Goal: Task Accomplishment & Management: Manage account settings

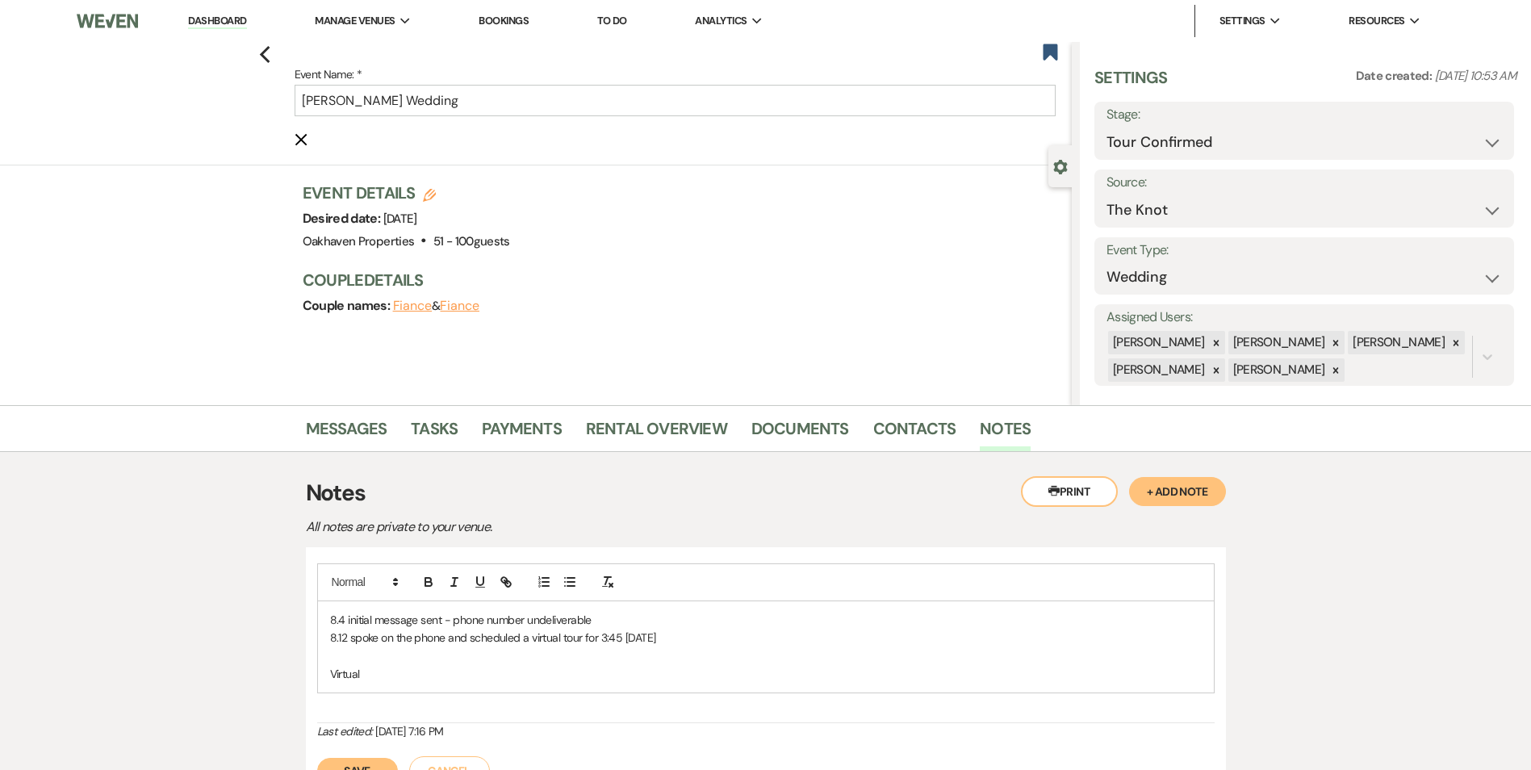
select select "4"
select select "2"
drag, startPoint x: 521, startPoint y: 113, endPoint x: 324, endPoint y: 136, distance: 199.1
click at [324, 136] on form "Event Name: * MELODY CULBREATH's Wedding Cancel Edit" at bounding box center [675, 107] width 761 height 84
type input "M"
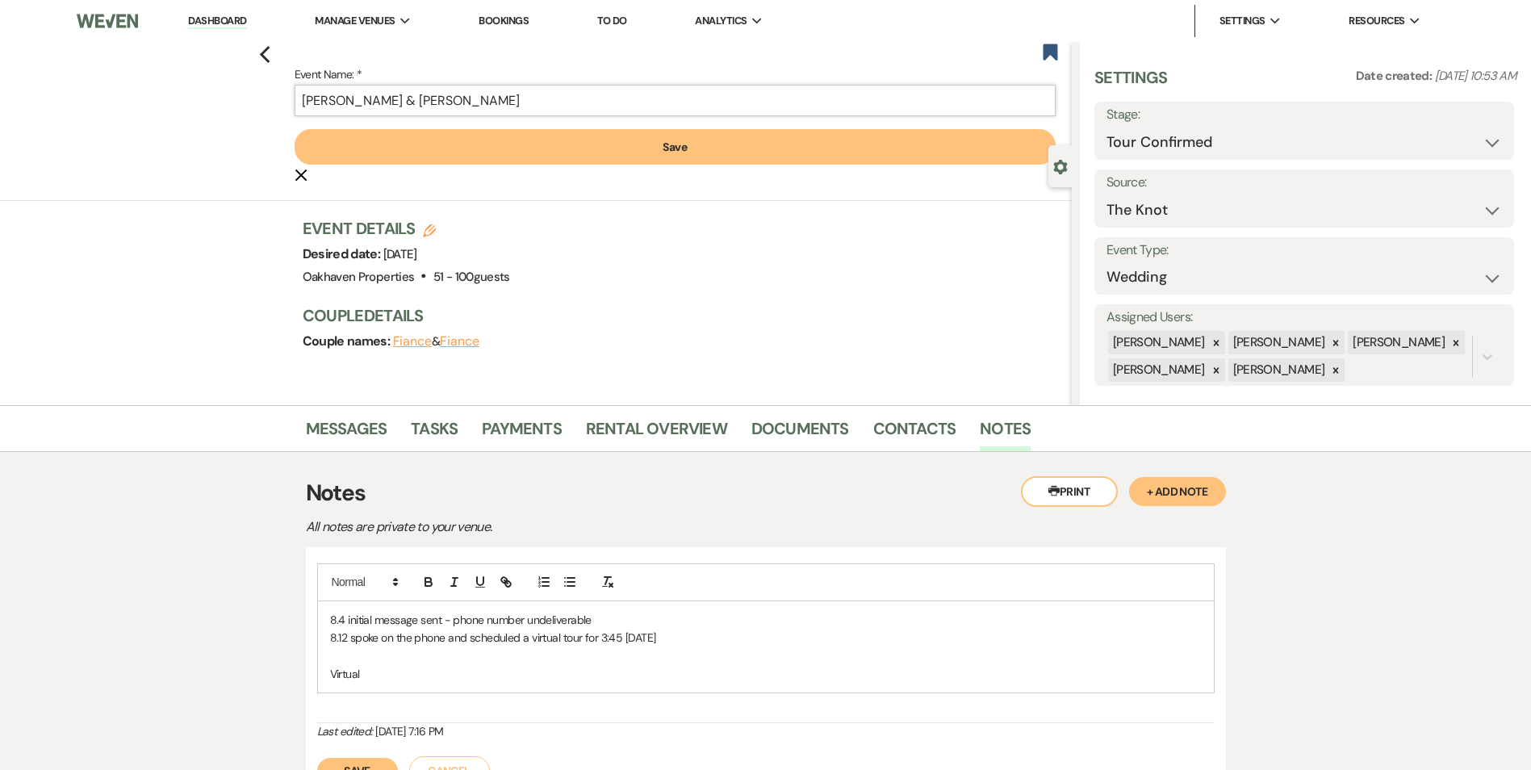
type input "Valerie & Aaron"
click at [408, 148] on button "Save" at bounding box center [675, 147] width 761 height 36
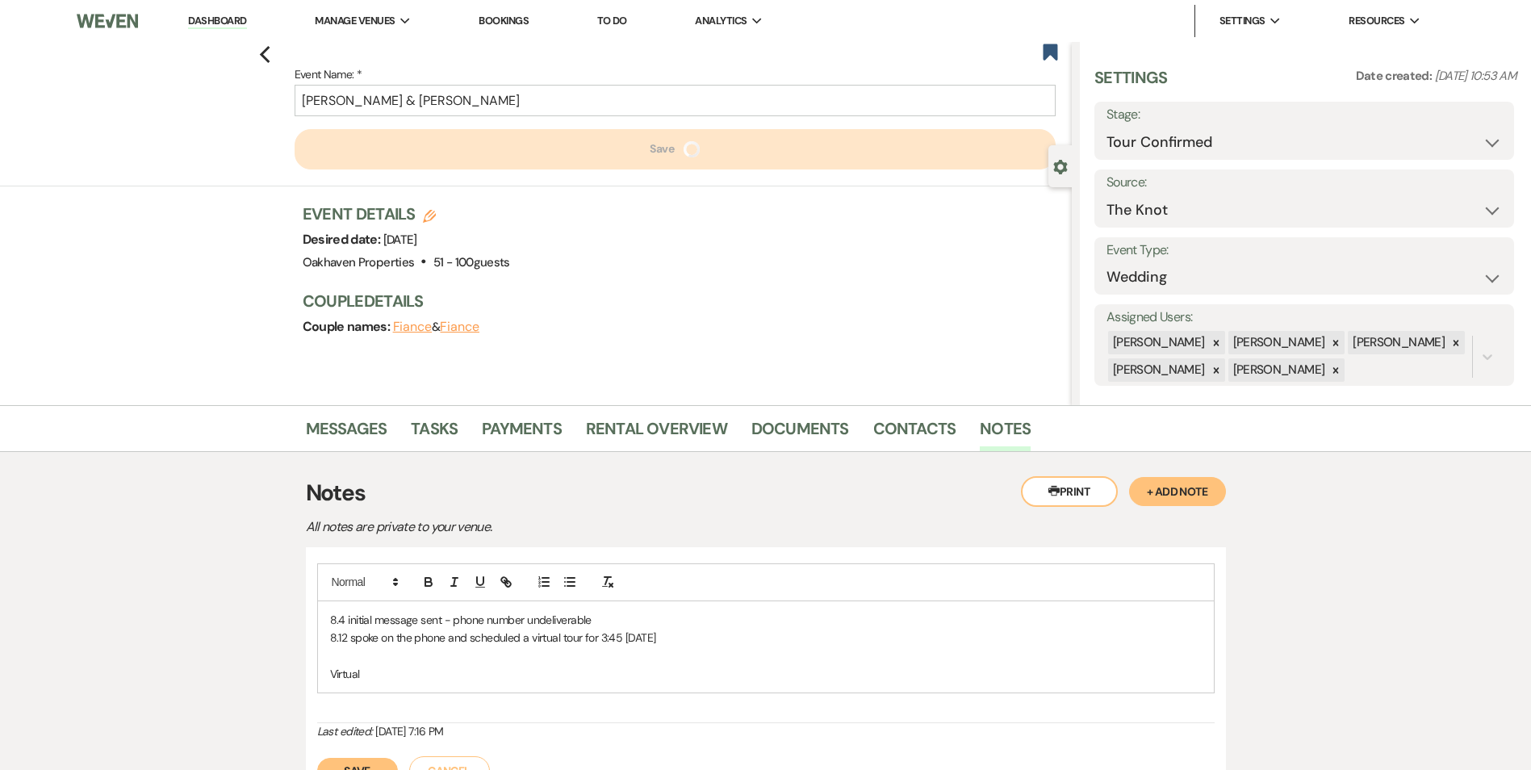
click at [435, 212] on use "button" at bounding box center [429, 216] width 13 height 13
select select "769"
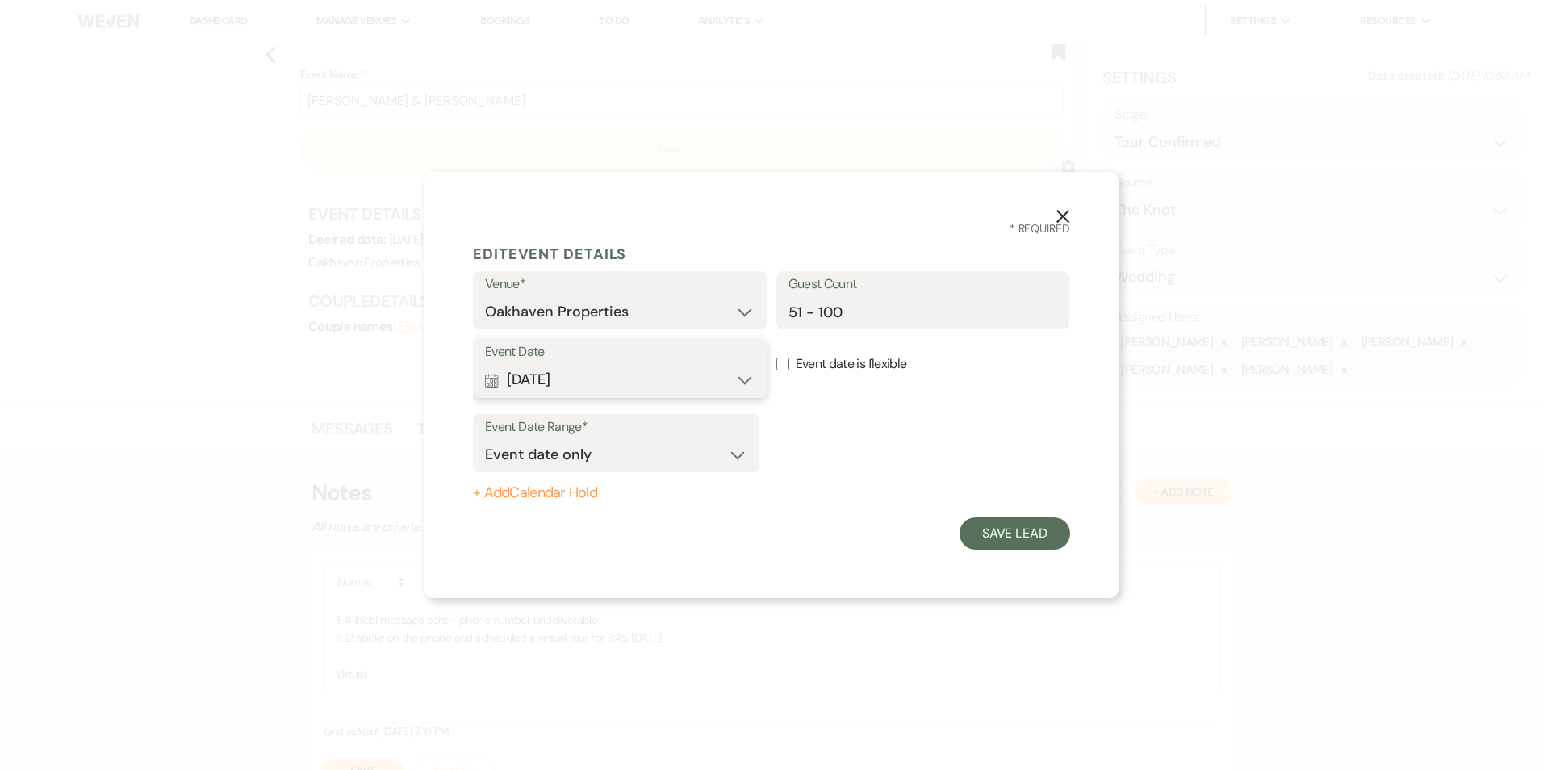
click at [750, 380] on button "Calendar [DATE] Expand" at bounding box center [620, 380] width 270 height 32
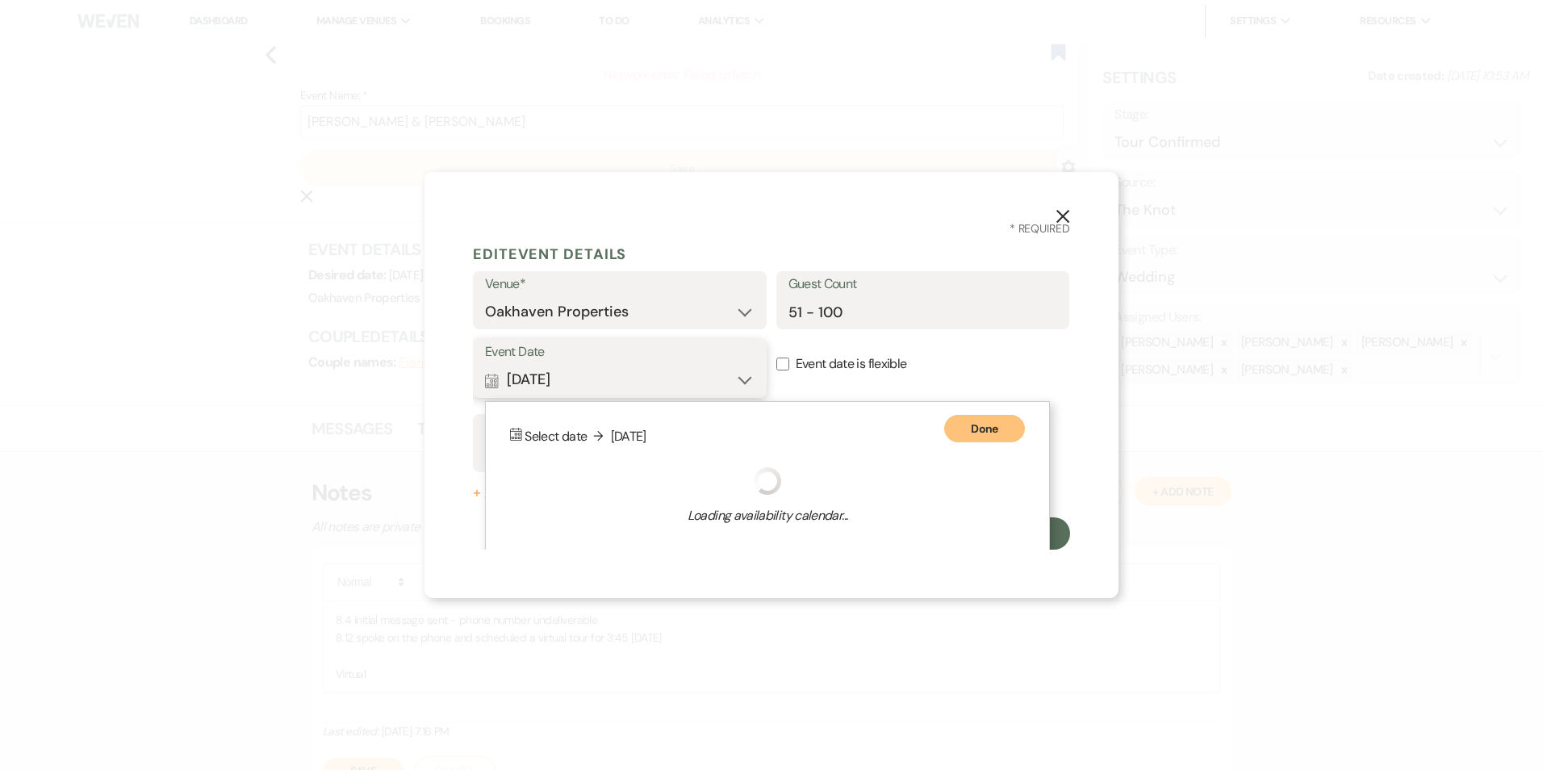
scroll to position [9, 0]
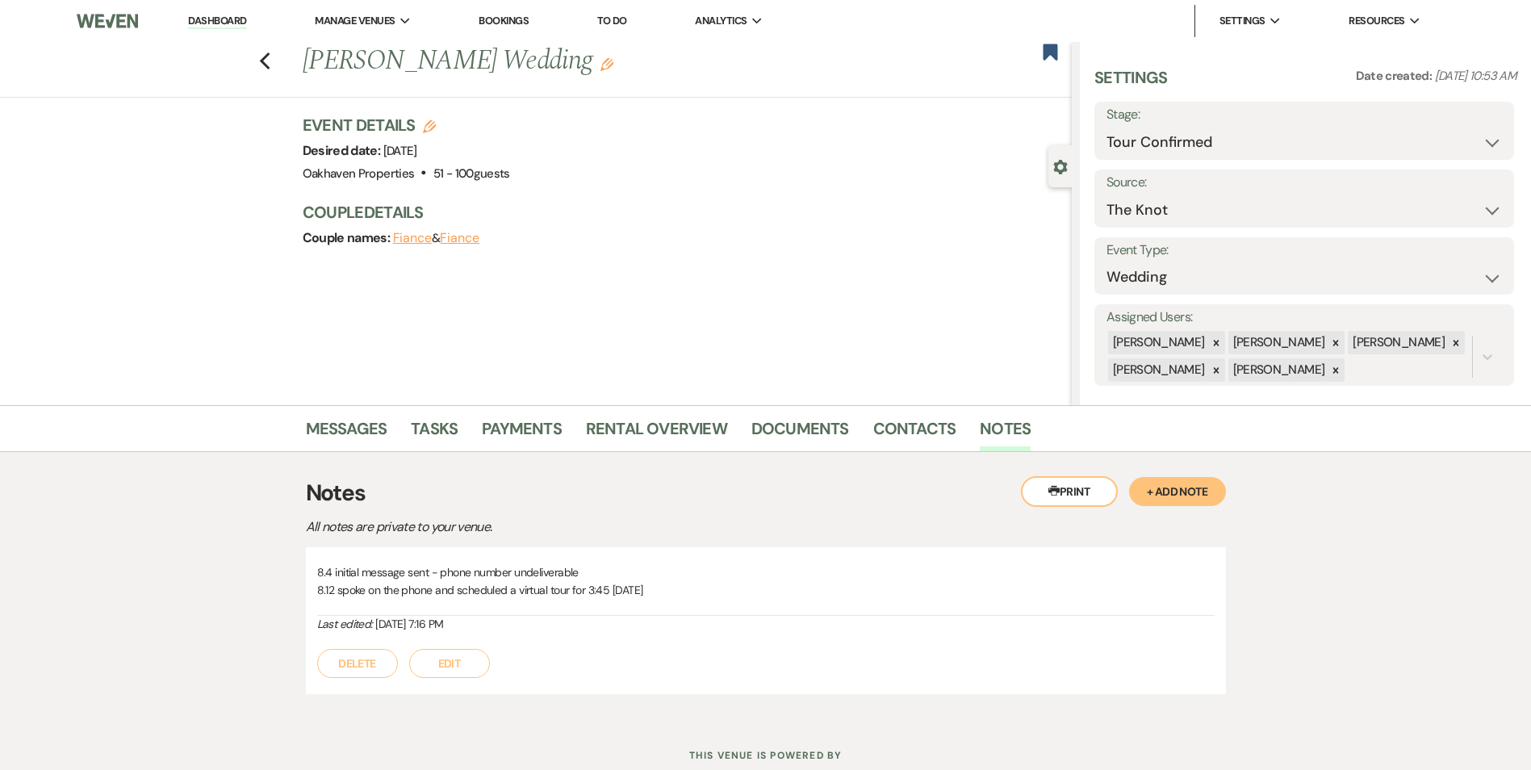
click at [613, 63] on icon "Edit" at bounding box center [607, 64] width 13 height 13
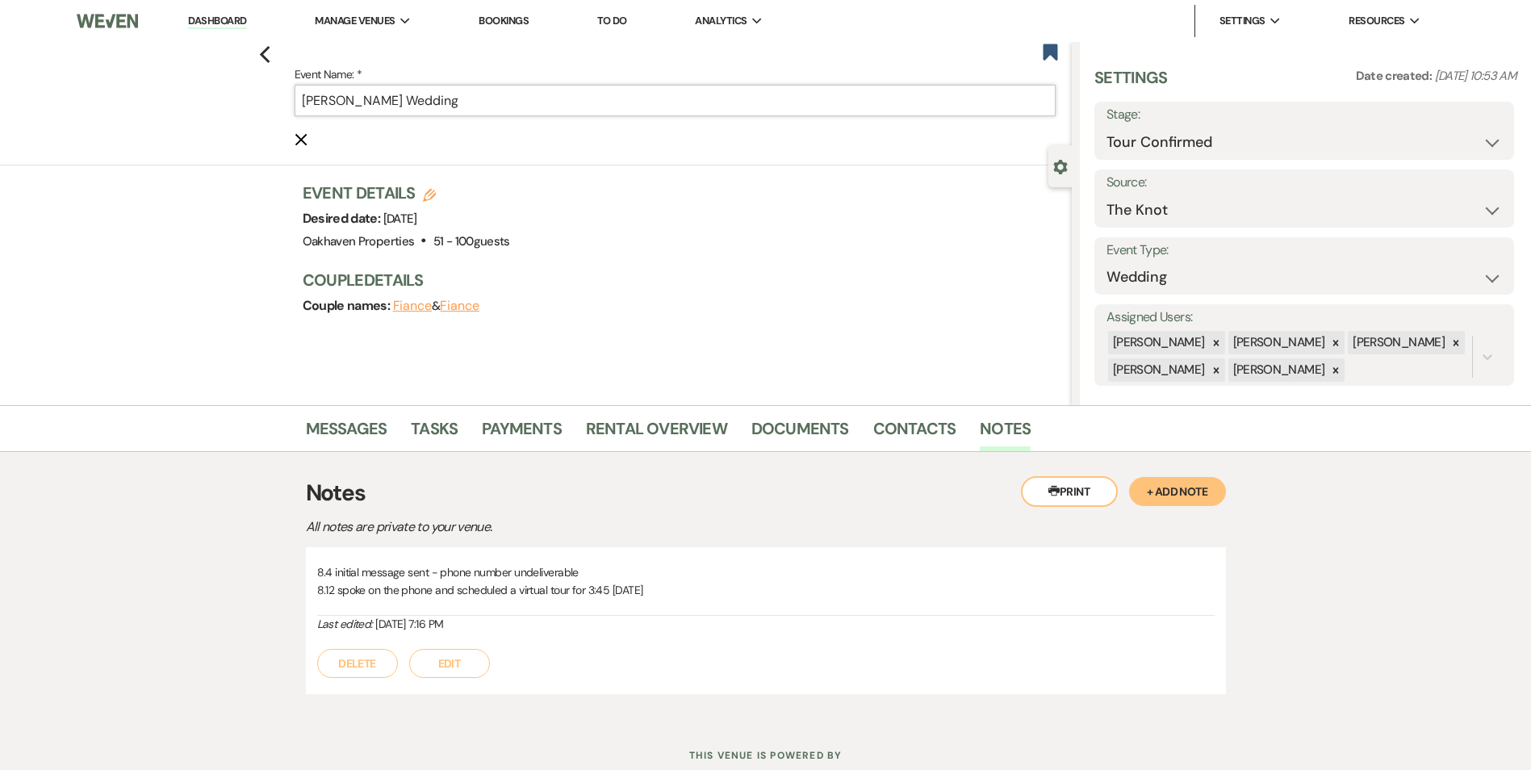
drag, startPoint x: 443, startPoint y: 97, endPoint x: 336, endPoint y: 101, distance: 107.4
click at [336, 101] on input "MELODY CULBREATH's Wedding" at bounding box center [675, 100] width 761 height 31
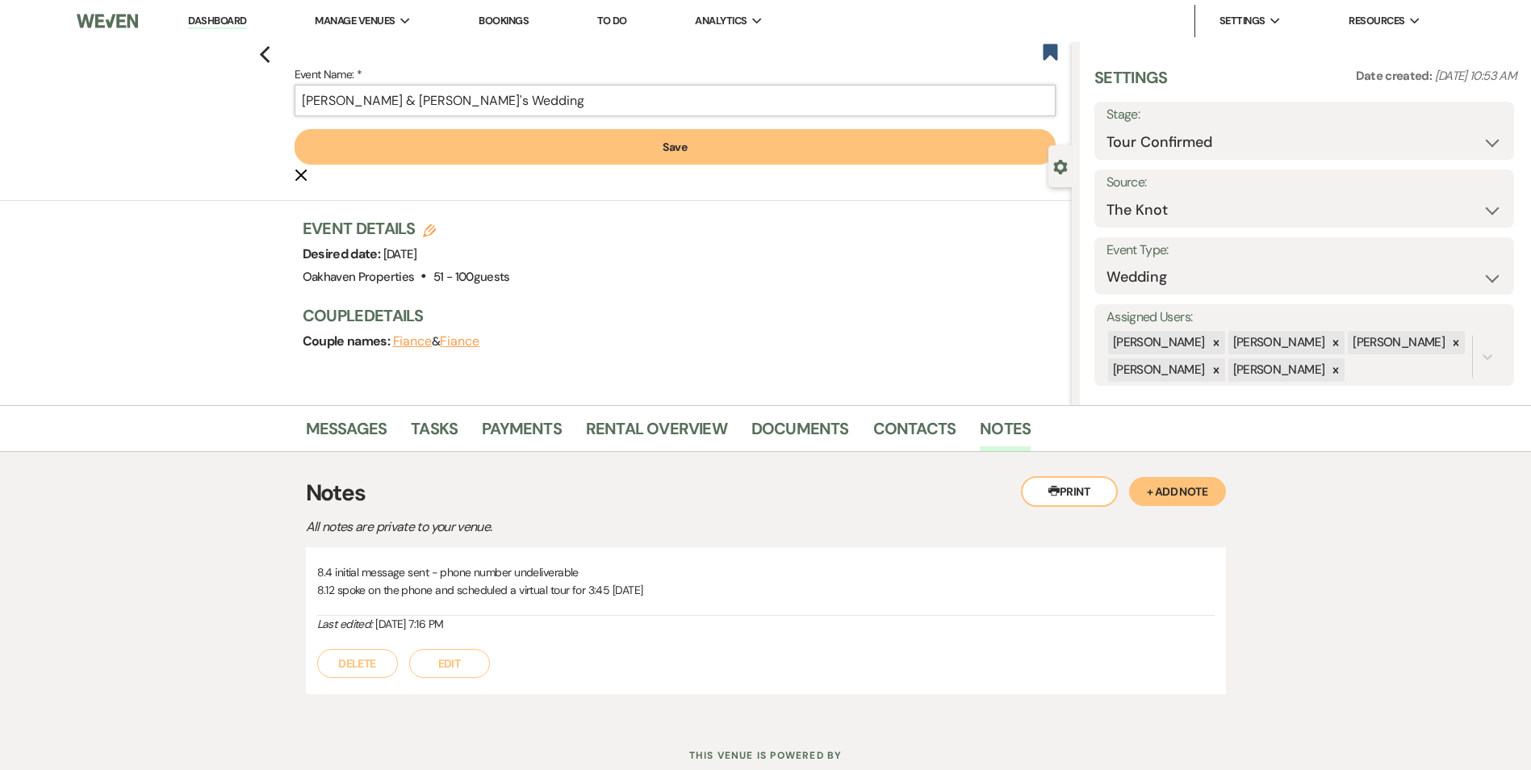
type input "Valerie & Aaron's Wedding"
click at [438, 147] on button "Save" at bounding box center [675, 147] width 761 height 36
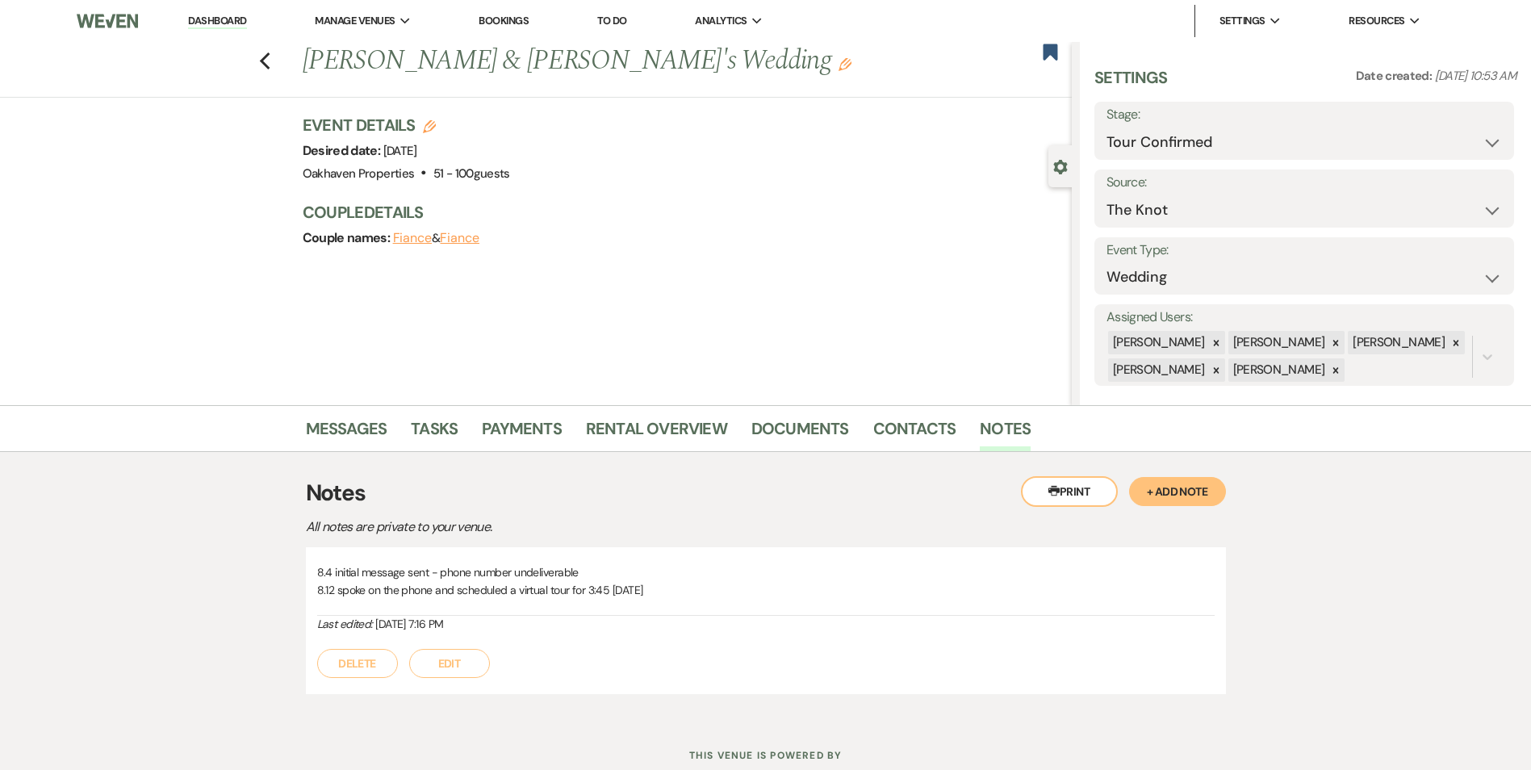
click at [434, 125] on icon "Edit" at bounding box center [429, 126] width 13 height 13
select select "769"
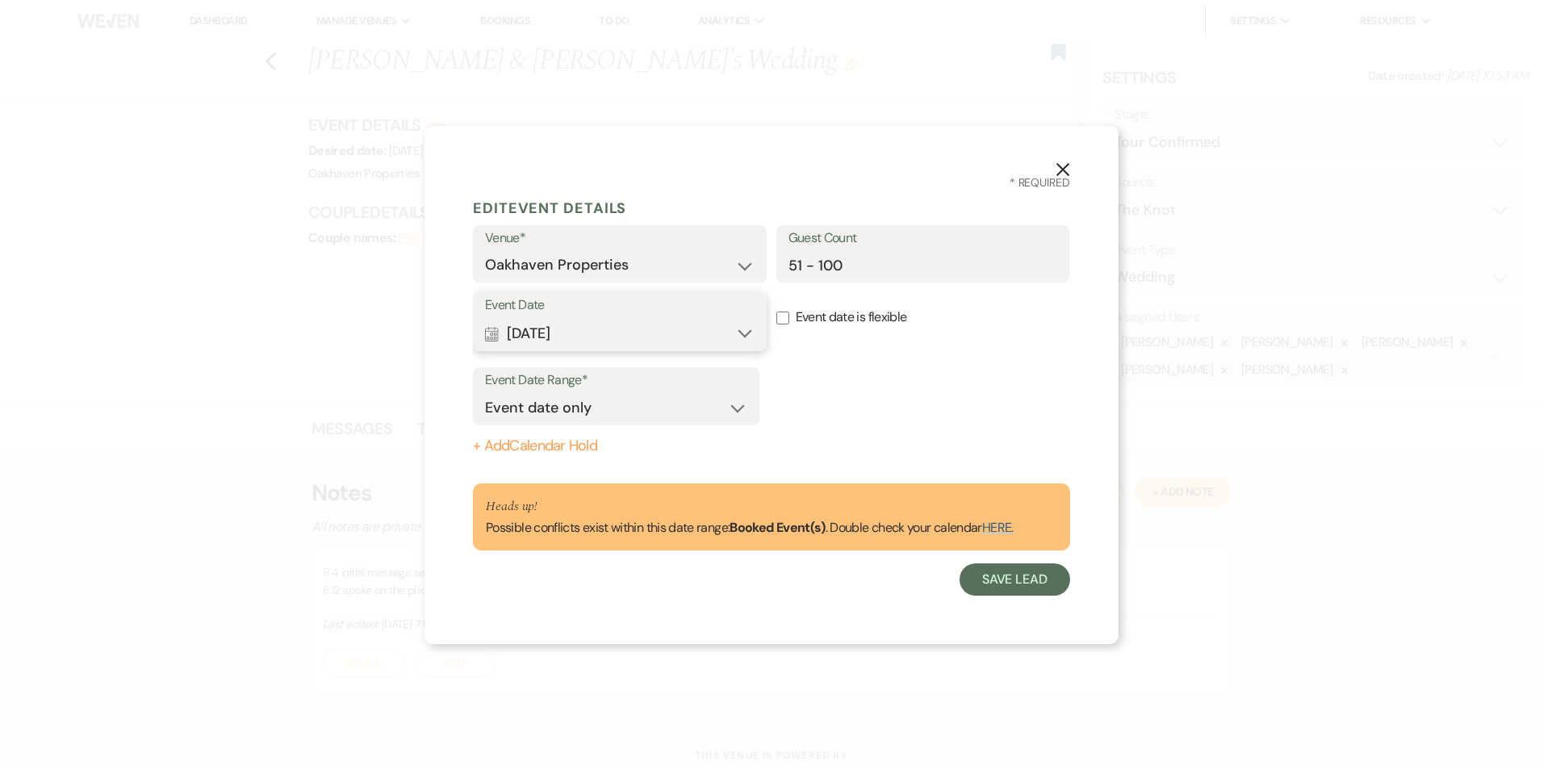
click at [743, 333] on button "Calendar Mar 07, 2026 Expand" at bounding box center [620, 333] width 270 height 32
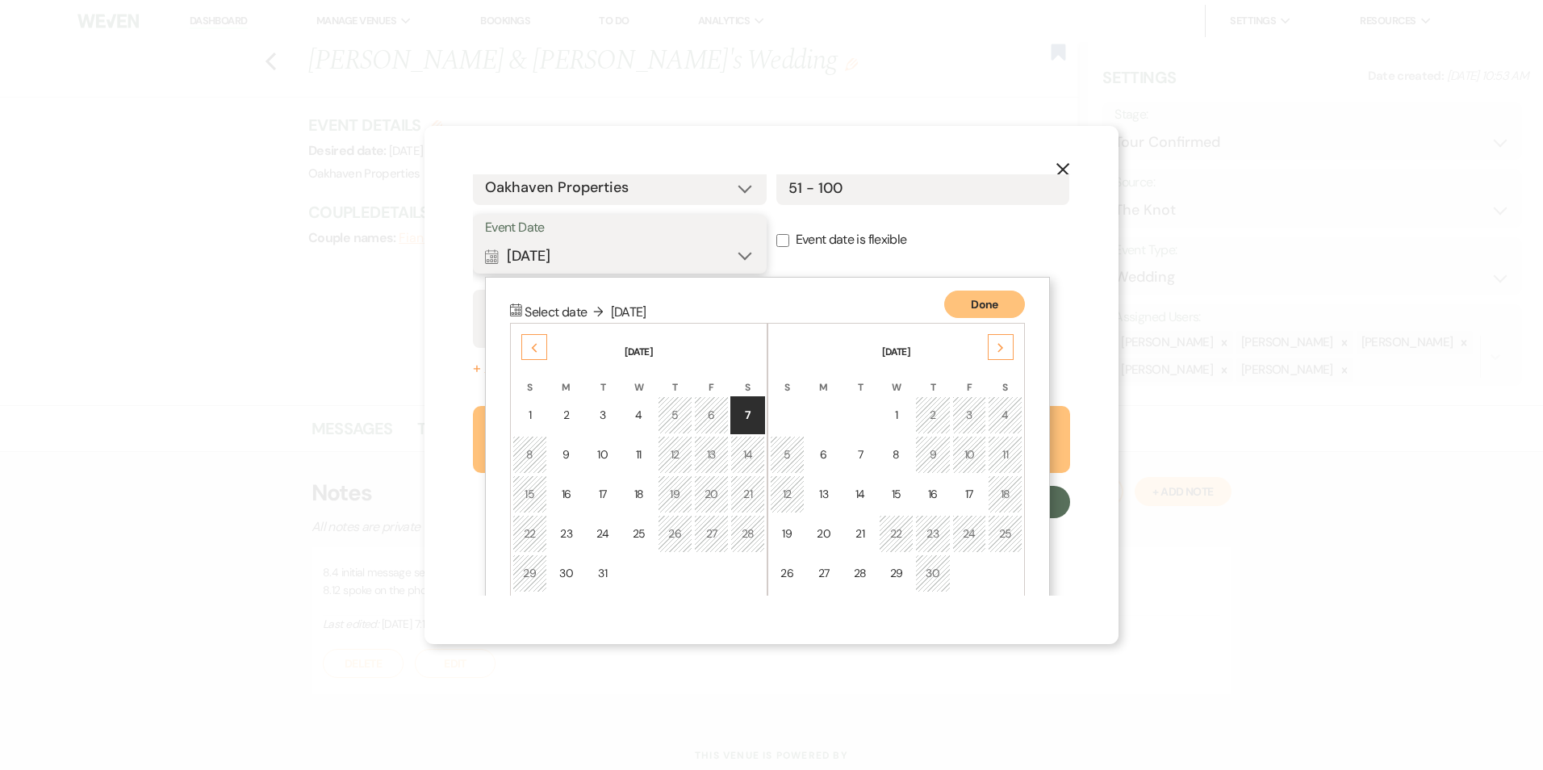
scroll to position [140, 0]
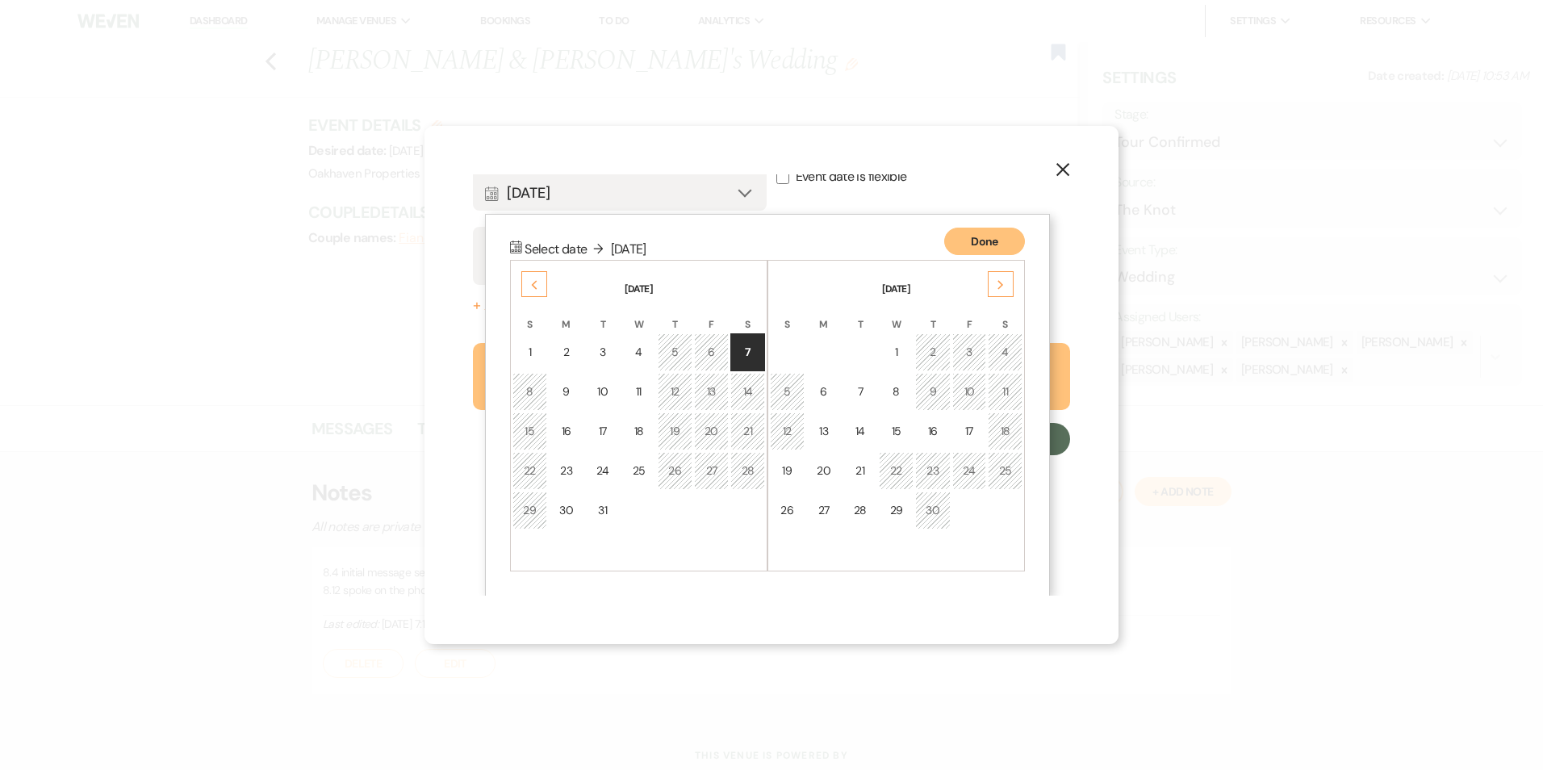
click at [542, 288] on div "Previous" at bounding box center [534, 284] width 26 height 26
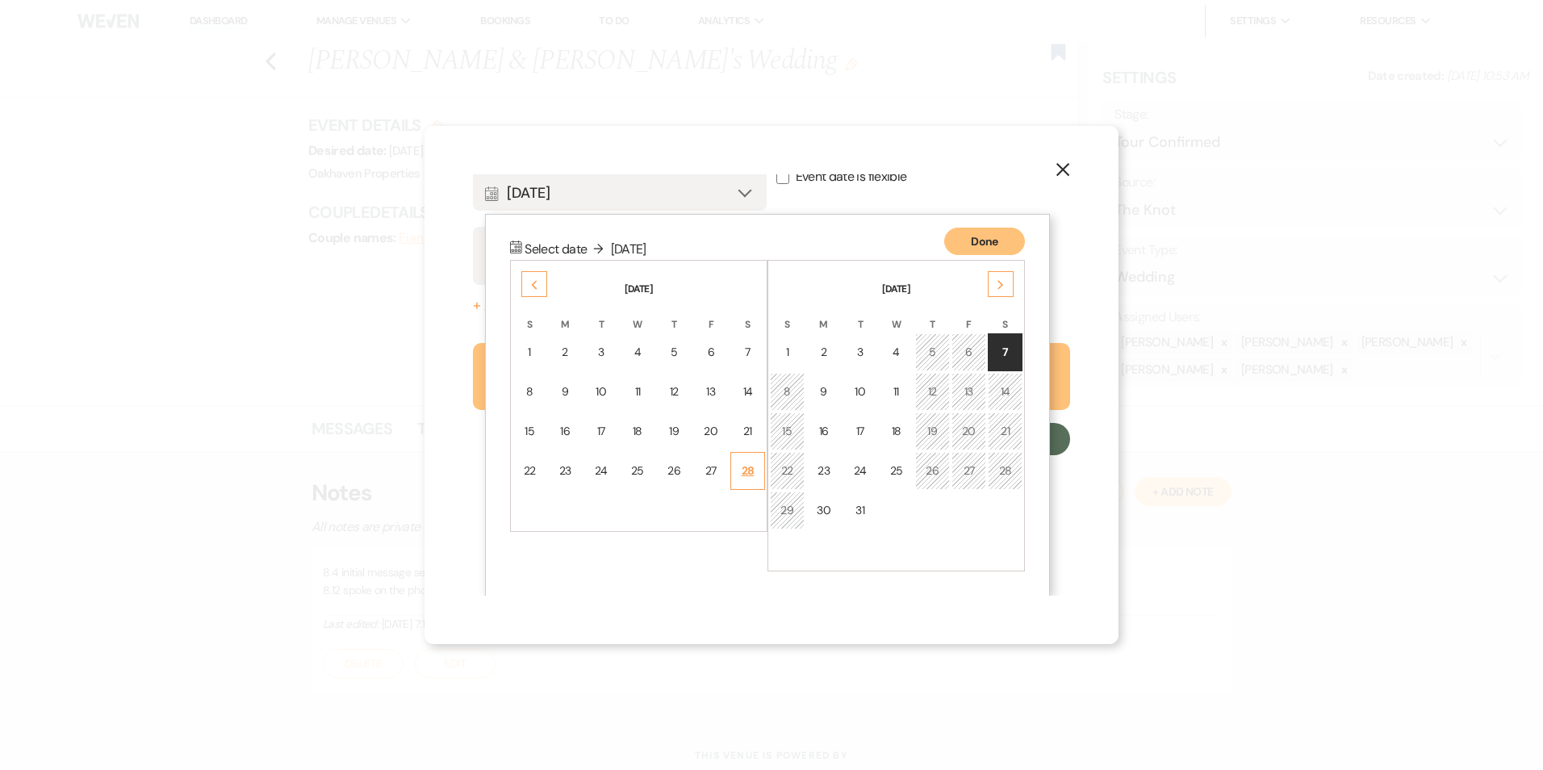
click at [745, 475] on div "28" at bounding box center [748, 471] width 14 height 17
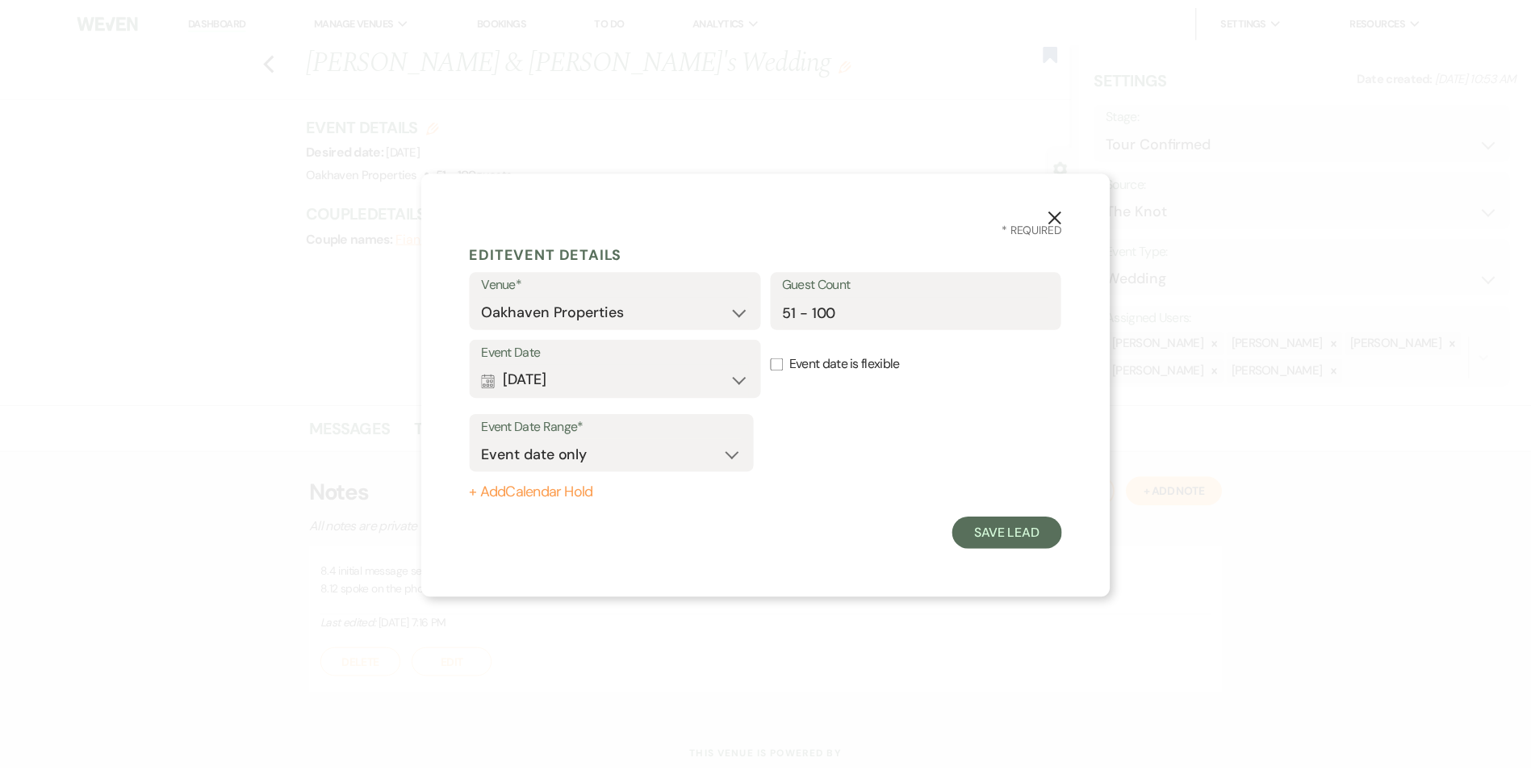
scroll to position [0, 0]
click at [1038, 542] on button "Save Lead" at bounding box center [1015, 533] width 111 height 32
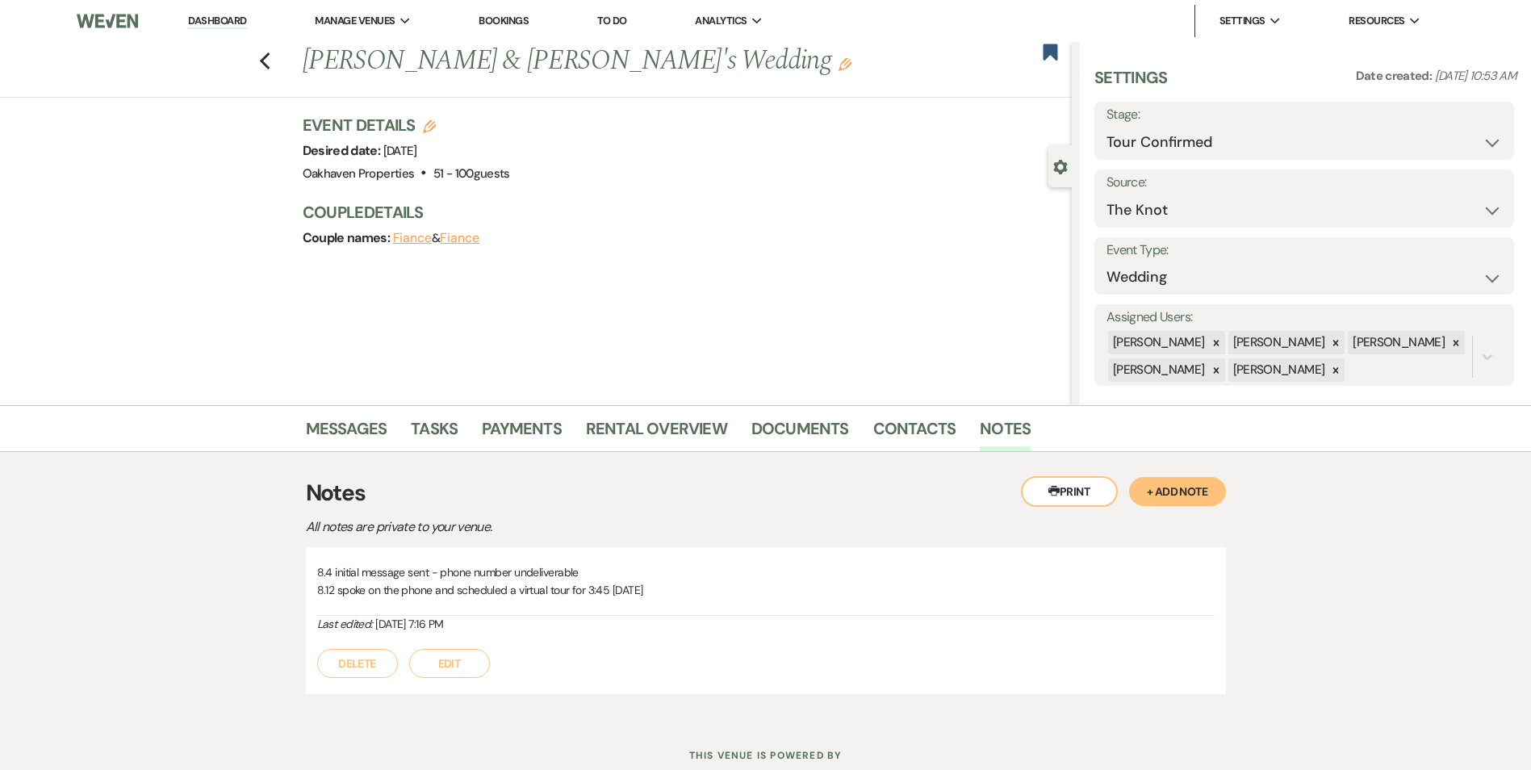
click at [426, 664] on button "Edit" at bounding box center [449, 663] width 81 height 29
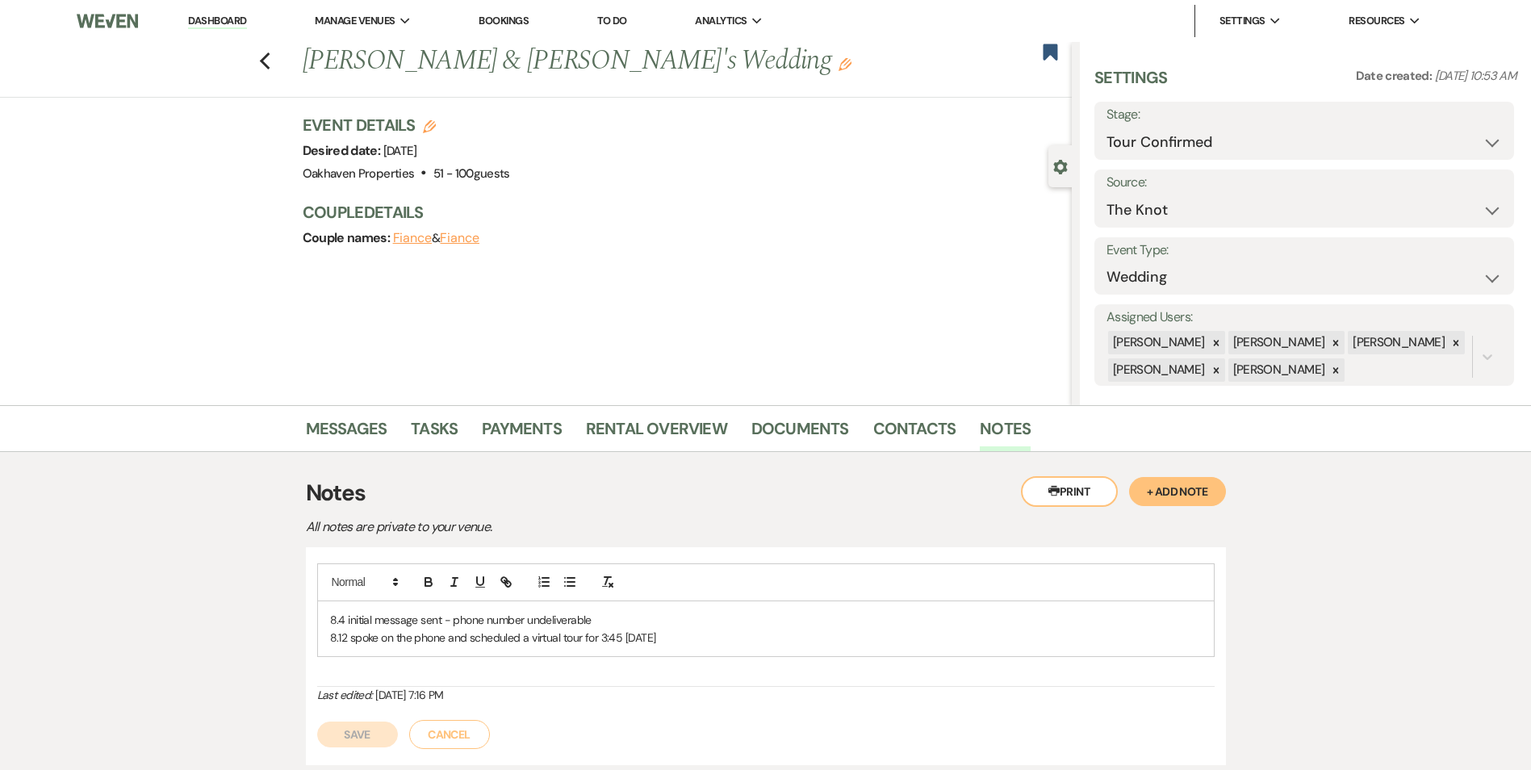
click at [703, 644] on p "8.12 spoke on the phone and scheduled a virtual tour for 3:45 Wed Aug 13th" at bounding box center [766, 638] width 872 height 18
click at [455, 673] on p "Virtual Tour on August 13th at 3:45" at bounding box center [766, 674] width 872 height 18
click at [492, 690] on p "- Holding Feb 28, 2026 until 8/20" at bounding box center [766, 692] width 872 height 18
click at [693, 712] on p "- interested in the destination package - may add on additional housing," at bounding box center [766, 710] width 872 height 18
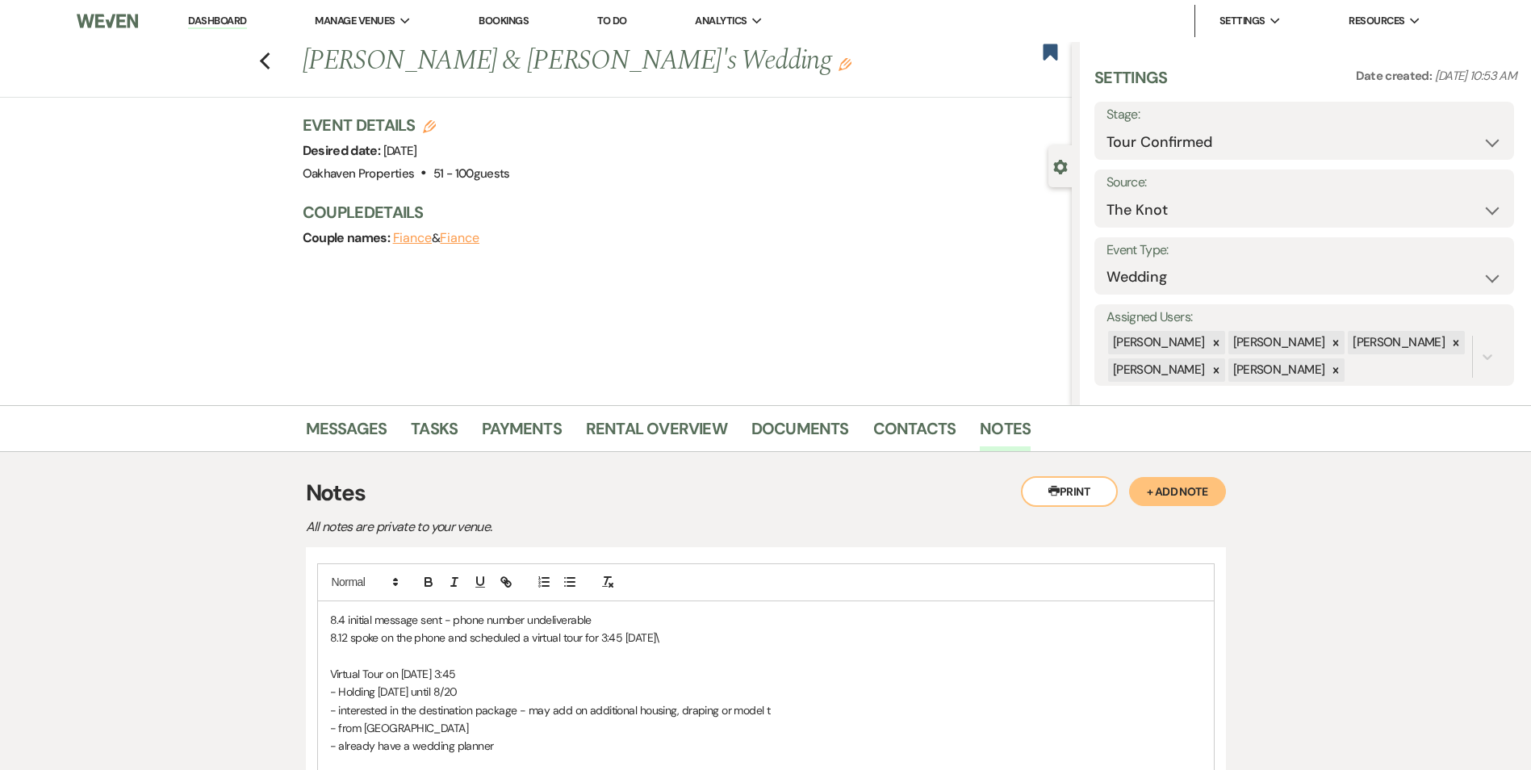
scroll to position [165, 0]
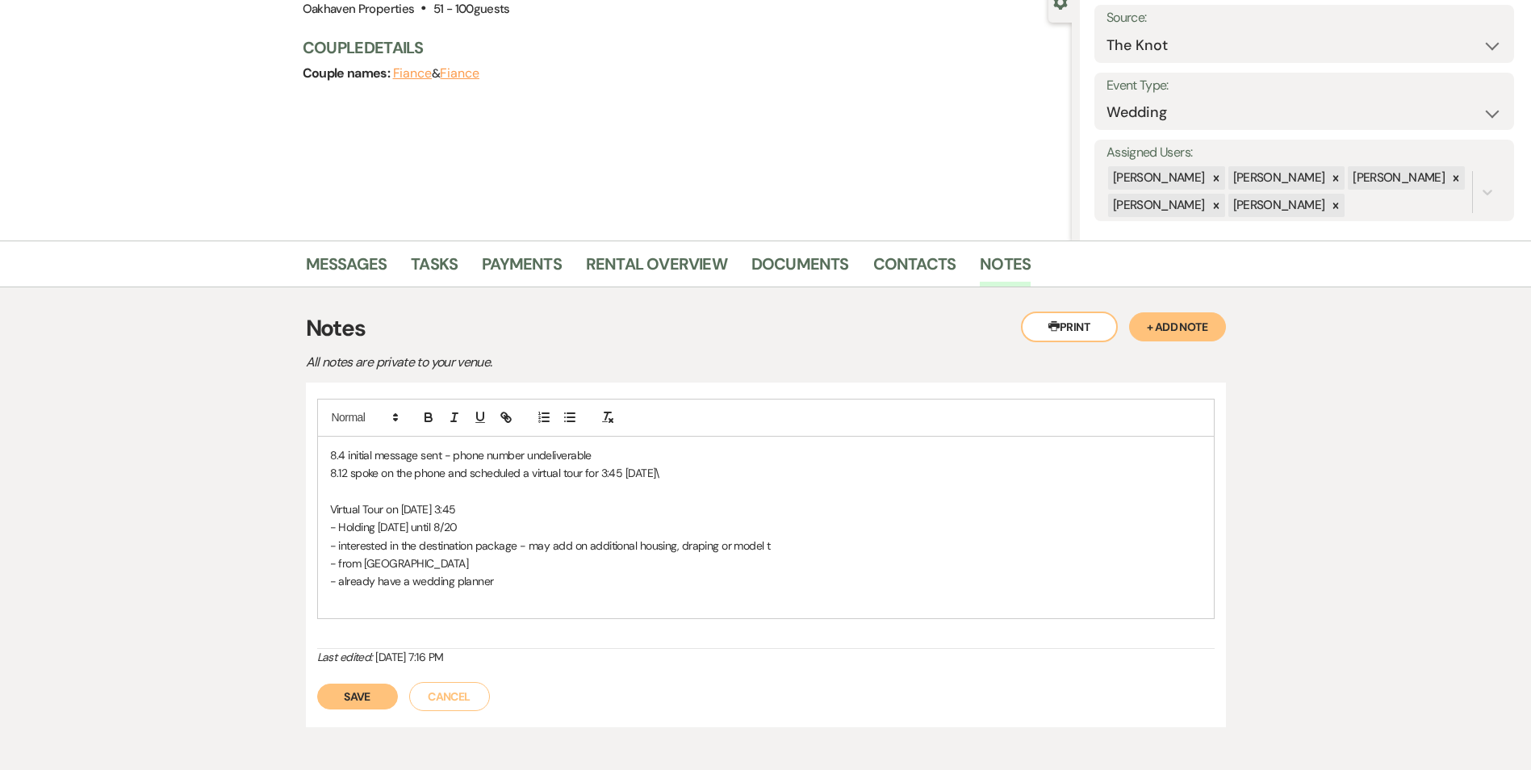
click at [372, 697] on button "Save" at bounding box center [357, 697] width 81 height 26
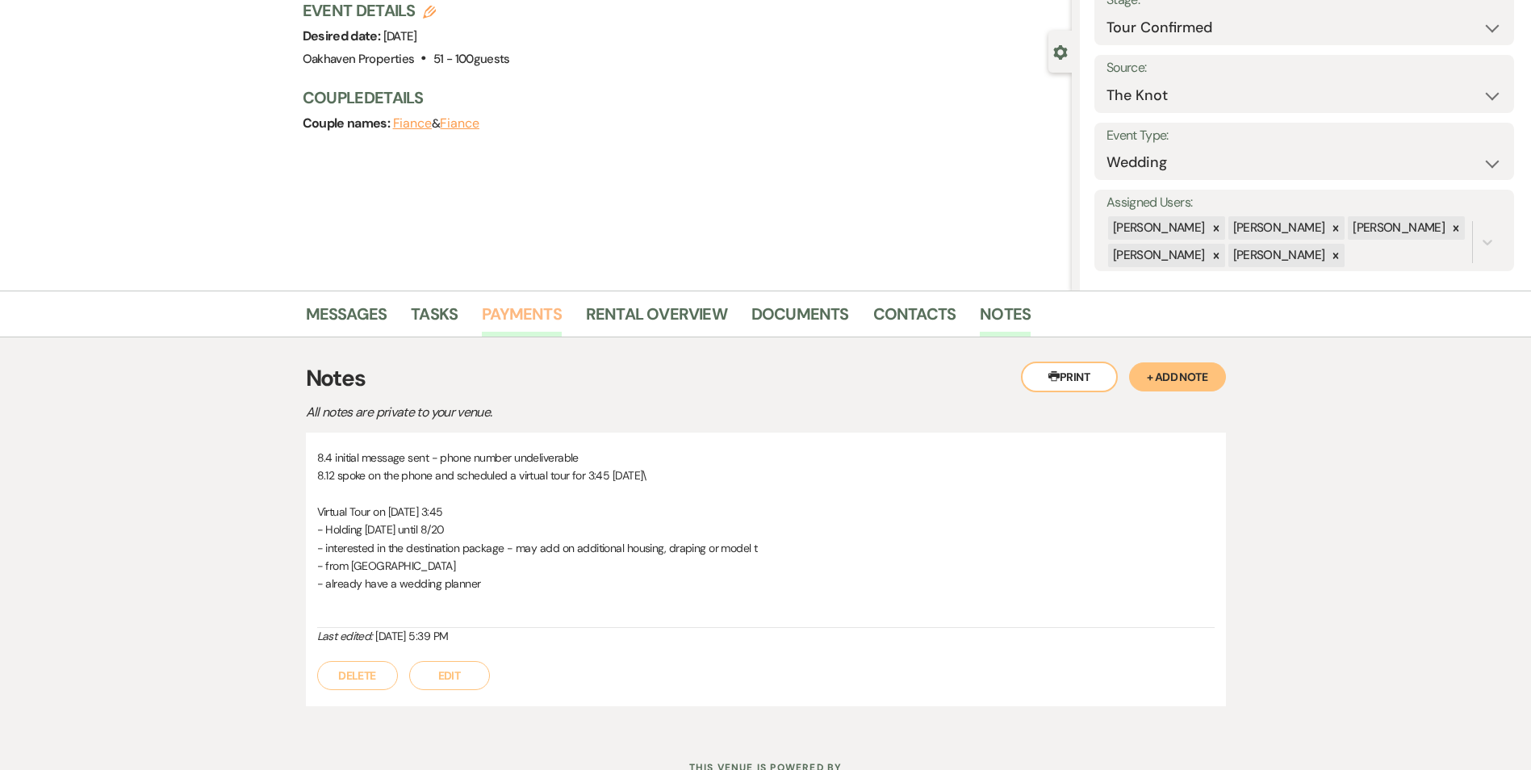
scroll to position [115, 0]
drag, startPoint x: 618, startPoint y: 613, endPoint x: 626, endPoint y: 611, distance: 8.2
click at [624, 614] on div "8.4 initial message sent - phone number undeliverable 8.12 spoke on the phone a…" at bounding box center [766, 538] width 898 height 180
click at [425, 319] on link "Tasks" at bounding box center [434, 318] width 47 height 36
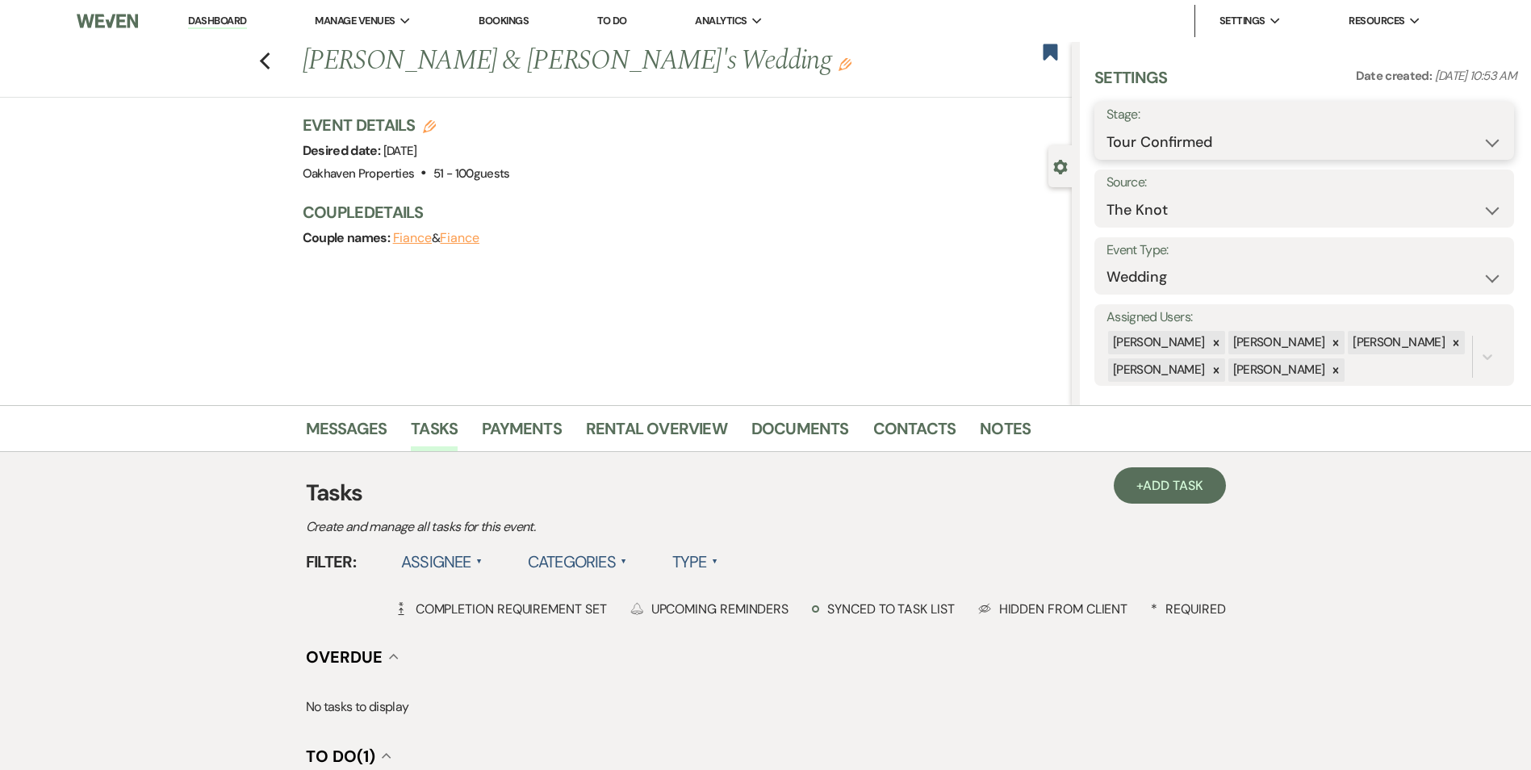
click at [1384, 150] on select "Inquiry Follow Up Tour Requested Tour Confirmed Toured Proposal Sent Booked Lost" at bounding box center [1305, 142] width 396 height 31
select select "5"
click at [1107, 127] on select "Inquiry Follow Up Tour Requested Tour Confirmed Toured Proposal Sent Booked Lost" at bounding box center [1305, 142] width 396 height 31
click at [1436, 135] on button "Save" at bounding box center [1468, 131] width 91 height 32
click at [237, 26] on link "Dashboard" at bounding box center [217, 21] width 58 height 15
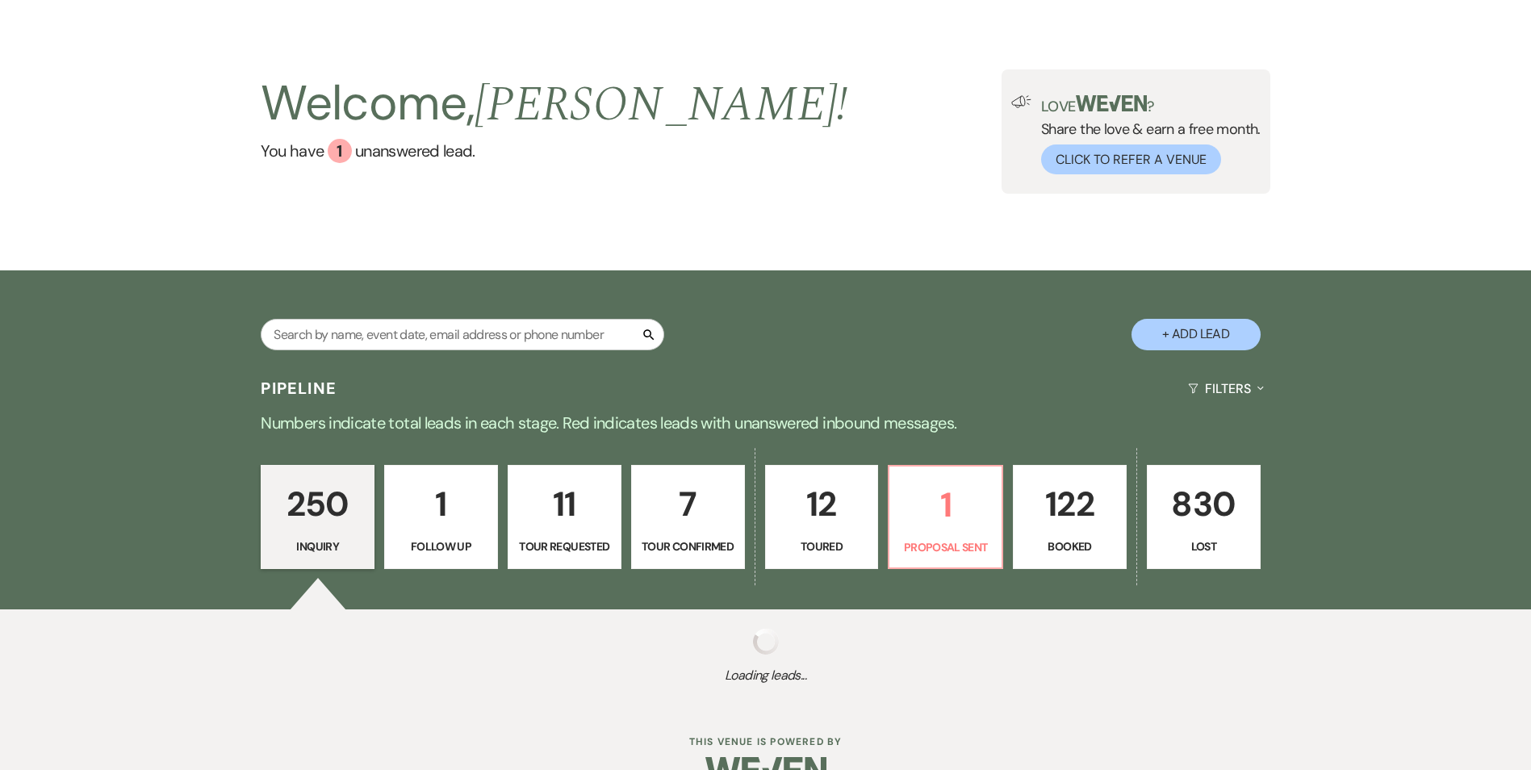
scroll to position [88, 0]
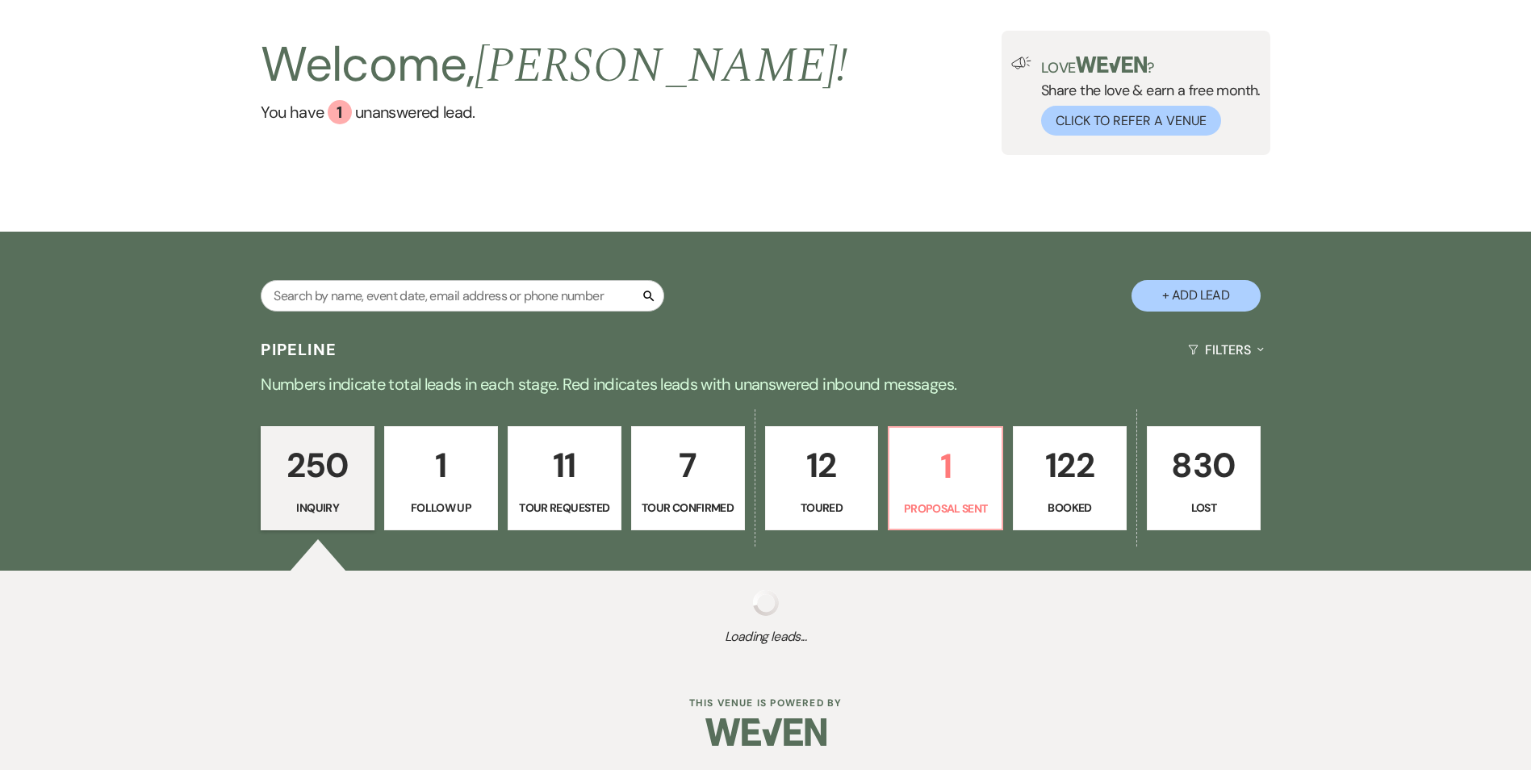
click at [856, 461] on p "12" at bounding box center [822, 465] width 93 height 54
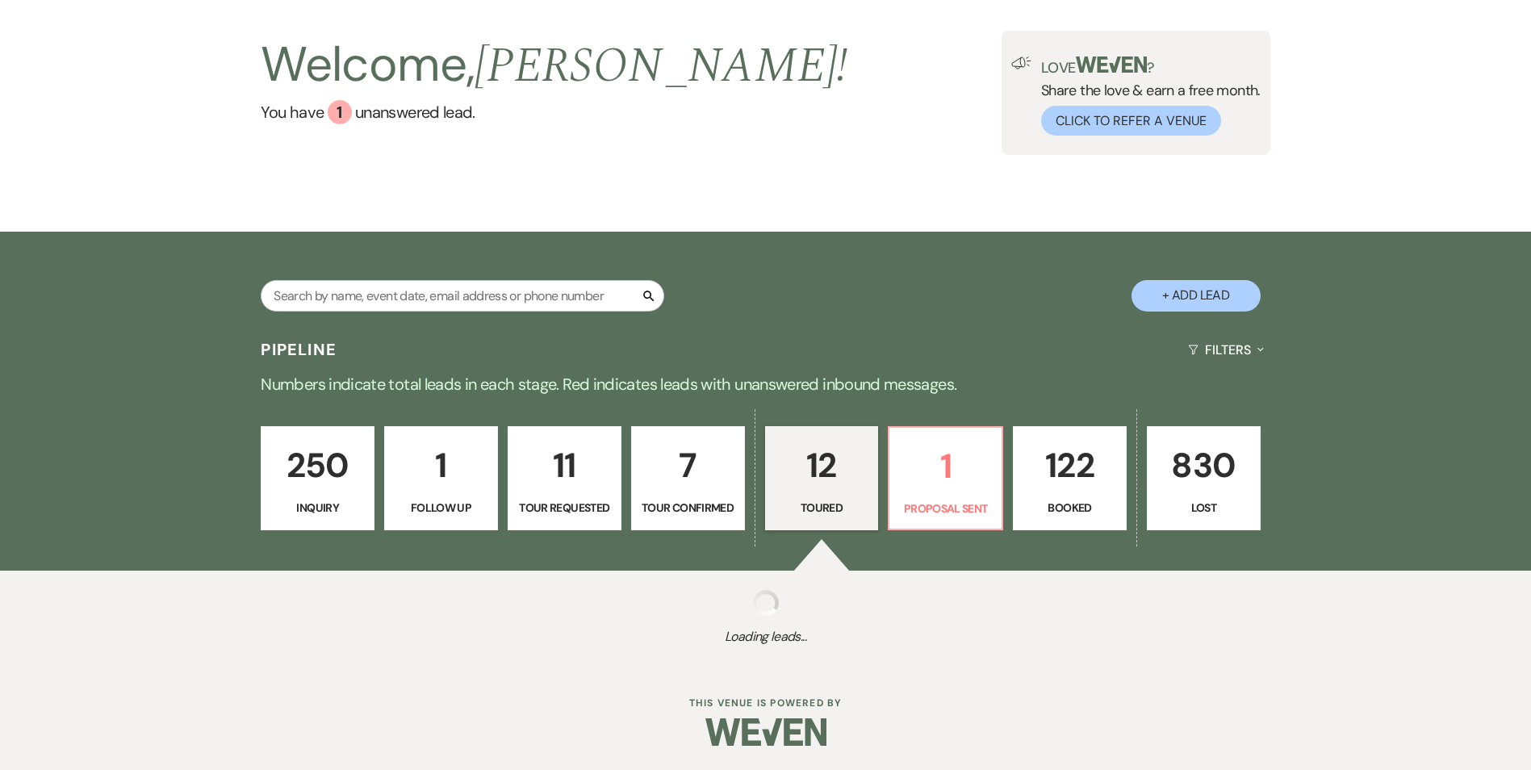
select select "5"
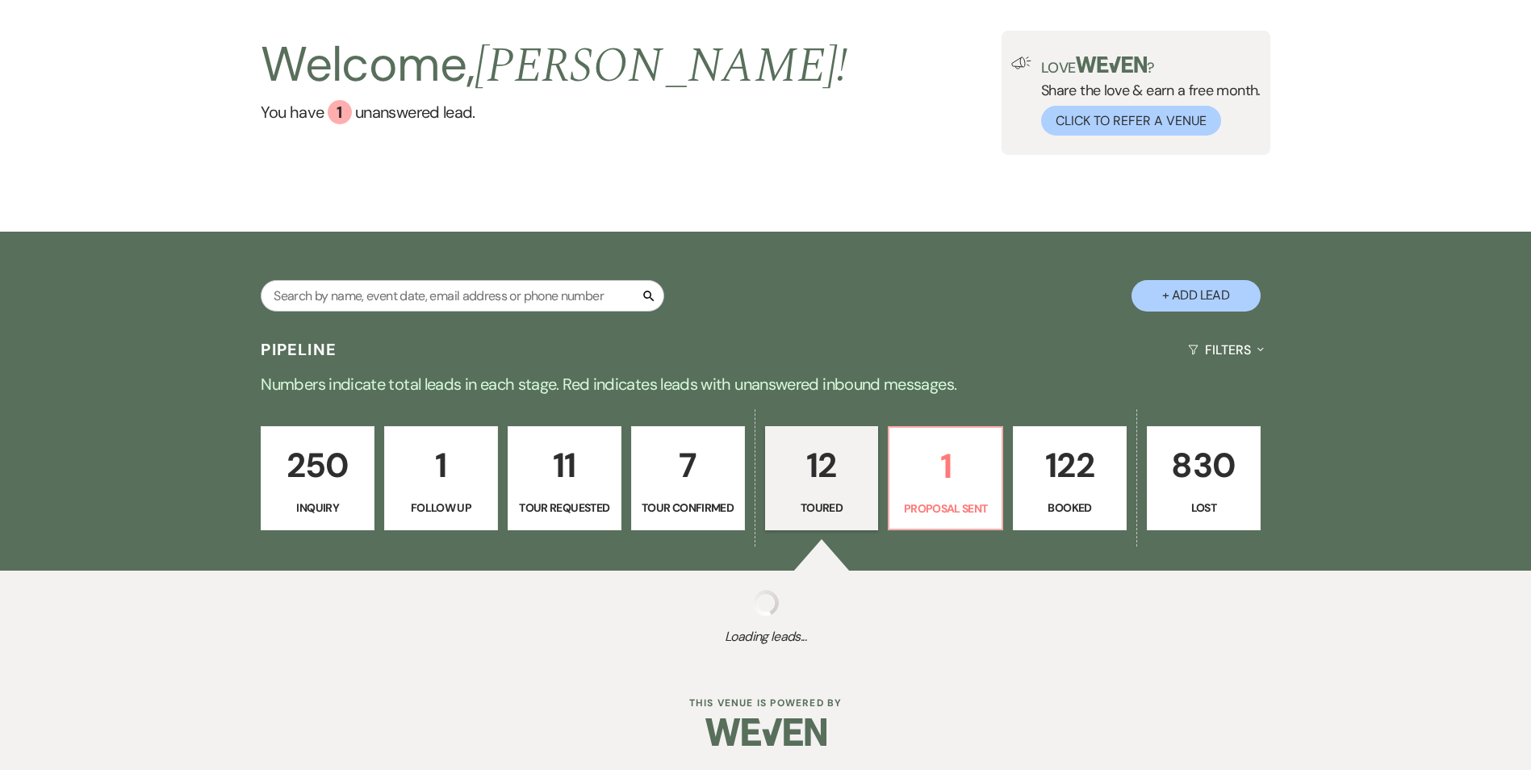
select select "5"
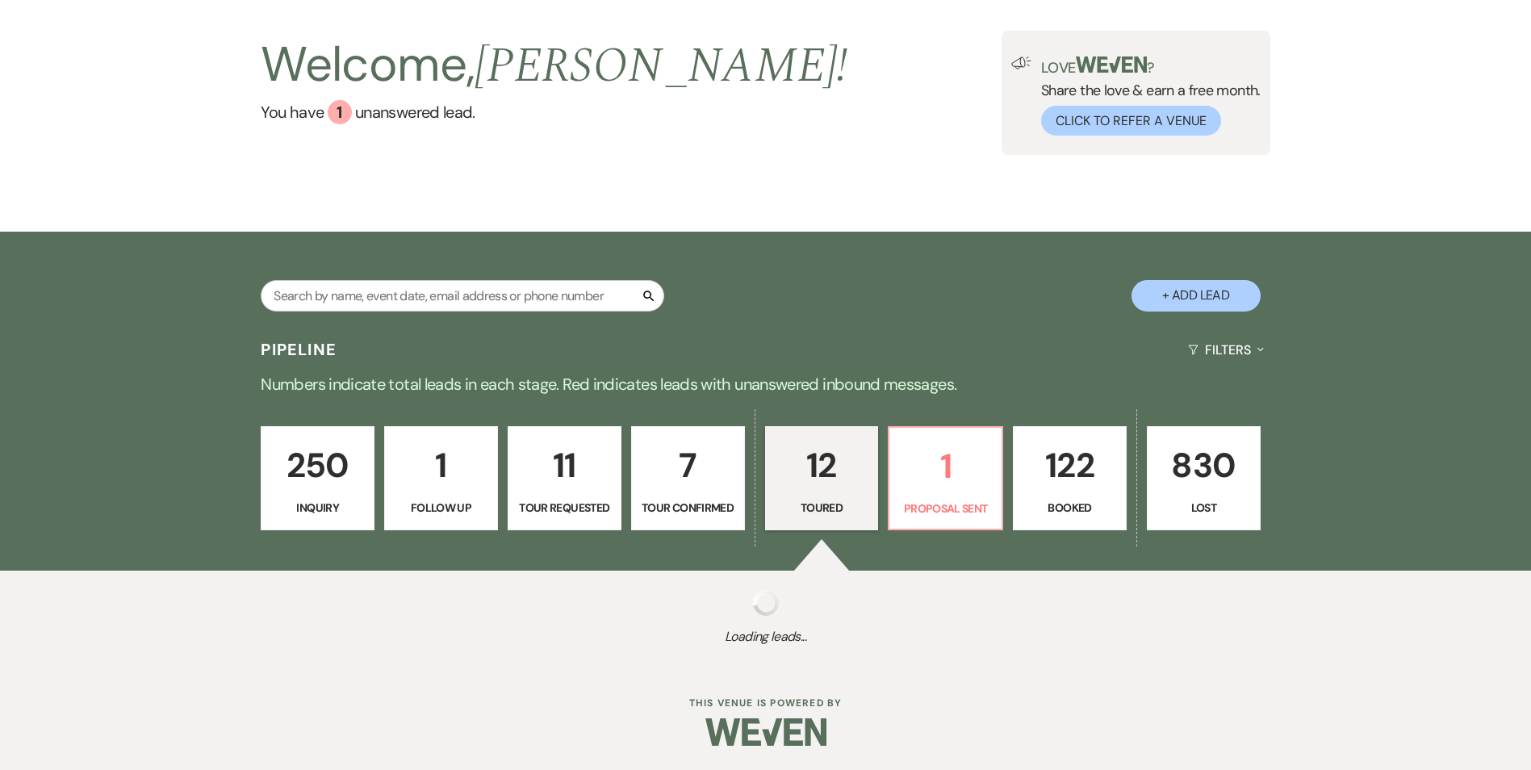
select select "5"
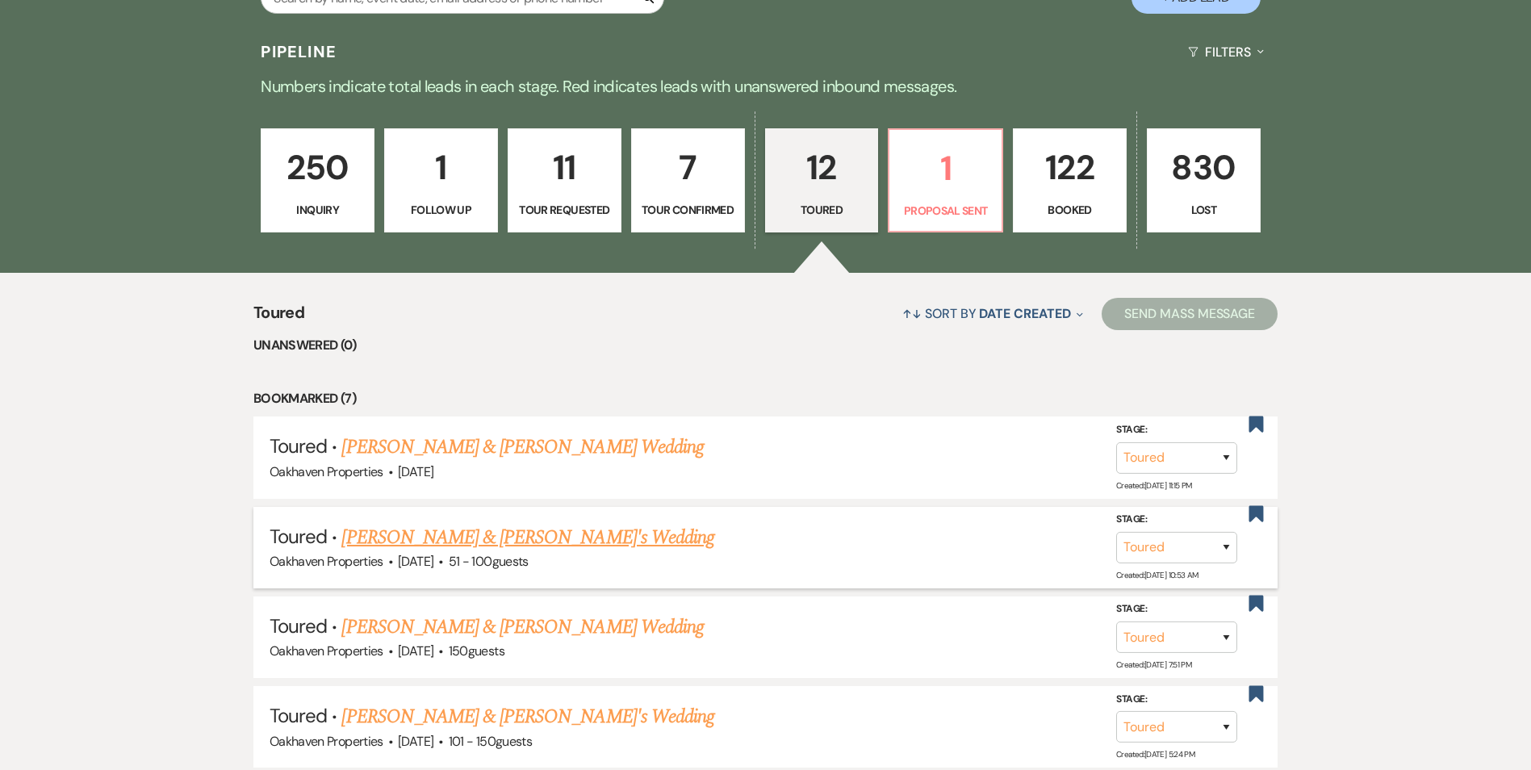
scroll to position [404, 0]
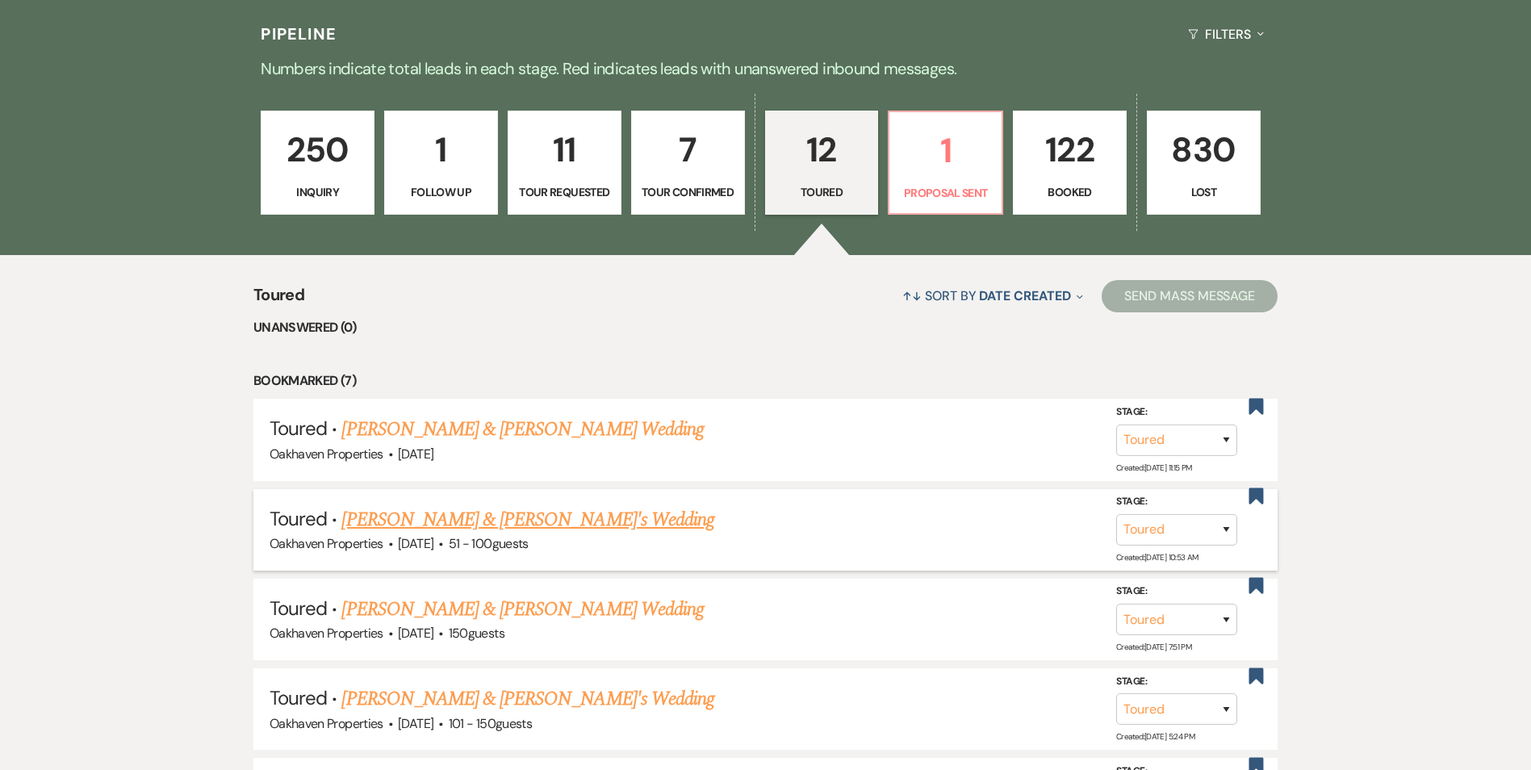
click at [474, 525] on link "Valerie & Aaron's Wedding" at bounding box center [527, 519] width 373 height 29
select select "5"
select select "2"
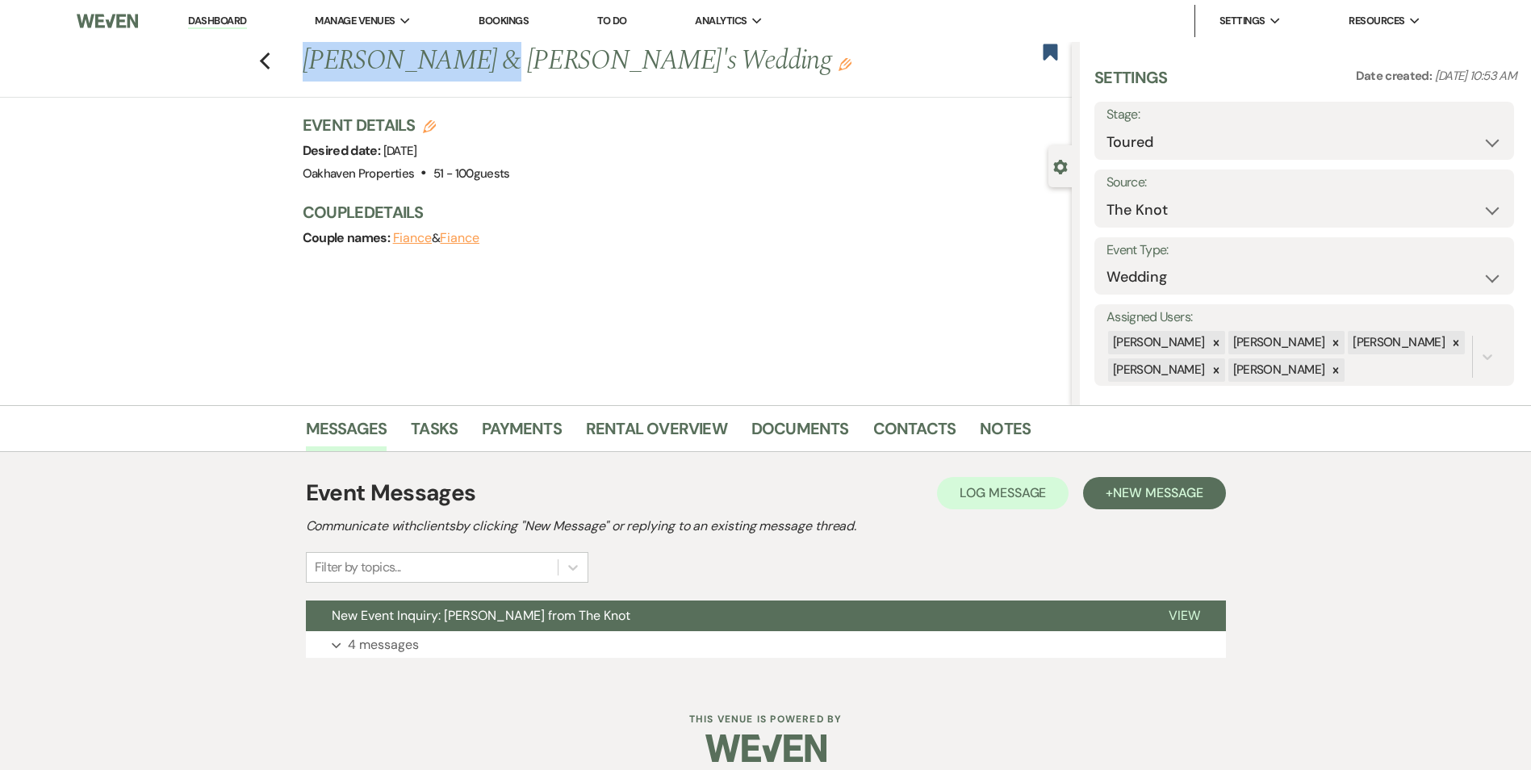
drag, startPoint x: 471, startPoint y: 53, endPoint x: 311, endPoint y: 77, distance: 162.5
click at [311, 77] on h1 "Valerie & Aaron's Wedding Edit" at bounding box center [607, 61] width 609 height 39
copy h1 "Valerie & Aaron"
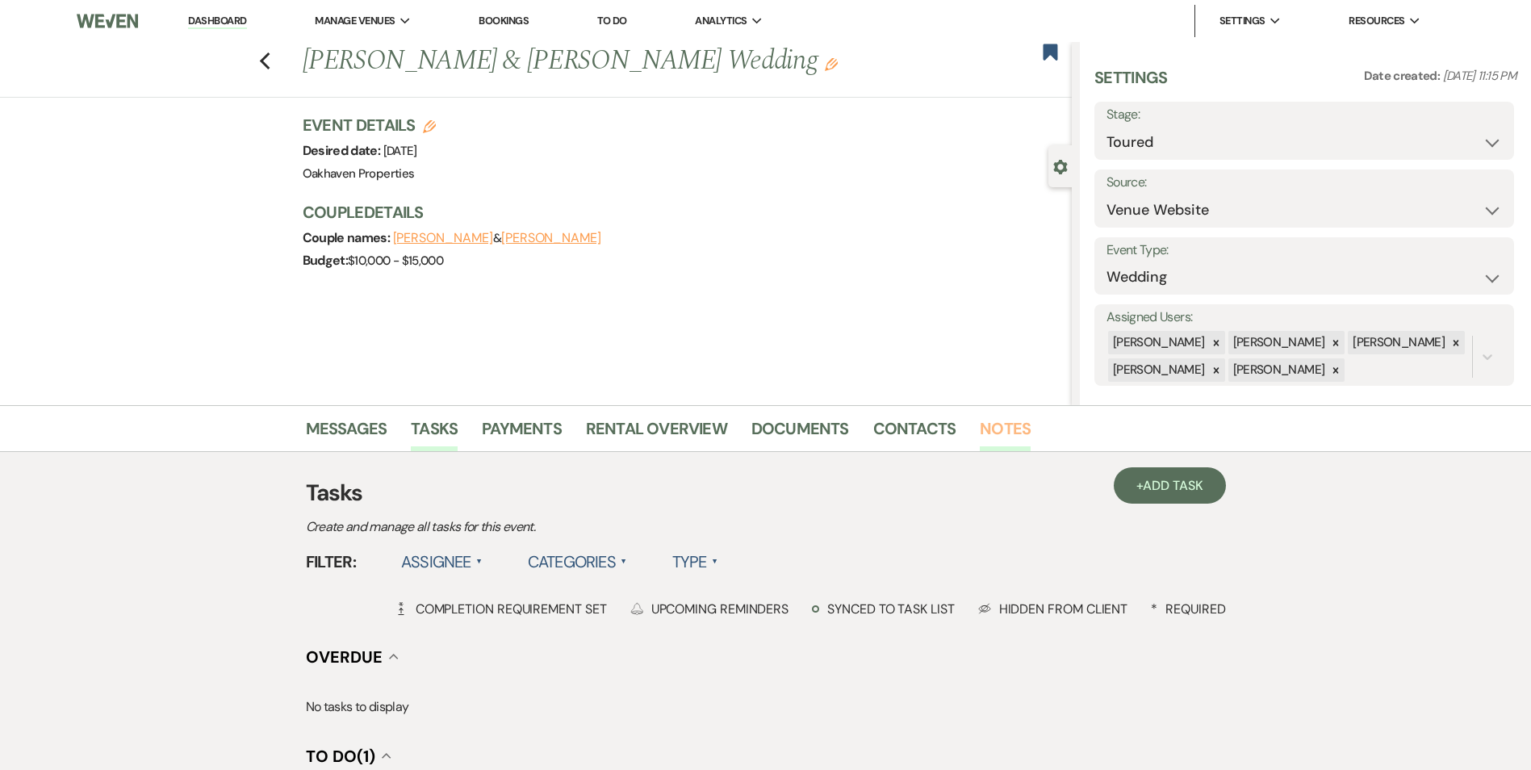
click at [999, 433] on link "Notes" at bounding box center [1005, 434] width 51 height 36
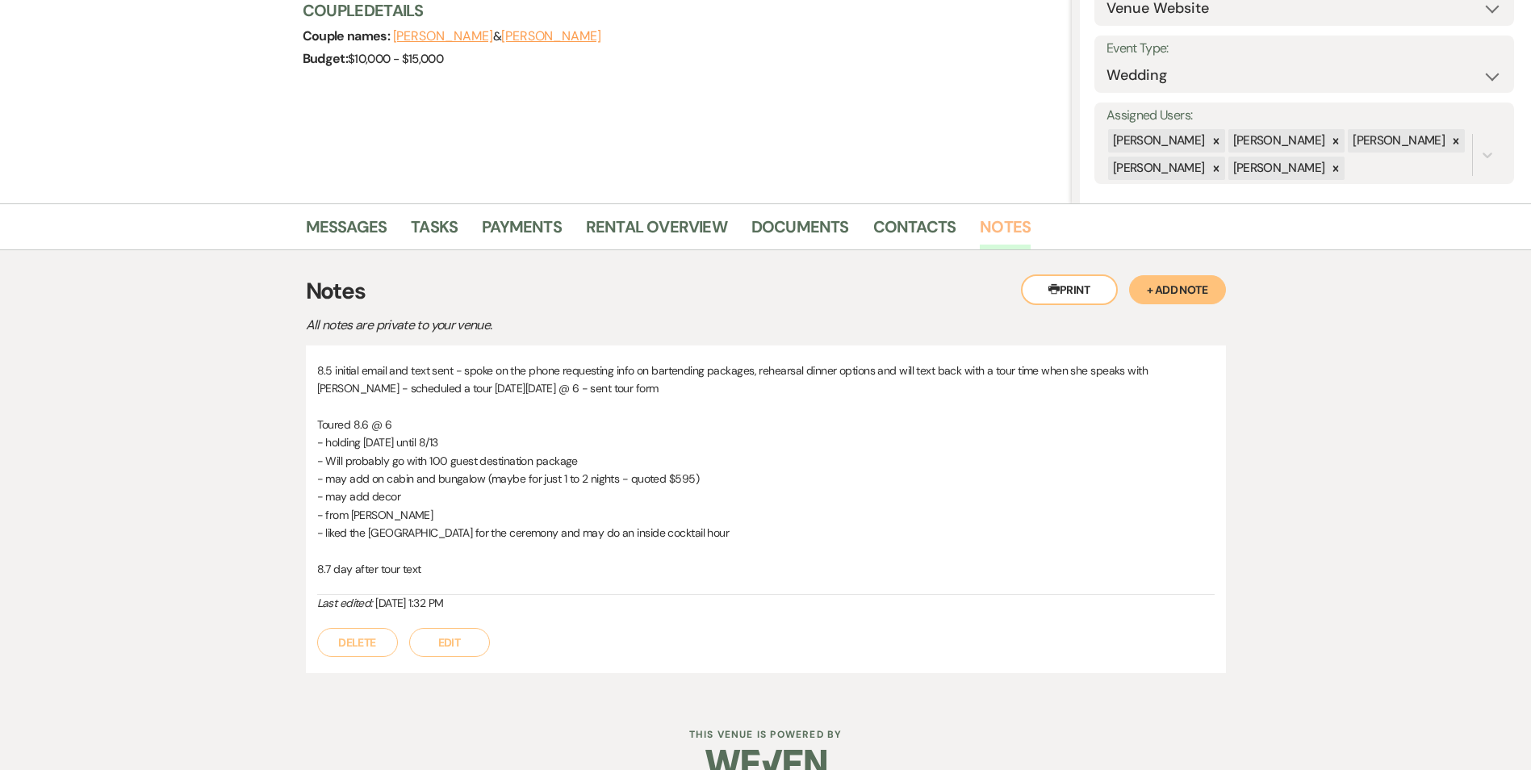
scroll to position [233, 0]
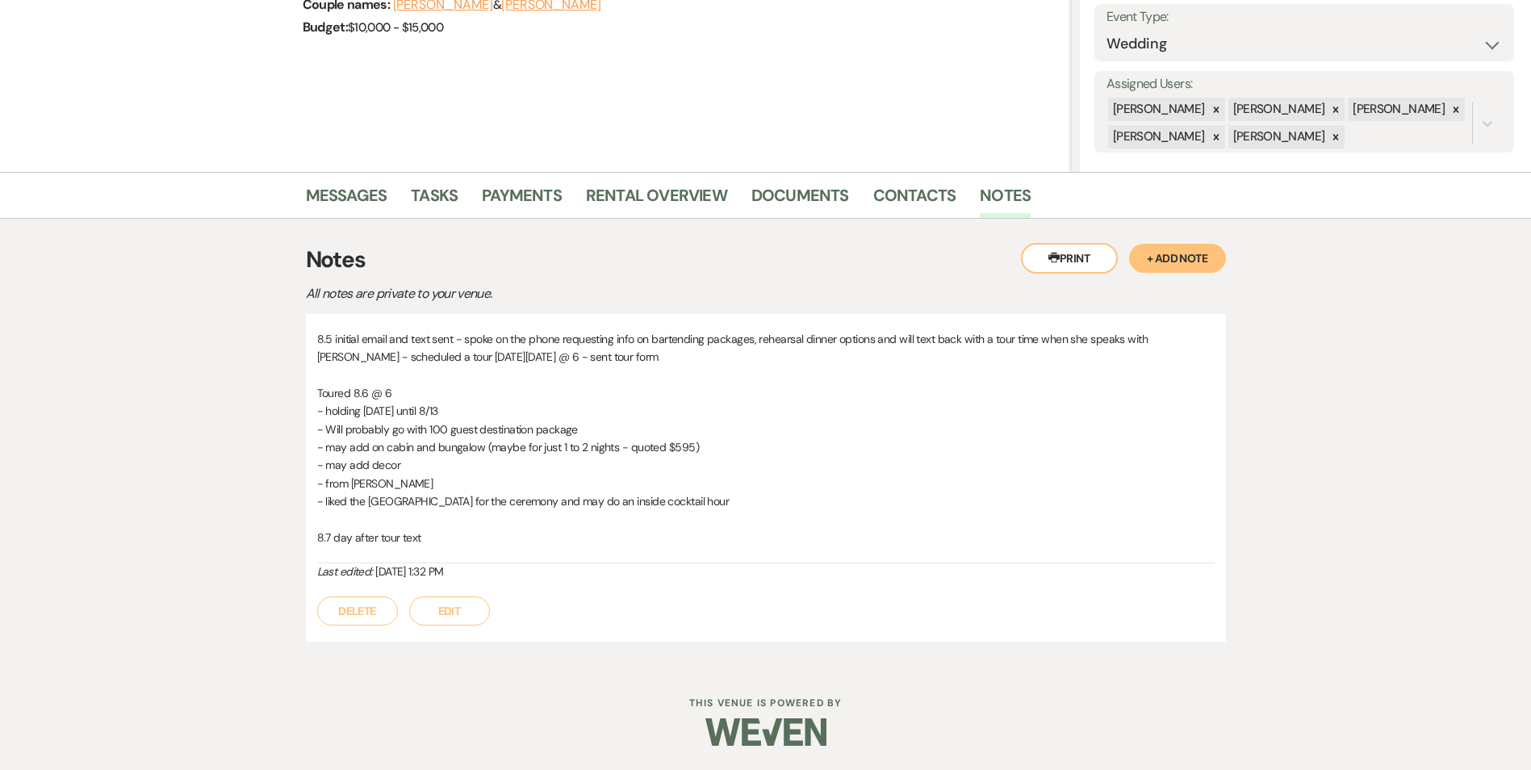
click at [465, 613] on button "Edit" at bounding box center [449, 611] width 81 height 29
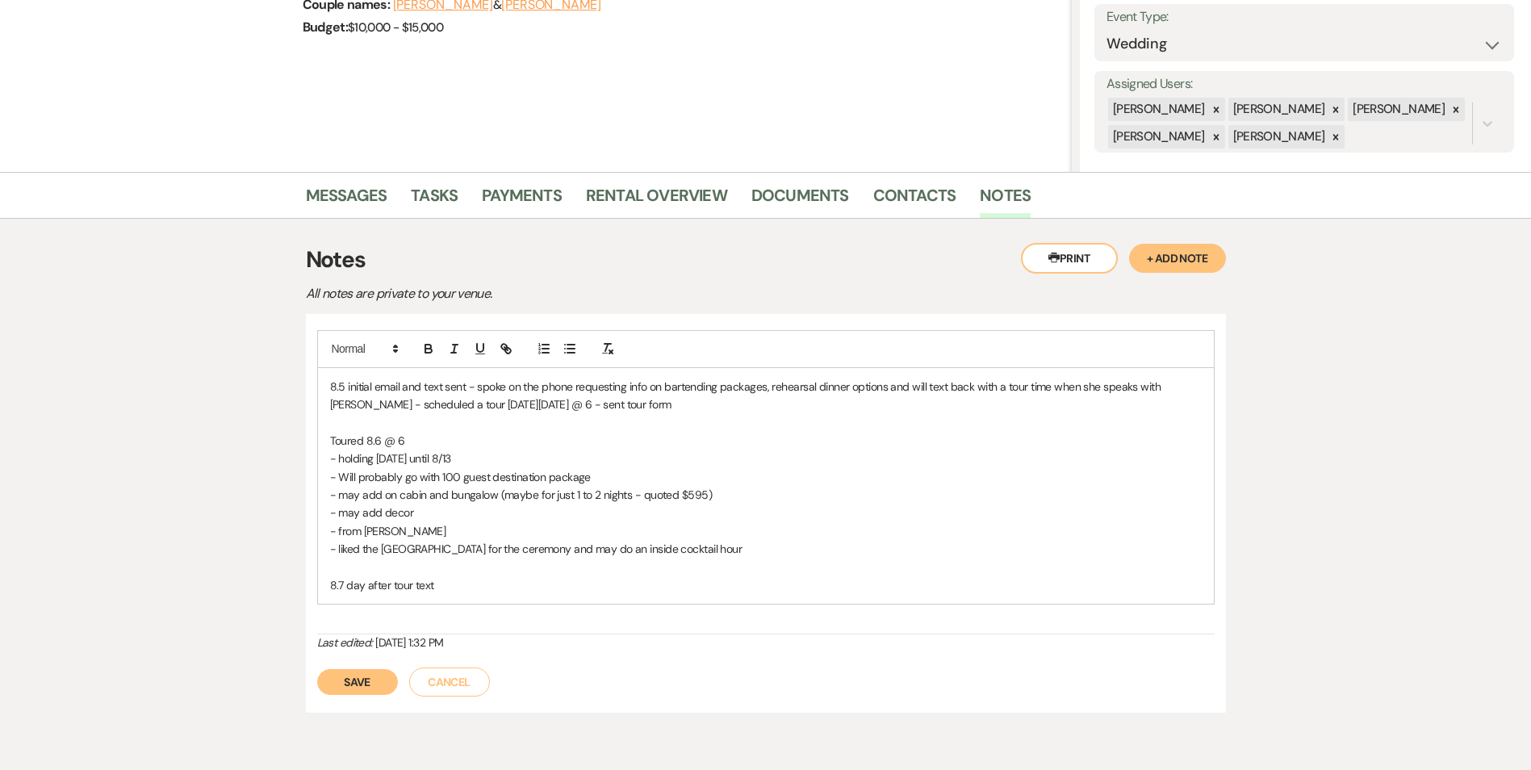
click at [488, 580] on p "8.7 day after tour text" at bounding box center [766, 585] width 872 height 18
click at [434, 611] on p "8.13" at bounding box center [766, 603] width 872 height 18
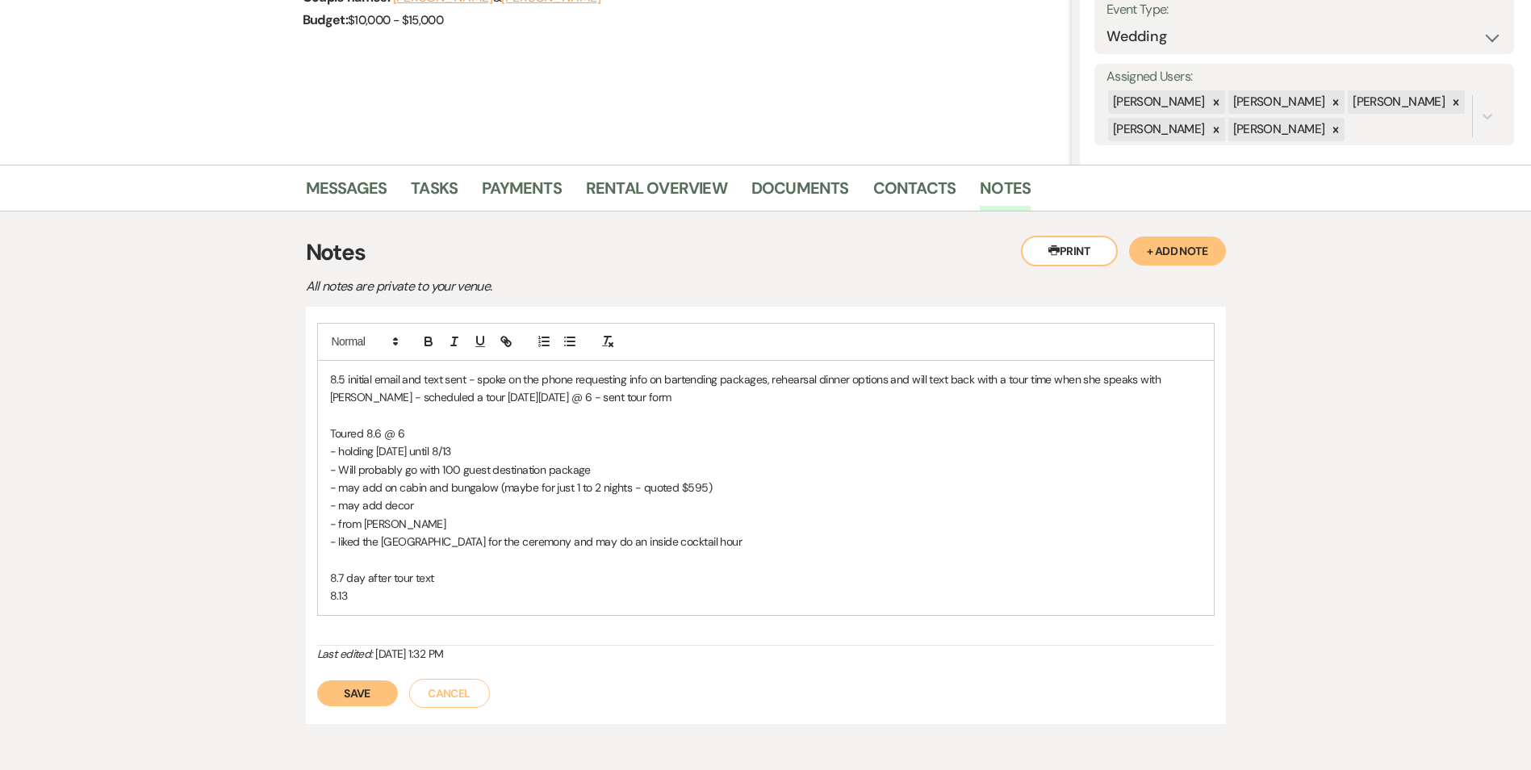
scroll to position [242, 0]
click at [392, 605] on div "8.5 initial email and text sent - spoke on the phone requesting info on bartend…" at bounding box center [766, 486] width 896 height 254
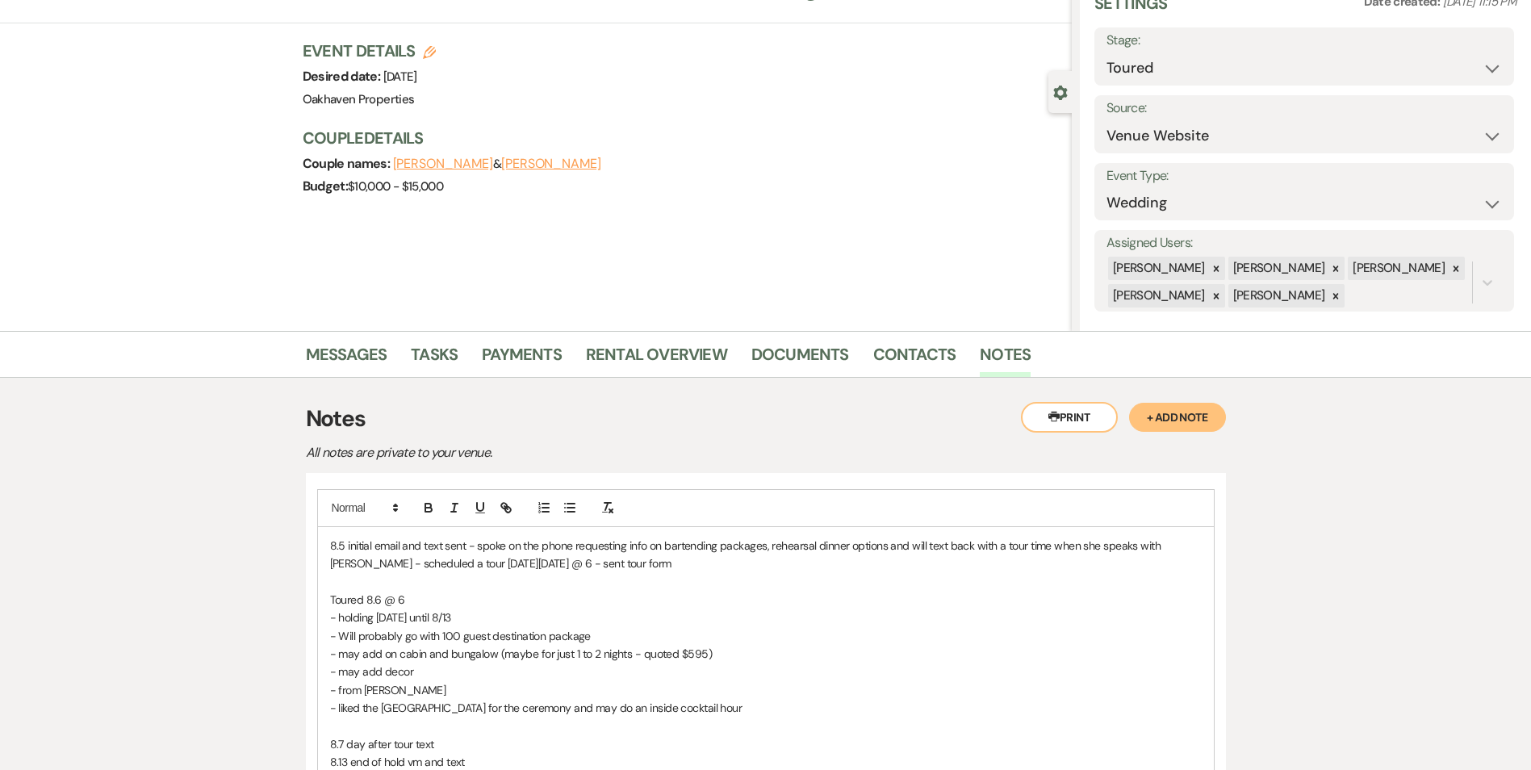
scroll to position [322, 0]
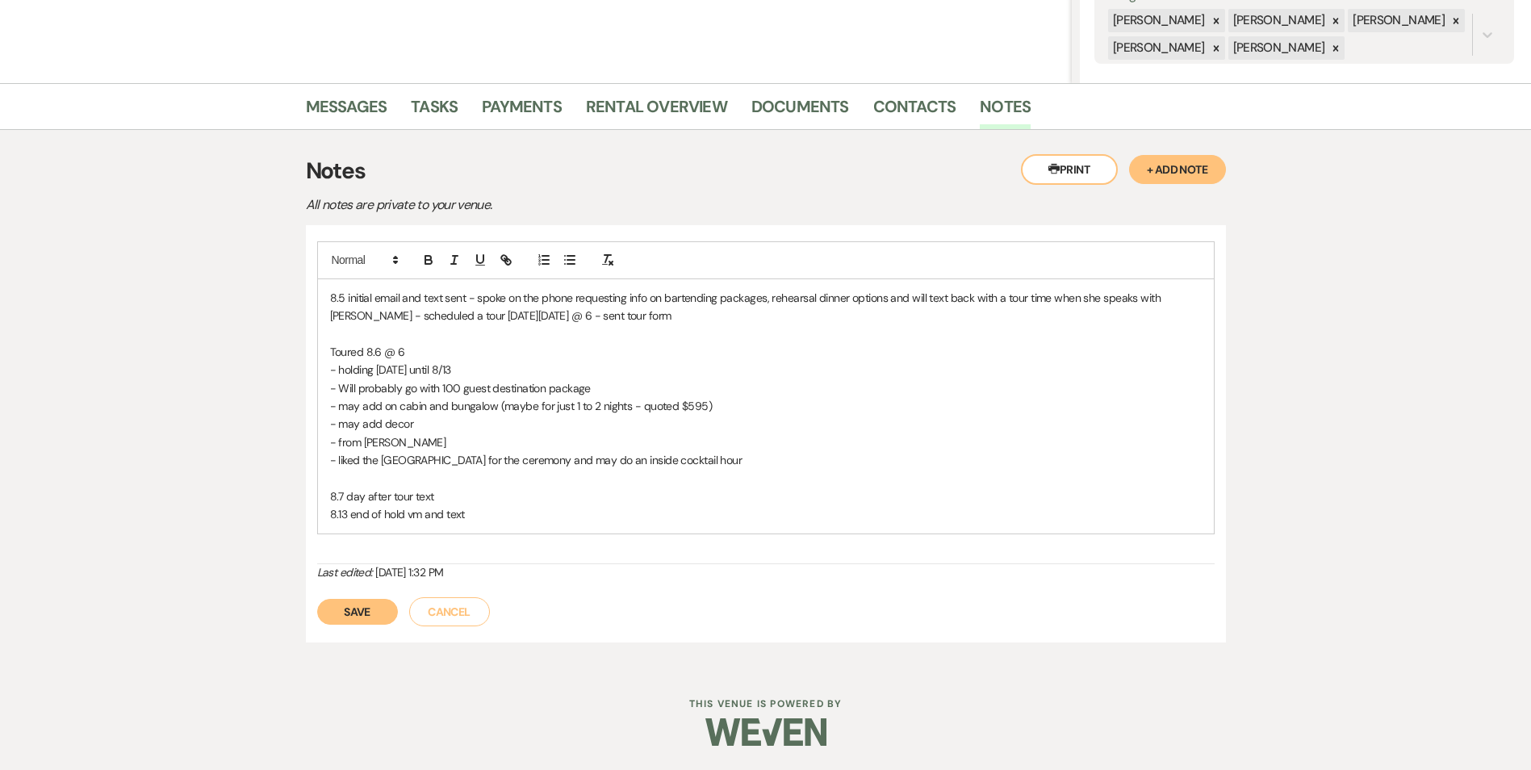
click at [344, 613] on button "Save" at bounding box center [357, 612] width 81 height 26
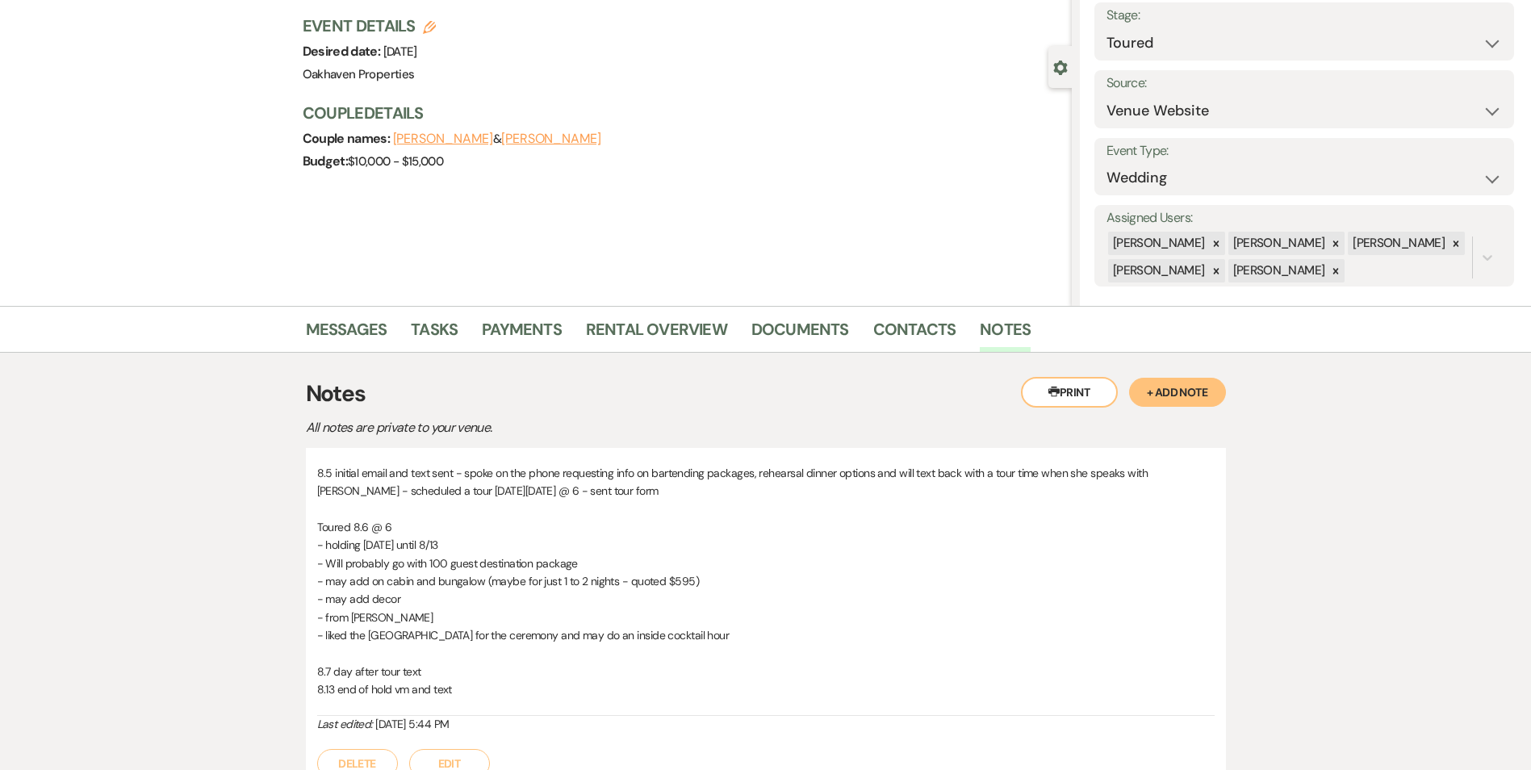
scroll to position [0, 0]
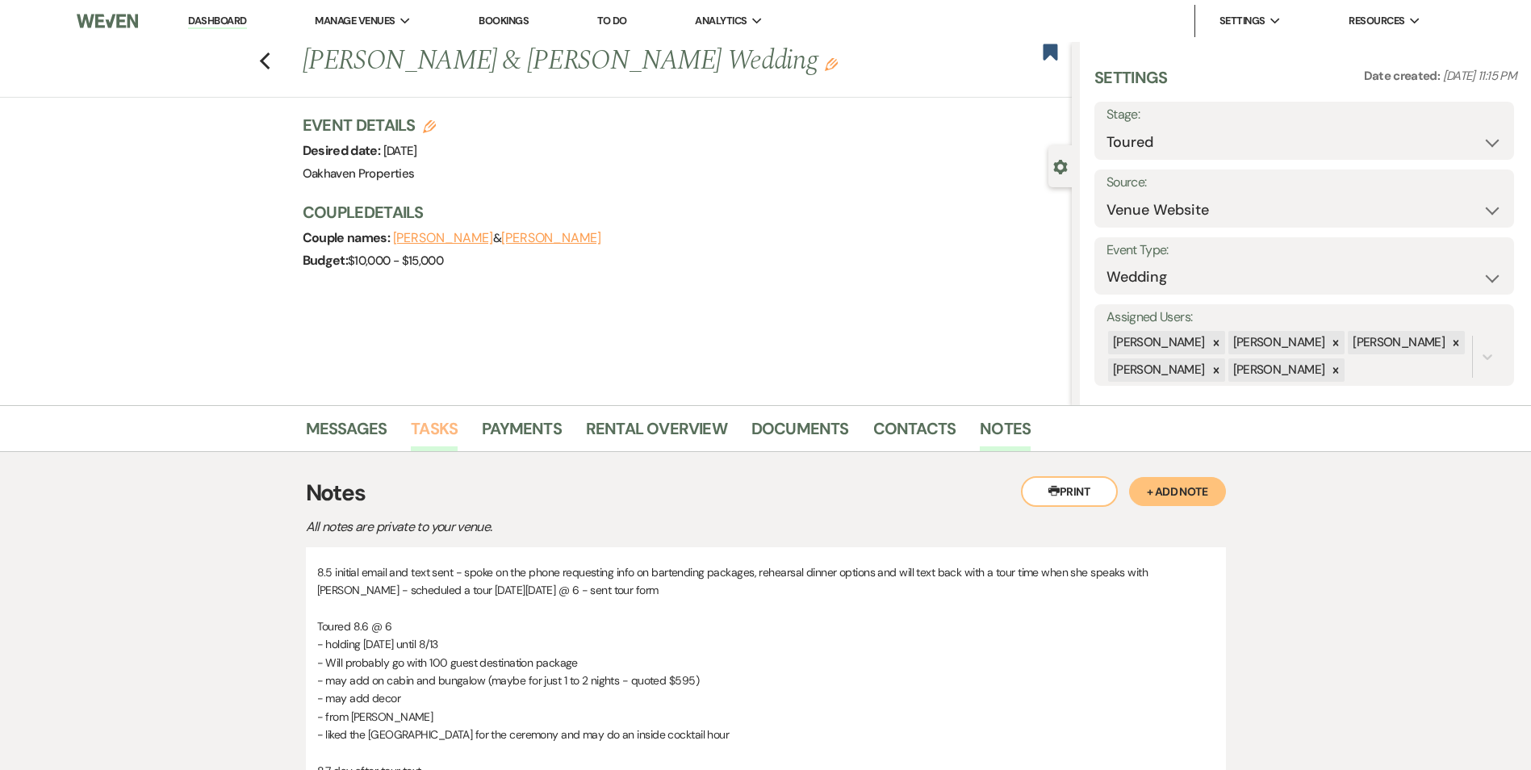
click at [446, 433] on link "Tasks" at bounding box center [434, 434] width 47 height 36
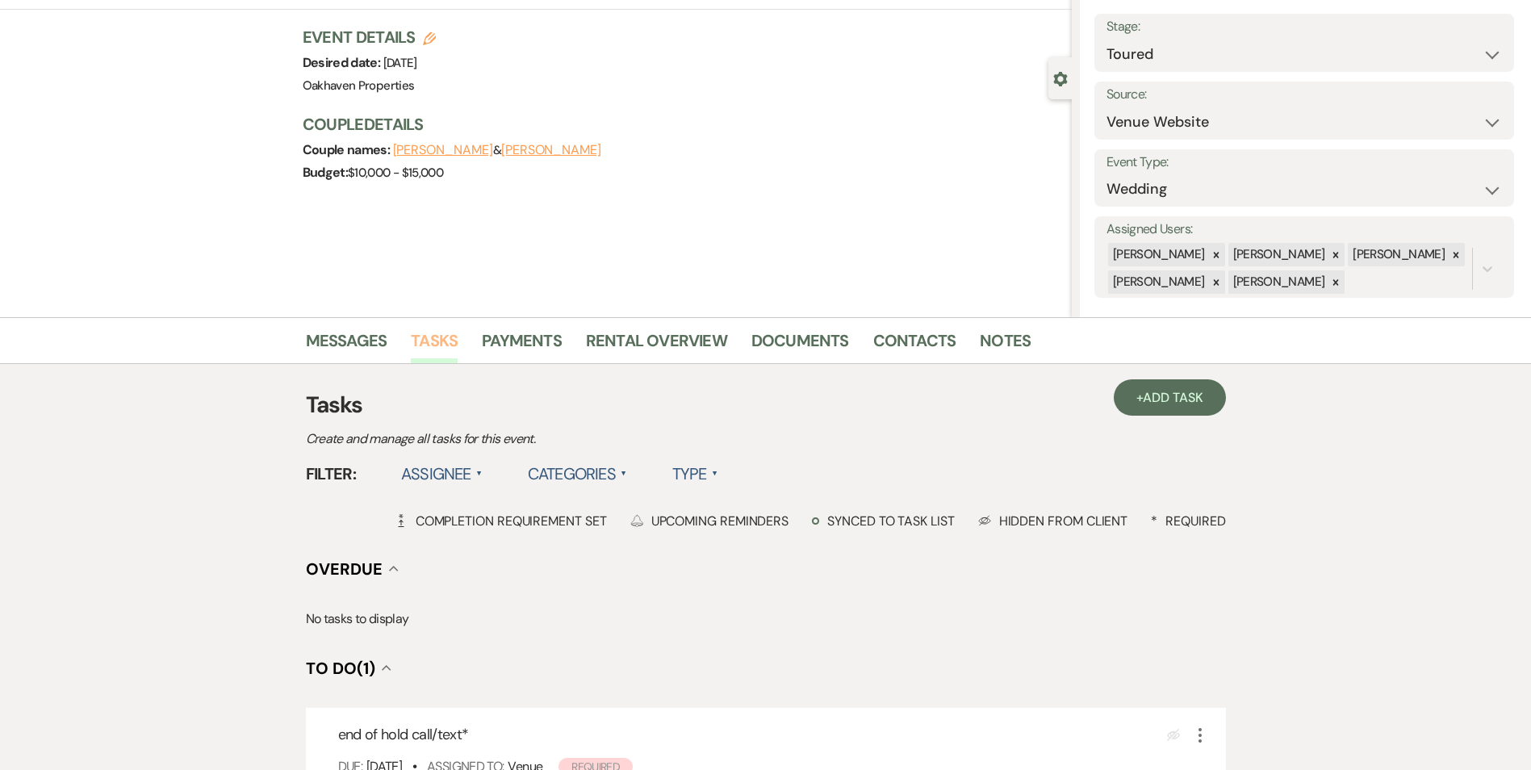
scroll to position [323, 0]
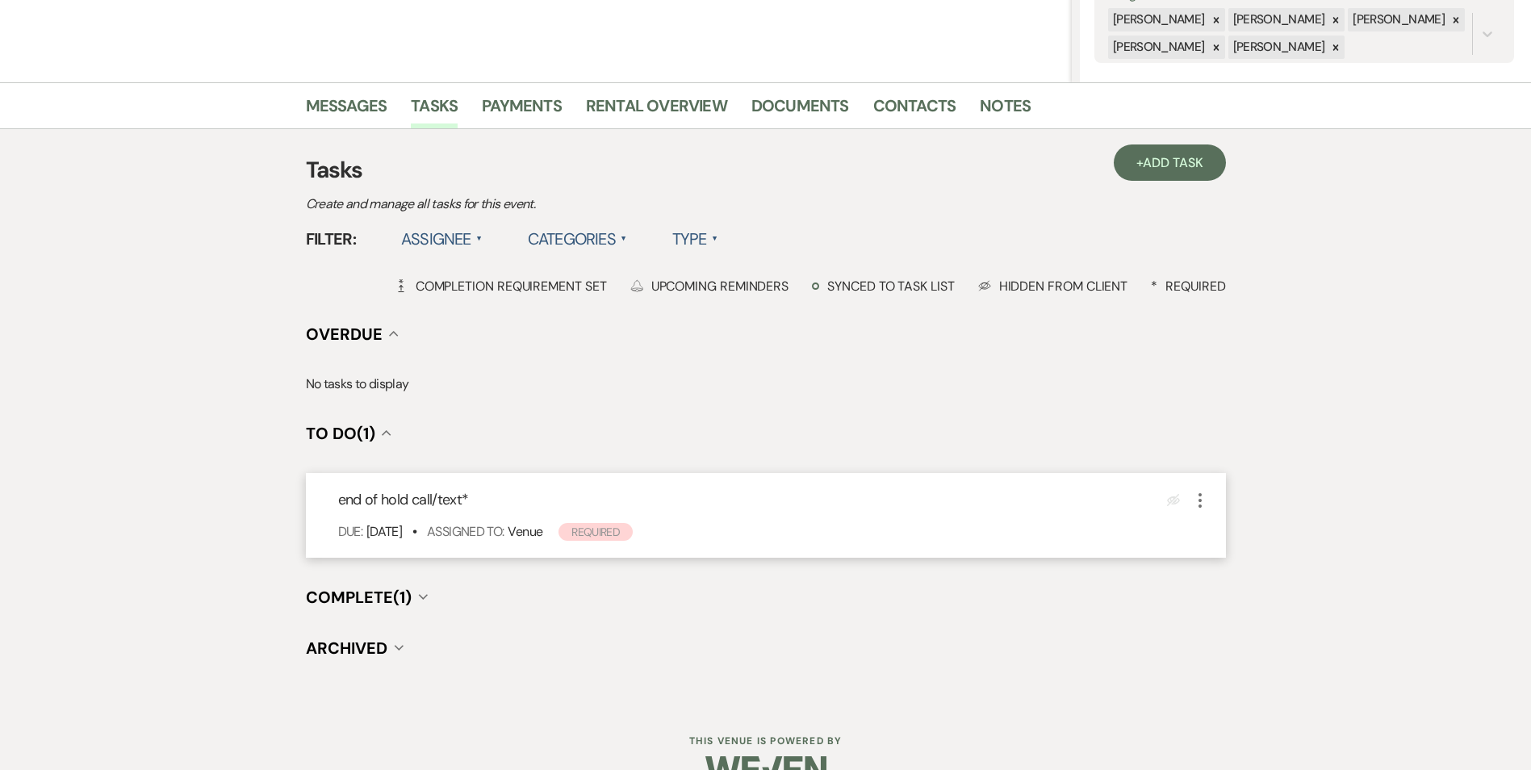
click at [1204, 506] on icon "More" at bounding box center [1200, 500] width 19 height 19
click at [1212, 609] on use "button" at bounding box center [1213, 608] width 8 height 10
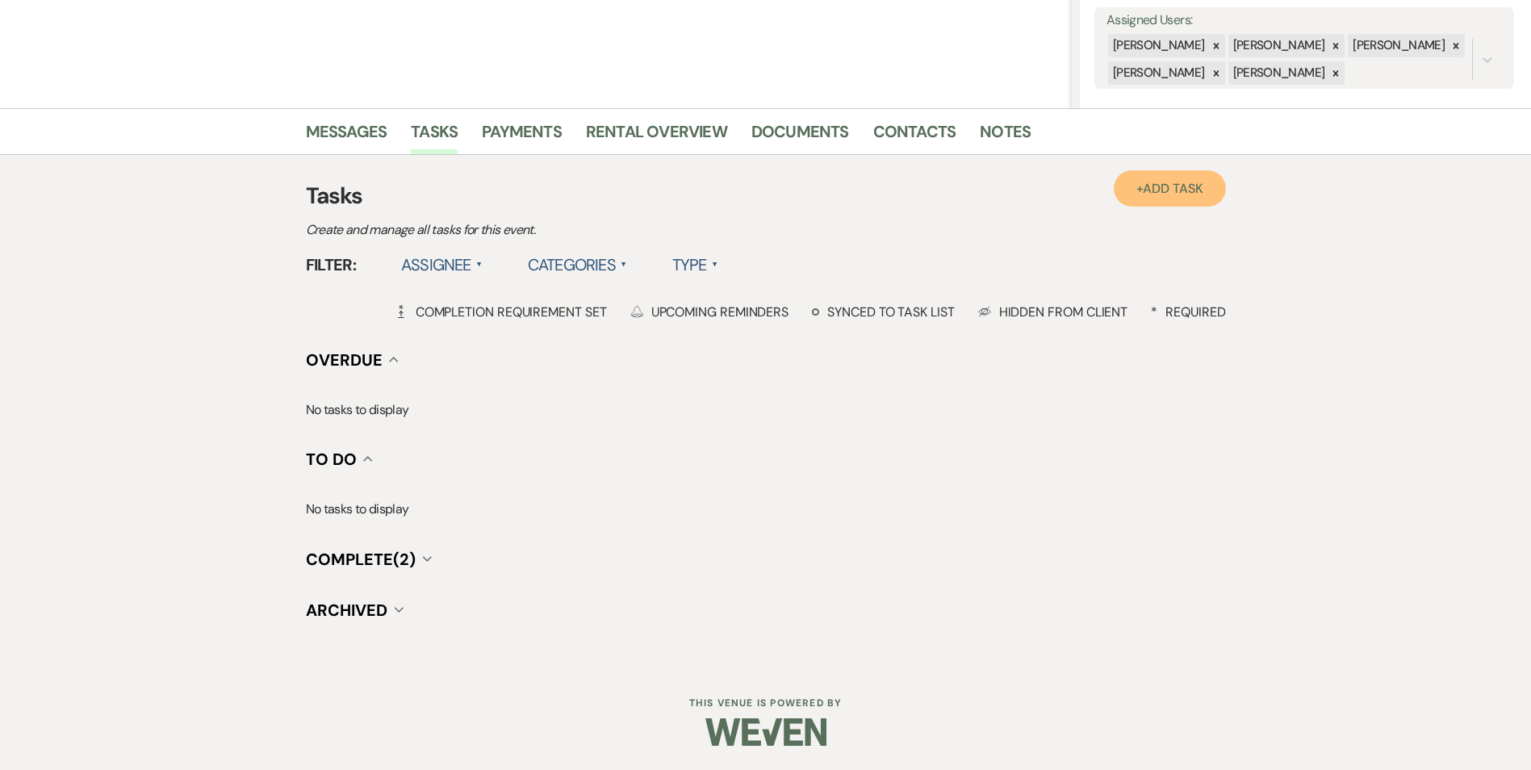
click at [1202, 202] on link "+ Add Task" at bounding box center [1169, 188] width 111 height 36
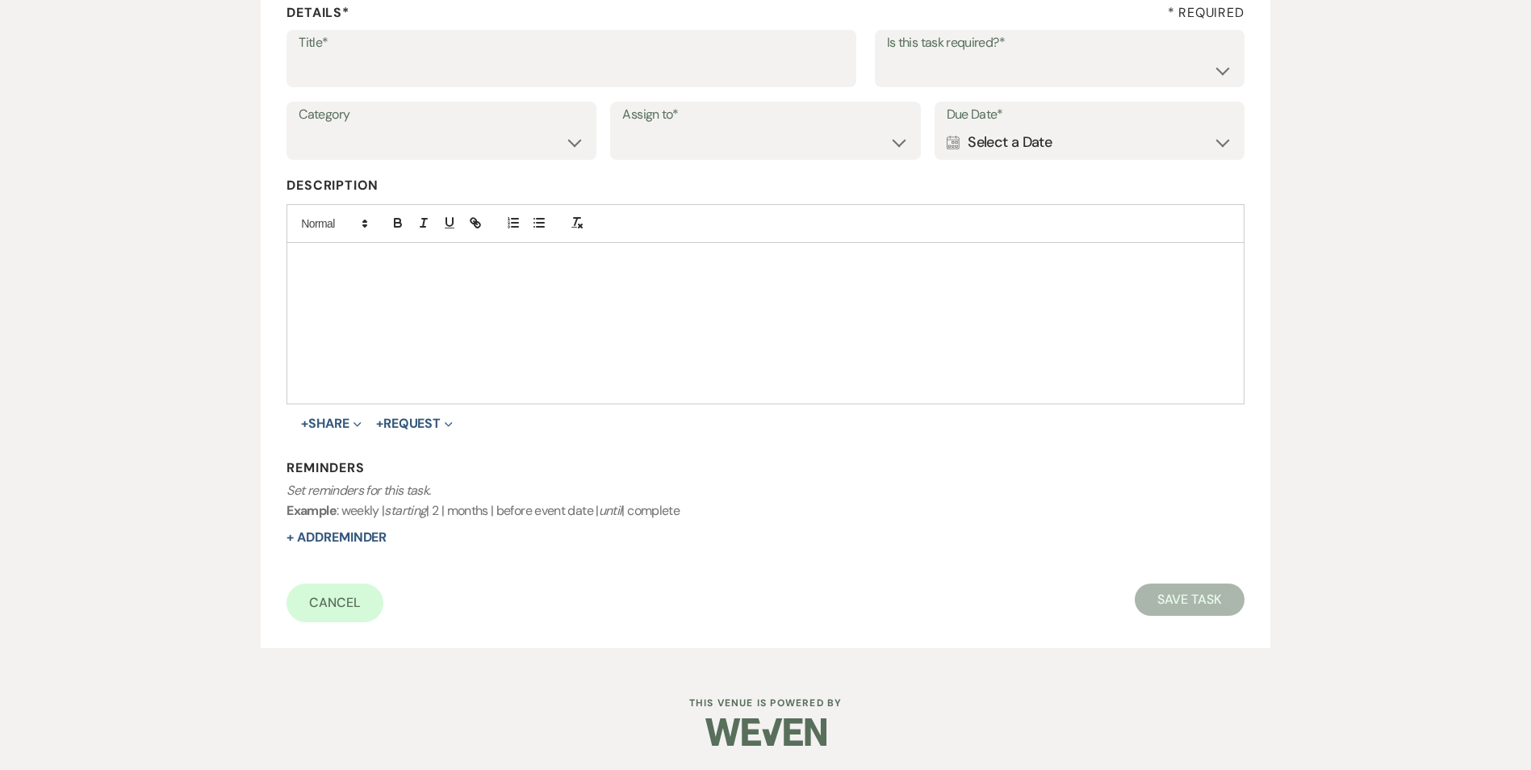
scroll to position [248, 0]
click at [348, 75] on input "Title*" at bounding box center [572, 69] width 546 height 31
type input "another follow up"
click at [1152, 67] on select "Yes No" at bounding box center [1059, 69] width 345 height 31
select select "true"
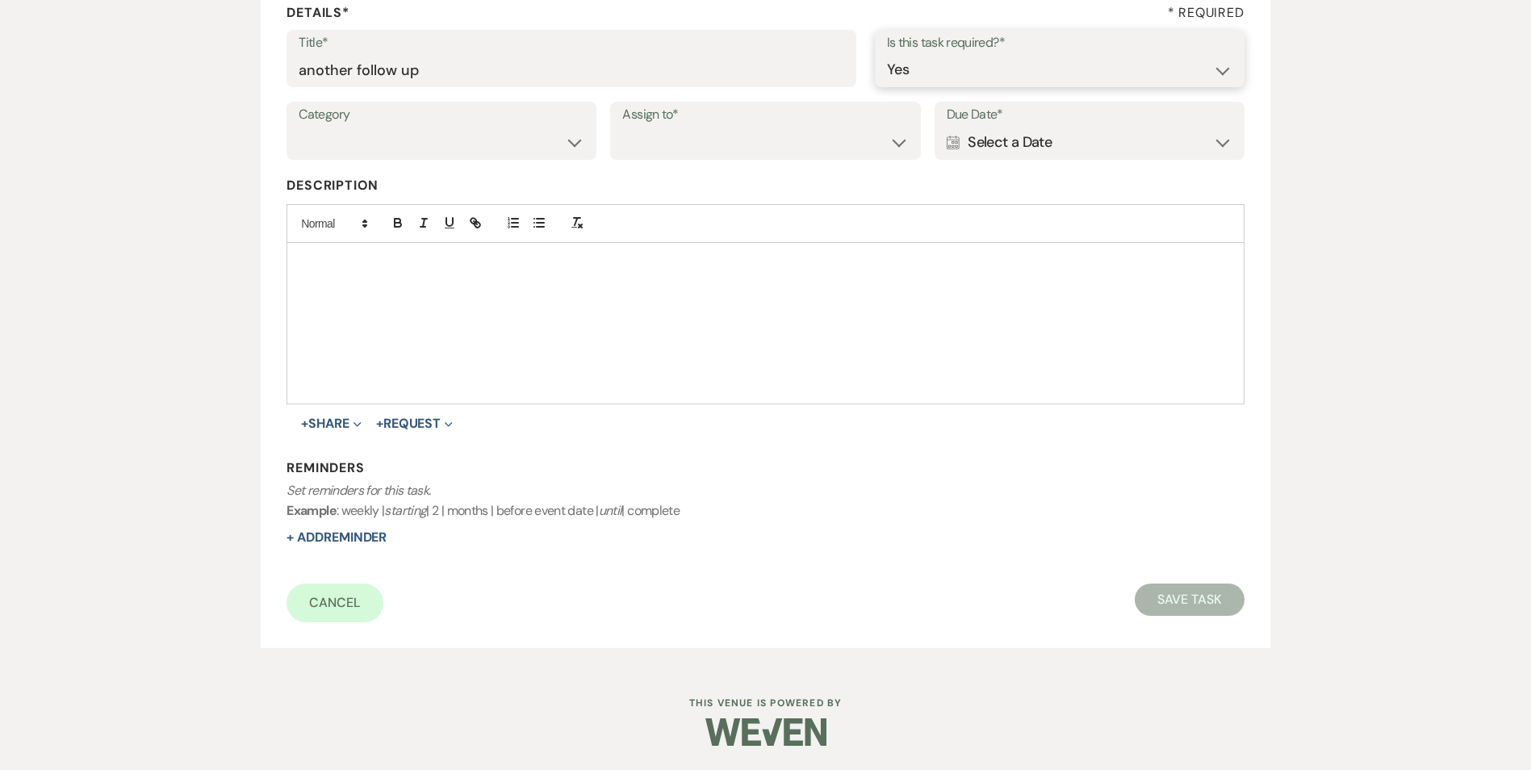
click at [887, 54] on select "Yes No" at bounding box center [1059, 69] width 345 height 31
click at [347, 142] on select "Venue Vendors Guests Details Finalize & Share" at bounding box center [442, 142] width 286 height 31
select select "31"
click at [299, 127] on select "Venue Vendors Guests Details Finalize & Share" at bounding box center [442, 142] width 286 height 31
click at [618, 146] on div "Assign to* Venue Client" at bounding box center [765, 131] width 310 height 58
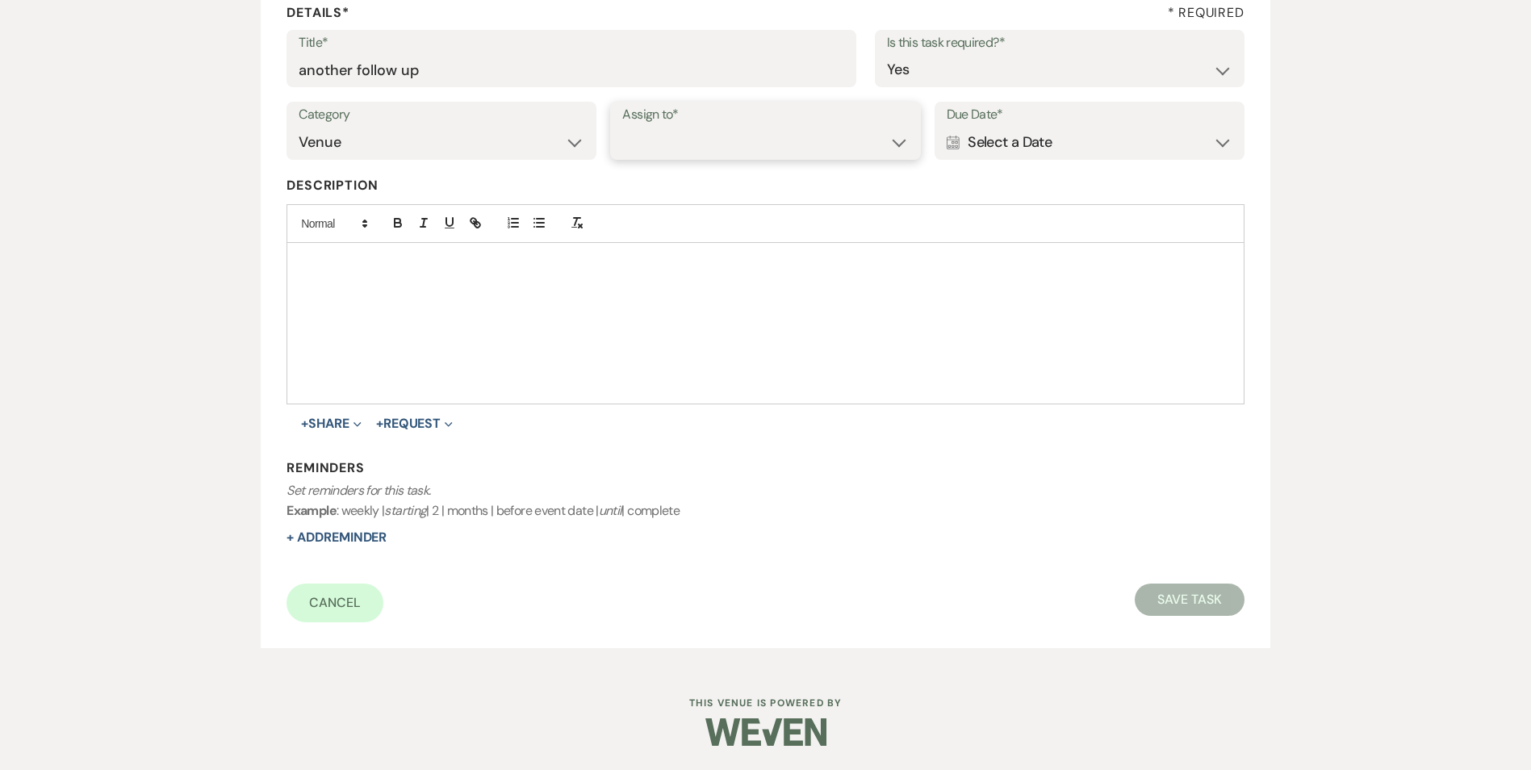
click at [680, 139] on select "Venue Client" at bounding box center [765, 142] width 286 height 31
select select "venueHost"
click at [622, 127] on select "Venue Client" at bounding box center [765, 142] width 286 height 31
click at [1093, 149] on div "Calendar Select a Date Expand" at bounding box center [1090, 142] width 286 height 31
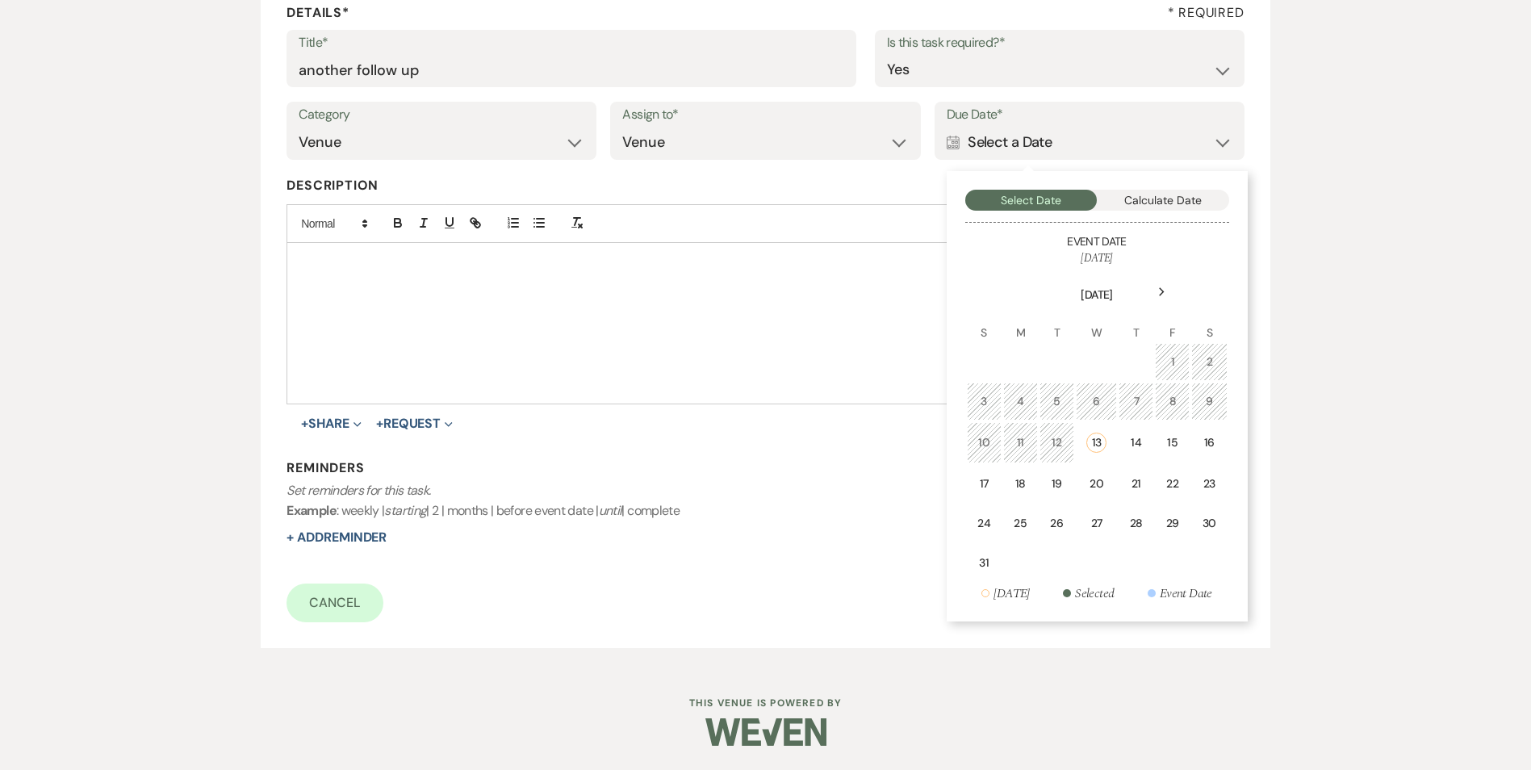
click at [1022, 479] on div "18" at bounding box center [1021, 483] width 14 height 17
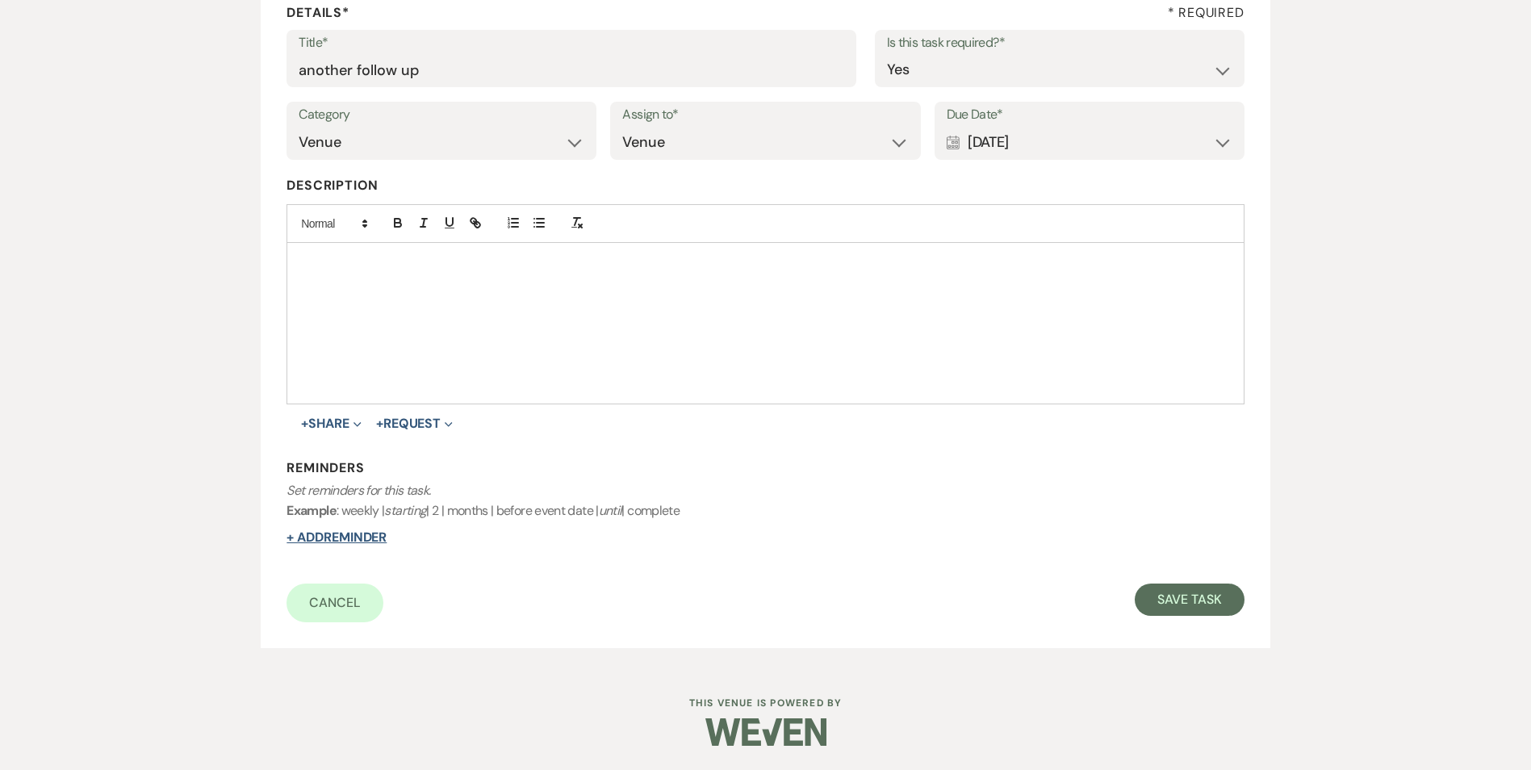
click at [373, 540] on button "+ Add Reminder" at bounding box center [337, 537] width 100 height 13
select select "host"
select select "days"
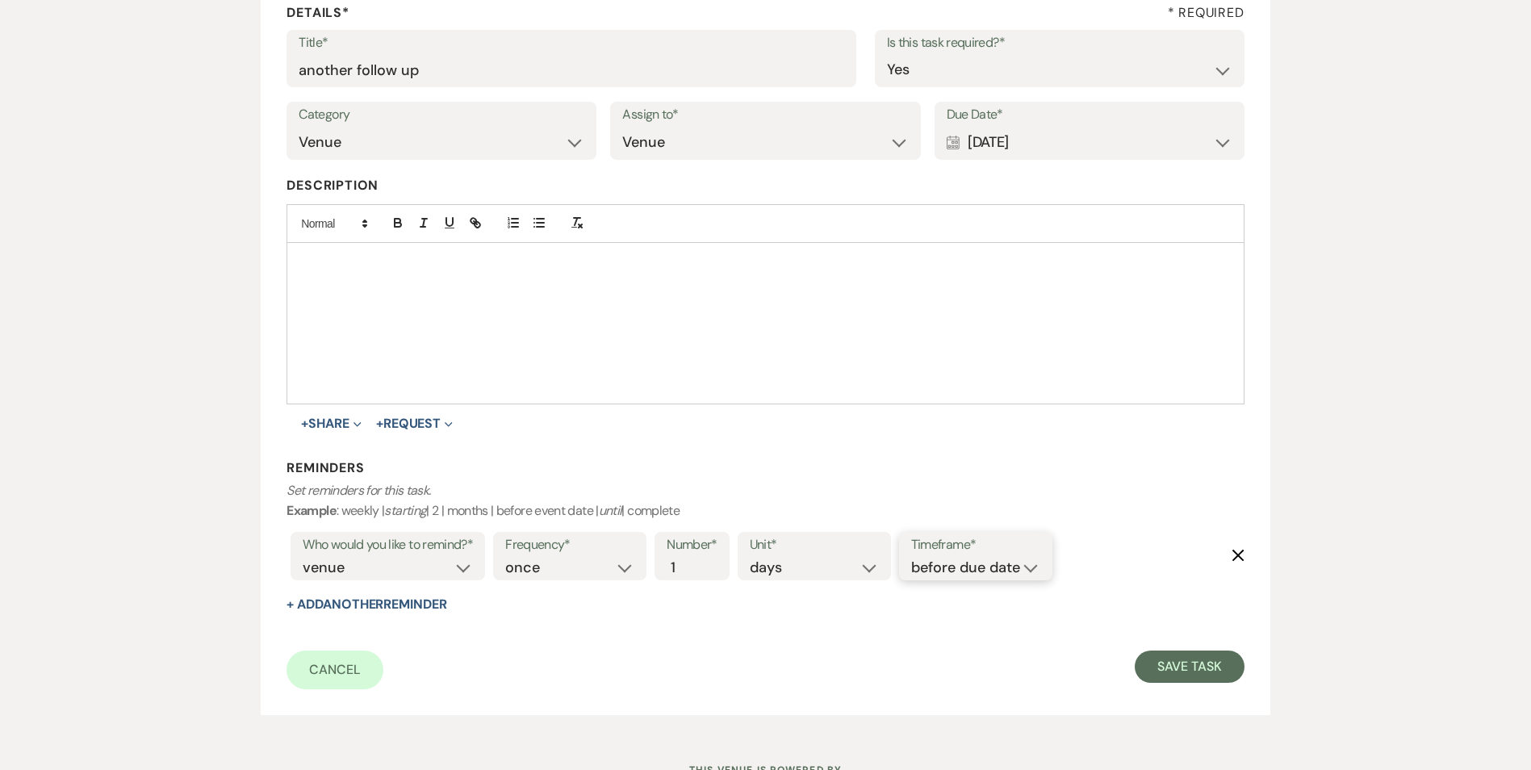
click at [993, 567] on select "before due date after due date on due date on custom date" at bounding box center [975, 568] width 129 height 22
select select "onDueDate"
click at [911, 557] on select "before due date after due date on due date on custom date" at bounding box center [975, 568] width 129 height 22
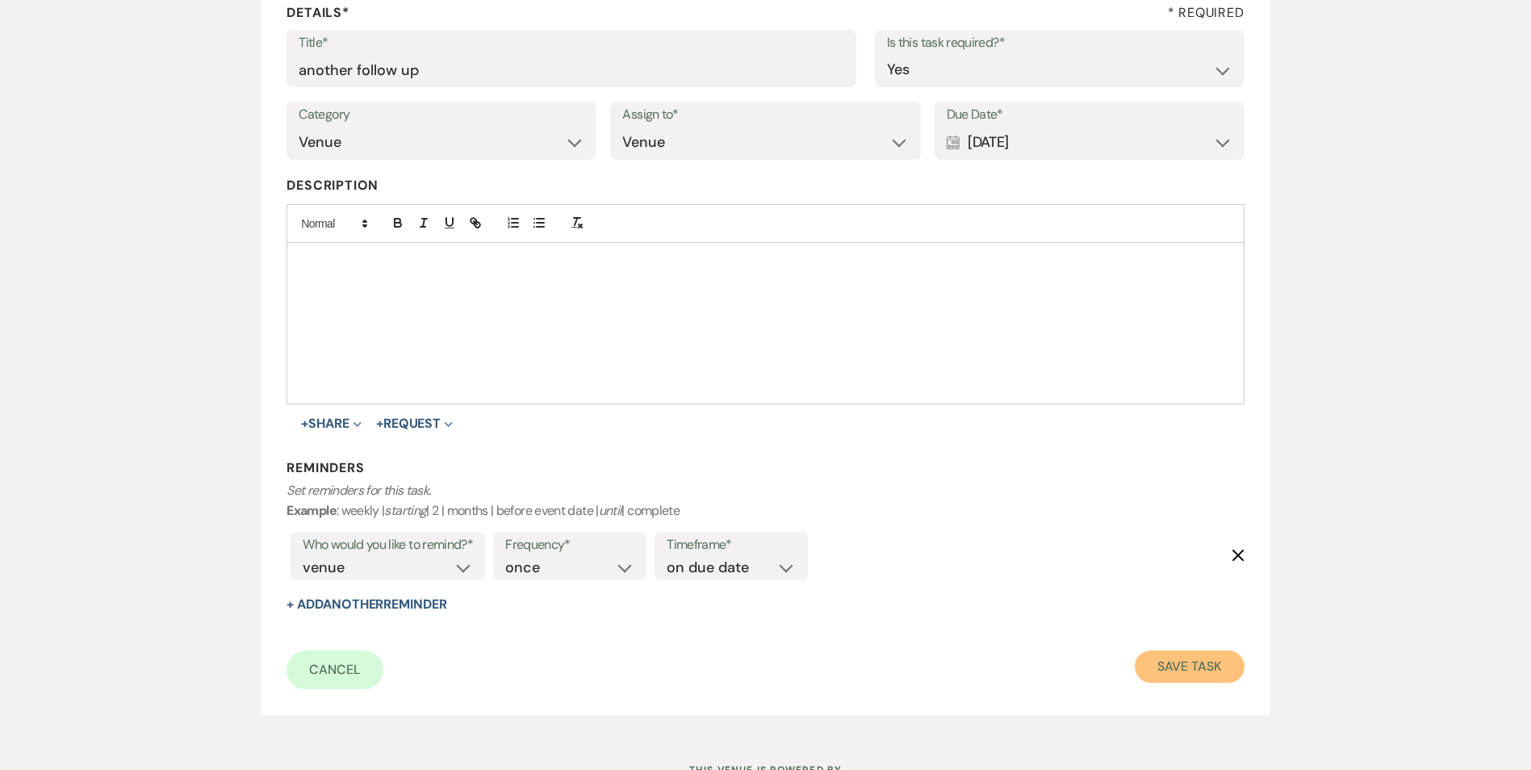
click at [1145, 675] on button "Save Task" at bounding box center [1189, 667] width 109 height 32
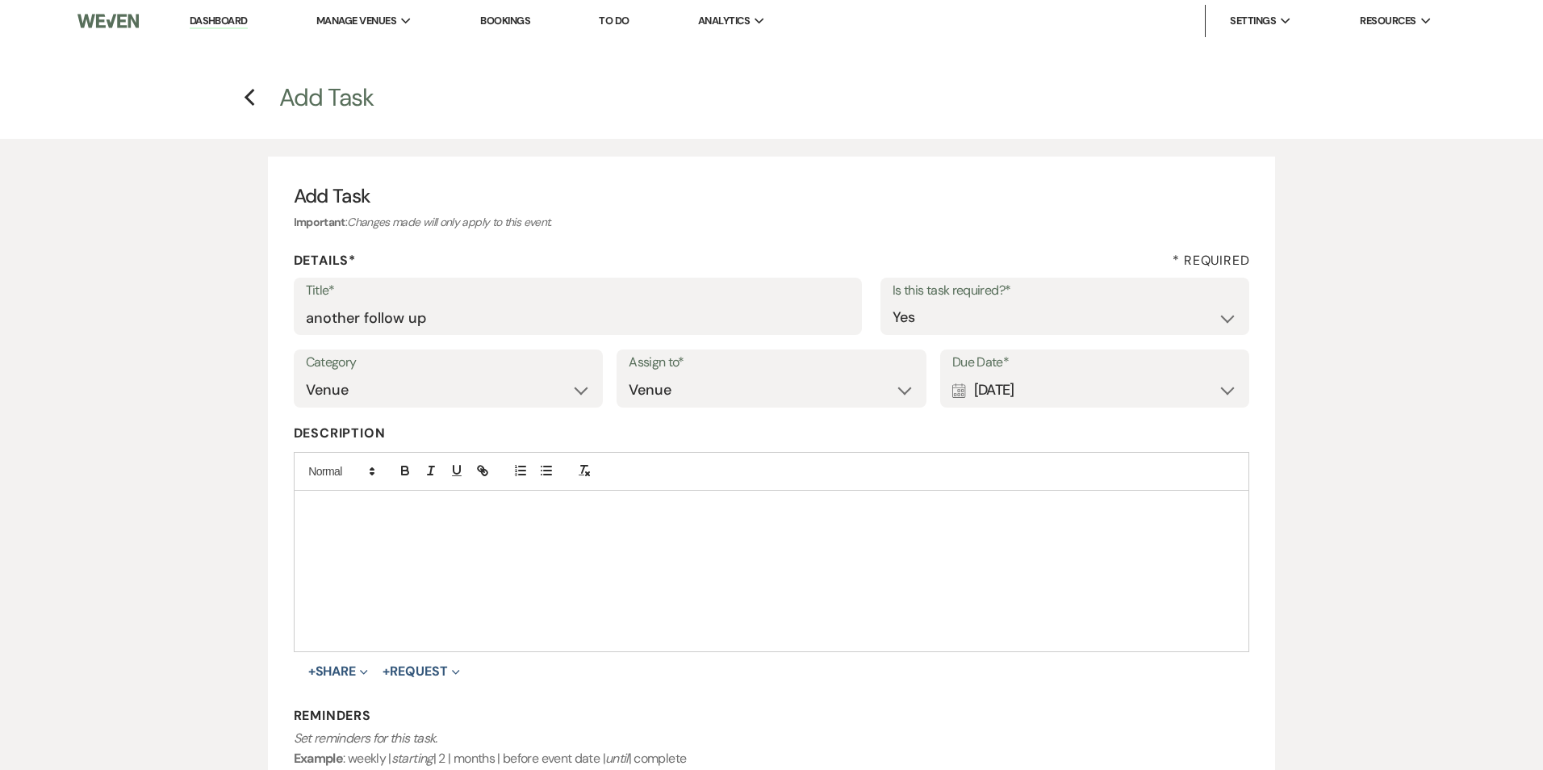
select select "5"
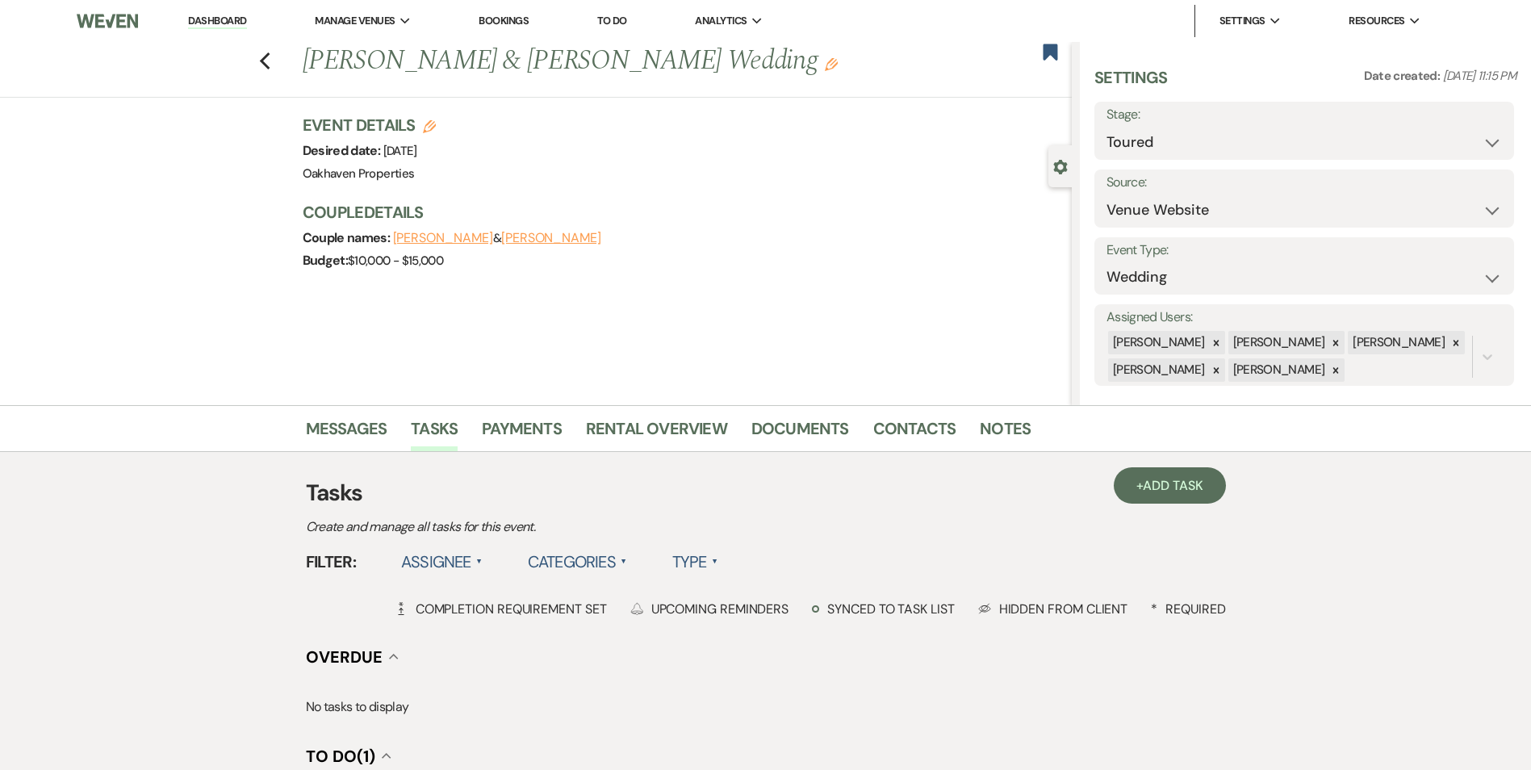
drag, startPoint x: 235, startPoint y: 23, endPoint x: 254, endPoint y: 31, distance: 21.0
click at [237, 23] on link "Dashboard" at bounding box center [217, 21] width 58 height 15
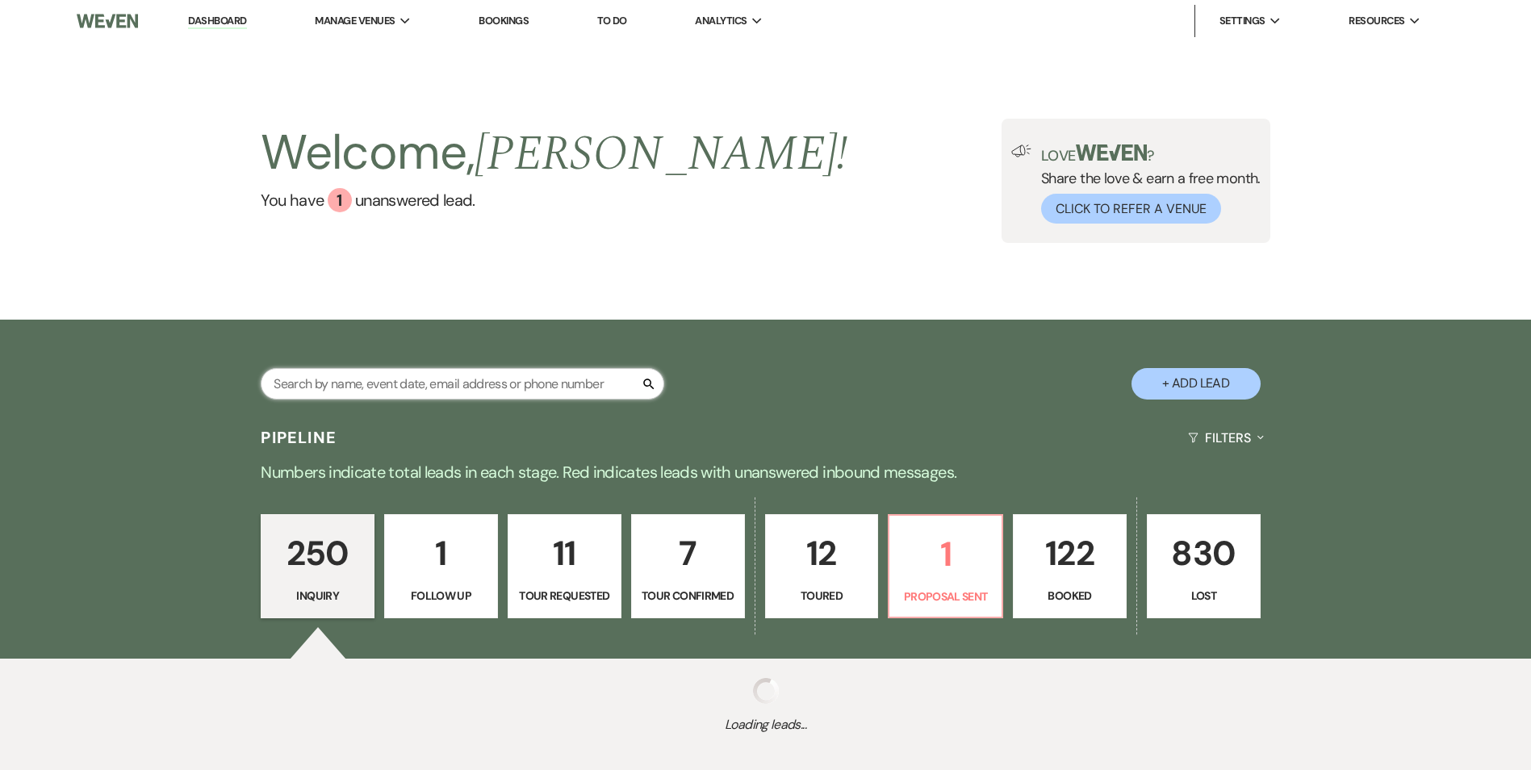
click at [496, 375] on input "text" at bounding box center [463, 383] width 404 height 31
click at [835, 565] on p "12" at bounding box center [822, 553] width 93 height 54
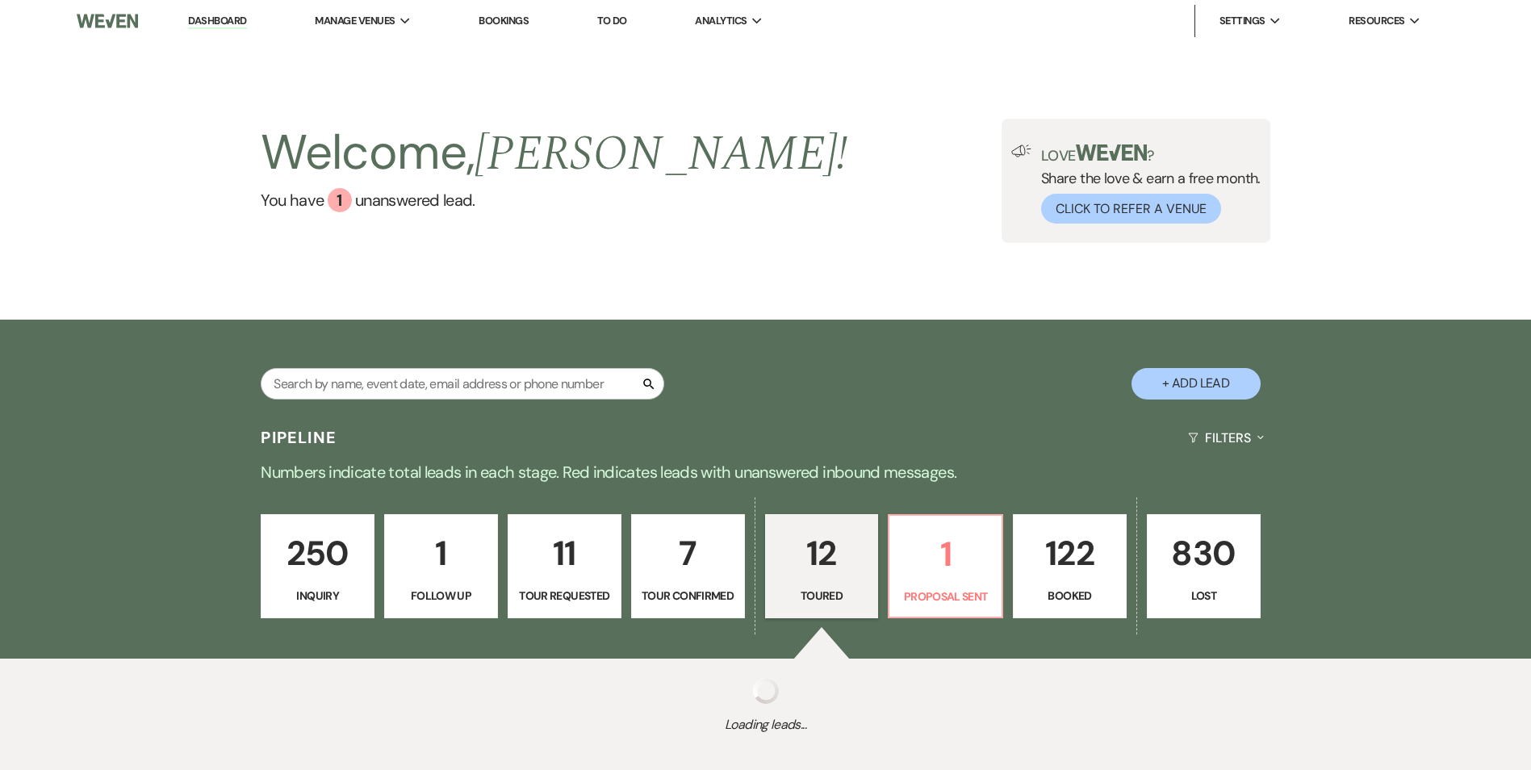
select select "5"
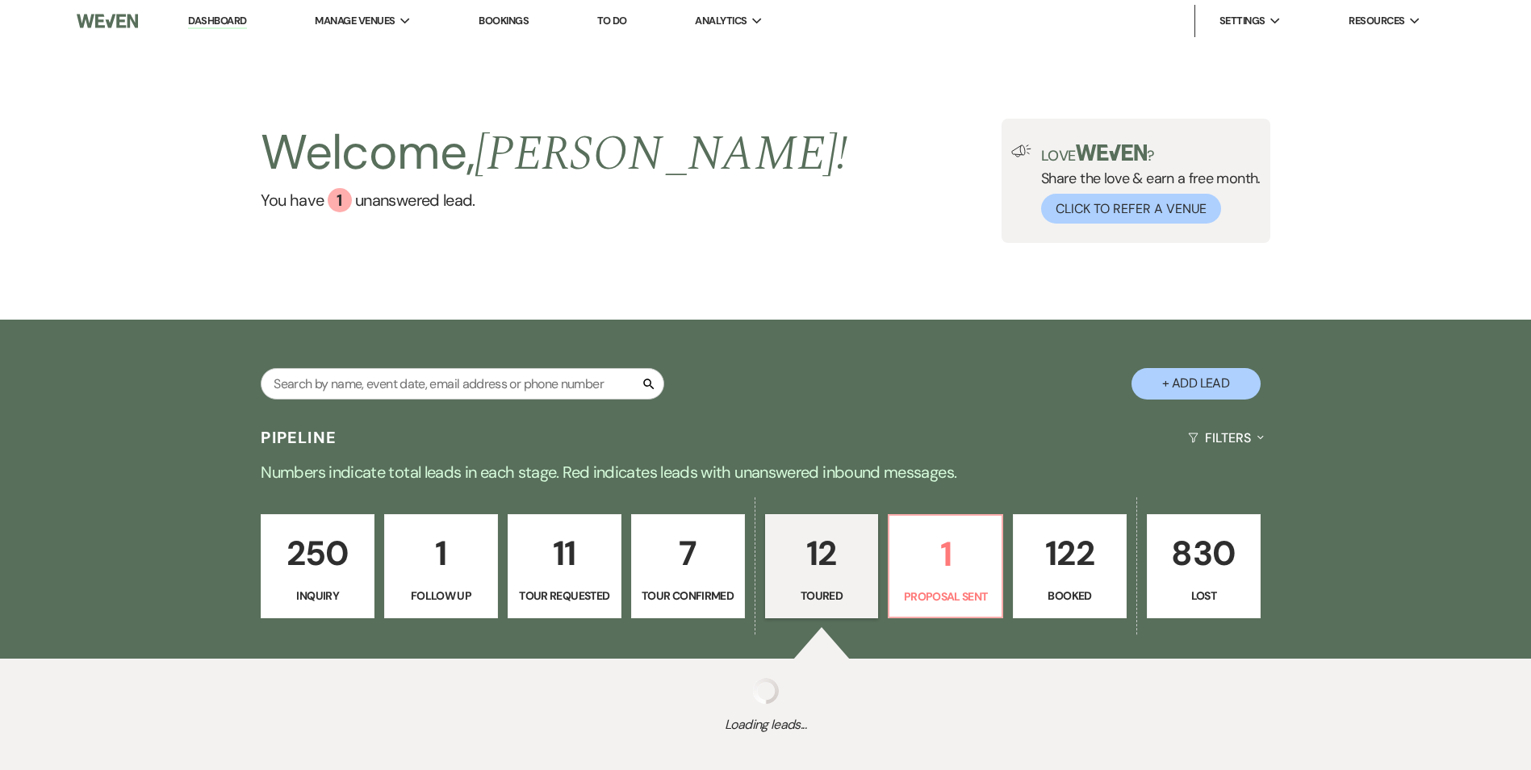
select select "5"
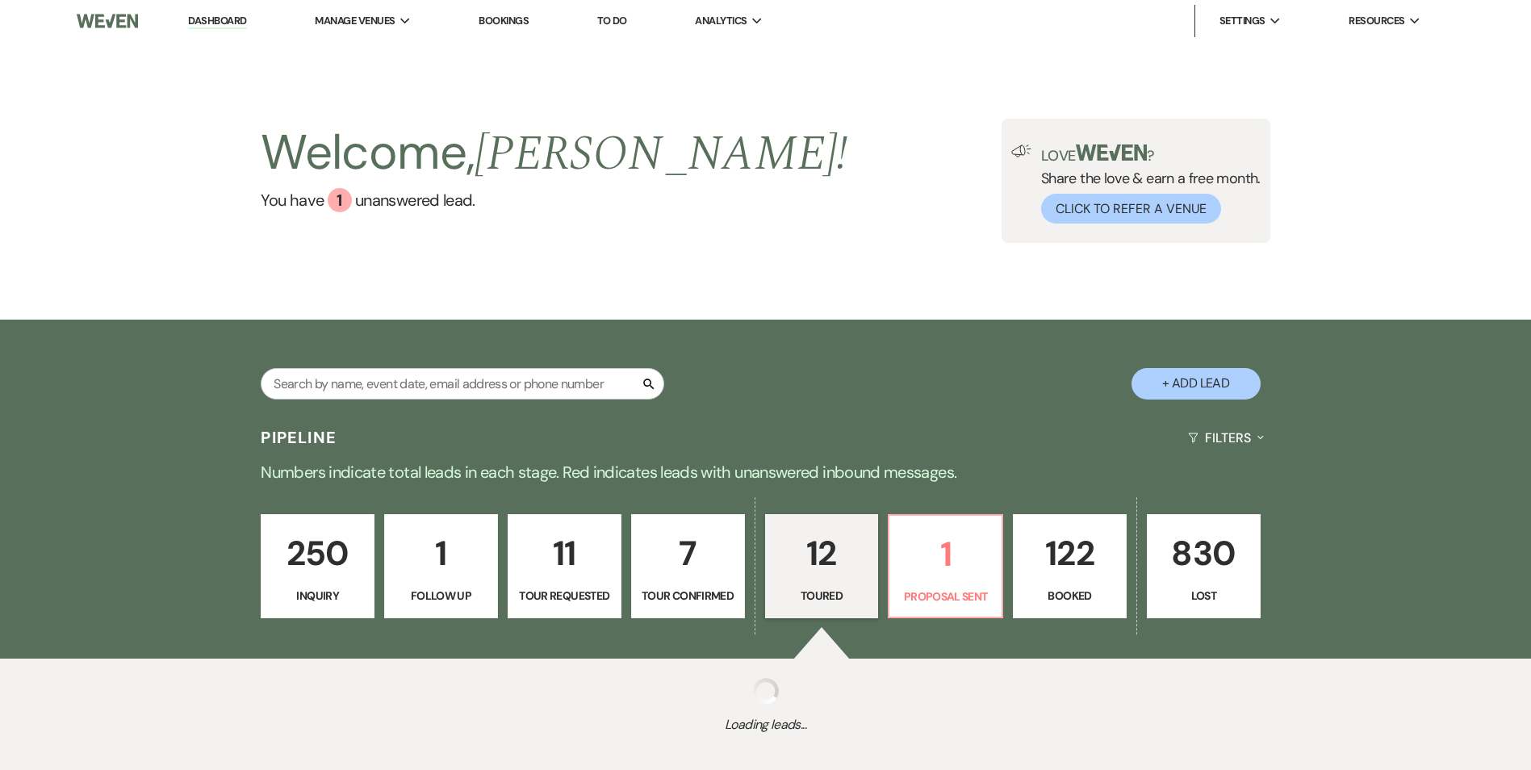
select select "5"
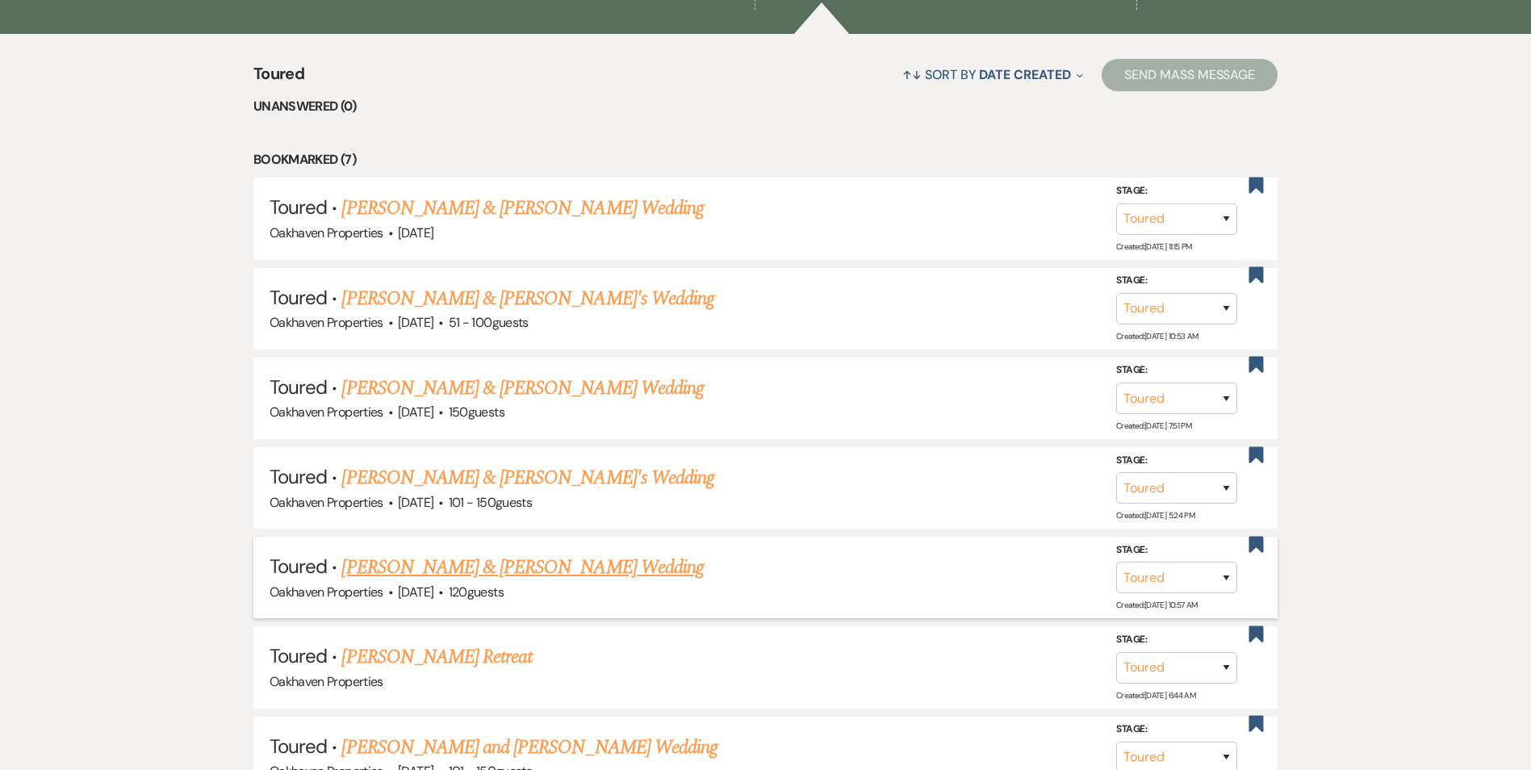
scroll to position [807, 0]
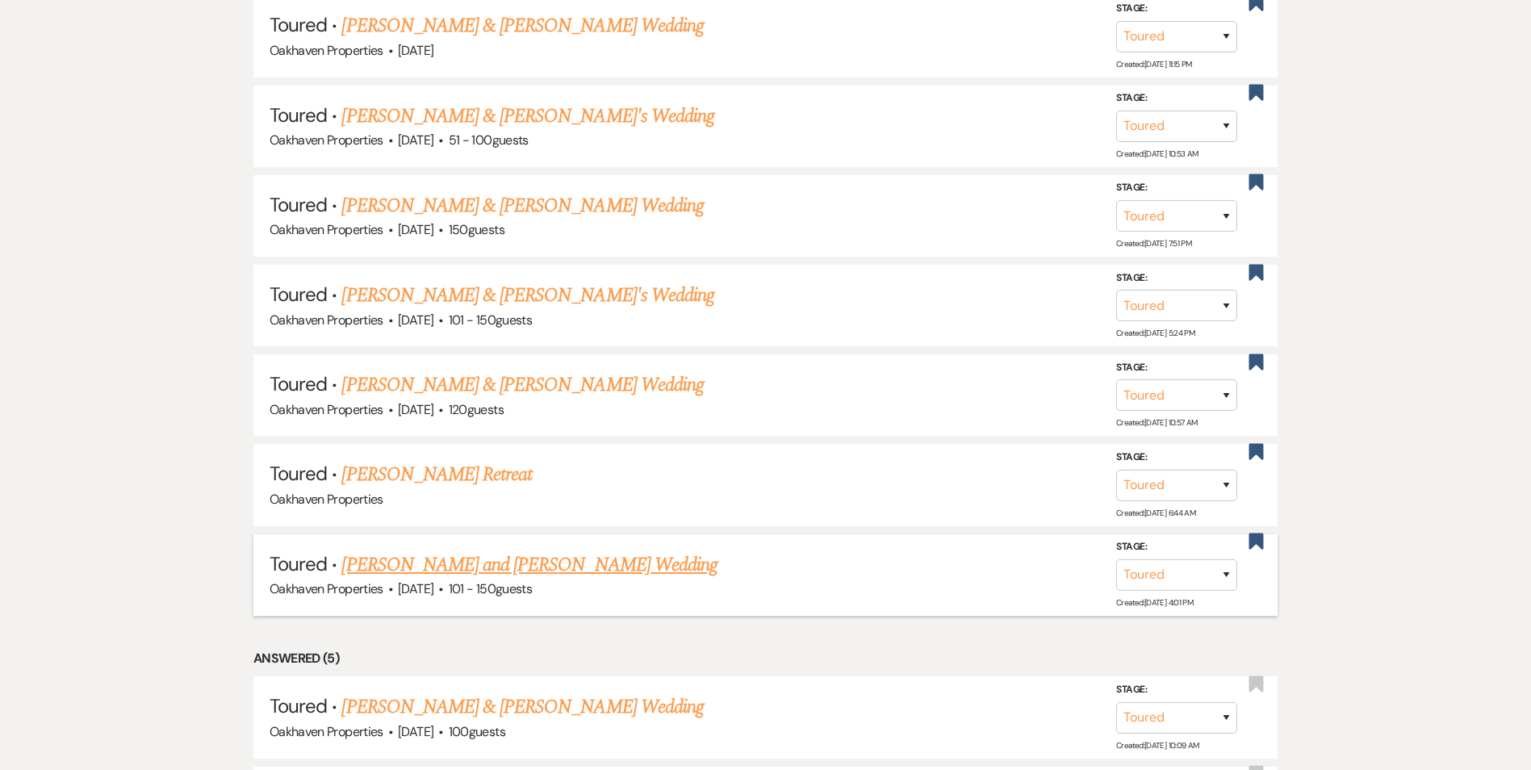
click at [558, 556] on link "Janie Hawkins and Brennen Gindlesperger's Wedding" at bounding box center [529, 565] width 376 height 29
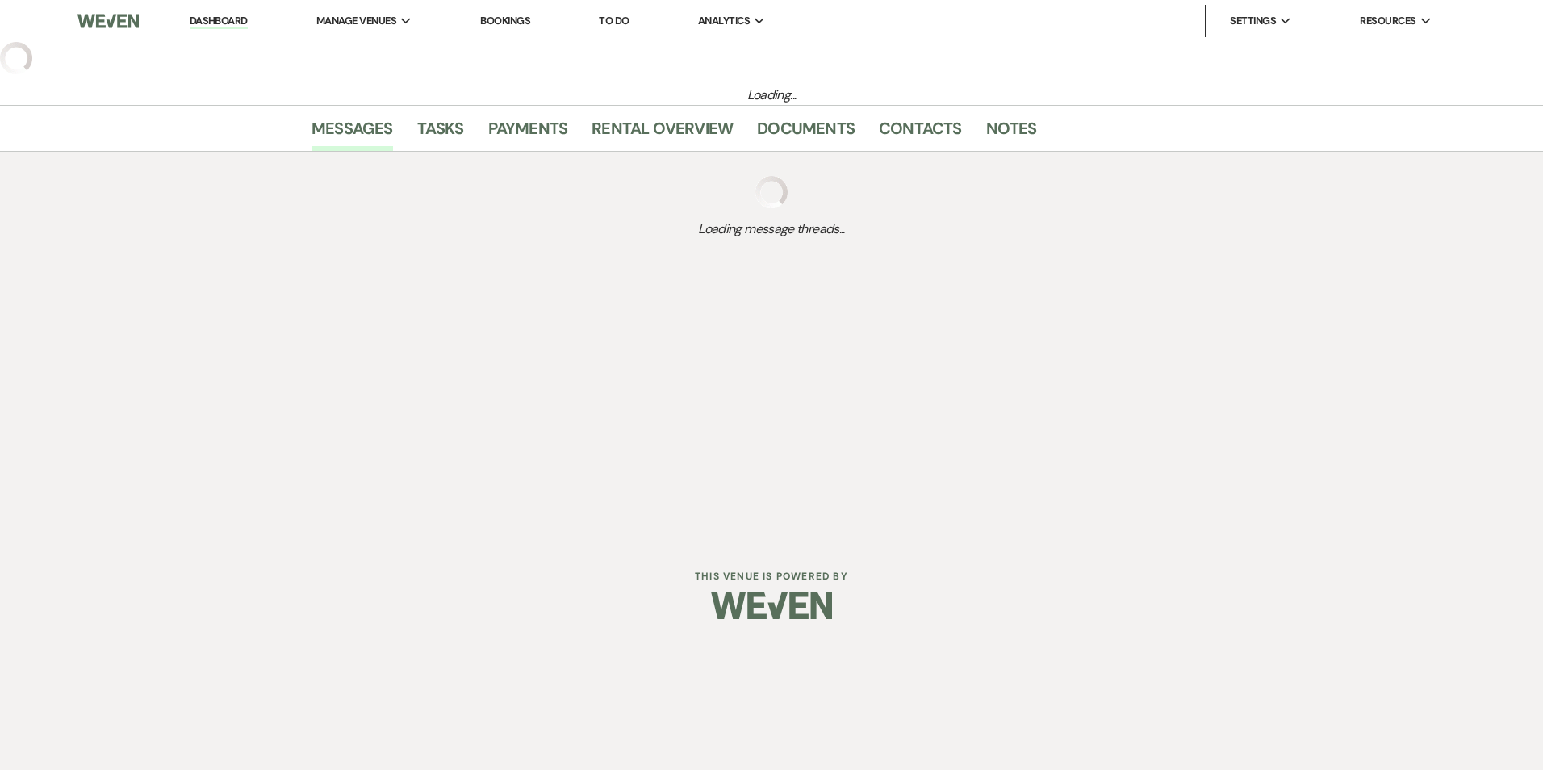
select select "5"
select select "2"
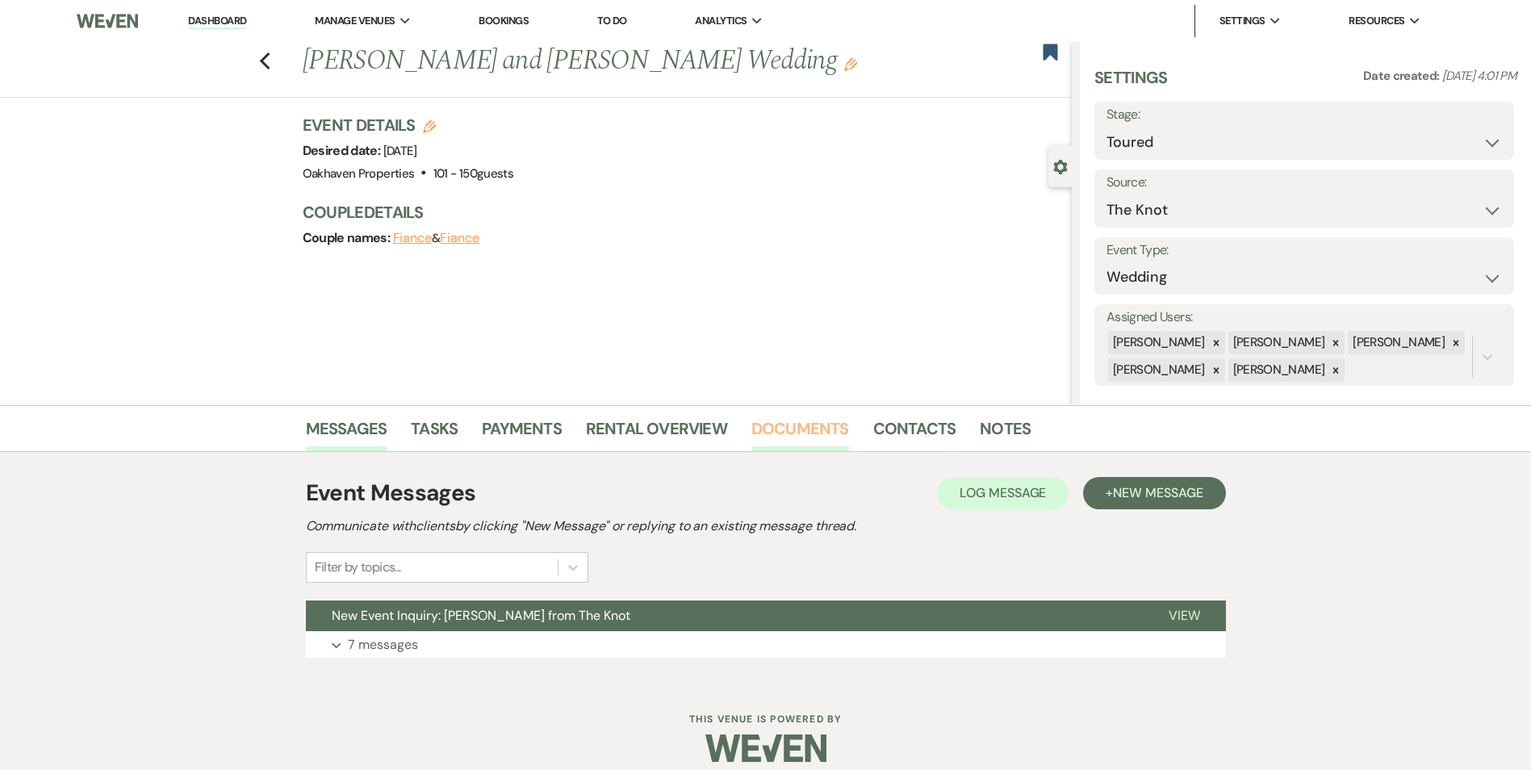
scroll to position [16, 0]
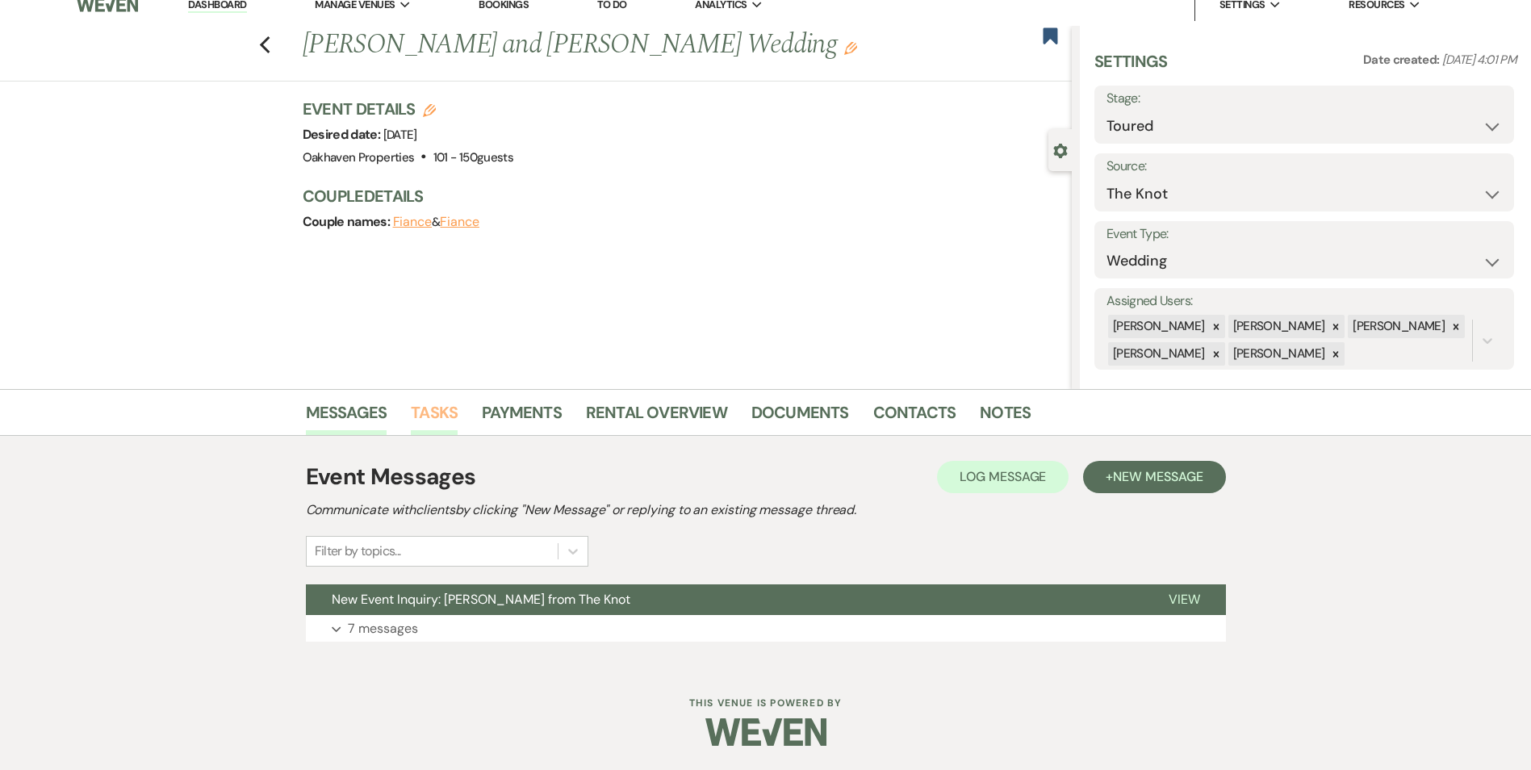
click at [445, 408] on link "Tasks" at bounding box center [434, 418] width 47 height 36
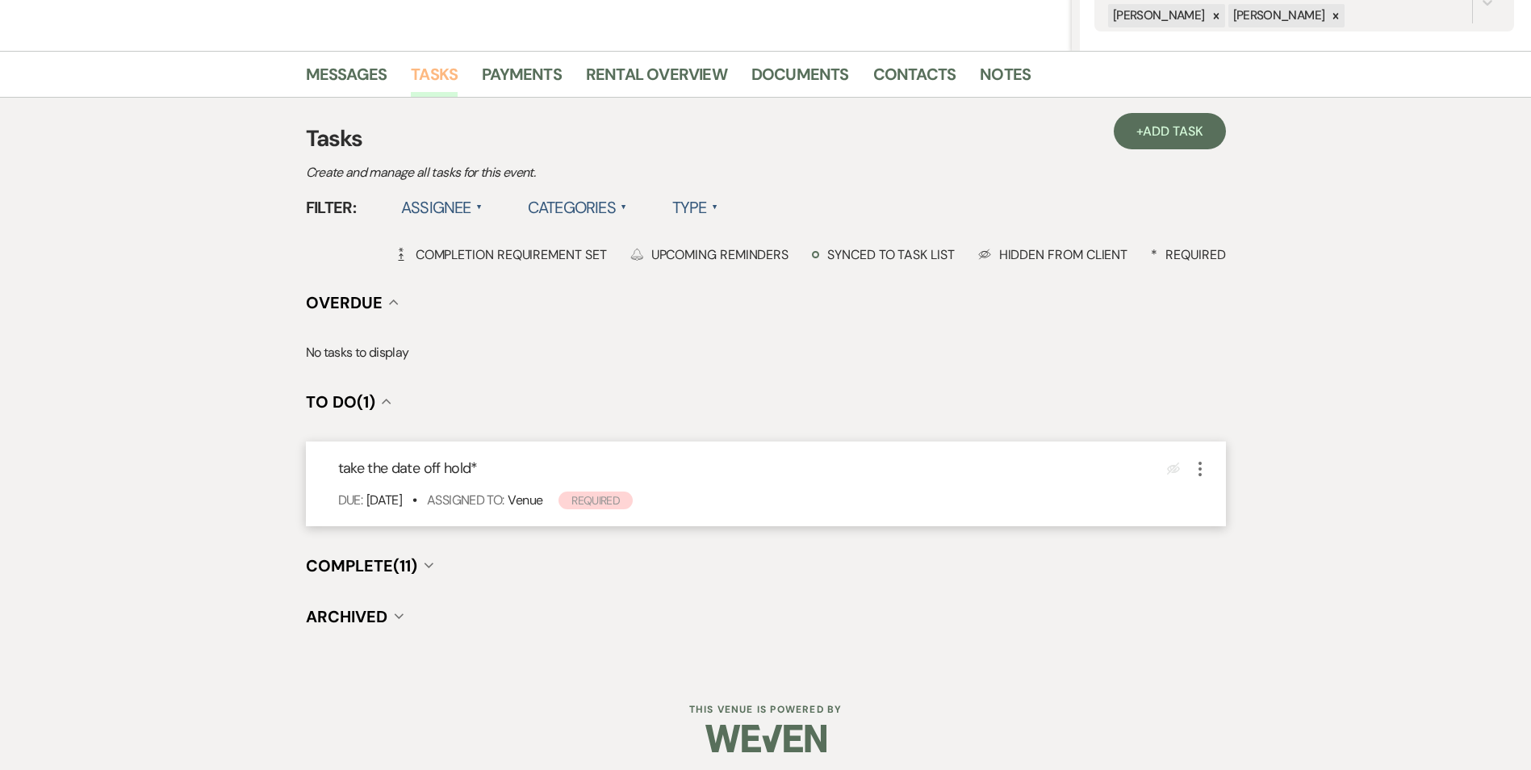
scroll to position [361, 0]
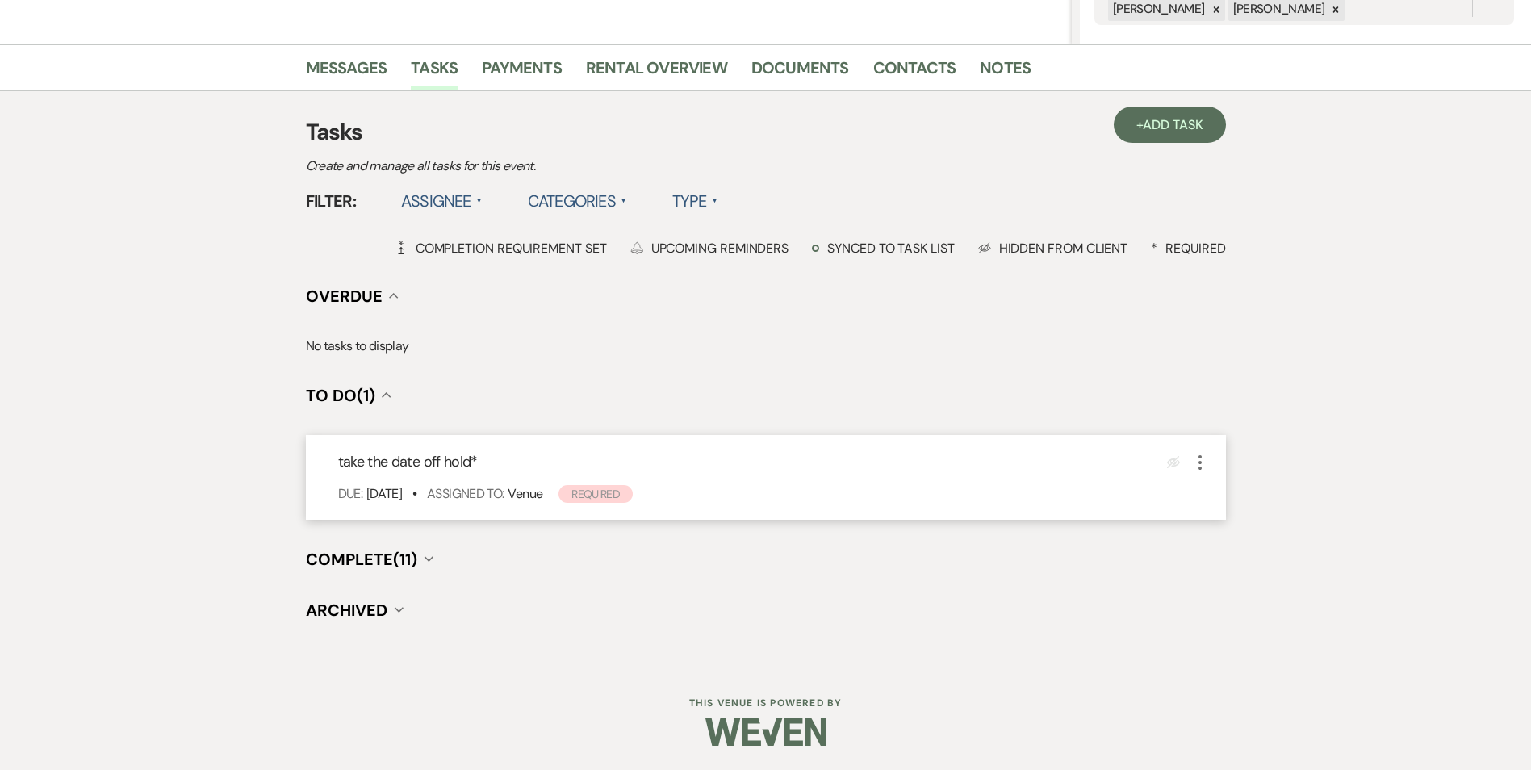
click at [1203, 467] on icon "More" at bounding box center [1200, 462] width 19 height 19
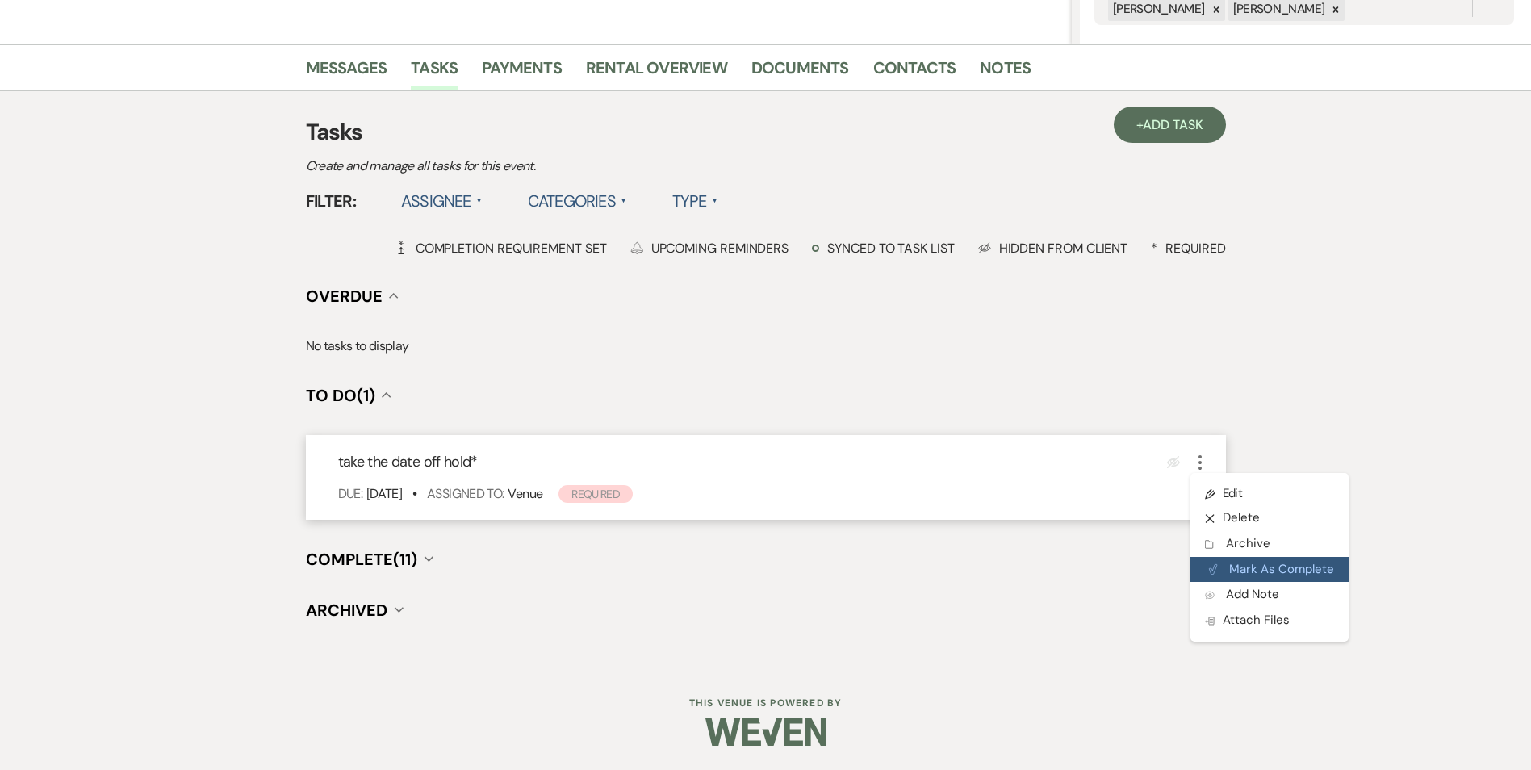
click at [1232, 566] on button "Plan Portal Link Mark As Complete" at bounding box center [1270, 570] width 158 height 26
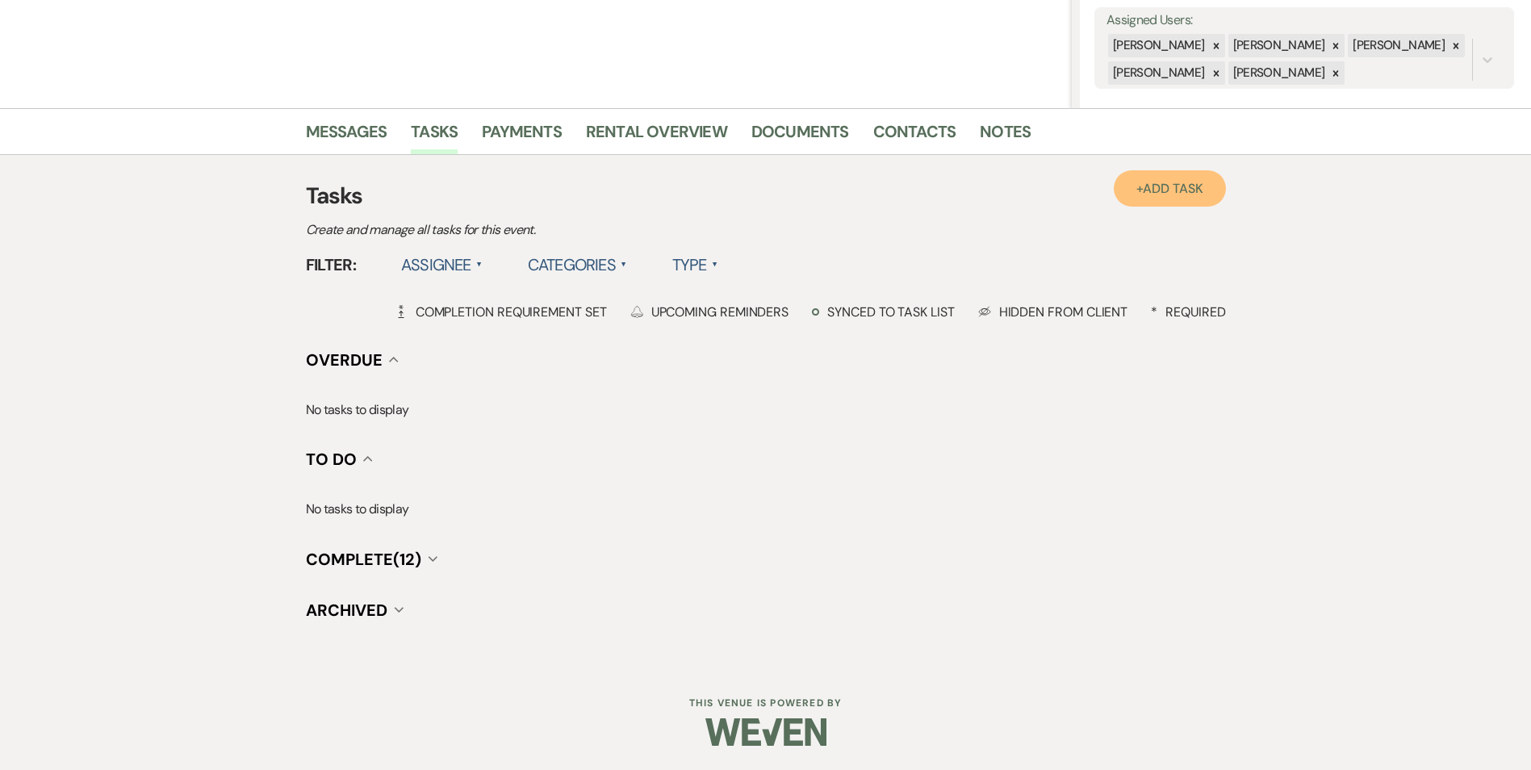
click at [1197, 194] on span "Add Task" at bounding box center [1173, 188] width 60 height 17
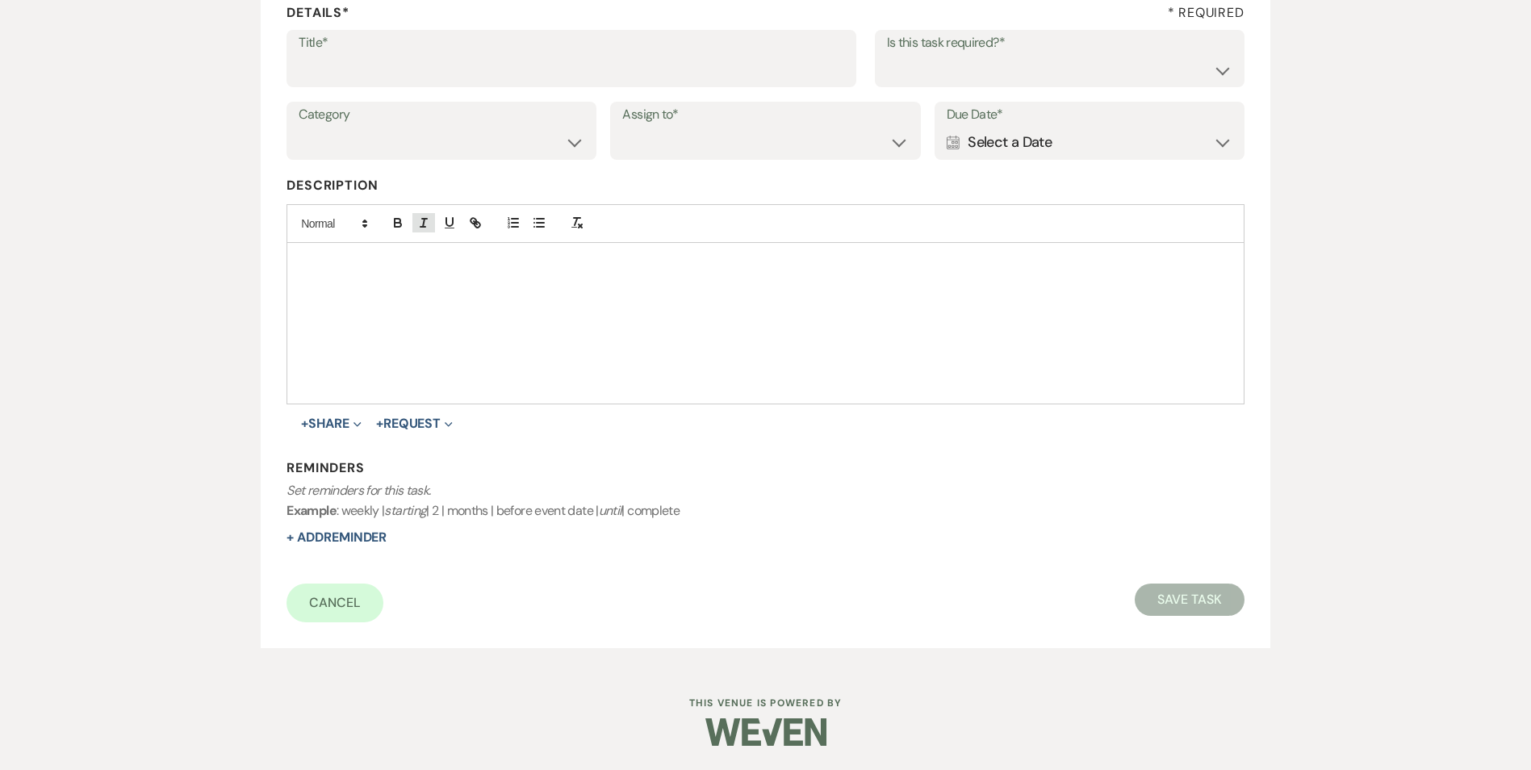
scroll to position [248, 0]
click at [397, 72] on input "Title*" at bounding box center [572, 69] width 546 height 31
type input "another follow up"
click at [1015, 62] on select "Yes No" at bounding box center [1059, 69] width 345 height 31
select select "true"
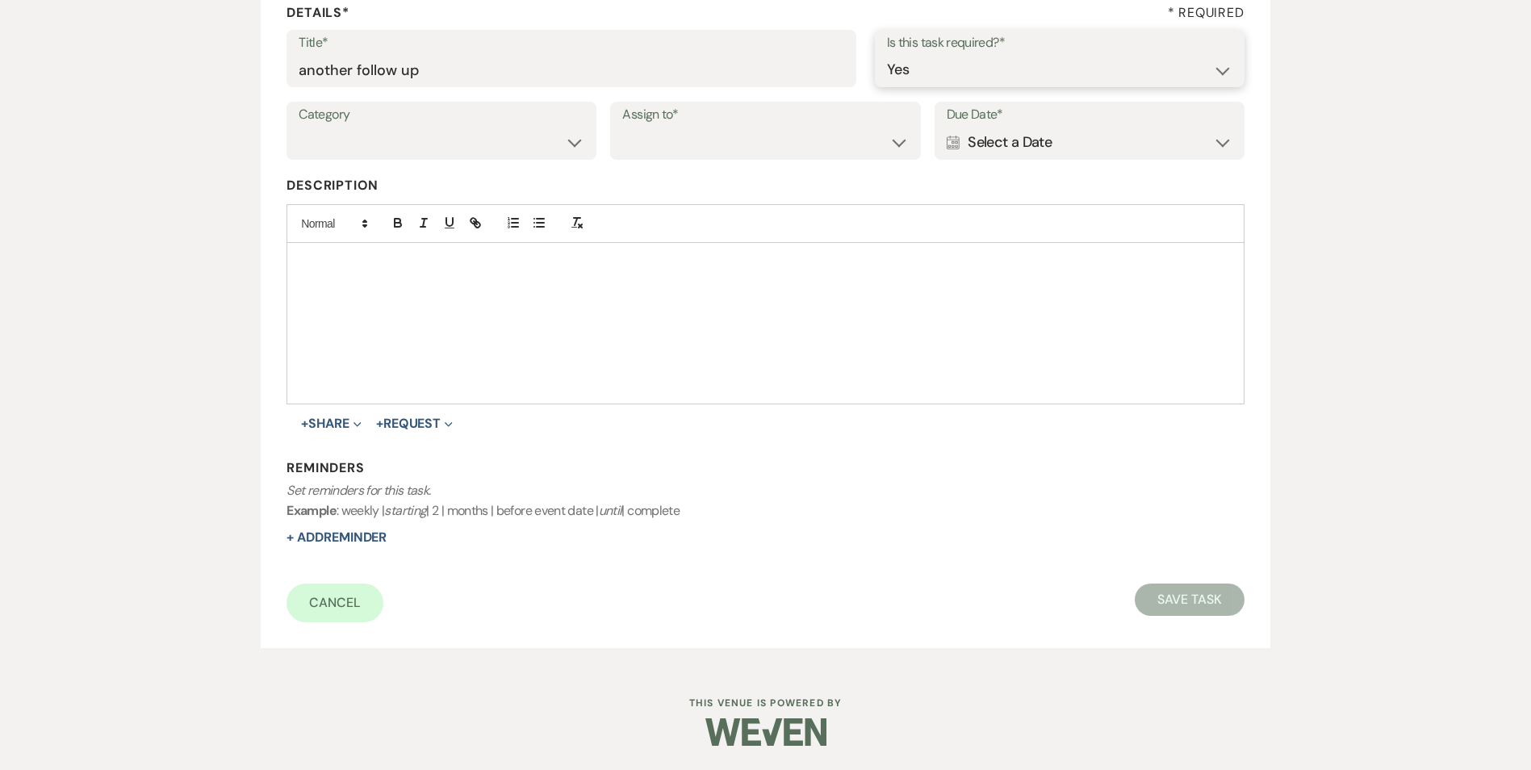
click at [887, 54] on select "Yes No" at bounding box center [1059, 69] width 345 height 31
drag, startPoint x: 475, startPoint y: 138, endPoint x: 475, endPoint y: 158, distance: 20.2
click at [475, 140] on select "Venue Vendors Guests Details Finalize & Share" at bounding box center [442, 142] width 286 height 31
select select "31"
click at [299, 127] on select "Venue Vendors Guests Details Finalize & Share" at bounding box center [442, 142] width 286 height 31
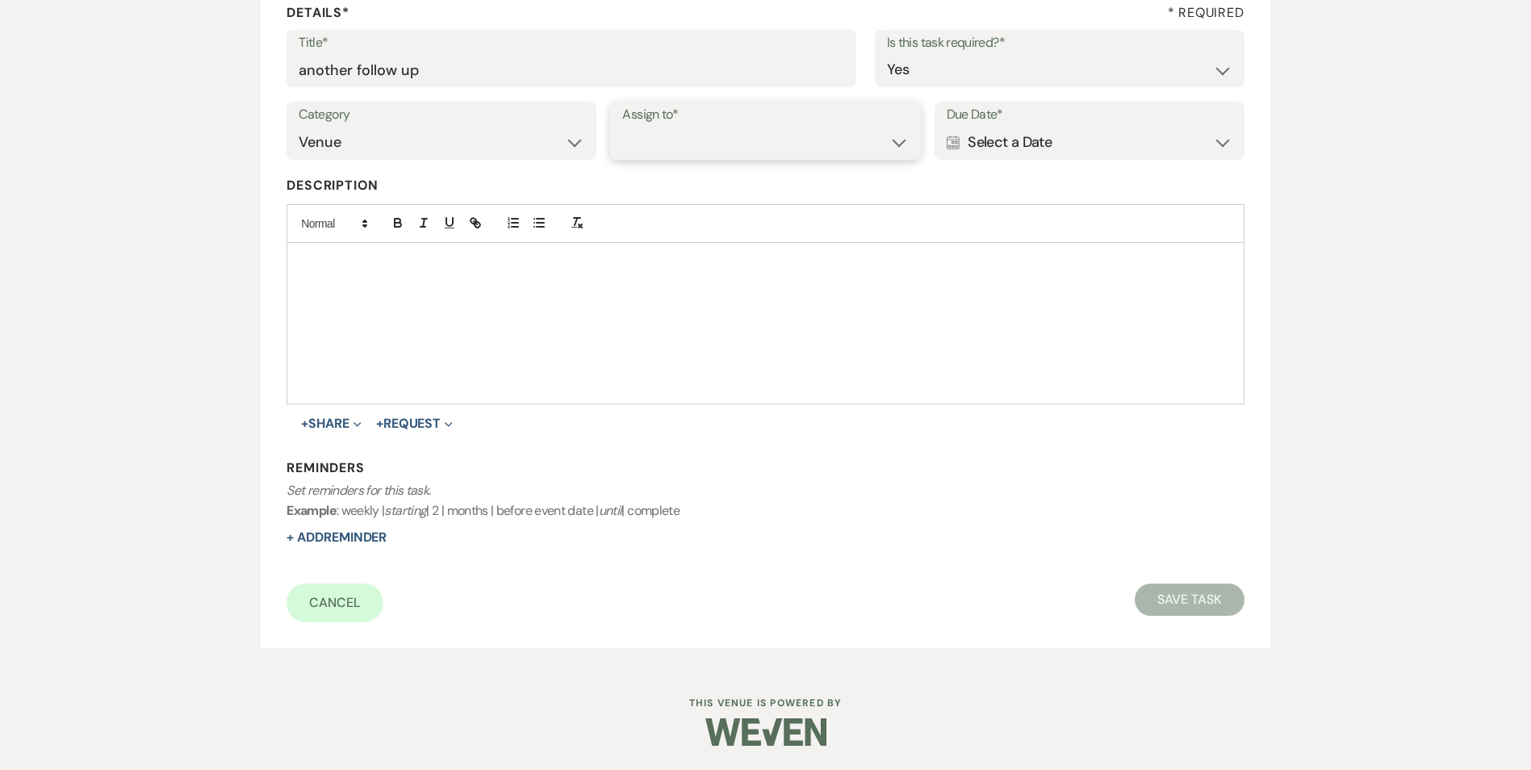
click at [644, 140] on select "Venue Client" at bounding box center [765, 142] width 286 height 31
select select "venueHost"
click at [622, 127] on select "Venue Client" at bounding box center [765, 142] width 286 height 31
click at [1055, 136] on div "Calendar Select a Date Expand" at bounding box center [1090, 142] width 286 height 31
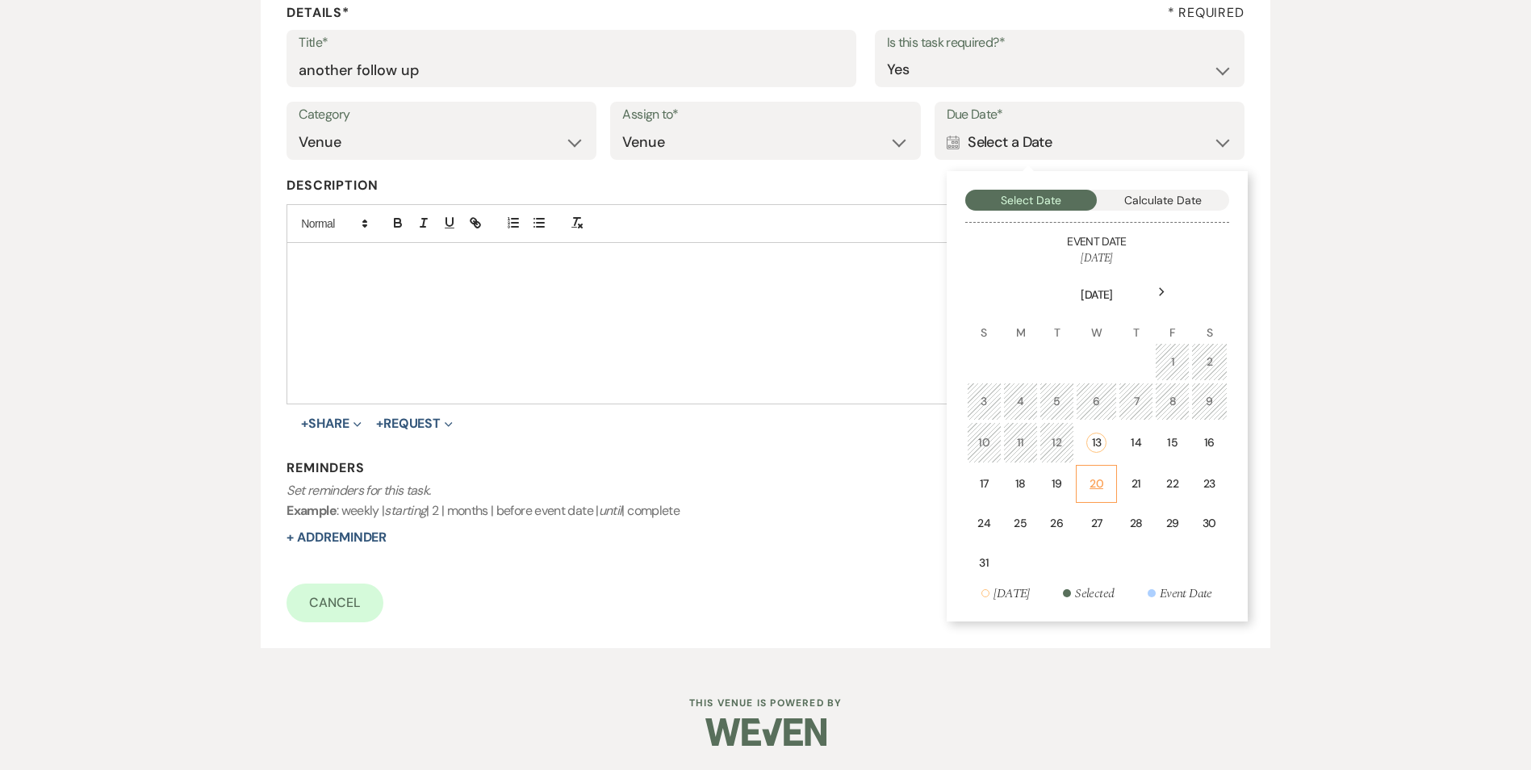
click at [1094, 481] on div "20" at bounding box center [1097, 483] width 20 height 17
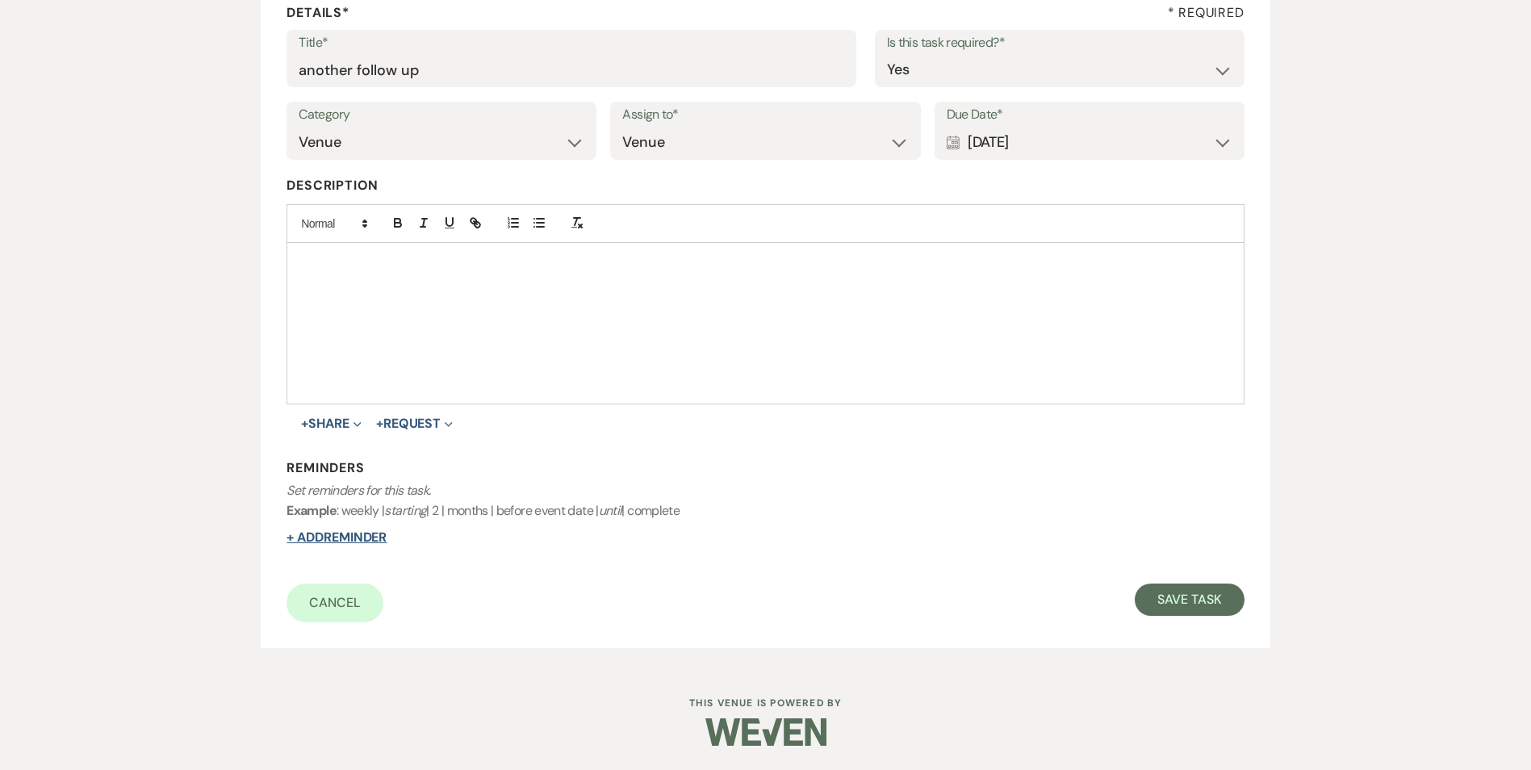
click at [345, 533] on button "+ Add Reminder" at bounding box center [337, 537] width 100 height 13
select select "host"
select select "days"
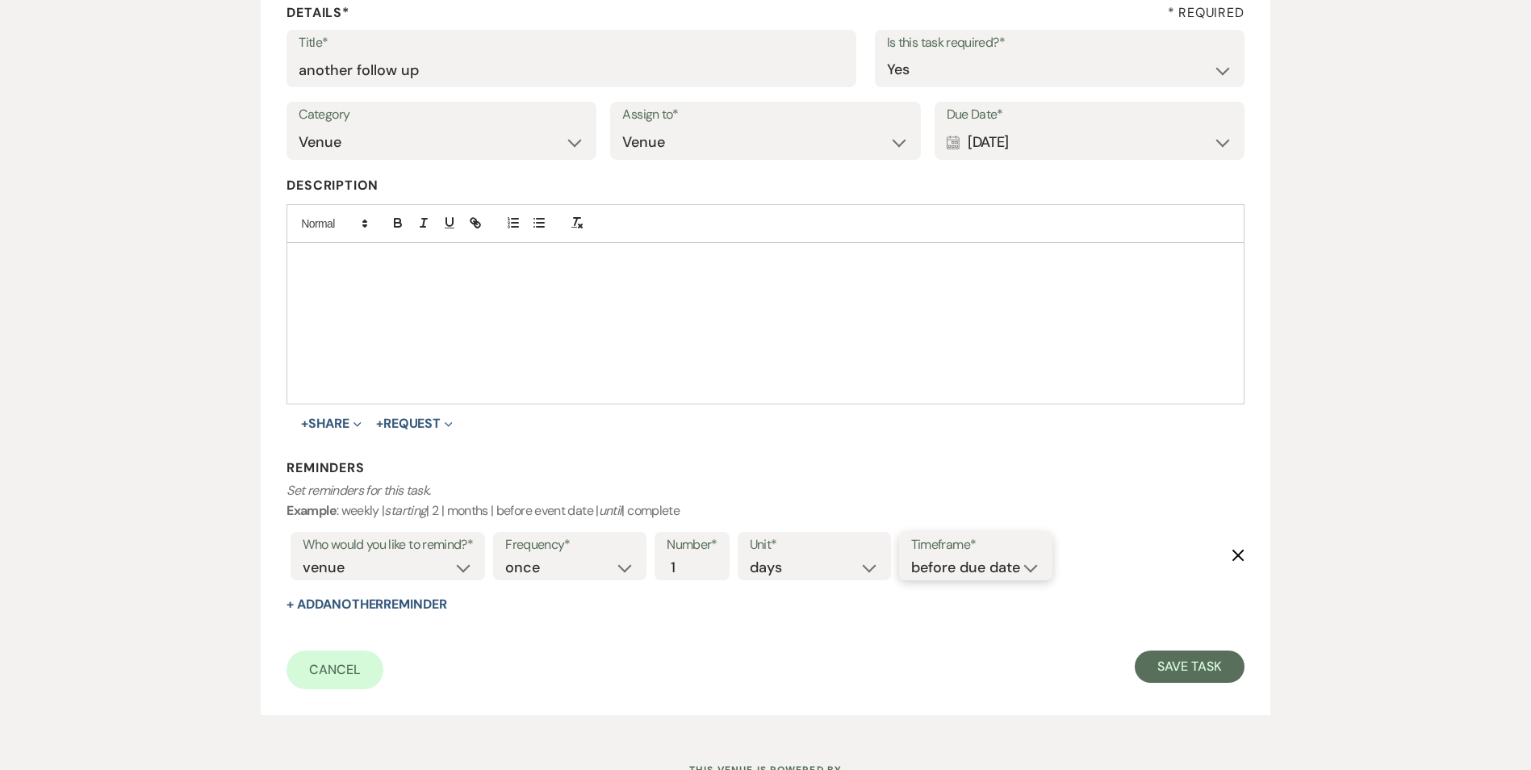
click at [976, 576] on select "before due date after due date on due date on custom date" at bounding box center [975, 568] width 129 height 22
select select "onDueDate"
click at [911, 557] on select "before due date after due date on due date on custom date" at bounding box center [975, 568] width 129 height 22
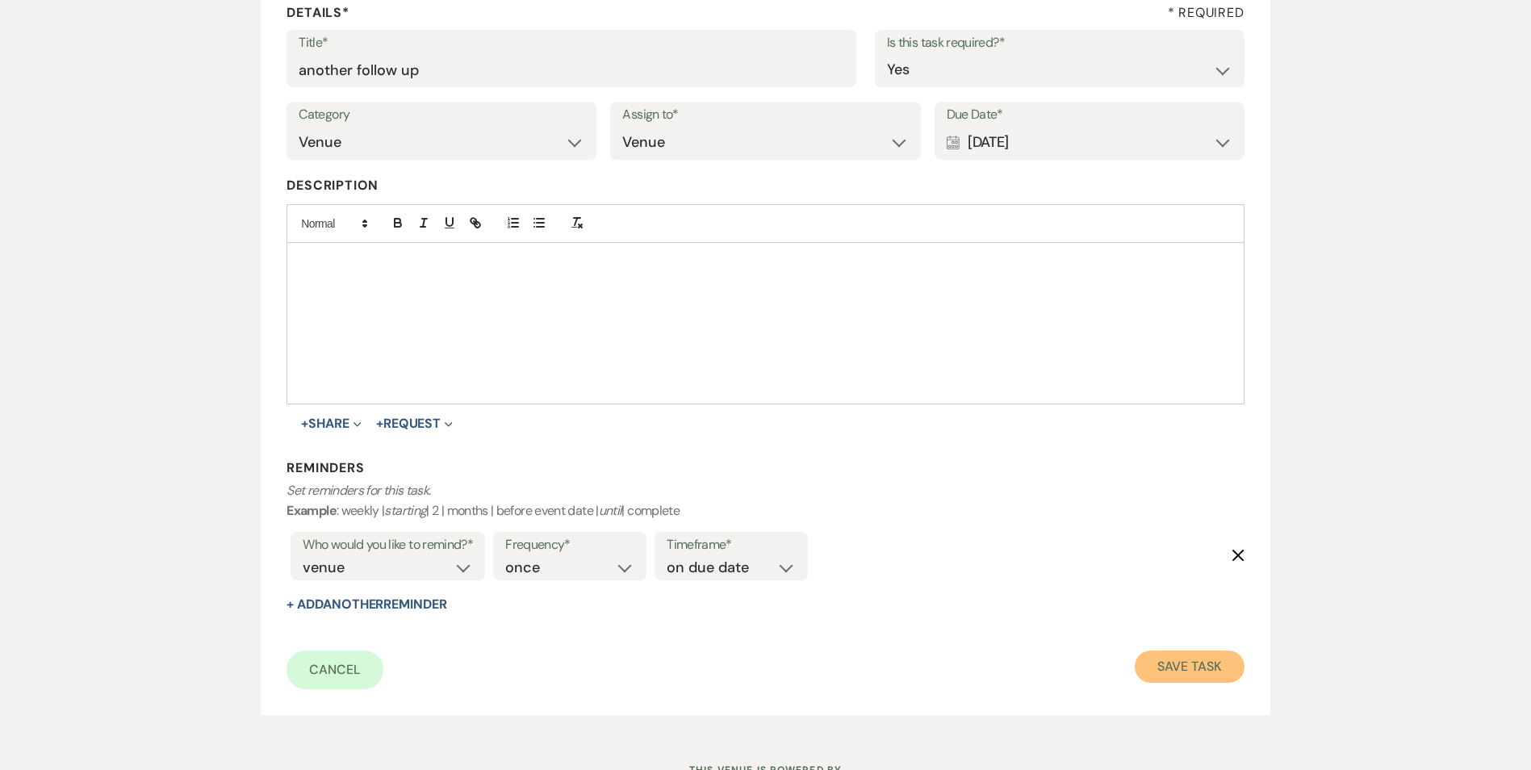
click at [1228, 680] on button "Save Task" at bounding box center [1189, 667] width 109 height 32
select select "5"
select select "2"
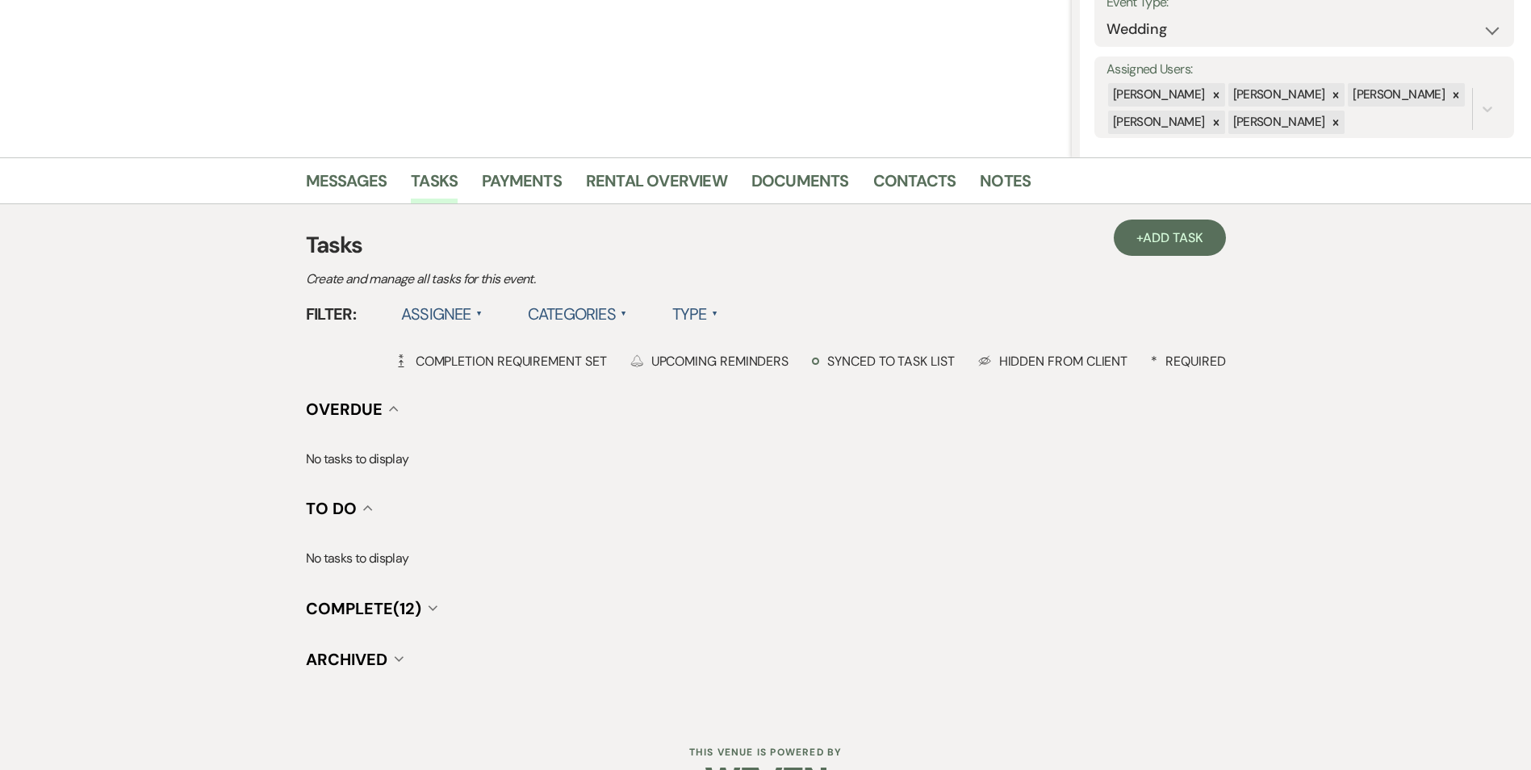
scroll to position [297, 0]
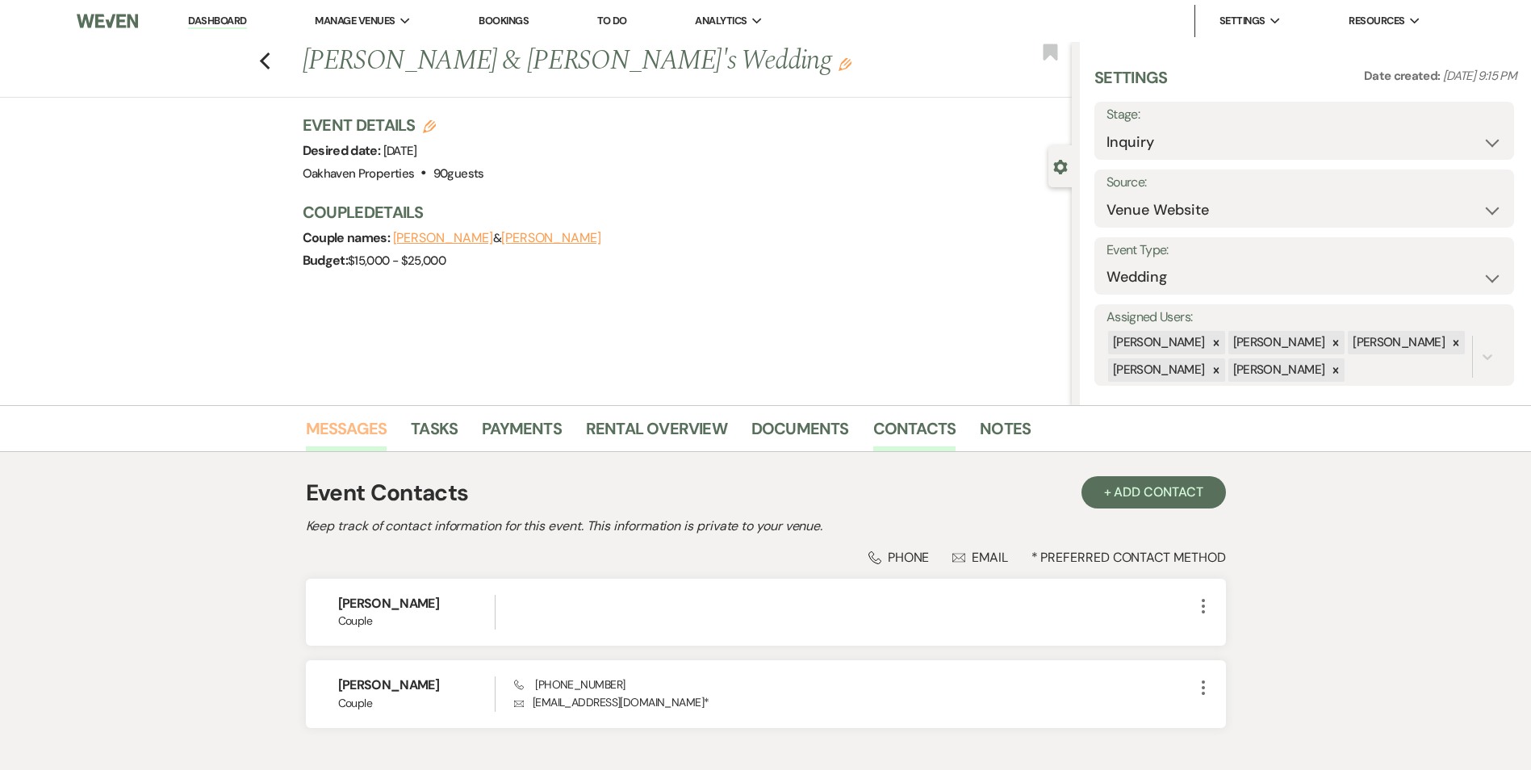
click at [329, 433] on link "Messages" at bounding box center [347, 434] width 82 height 36
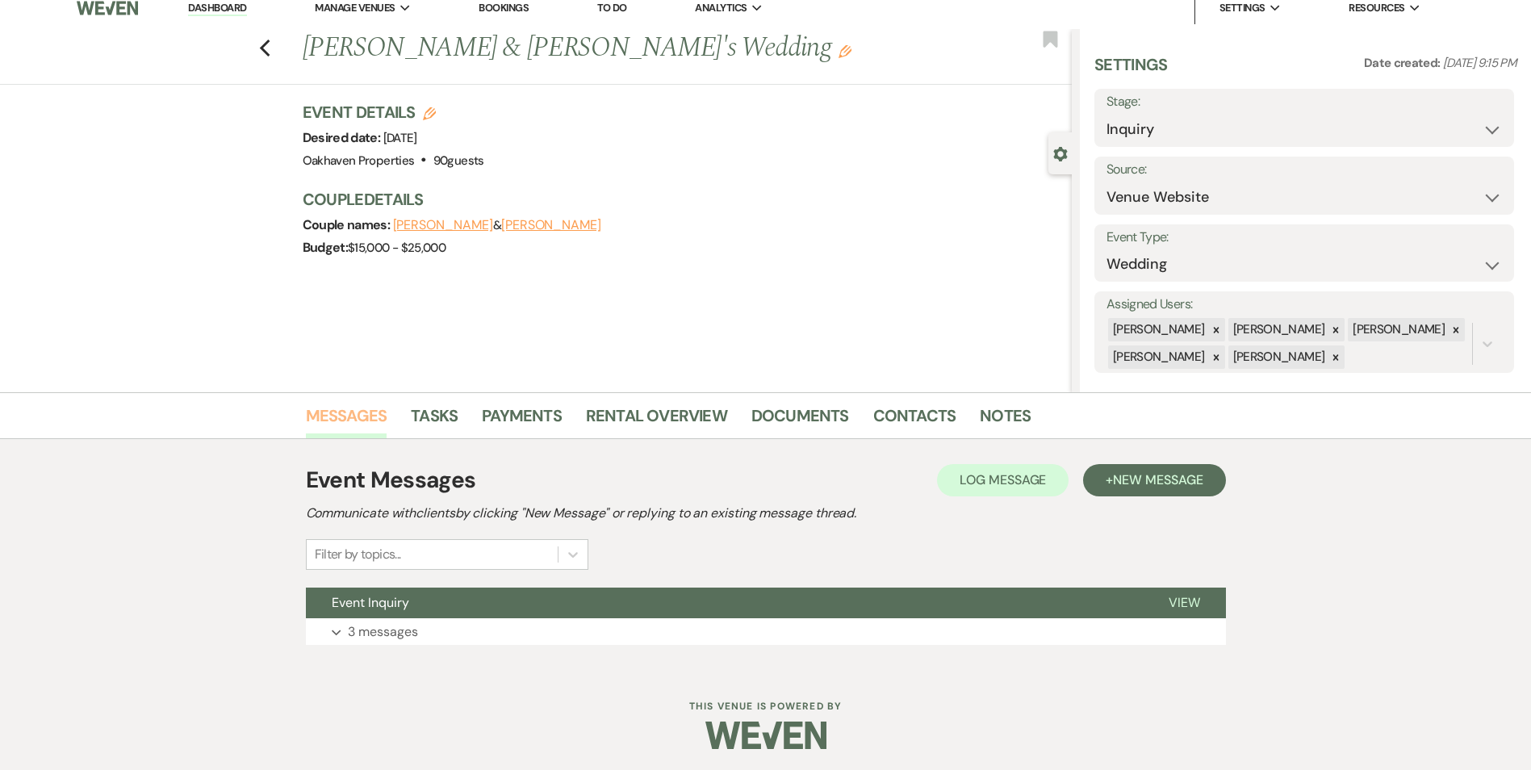
scroll to position [16, 0]
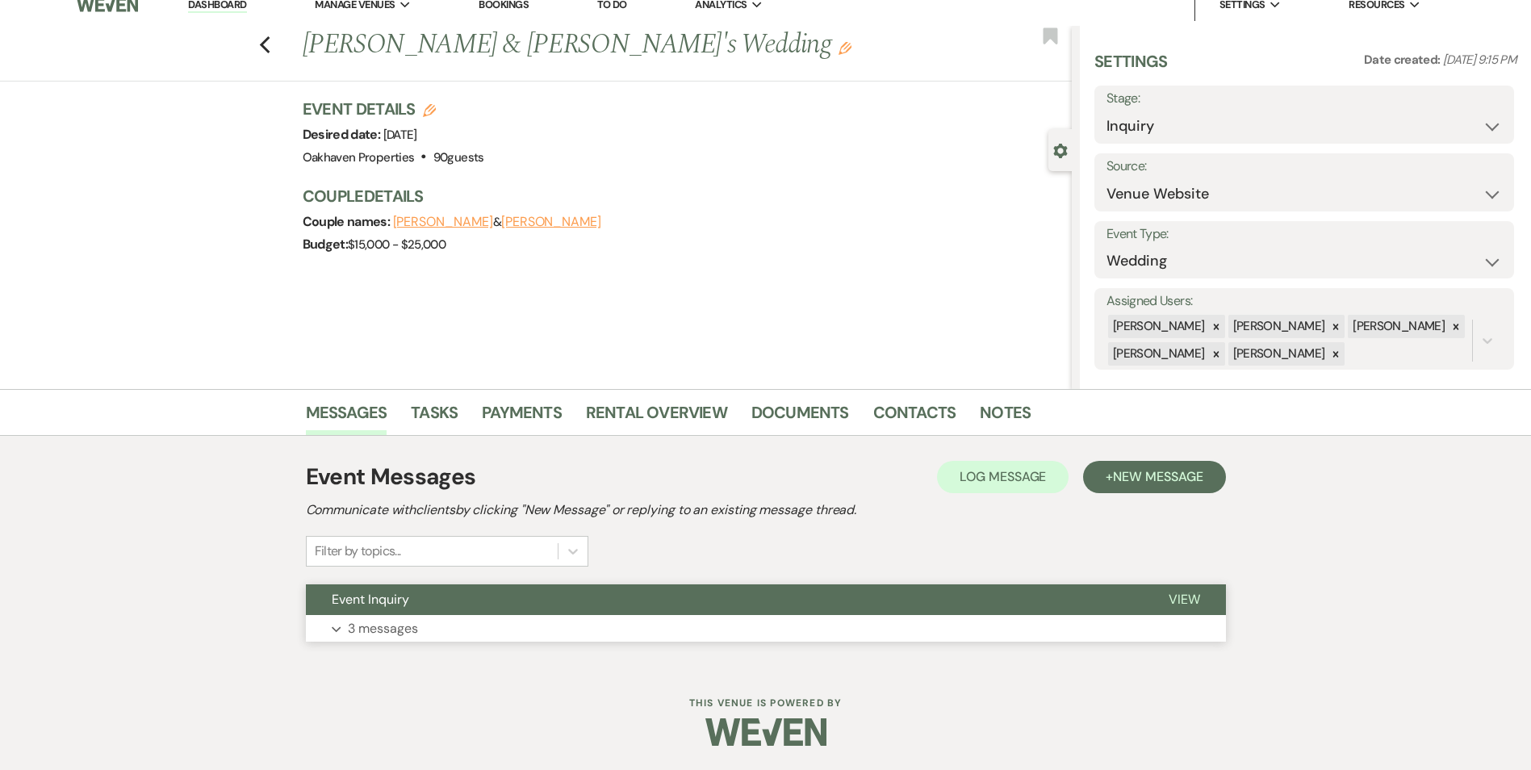
click at [1200, 606] on span "View" at bounding box center [1184, 599] width 31 height 17
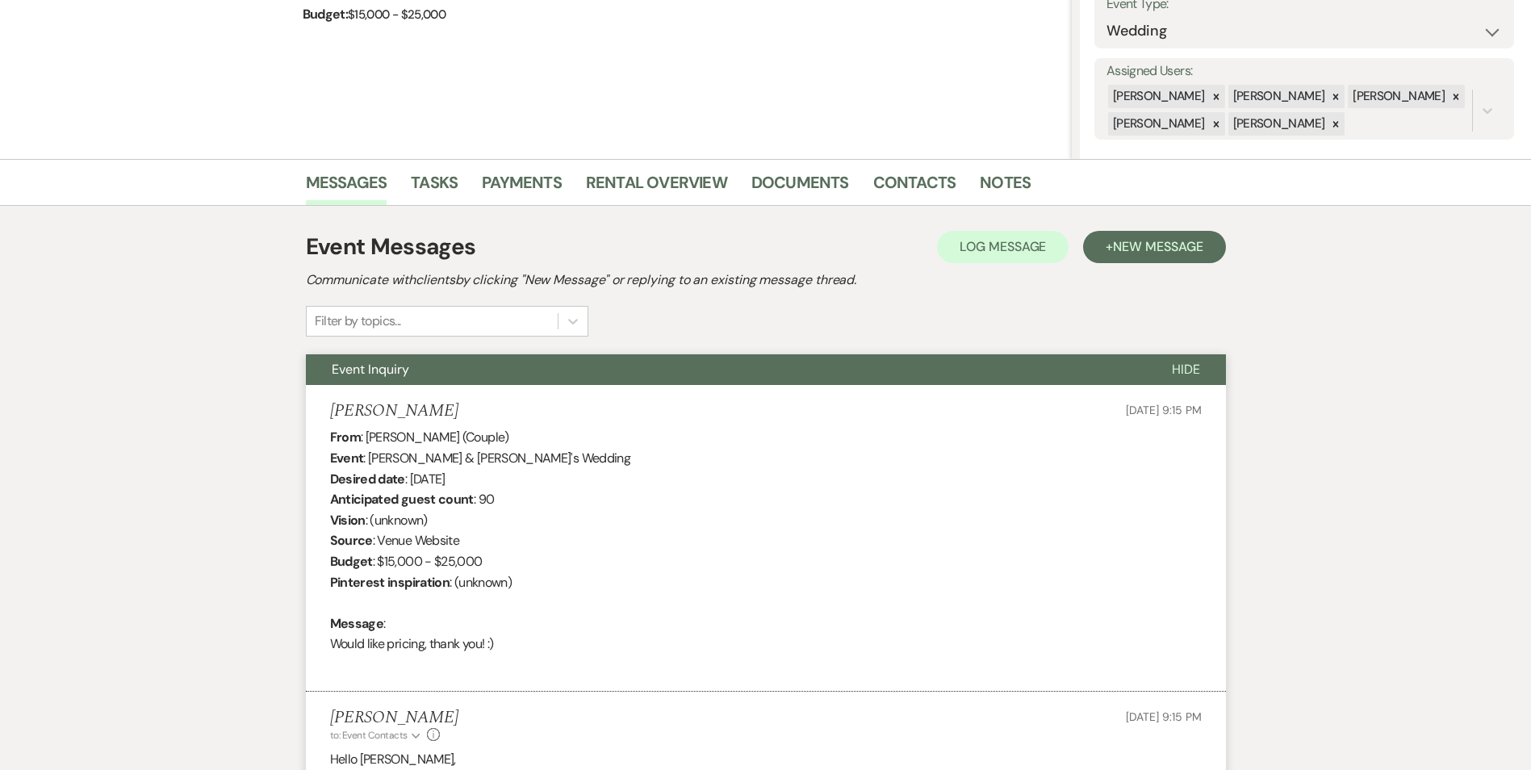
scroll to position [258, 0]
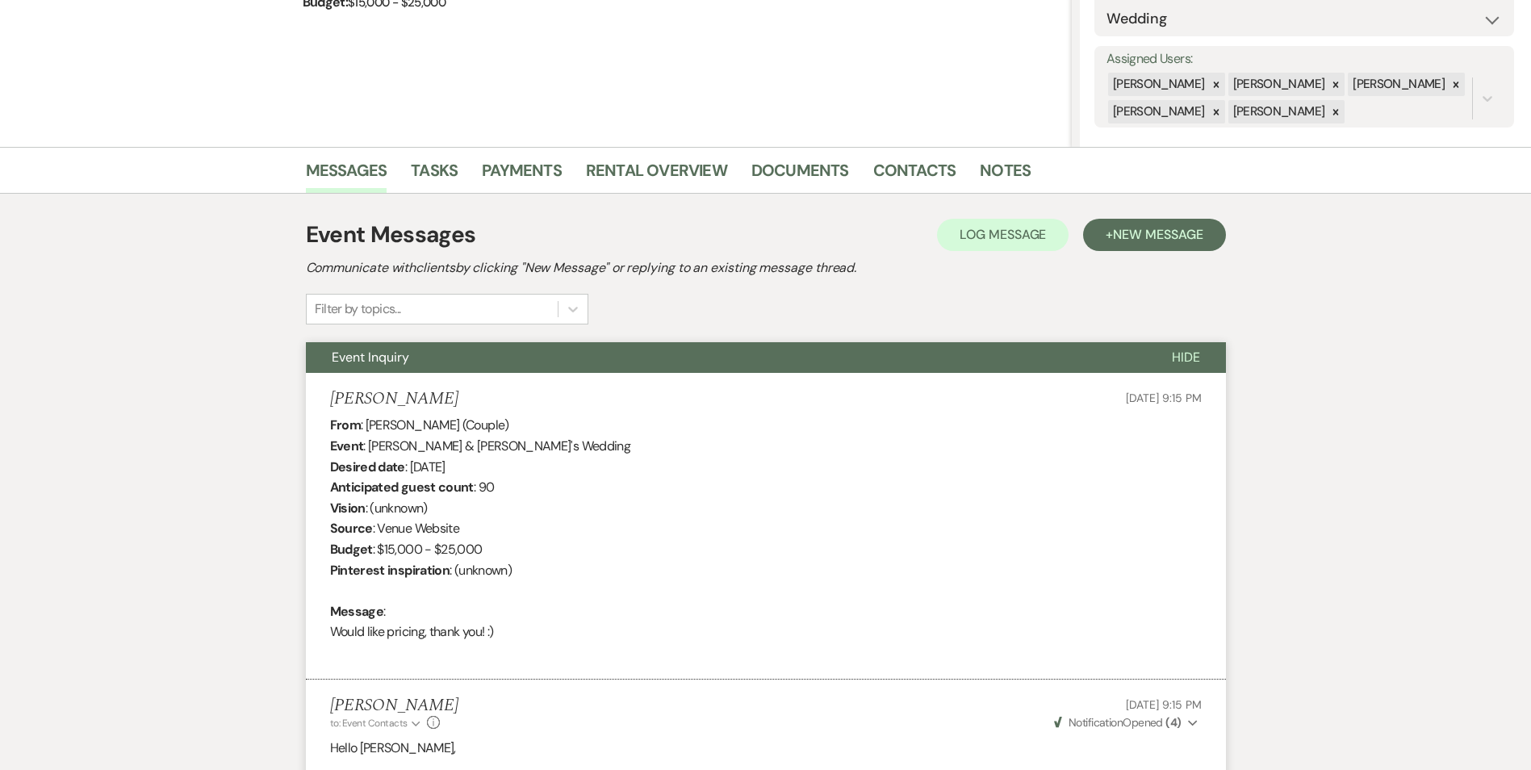
click at [1024, 169] on li "Notes" at bounding box center [1017, 173] width 75 height 39
click at [999, 180] on link "Notes" at bounding box center [1005, 175] width 51 height 36
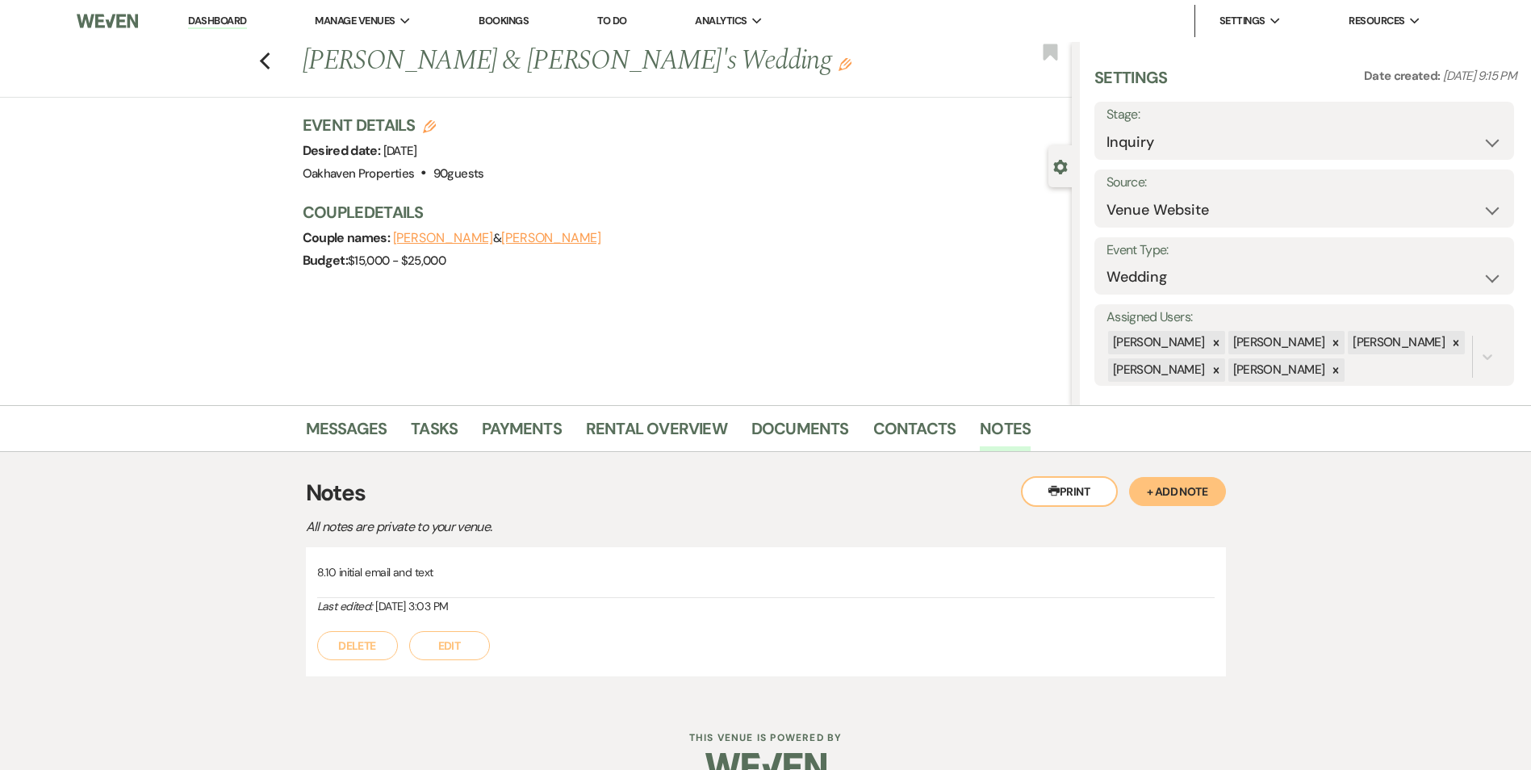
click at [464, 627] on div "Delete Edit" at bounding box center [766, 637] width 898 height 45
drag, startPoint x: 467, startPoint y: 654, endPoint x: 462, endPoint y: 642, distance: 13.4
click at [466, 653] on button "Edit" at bounding box center [449, 645] width 81 height 29
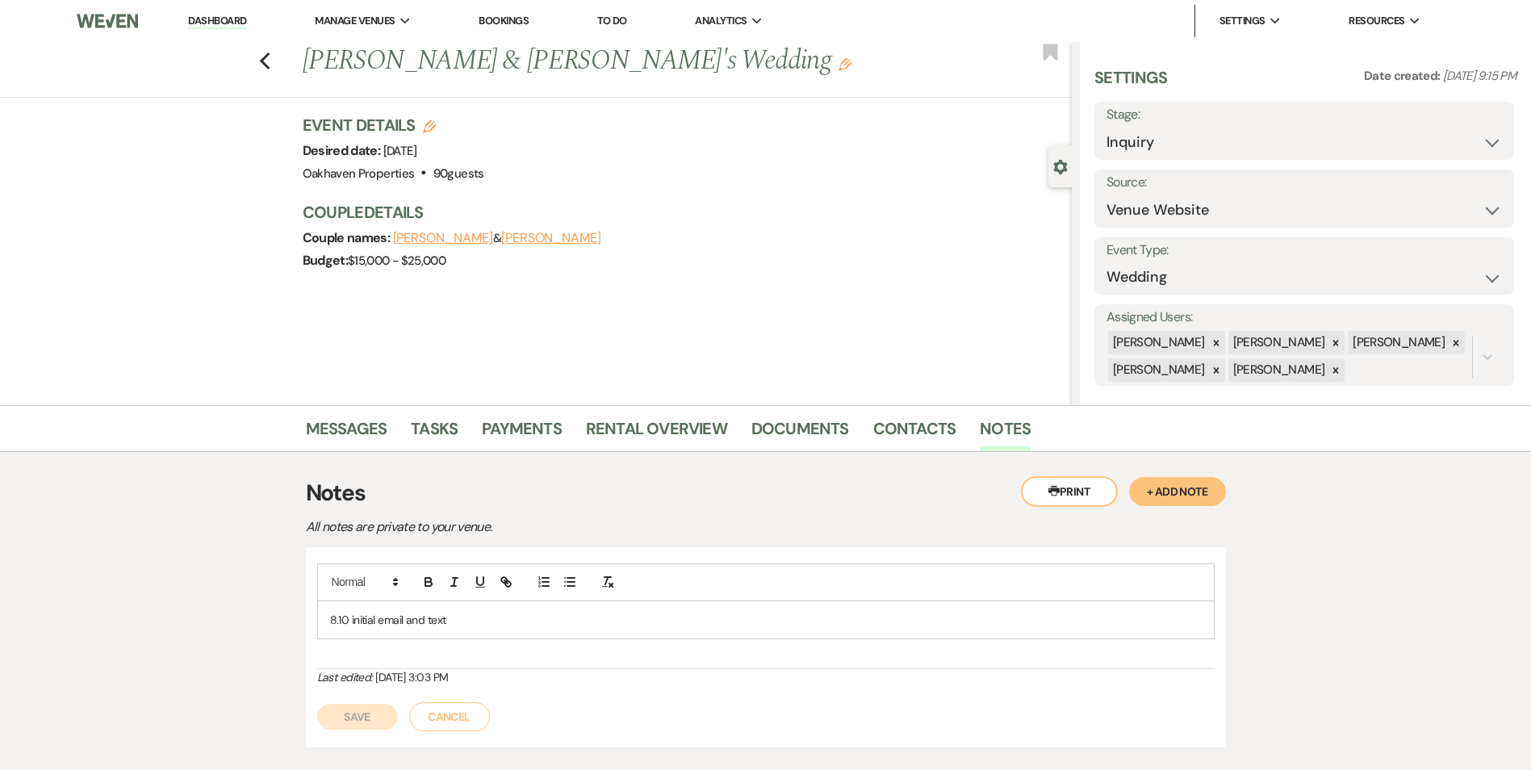
click at [457, 626] on p "8.10 initial email and text" at bounding box center [766, 620] width 872 height 18
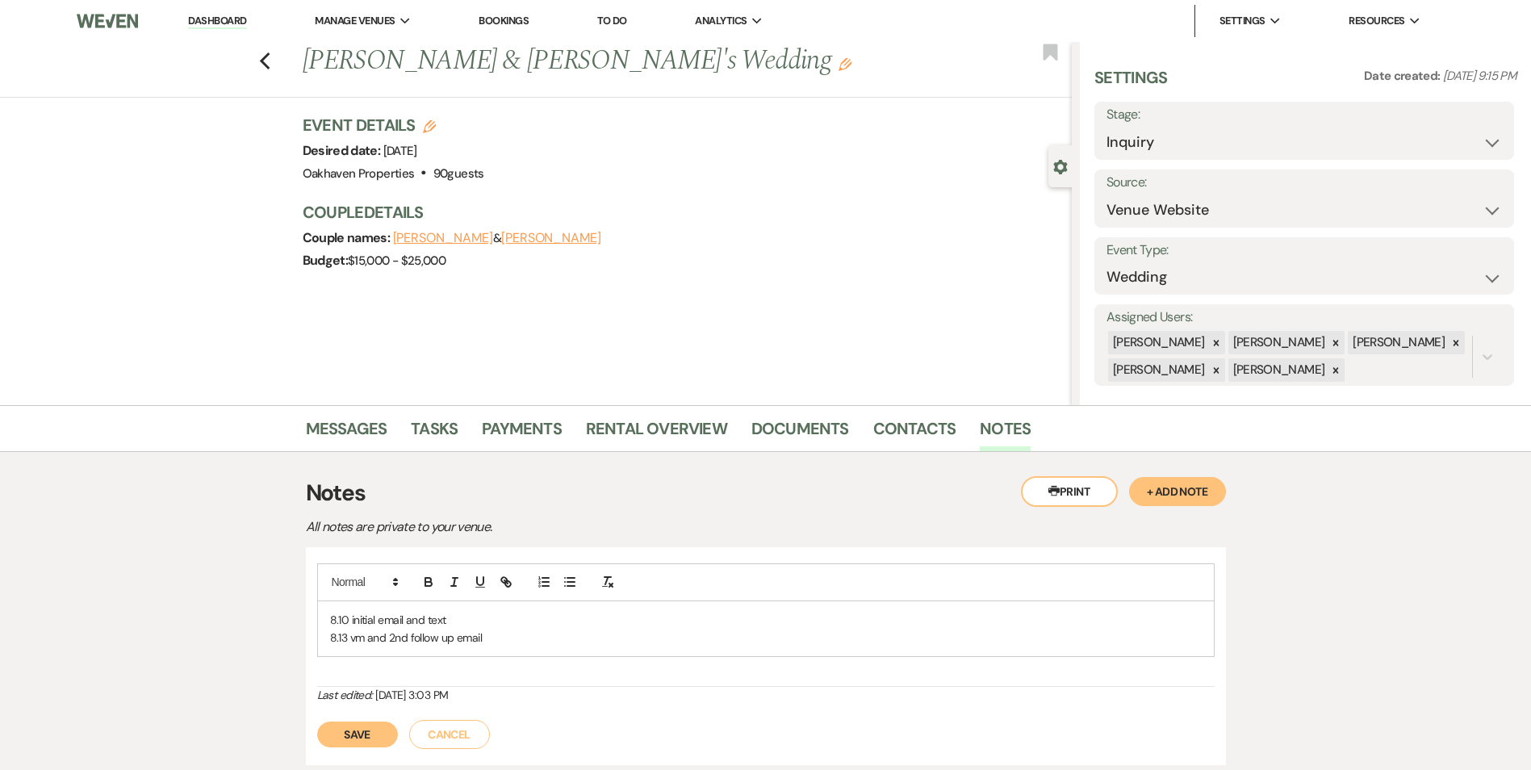
click at [379, 732] on button "Save" at bounding box center [357, 735] width 81 height 26
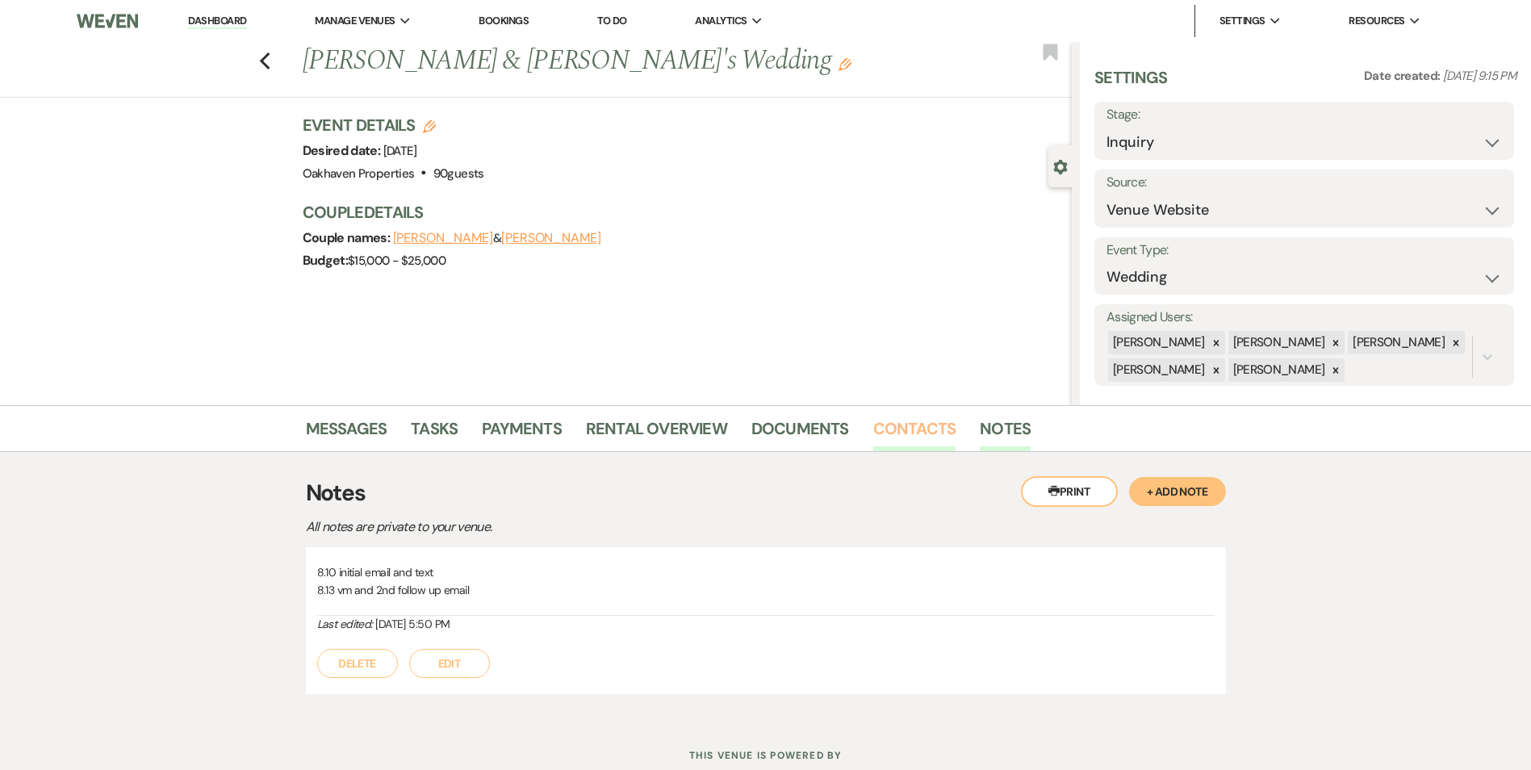
click at [894, 427] on link "Contacts" at bounding box center [914, 434] width 83 height 36
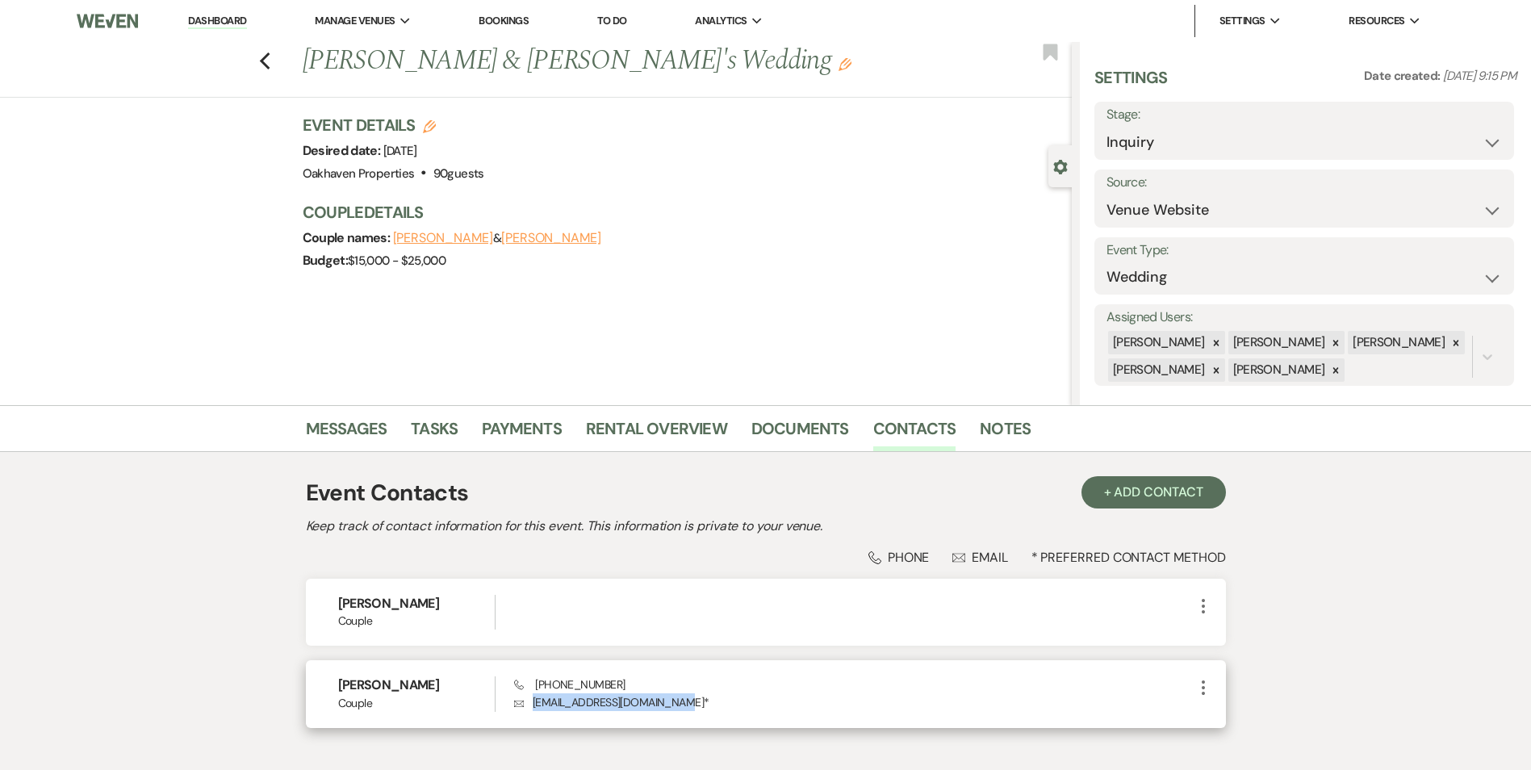
drag, startPoint x: 673, startPoint y: 699, endPoint x: 530, endPoint y: 700, distance: 143.7
click at [530, 700] on p "Envelope seversdanielle63@gmail.com *" at bounding box center [853, 702] width 679 height 18
copy p "seversdanielle63@gmail.com"
click at [990, 433] on link "Notes" at bounding box center [1005, 434] width 51 height 36
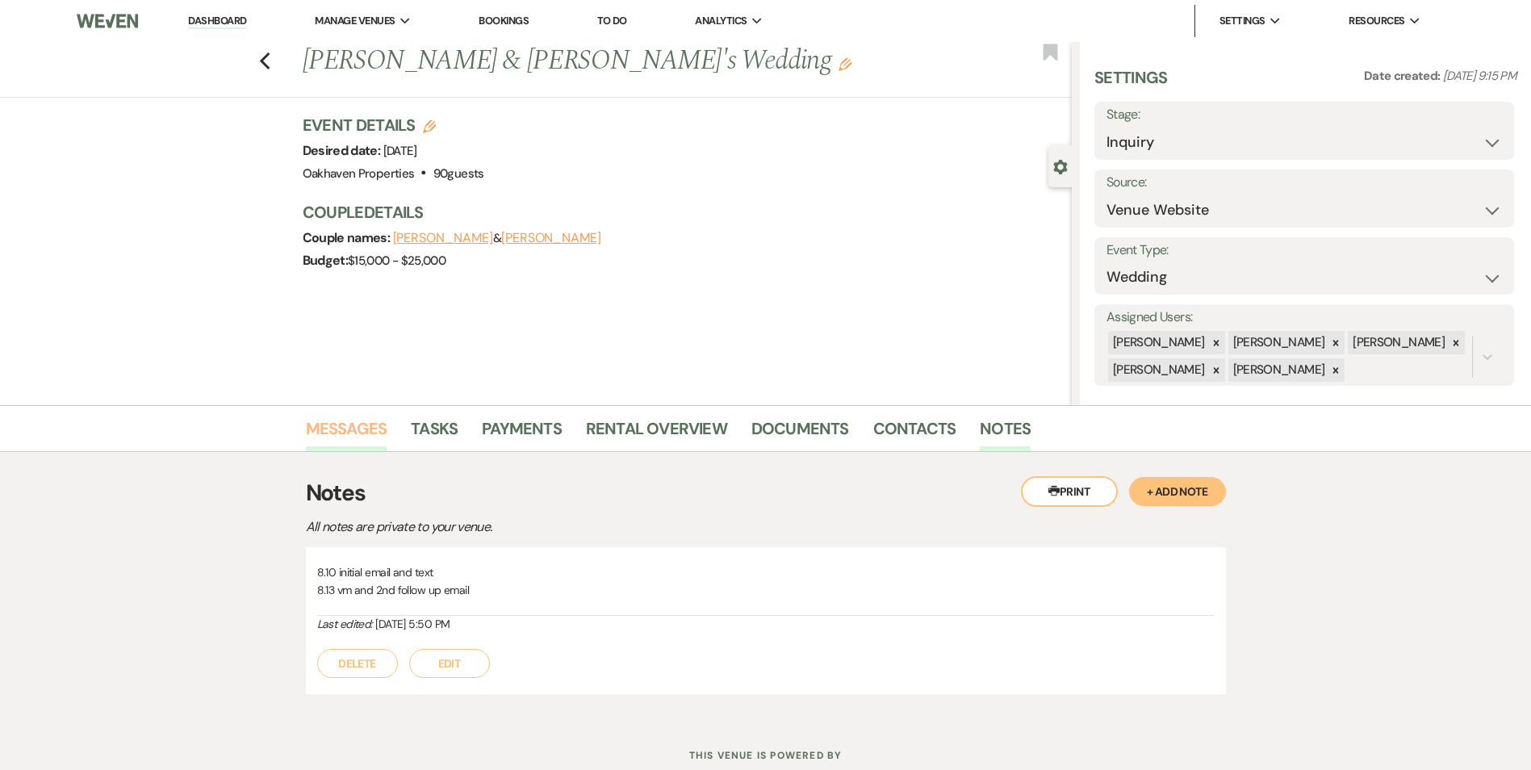
click at [339, 424] on link "Messages" at bounding box center [347, 434] width 82 height 36
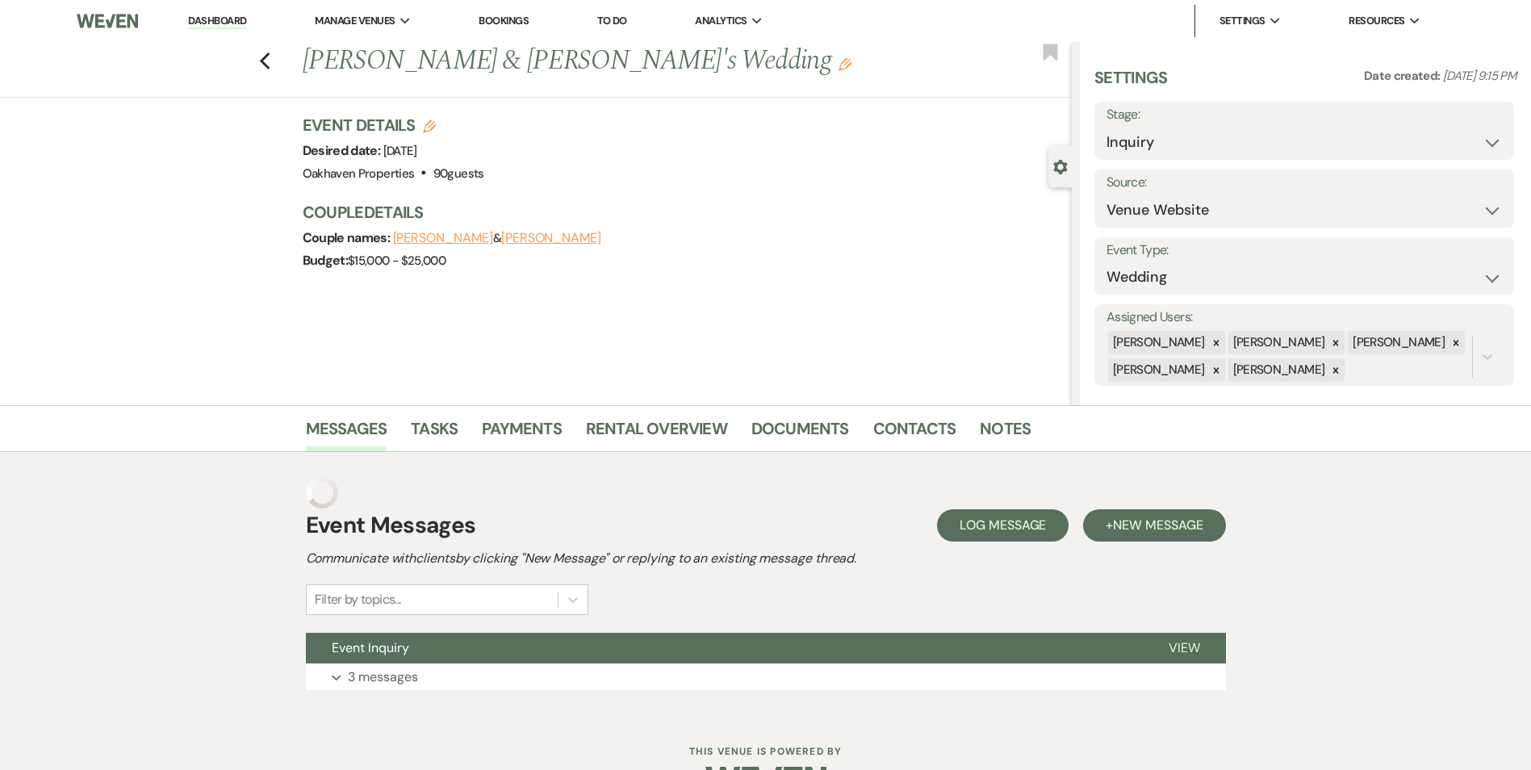
drag, startPoint x: 1065, startPoint y: 508, endPoint x: 1053, endPoint y: 511, distance: 11.8
click at [1059, 509] on div "Event Messages Log Log Message + New Message Communicate with clients by clicki…" at bounding box center [766, 583] width 920 height 230
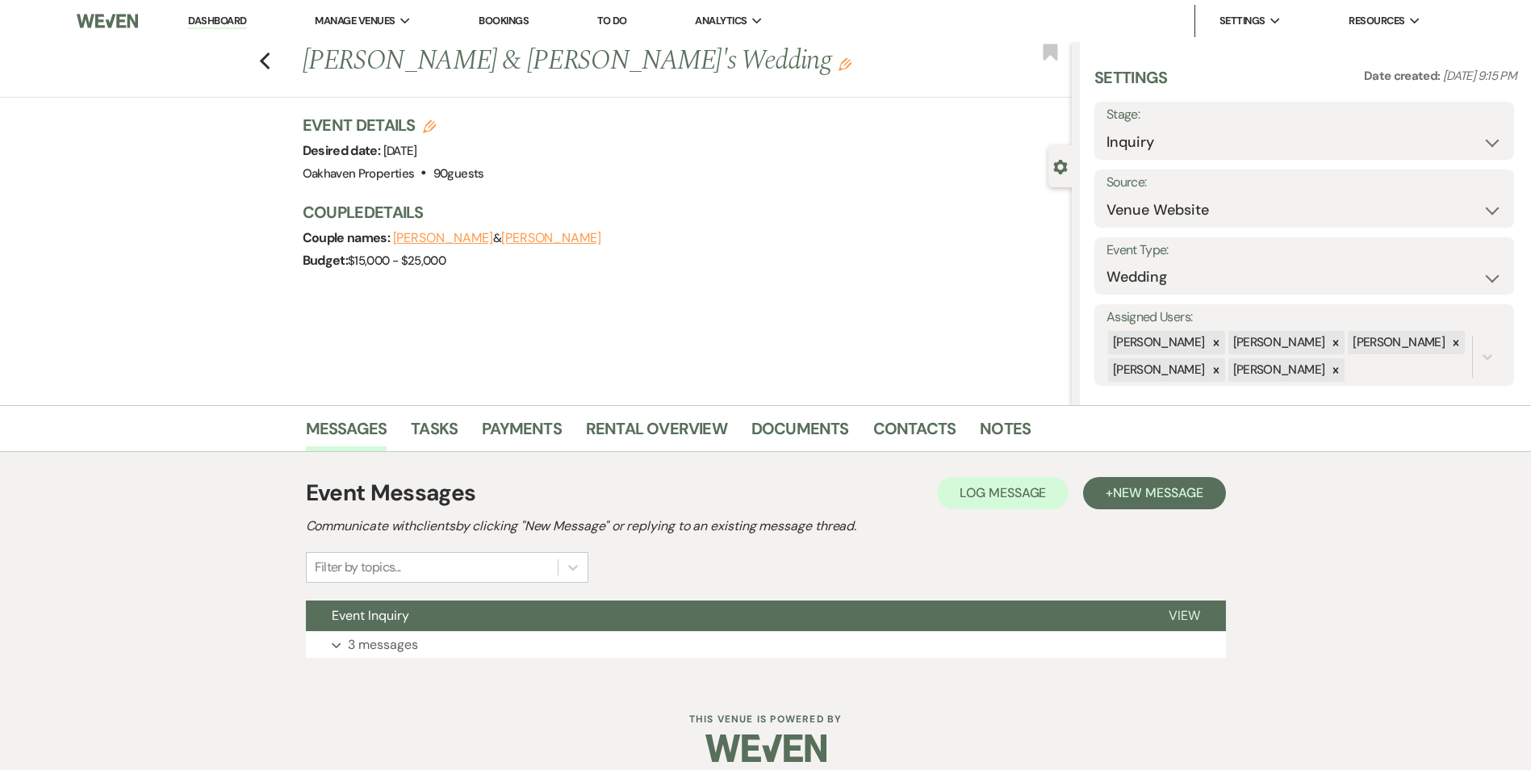
drag, startPoint x: 1053, startPoint y: 511, endPoint x: 1015, endPoint y: 521, distance: 40.1
click at [1015, 521] on h2 "Communicate with clients by clicking "New Message" or replying to an existing m…" at bounding box center [766, 526] width 920 height 19
click at [960, 500] on span "Log Message" at bounding box center [1003, 492] width 86 height 17
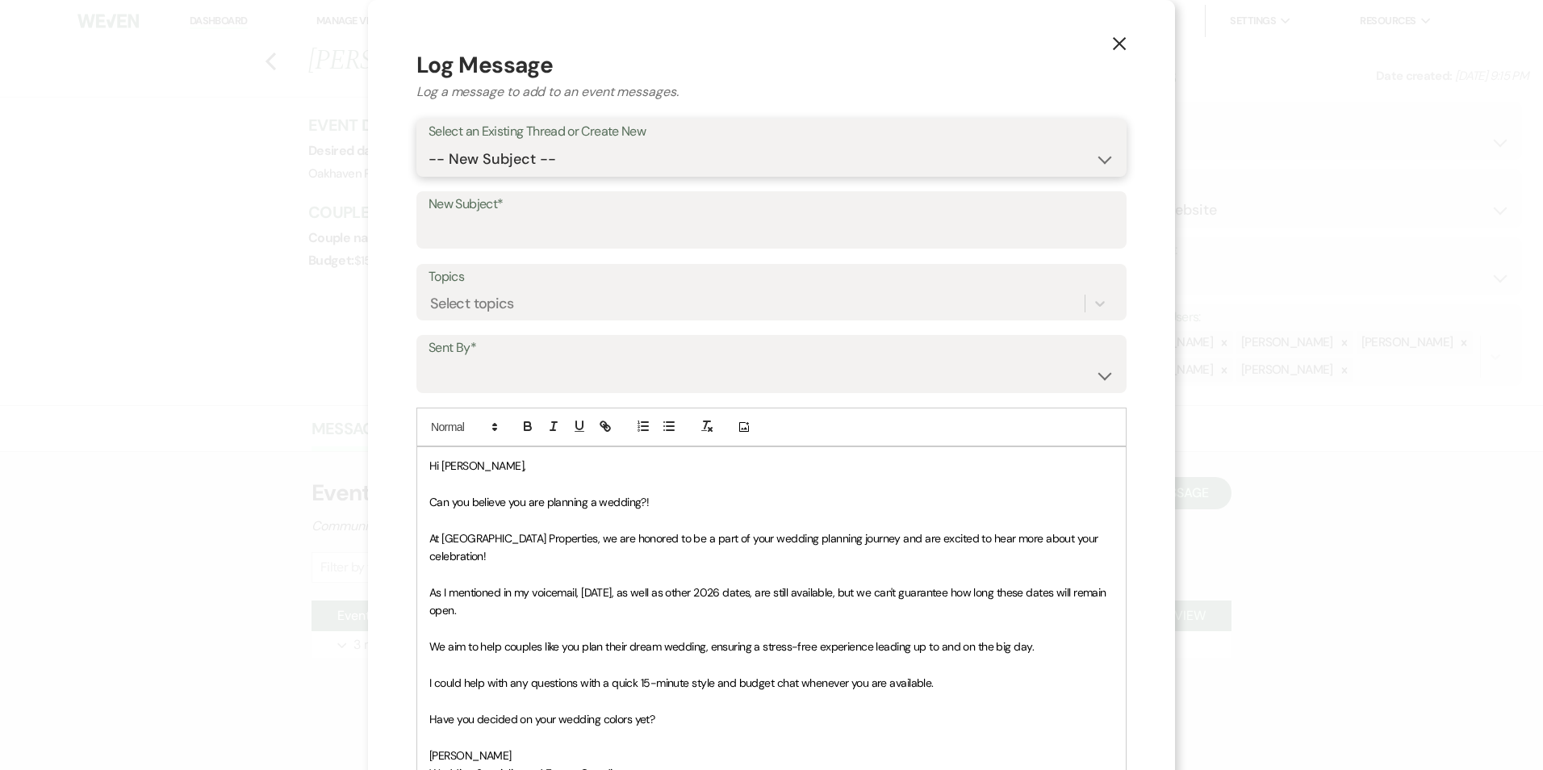
click at [588, 162] on select "-- New Subject -- Event Inquiry" at bounding box center [772, 159] width 686 height 31
select select "442722"
click at [429, 144] on select "-- New Subject -- Event Inquiry" at bounding box center [772, 159] width 686 height 31
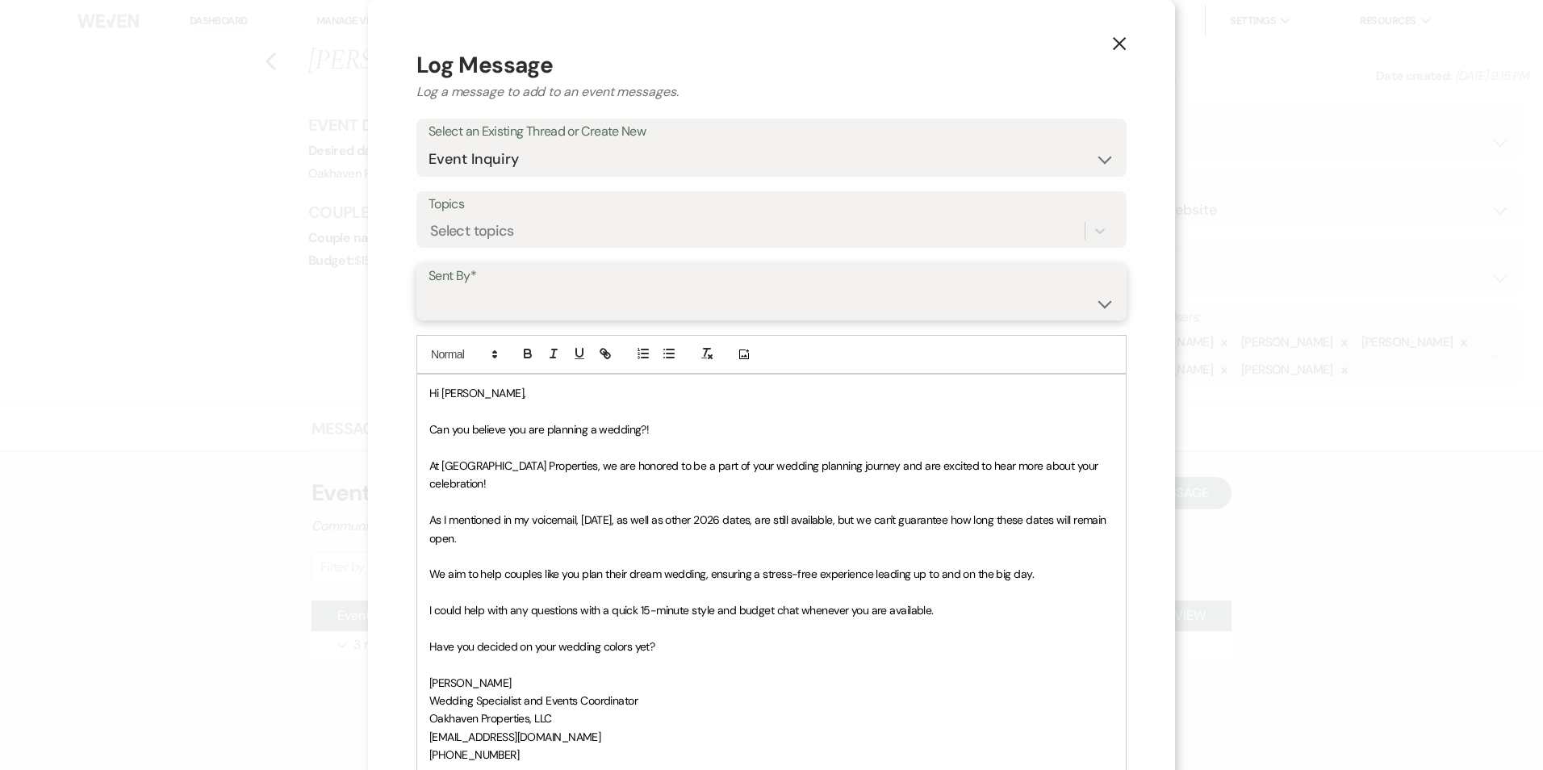
click at [543, 297] on select "Patience Ergish (pdergish@aol.com) Jeanette Wagoner (jeanette@experienceoakhave…" at bounding box center [772, 302] width 686 height 31
select select "user-127923"
click at [429, 287] on select "Patience Ergish (pdergish@aol.com) Jeanette Wagoner (jeanette@experienceoakhave…" at bounding box center [772, 302] width 686 height 31
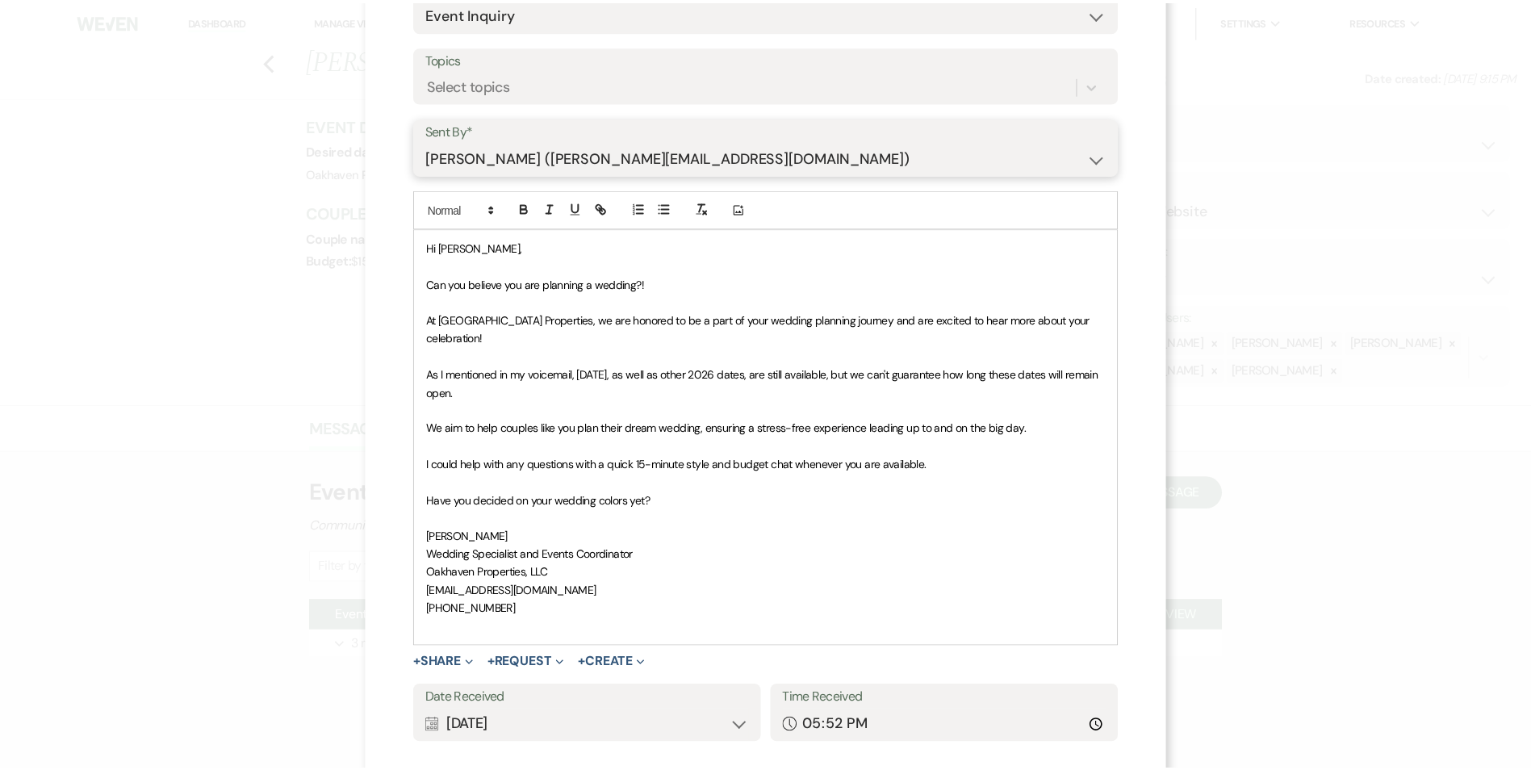
scroll to position [224, 0]
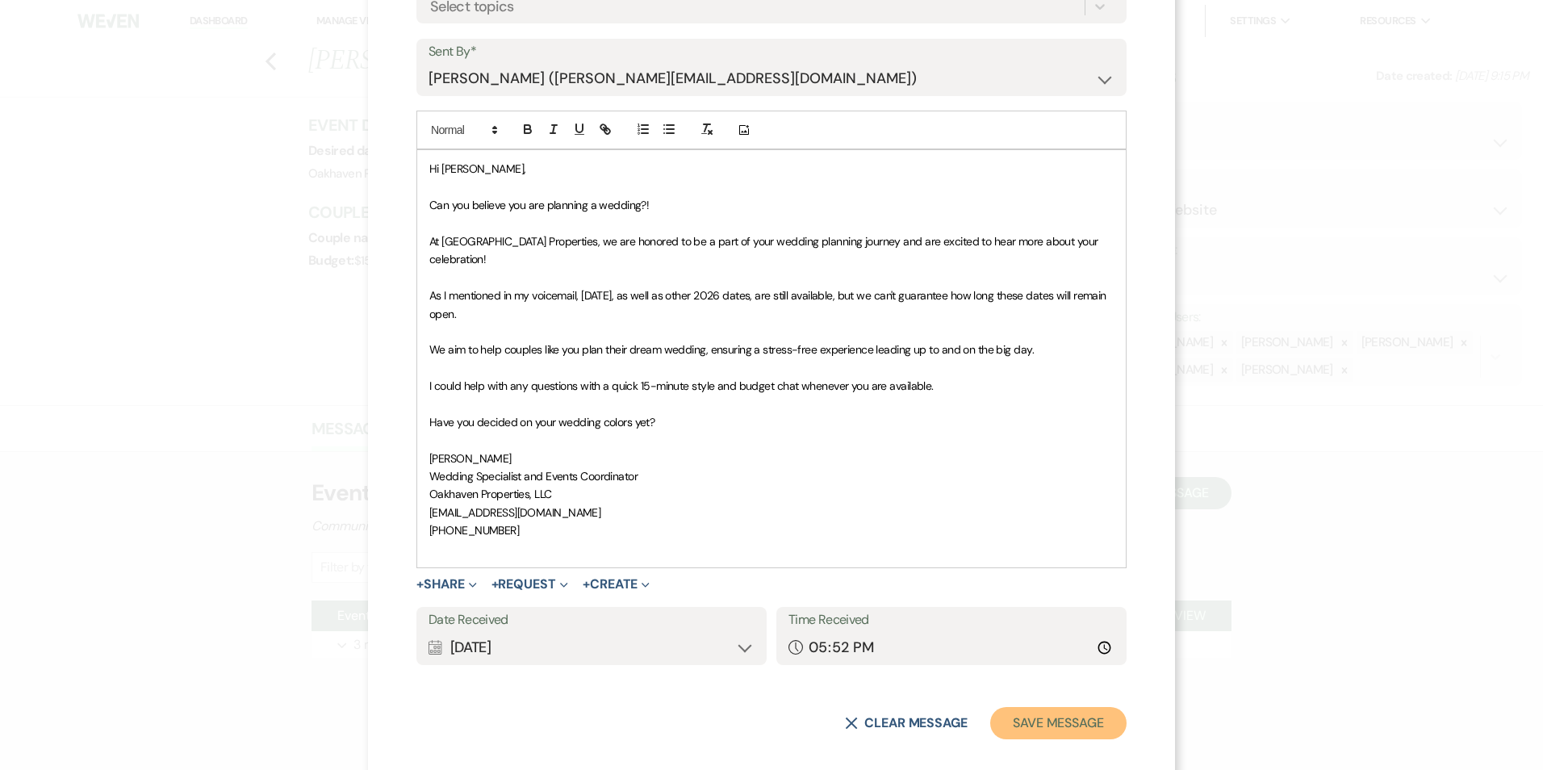
click at [1074, 707] on button "Save Message" at bounding box center [1058, 723] width 136 height 32
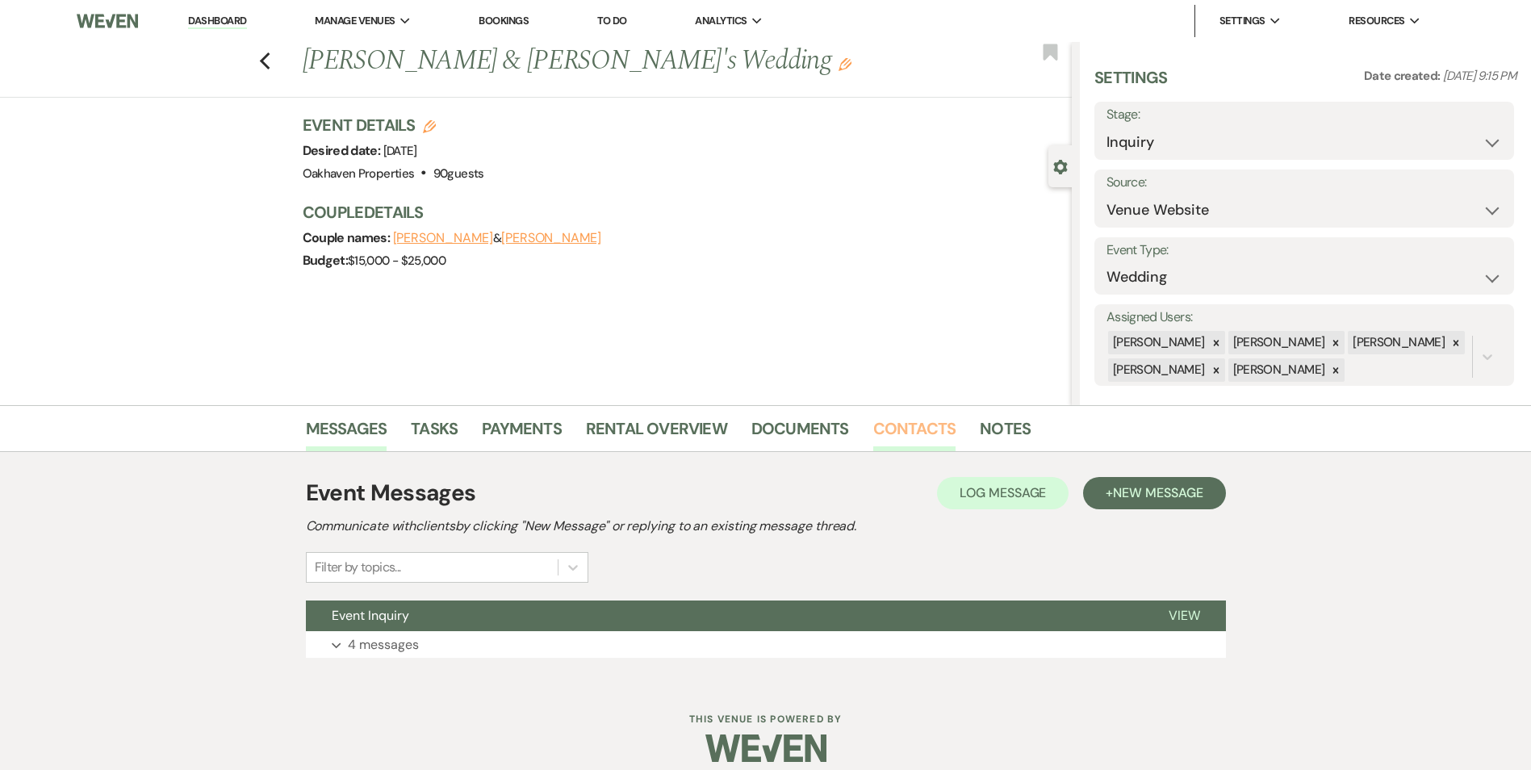
click at [879, 443] on link "Contacts" at bounding box center [914, 434] width 83 height 36
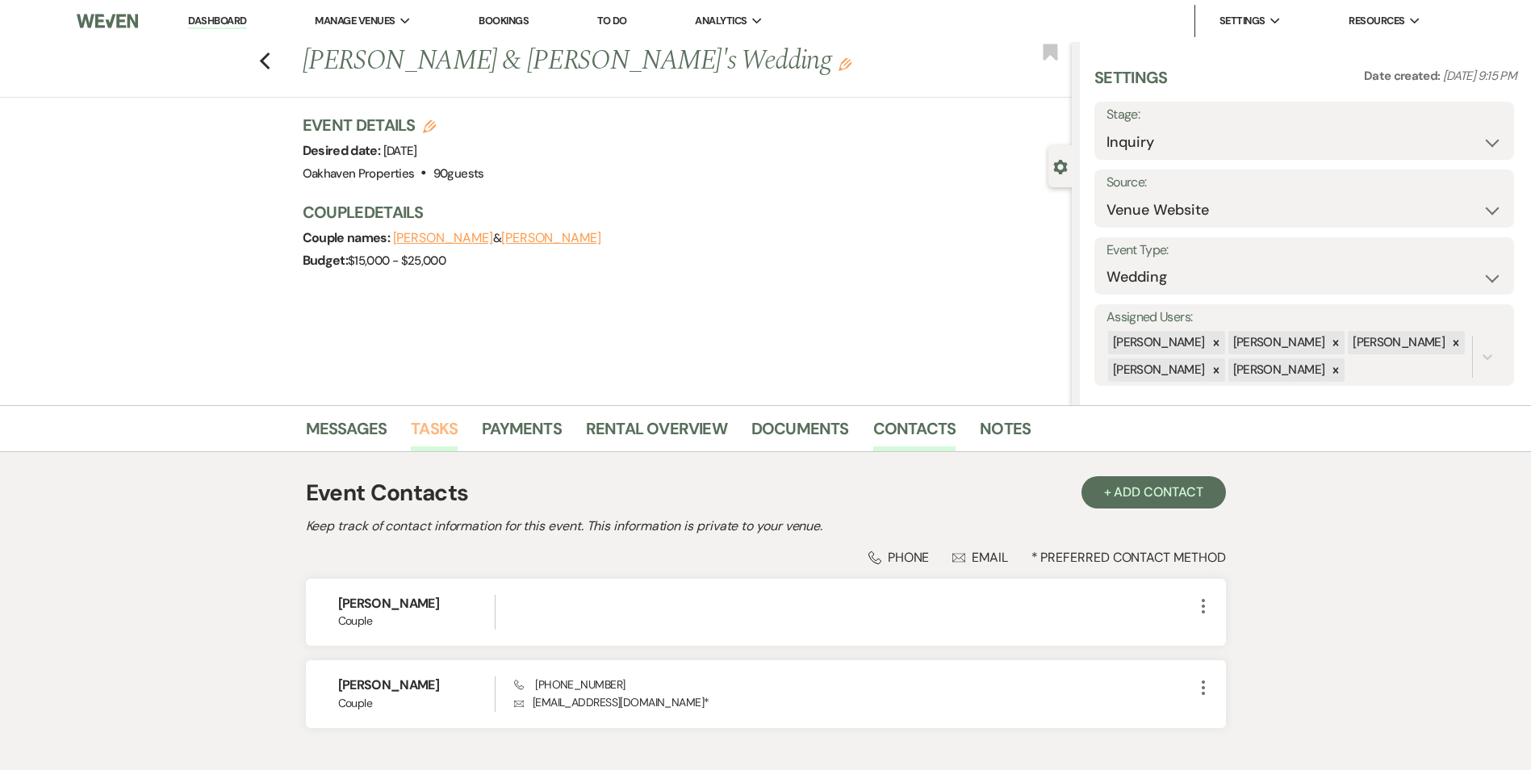
click at [420, 425] on link "Tasks" at bounding box center [434, 434] width 47 height 36
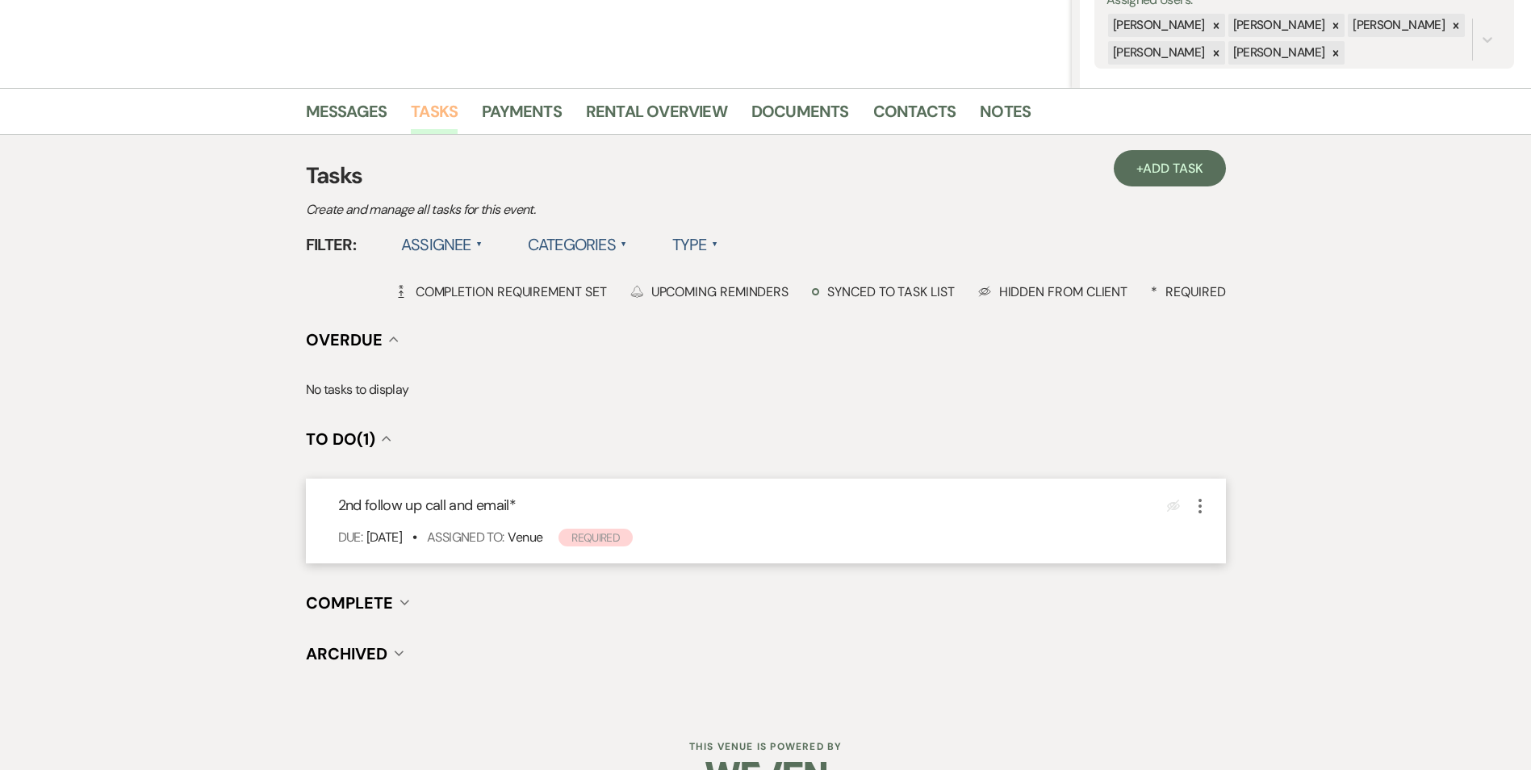
scroll to position [323, 0]
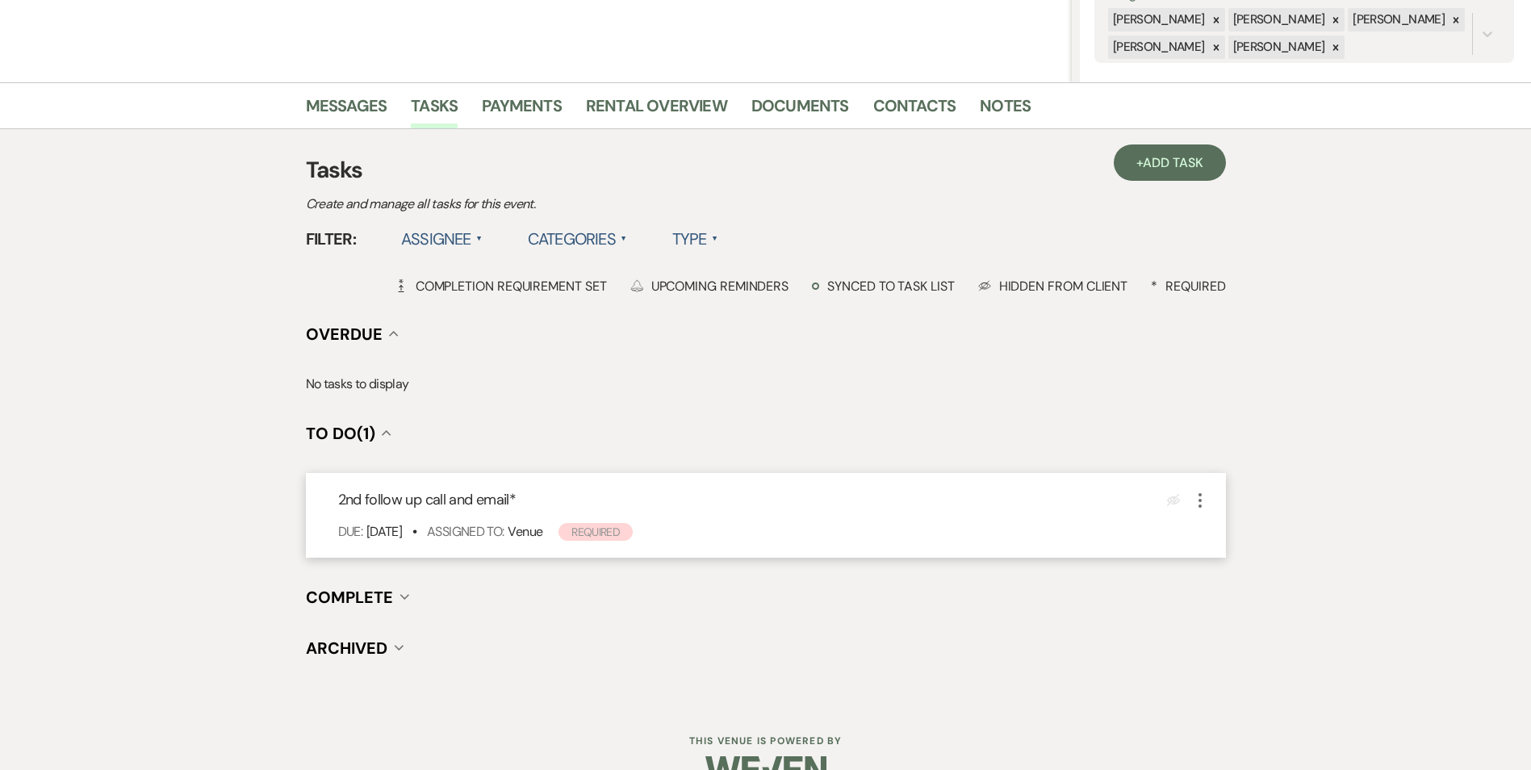
click at [1197, 503] on icon "More" at bounding box center [1200, 500] width 19 height 19
click at [1206, 605] on button "Plan Portal Link Mark As Complete" at bounding box center [1270, 608] width 158 height 26
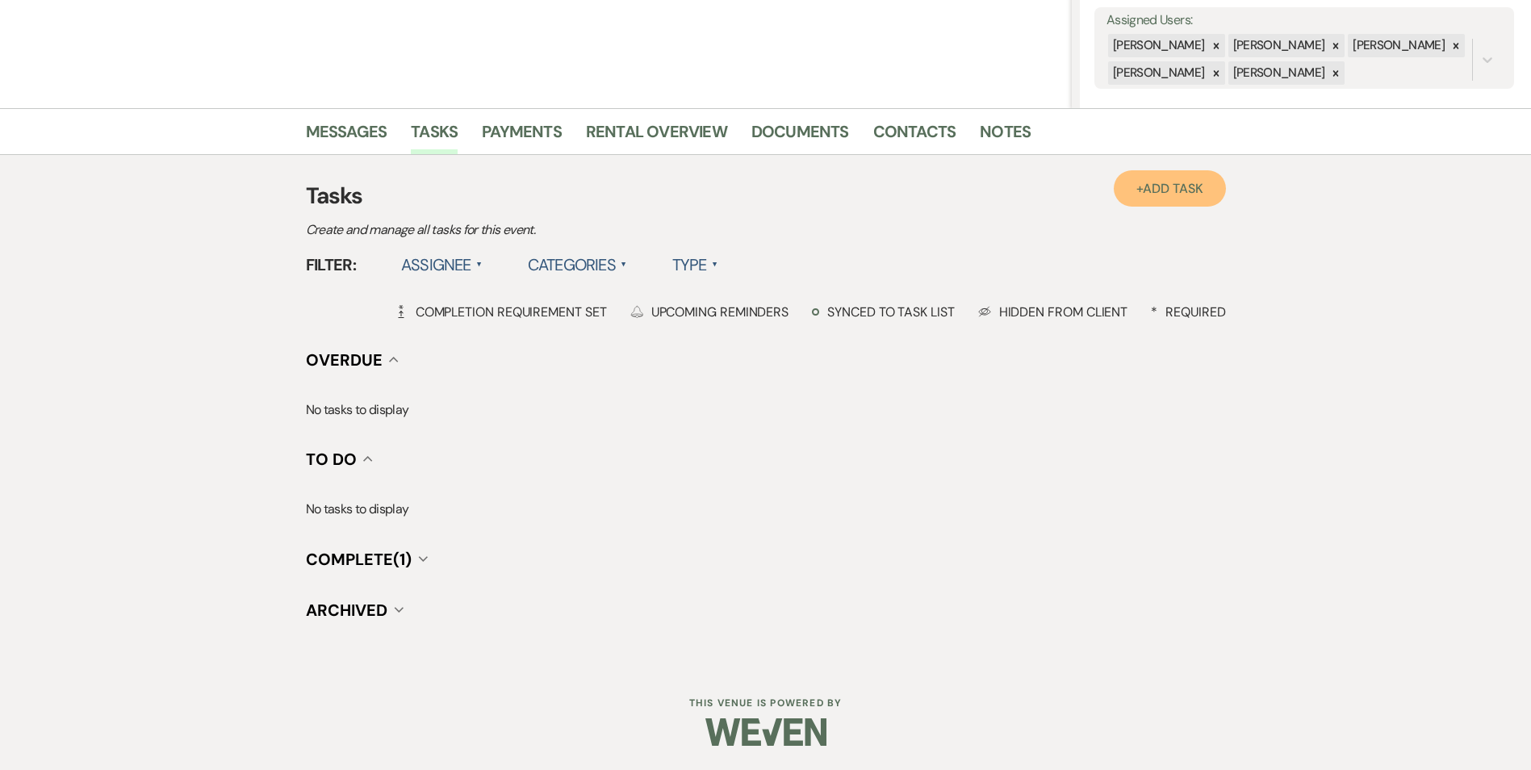
click at [1137, 184] on link "+ Add Task" at bounding box center [1169, 188] width 111 height 36
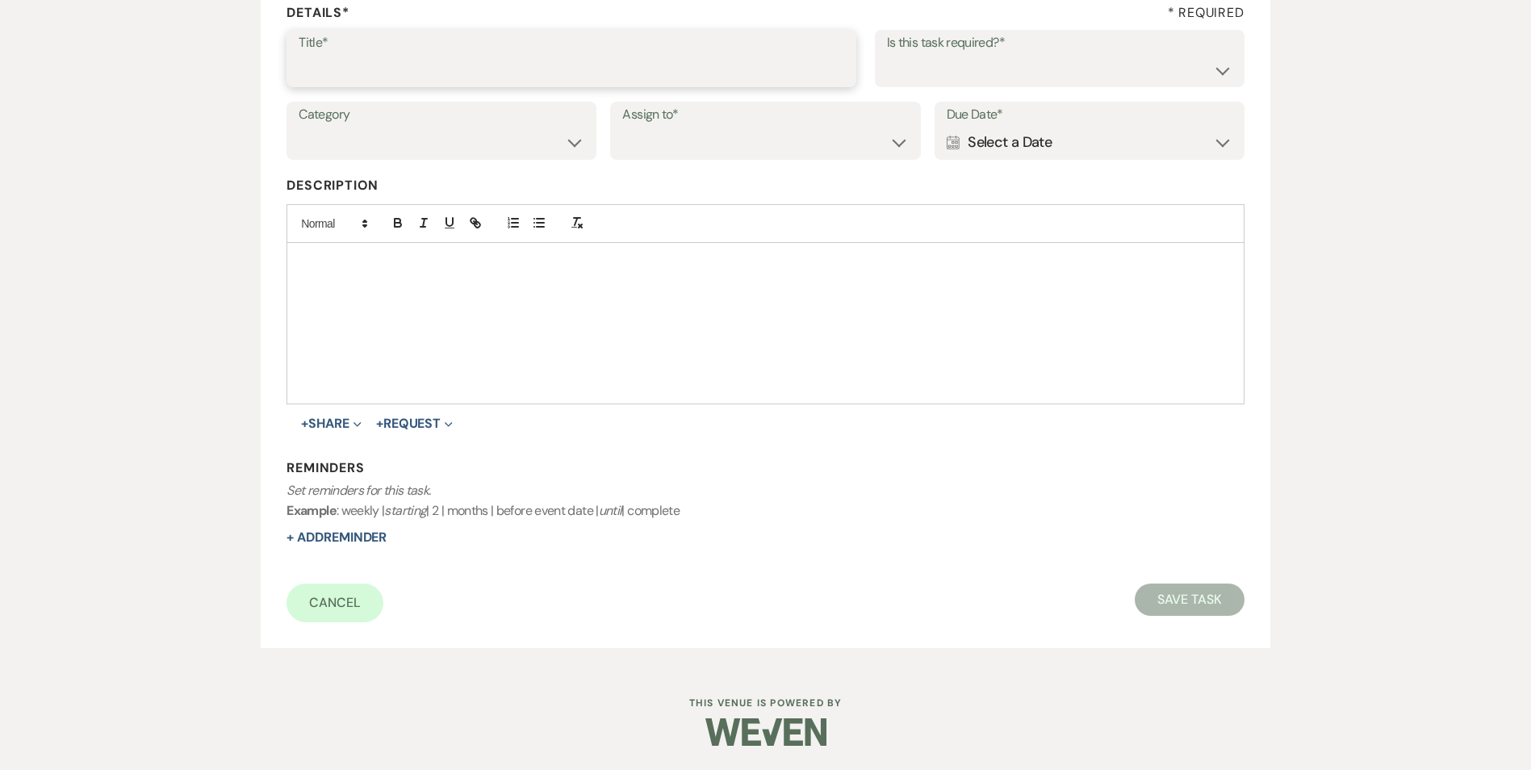
click at [324, 71] on input "Title*" at bounding box center [572, 69] width 546 height 31
type input "3rd follow up text and promo email"
click at [961, 66] on select "Yes No" at bounding box center [1059, 69] width 345 height 31
select select "true"
click at [887, 54] on select "Yes No" at bounding box center [1059, 69] width 345 height 31
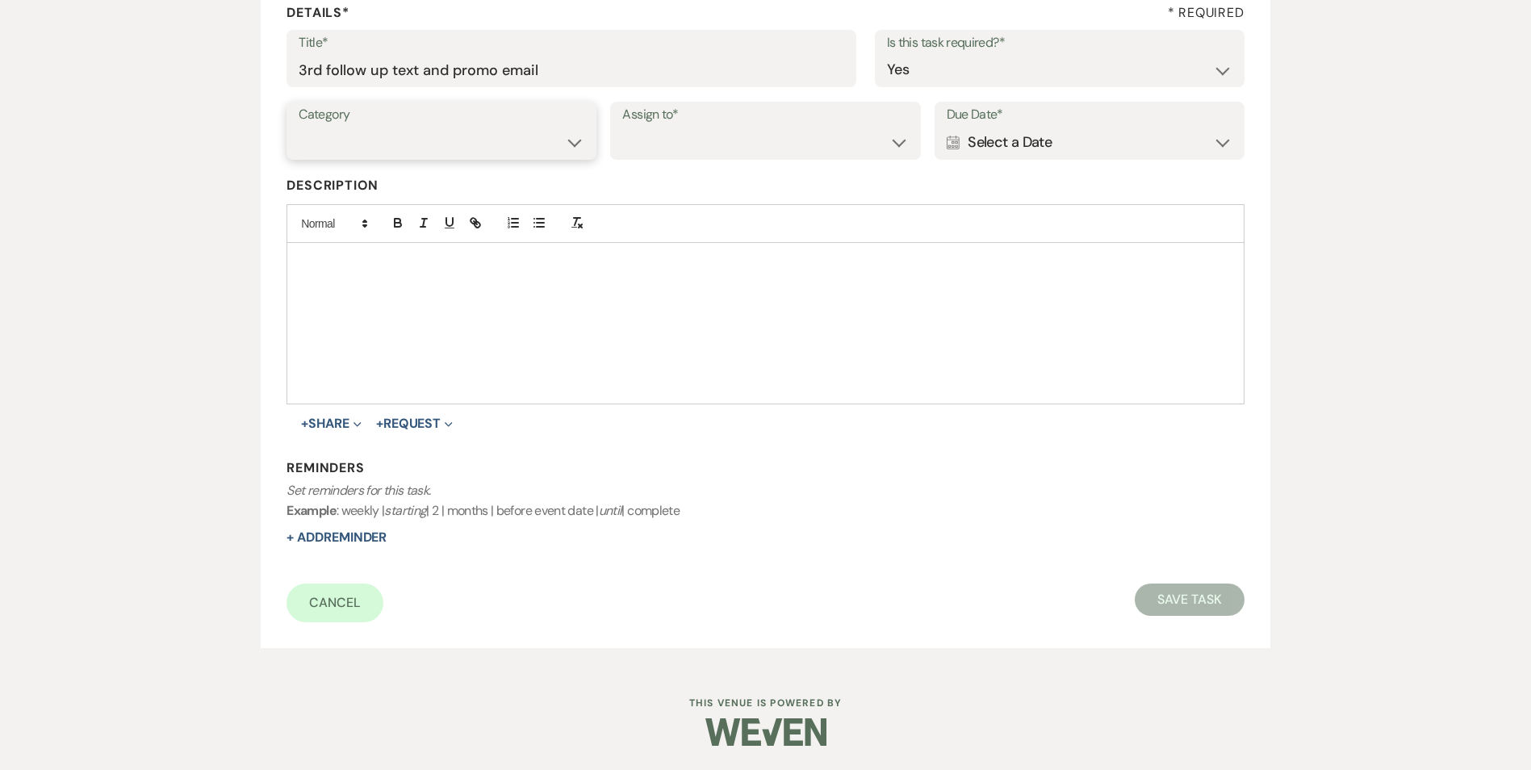
drag, startPoint x: 539, startPoint y: 138, endPoint x: 545, endPoint y: 157, distance: 20.2
click at [539, 138] on select "Venue Vendors Guests Details Finalize & Share" at bounding box center [442, 142] width 286 height 31
select select "31"
click at [299, 127] on select "Venue Vendors Guests Details Finalize & Share" at bounding box center [442, 142] width 286 height 31
click at [676, 161] on div "Category Venue Vendors Guests Details Finalize & Share Assign to* Venue Client …" at bounding box center [765, 138] width 957 height 73
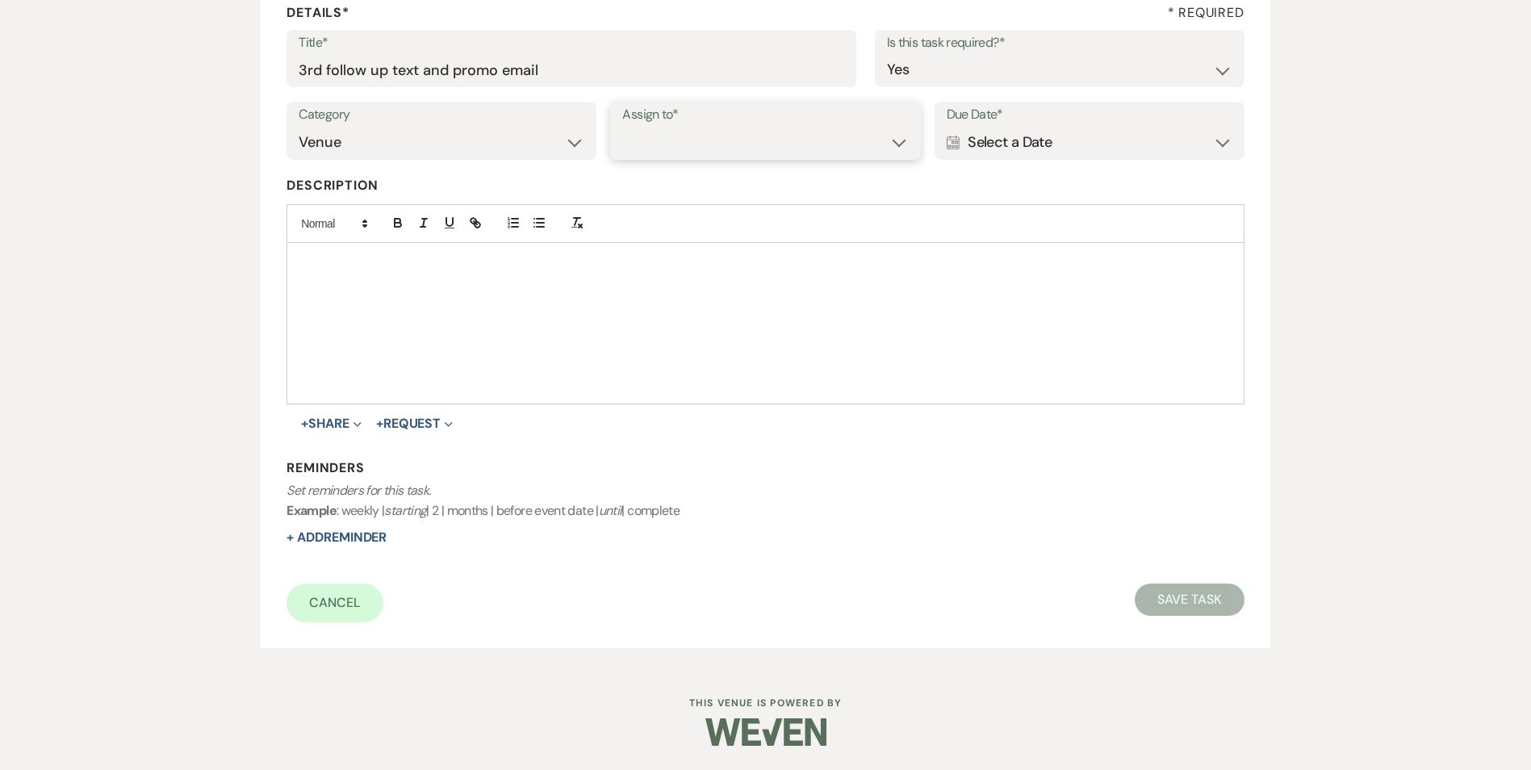
click at [675, 146] on select "Venue Client" at bounding box center [765, 142] width 286 height 31
select select "venueHost"
click at [622, 127] on select "Venue Client" at bounding box center [765, 142] width 286 height 31
click at [958, 148] on use at bounding box center [953, 143] width 13 height 15
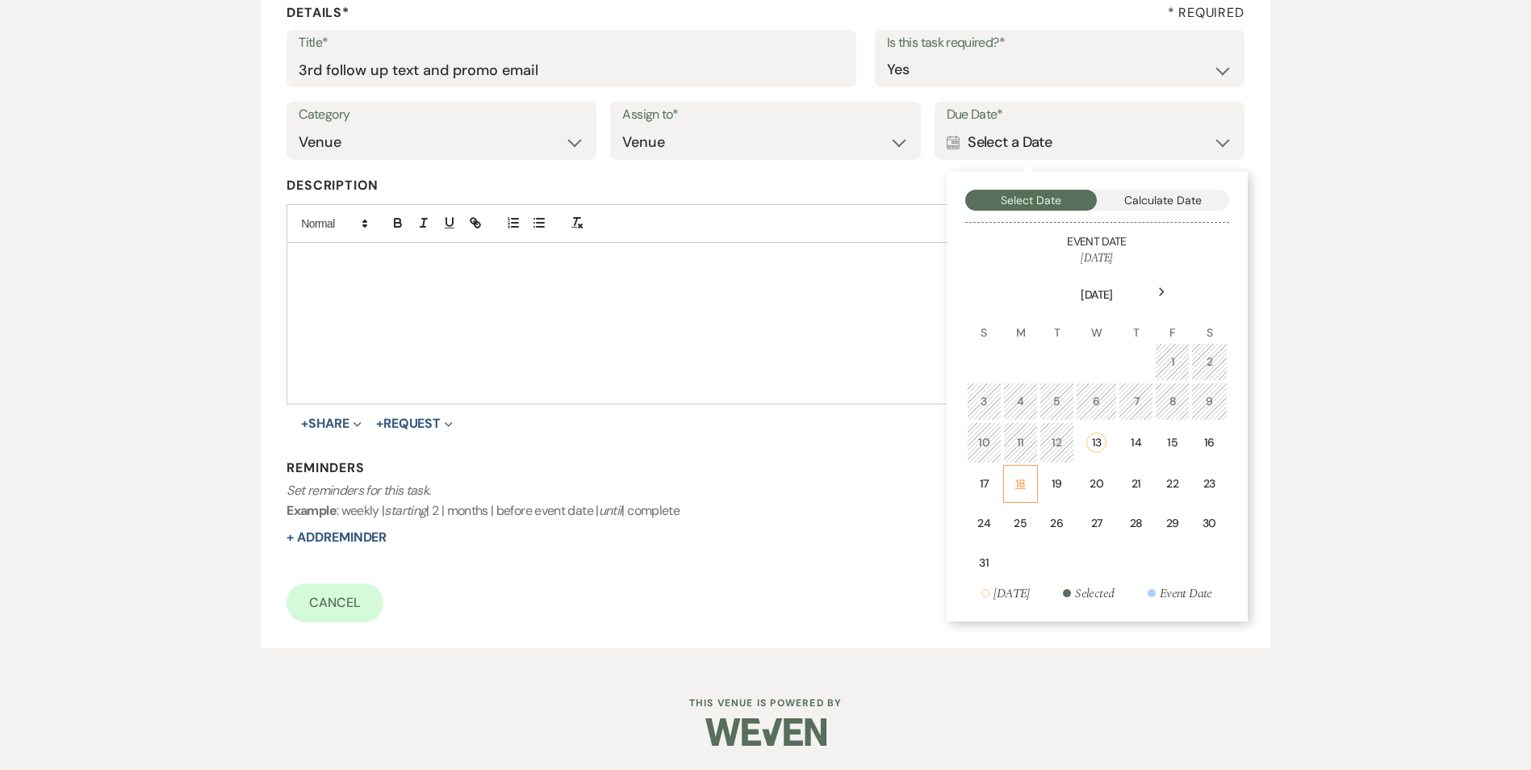
drag, startPoint x: 1040, startPoint y: 487, endPoint x: 1030, endPoint y: 488, distance: 9.8
click at [1032, 488] on tr "17 18 19 20 21 22 23" at bounding box center [1097, 484] width 261 height 38
click at [1028, 488] on td "18" at bounding box center [1020, 484] width 35 height 38
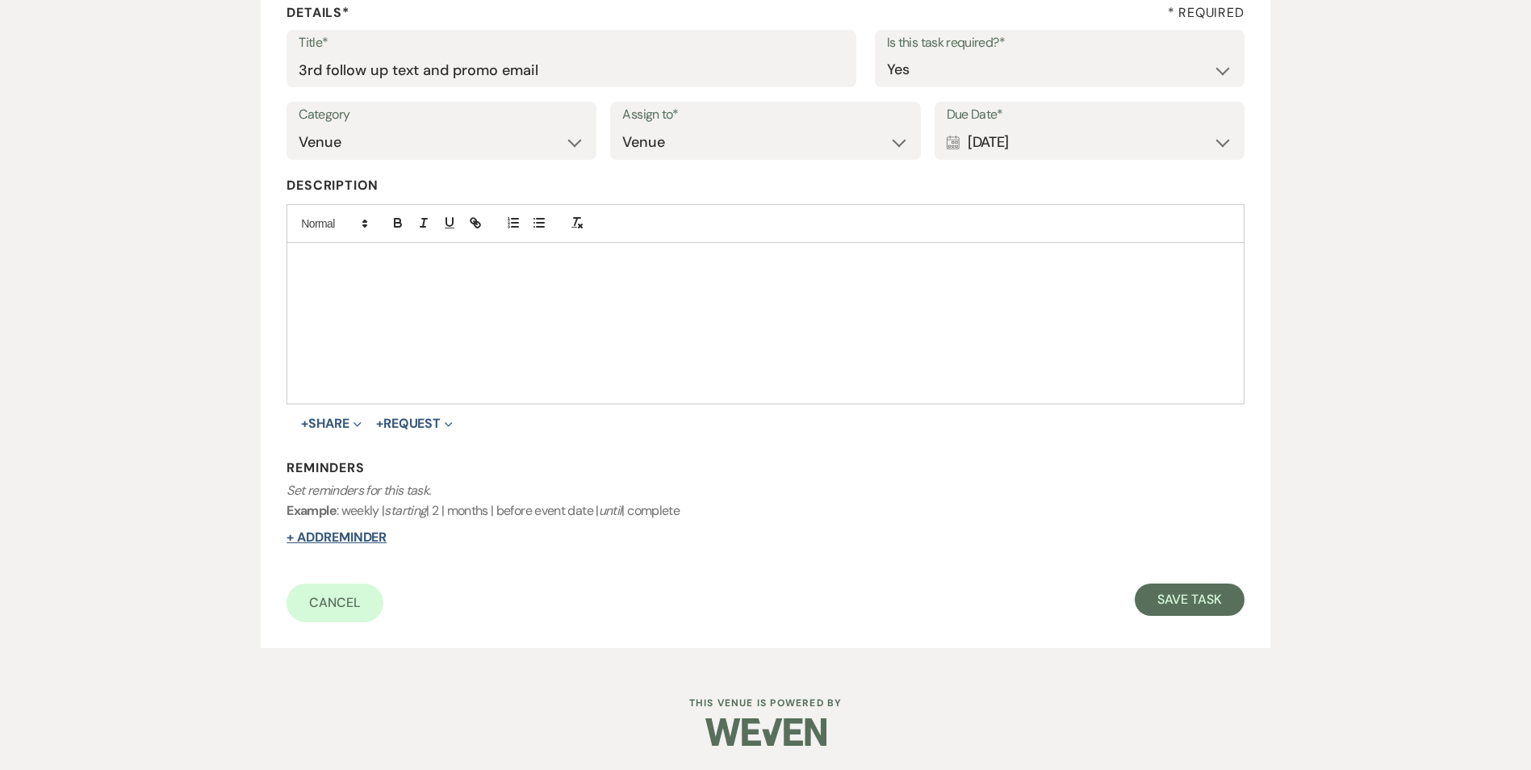
click at [344, 531] on button "+ Add Reminder" at bounding box center [337, 537] width 100 height 13
select select "host"
select select "days"
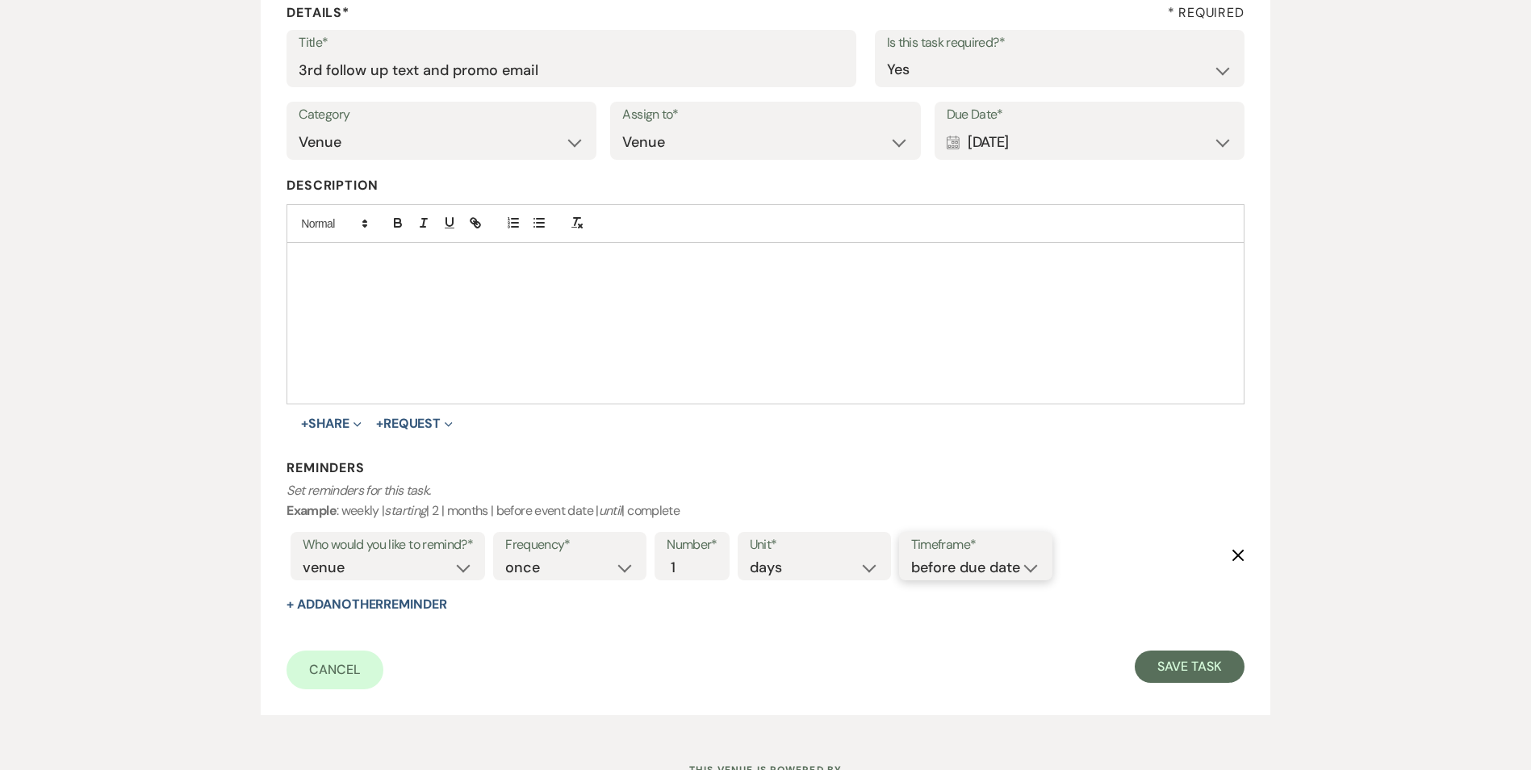
drag, startPoint x: 940, startPoint y: 557, endPoint x: 948, endPoint y: 571, distance: 15.9
click at [940, 557] on select "before due date after due date on due date on custom date" at bounding box center [975, 568] width 129 height 22
select select "onDueDate"
click at [911, 557] on select "before due date after due date on due date on custom date" at bounding box center [975, 568] width 129 height 22
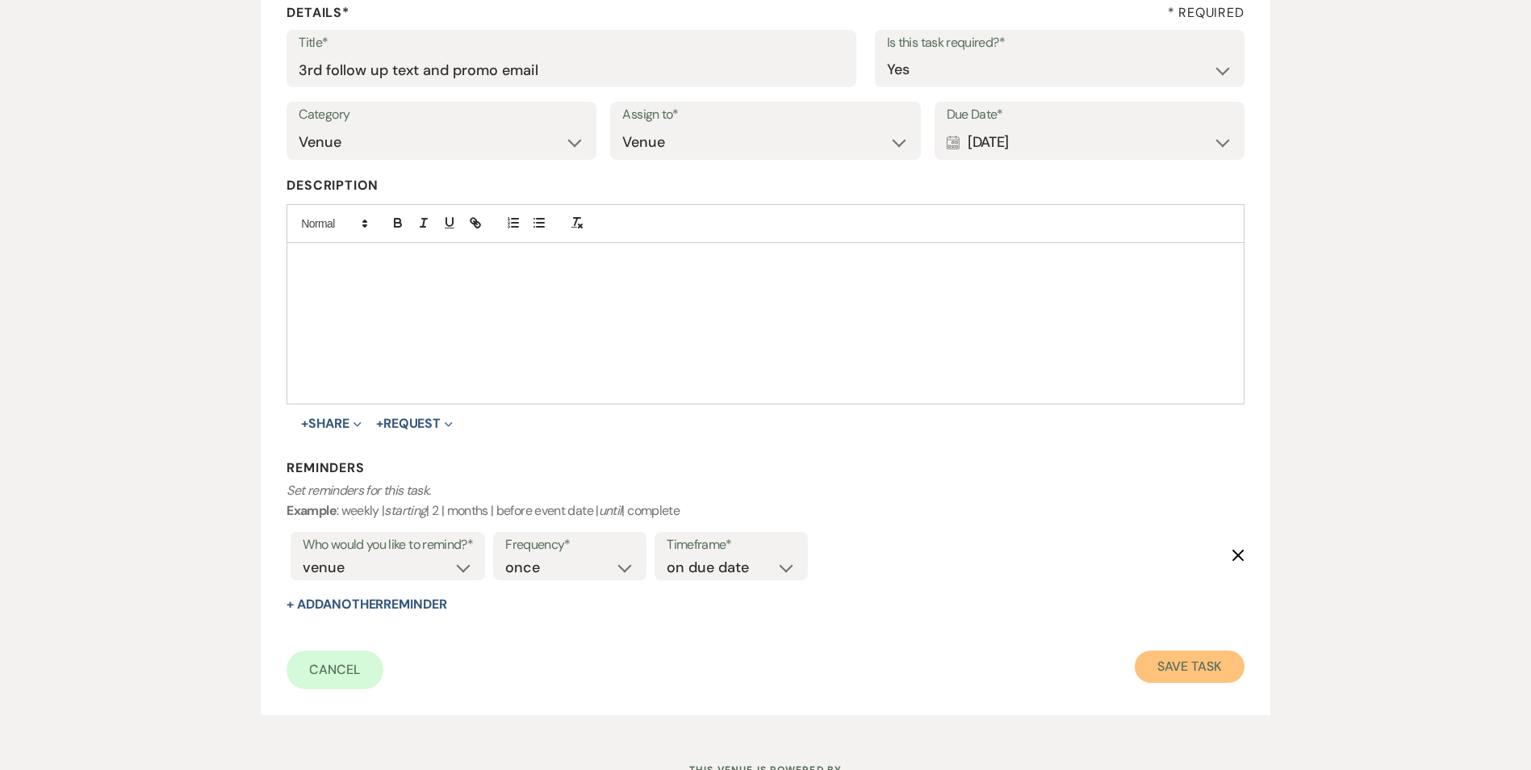
click at [1173, 676] on button "Save Task" at bounding box center [1189, 667] width 109 height 32
select select "5"
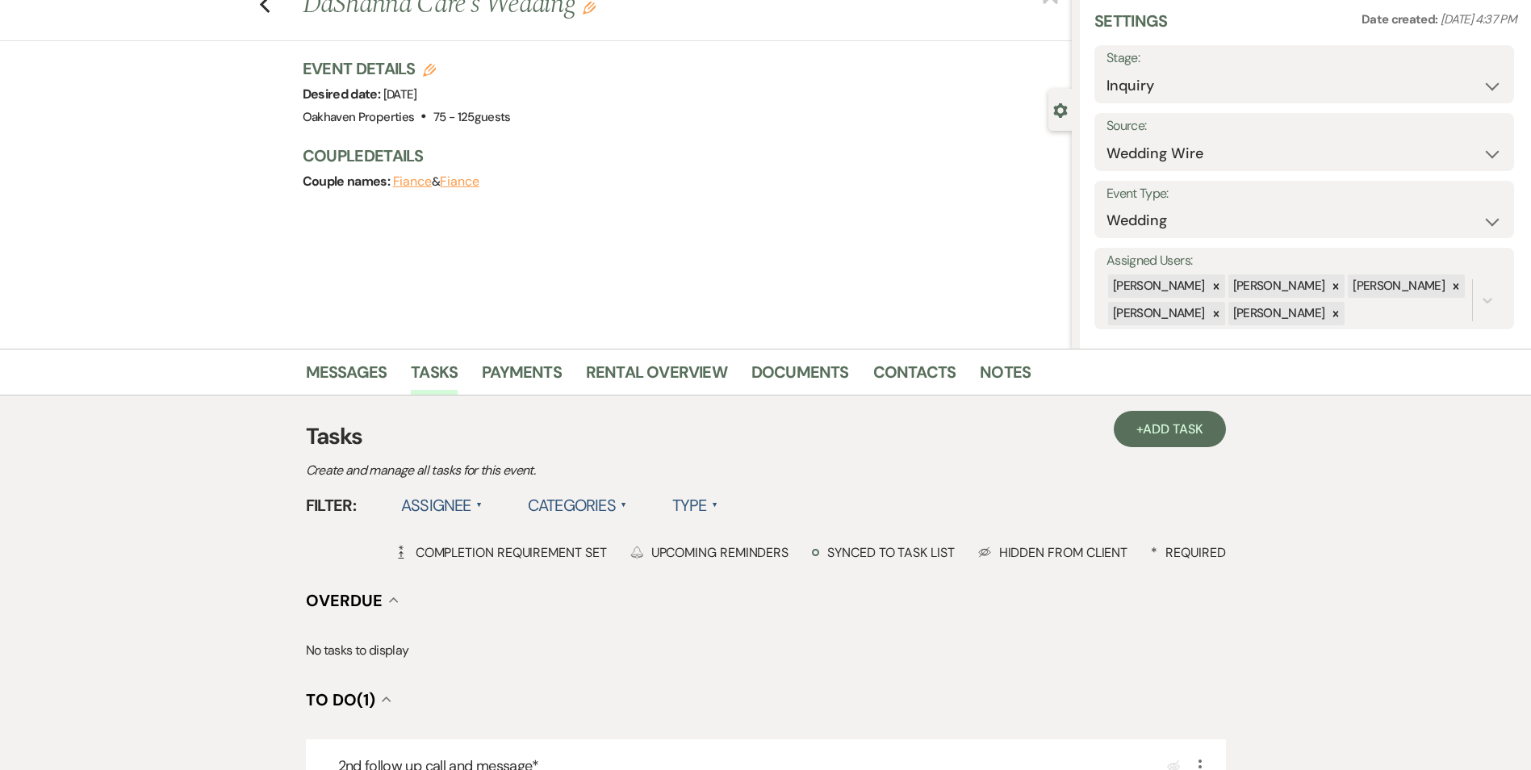
scroll to position [81, 0]
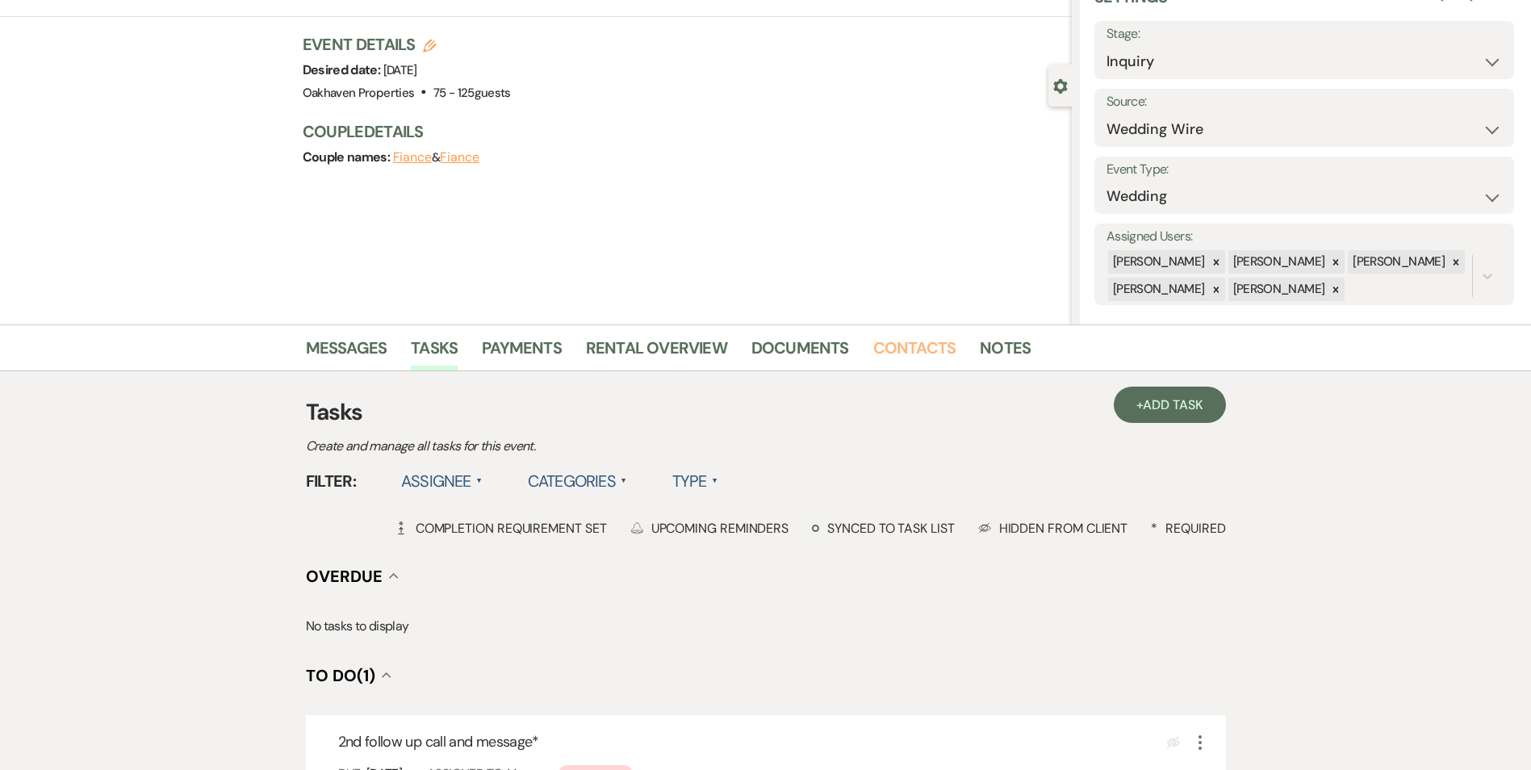
click at [944, 345] on link "Contacts" at bounding box center [914, 353] width 83 height 36
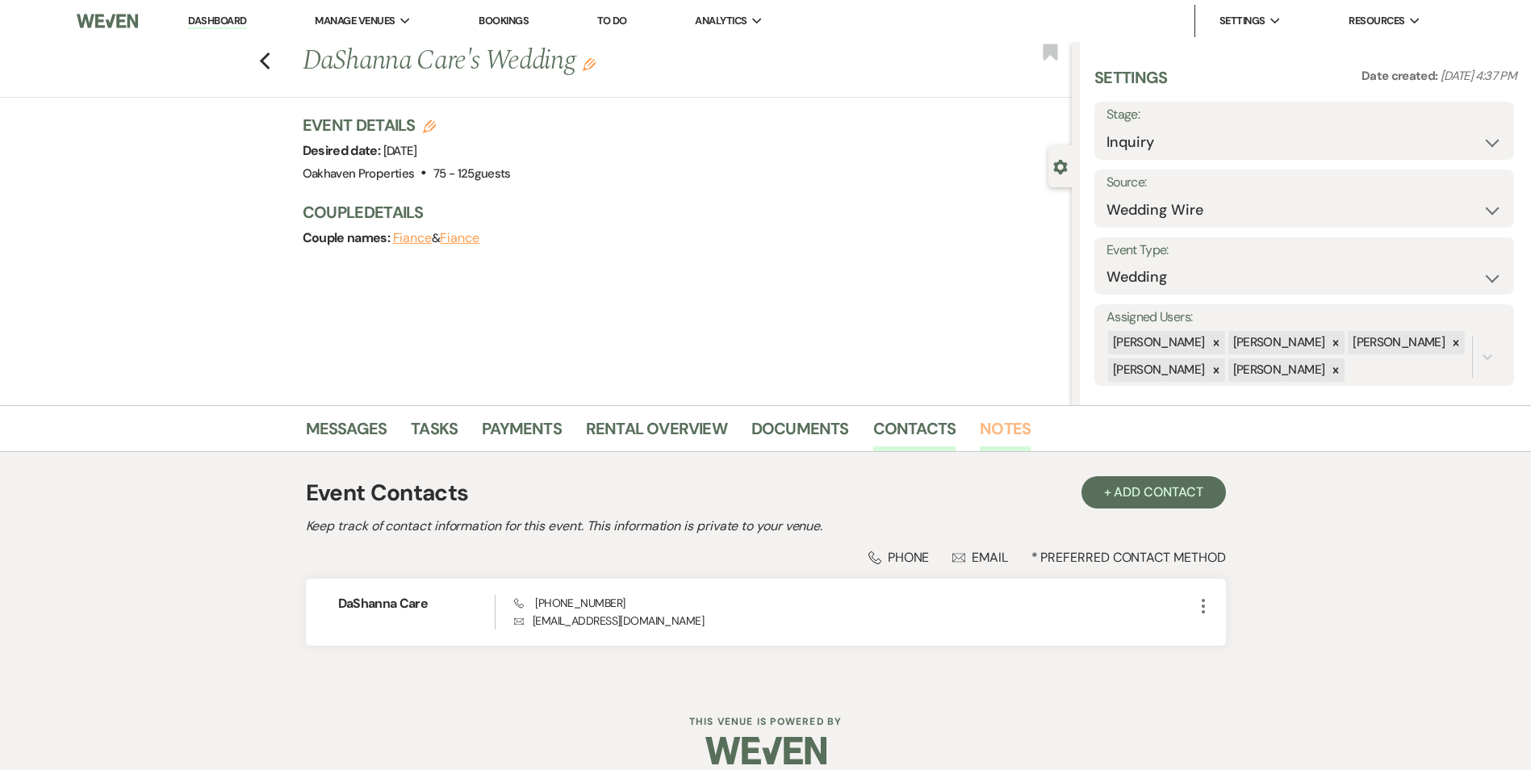
drag, startPoint x: 991, startPoint y: 442, endPoint x: 745, endPoint y: 549, distance: 268.3
click at [991, 443] on link "Notes" at bounding box center [1005, 434] width 51 height 36
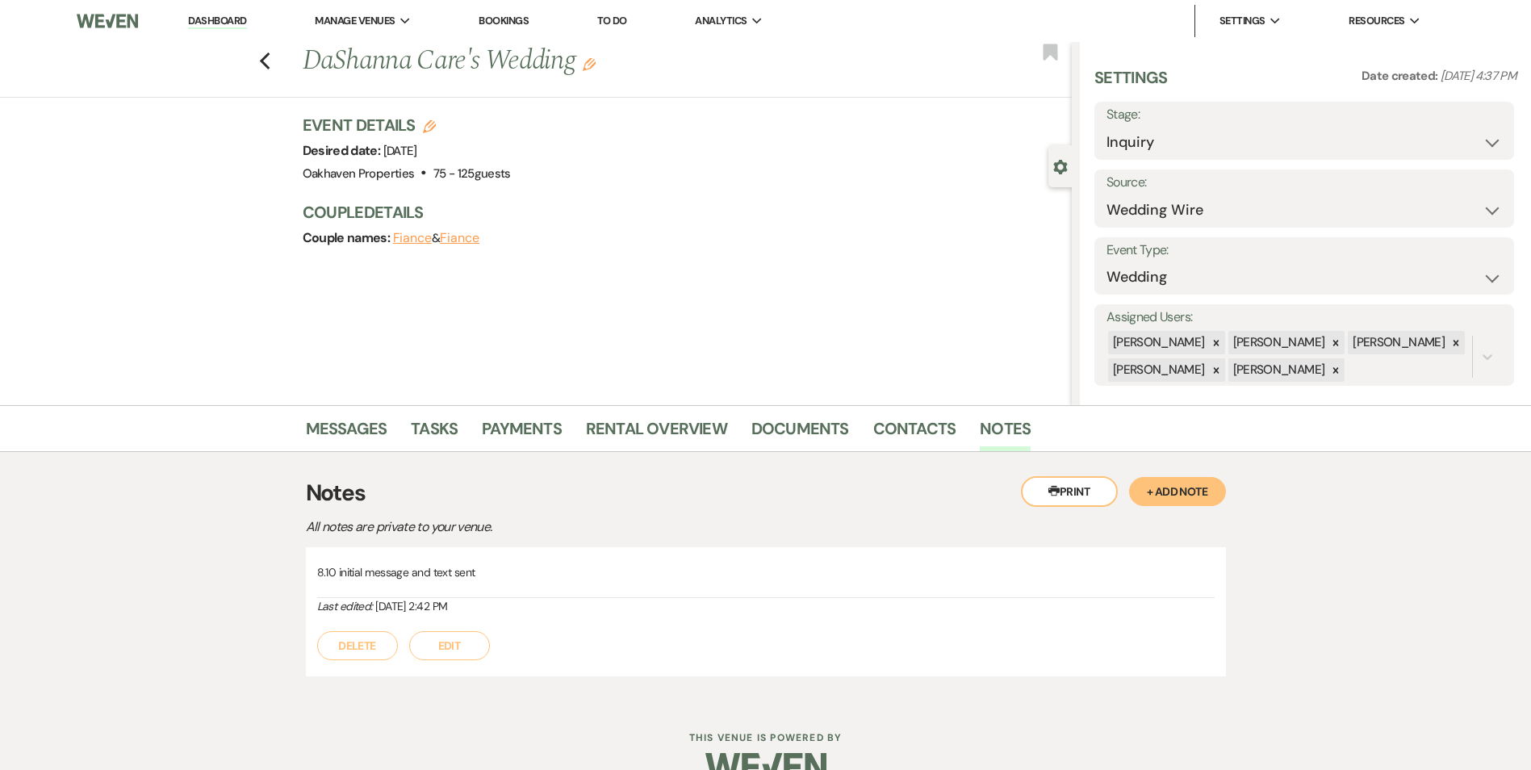
click at [485, 639] on button "Edit" at bounding box center [449, 645] width 81 height 29
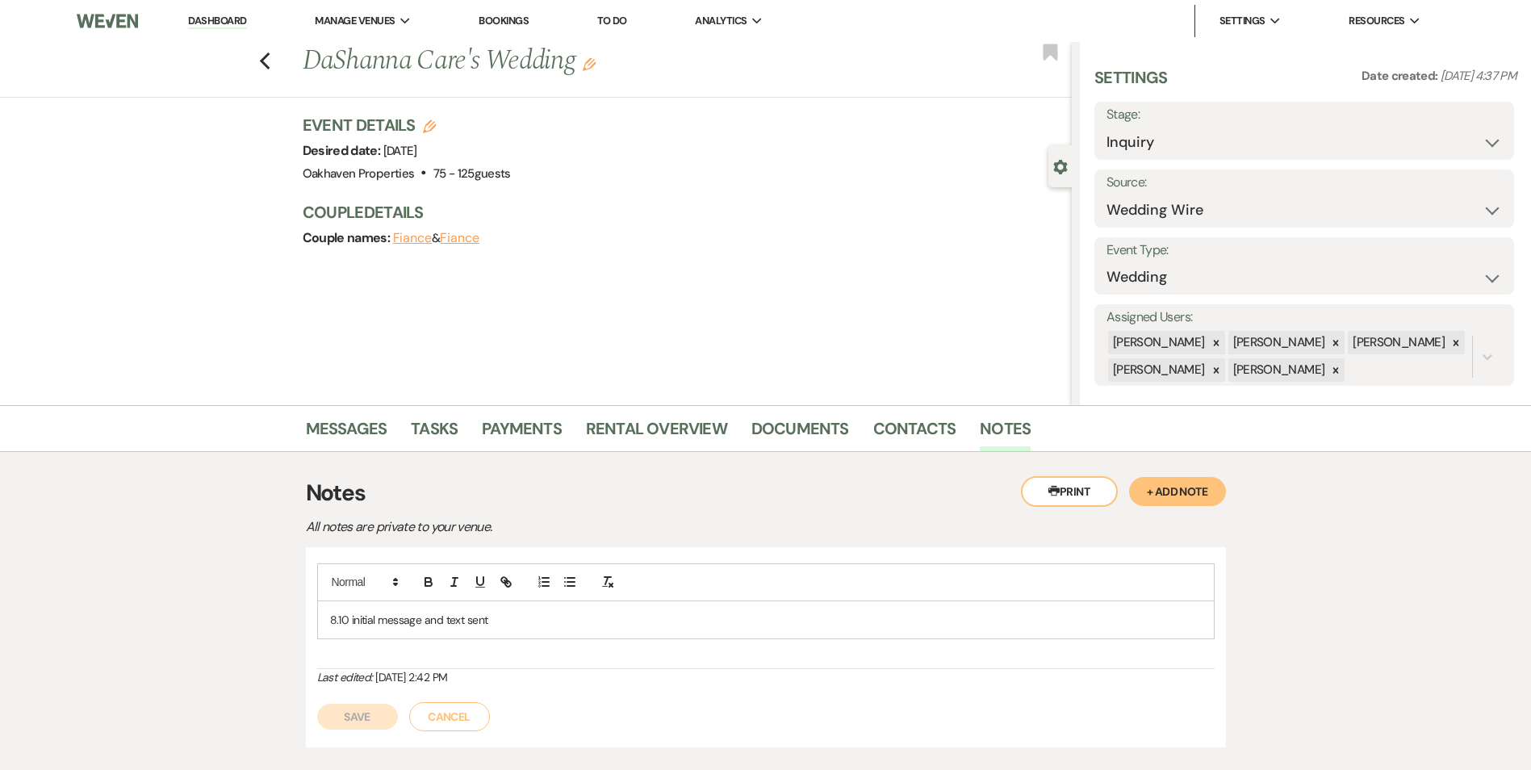
click at [536, 619] on p "8.10 initial message and text sent" at bounding box center [766, 620] width 872 height 18
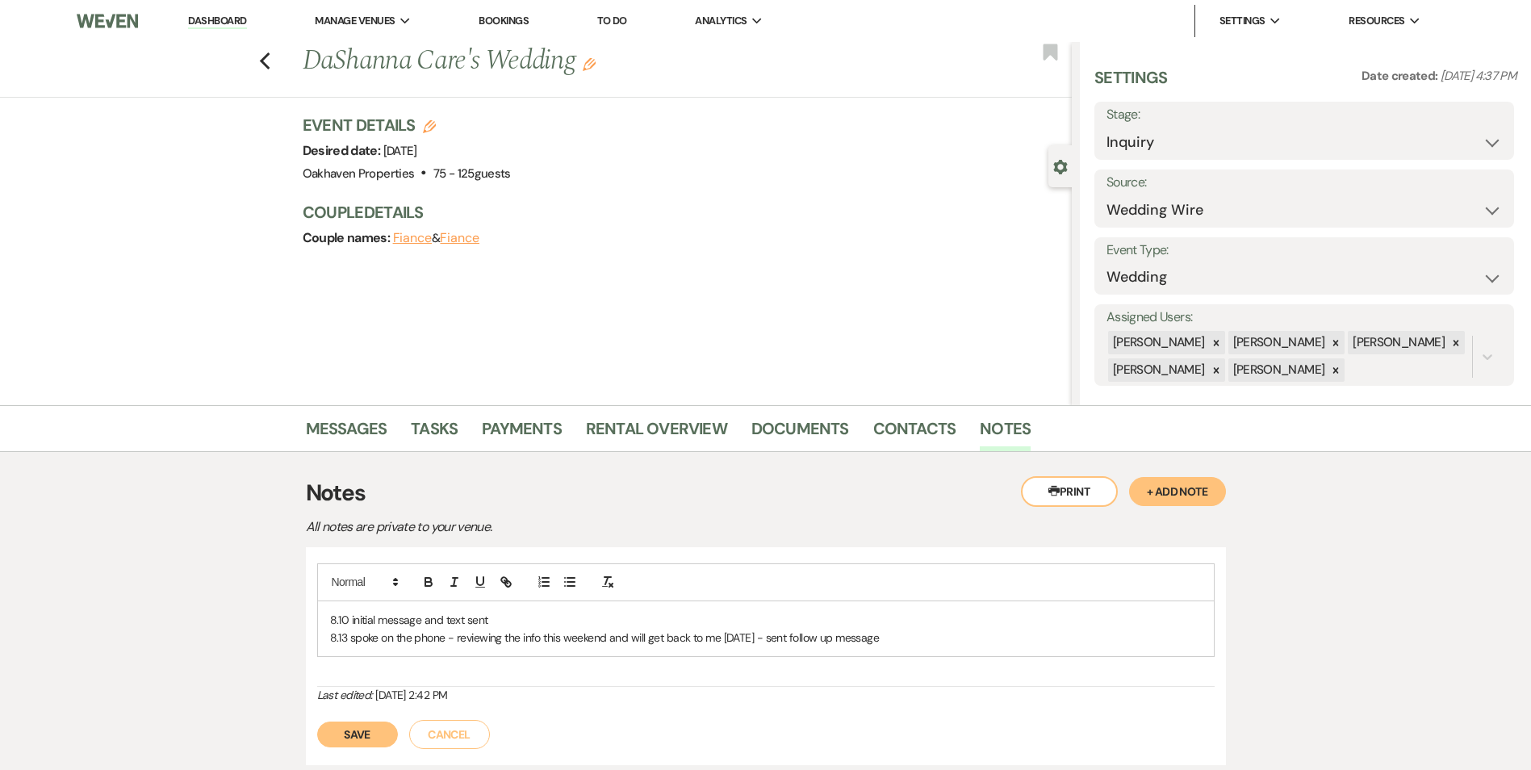
drag, startPoint x: 347, startPoint y: 722, endPoint x: 563, endPoint y: 750, distance: 217.4
click at [347, 722] on button "Save" at bounding box center [357, 735] width 81 height 26
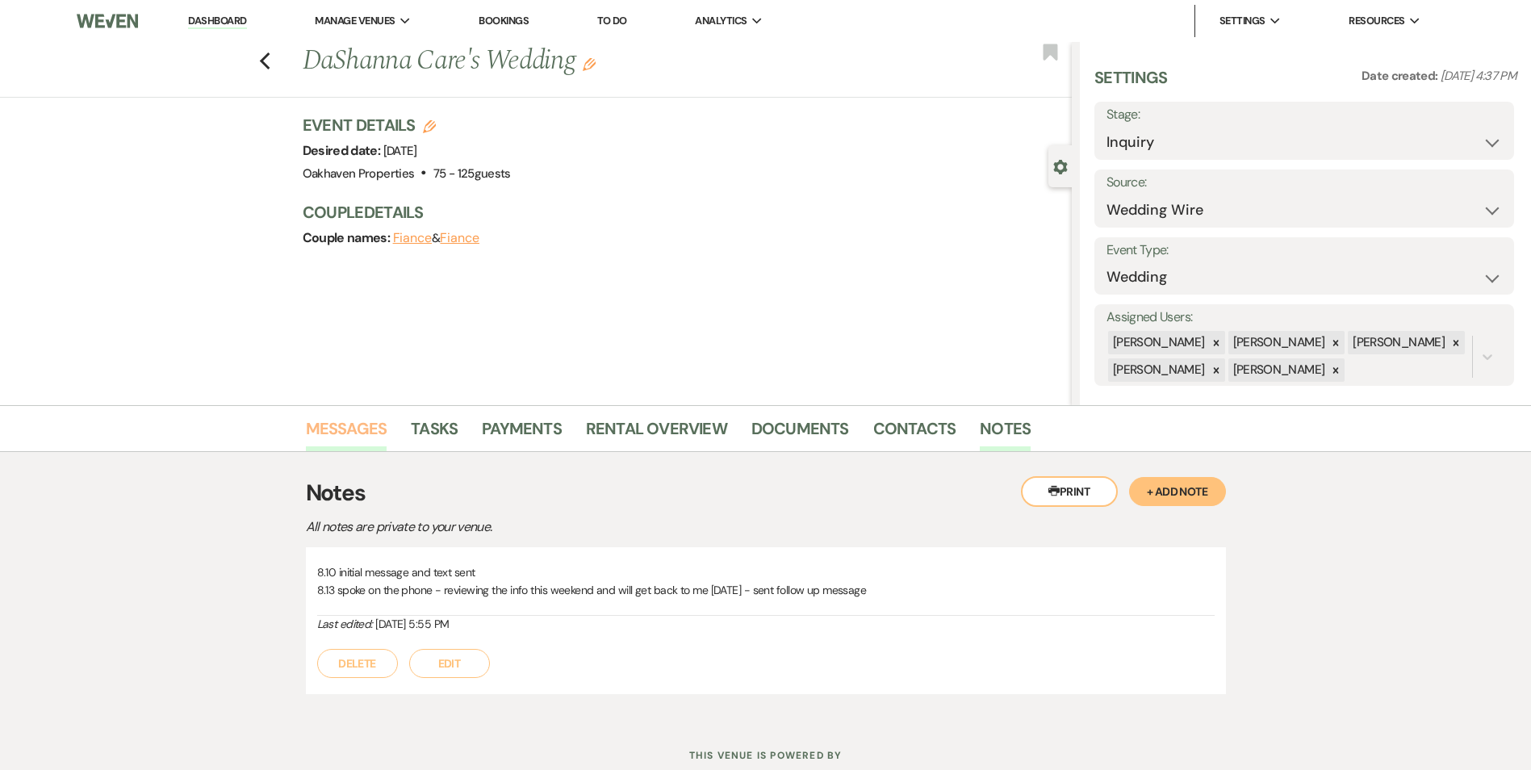
click at [377, 419] on link "Messages" at bounding box center [347, 434] width 82 height 36
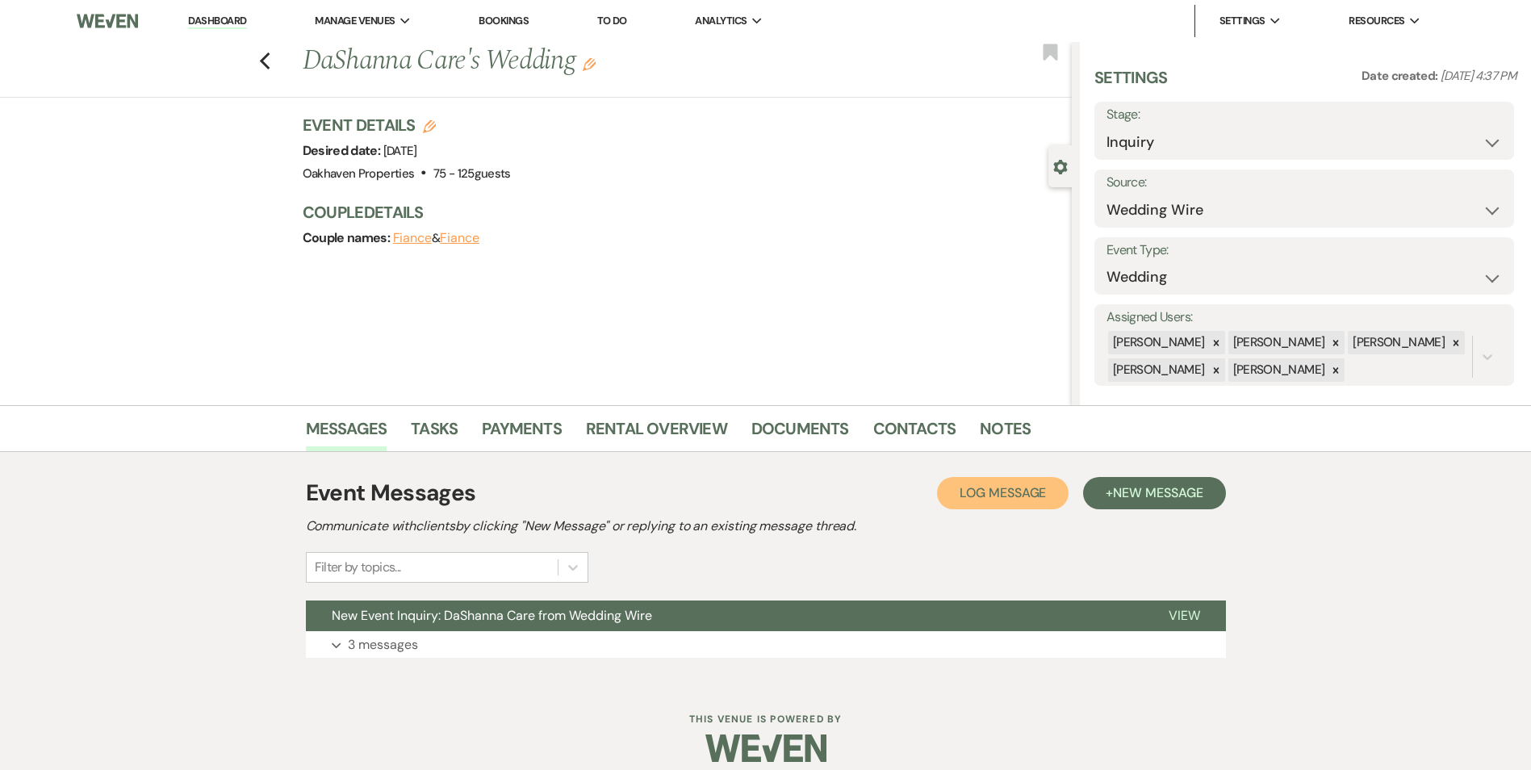
click at [966, 500] on span "Log Message" at bounding box center [1003, 492] width 86 height 17
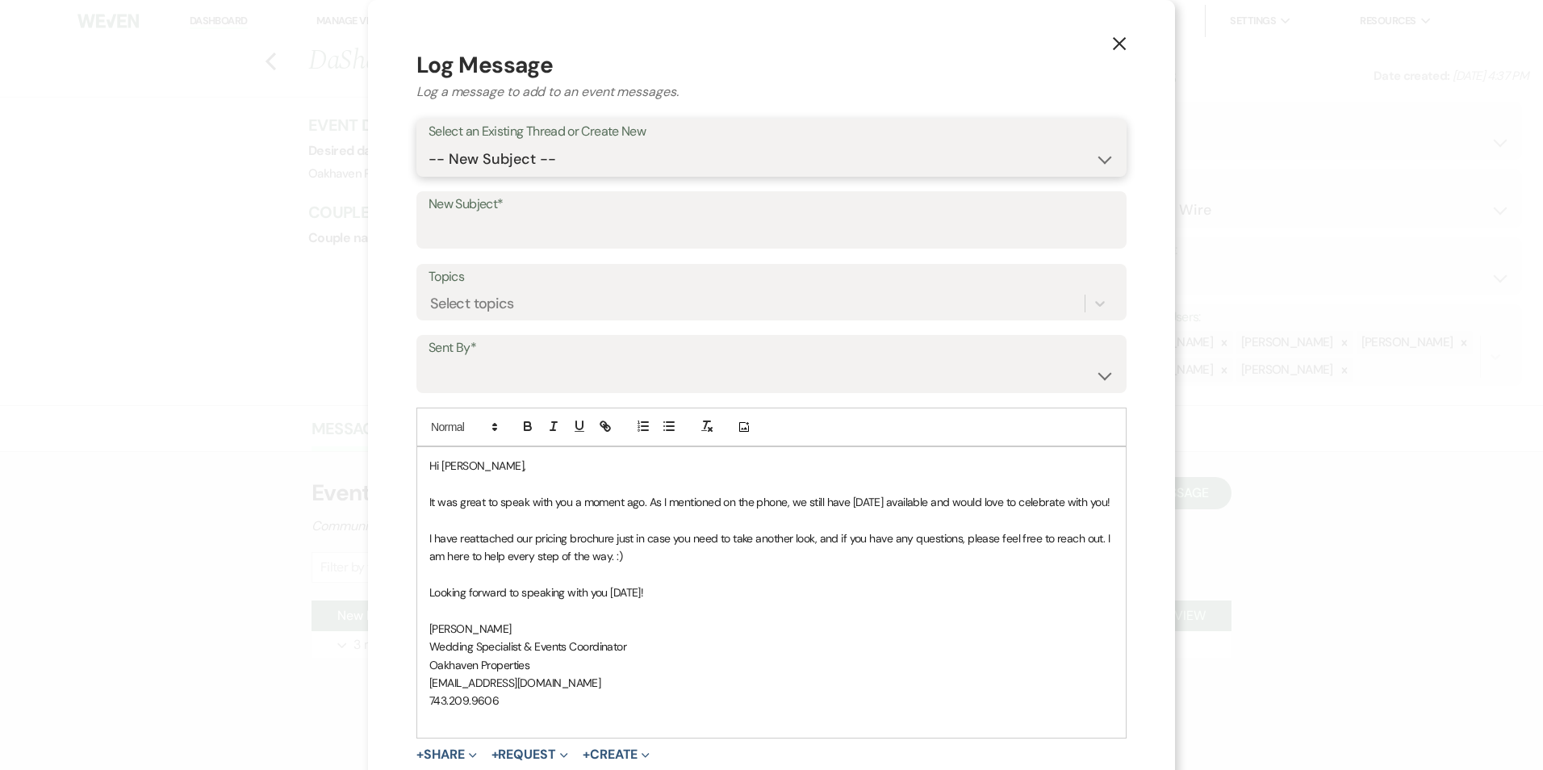
drag, startPoint x: 546, startPoint y: 161, endPoint x: 541, endPoint y: 173, distance: 13.4
click at [543, 163] on select "-- New Subject -- New Event Inquiry: DaShanna Care from Wedding Wire" at bounding box center [772, 159] width 686 height 31
select select "442650"
click at [429, 144] on select "-- New Subject -- New Event Inquiry: DaShanna Care from Wedding Wire" at bounding box center [772, 159] width 686 height 31
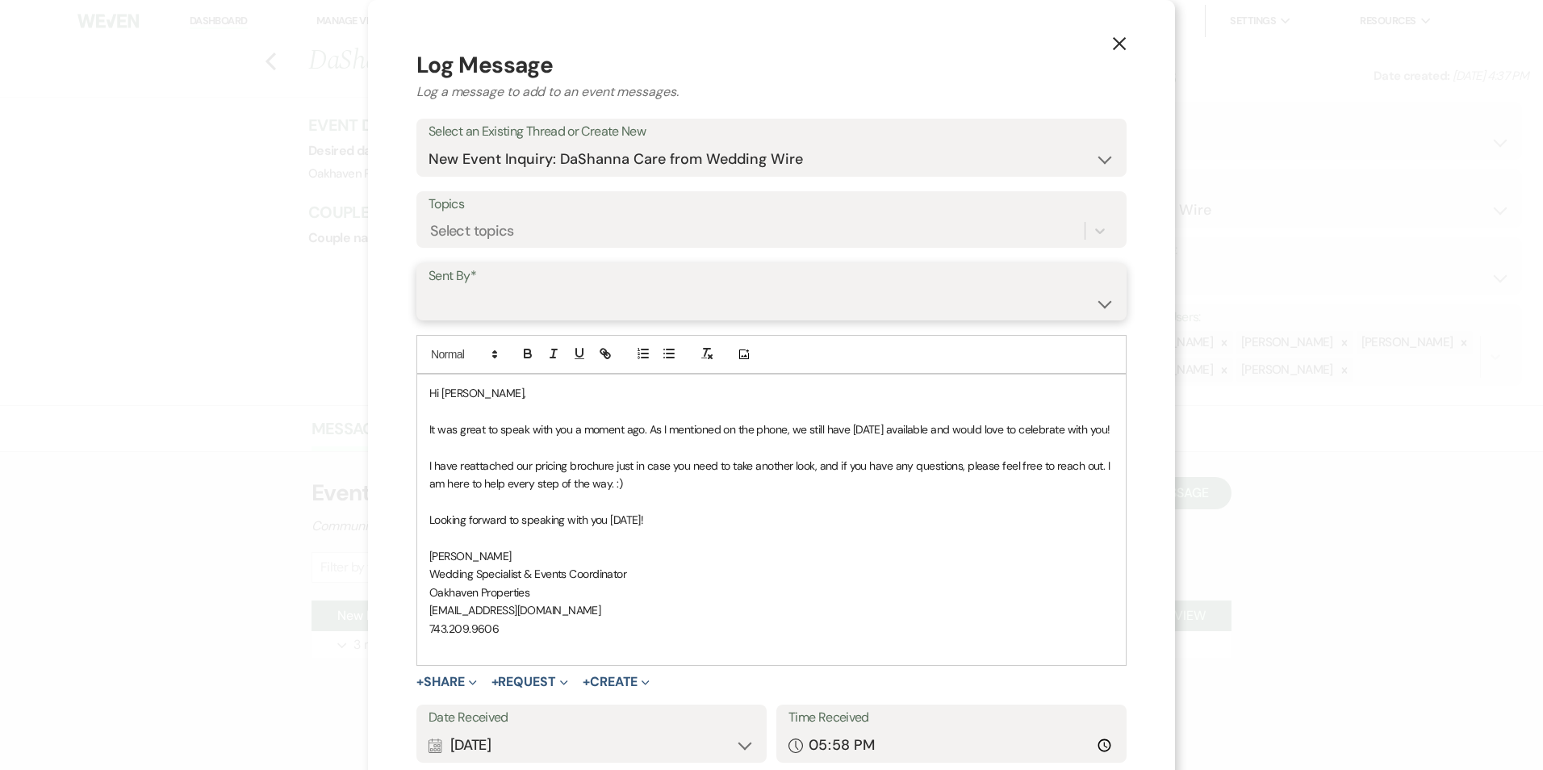
click at [536, 296] on select "[PERSON_NAME] ([EMAIL_ADDRESS][DOMAIN_NAME]) [PERSON_NAME] ([PERSON_NAME][EMAIL…" at bounding box center [772, 302] width 686 height 31
select select "user-127923"
click at [429, 287] on select "[PERSON_NAME] ([EMAIL_ADDRESS][DOMAIN_NAME]) [PERSON_NAME] ([PERSON_NAME][EMAIL…" at bounding box center [772, 302] width 686 height 31
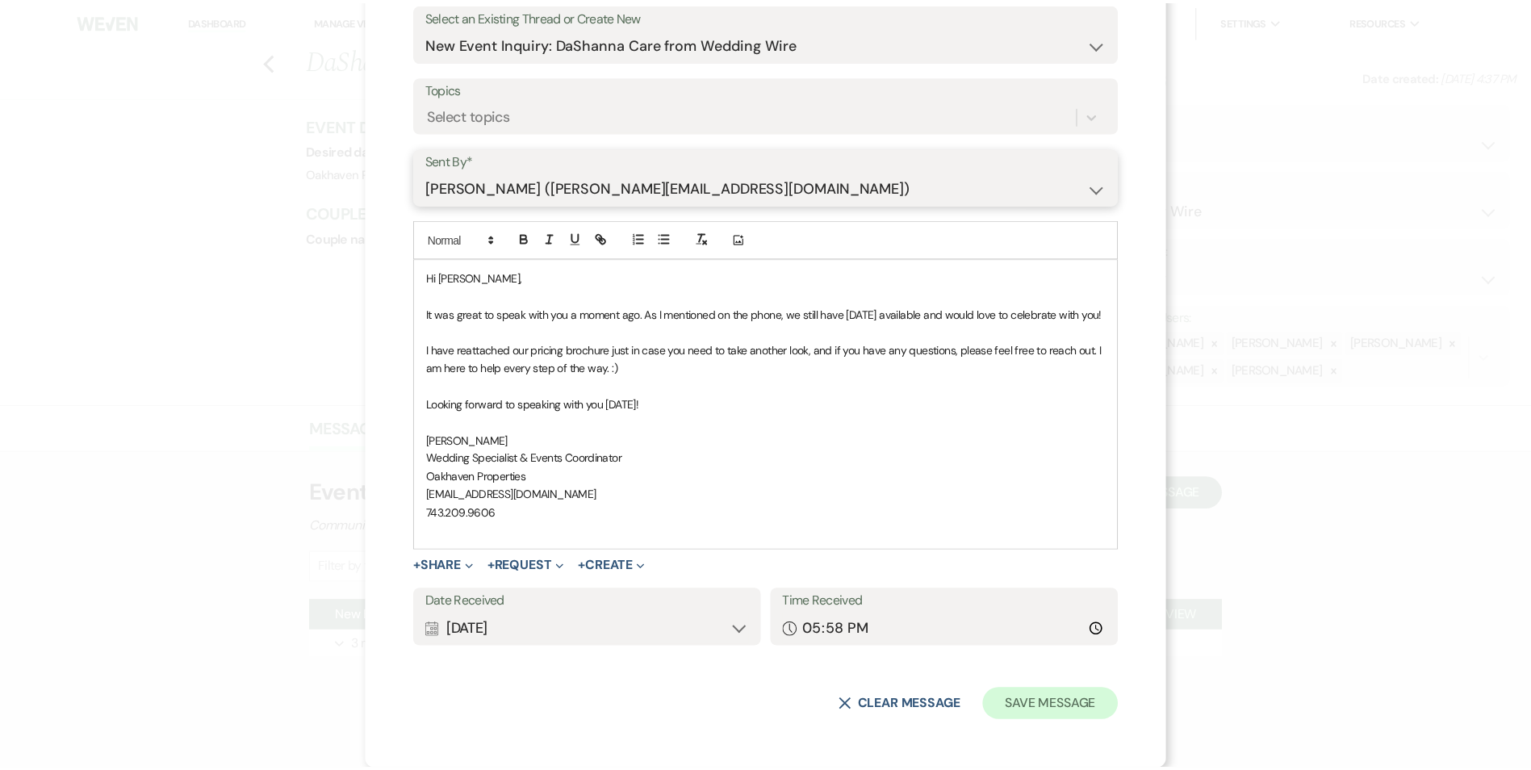
scroll to position [134, 0]
click at [1006, 693] on button "Save Message" at bounding box center [1058, 705] width 136 height 32
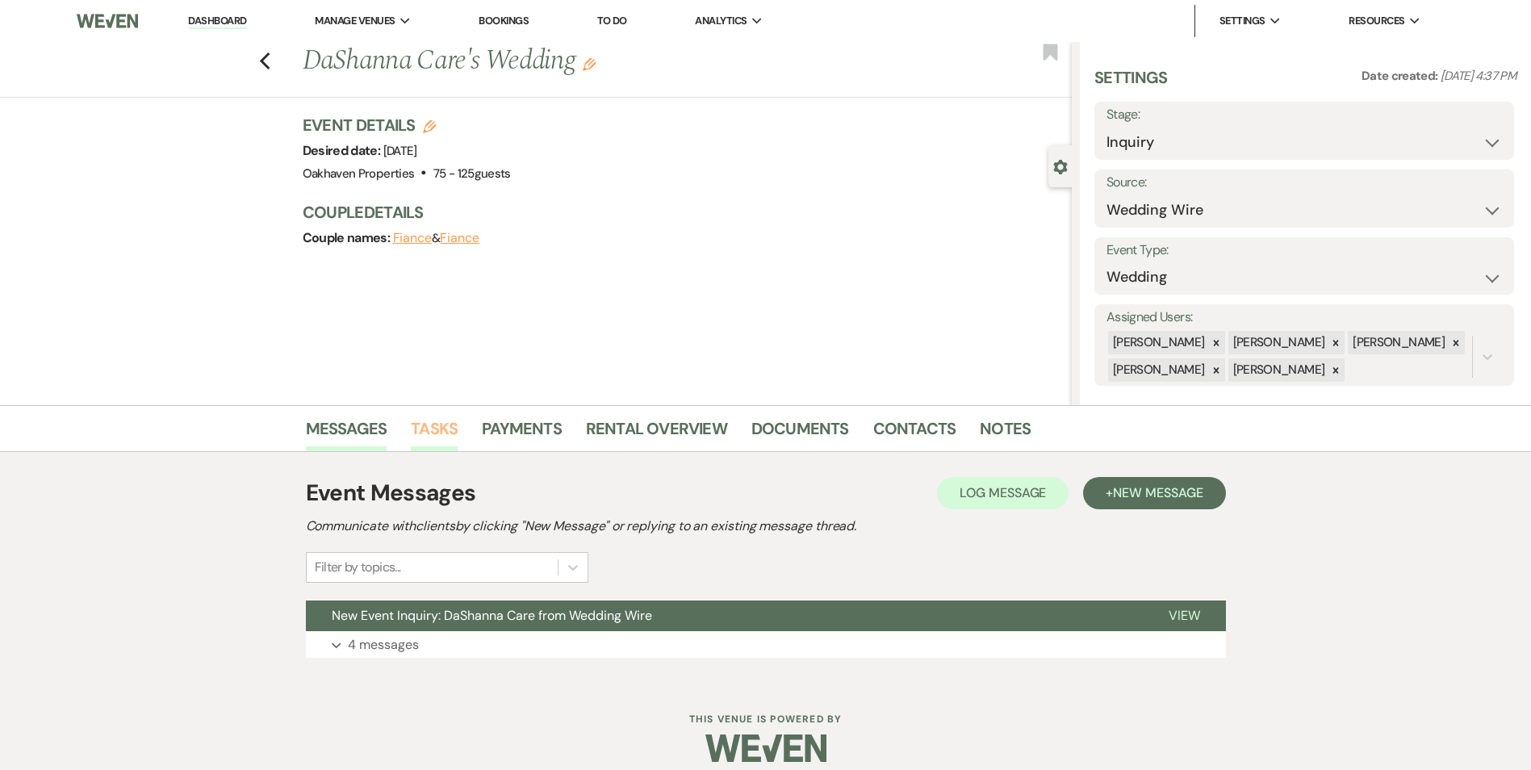
click at [433, 425] on link "Tasks" at bounding box center [434, 434] width 47 height 36
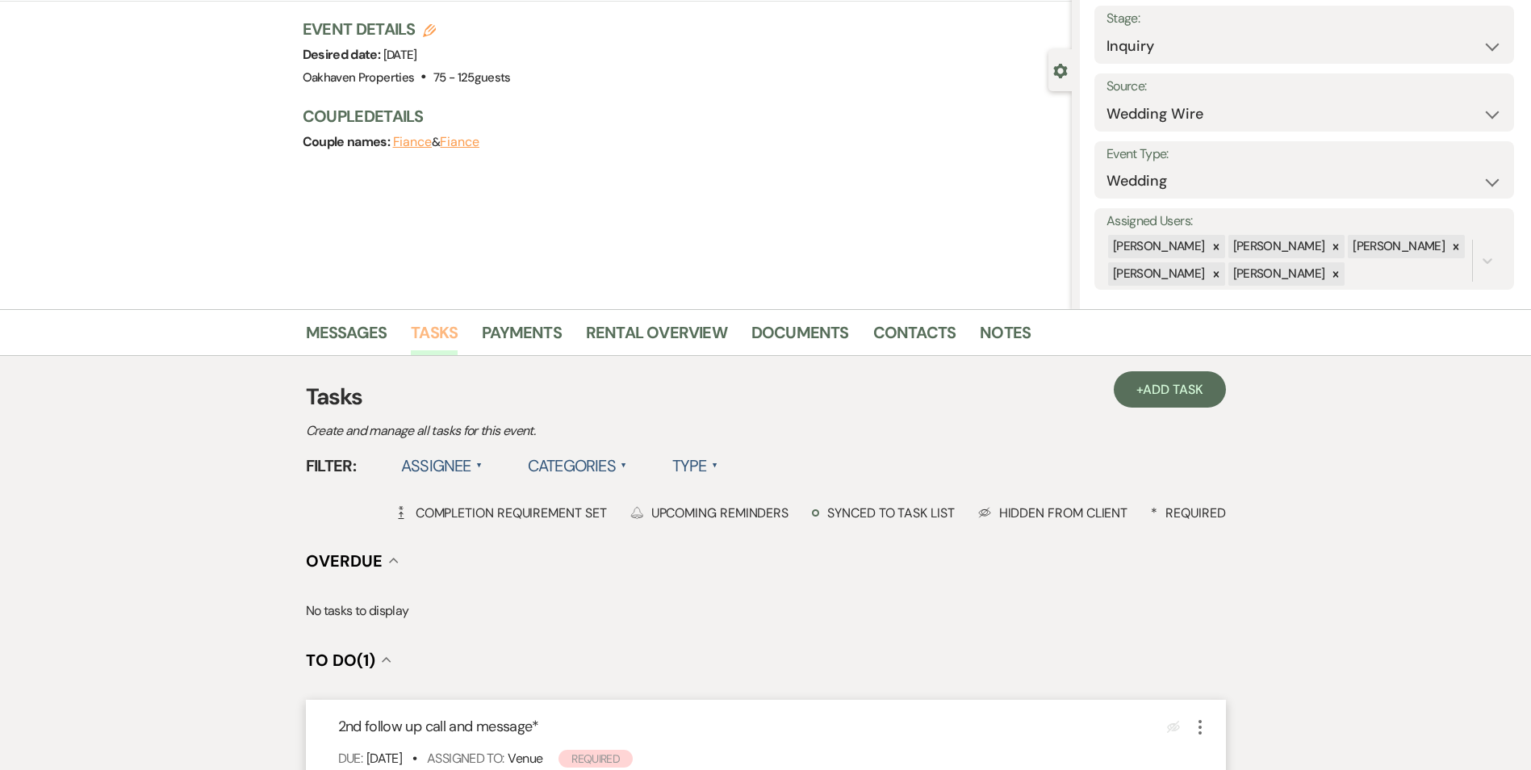
scroll to position [323, 0]
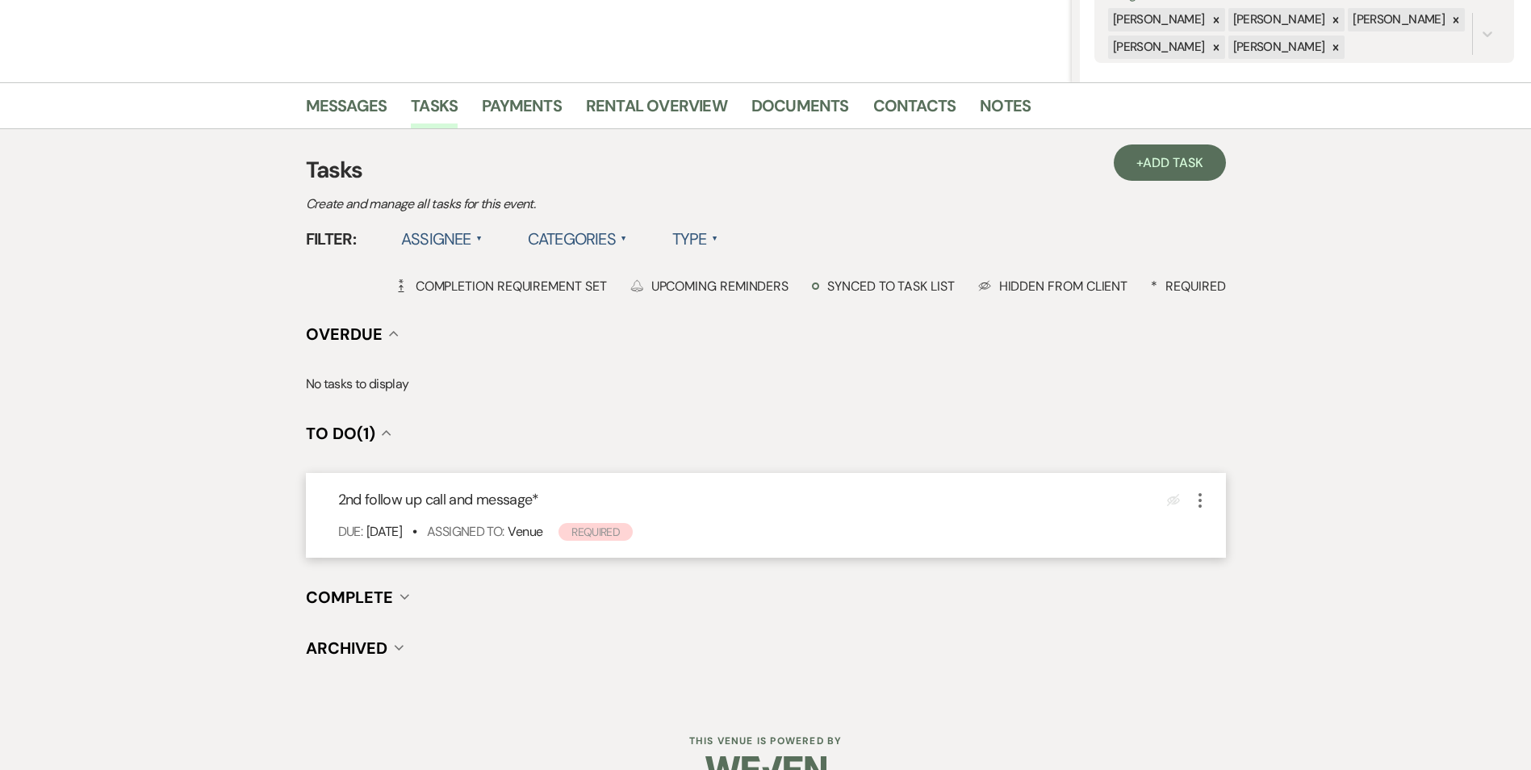
click at [1196, 500] on icon "More" at bounding box center [1200, 500] width 19 height 19
click at [1216, 618] on button "Plan Portal Link Mark As Complete" at bounding box center [1270, 608] width 158 height 26
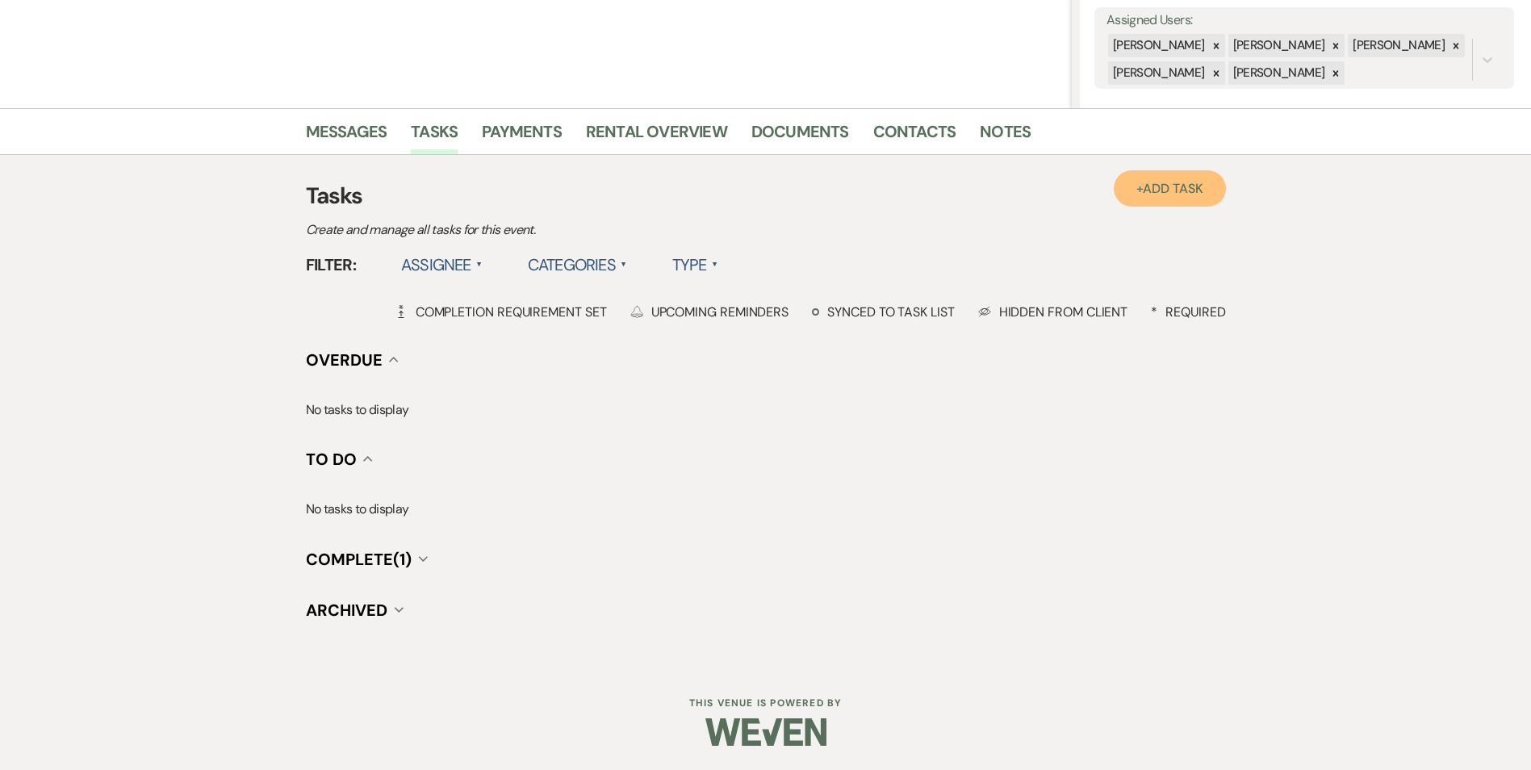
click at [1127, 174] on link "+ Add Task" at bounding box center [1169, 188] width 111 height 36
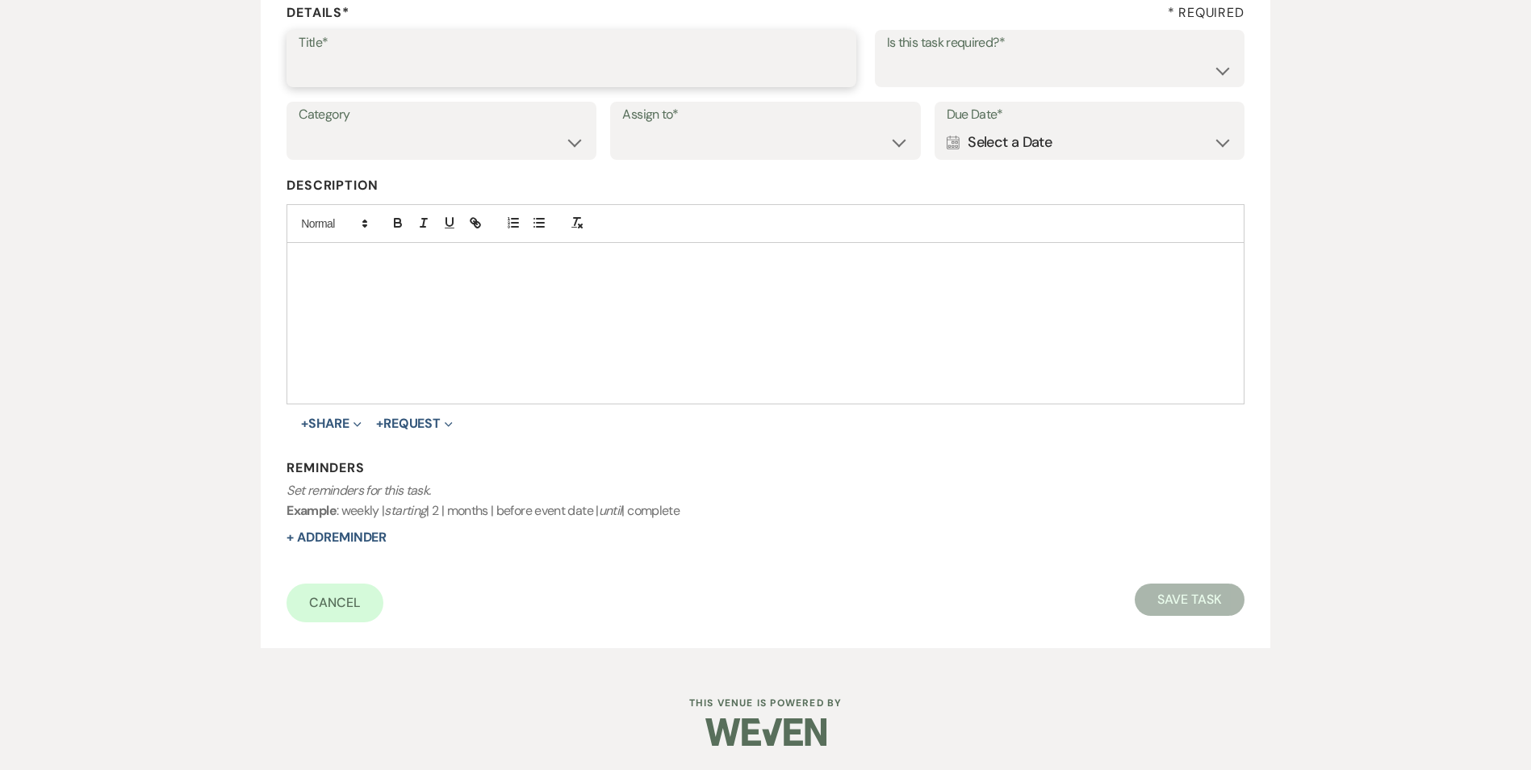
click at [617, 84] on input "Title*" at bounding box center [572, 69] width 546 height 31
click at [887, 77] on select "Yes No" at bounding box center [1059, 69] width 345 height 31
click at [532, 72] on input "3rd follow up text and promo email" at bounding box center [572, 69] width 546 height 31
click at [532, 72] on input "3rd follow up text and promo email" at bounding box center [571, 69] width 545 height 31
type input "3rd follow up text and promo message"
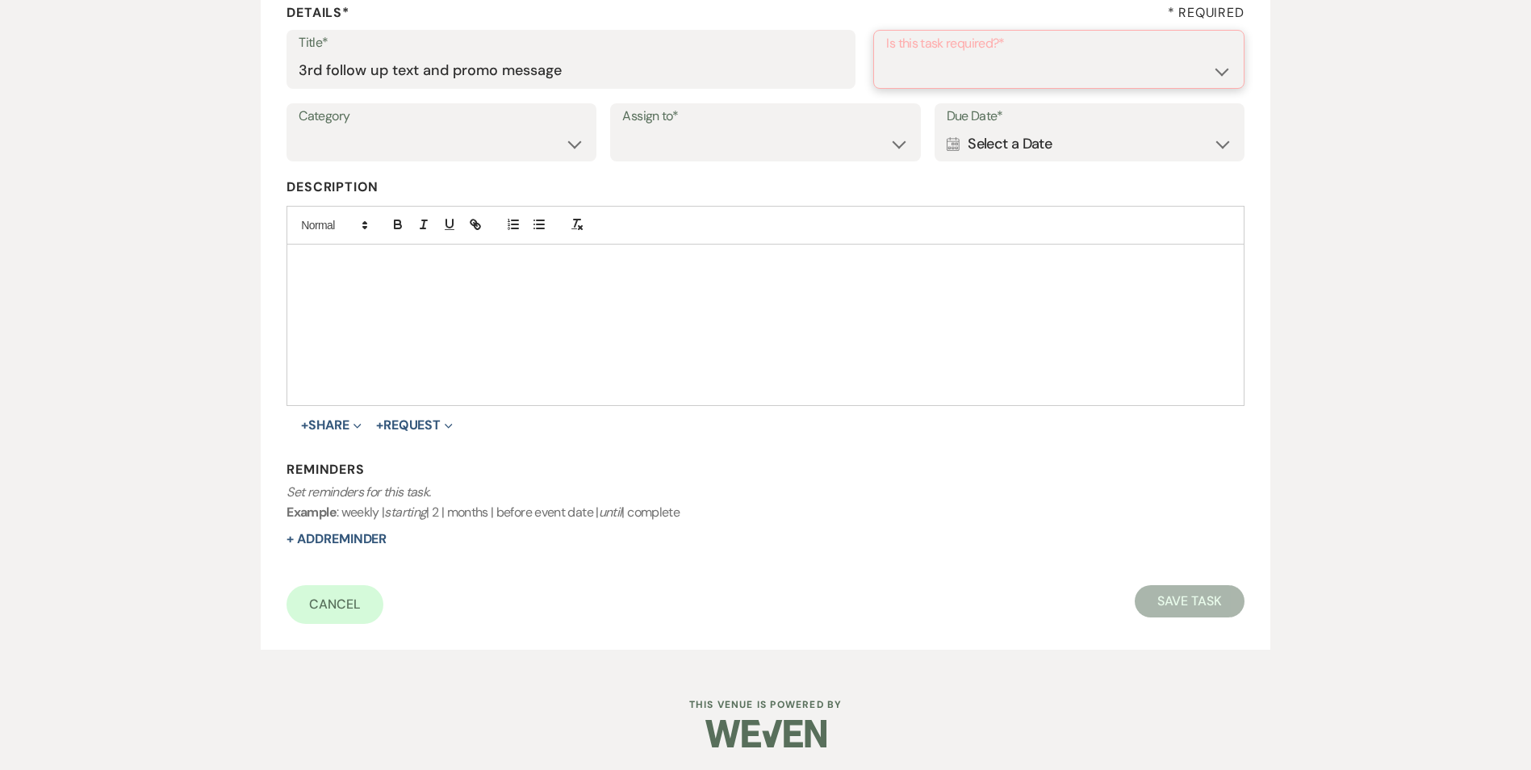
click at [956, 63] on select "Yes No" at bounding box center [1058, 70] width 345 height 31
click at [886, 55] on select "Yes No" at bounding box center [1058, 70] width 345 height 31
drag, startPoint x: 945, startPoint y: 69, endPoint x: 941, endPoint y: 86, distance: 17.4
click at [945, 69] on select "Yes No" at bounding box center [1058, 70] width 345 height 31
select select "true"
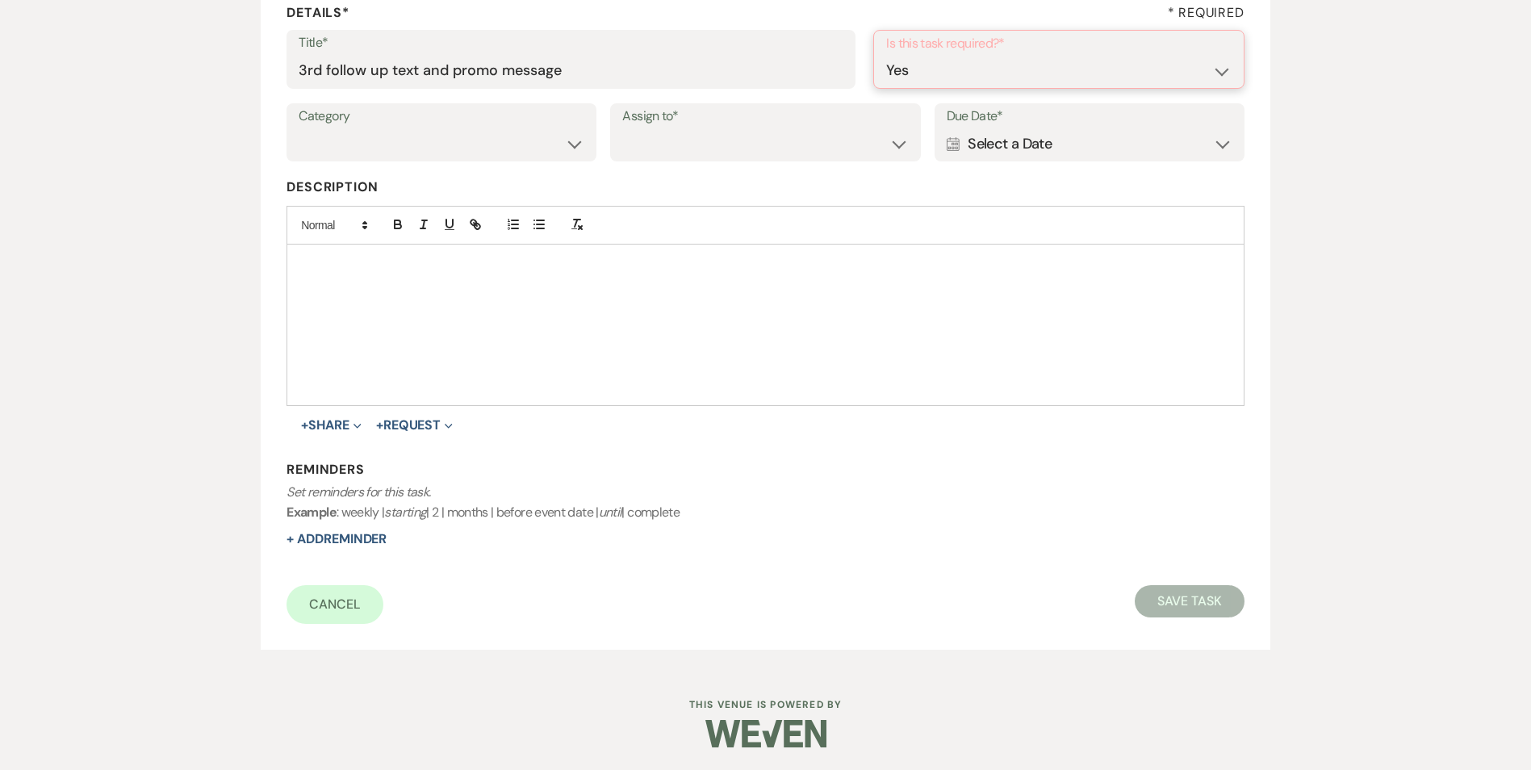
click at [886, 55] on select "Yes No" at bounding box center [1058, 70] width 345 height 31
click at [521, 140] on select "Venue Vendors Guests Details Finalize & Share" at bounding box center [442, 142] width 286 height 31
select select "31"
click at [299, 127] on select "Venue Vendors Guests Details Finalize & Share" at bounding box center [442, 142] width 286 height 31
click at [640, 155] on select "Venue Client" at bounding box center [765, 142] width 286 height 31
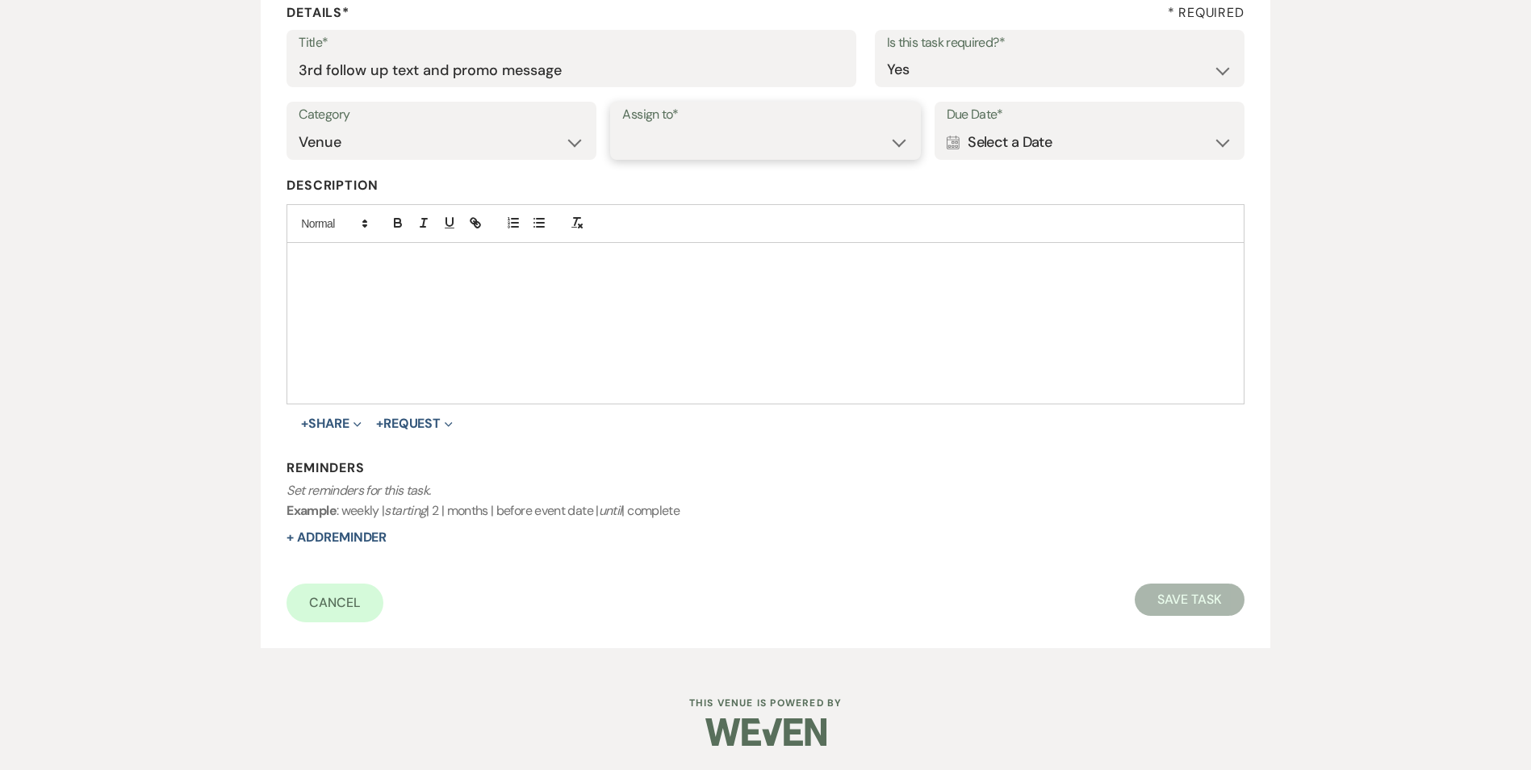
select select "venueHost"
click at [622, 127] on select "Venue Client" at bounding box center [765, 142] width 286 height 31
click at [999, 142] on div "Calendar Select a Date Expand" at bounding box center [1090, 142] width 286 height 31
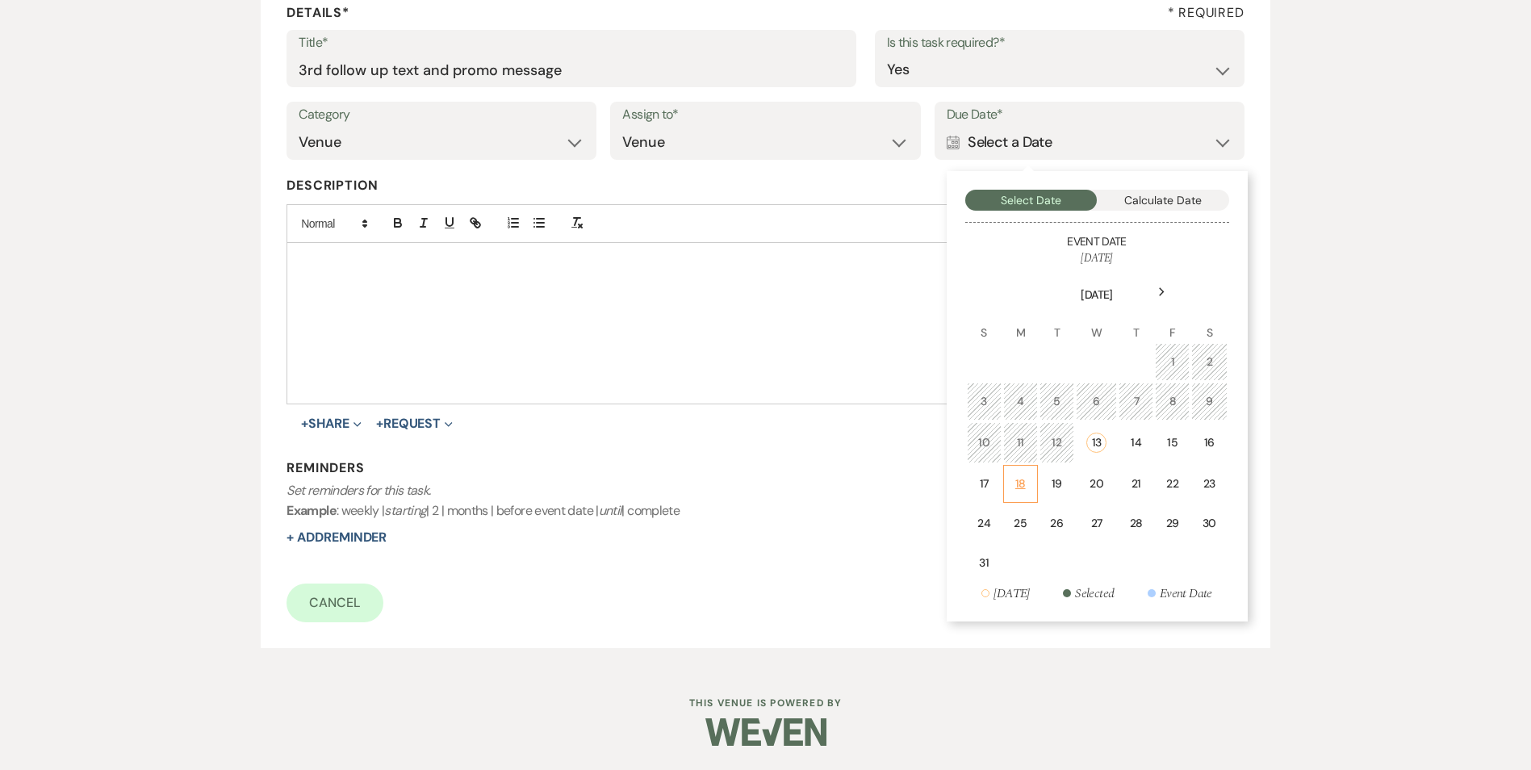
click at [1022, 477] on div "18" at bounding box center [1021, 483] width 14 height 17
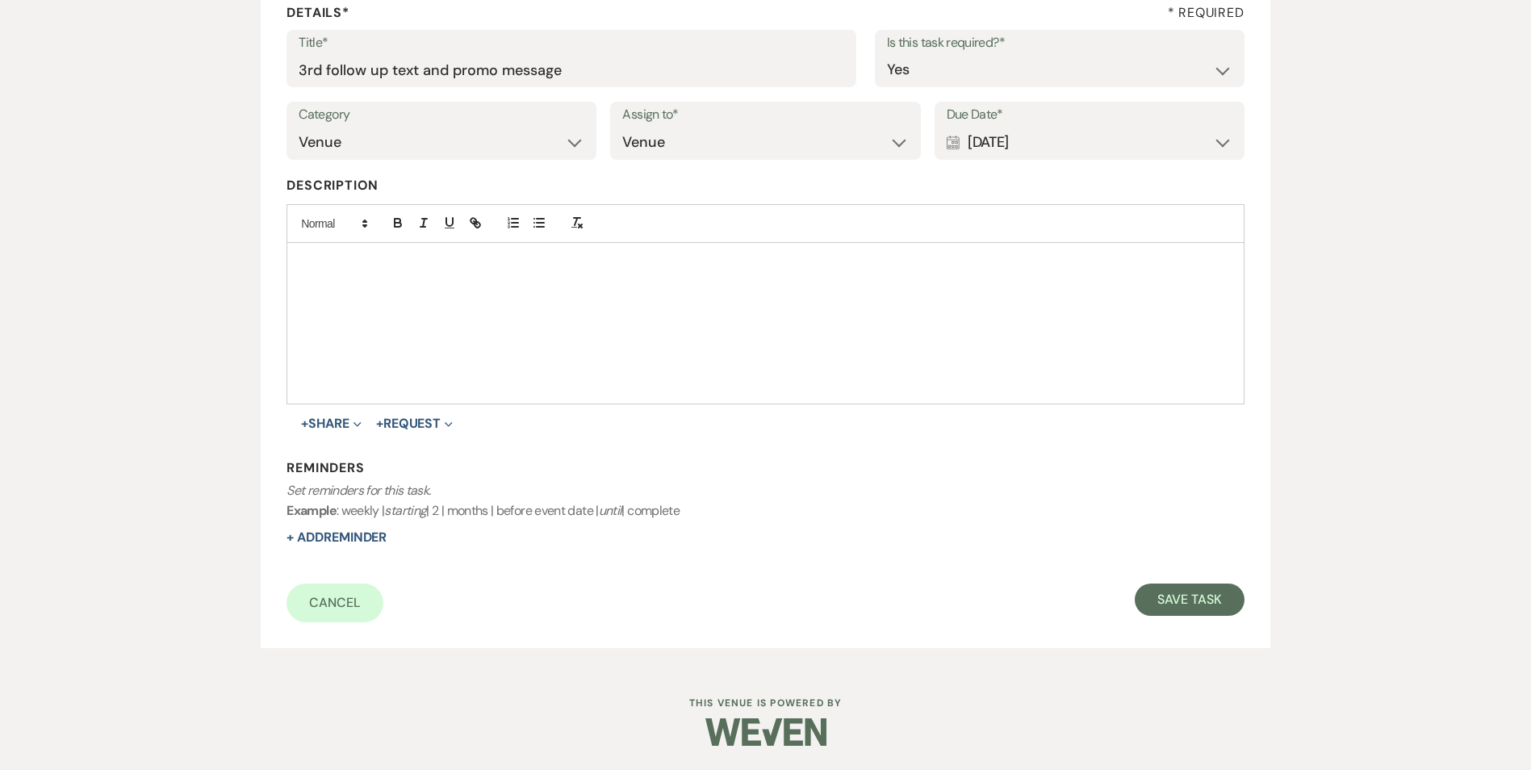
click at [392, 539] on div "Reminders Set reminders for this task. Example : weekly | starting | 2 | months…" at bounding box center [765, 503] width 957 height 88
click at [387, 538] on button "+ Add Reminder" at bounding box center [337, 537] width 100 height 13
select select "host"
select select "days"
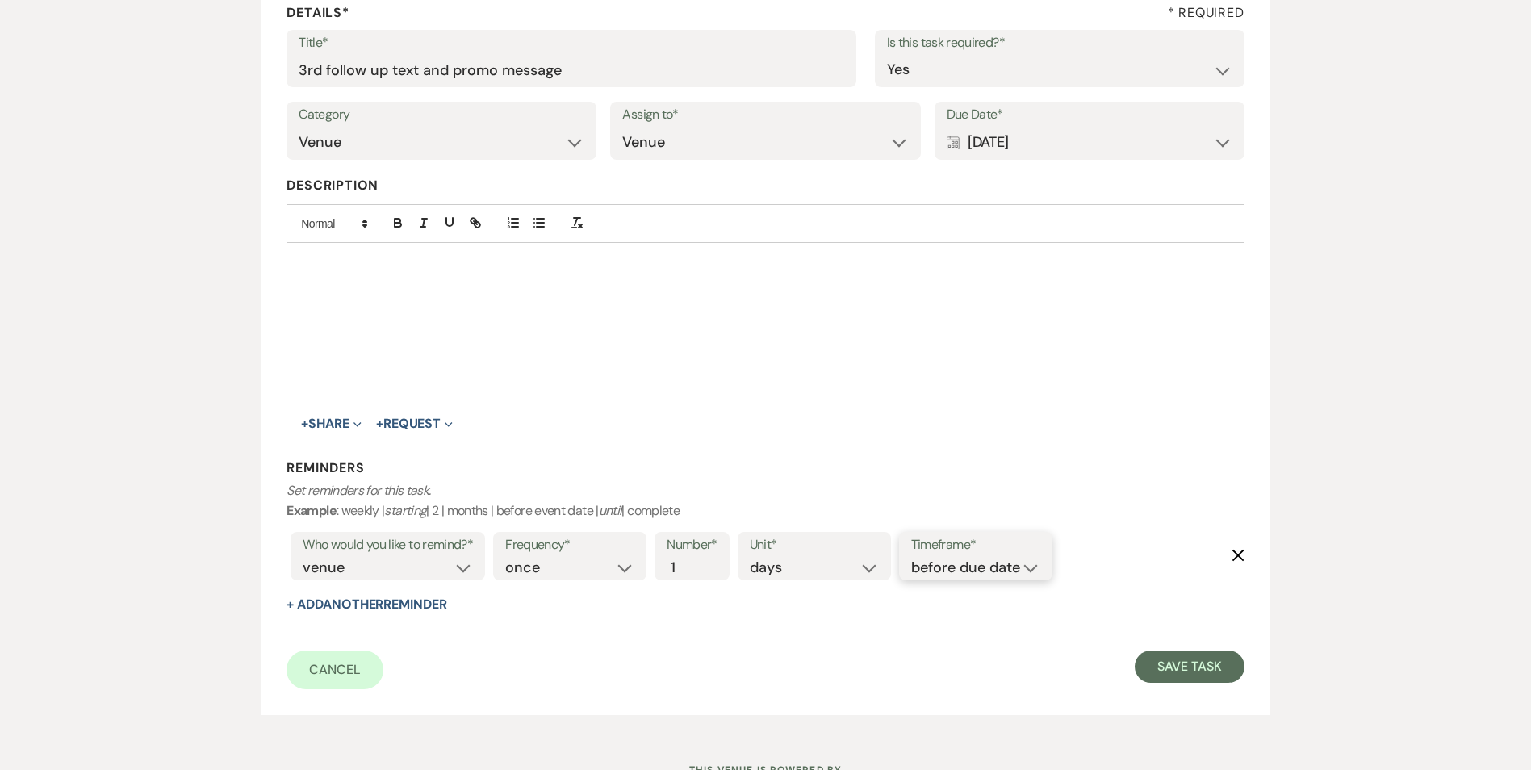
click at [966, 570] on select "before due date after due date on due date on custom date" at bounding box center [975, 568] width 129 height 22
select select "onDueDate"
click at [911, 557] on select "before due date after due date on due date on custom date" at bounding box center [975, 568] width 129 height 22
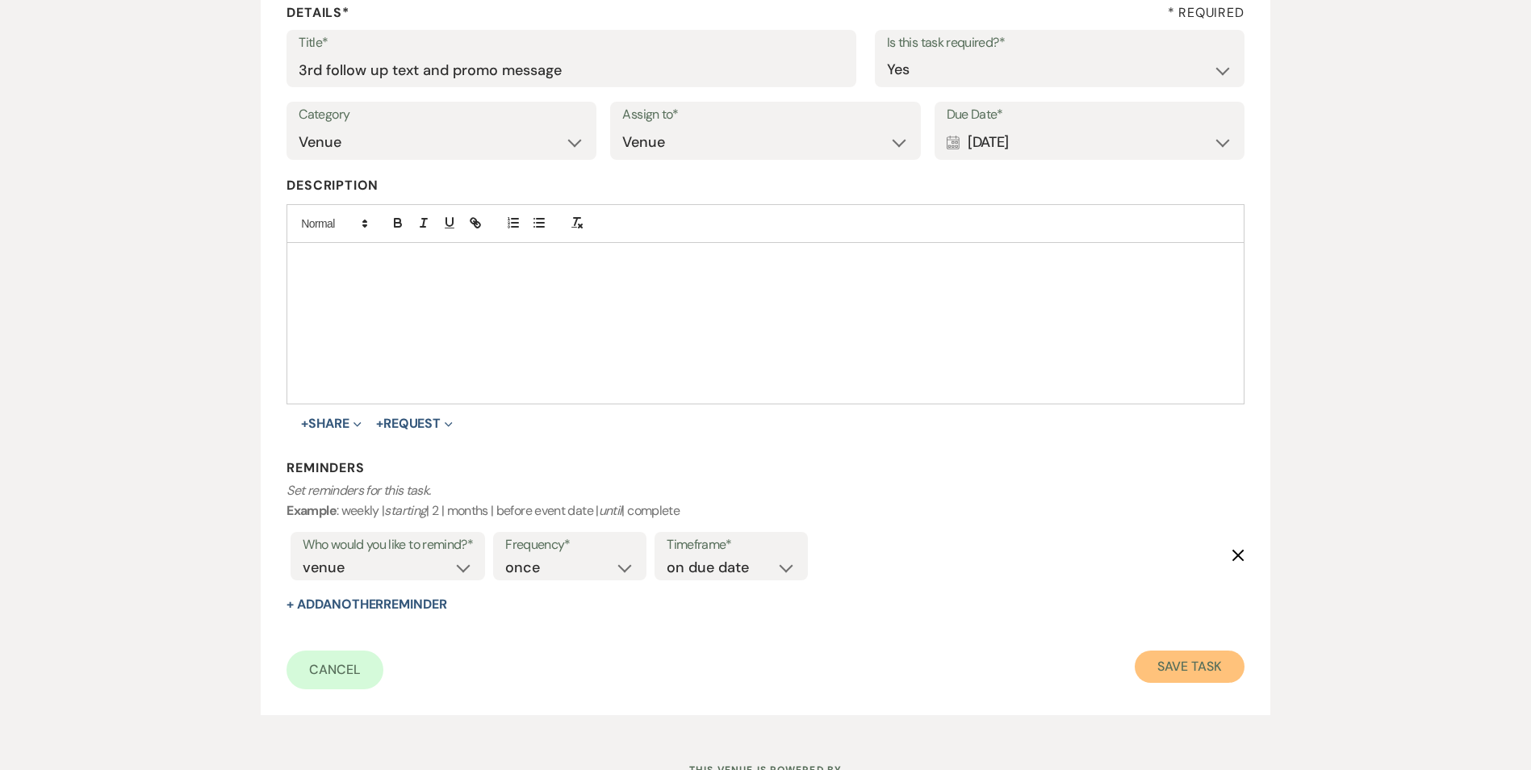
click at [1169, 671] on button "Save Task" at bounding box center [1189, 667] width 109 height 32
select select "3"
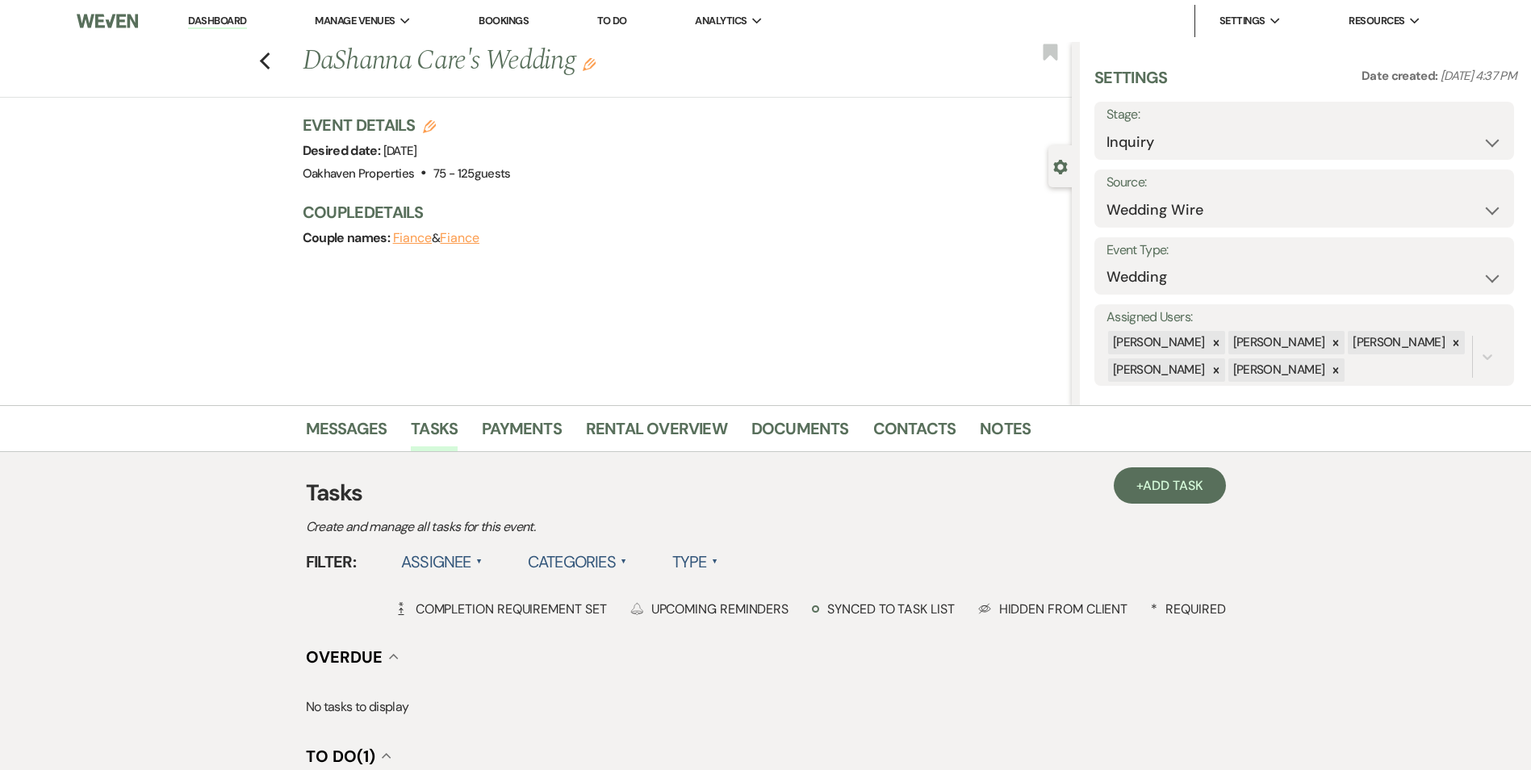
drag, startPoint x: 1045, startPoint y: 46, endPoint x: 1022, endPoint y: 43, distance: 23.6
click at [1045, 45] on use "button" at bounding box center [1050, 52] width 15 height 16
click at [907, 432] on link "Contacts" at bounding box center [914, 434] width 83 height 36
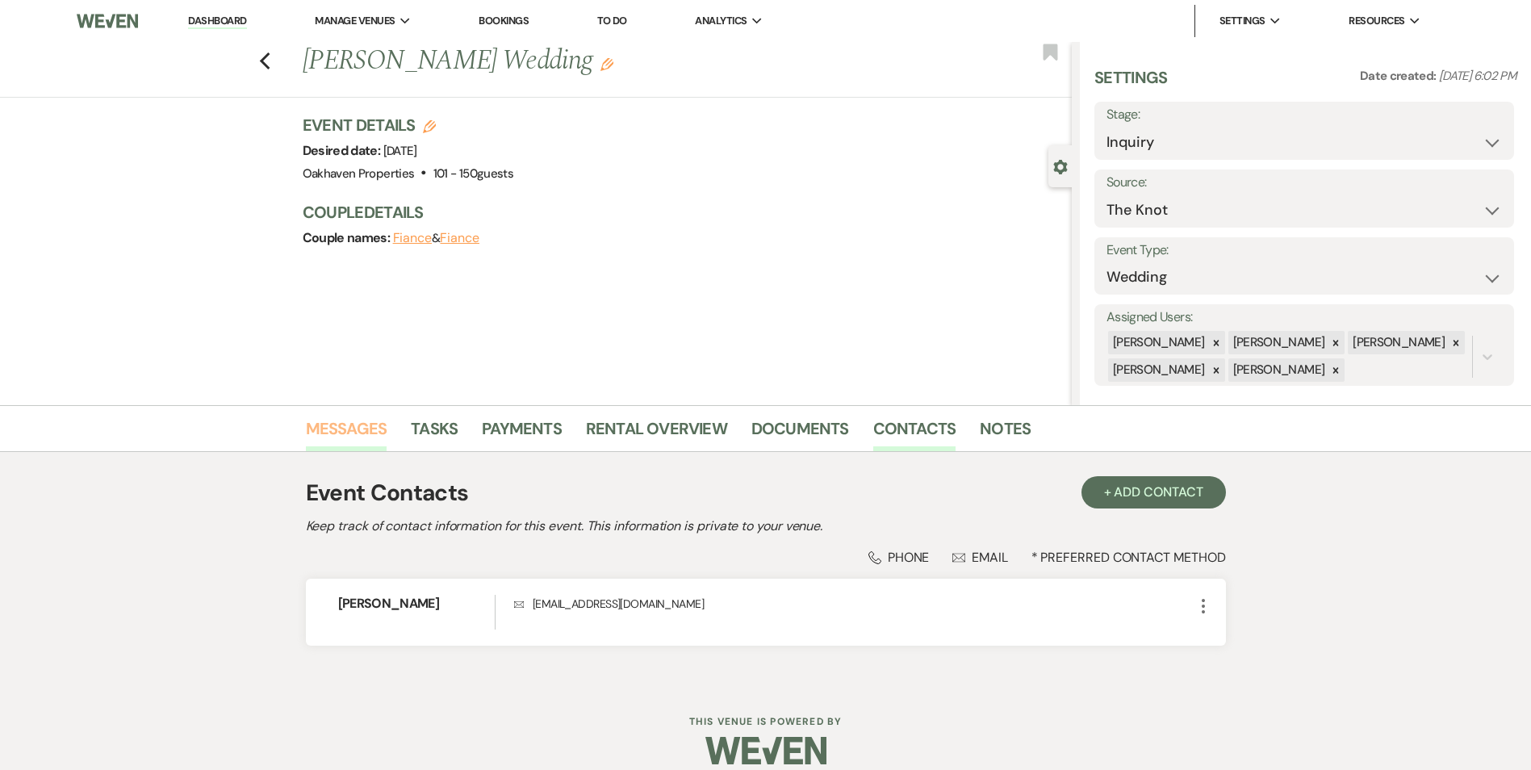
click at [362, 437] on link "Messages" at bounding box center [347, 434] width 82 height 36
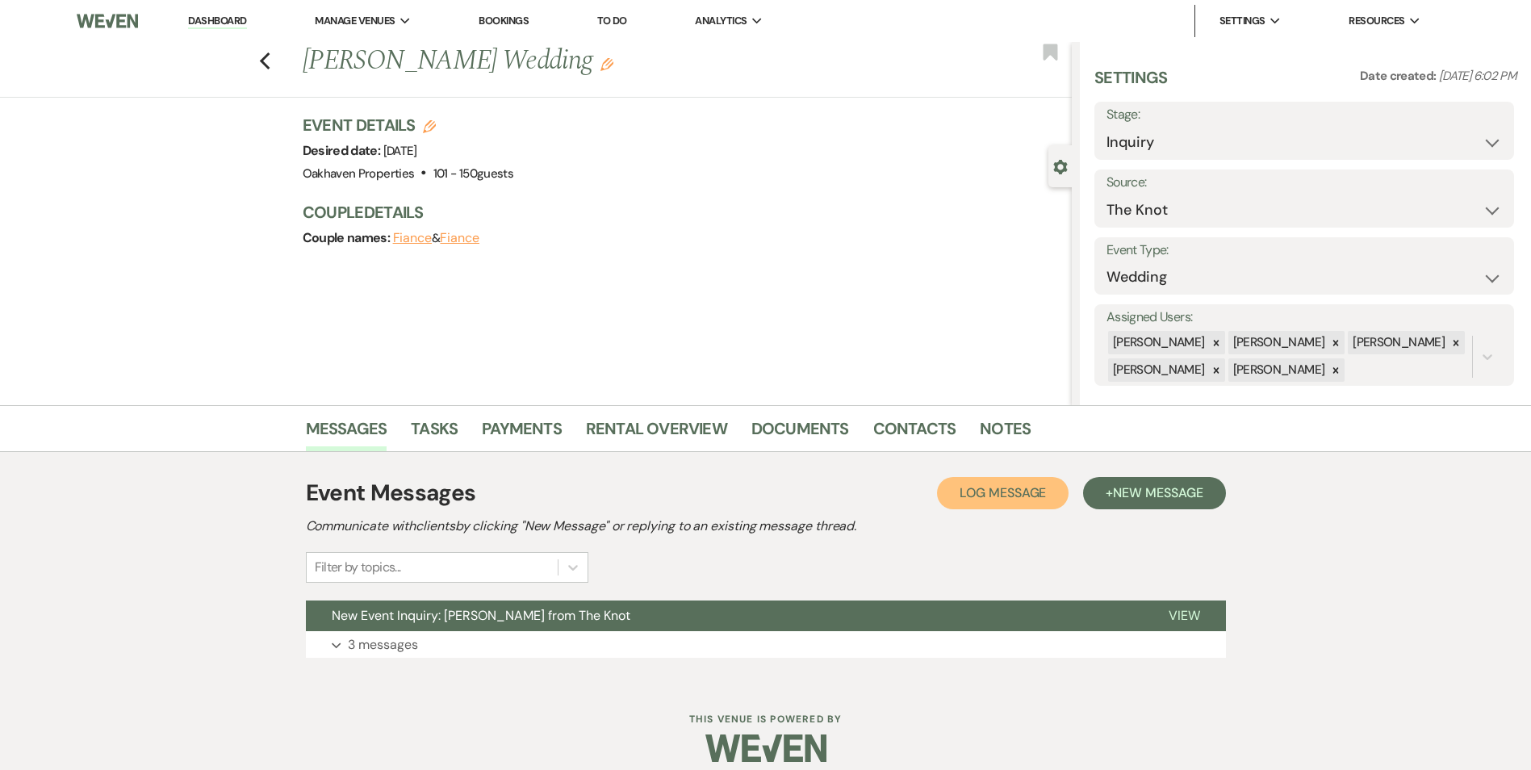
click at [1015, 505] on button "Log Log Message" at bounding box center [1003, 493] width 132 height 32
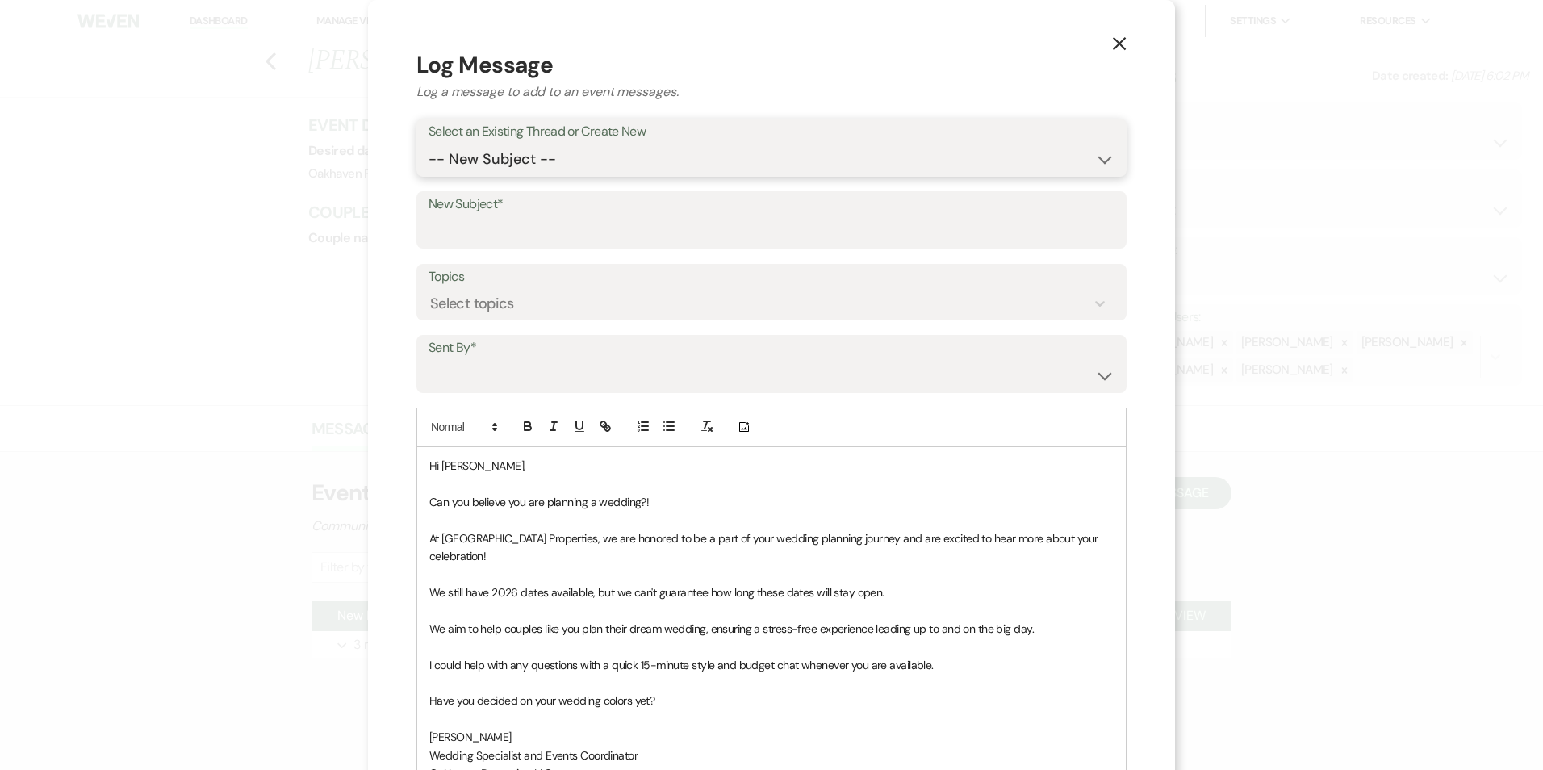
click at [644, 149] on select "-- New Subject -- New Event Inquiry: [PERSON_NAME] from The Knot" at bounding box center [772, 159] width 686 height 31
select select "442666"
click at [430, 144] on select "-- New Subject -- New Event Inquiry: [PERSON_NAME] from The Knot" at bounding box center [772, 159] width 686 height 31
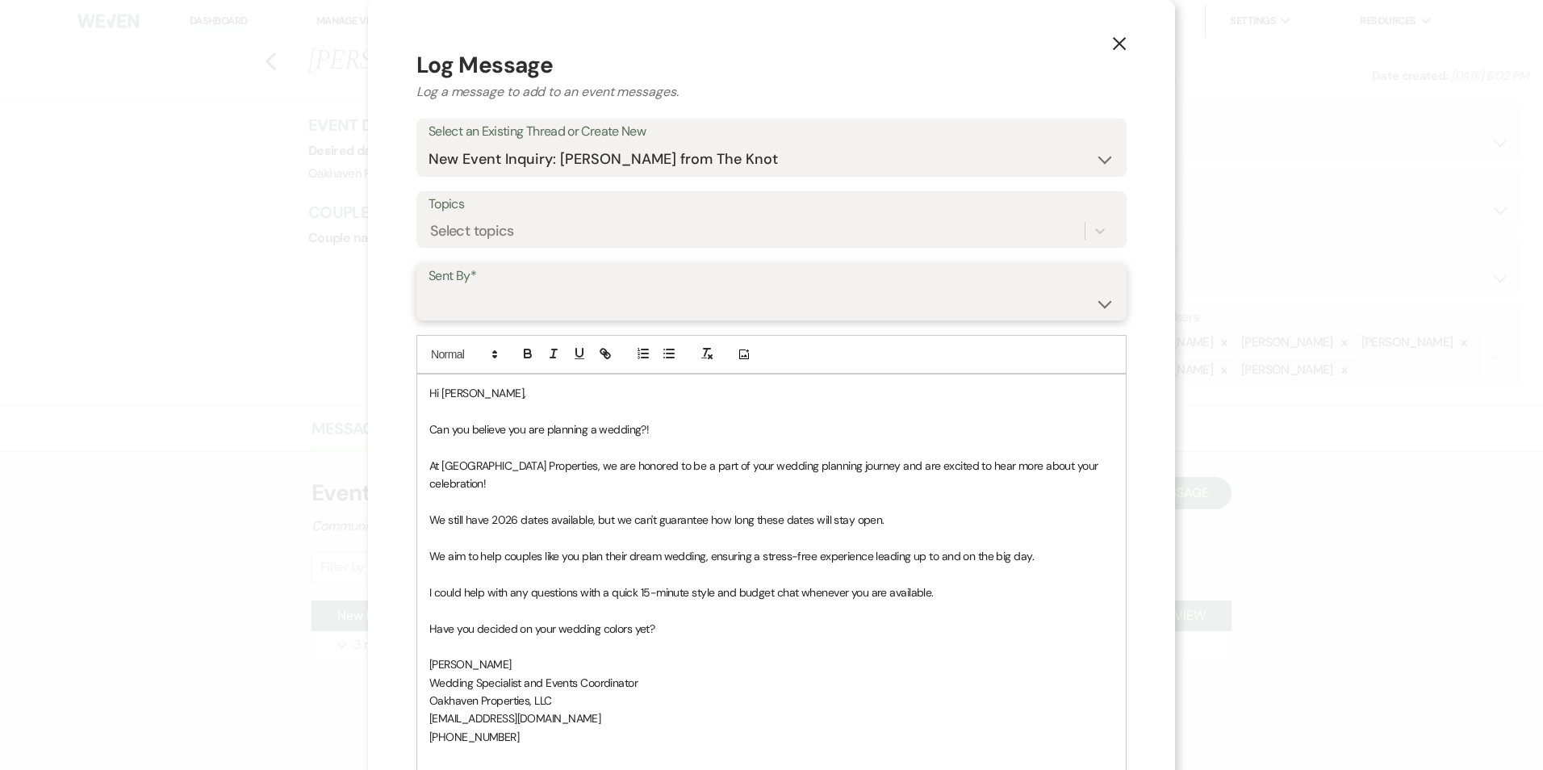
click at [652, 308] on select "[PERSON_NAME] ([EMAIL_ADDRESS][DOMAIN_NAME]) [PERSON_NAME] ([PERSON_NAME][EMAIL…" at bounding box center [772, 302] width 686 height 31
select select "user-127923"
click at [430, 287] on select "[PERSON_NAME] ([EMAIL_ADDRESS][DOMAIN_NAME]) [PERSON_NAME] ([PERSON_NAME][EMAIL…" at bounding box center [772, 302] width 686 height 31
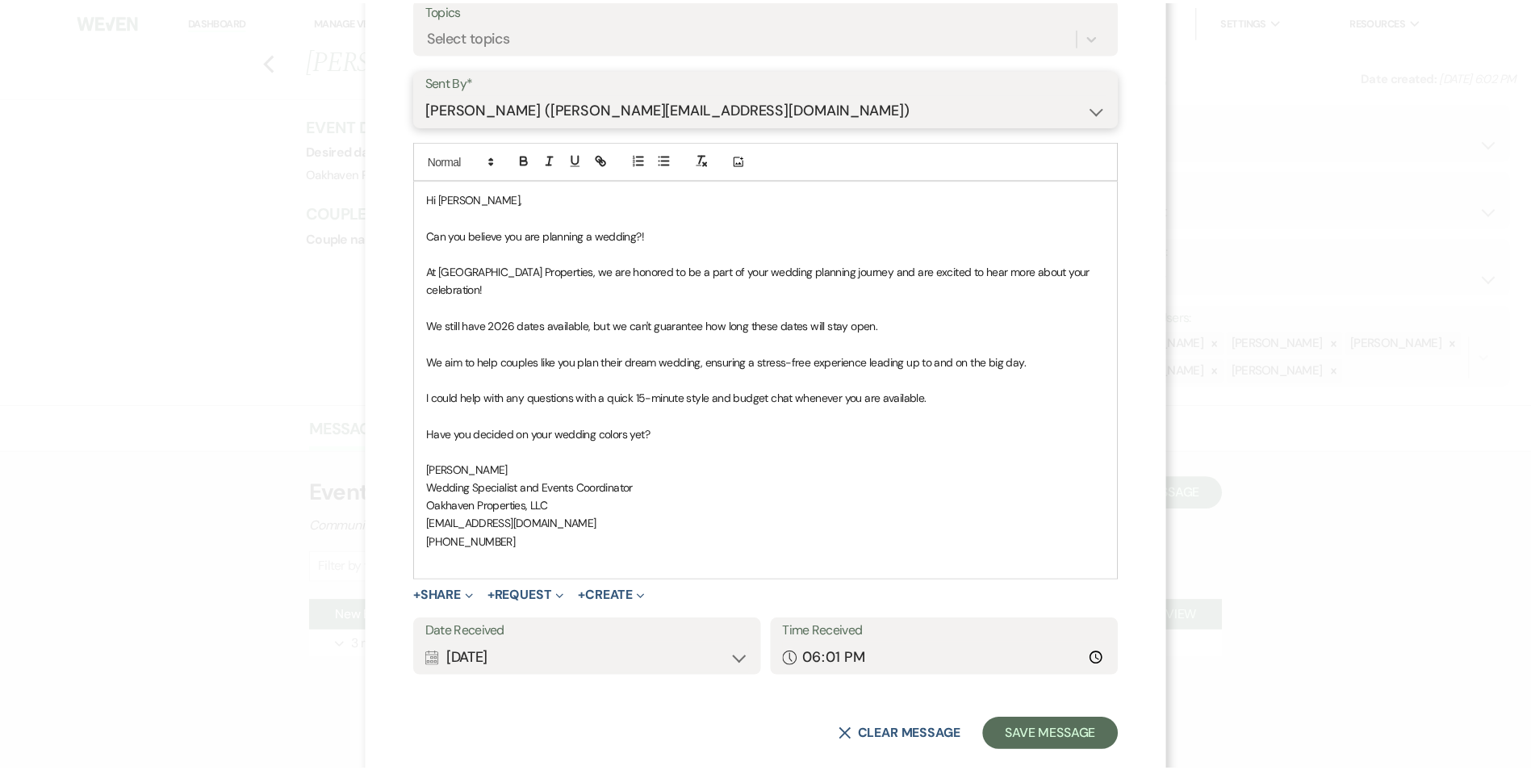
scroll to position [206, 0]
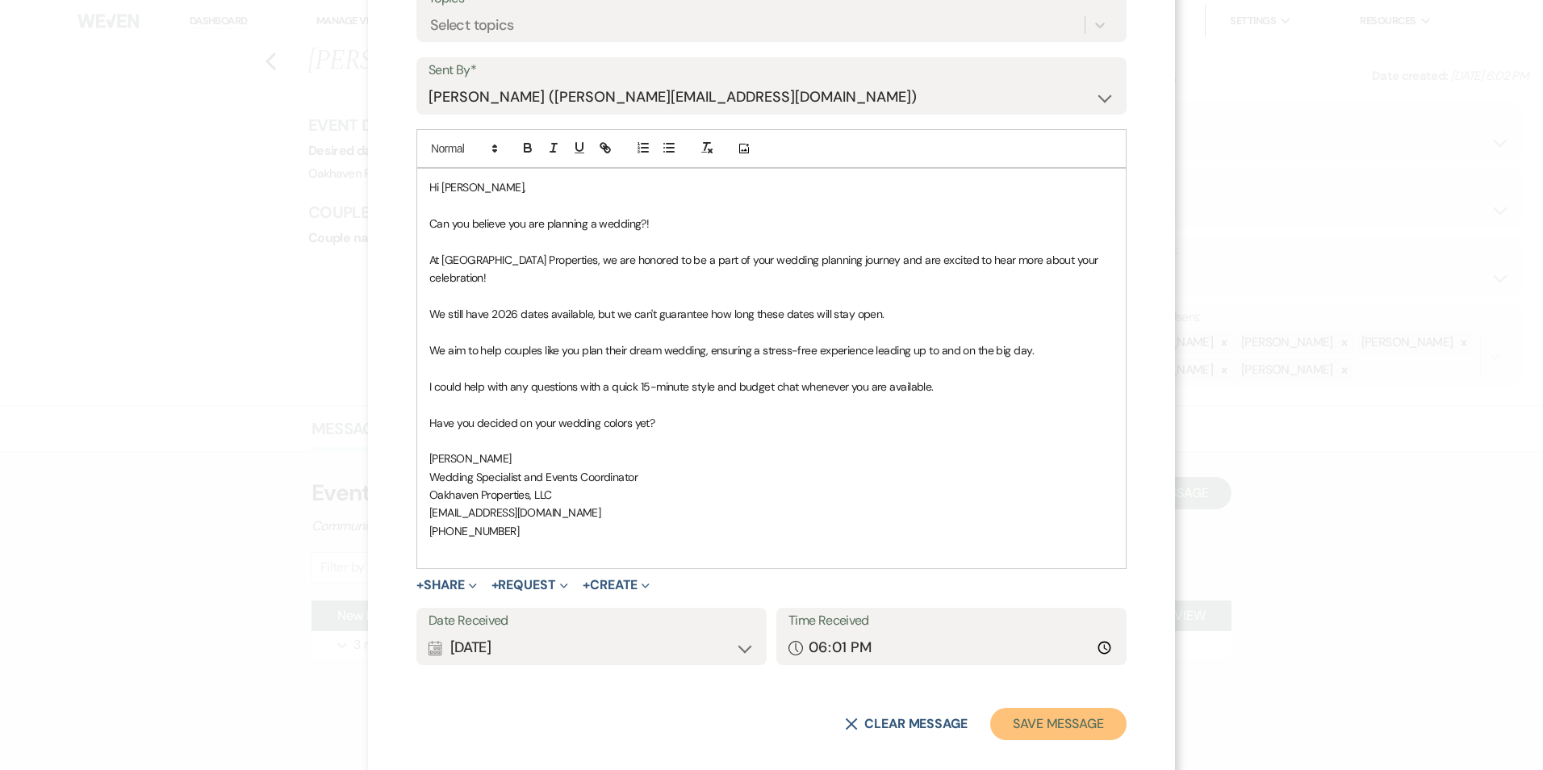
click at [1023, 708] on button "Save Message" at bounding box center [1058, 724] width 136 height 32
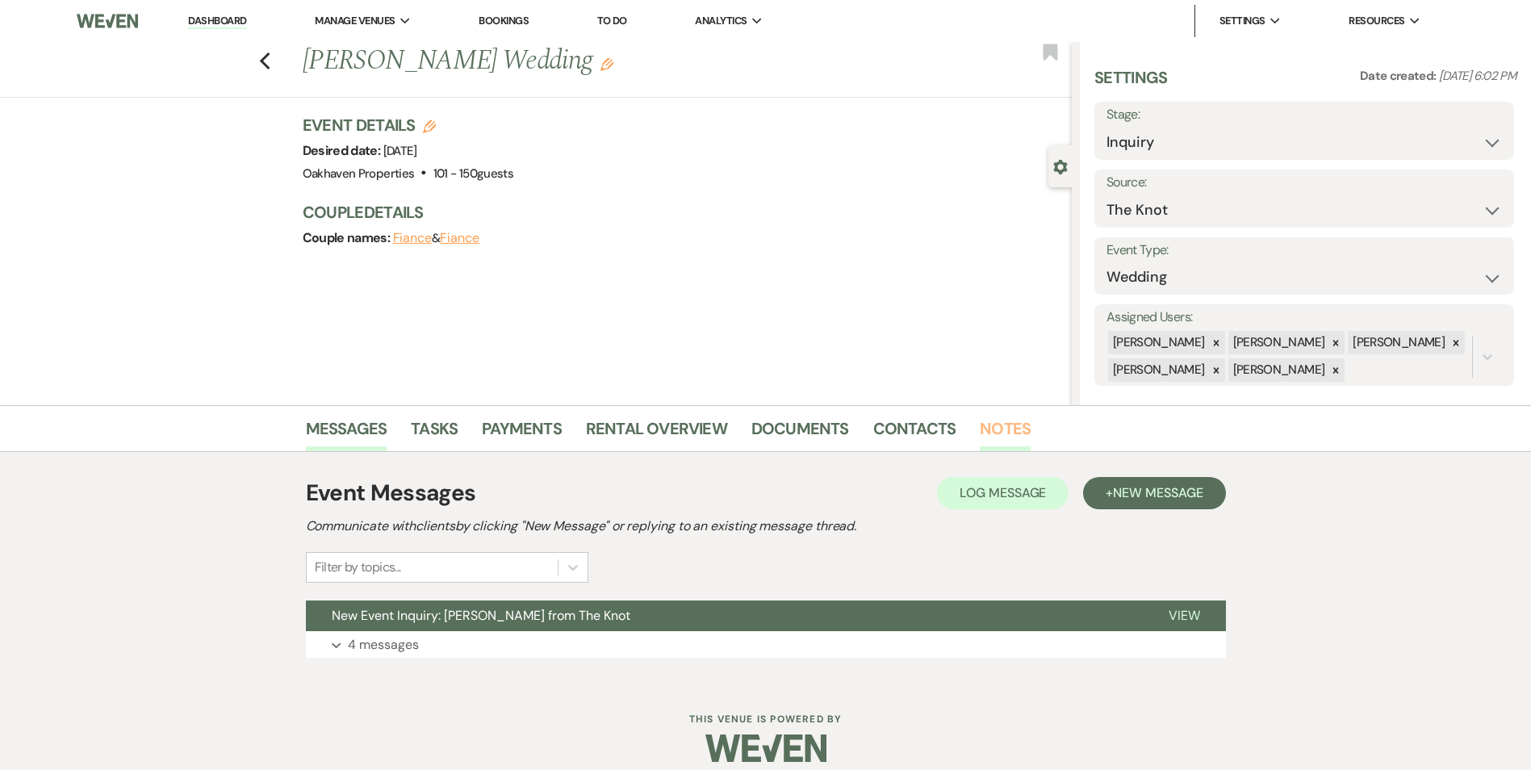
click at [994, 433] on link "Notes" at bounding box center [1005, 434] width 51 height 36
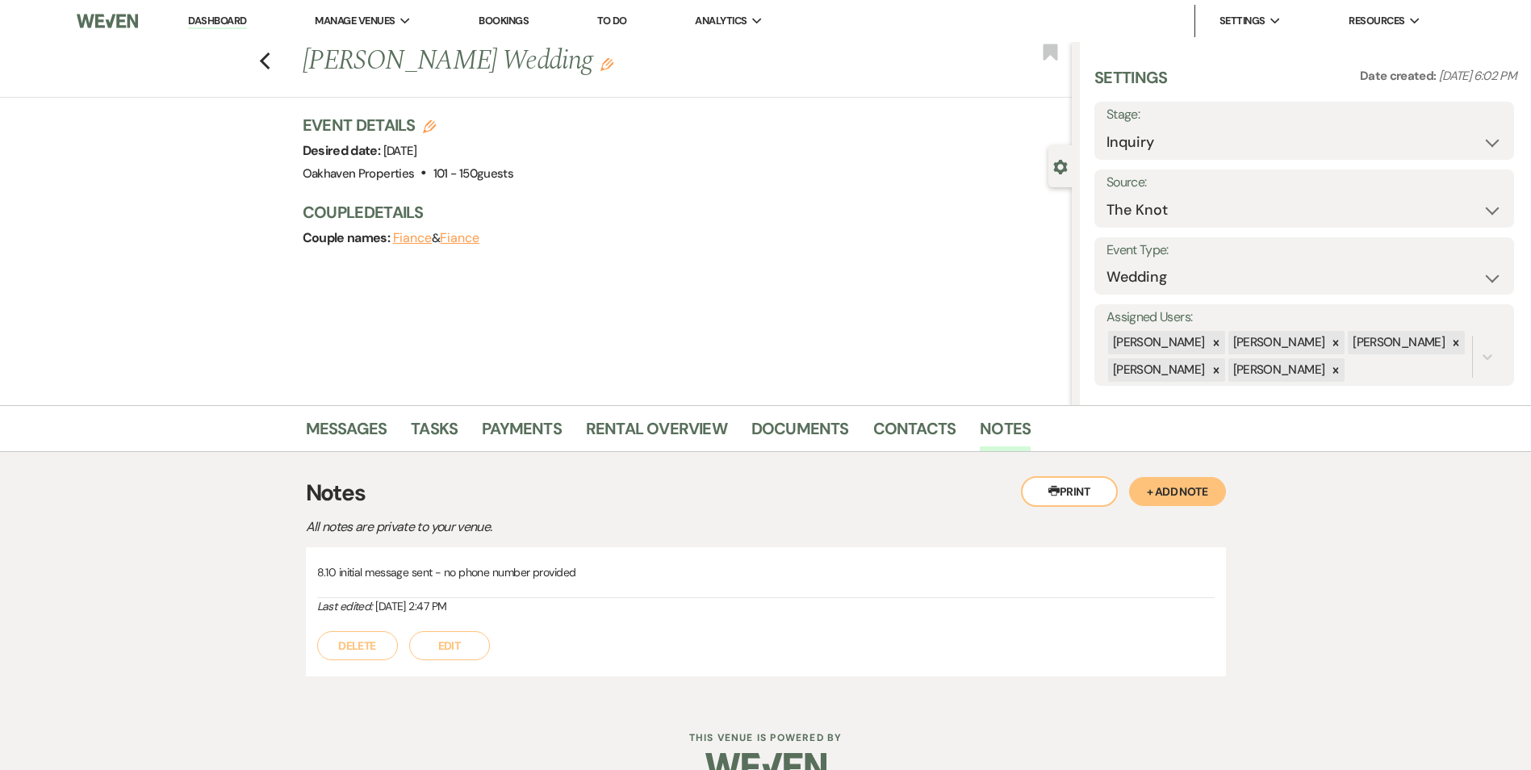
click at [470, 647] on button "Edit" at bounding box center [449, 645] width 81 height 29
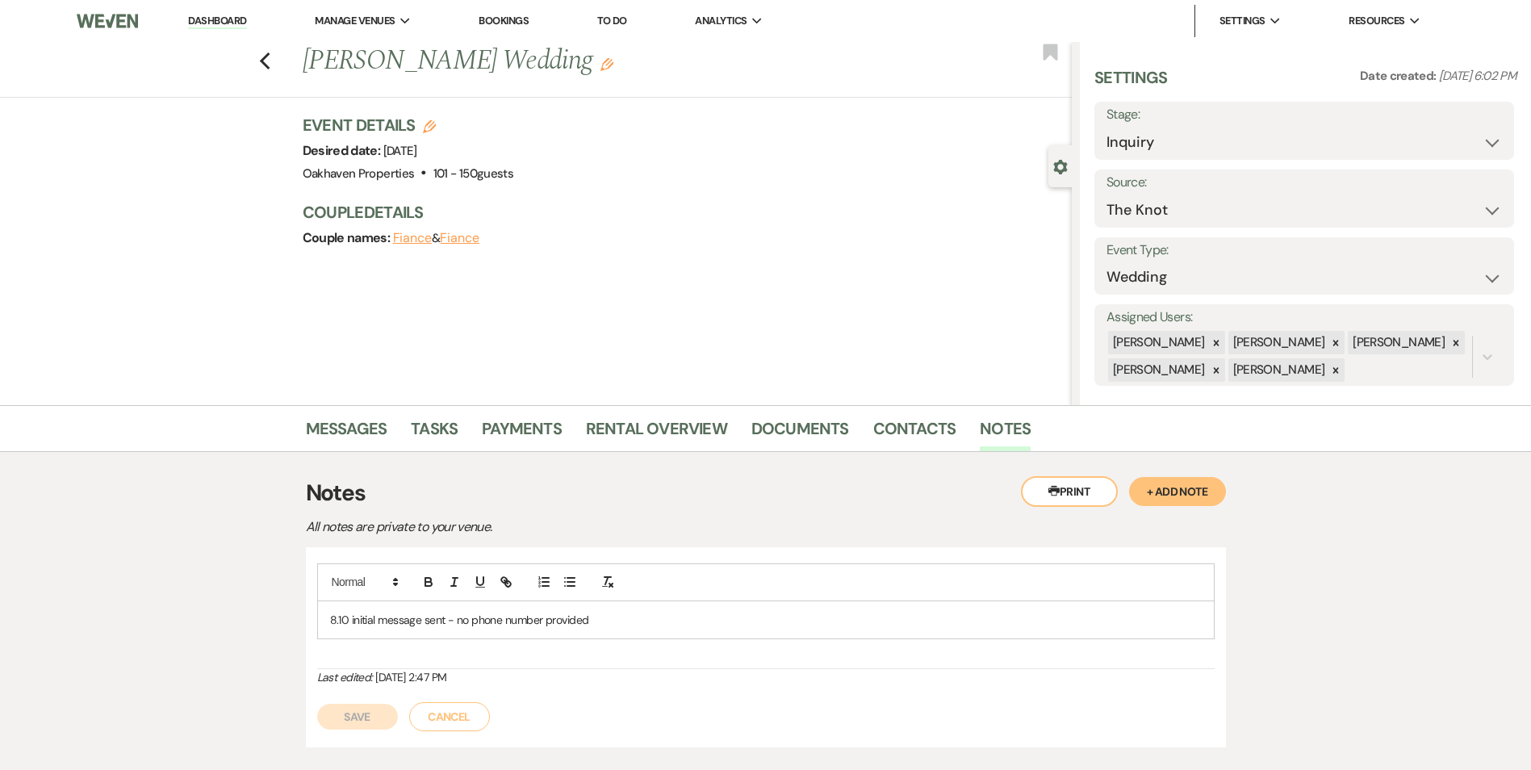
click at [603, 614] on p "8.10 initial message sent - no phone number provided" at bounding box center [766, 620] width 872 height 18
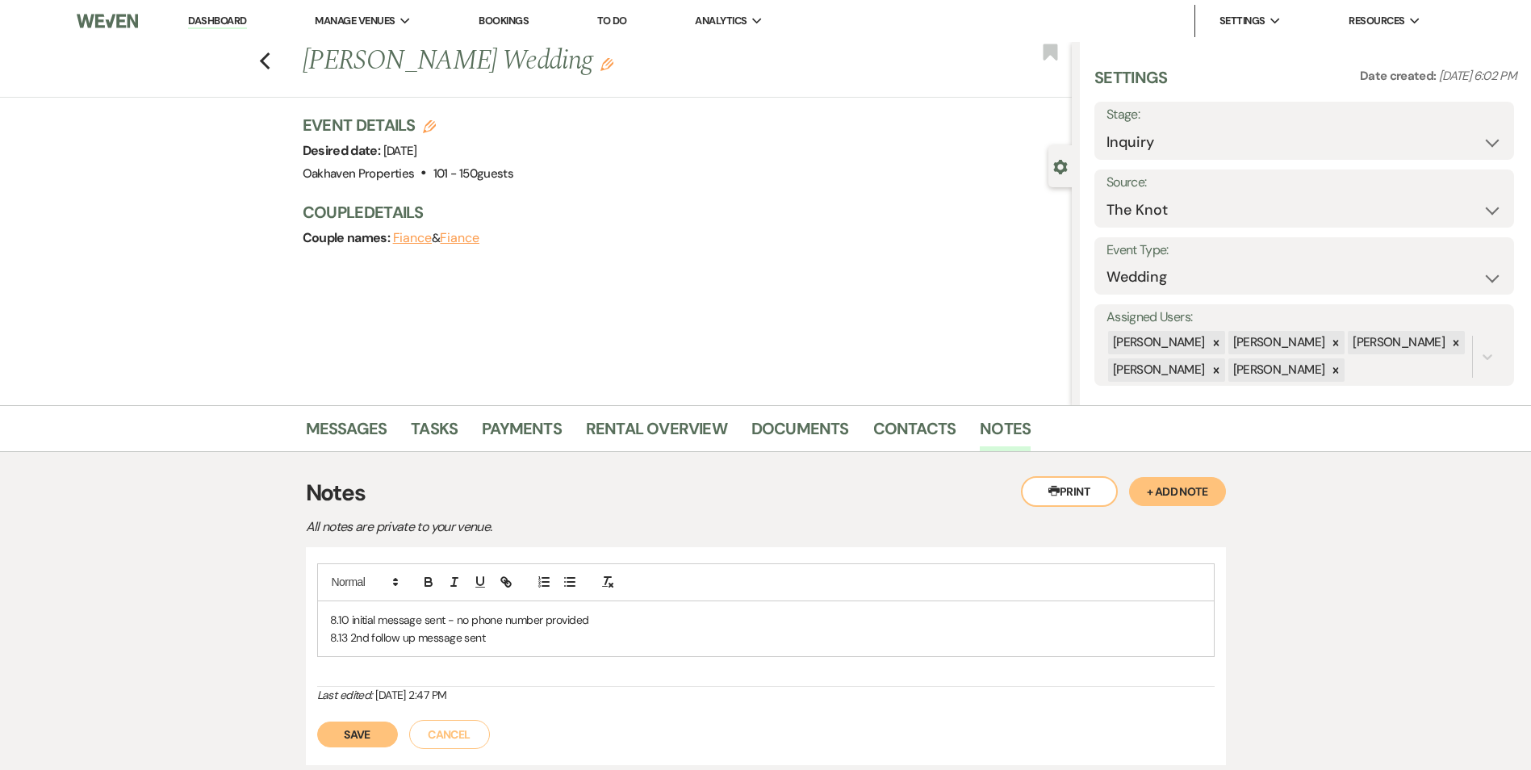
click at [347, 727] on button "Save" at bounding box center [357, 735] width 81 height 26
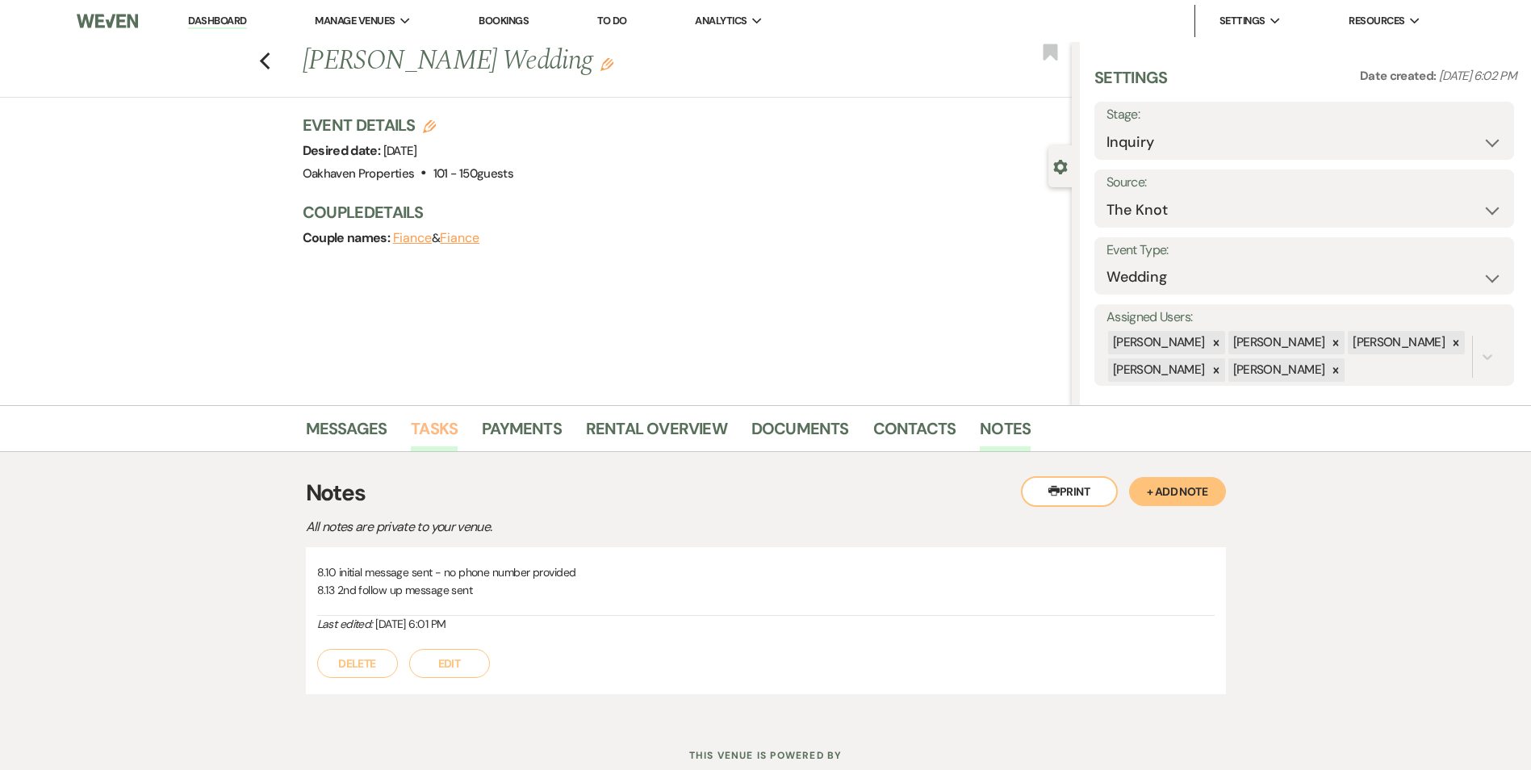
click at [432, 428] on link "Tasks" at bounding box center [434, 434] width 47 height 36
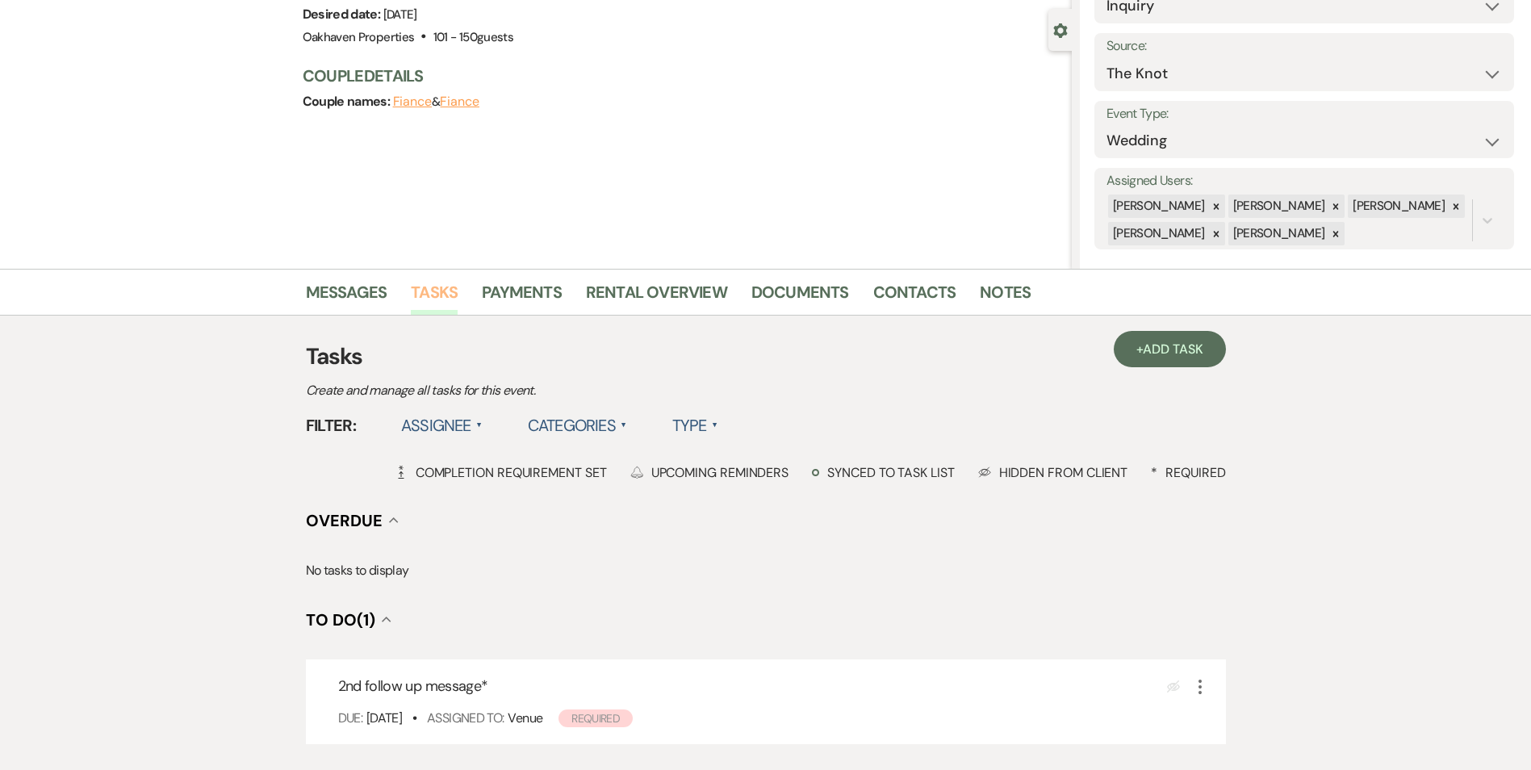
scroll to position [161, 0]
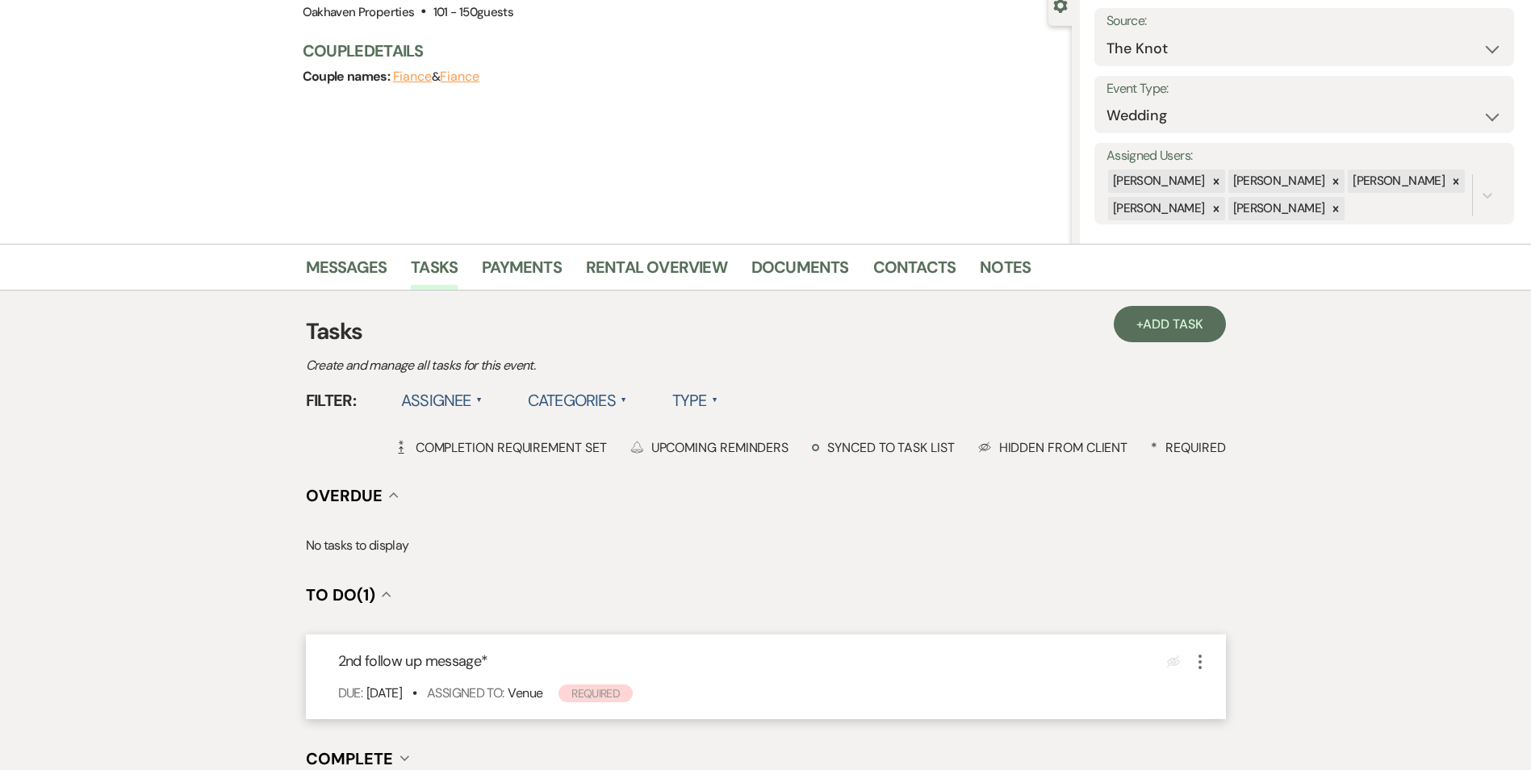
click at [1196, 663] on icon "More" at bounding box center [1200, 661] width 19 height 19
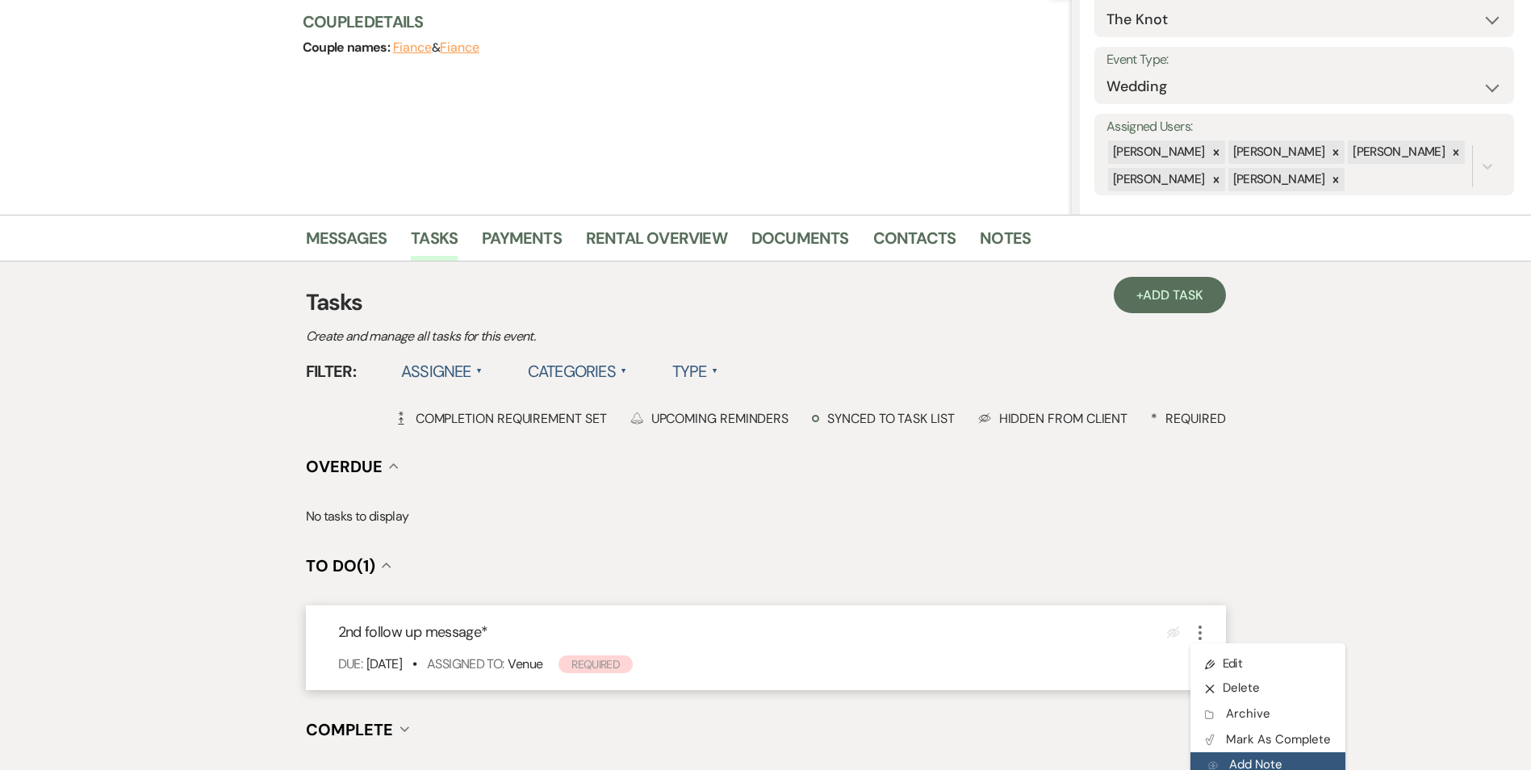
scroll to position [242, 0]
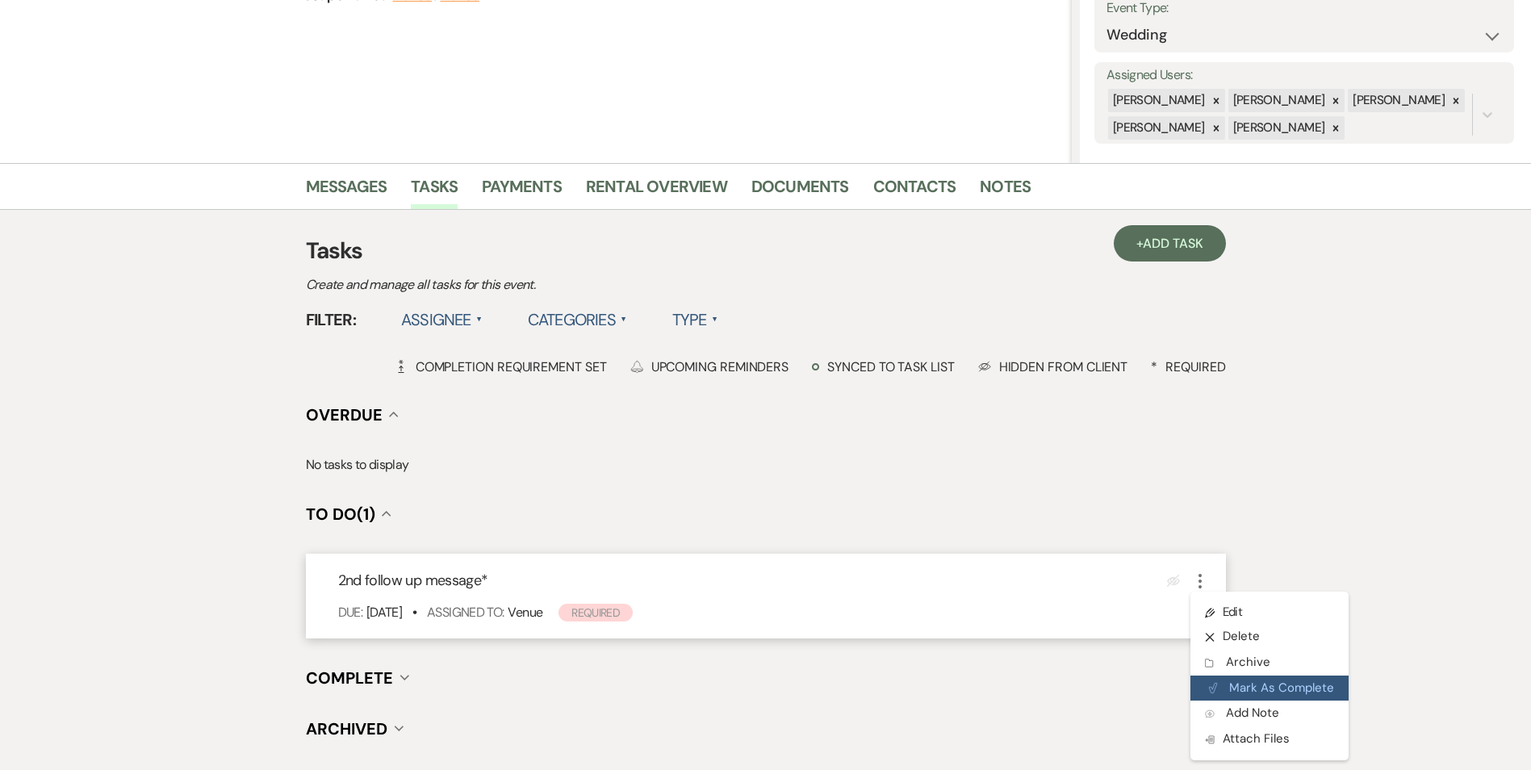
click at [1221, 685] on button "Plan Portal Link Mark As Complete" at bounding box center [1270, 689] width 158 height 26
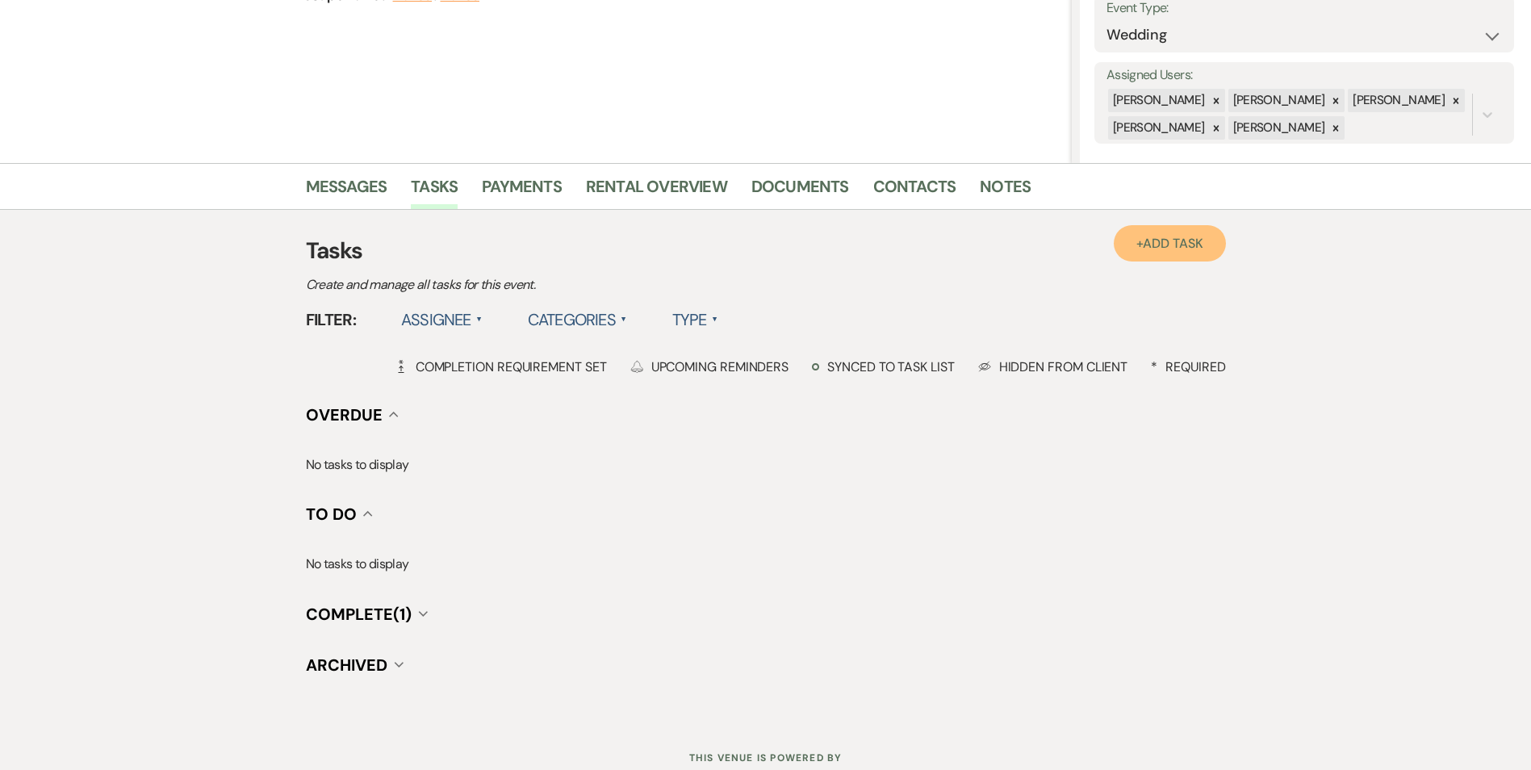
click at [1155, 241] on span "Add Task" at bounding box center [1173, 243] width 60 height 17
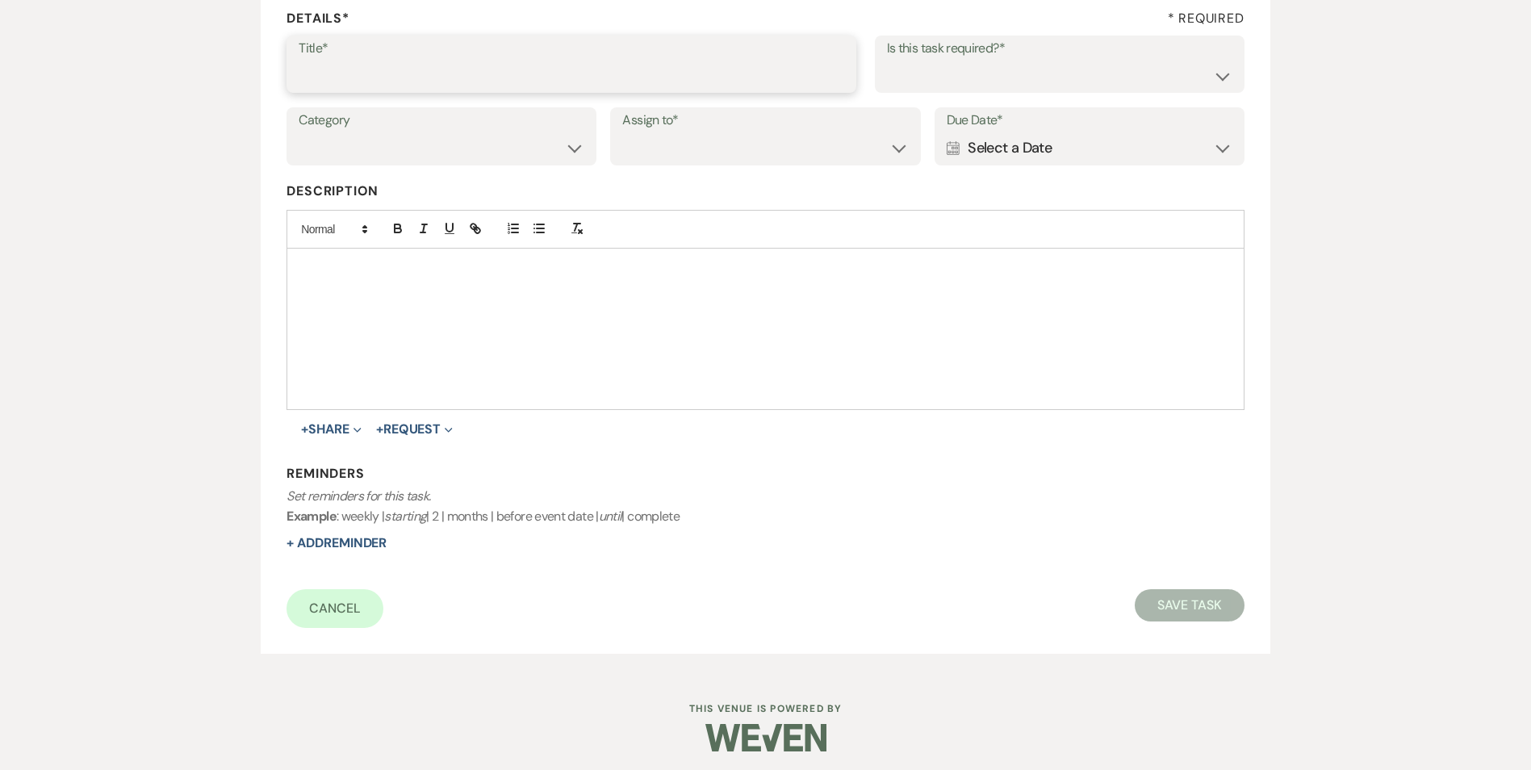
click at [338, 83] on input "Title*" at bounding box center [572, 75] width 546 height 31
drag, startPoint x: 449, startPoint y: 80, endPoint x: 391, endPoint y: 93, distance: 58.7
click at [391, 93] on div "Title* 3rd follow up text and promo message" at bounding box center [572, 65] width 570 height 58
type input "3rd follow up promo message"
click at [894, 62] on select "Yes No" at bounding box center [1059, 75] width 345 height 31
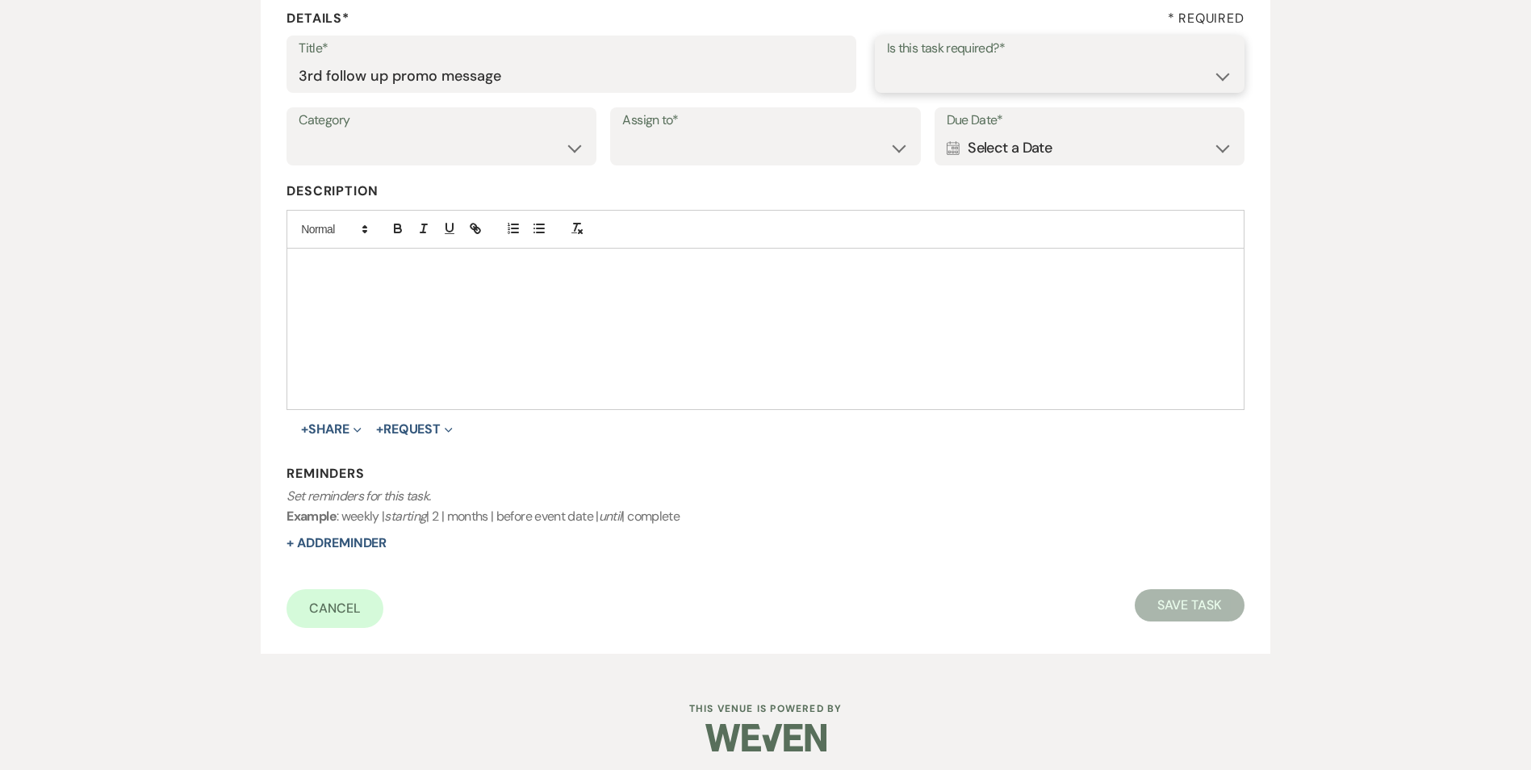
click at [887, 60] on select "Yes No" at bounding box center [1059, 75] width 345 height 31
click at [488, 159] on select "Venue Vendors Guests Details Finalize & Share" at bounding box center [442, 149] width 286 height 31
select select "31"
click at [299, 134] on select "Venue Vendors Guests Details Finalize & Share" at bounding box center [442, 149] width 286 height 31
drag, startPoint x: 641, startPoint y: 157, endPoint x: 681, endPoint y: 168, distance: 41.7
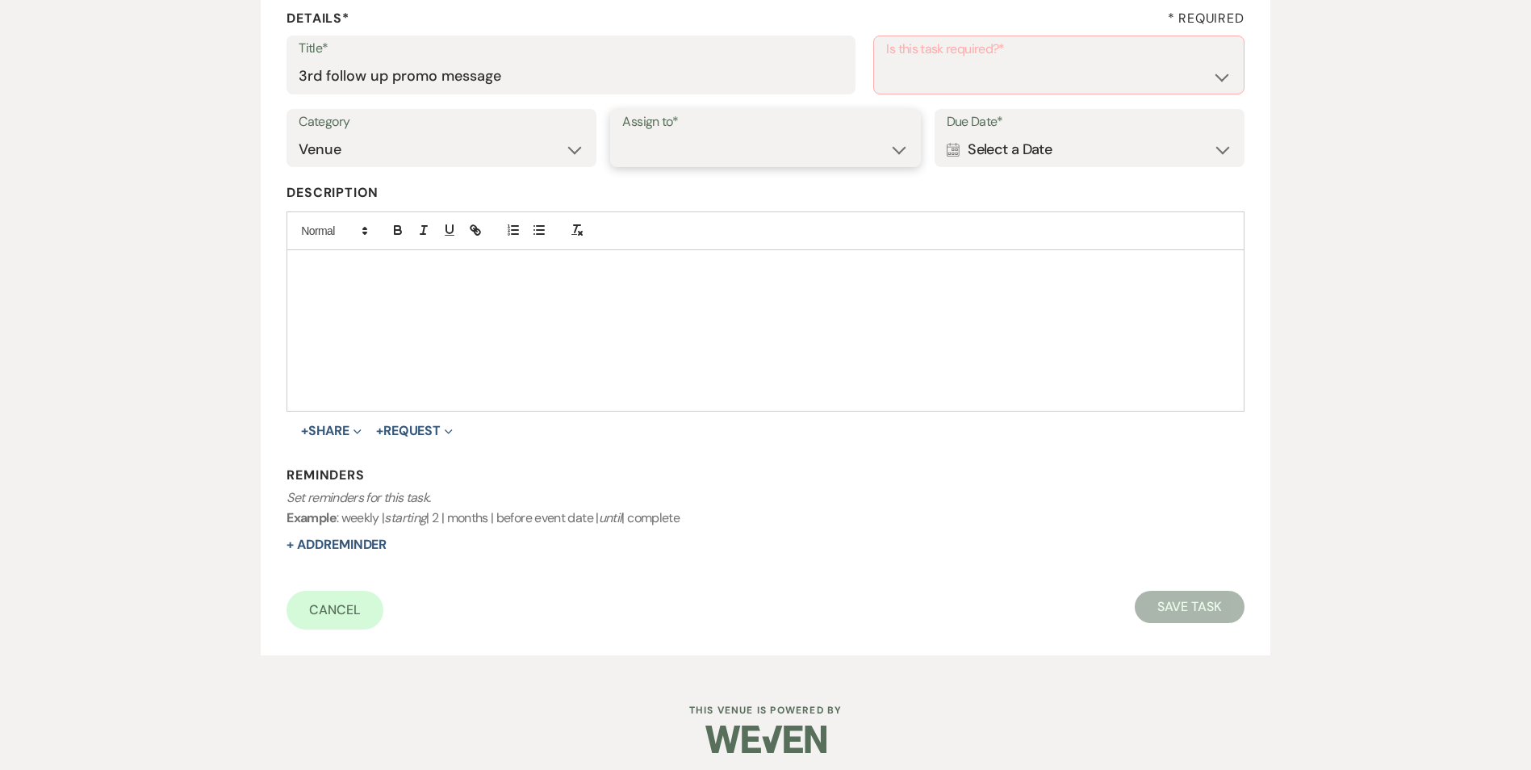
click at [643, 157] on select "Venue Client" at bounding box center [765, 149] width 286 height 31
select select "venueHost"
click at [622, 134] on select "Venue Client" at bounding box center [765, 149] width 286 height 31
click at [1034, 161] on div "Calendar Select a Date Expand" at bounding box center [1090, 149] width 286 height 31
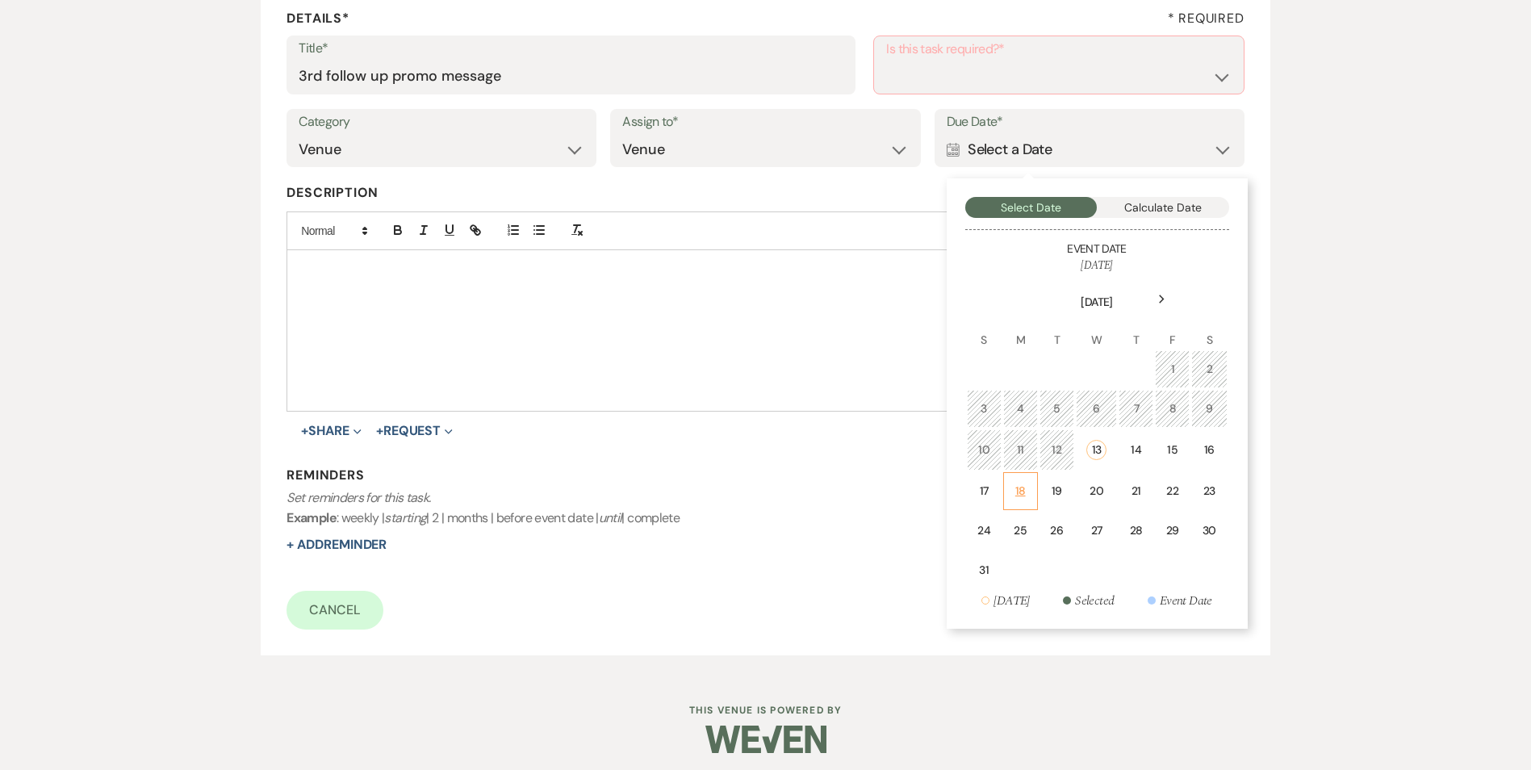
click at [1014, 491] on div "18" at bounding box center [1021, 491] width 14 height 17
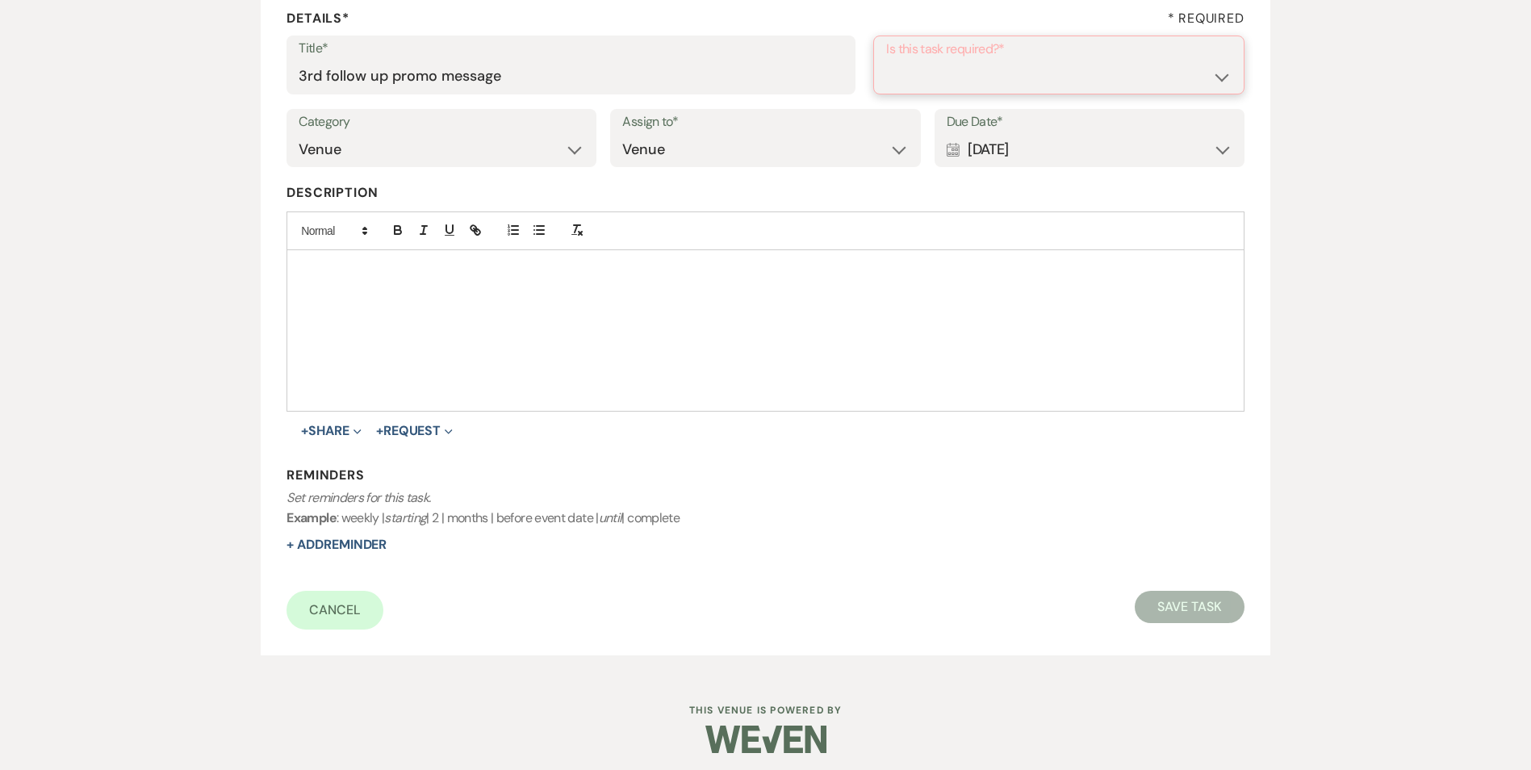
click at [1076, 69] on select "Yes No" at bounding box center [1058, 76] width 345 height 31
select select "true"
click at [886, 61] on select "Yes No" at bounding box center [1058, 76] width 345 height 31
click at [320, 537] on button "+ Add Reminder" at bounding box center [337, 543] width 100 height 13
select select "host"
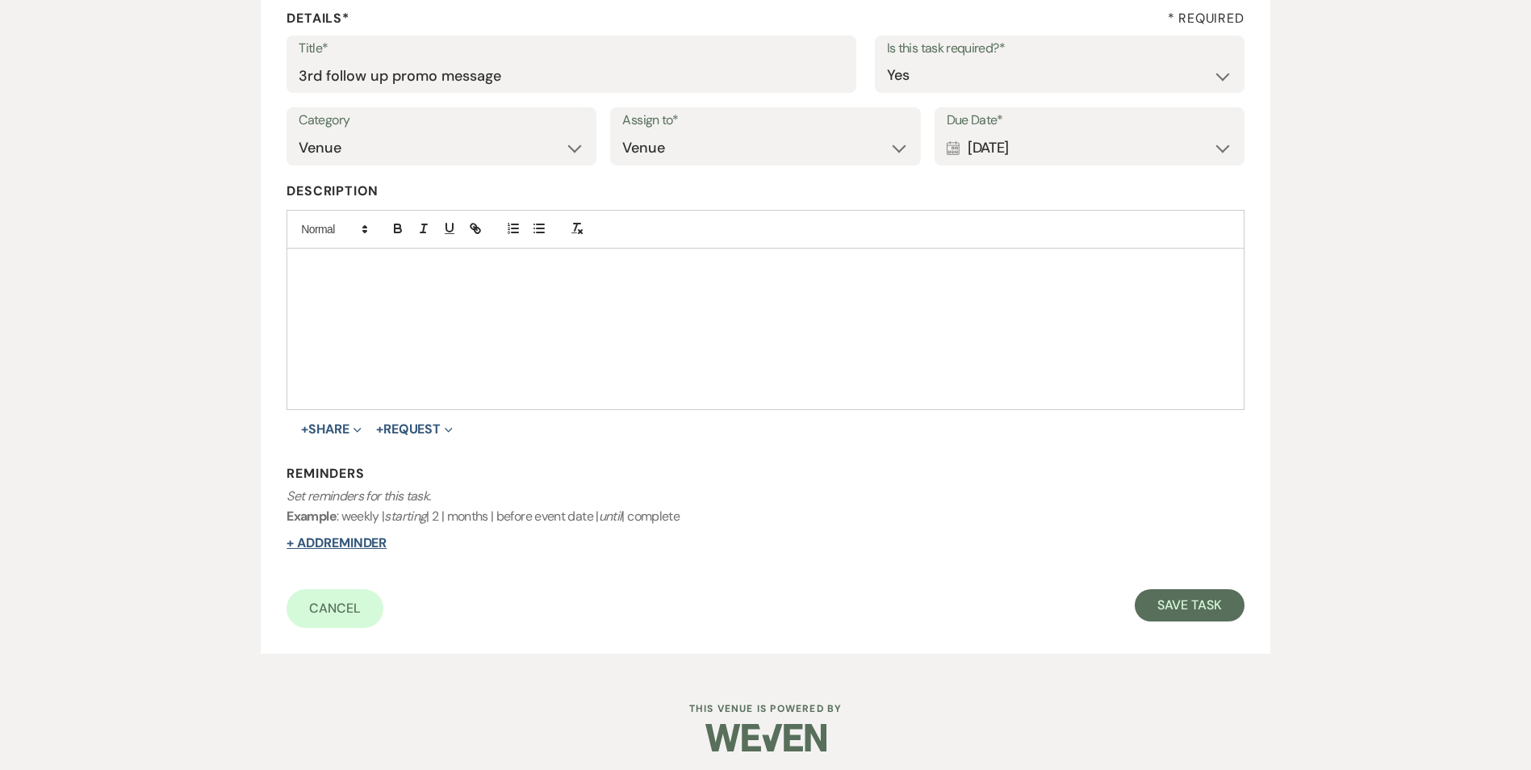
select select "days"
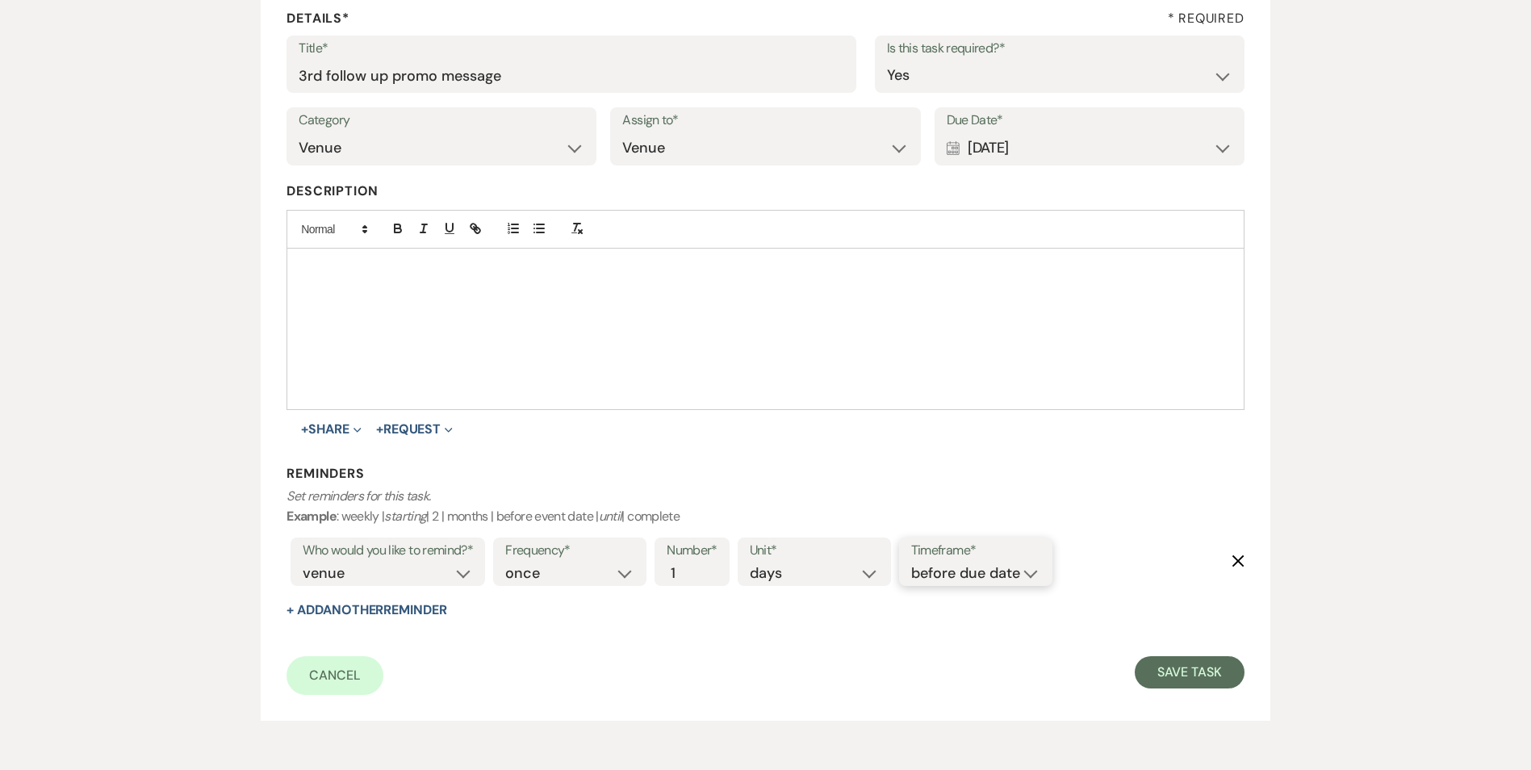
click at [1022, 582] on select "before due date after due date on due date on custom date" at bounding box center [975, 574] width 129 height 22
select select "onDueDate"
click at [911, 563] on select "before due date after due date on due date on custom date" at bounding box center [975, 574] width 129 height 22
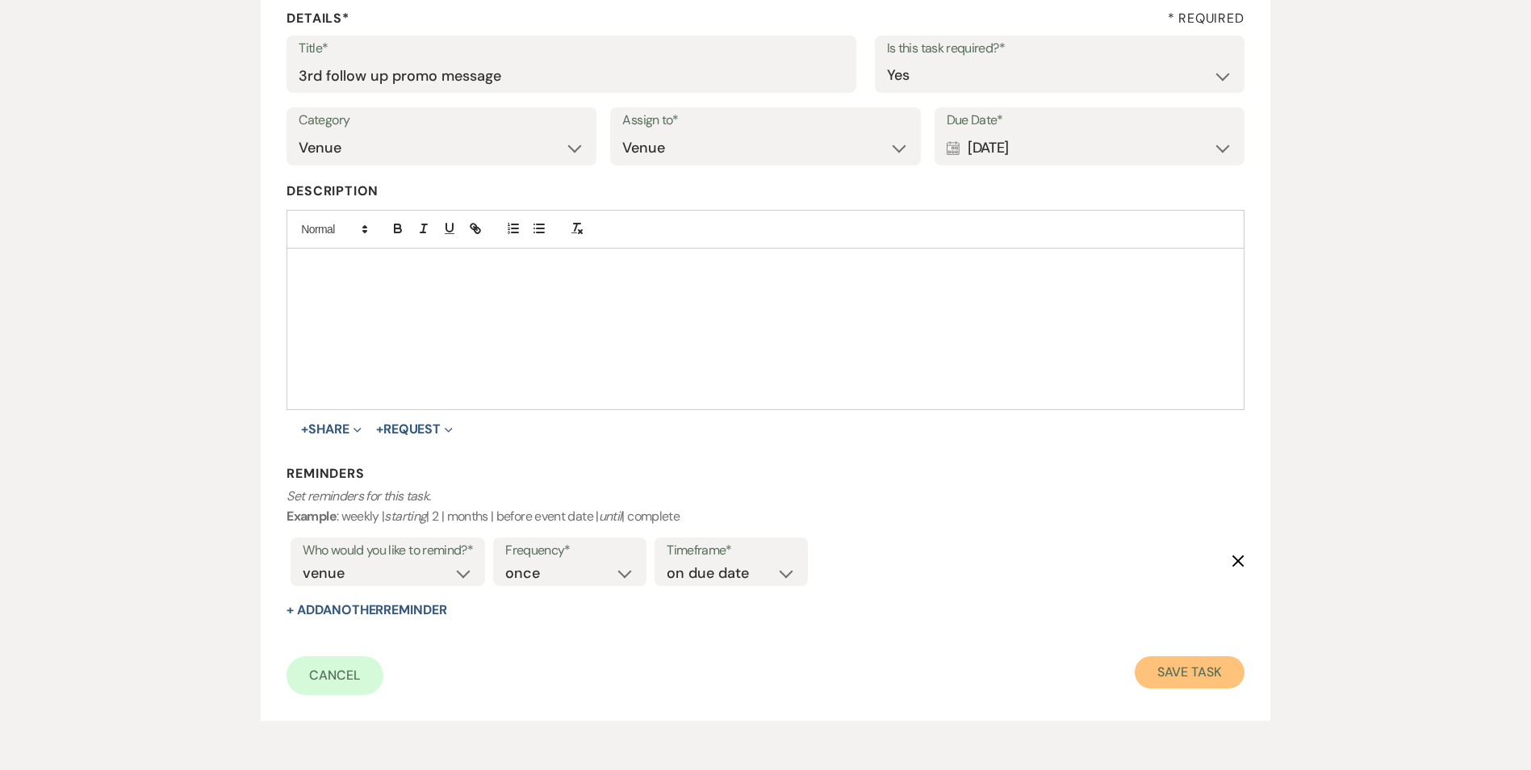
click at [1154, 672] on button "Save Task" at bounding box center [1189, 672] width 109 height 32
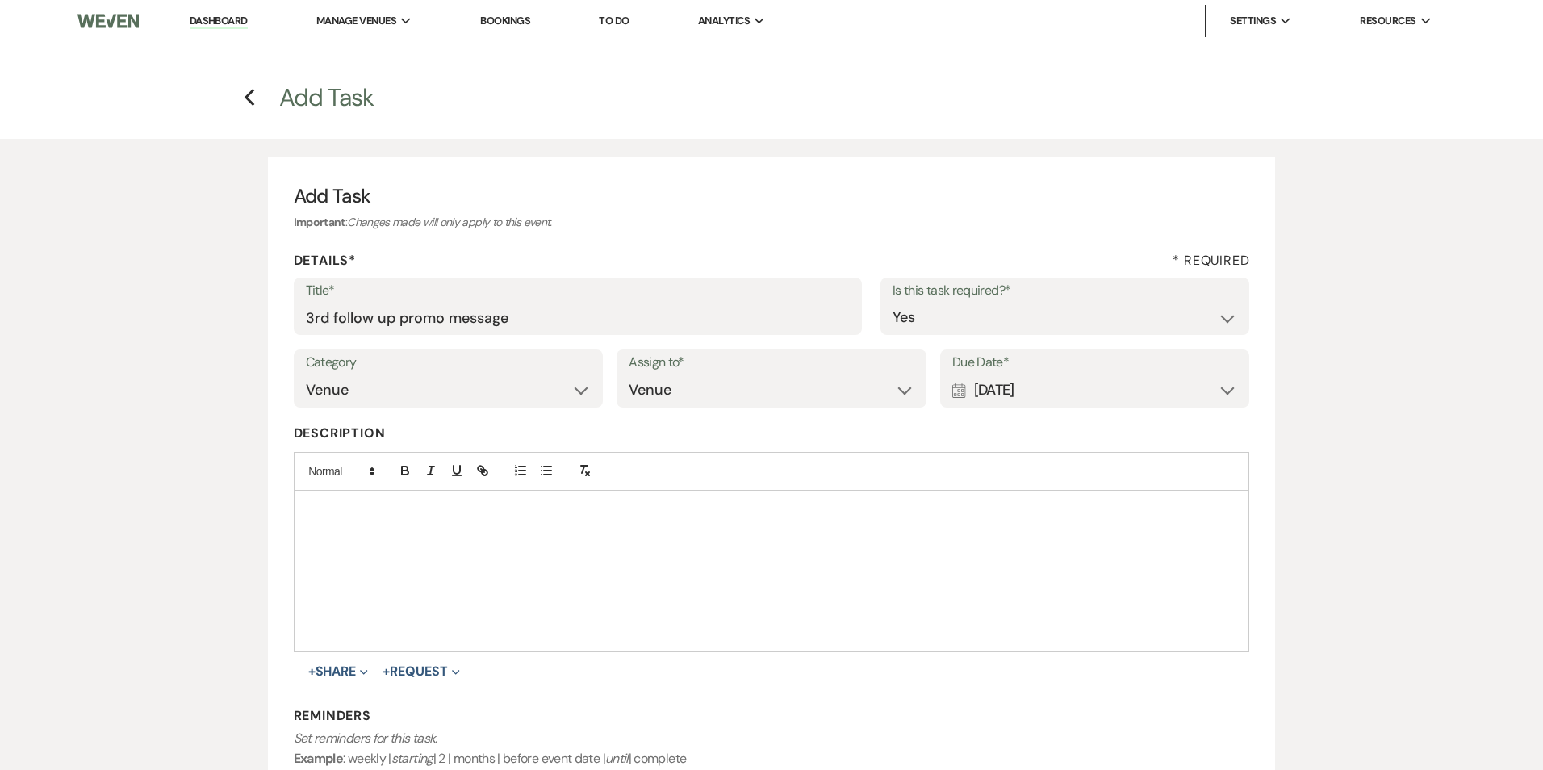
select select "2"
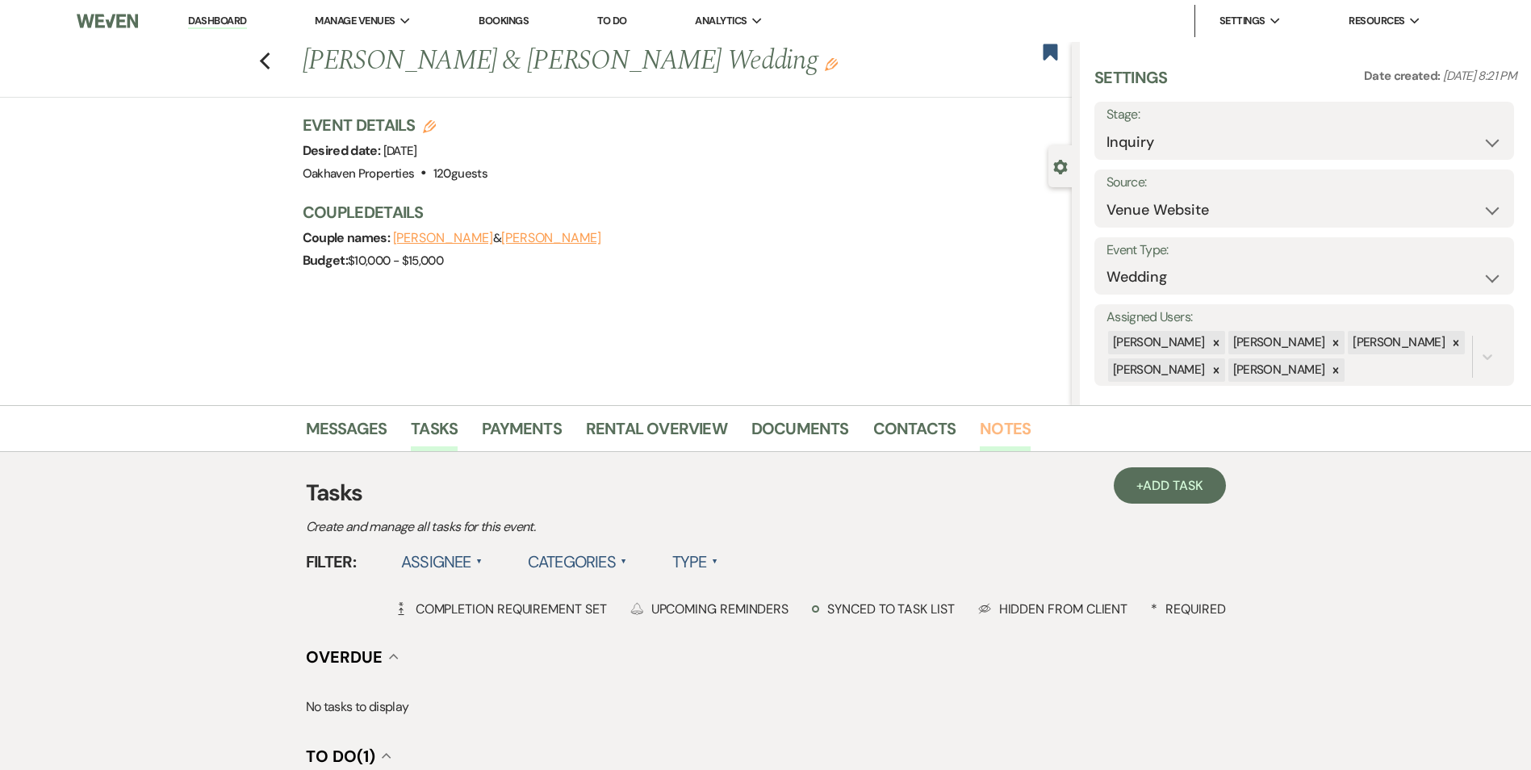
click at [1019, 431] on link "Notes" at bounding box center [1005, 434] width 51 height 36
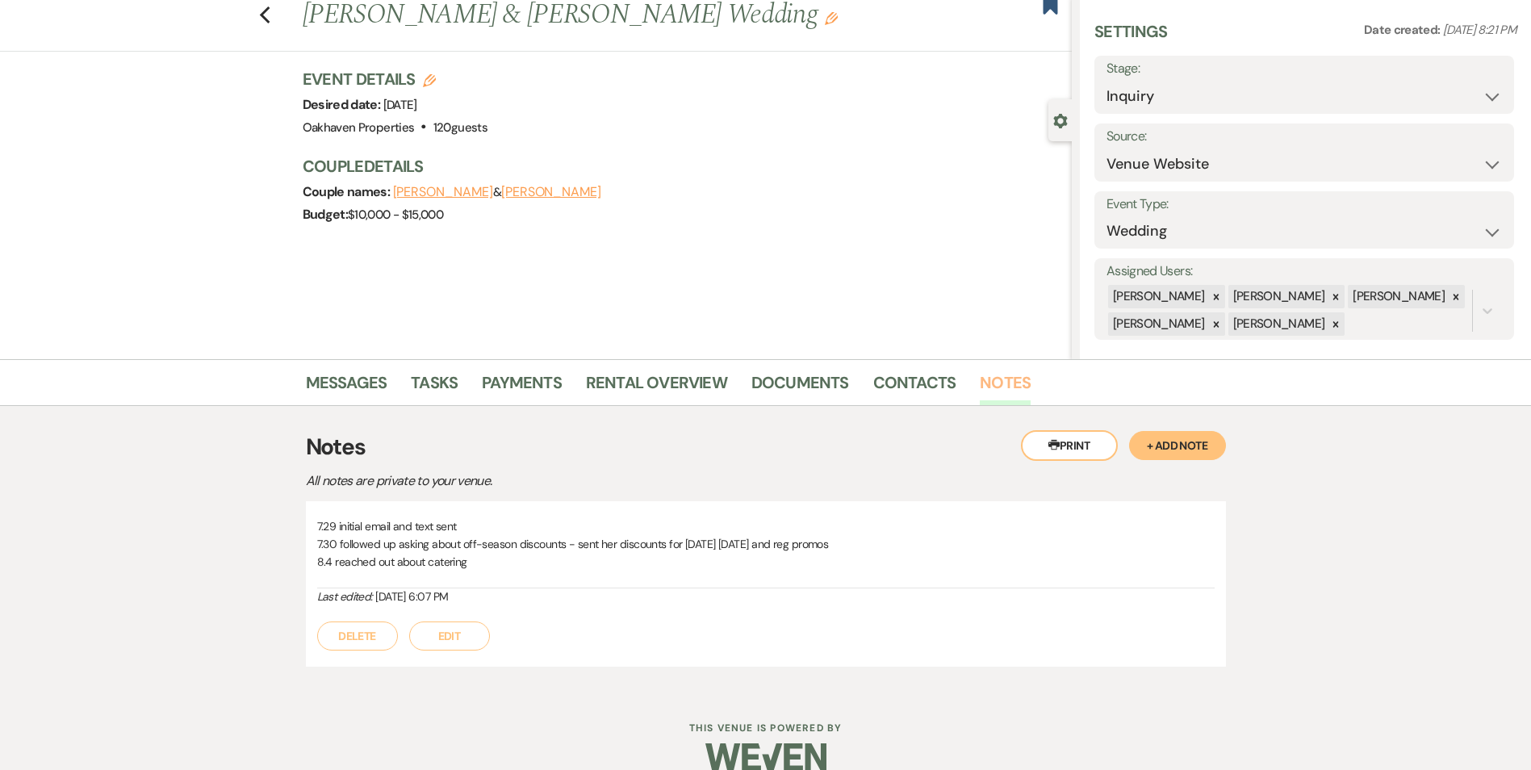
scroll to position [71, 0]
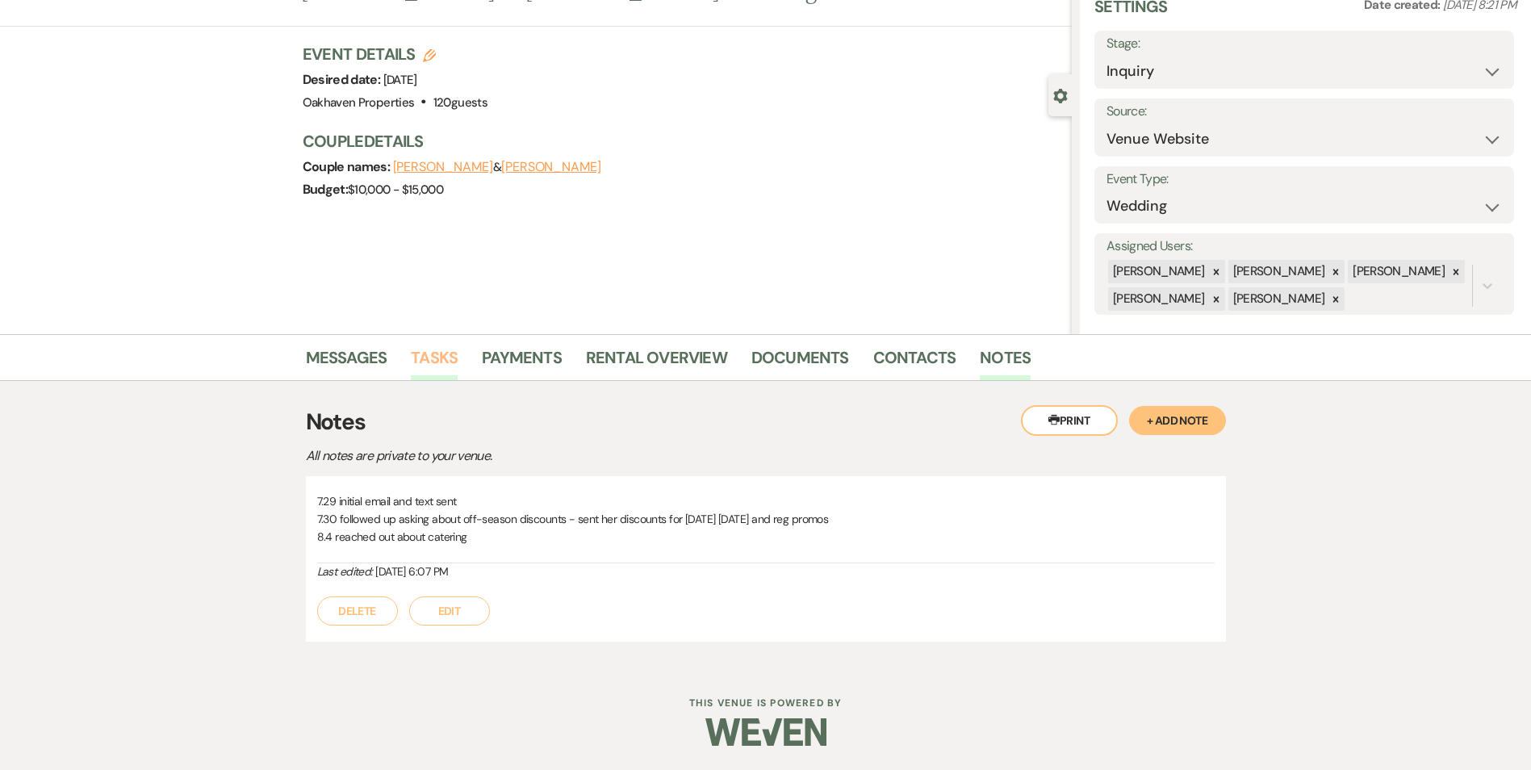
click at [416, 346] on link "Tasks" at bounding box center [434, 363] width 47 height 36
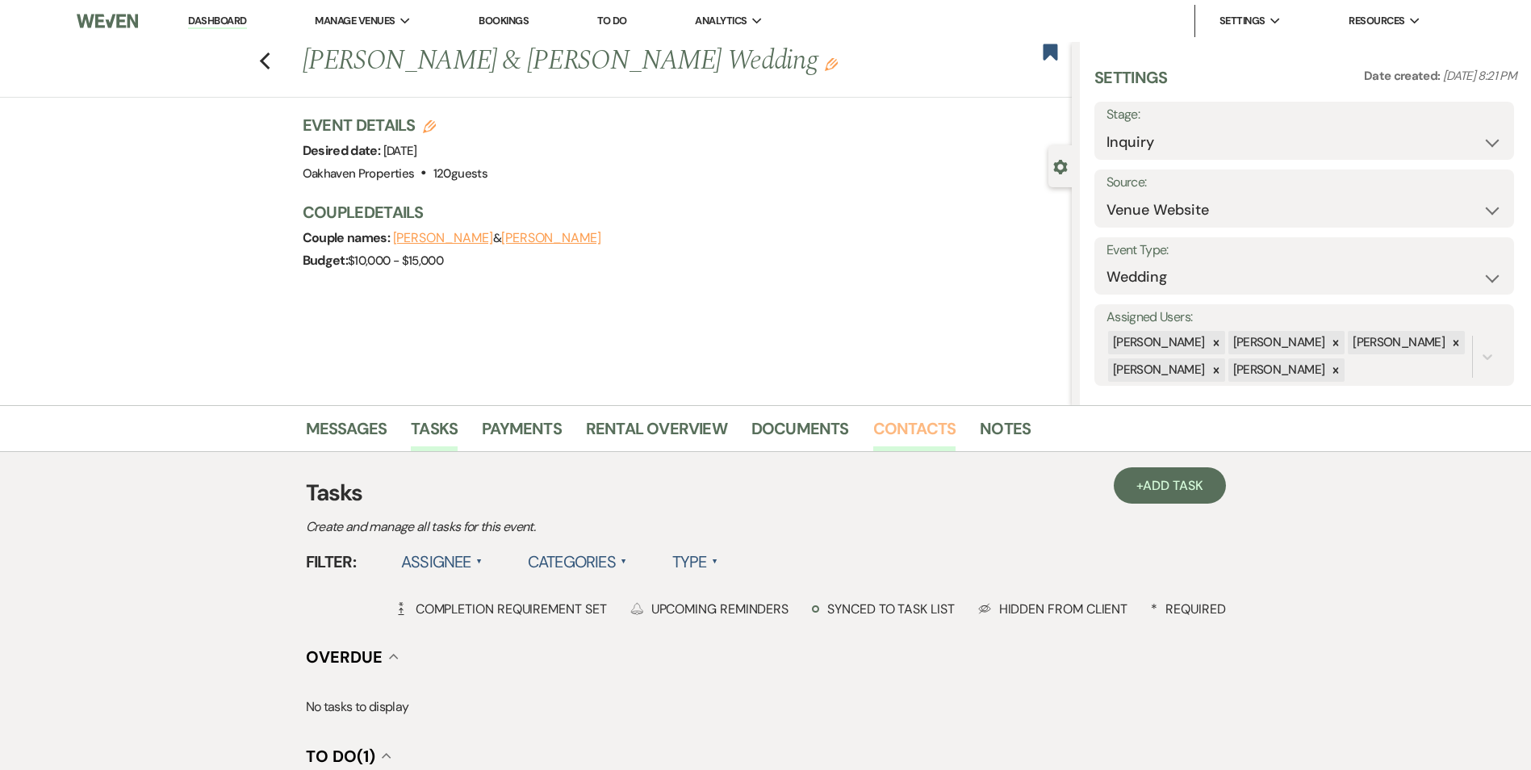
click at [898, 434] on link "Contacts" at bounding box center [914, 434] width 83 height 36
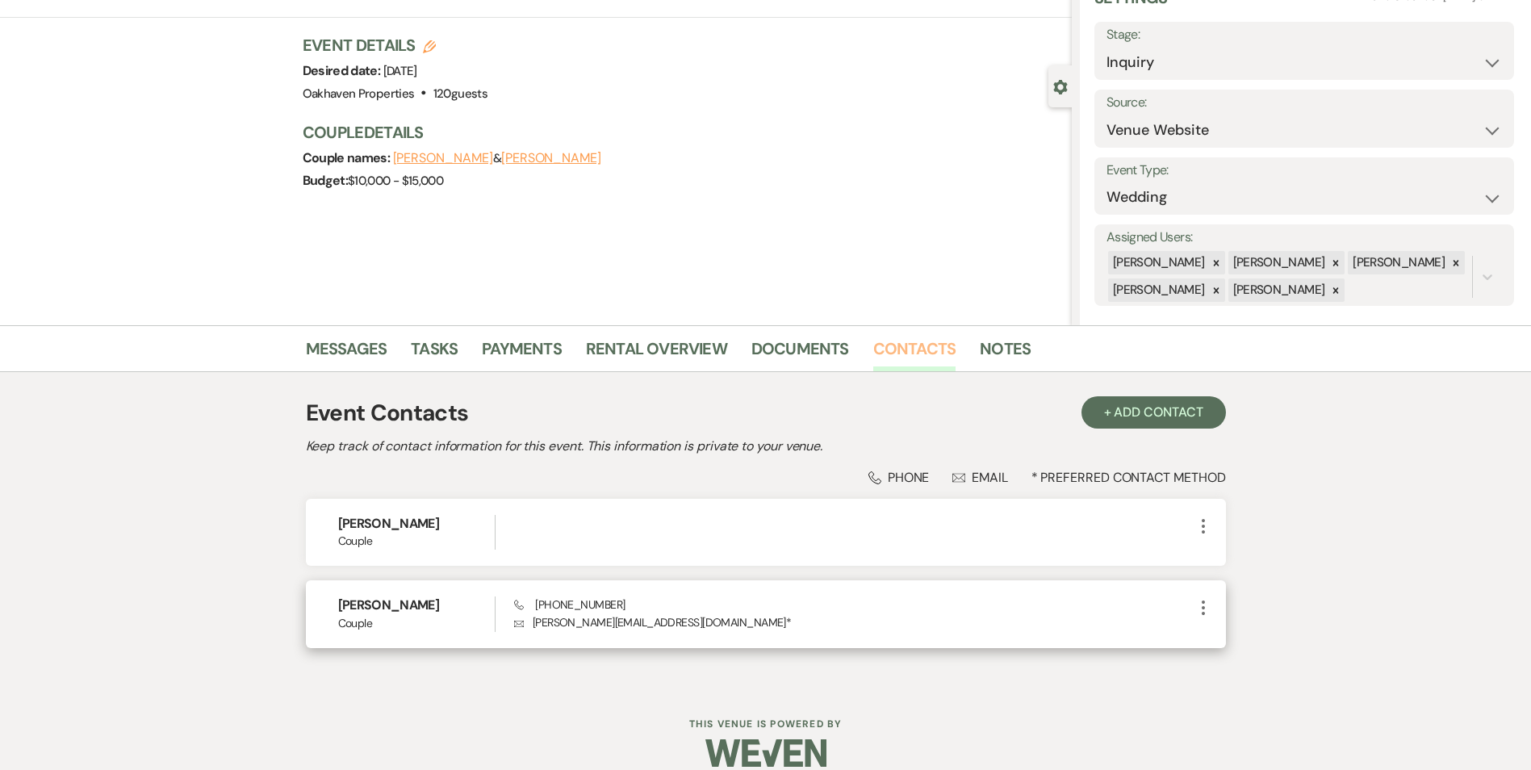
scroll to position [81, 0]
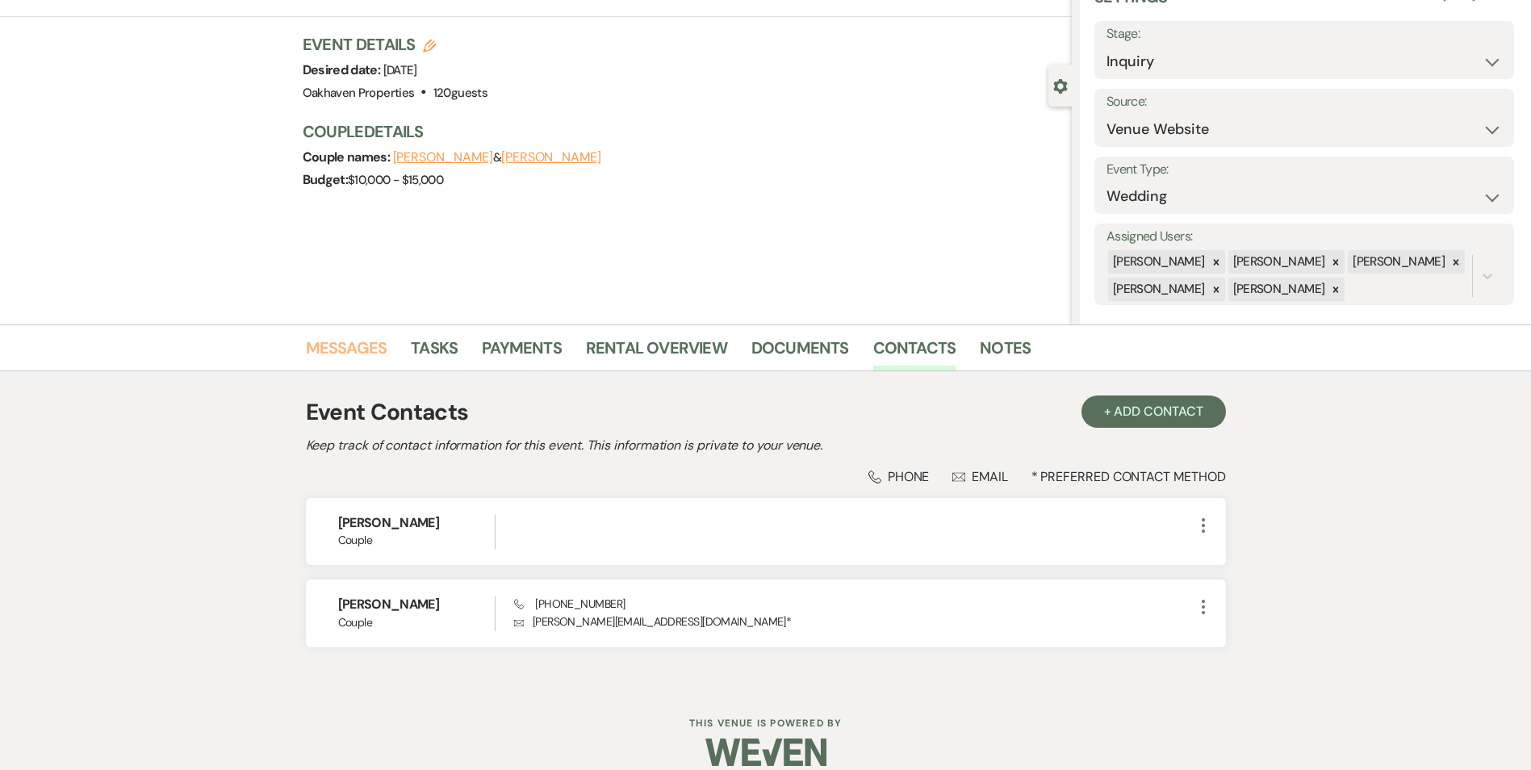
click at [337, 354] on link "Messages" at bounding box center [347, 353] width 82 height 36
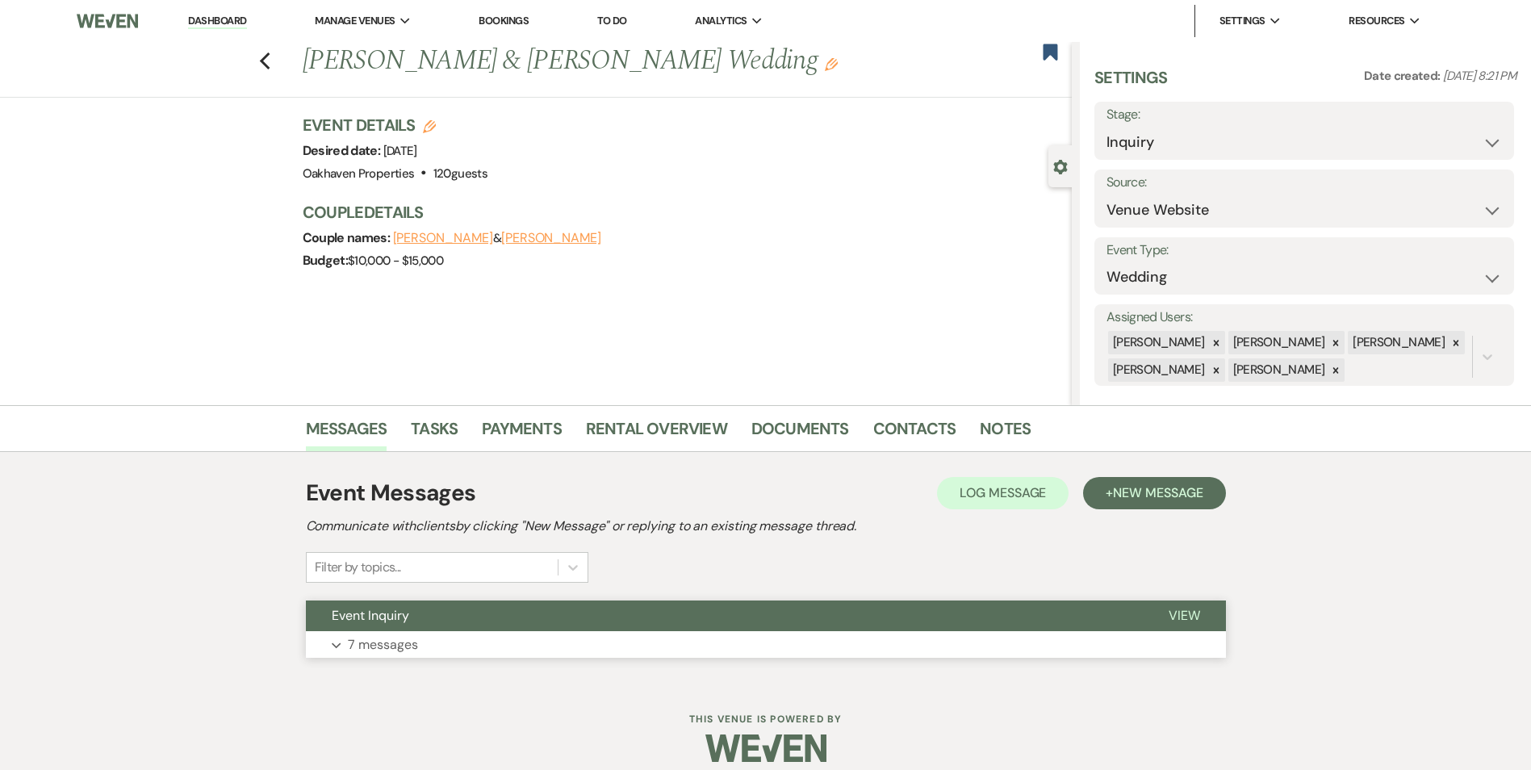
click at [1180, 630] on button "View" at bounding box center [1184, 616] width 83 height 31
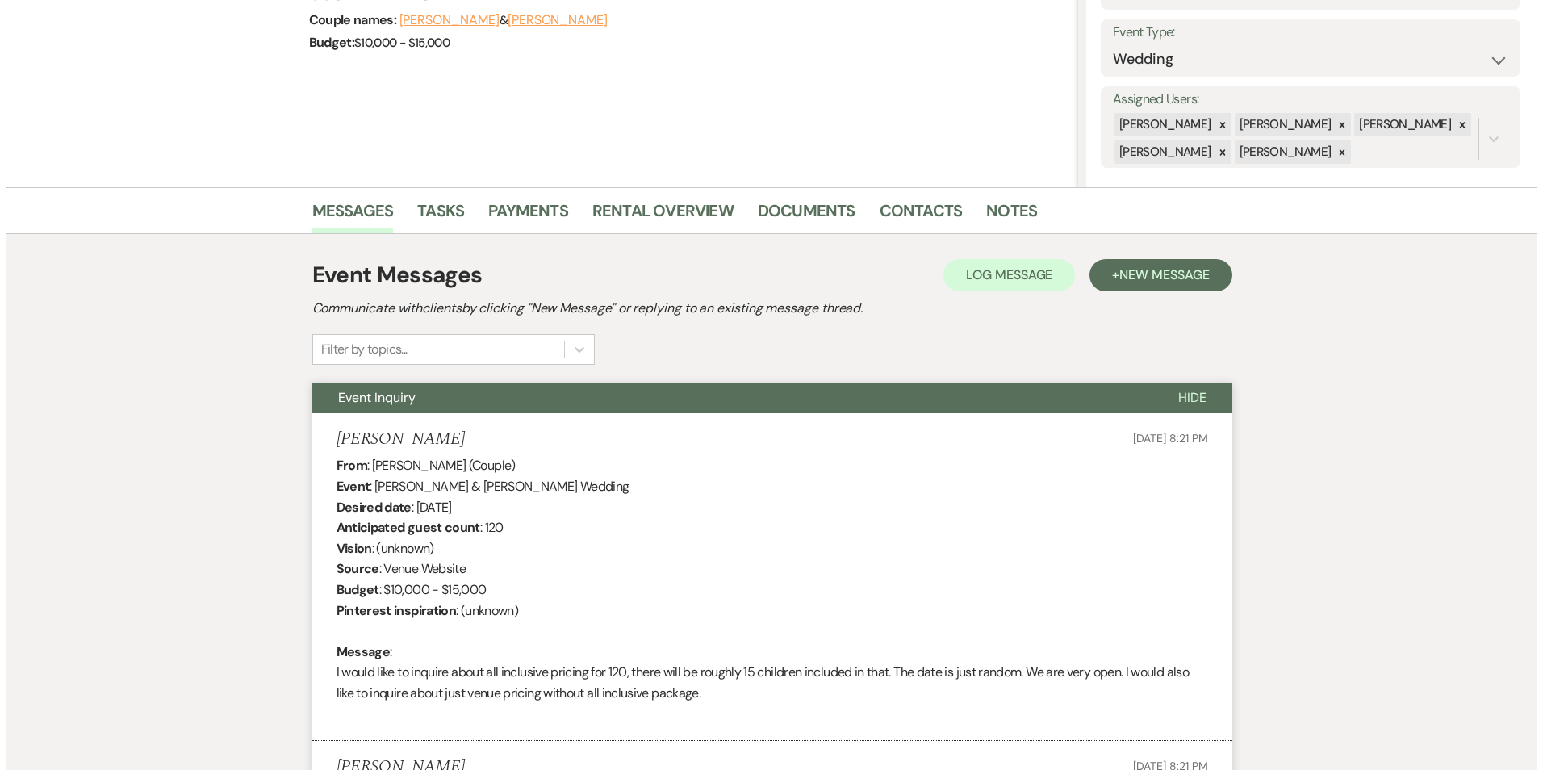
scroll to position [242, 0]
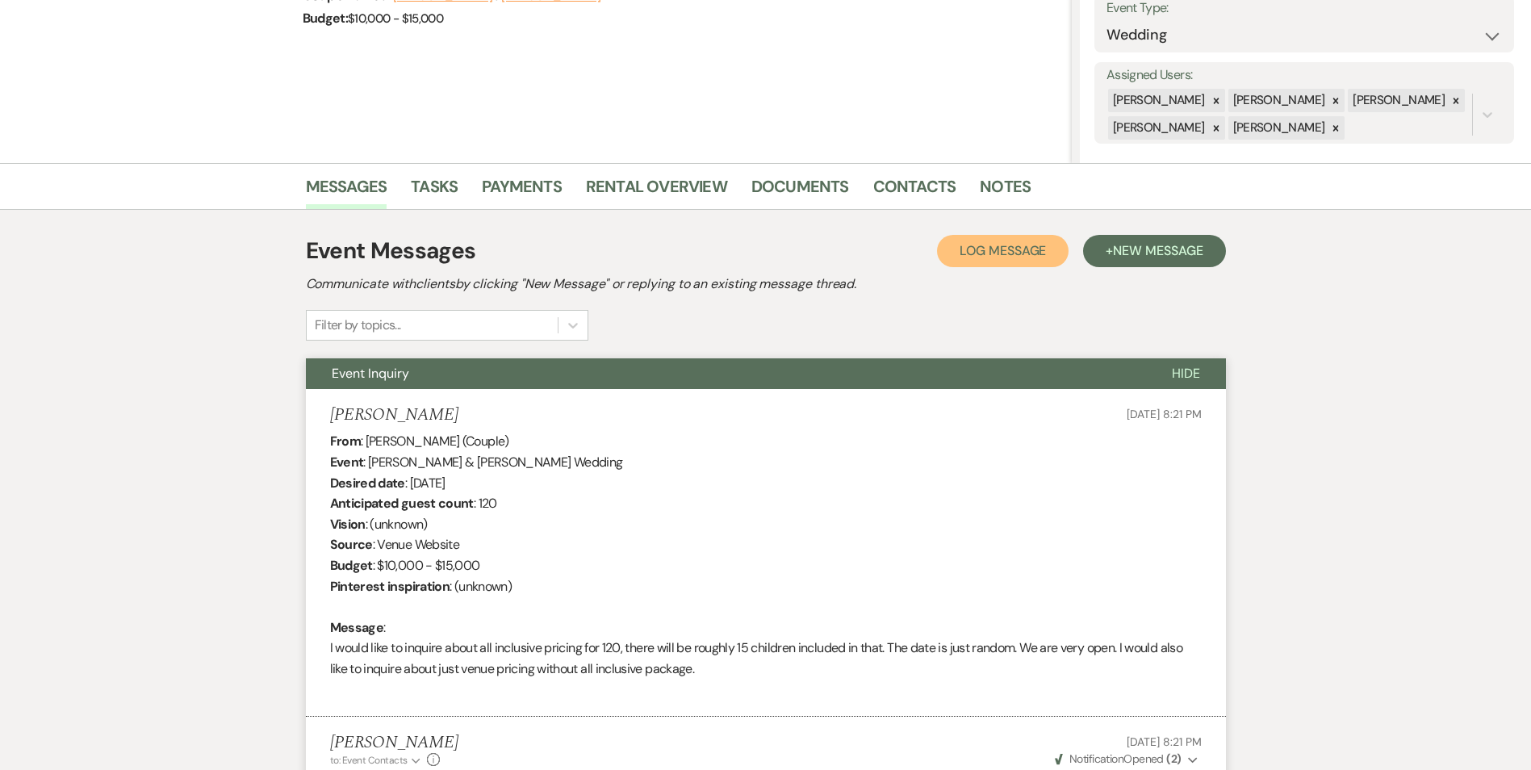
click at [1001, 256] on span "Log Message" at bounding box center [1003, 250] width 86 height 17
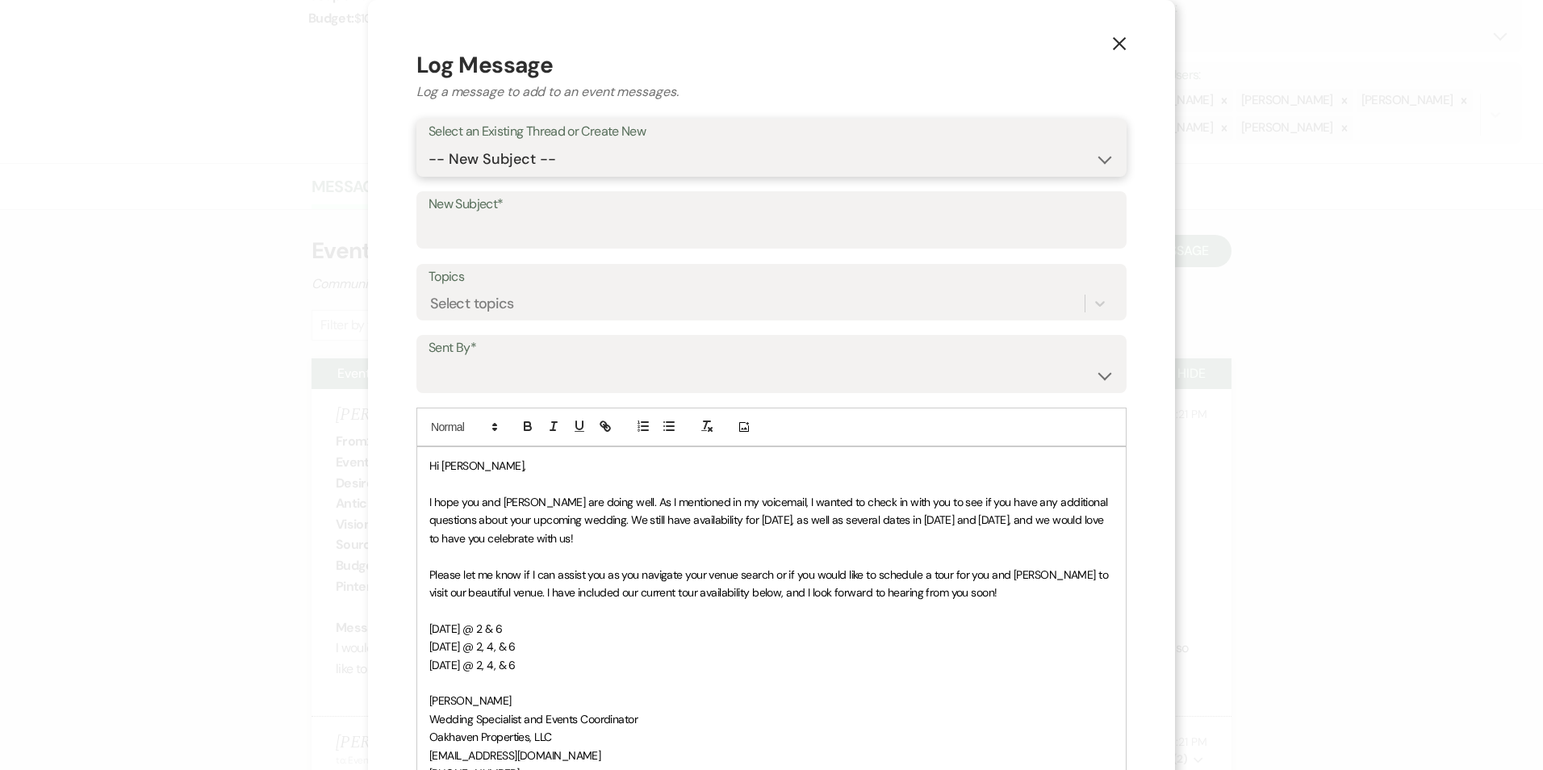
click at [468, 162] on select "-- New Subject -- Event Inquiry" at bounding box center [772, 159] width 686 height 31
select select "437269"
click at [429, 144] on select "-- New Subject -- Event Inquiry" at bounding box center [772, 159] width 686 height 31
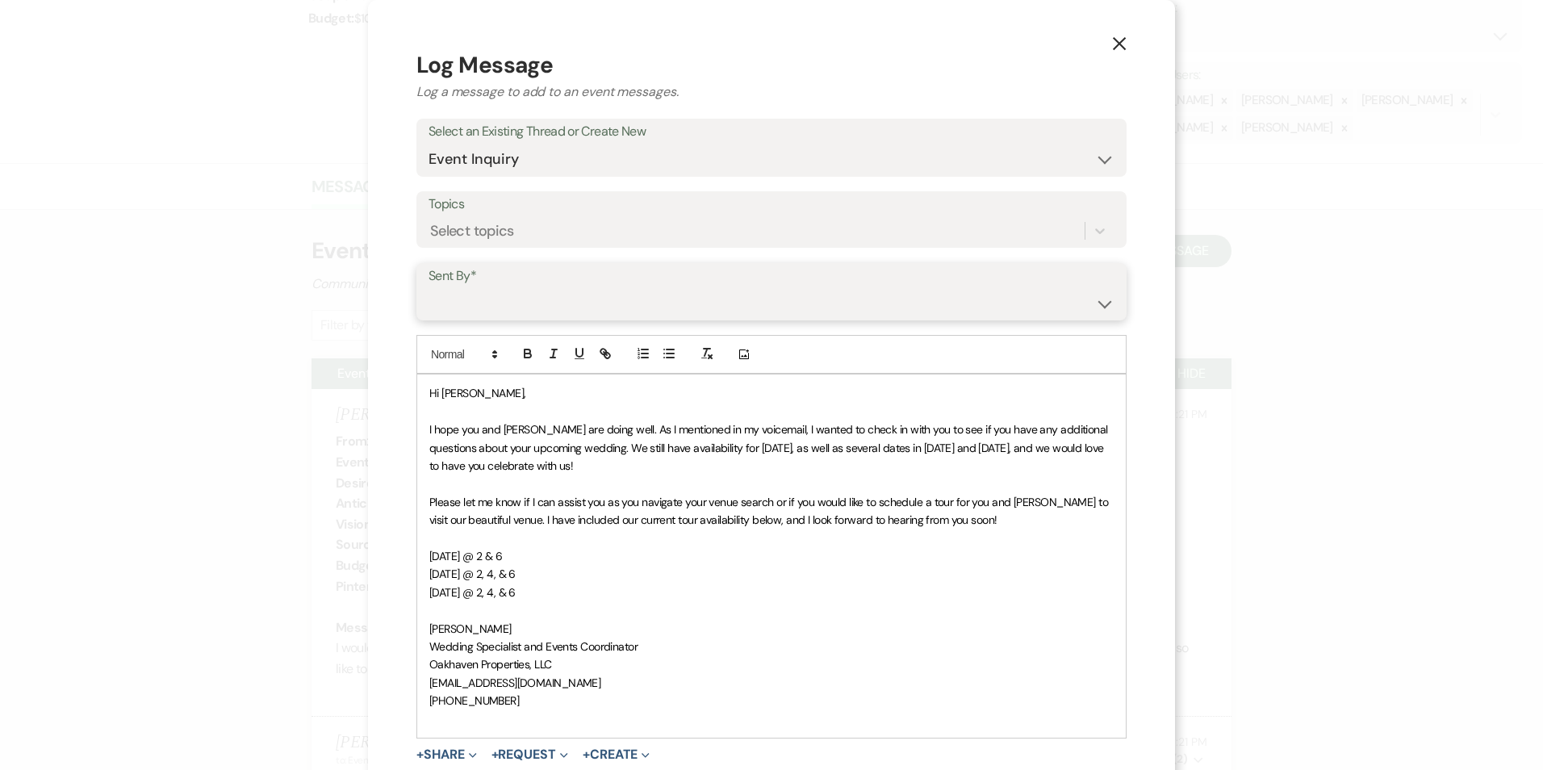
drag, startPoint x: 499, startPoint y: 300, endPoint x: 500, endPoint y: 309, distance: 8.9
click at [499, 300] on select "[PERSON_NAME] ([EMAIL_ADDRESS][DOMAIN_NAME]) [PERSON_NAME] ([PERSON_NAME][EMAIL…" at bounding box center [772, 302] width 686 height 31
select select "user-127923"
click at [429, 287] on select "[PERSON_NAME] ([EMAIL_ADDRESS][DOMAIN_NAME]) [PERSON_NAME] ([PERSON_NAME][EMAIL…" at bounding box center [772, 302] width 686 height 31
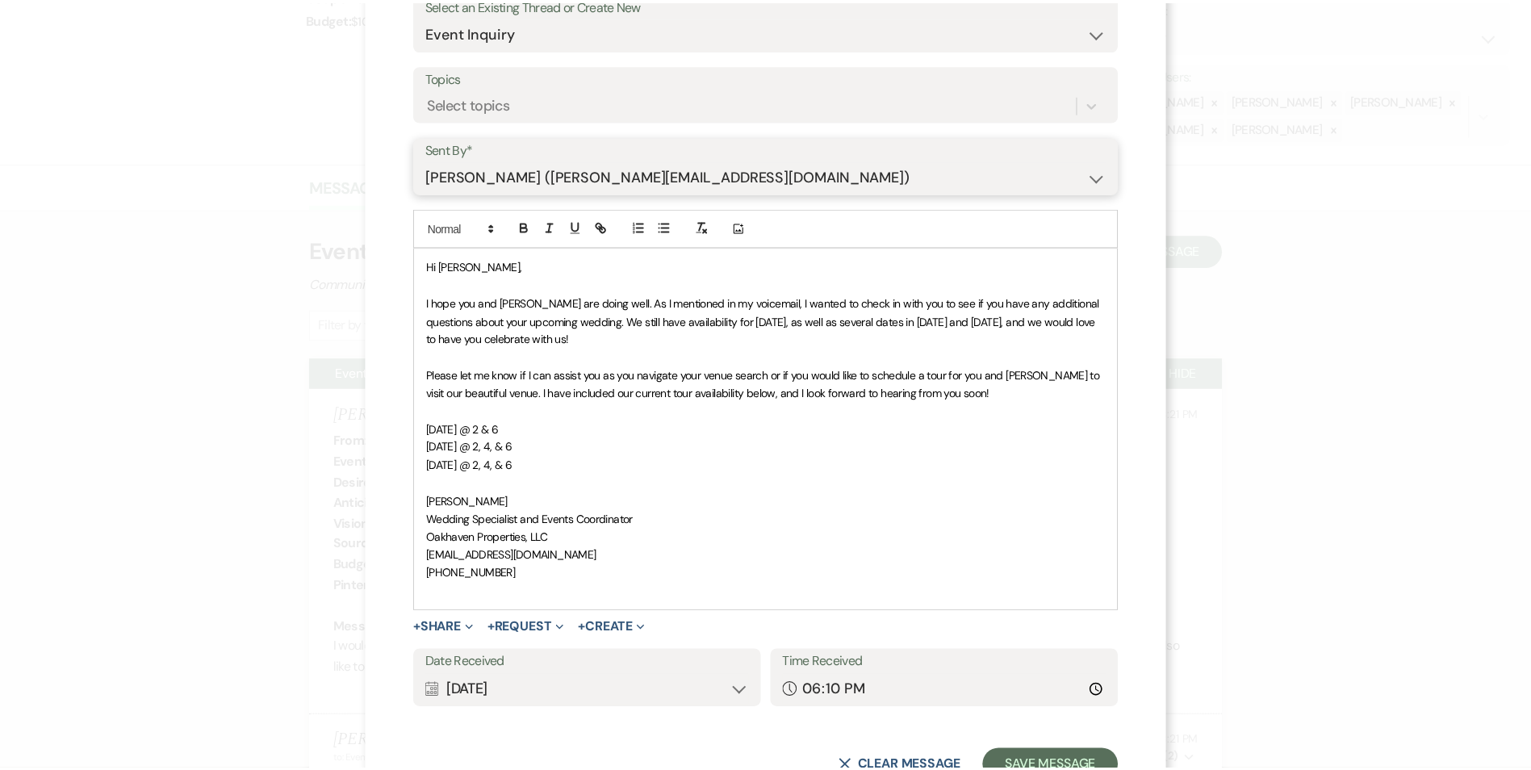
scroll to position [188, 0]
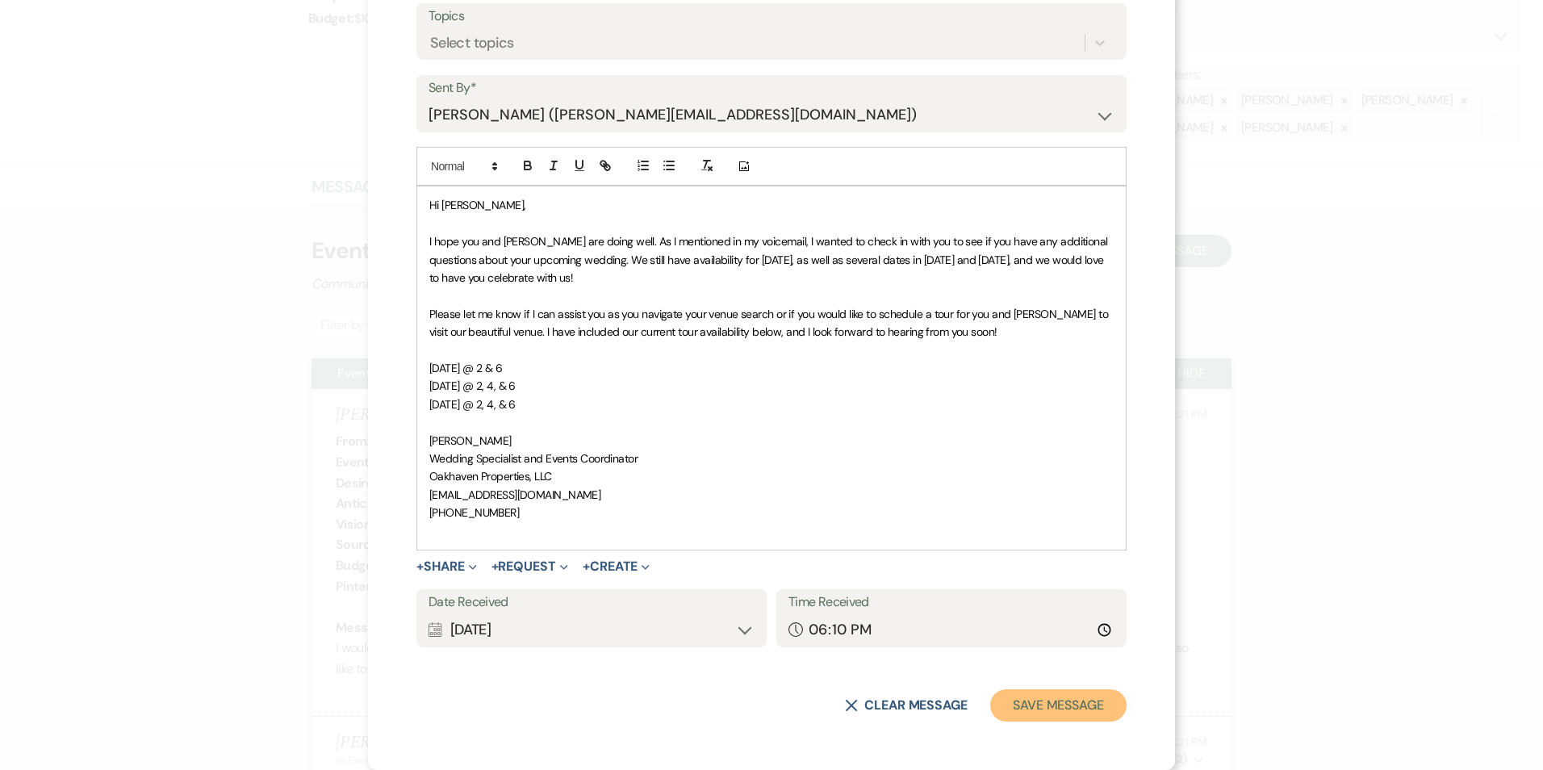
click at [991, 700] on button "Save Message" at bounding box center [1058, 705] width 136 height 32
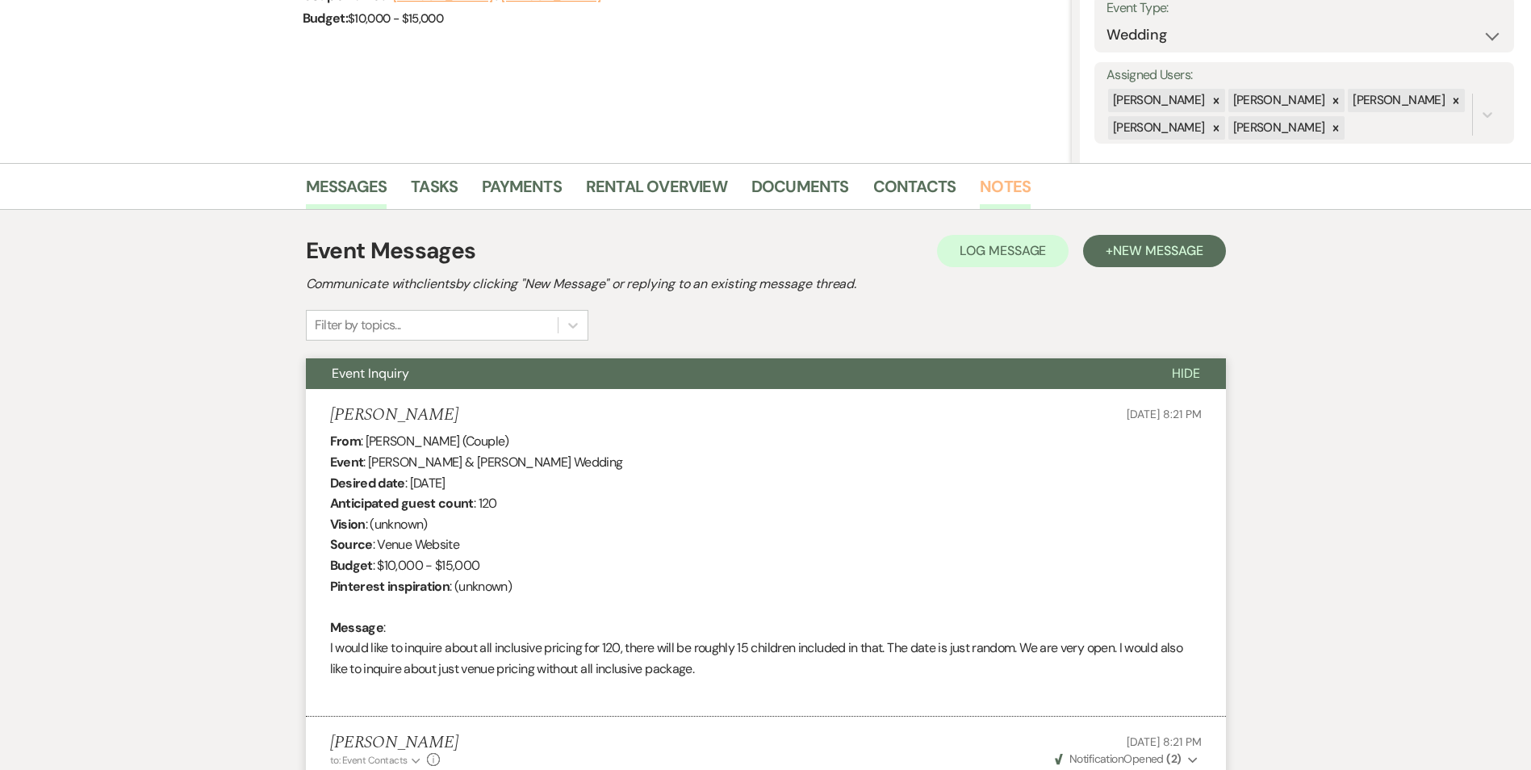
click at [986, 189] on link "Notes" at bounding box center [1005, 192] width 51 height 36
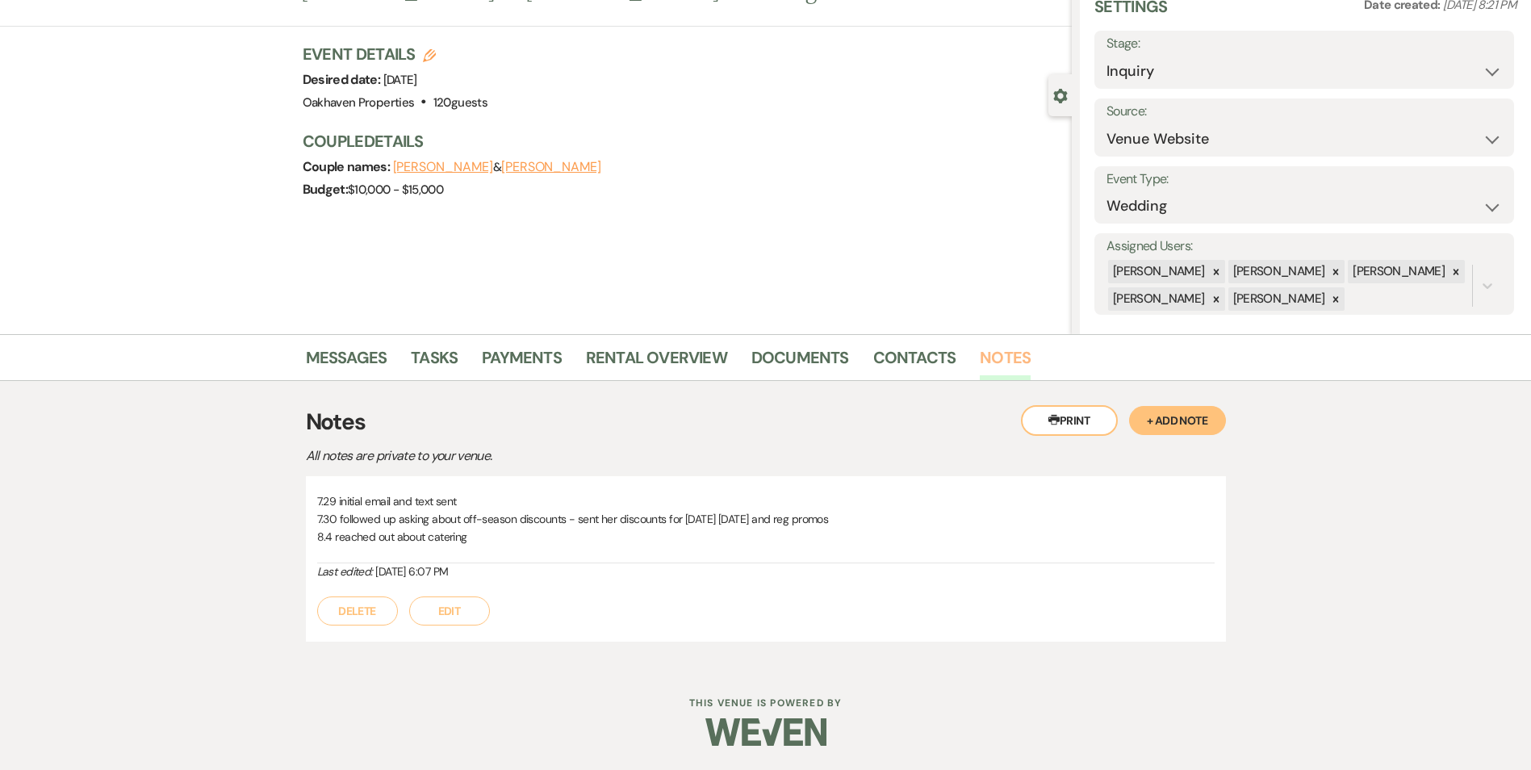
scroll to position [71, 0]
click at [454, 614] on button "Edit" at bounding box center [449, 611] width 81 height 29
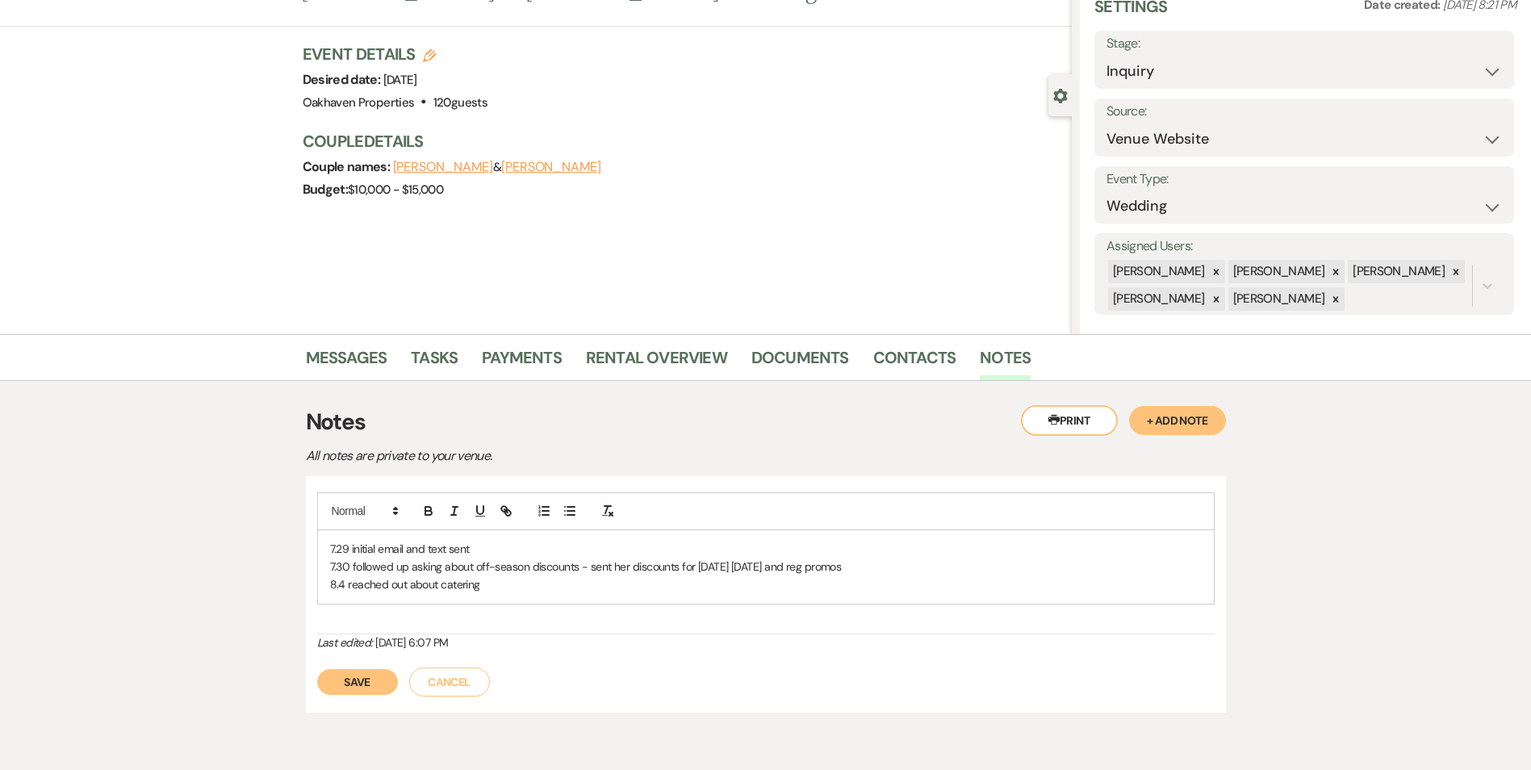
drag, startPoint x: 494, startPoint y: 588, endPoint x: 482, endPoint y: 576, distance: 17.1
click at [482, 576] on div "7.29 initial email and text sent 7.30 followed up asking about off-season disco…" at bounding box center [766, 566] width 896 height 73
drag, startPoint x: 391, startPoint y: 706, endPoint x: 430, endPoint y: 646, distance: 71.6
click at [391, 706] on button "Save" at bounding box center [357, 700] width 81 height 26
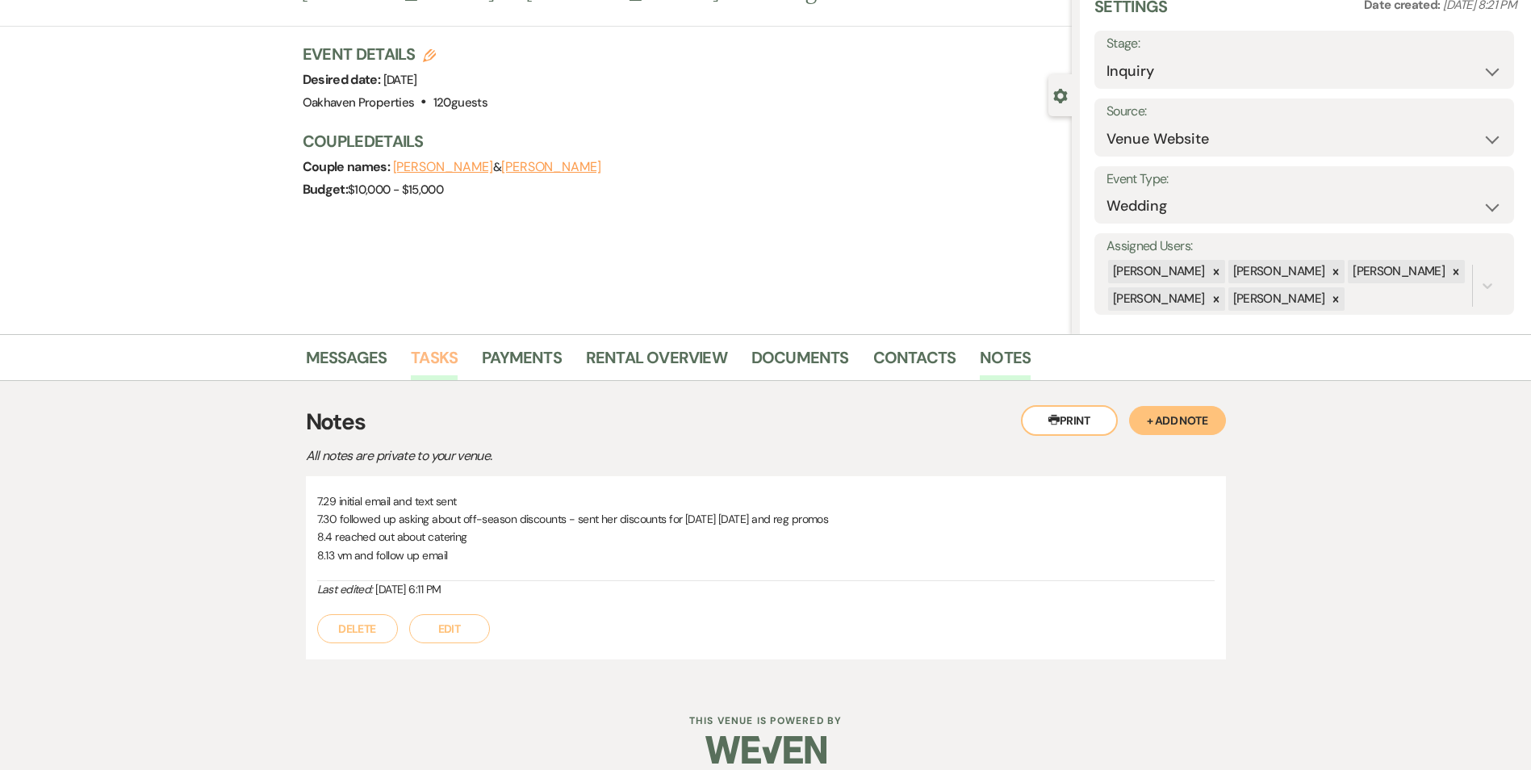
click at [460, 362] on li "Tasks" at bounding box center [446, 360] width 71 height 39
click at [430, 366] on link "Tasks" at bounding box center [434, 363] width 47 height 36
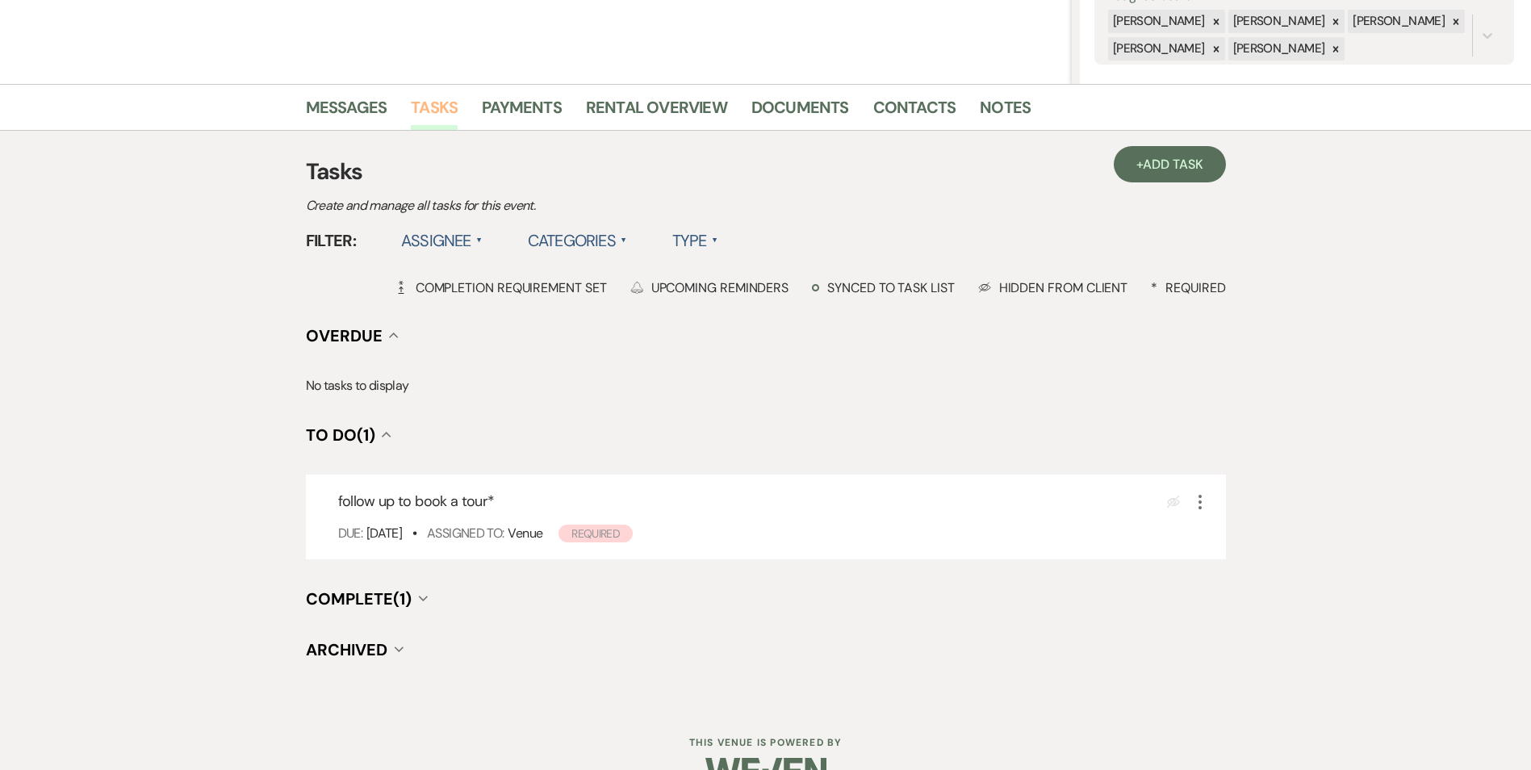
scroll to position [361, 0]
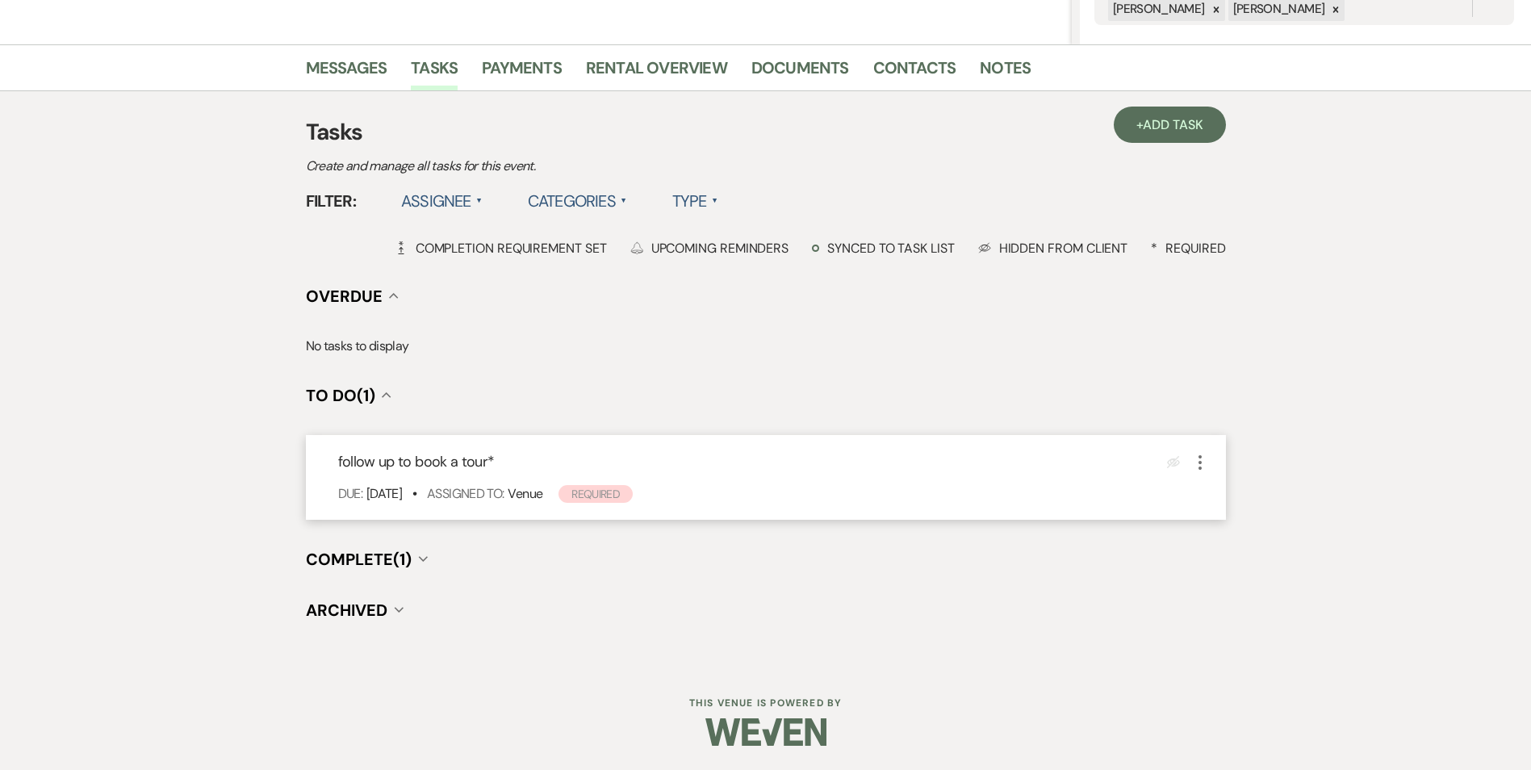
click at [1195, 463] on icon "More" at bounding box center [1200, 462] width 19 height 19
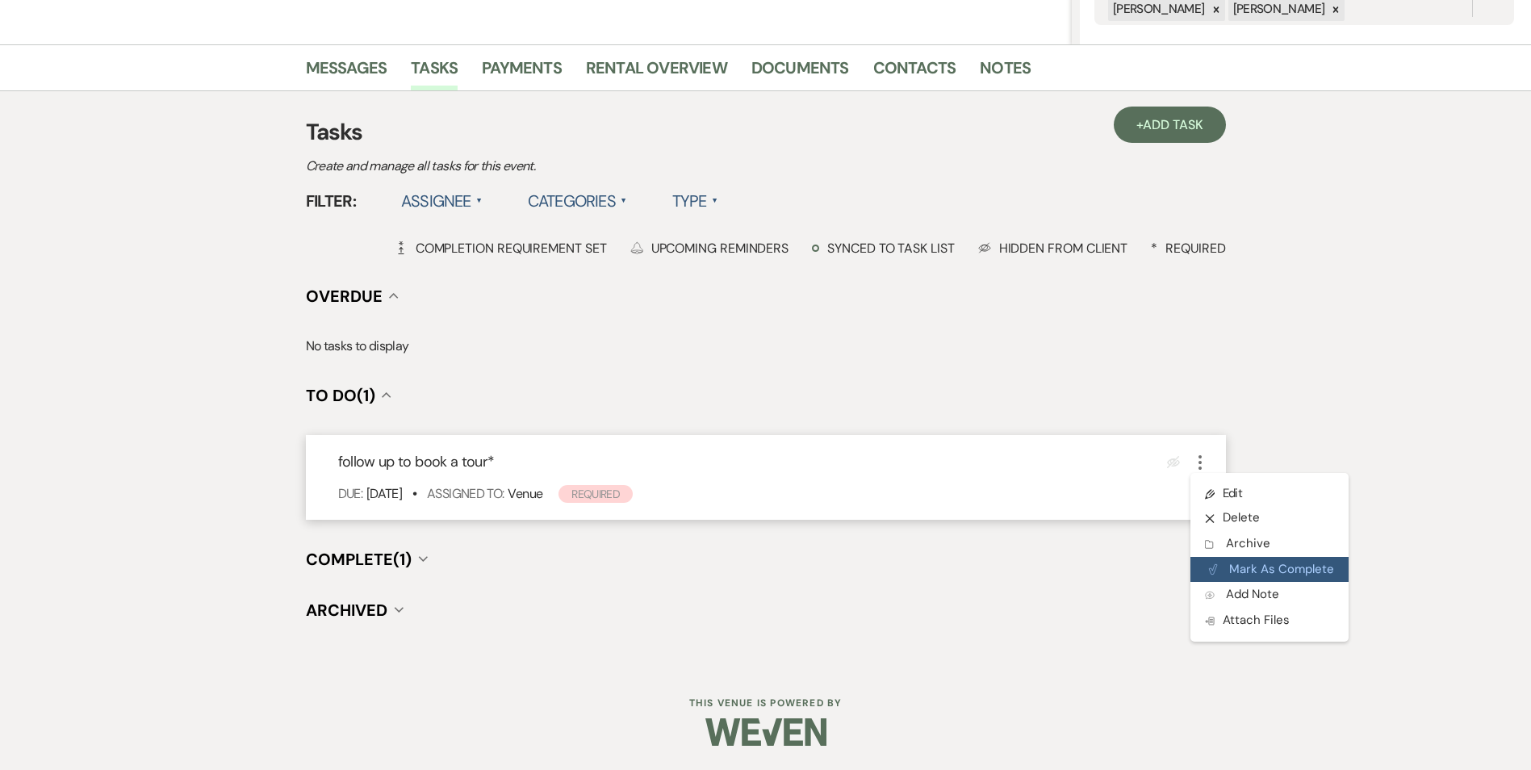
click at [1235, 561] on button "Plan Portal Link Mark As Complete" at bounding box center [1270, 570] width 158 height 26
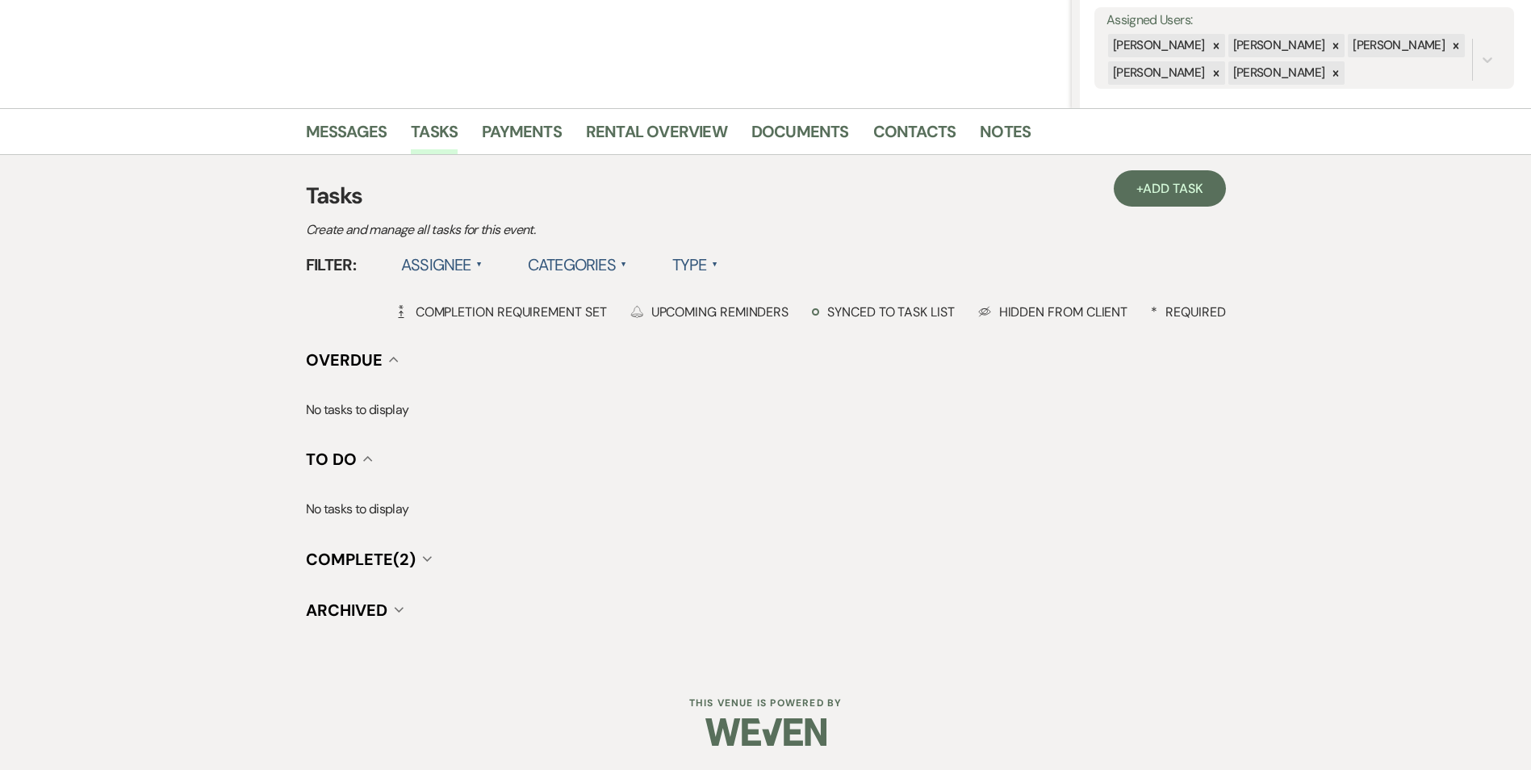
scroll to position [297, 0]
click at [1133, 190] on link "+ Add Task" at bounding box center [1169, 188] width 111 height 36
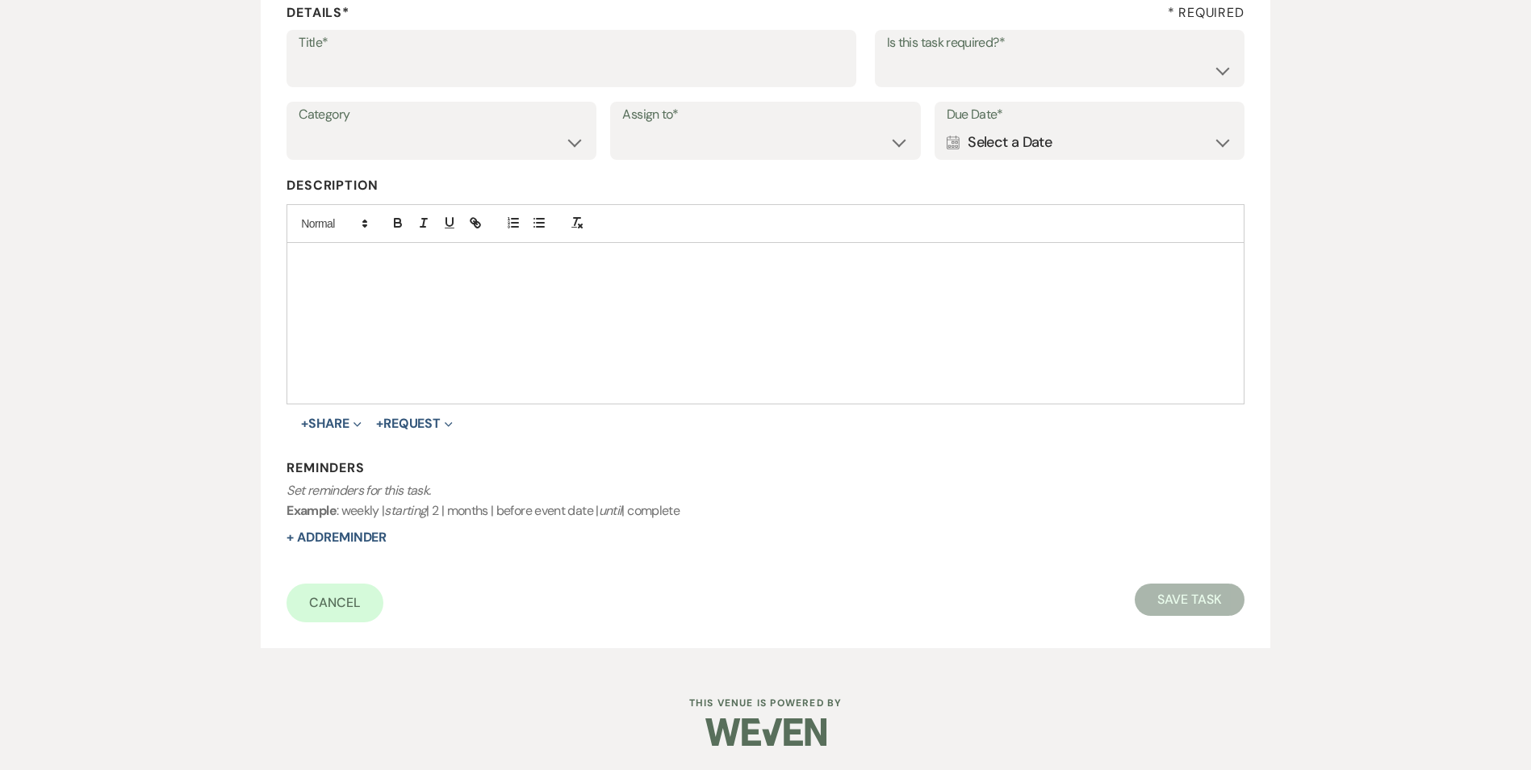
scroll to position [248, 0]
click at [418, 77] on input "Title*" at bounding box center [572, 69] width 546 height 31
type input "2"
type input "3rd follow up text and promo email"
click at [925, 78] on select "Yes No" at bounding box center [1059, 69] width 345 height 31
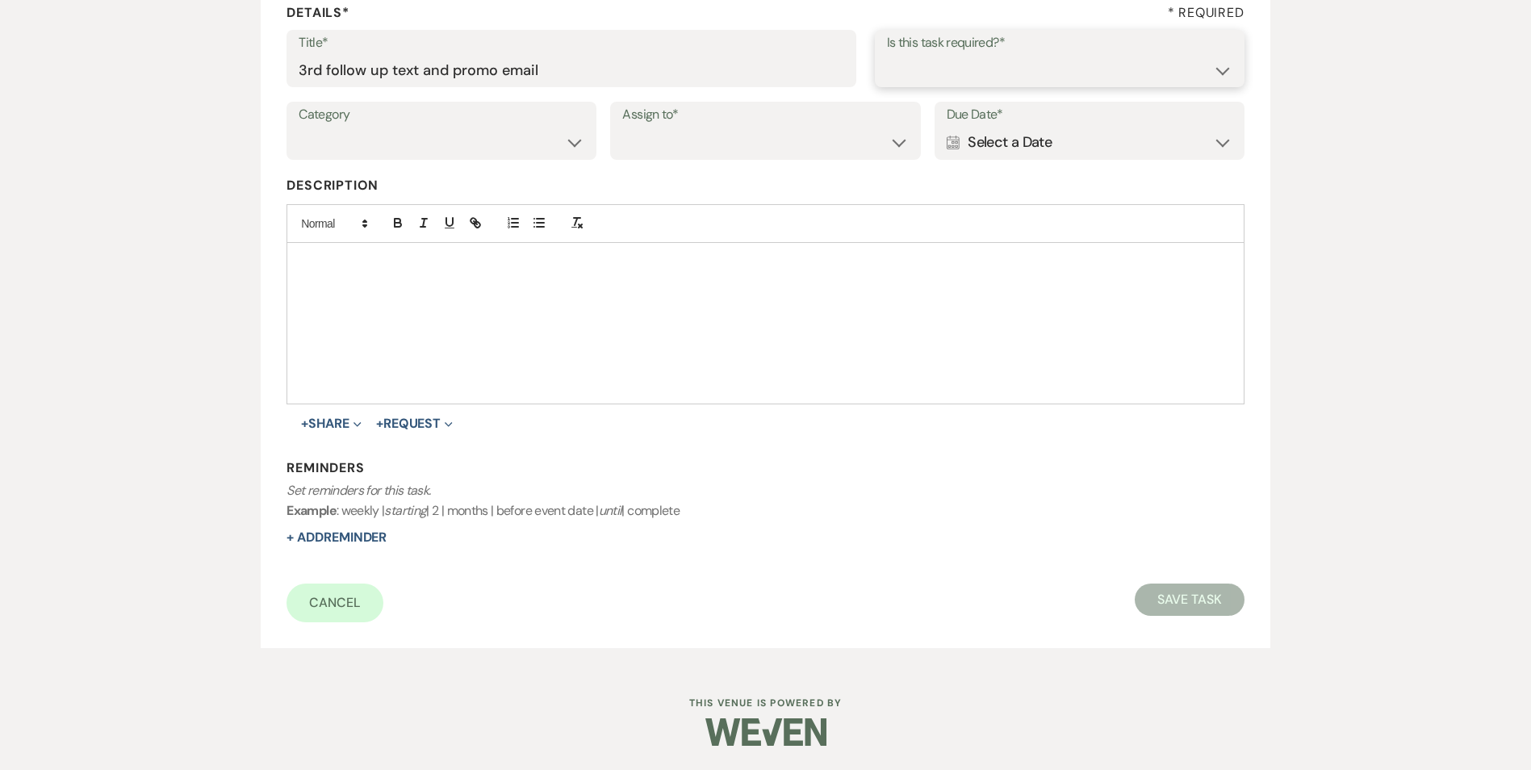
select select "true"
click at [887, 54] on select "Yes No" at bounding box center [1059, 69] width 345 height 31
click at [554, 150] on select "Venue Vendors Guests Details Finalize & Share" at bounding box center [442, 142] width 286 height 31
select select "31"
click at [299, 127] on select "Venue Vendors Guests Details Finalize & Share" at bounding box center [442, 142] width 286 height 31
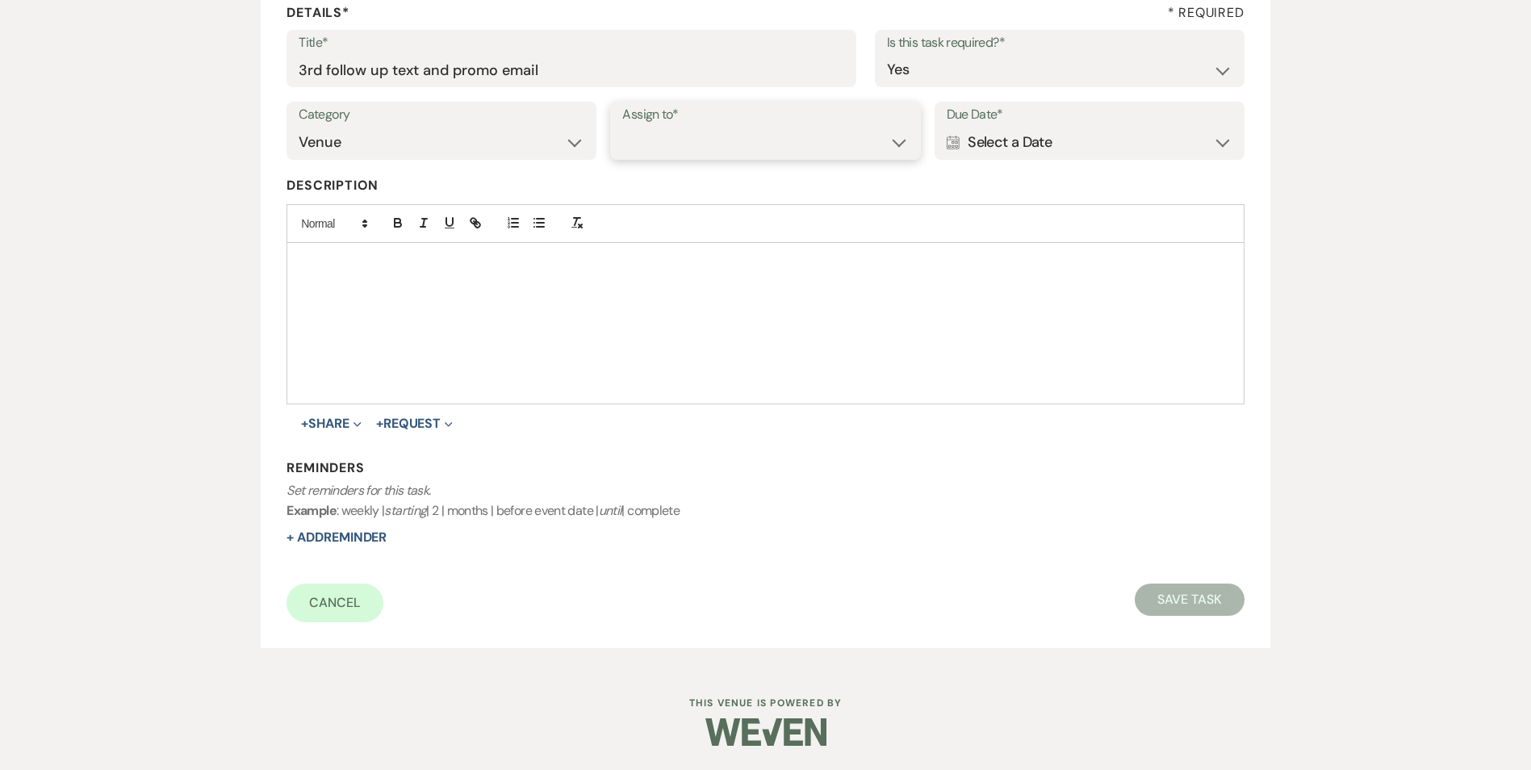
drag, startPoint x: 634, startPoint y: 151, endPoint x: 643, endPoint y: 155, distance: 9.0
click at [634, 150] on select "Venue Client" at bounding box center [765, 142] width 286 height 31
select select "venueHost"
click at [622, 127] on select "Venue Client" at bounding box center [765, 142] width 286 height 31
click at [967, 145] on div "Calendar Select a Date Expand" at bounding box center [1090, 142] width 286 height 31
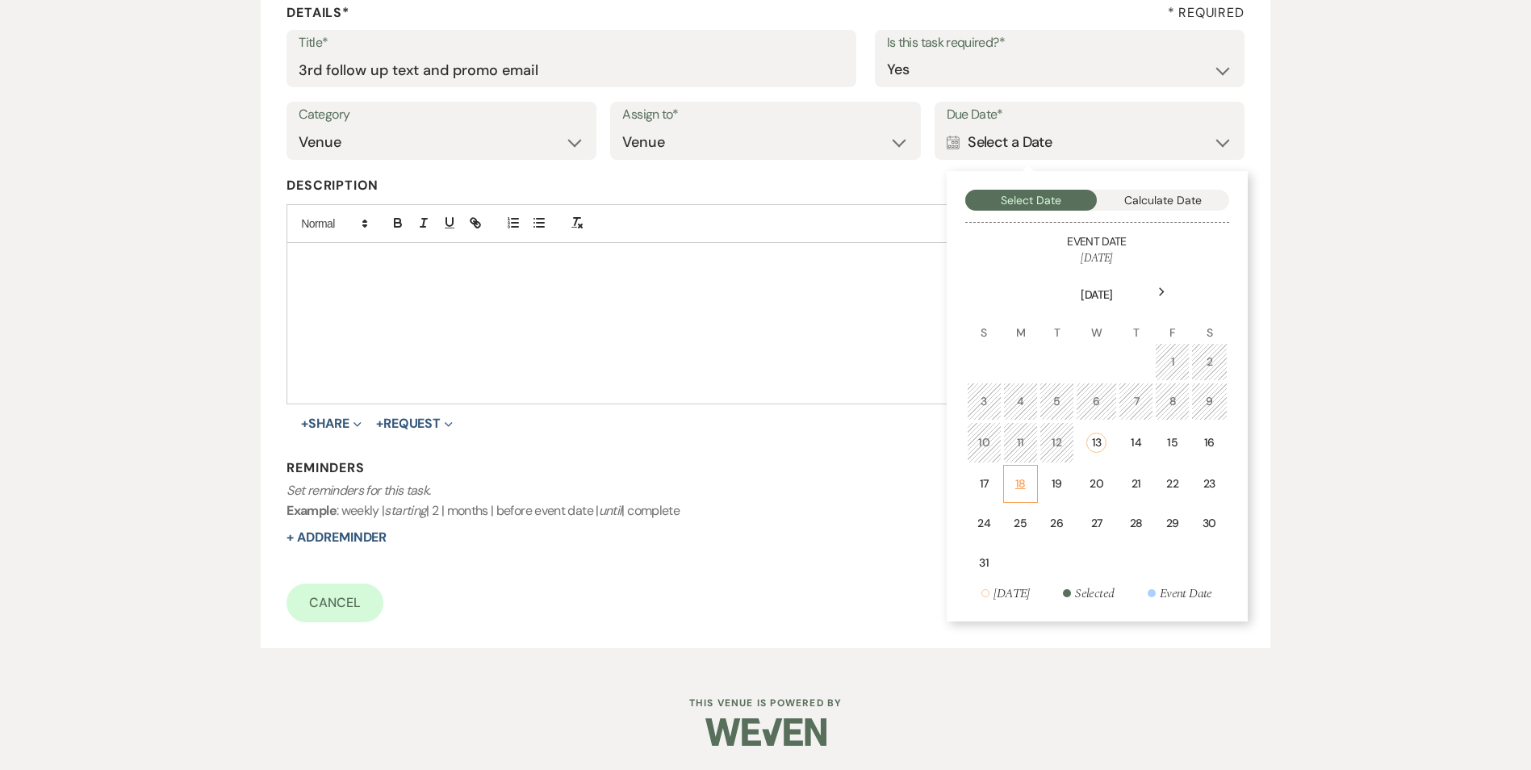
click at [1017, 490] on div "18" at bounding box center [1021, 483] width 14 height 17
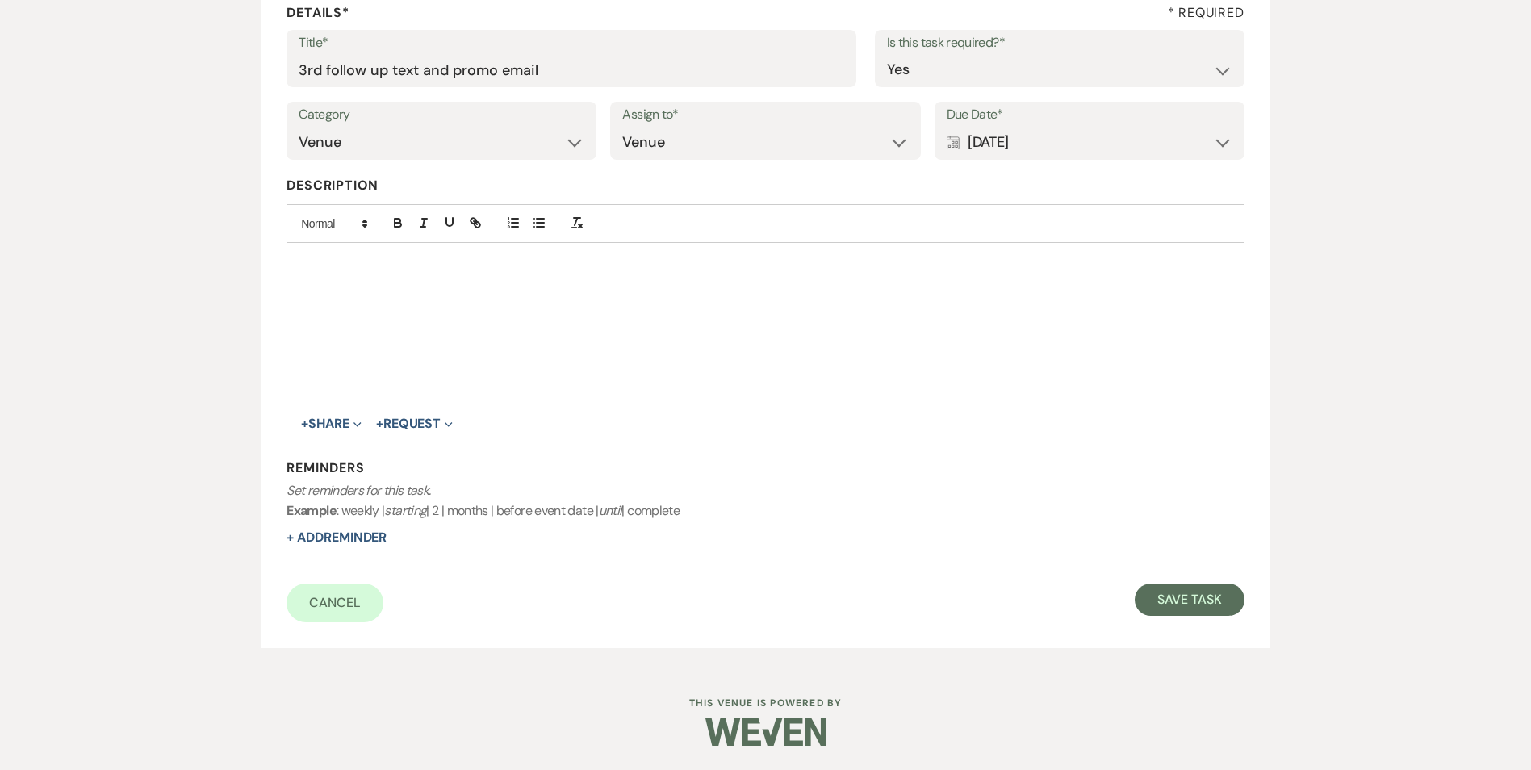
click at [345, 522] on div "Reminders Set reminders for this task. Example : weekly | starting | 2 | months…" at bounding box center [765, 503] width 957 height 88
click at [377, 535] on button "+ Add Reminder" at bounding box center [337, 537] width 100 height 13
select select "host"
select select "days"
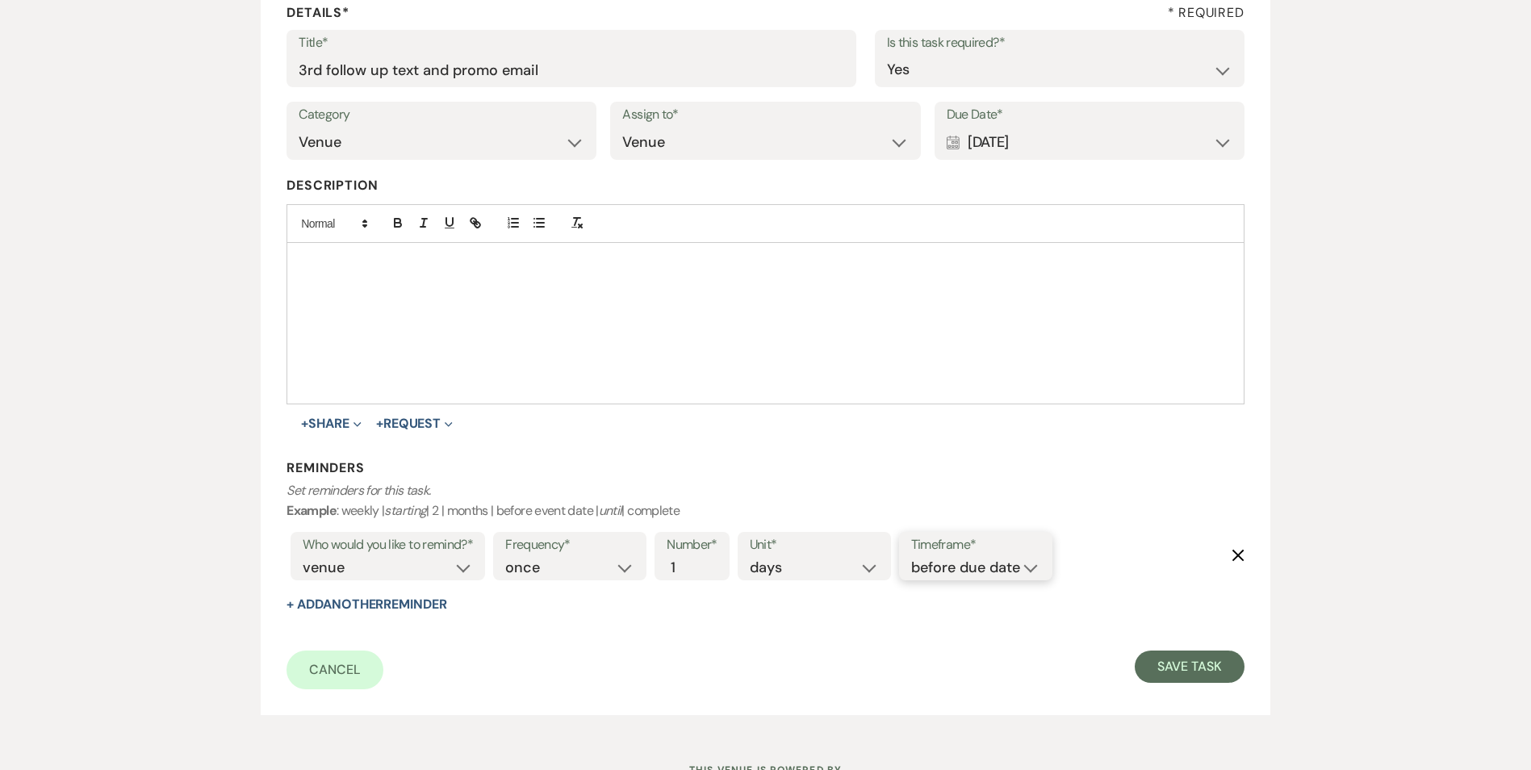
click at [923, 573] on select "before due date after due date on due date on custom date" at bounding box center [975, 568] width 129 height 22
select select "onDueDate"
click at [911, 557] on select "before due date after due date on due date on custom date" at bounding box center [975, 568] width 129 height 22
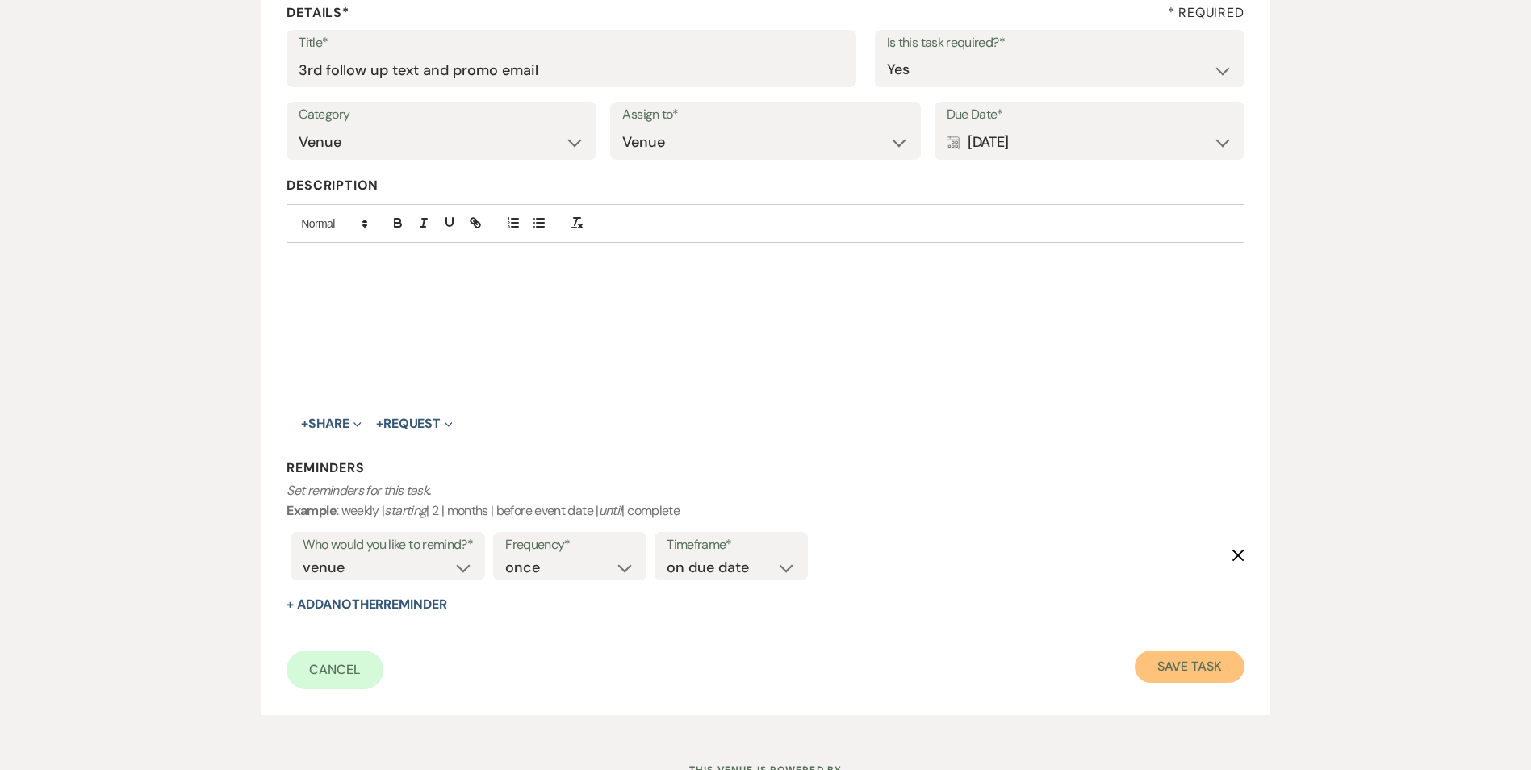
drag, startPoint x: 1185, startPoint y: 655, endPoint x: 1085, endPoint y: 618, distance: 107.0
click at [1186, 655] on button "Save Task" at bounding box center [1189, 667] width 109 height 32
select select "5"
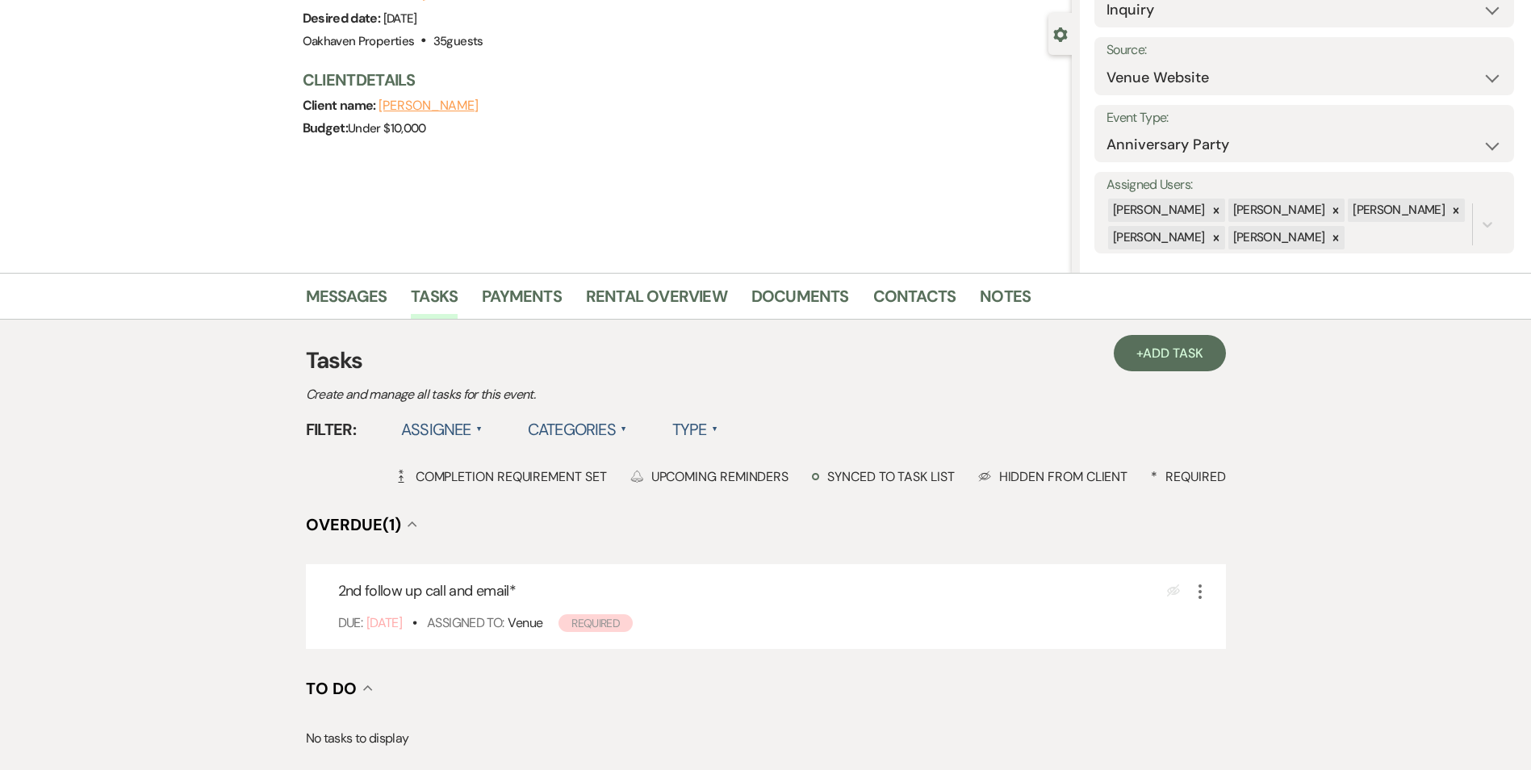
scroll to position [161, 0]
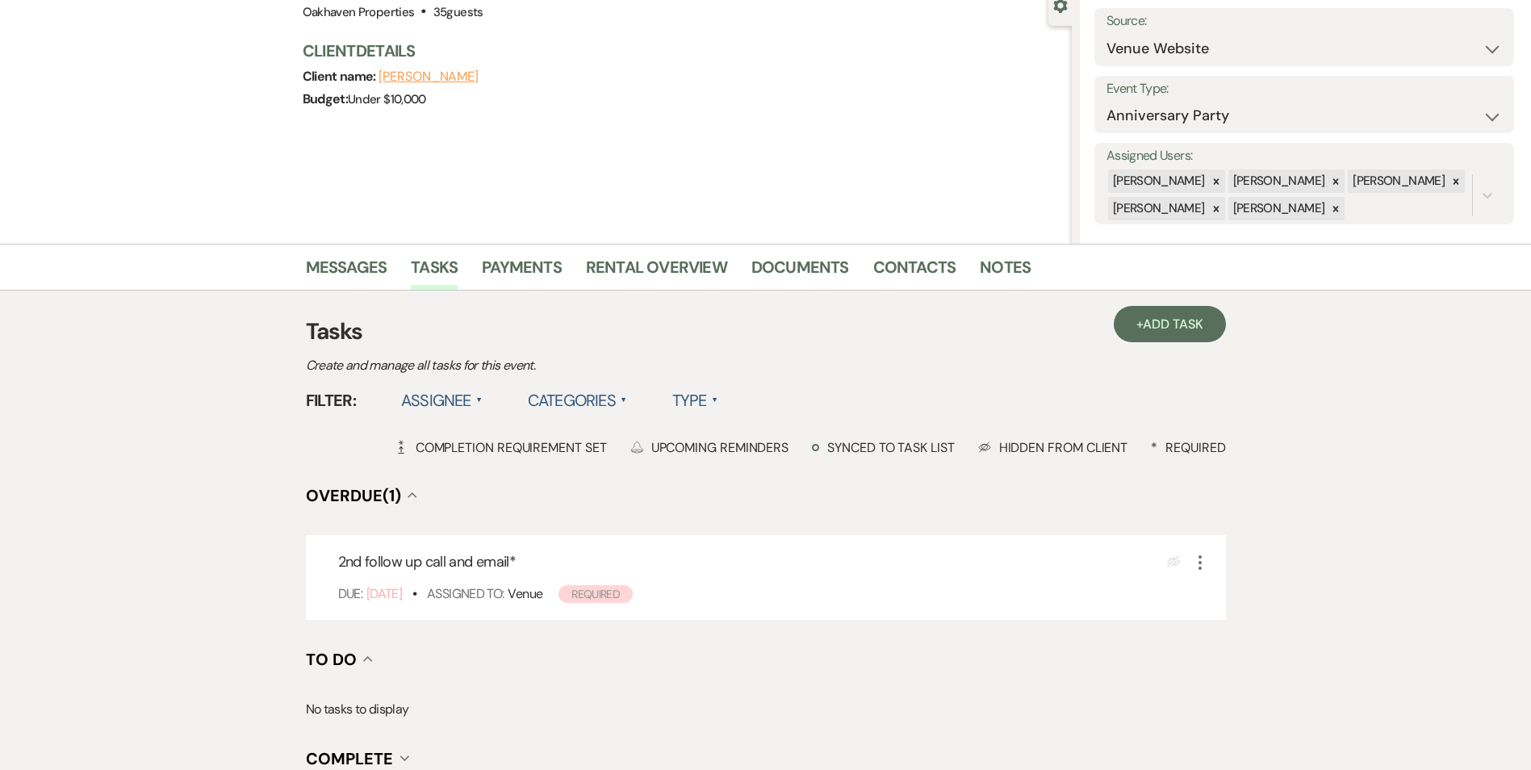
click at [967, 262] on li "Contacts" at bounding box center [926, 270] width 107 height 39
click at [971, 265] on li "Contacts" at bounding box center [926, 270] width 107 height 39
click at [980, 266] on link "Notes" at bounding box center [1005, 272] width 51 height 36
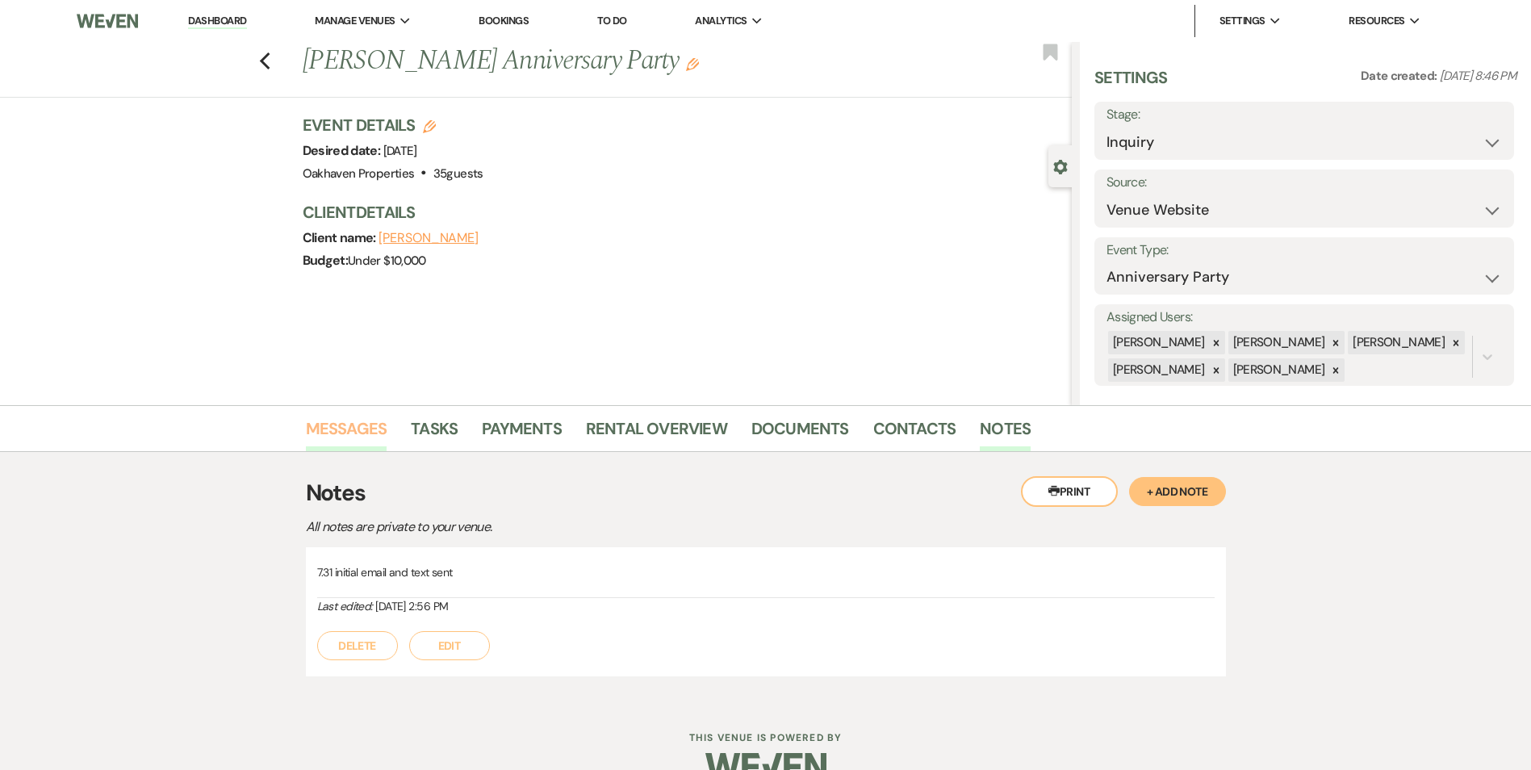
click at [354, 417] on link "Messages" at bounding box center [347, 434] width 82 height 36
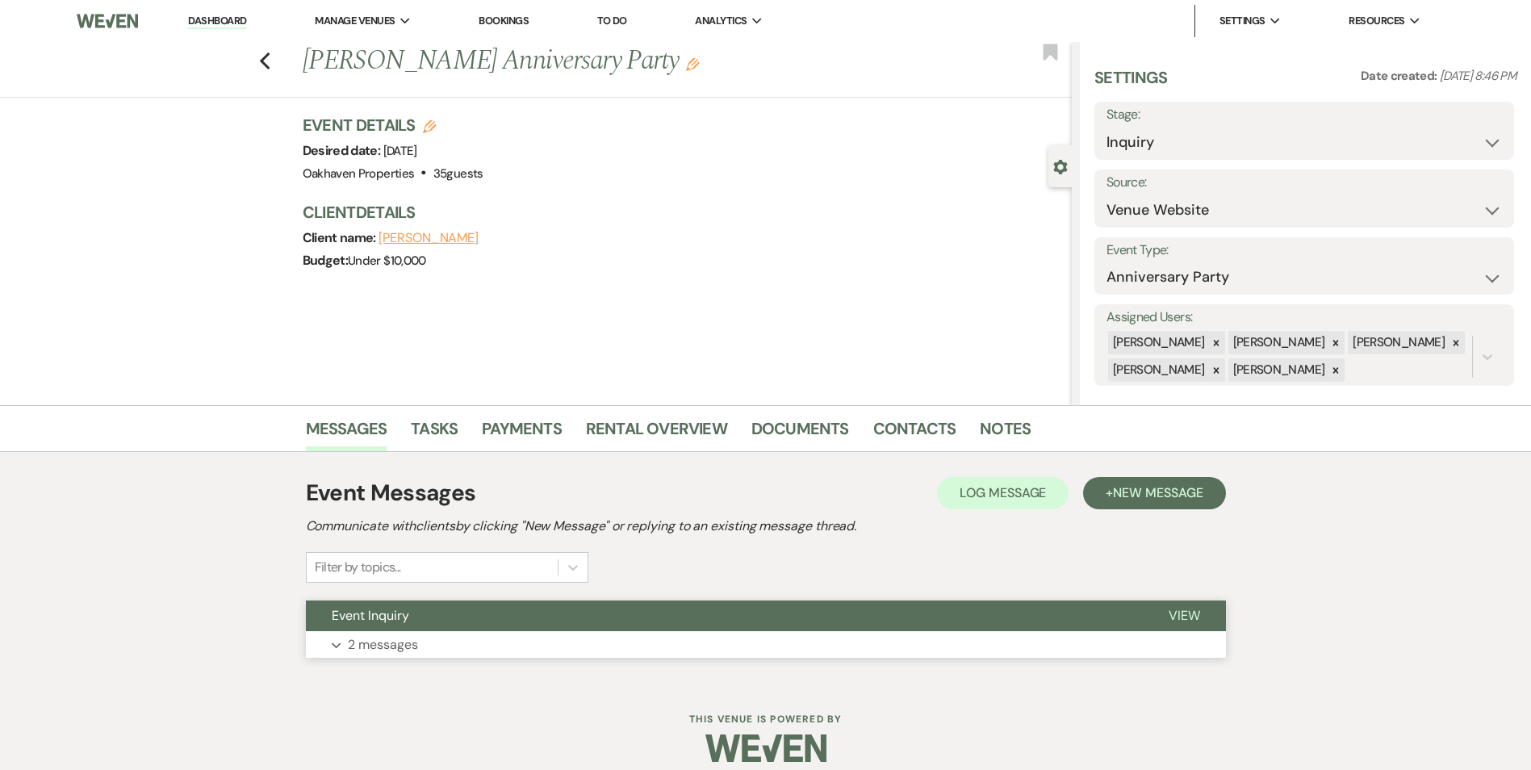
click at [1212, 618] on button "View" at bounding box center [1184, 616] width 83 height 31
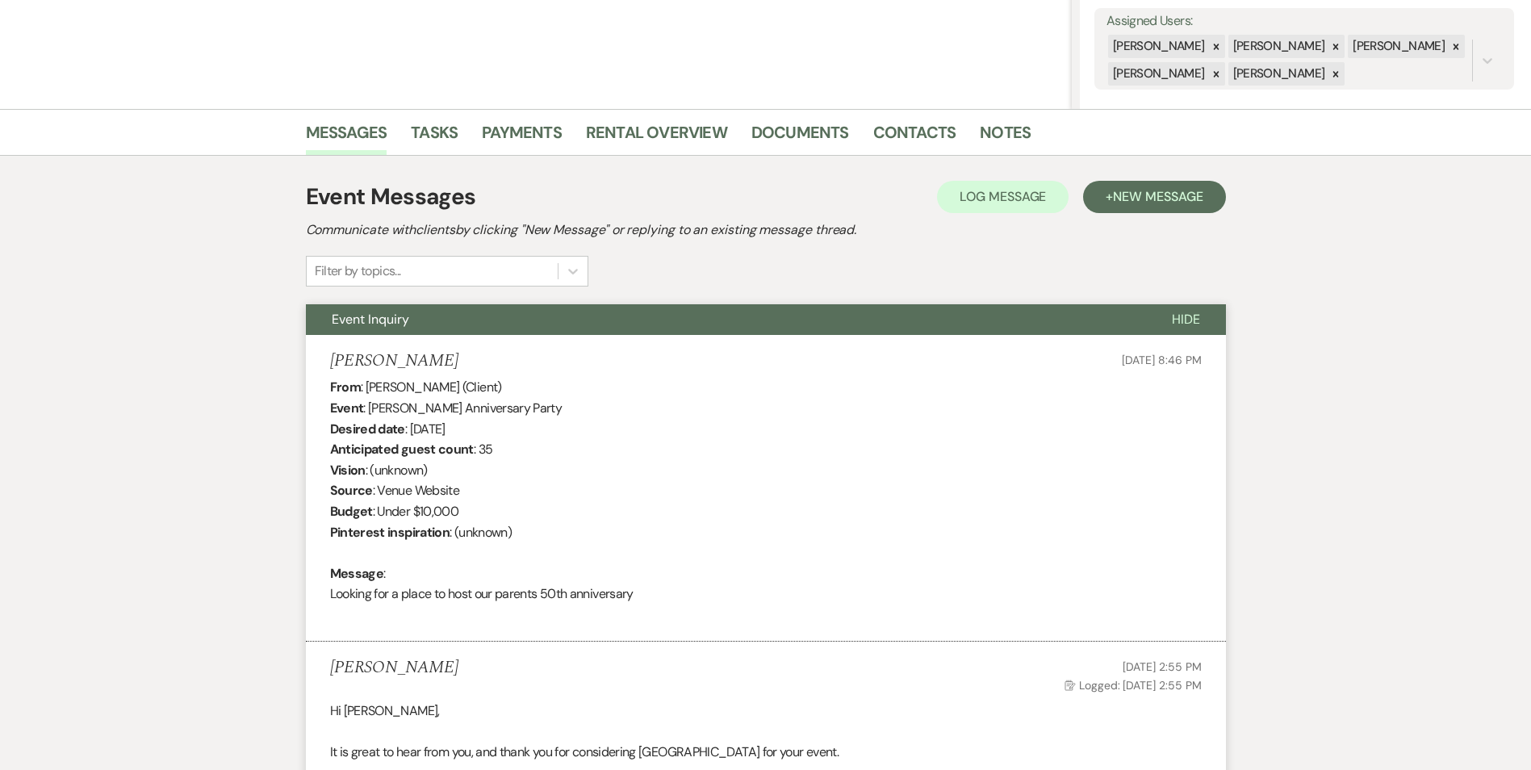
scroll to position [164, 0]
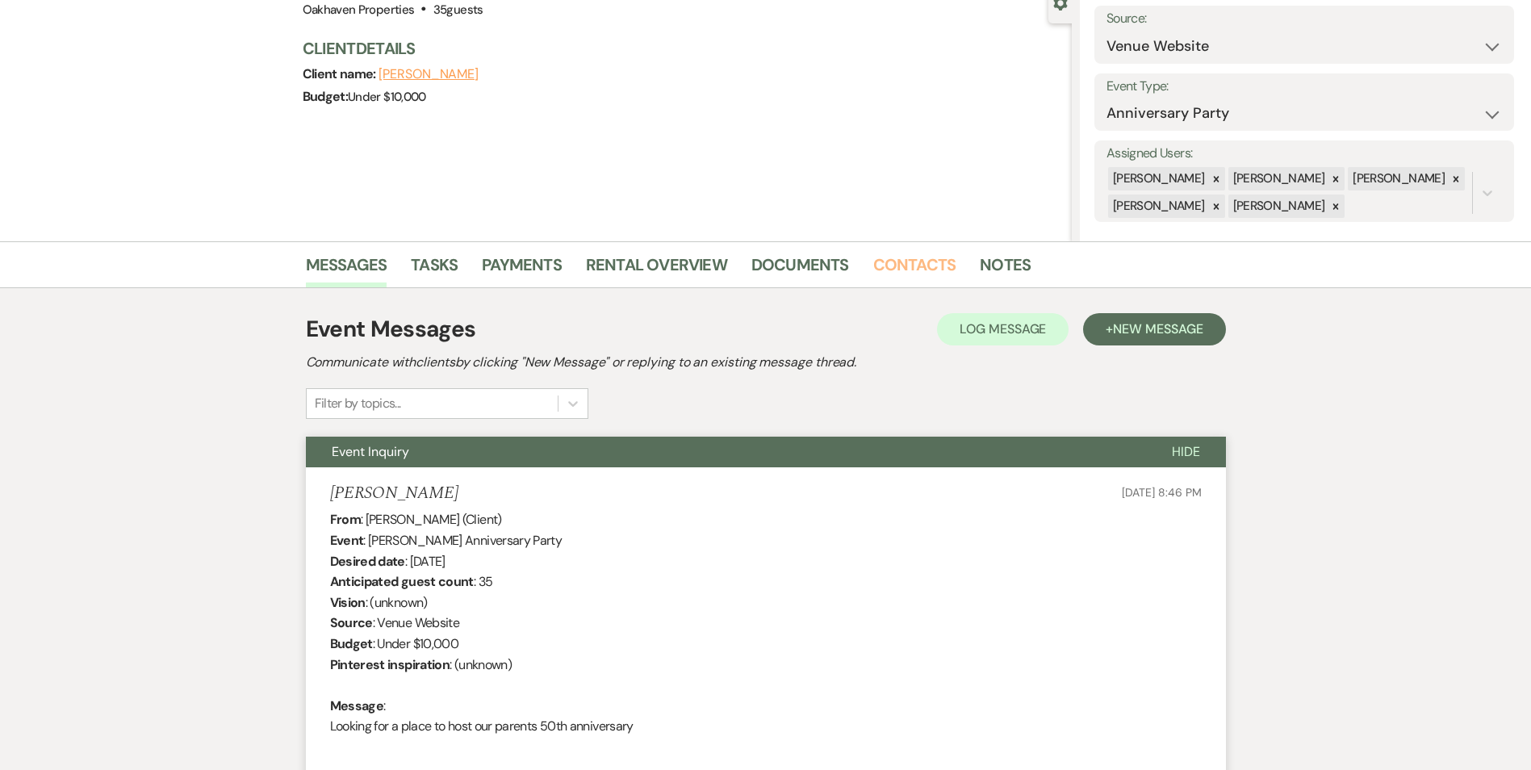
click at [894, 257] on link "Contacts" at bounding box center [914, 270] width 83 height 36
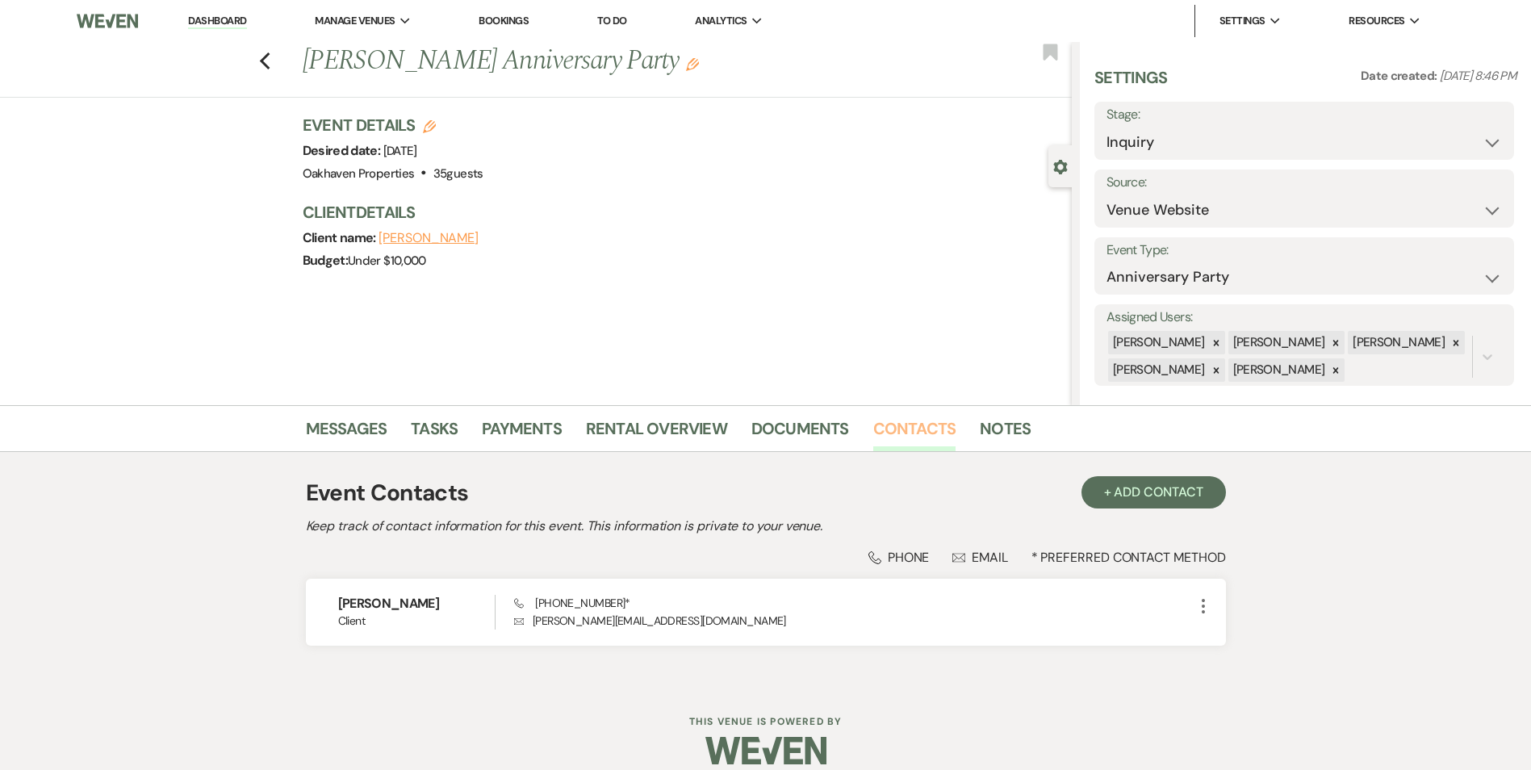
scroll to position [19, 0]
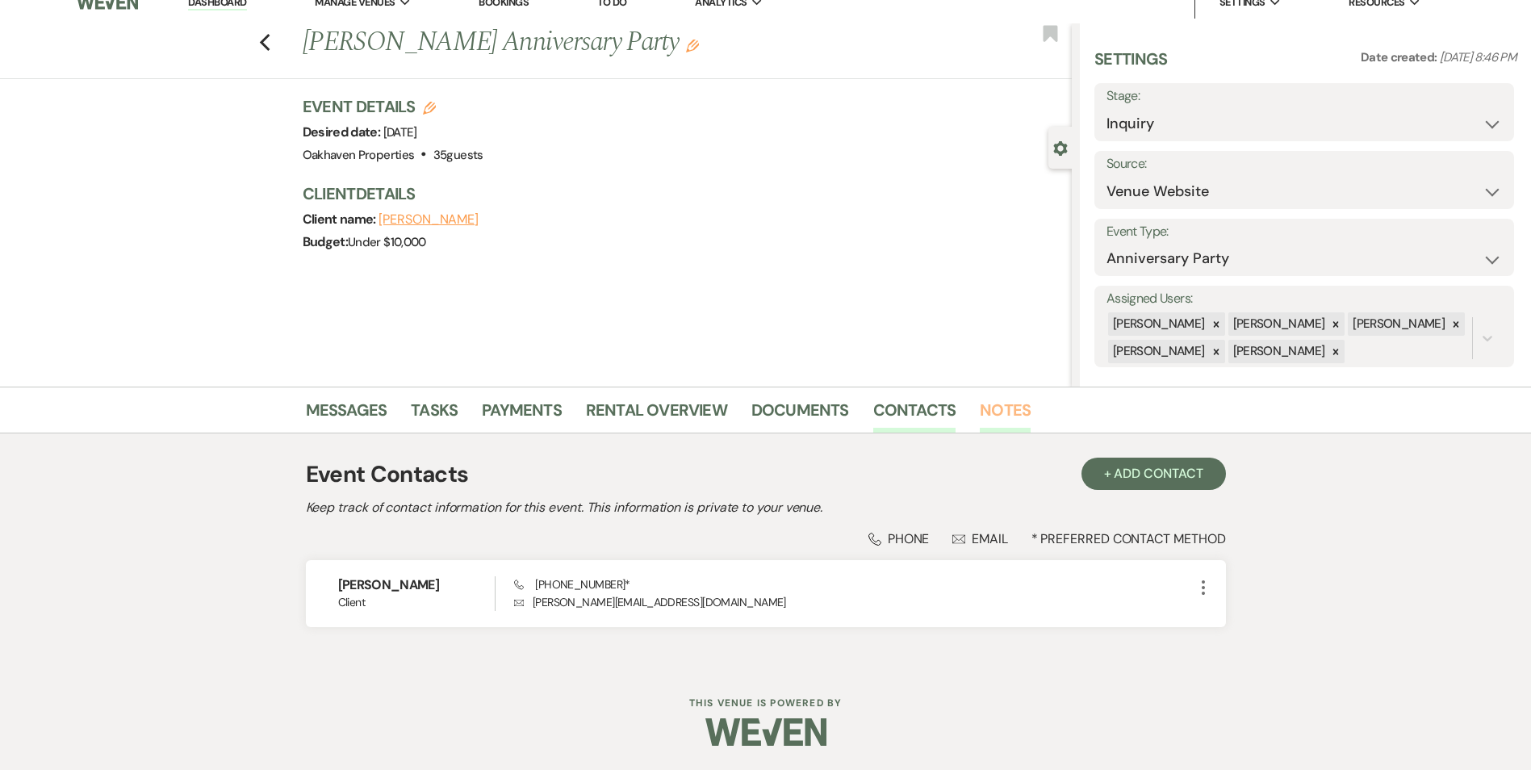
click at [992, 422] on link "Notes" at bounding box center [1005, 415] width 51 height 36
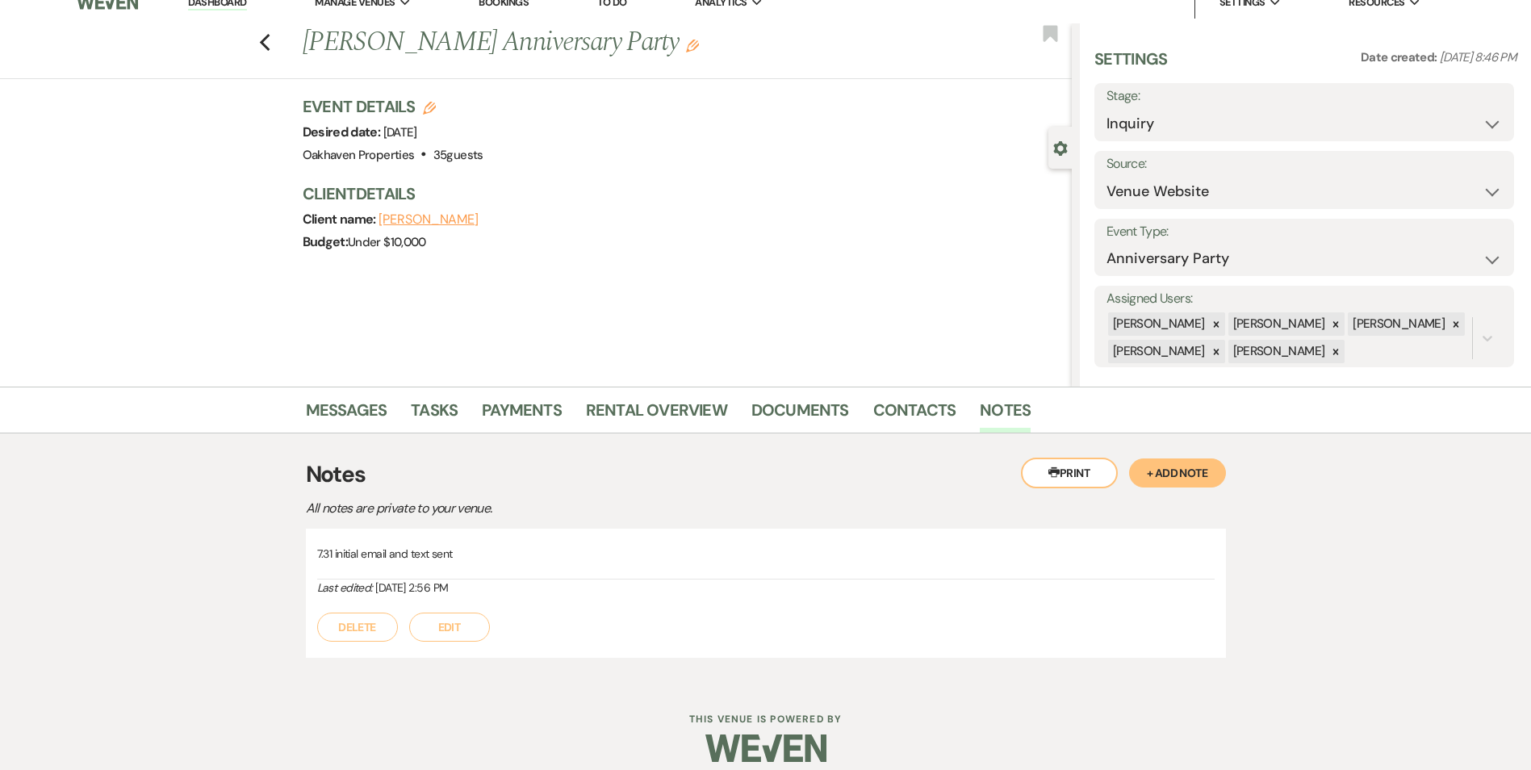
click at [429, 632] on button "Edit" at bounding box center [449, 627] width 81 height 29
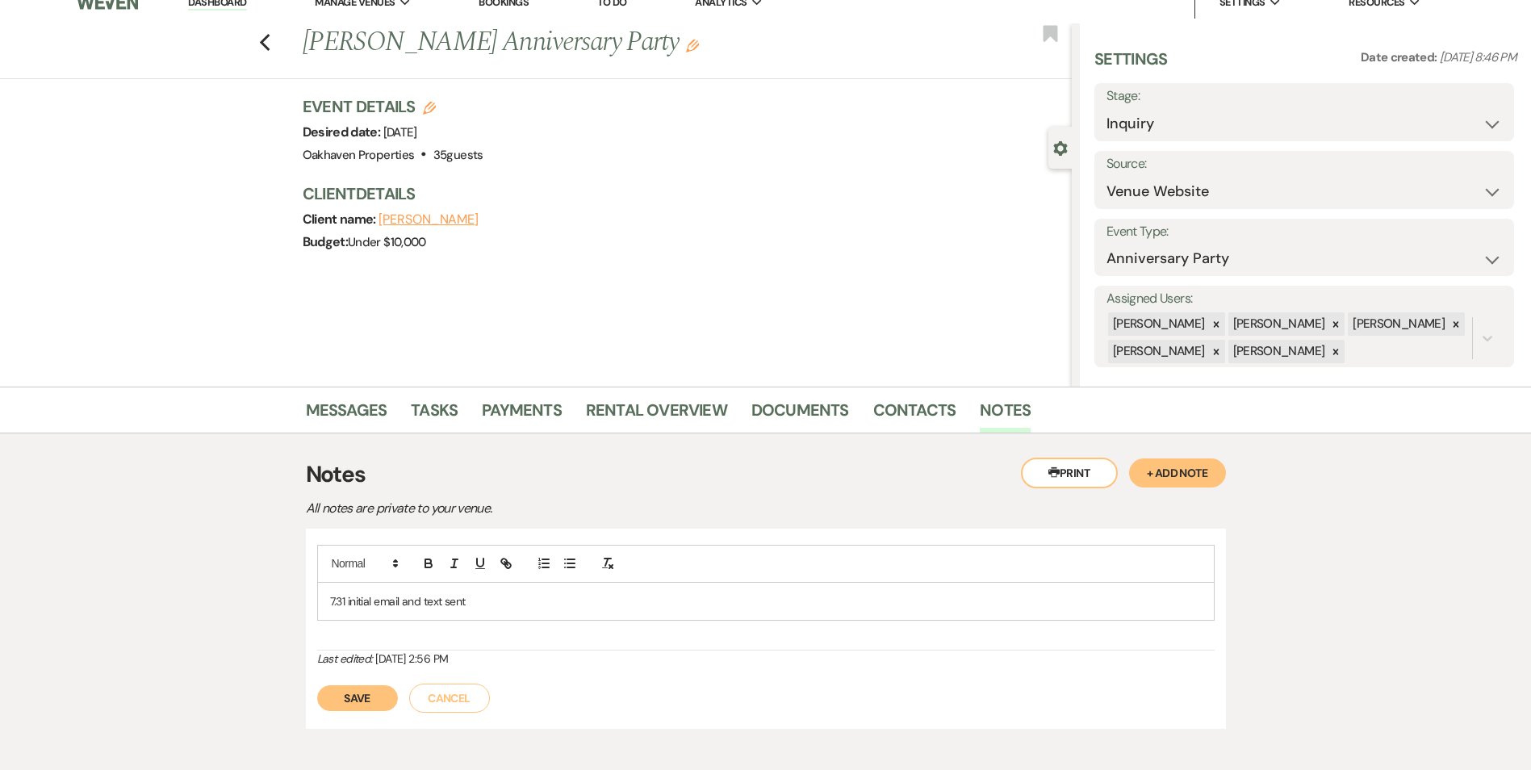
click at [480, 613] on div "7.31 initial email and text sent" at bounding box center [766, 601] width 896 height 37
click at [379, 724] on button "Save" at bounding box center [357, 716] width 81 height 26
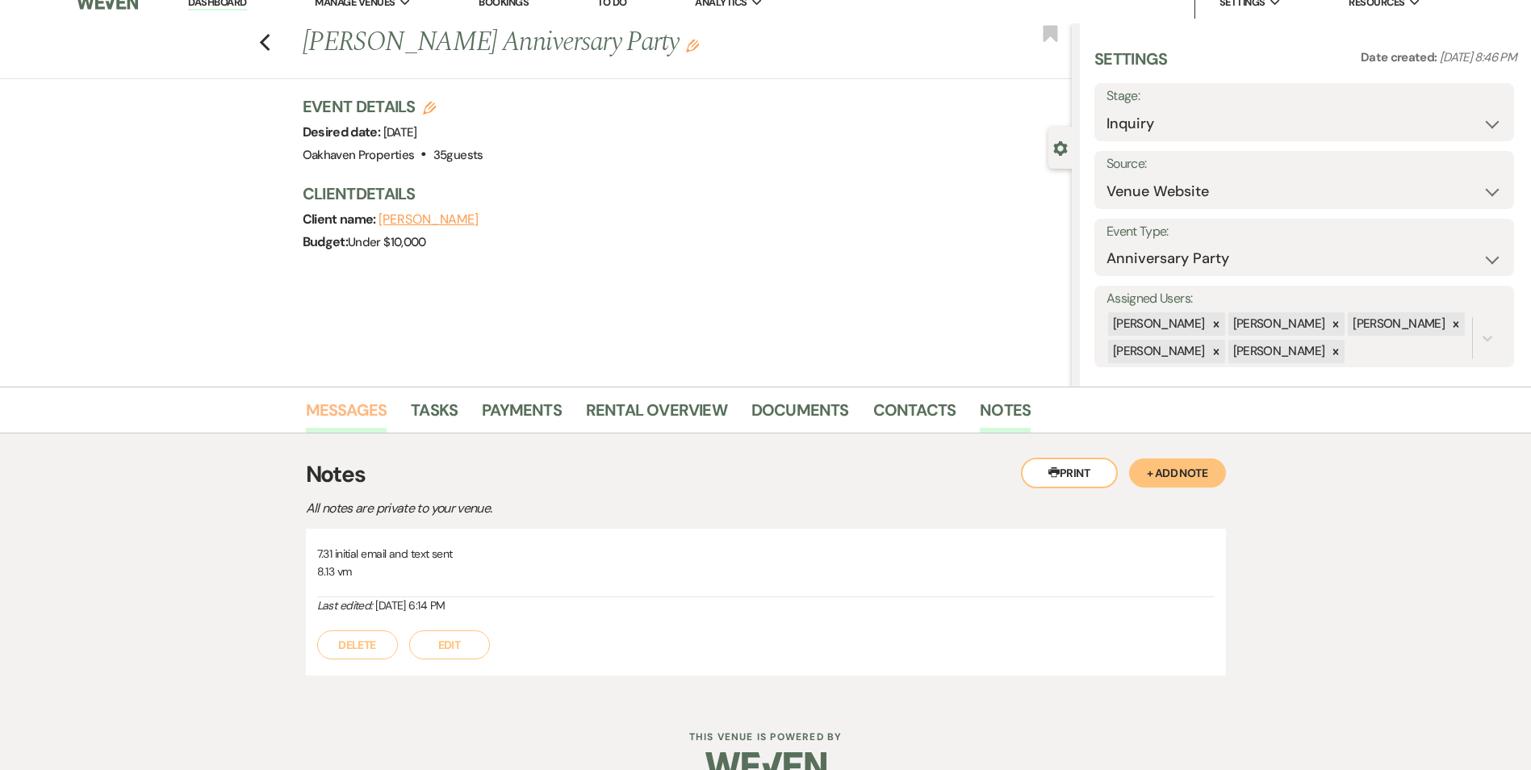
click at [371, 418] on link "Messages" at bounding box center [347, 415] width 82 height 36
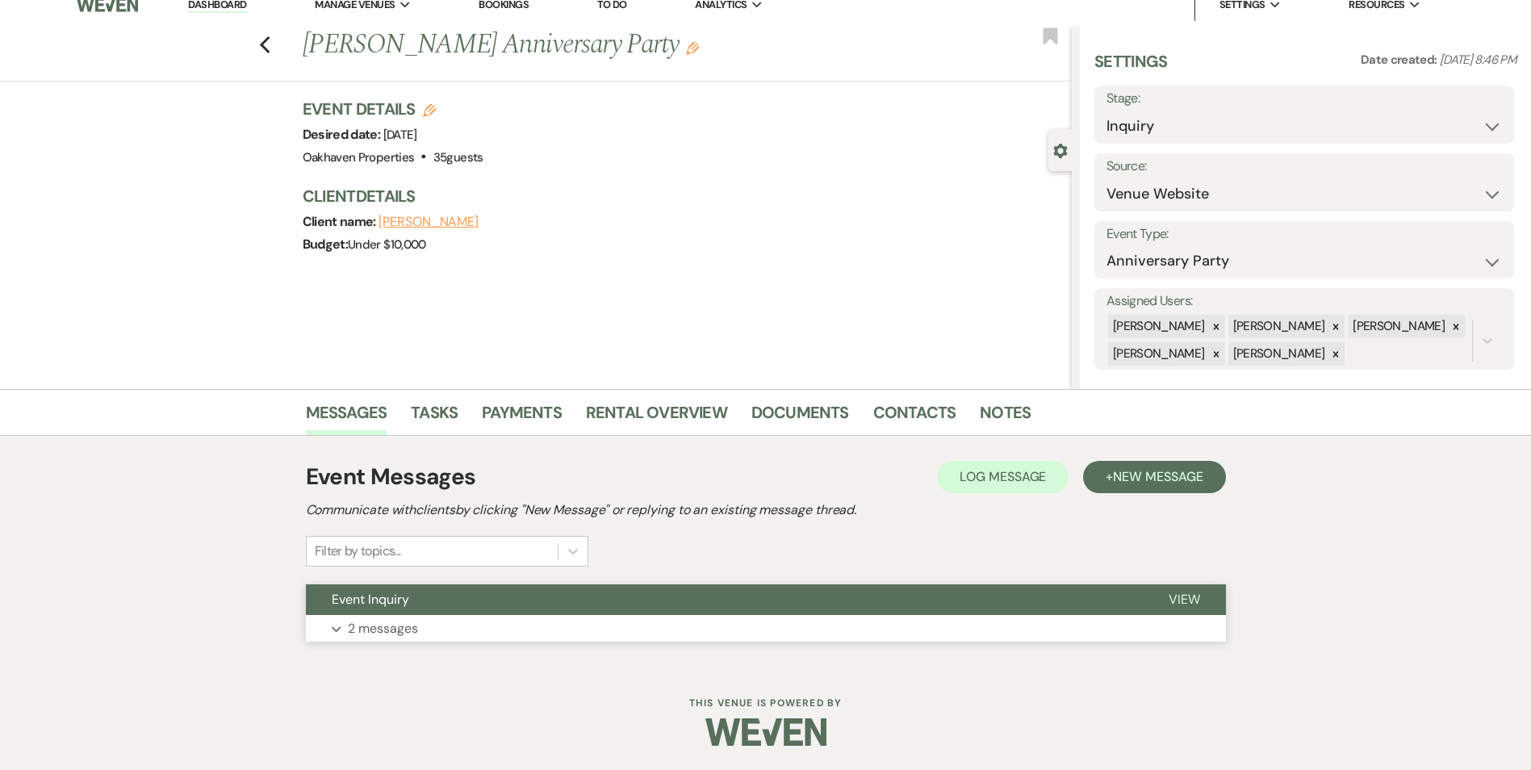
click at [1170, 597] on span "View" at bounding box center [1184, 599] width 31 height 17
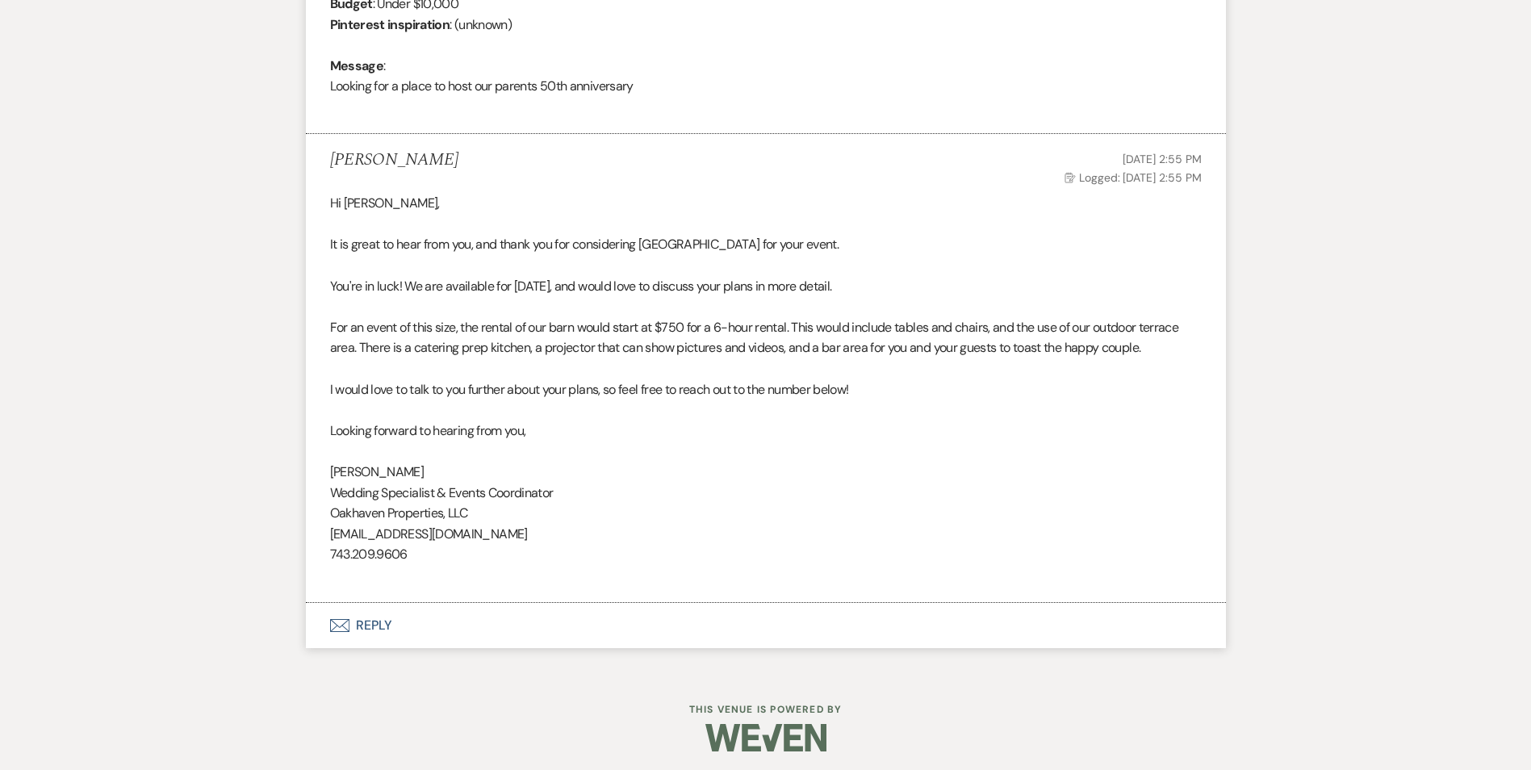
scroll to position [567, 0]
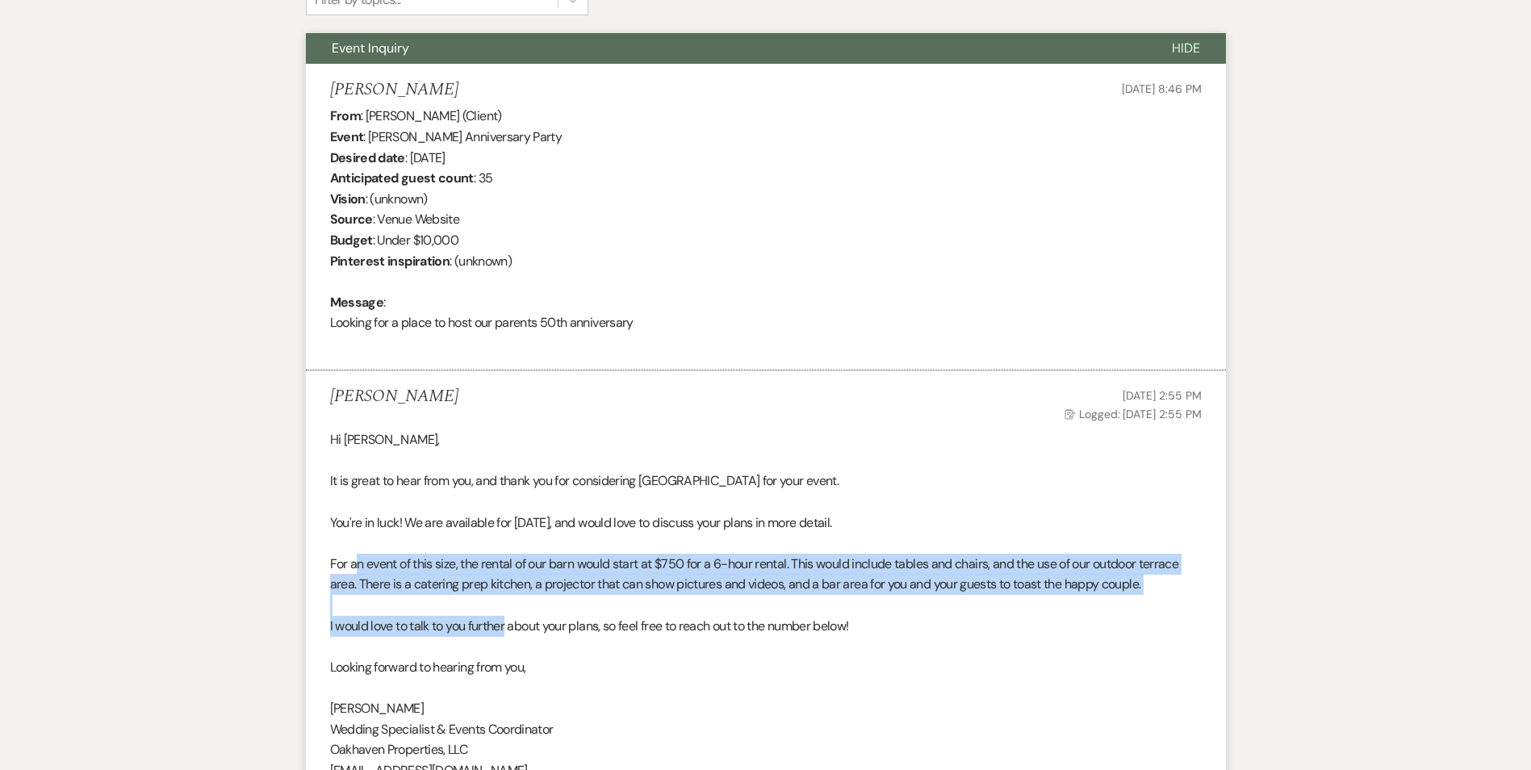
drag, startPoint x: 360, startPoint y: 564, endPoint x: 509, endPoint y: 630, distance: 162.3
click at [509, 630] on div "Hi [PERSON_NAME], It is great to hear from you, and thank you for considering […" at bounding box center [766, 625] width 872 height 392
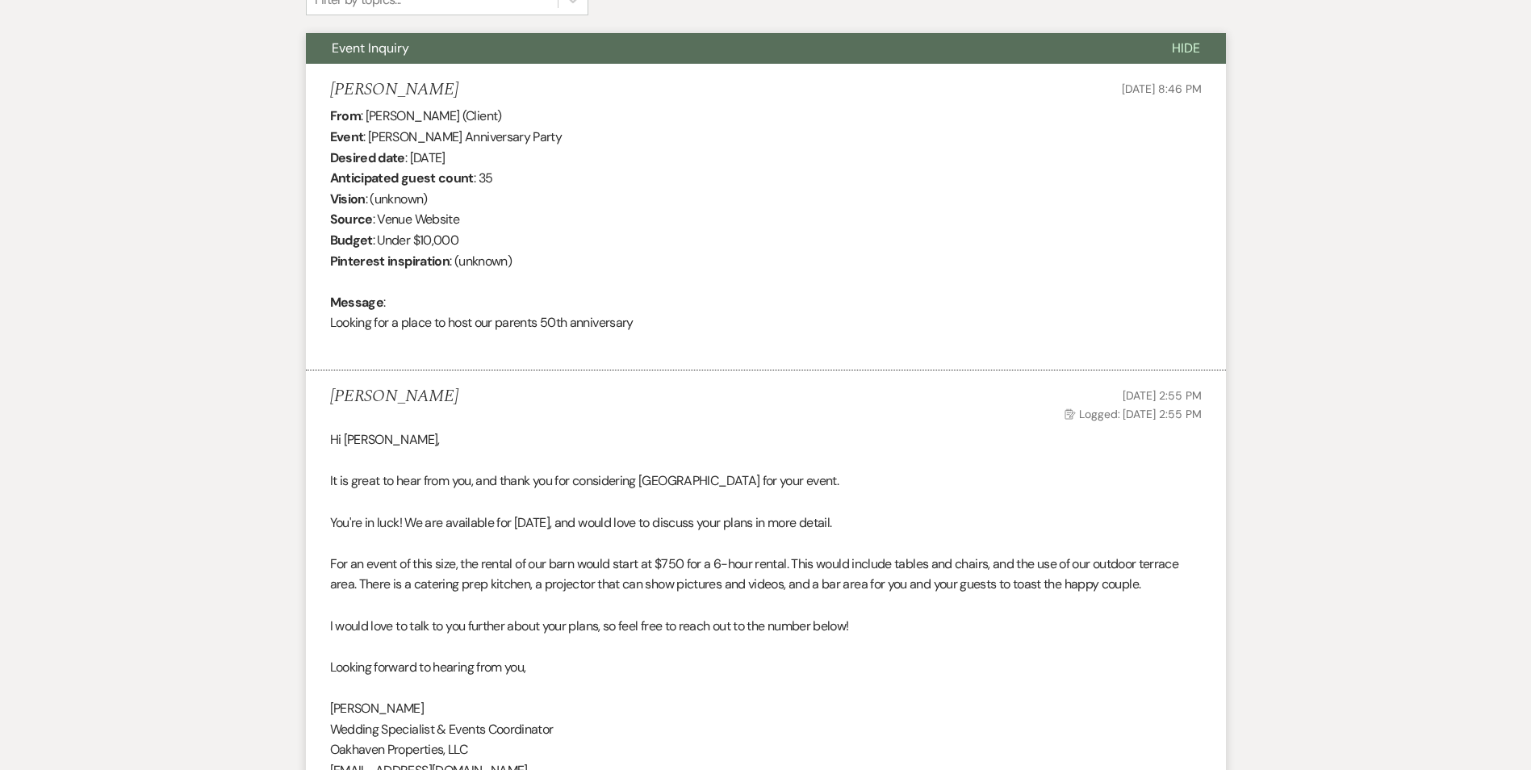
drag, startPoint x: 509, startPoint y: 630, endPoint x: 567, endPoint y: 638, distance: 59.5
click at [567, 638] on p at bounding box center [766, 646] width 872 height 21
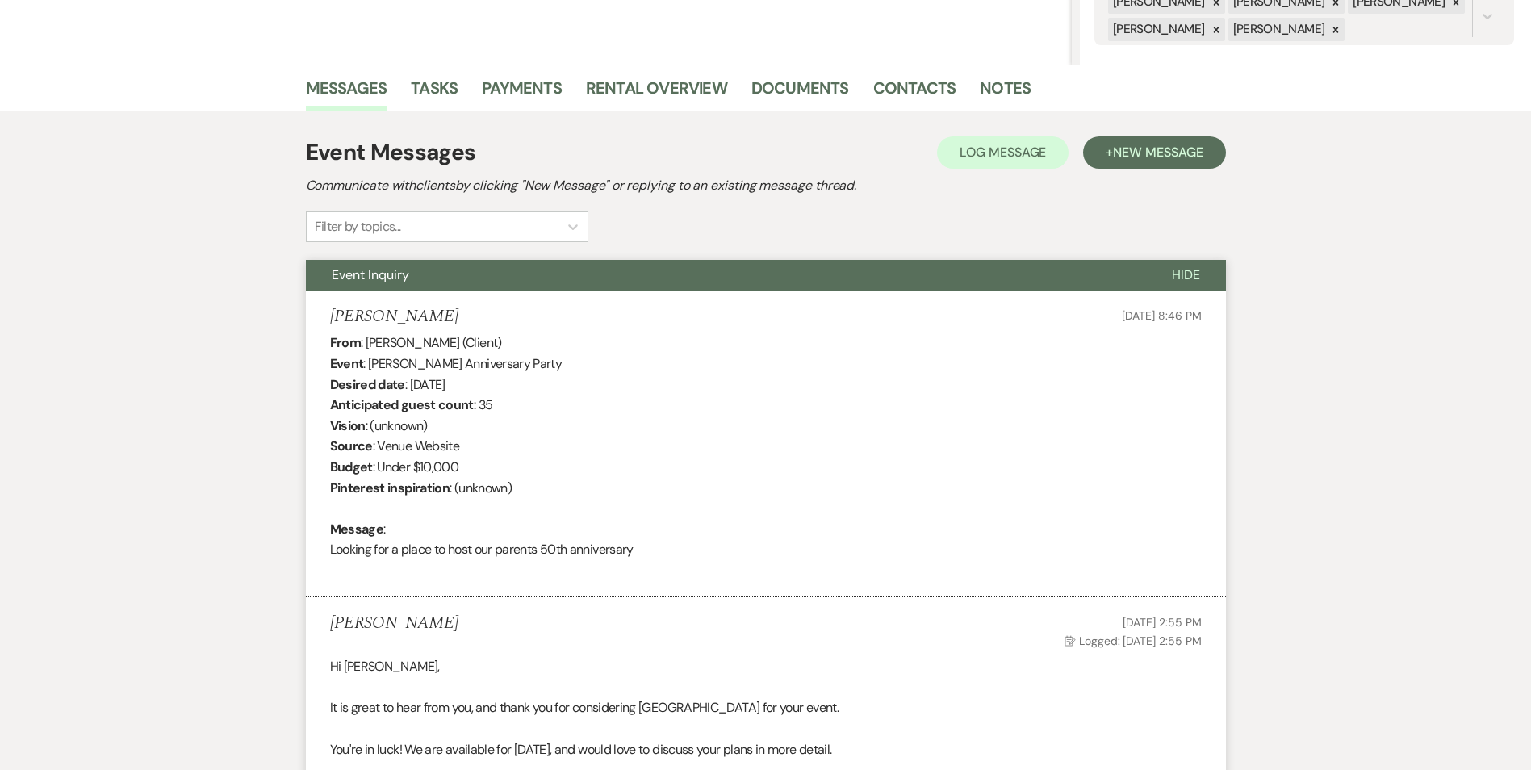
scroll to position [2, 0]
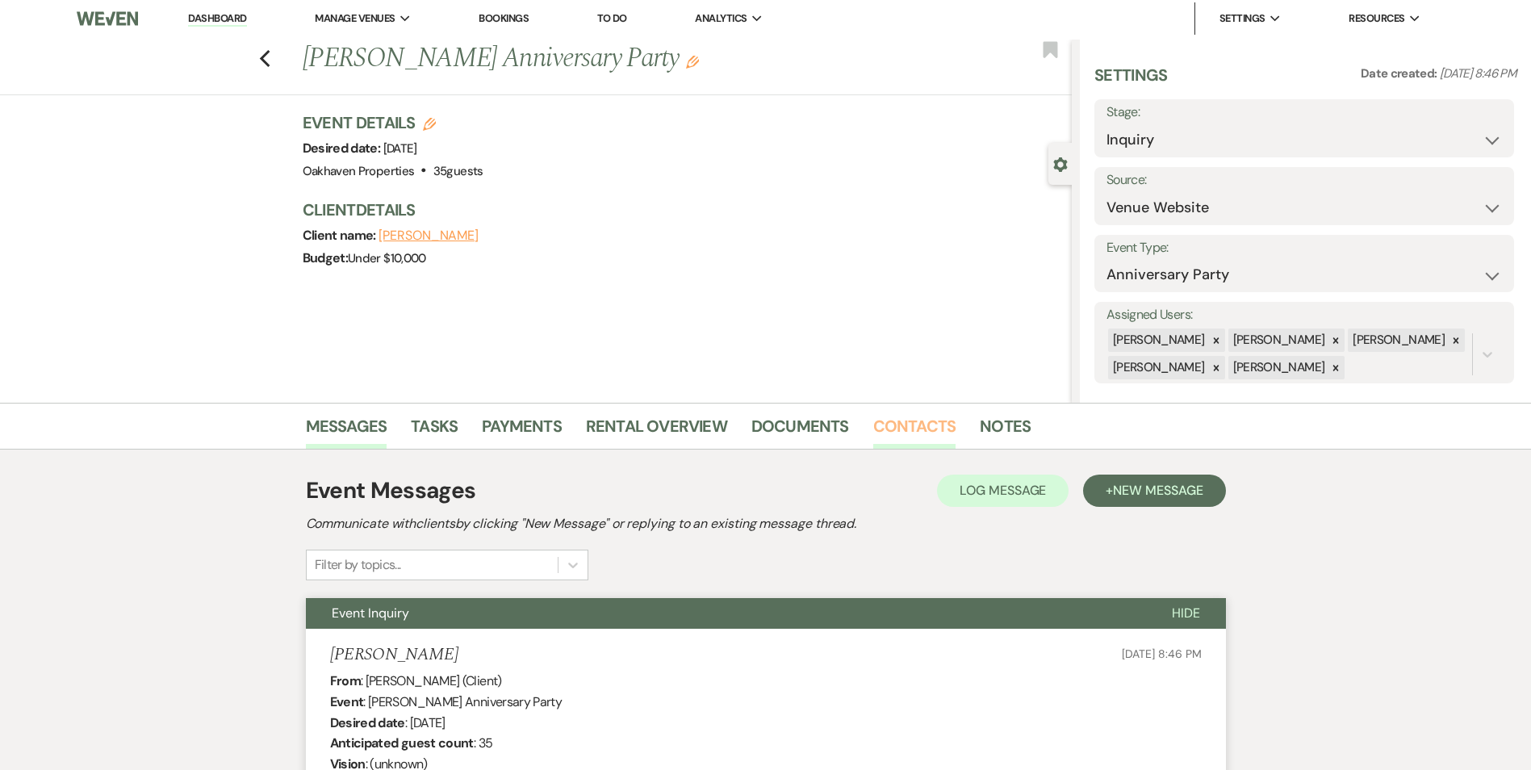
click at [883, 425] on link "Contacts" at bounding box center [914, 431] width 83 height 36
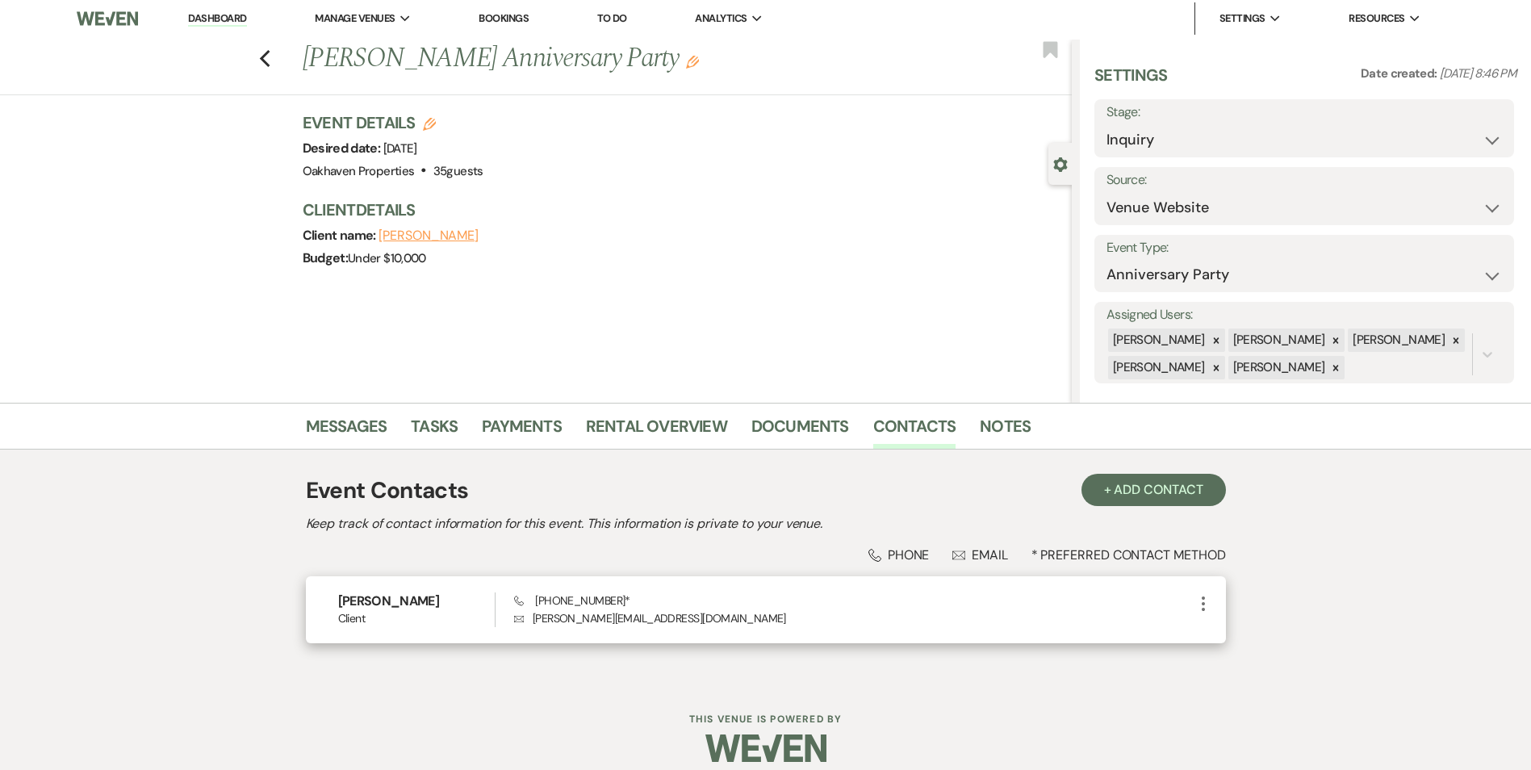
click at [630, 619] on p "Envelope [PERSON_NAME][EMAIL_ADDRESS][DOMAIN_NAME]" at bounding box center [853, 618] width 679 height 18
click at [988, 428] on link "Notes" at bounding box center [1005, 431] width 51 height 36
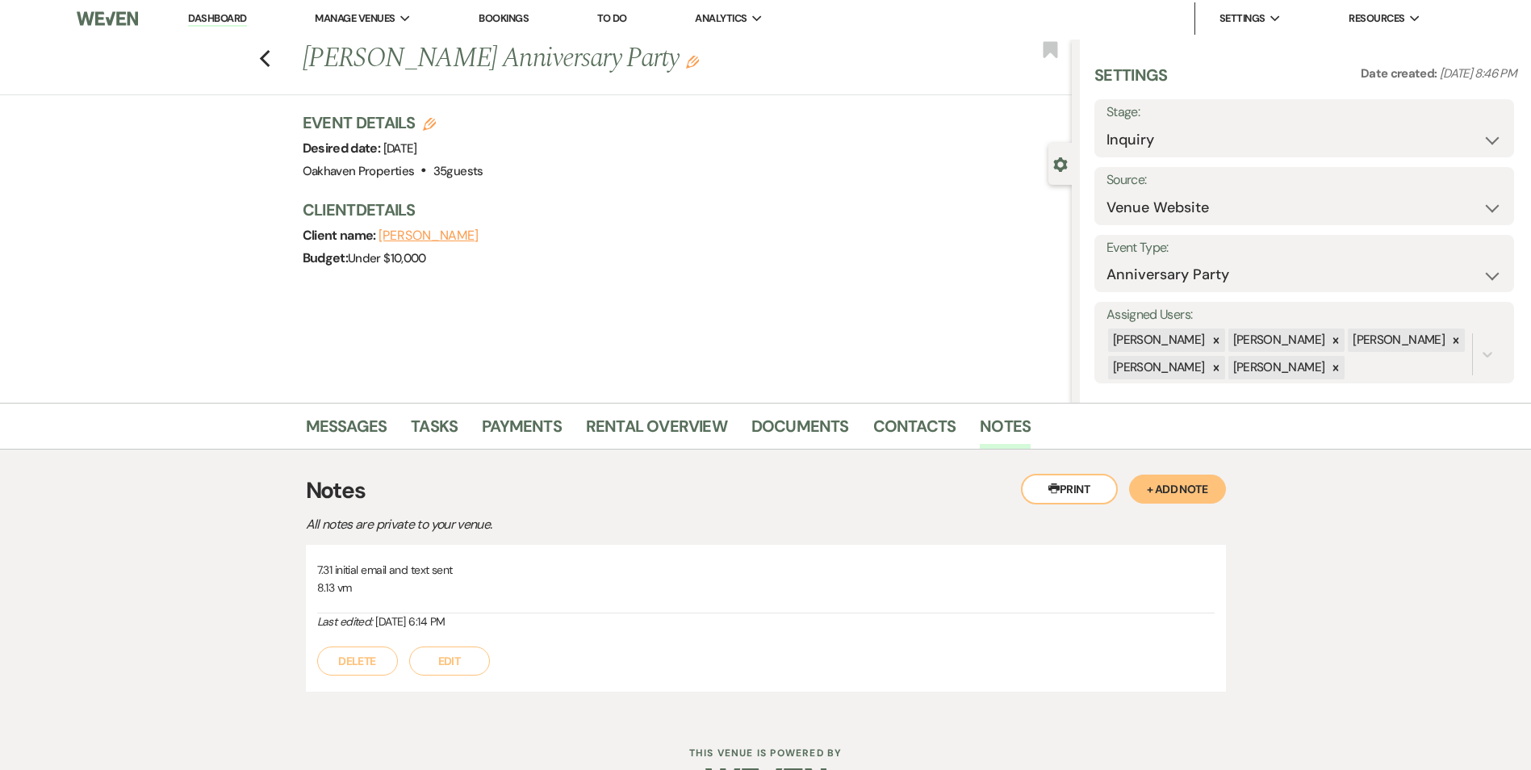
click at [479, 658] on button "Edit" at bounding box center [449, 661] width 81 height 29
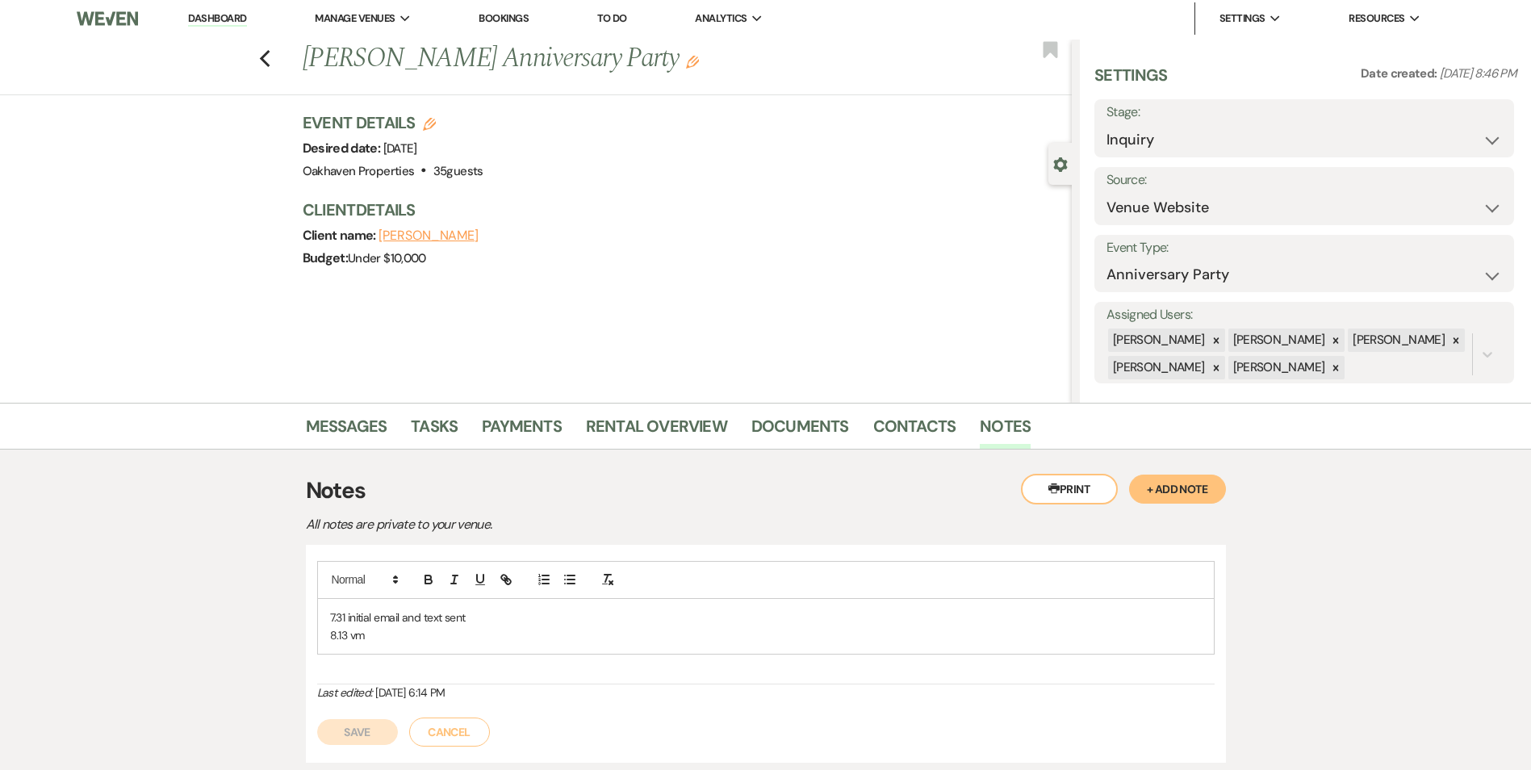
click at [425, 633] on p "8.13 vm" at bounding box center [766, 635] width 872 height 18
drag, startPoint x: 349, startPoint y: 713, endPoint x: 393, endPoint y: 735, distance: 49.5
click at [350, 713] on div "Save Cancel" at bounding box center [766, 723] width 898 height 45
click at [388, 735] on button "Save" at bounding box center [357, 732] width 81 height 26
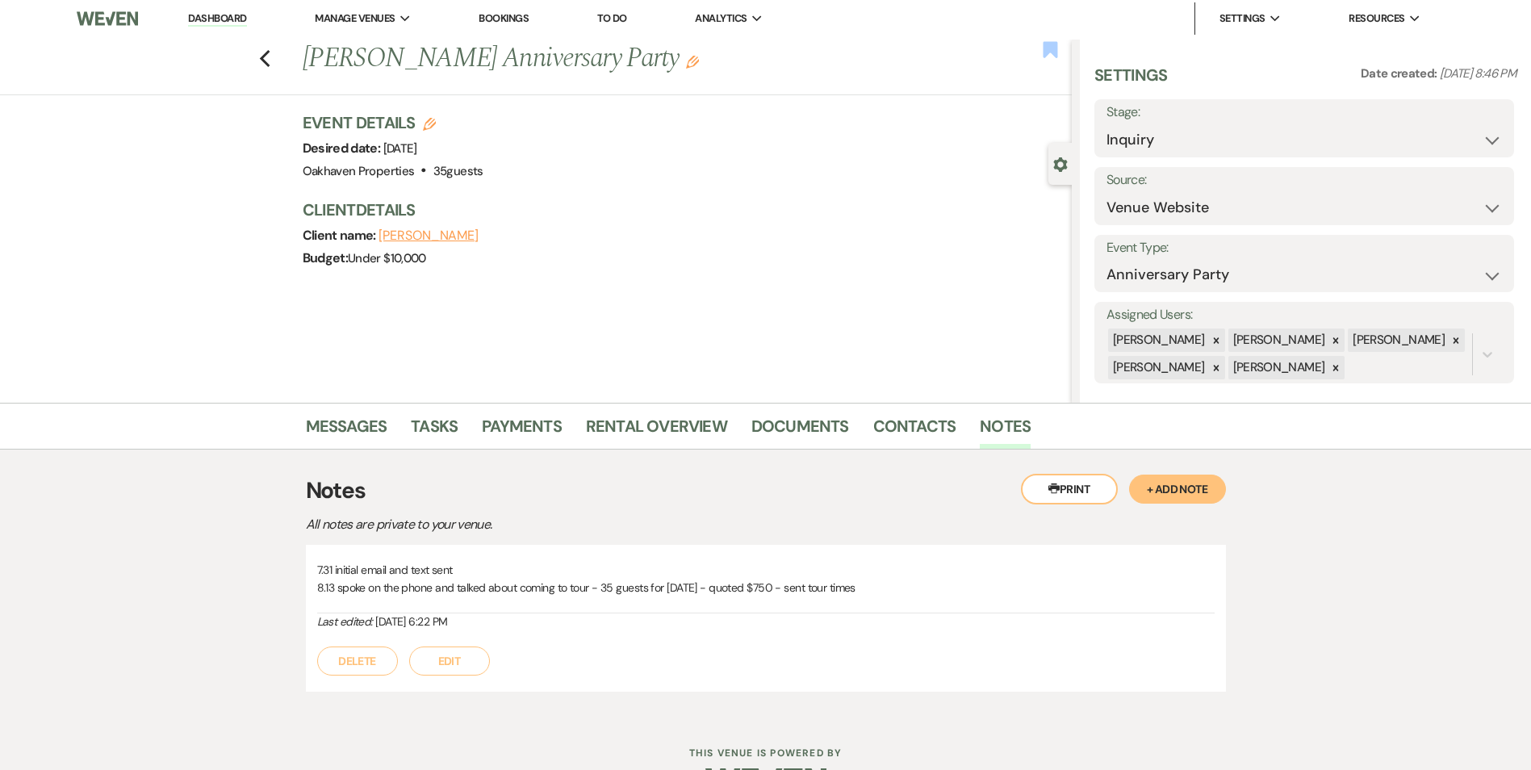
click at [1050, 48] on use "button" at bounding box center [1050, 49] width 15 height 16
click at [455, 426] on link "Tasks" at bounding box center [434, 431] width 47 height 36
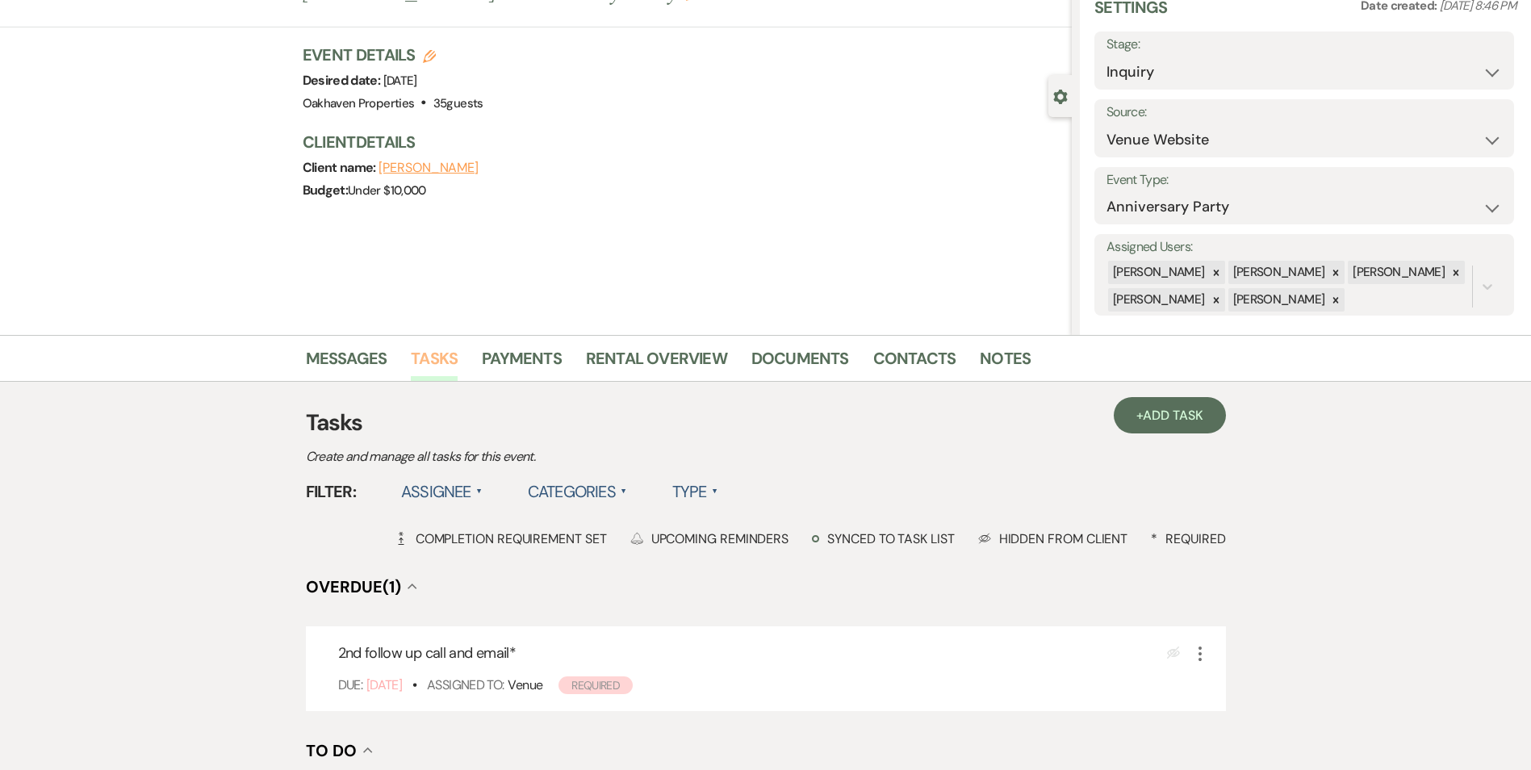
scroll to position [161, 0]
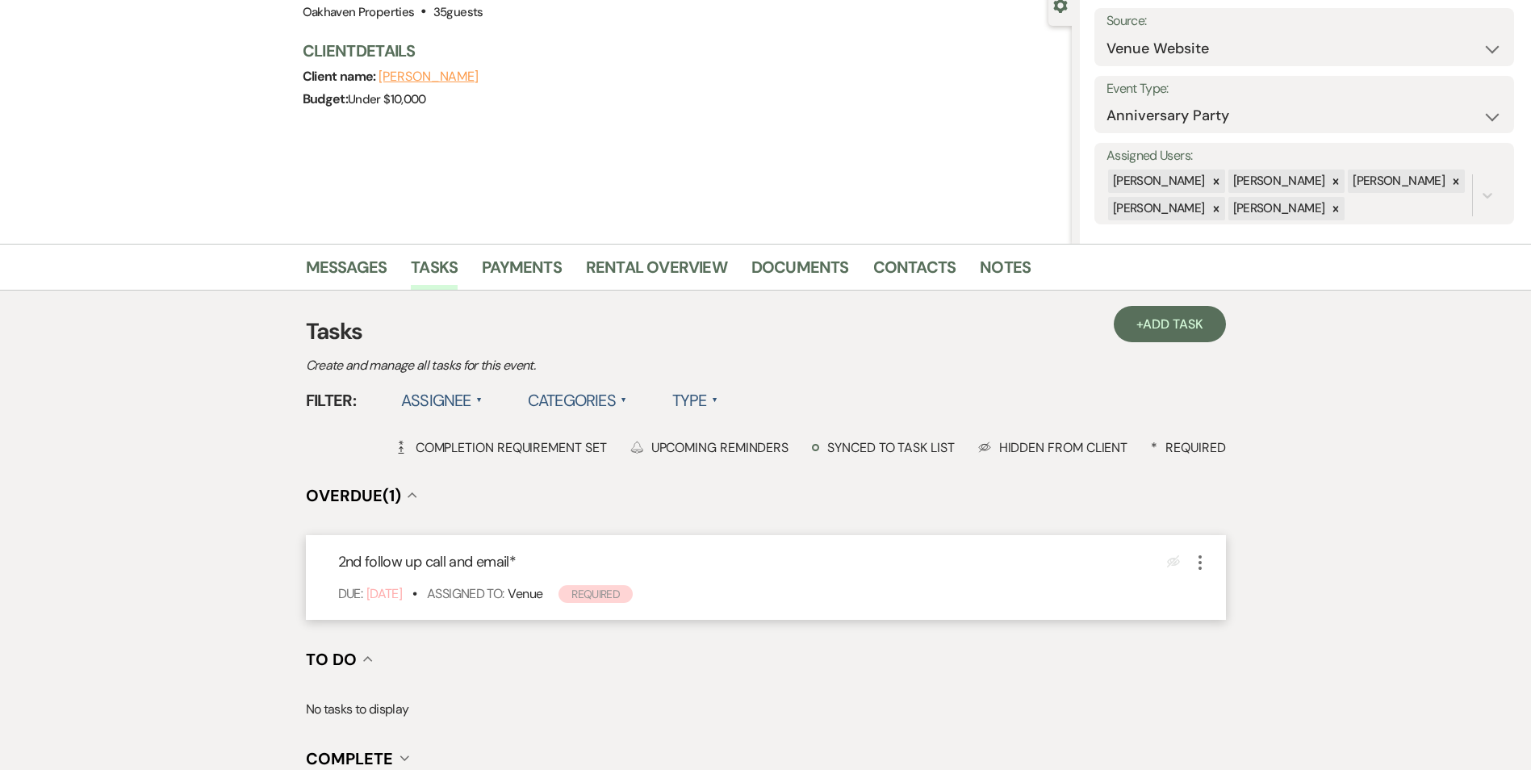
click at [1204, 565] on icon "More" at bounding box center [1200, 562] width 19 height 19
drag, startPoint x: 1259, startPoint y: 676, endPoint x: 1197, endPoint y: 537, distance: 152.9
click at [1259, 676] on button "Plan Portal Link Mark As Complete" at bounding box center [1268, 669] width 155 height 26
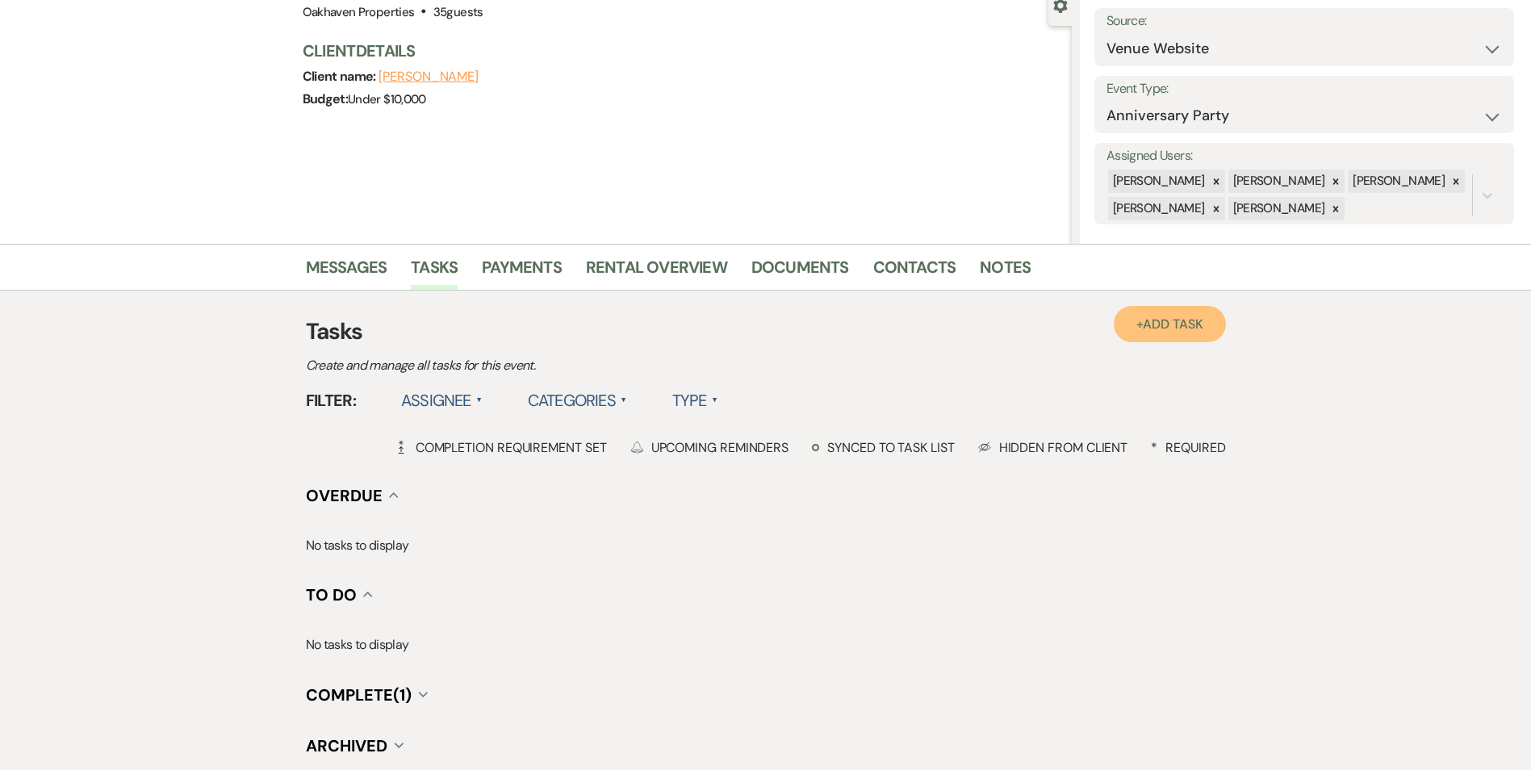
click at [1145, 335] on link "+ Add Task" at bounding box center [1169, 324] width 111 height 36
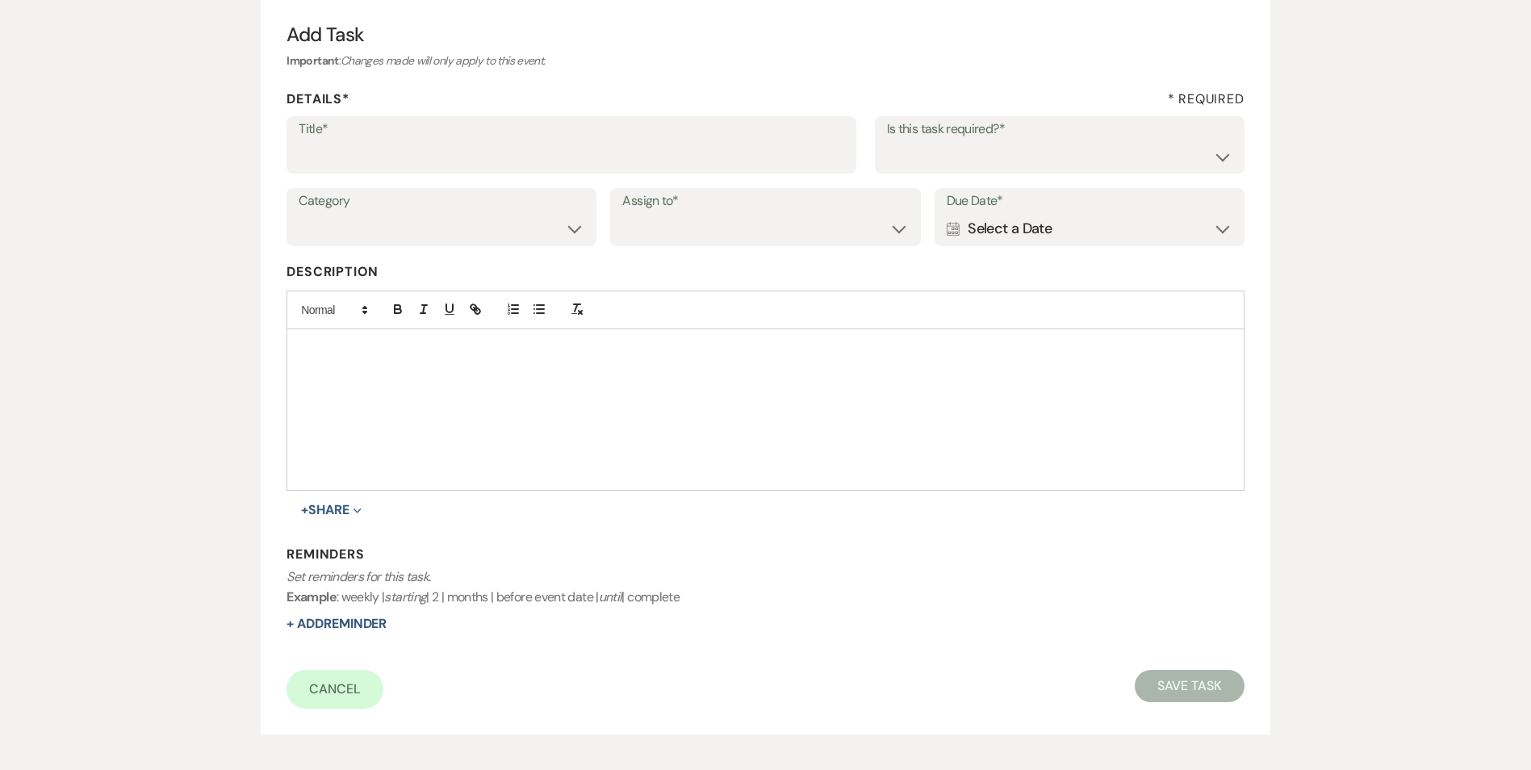
click at [596, 177] on div "Title* Is this task required?* Yes No" at bounding box center [765, 152] width 957 height 73
click at [589, 163] on input "Title*" at bounding box center [572, 155] width 546 height 31
type input "follow up to schedule a tour"
drag, startPoint x: 1142, startPoint y: 153, endPoint x: 1147, endPoint y: 171, distance: 19.2
click at [1142, 153] on select "Yes No" at bounding box center [1059, 155] width 345 height 31
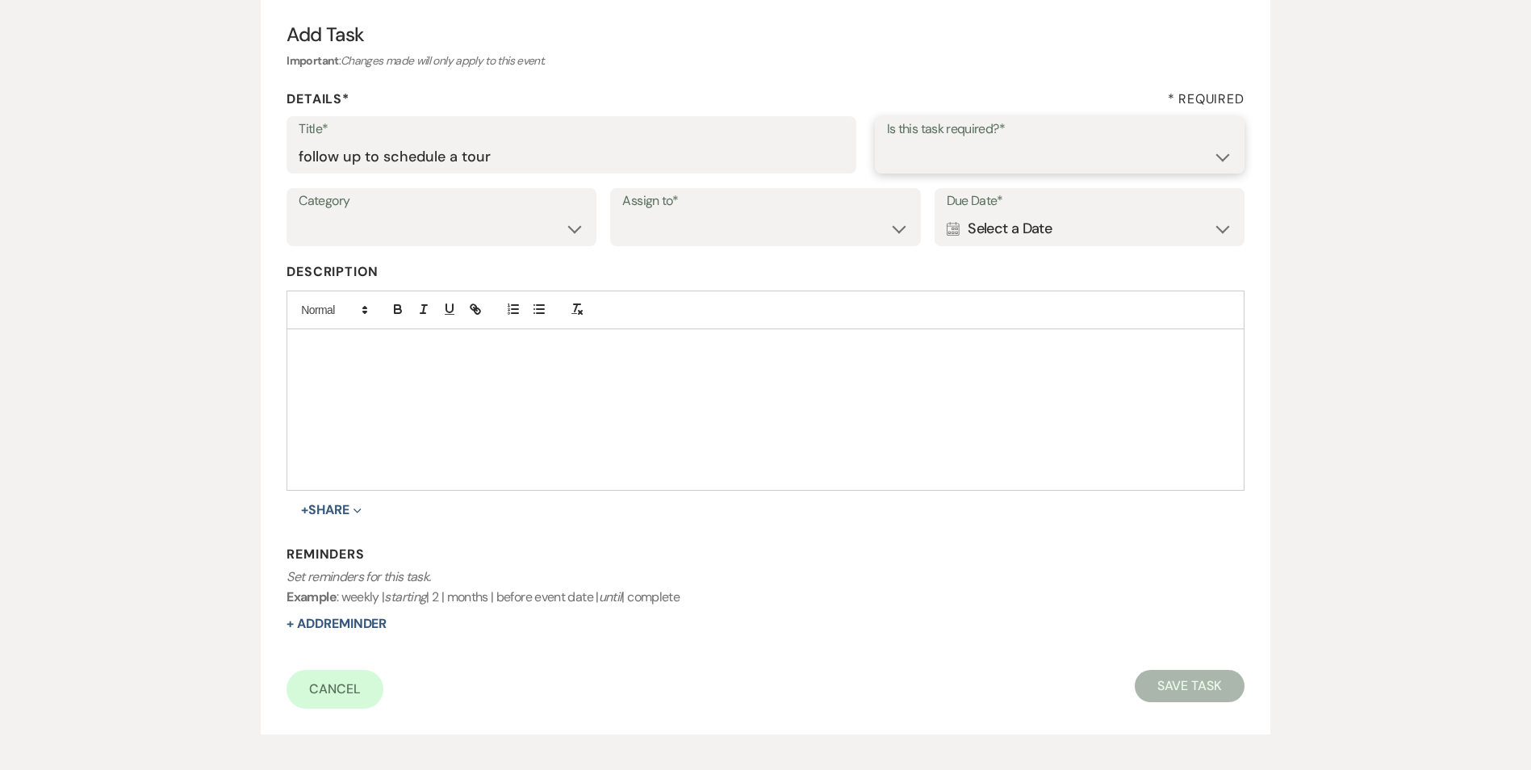
select select "true"
click at [887, 140] on select "Yes No" at bounding box center [1059, 155] width 345 height 31
click at [567, 225] on select "Venue Vendors Guests Details Finalize & Share" at bounding box center [442, 228] width 286 height 31
select select "31"
click at [299, 213] on select "Venue Vendors Guests Details Finalize & Share" at bounding box center [442, 228] width 286 height 31
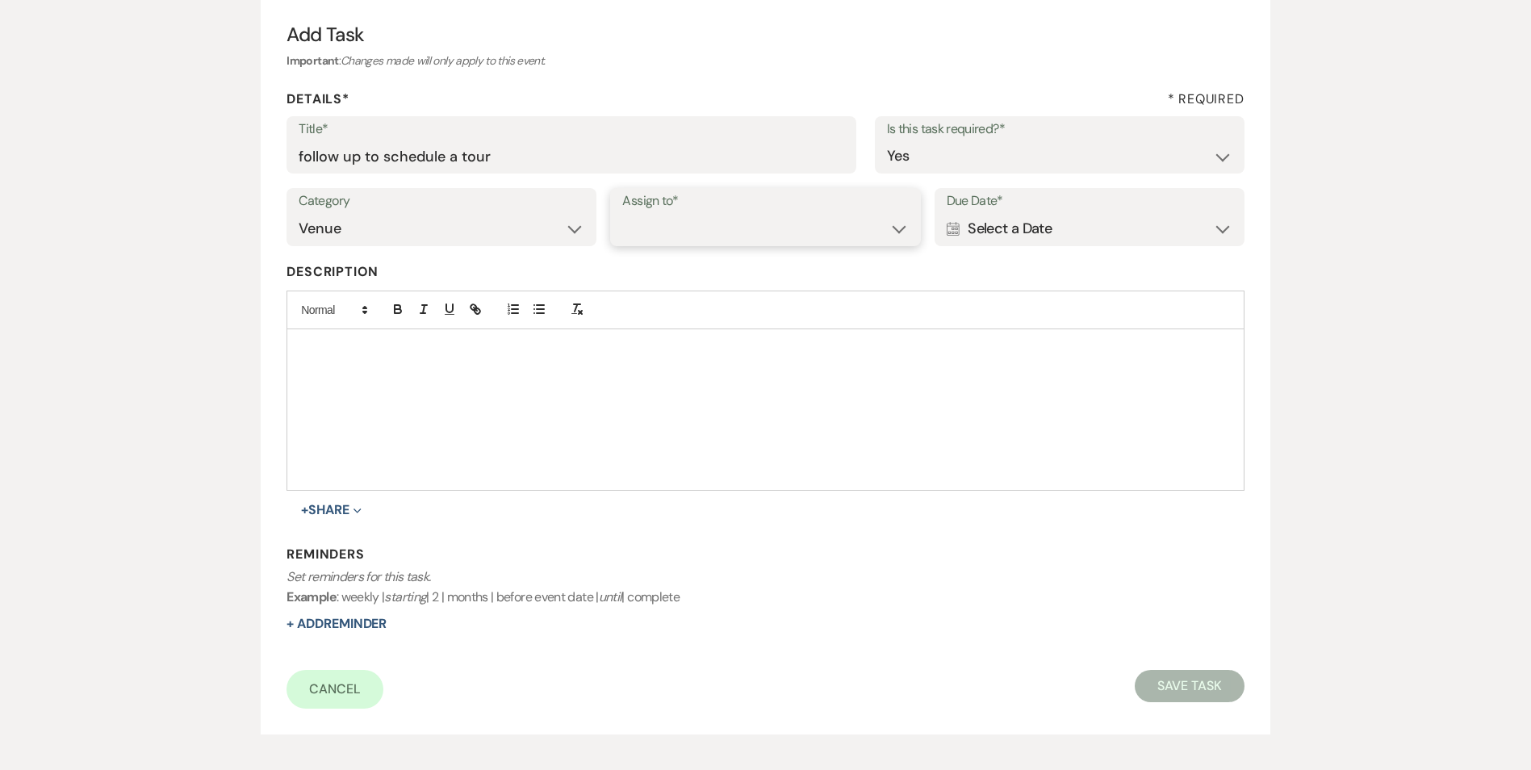
drag, startPoint x: 671, startPoint y: 232, endPoint x: 678, endPoint y: 247, distance: 16.2
click at [671, 233] on select "Venue Client" at bounding box center [765, 228] width 286 height 31
select select "venueHost"
click at [622, 213] on select "Venue Client" at bounding box center [765, 228] width 286 height 31
drag, startPoint x: 994, startPoint y: 237, endPoint x: 1033, endPoint y: 243, distance: 40.1
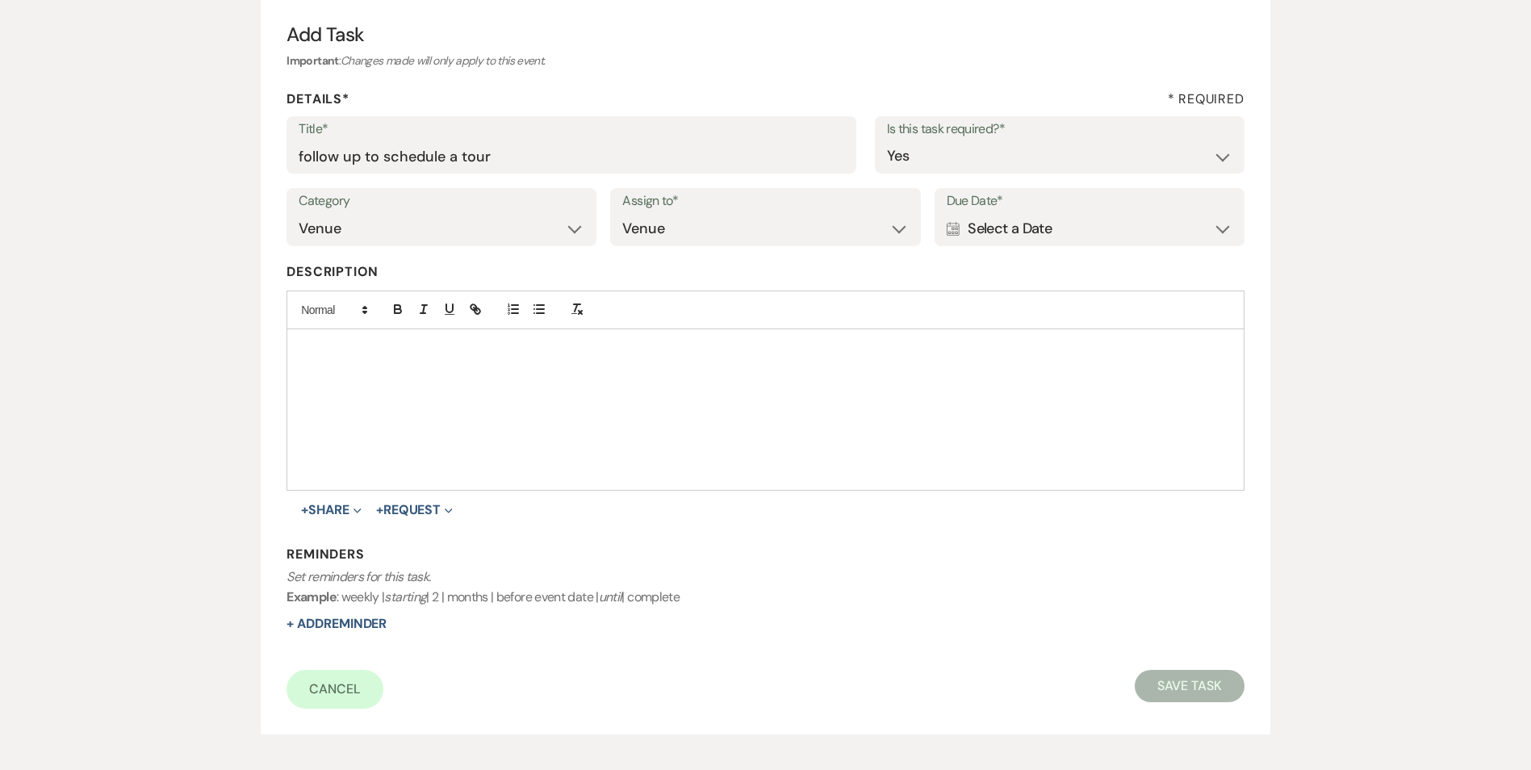
click at [994, 237] on div "Calendar Select a Date Expand" at bounding box center [1090, 228] width 286 height 31
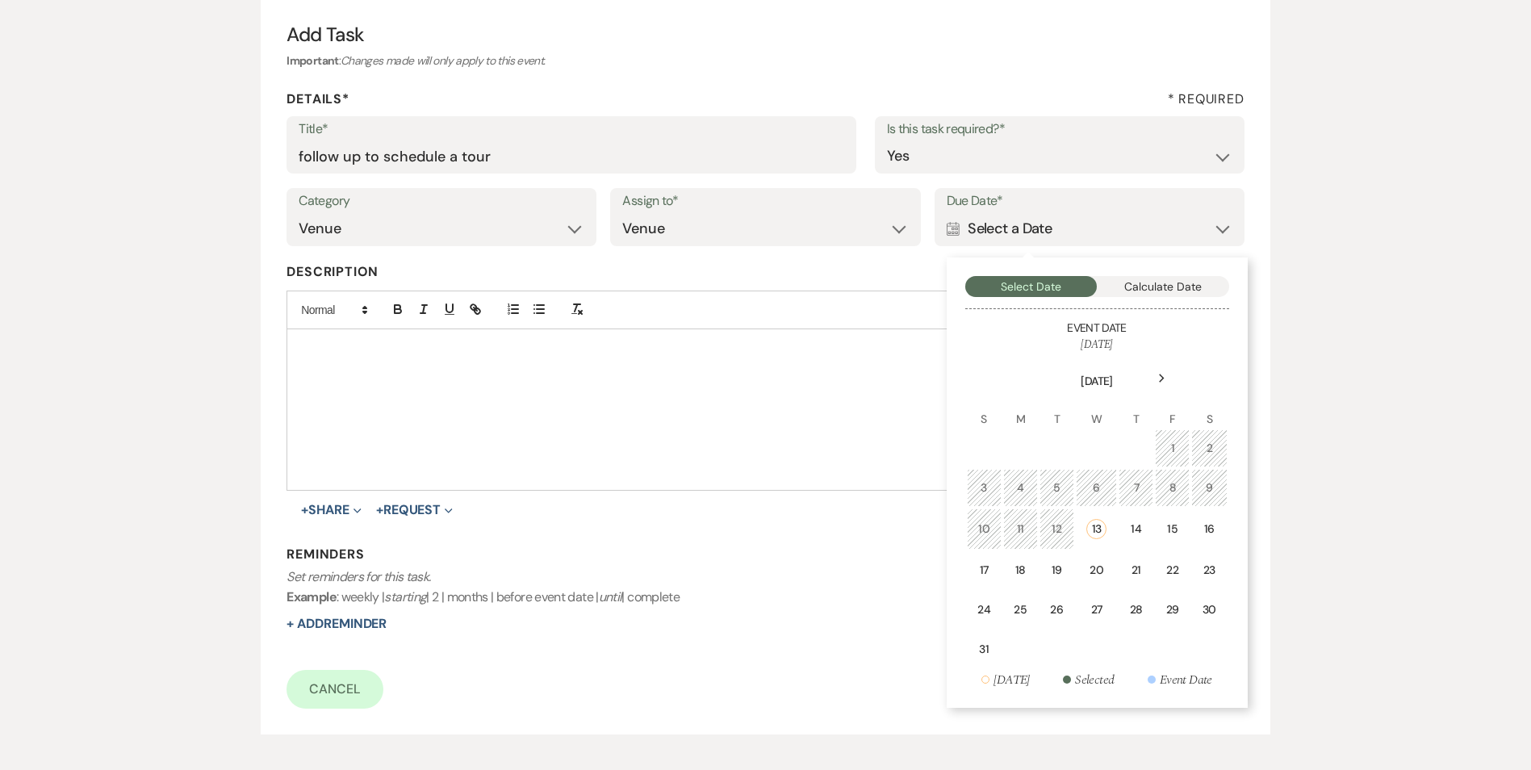
drag, startPoint x: 1113, startPoint y: 576, endPoint x: 962, endPoint y: 584, distance: 151.1
click at [1113, 576] on td "20" at bounding box center [1096, 570] width 41 height 38
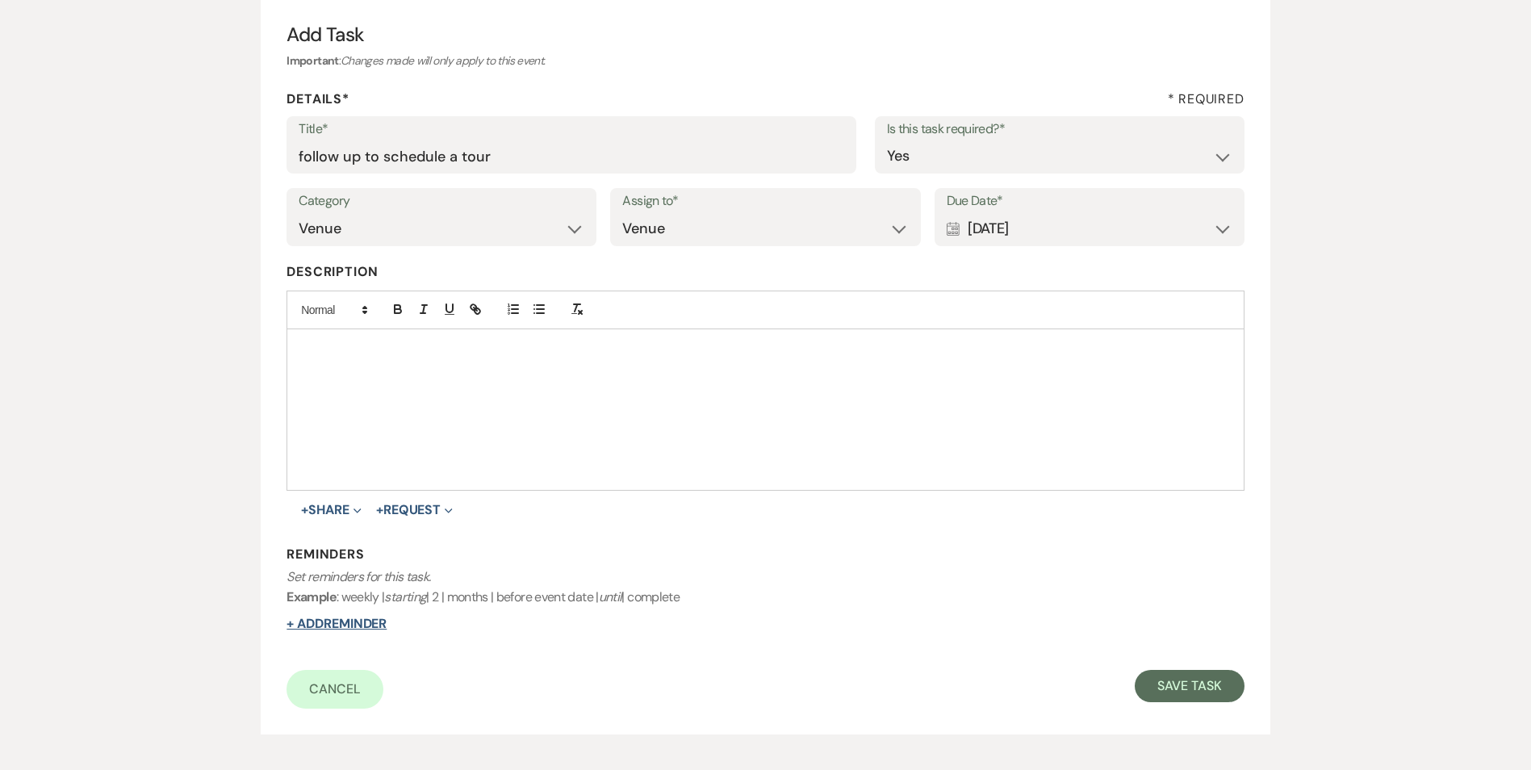
click at [352, 622] on button "+ Add Reminder" at bounding box center [337, 624] width 100 height 13
select select "host"
select select "days"
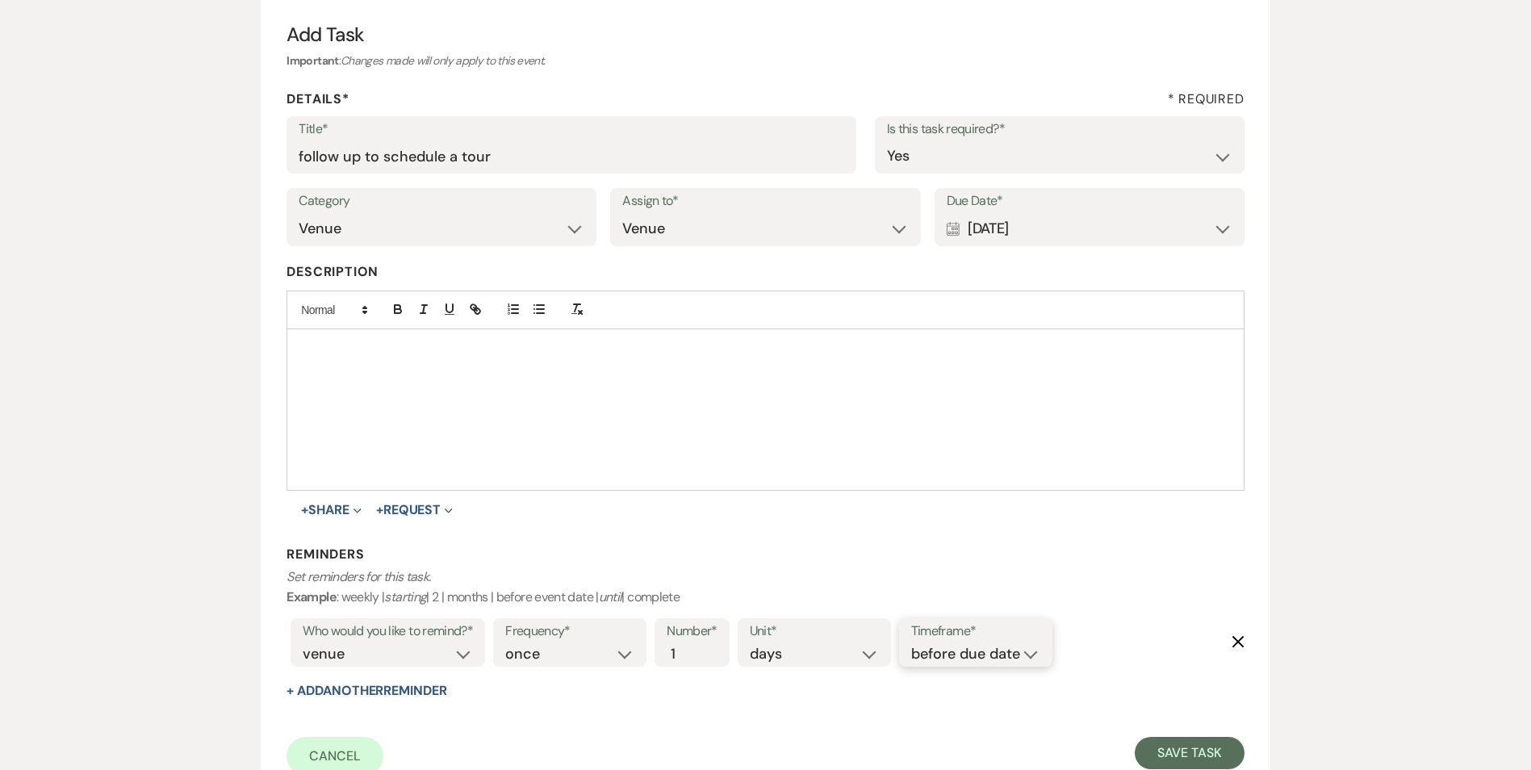
click at [1021, 653] on select "before due date after due date on due date on custom date" at bounding box center [975, 654] width 129 height 22
select select "onDueDate"
click at [911, 643] on select "before due date after due date on due date on custom date" at bounding box center [975, 654] width 129 height 22
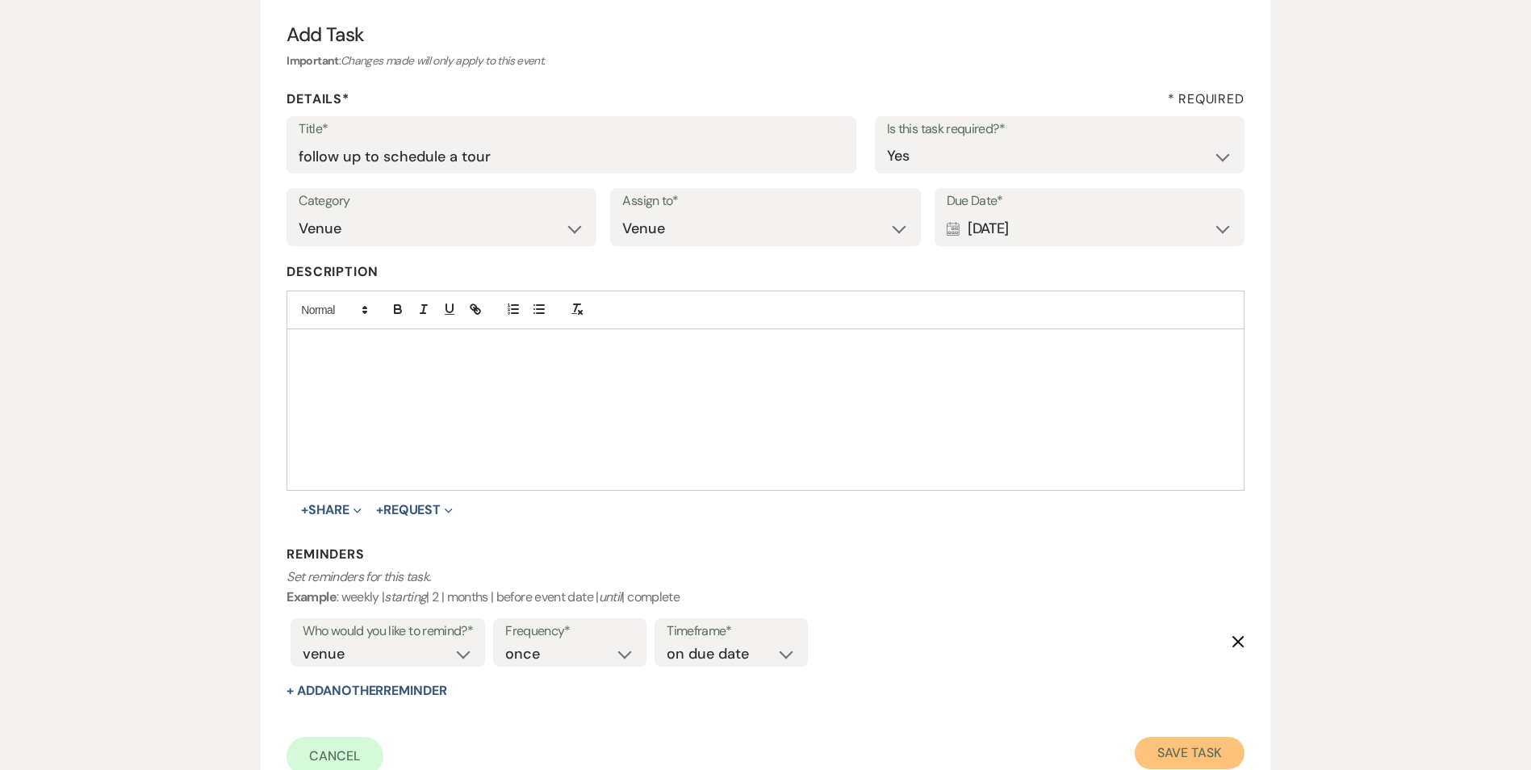
click at [1169, 756] on button "Save Task" at bounding box center [1189, 753] width 109 height 32
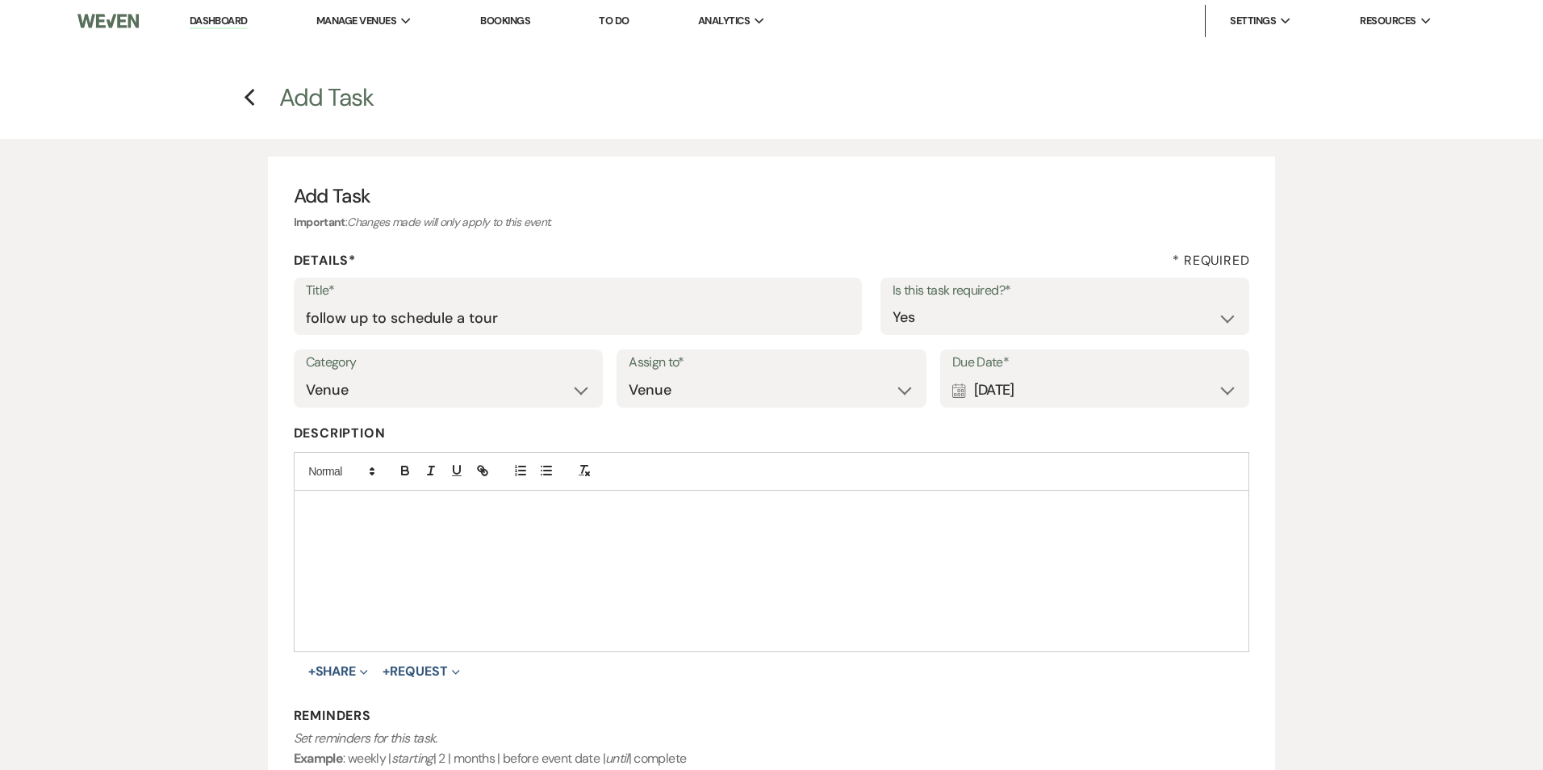
select select "5"
select select "17"
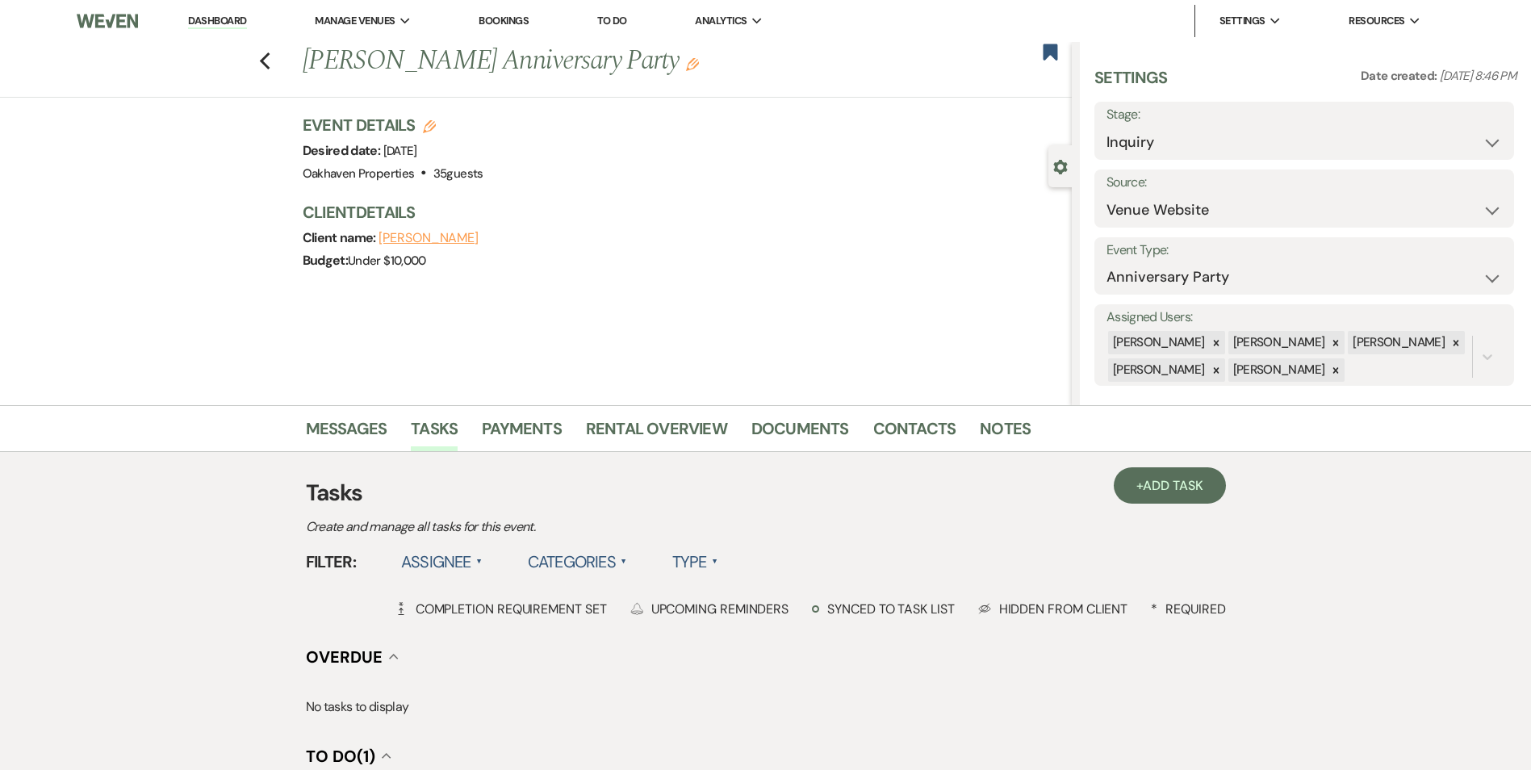
click at [241, 21] on link "Dashboard" at bounding box center [217, 21] width 58 height 15
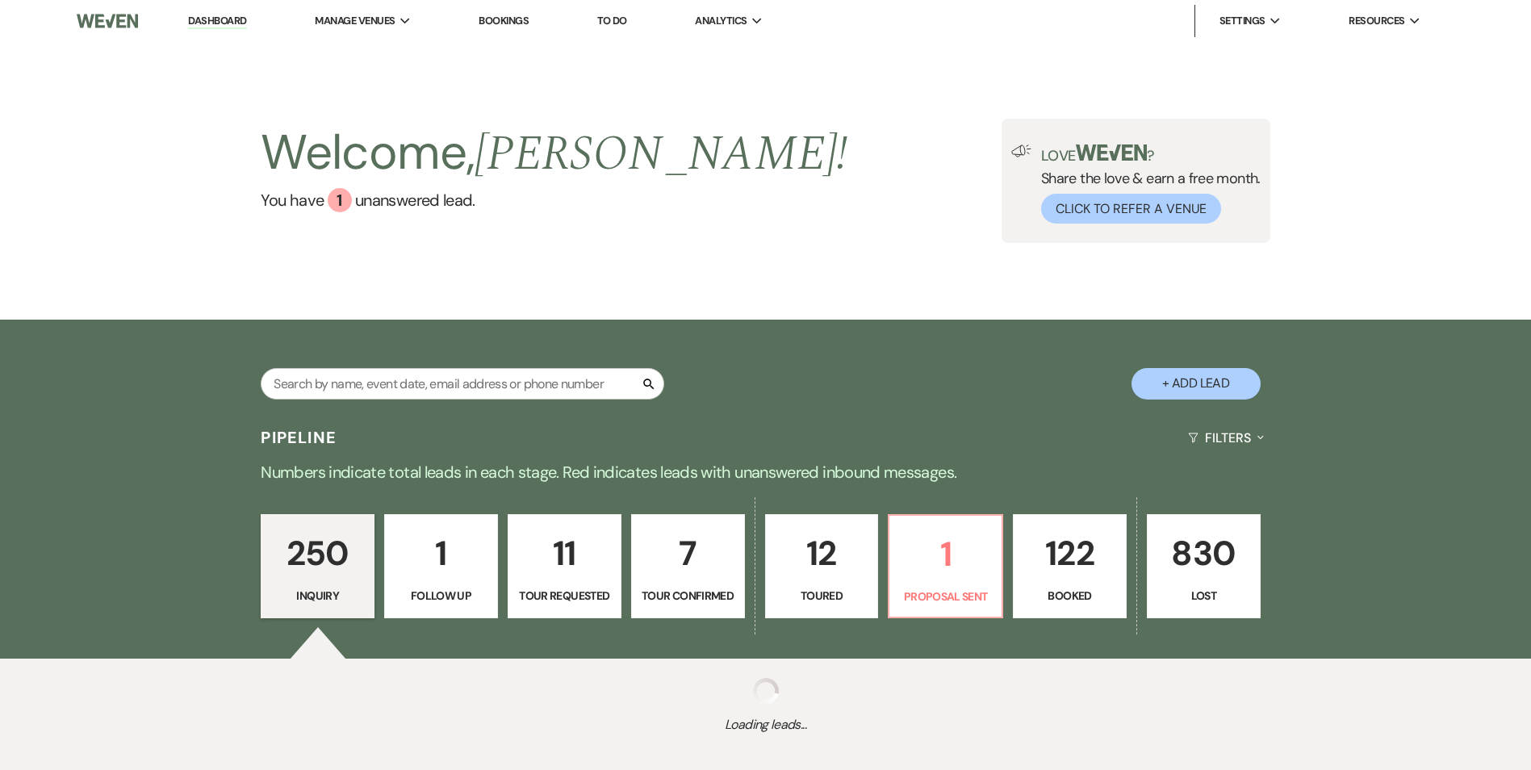
click at [850, 564] on p "12" at bounding box center [822, 553] width 93 height 54
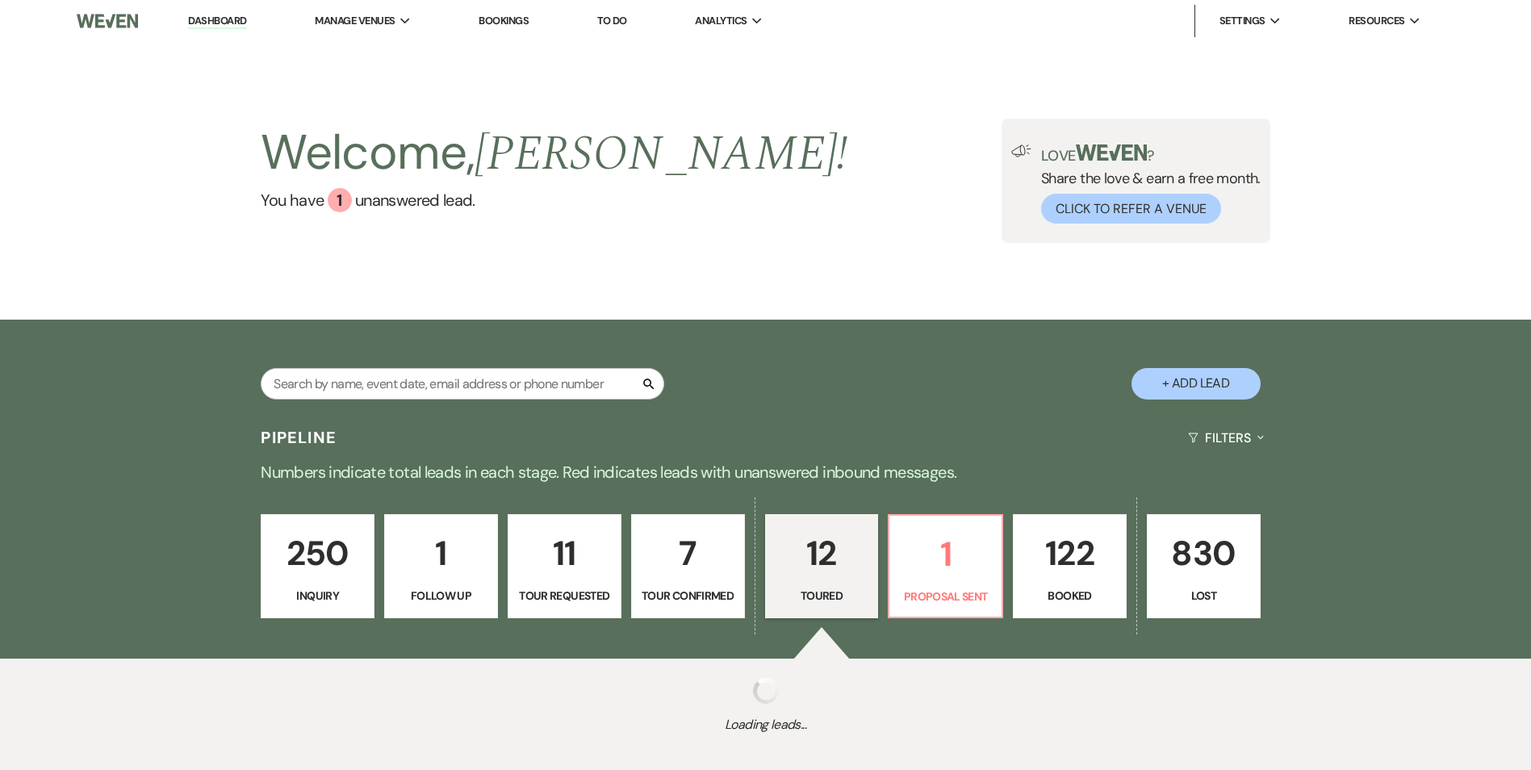
select select "5"
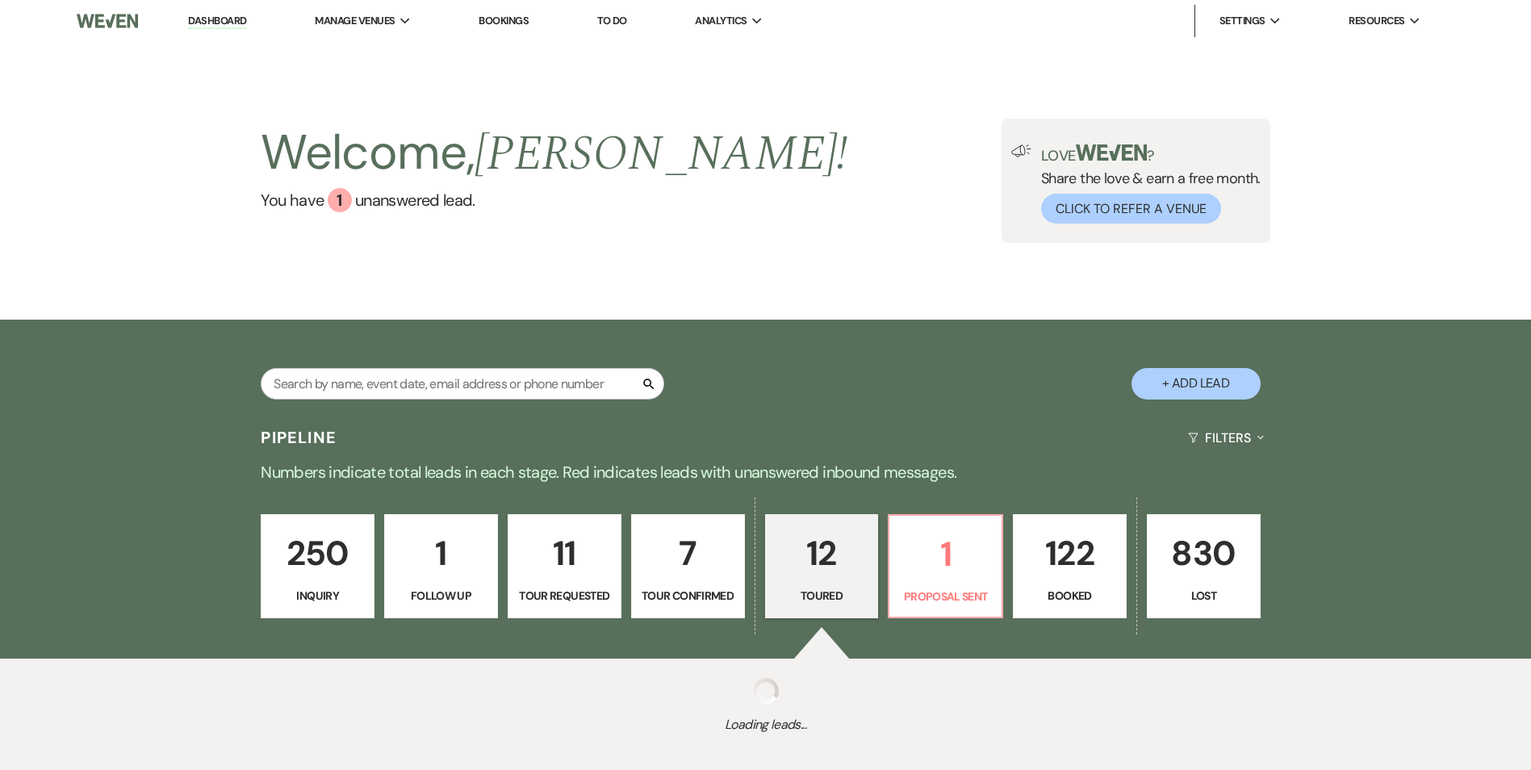
select select "5"
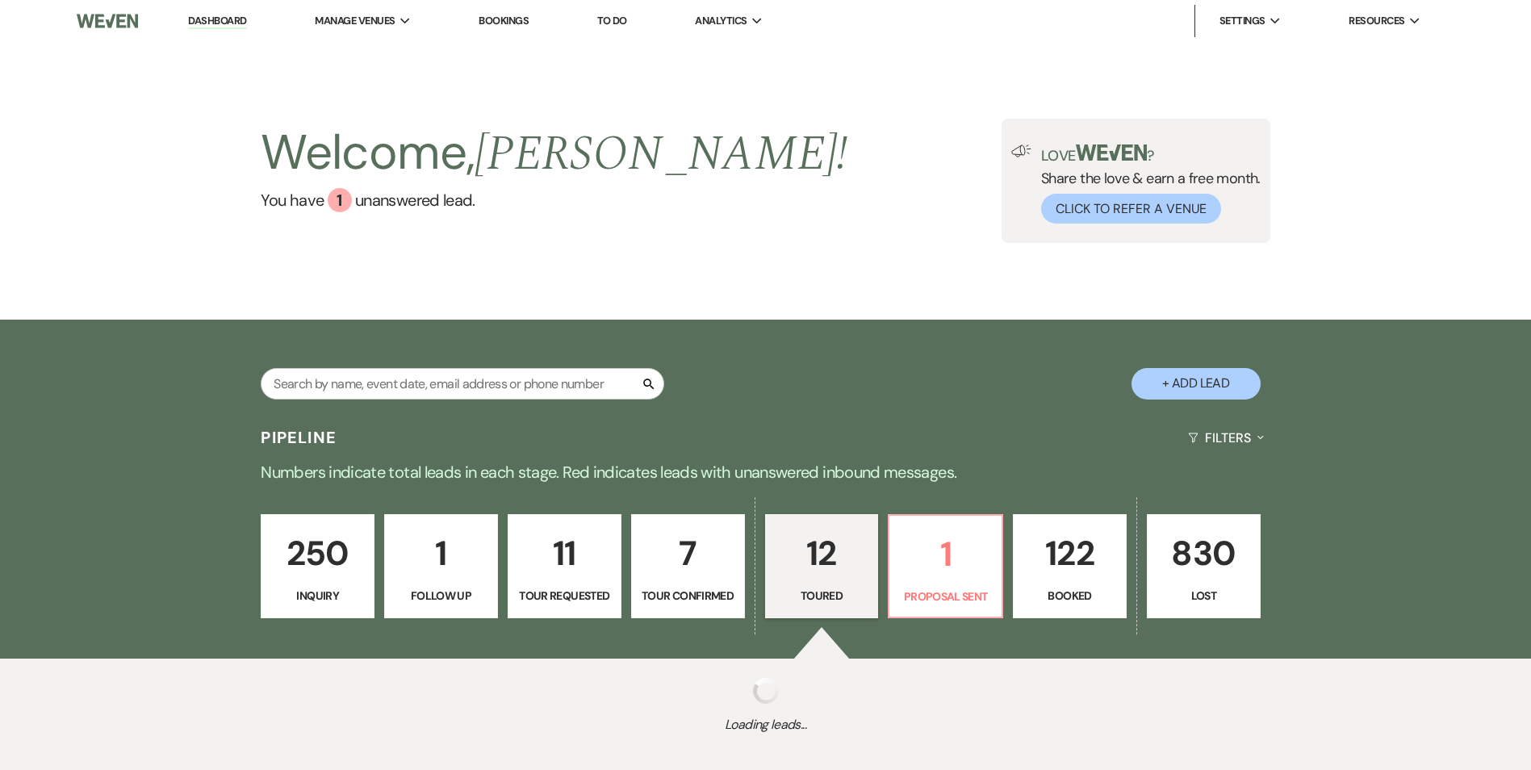
select select "5"
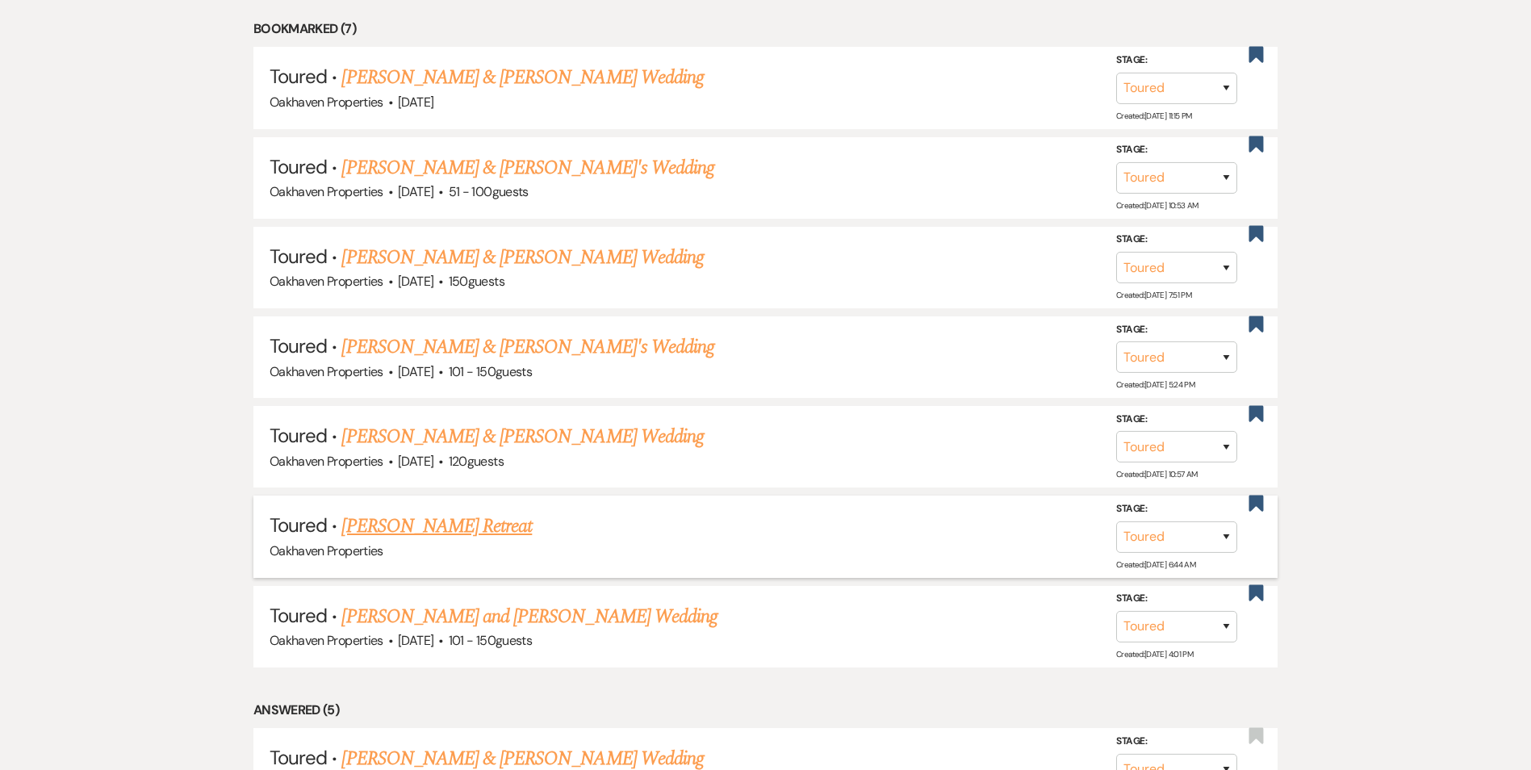
scroll to position [807, 0]
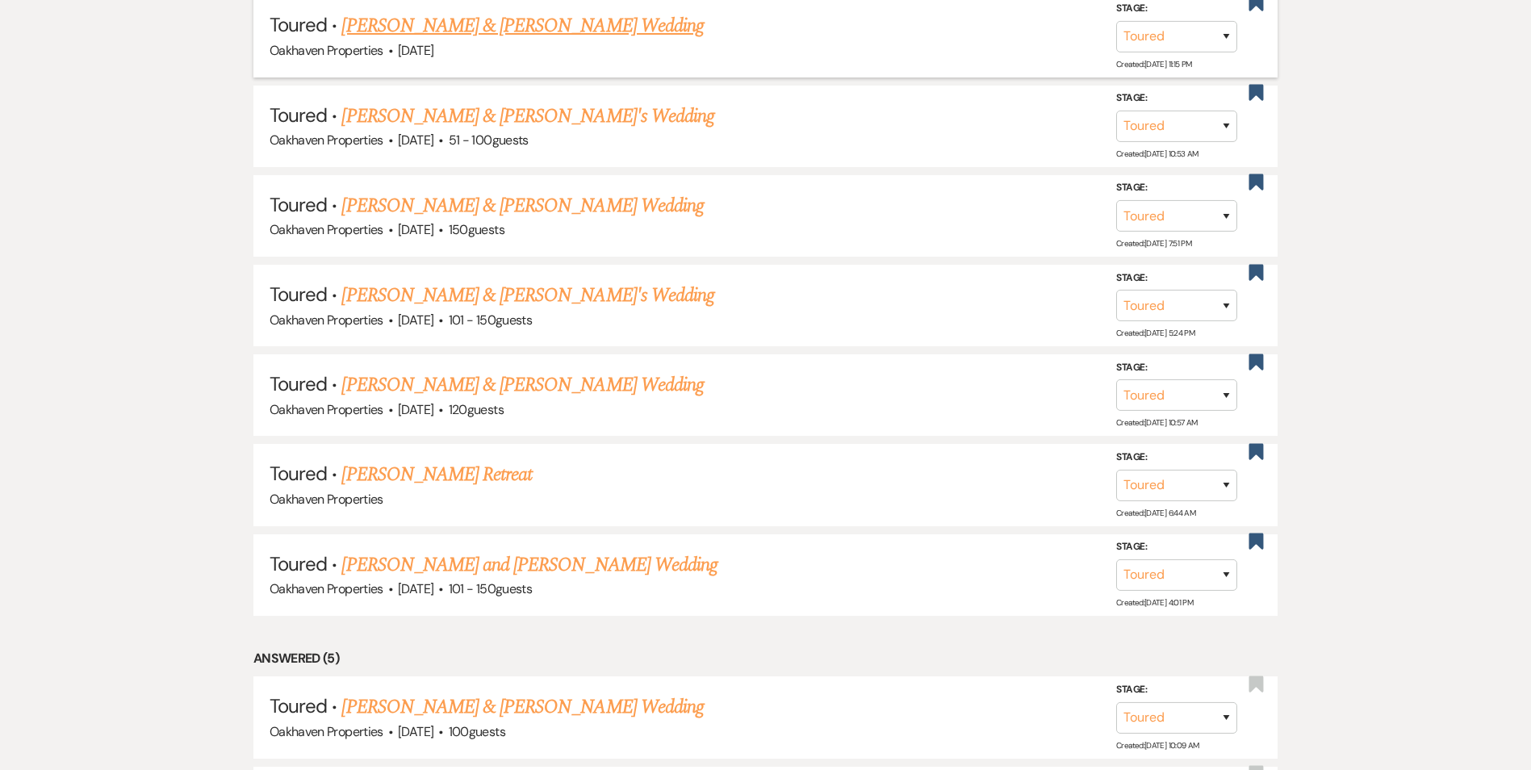
click at [493, 17] on link "[PERSON_NAME] & [PERSON_NAME] Wedding" at bounding box center [522, 25] width 362 height 29
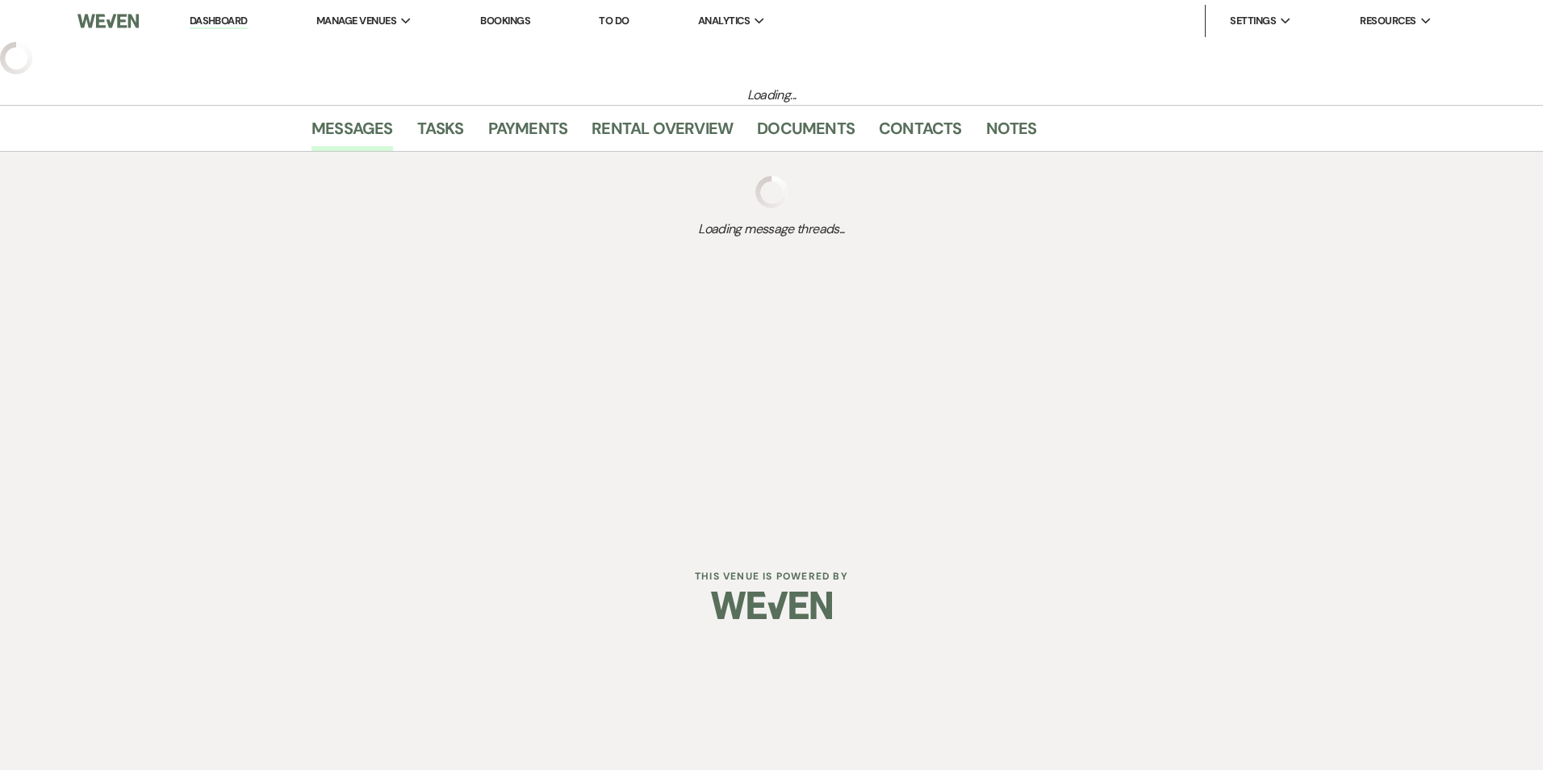
select select "5"
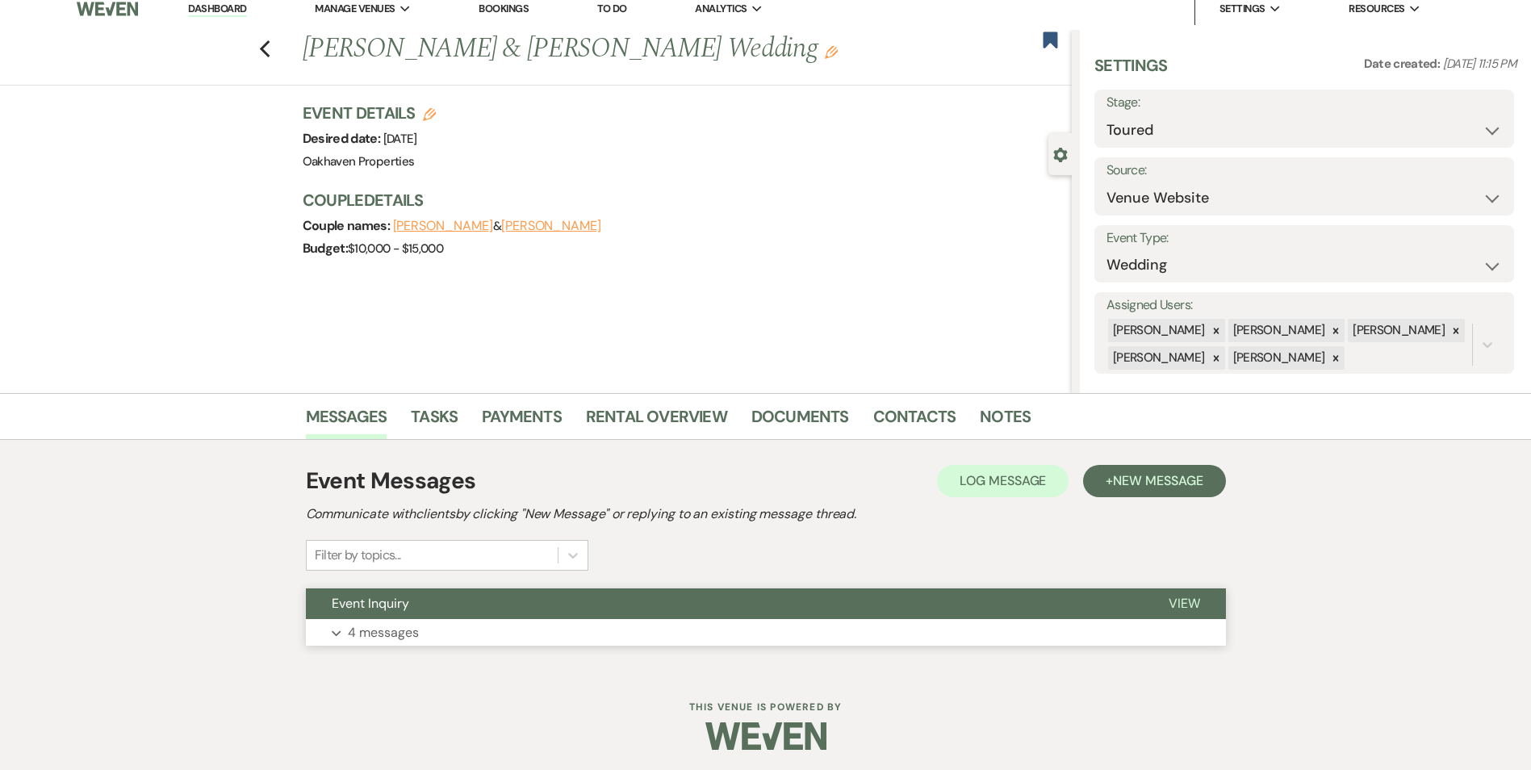
scroll to position [16, 0]
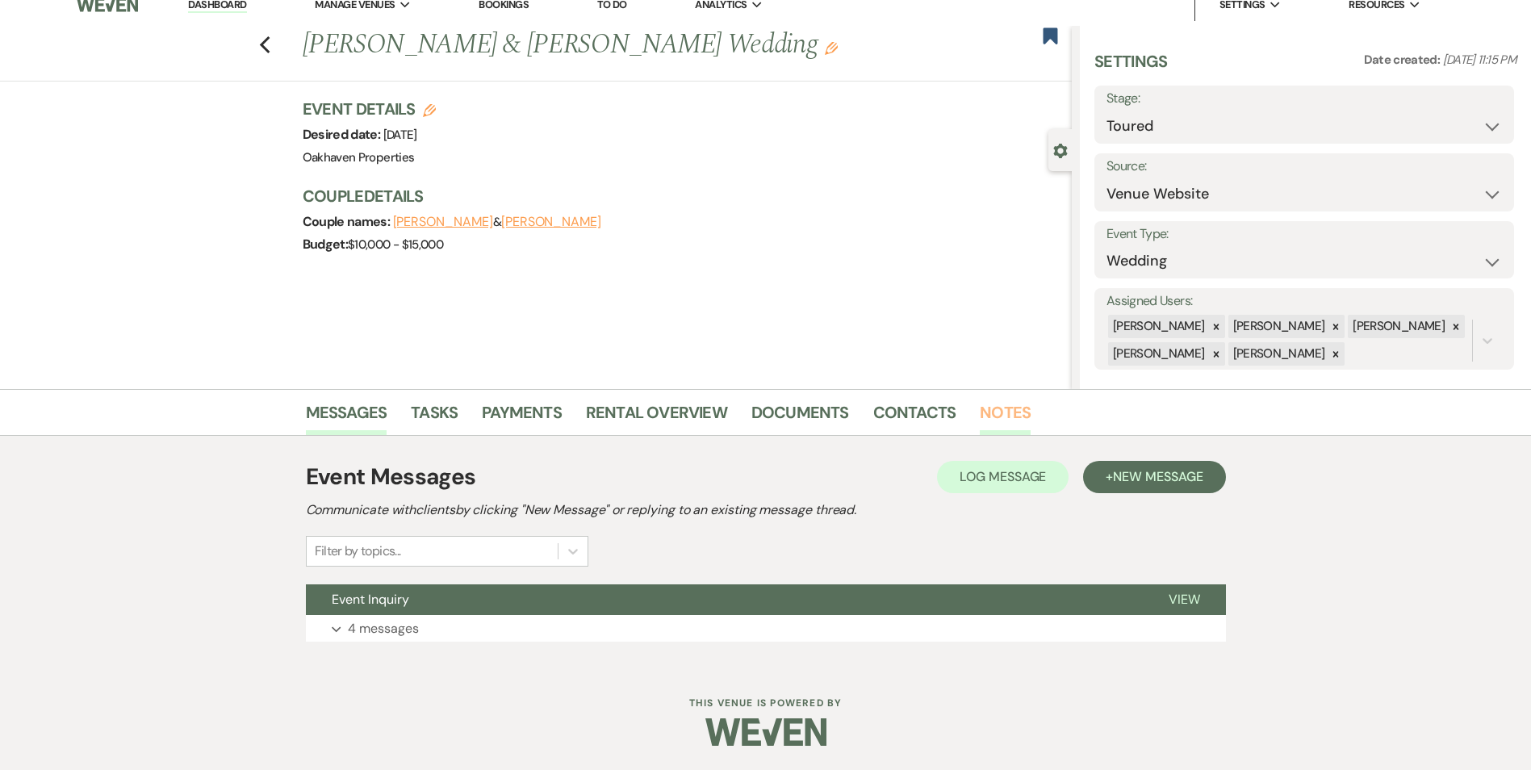
click at [1013, 417] on link "Notes" at bounding box center [1005, 418] width 51 height 36
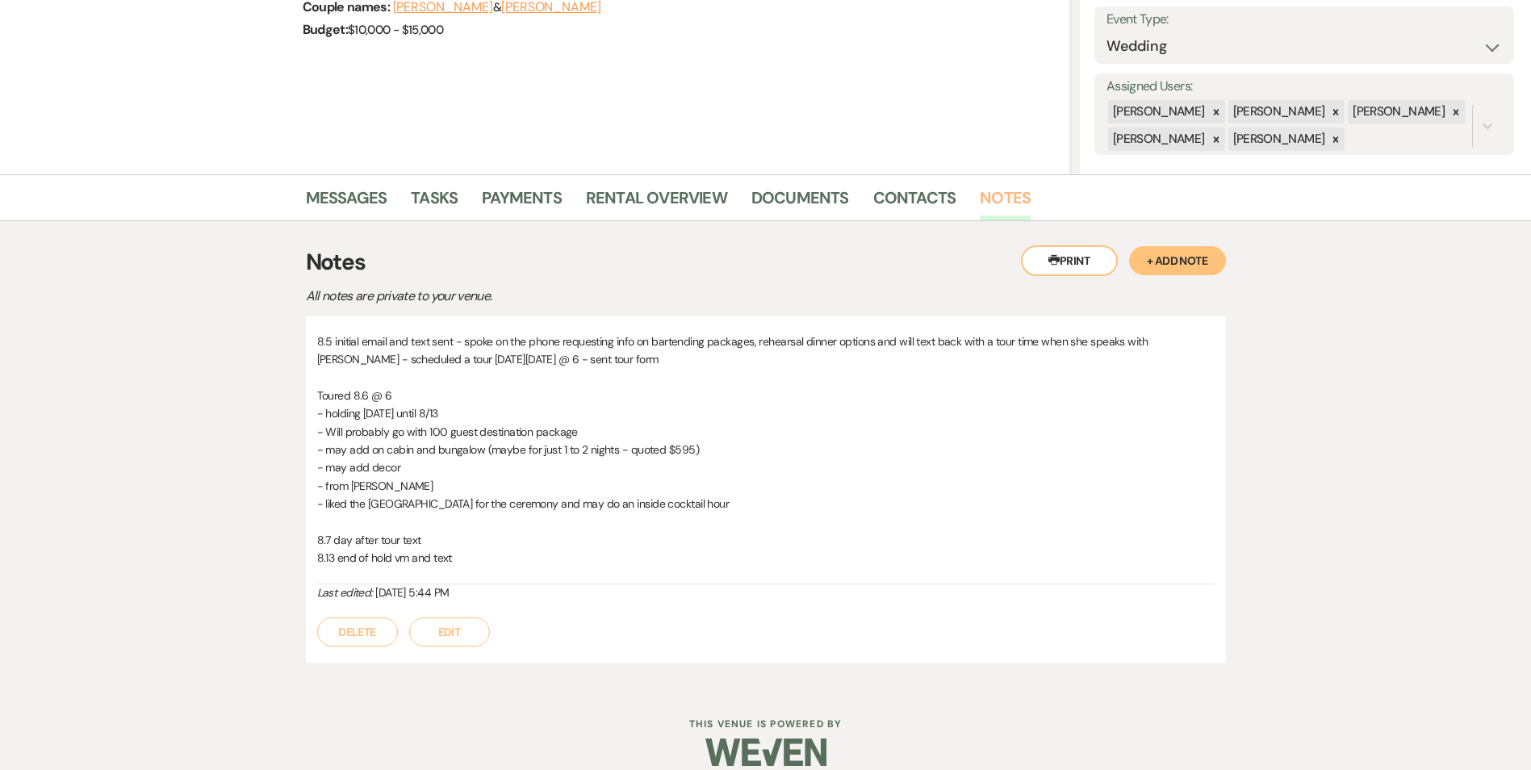
scroll to position [251, 0]
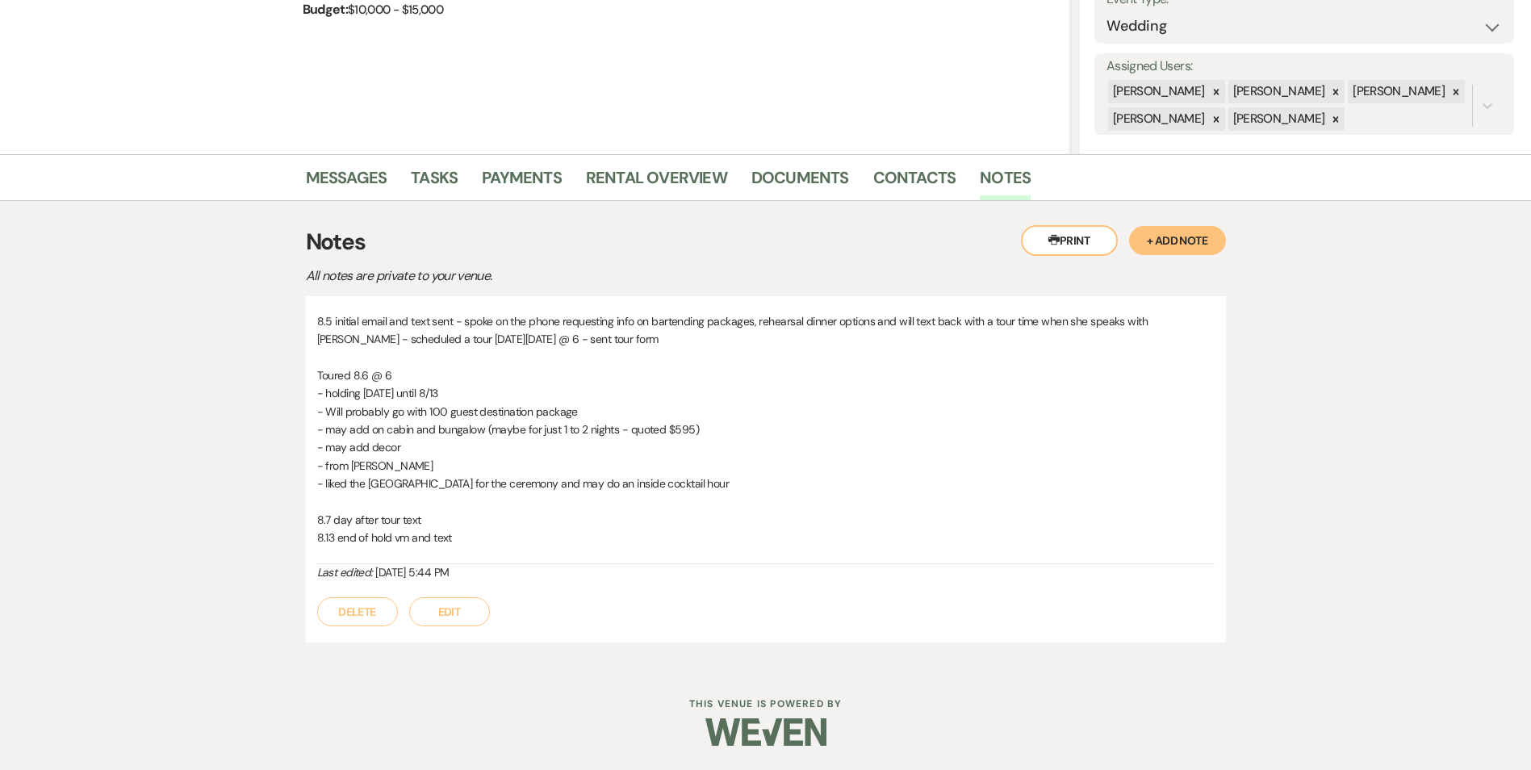
click at [466, 607] on button "Edit" at bounding box center [449, 611] width 81 height 29
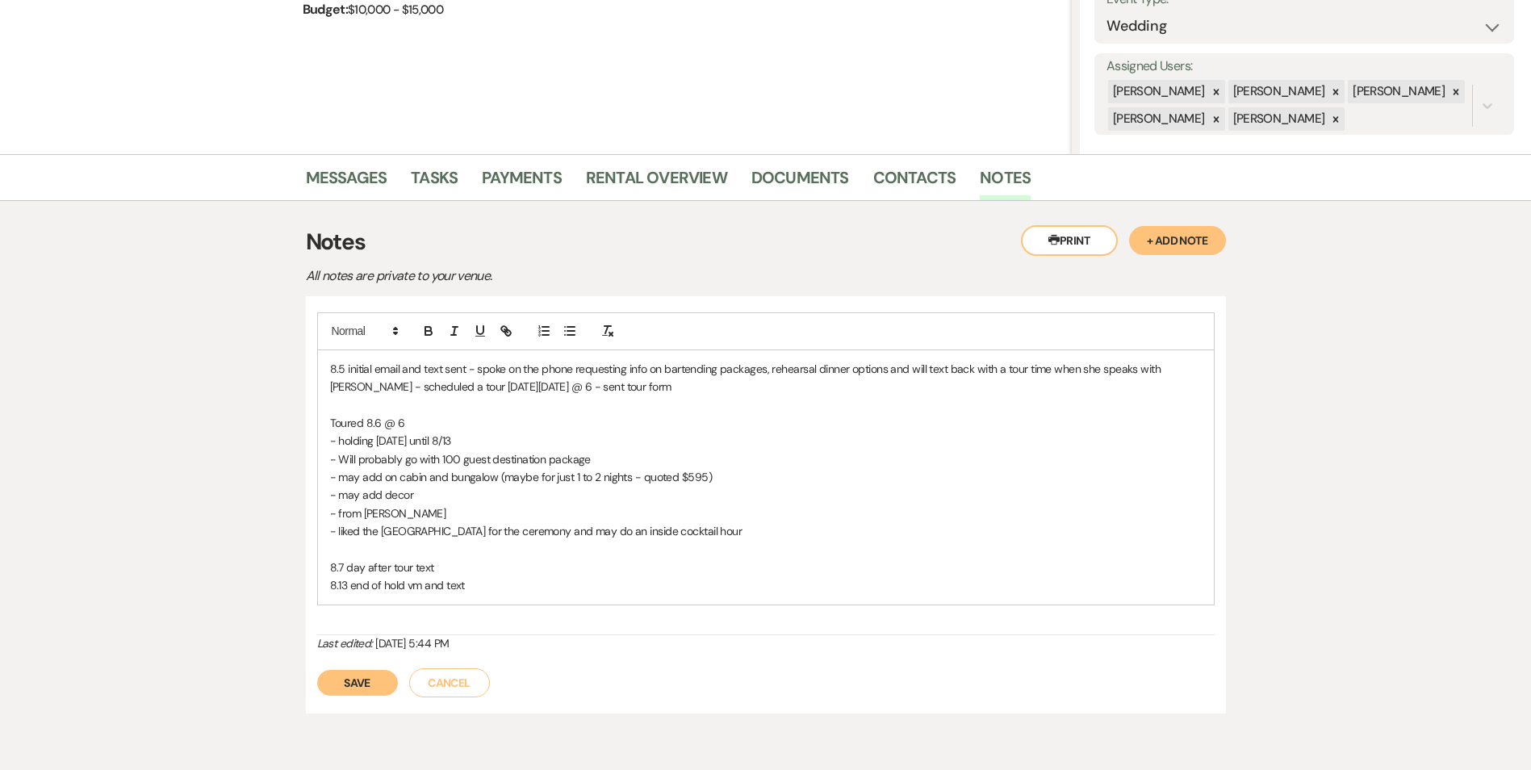
click at [468, 585] on p "8.13 end of hold vm and text" at bounding box center [766, 585] width 872 height 18
click at [357, 688] on button "Save" at bounding box center [357, 683] width 81 height 26
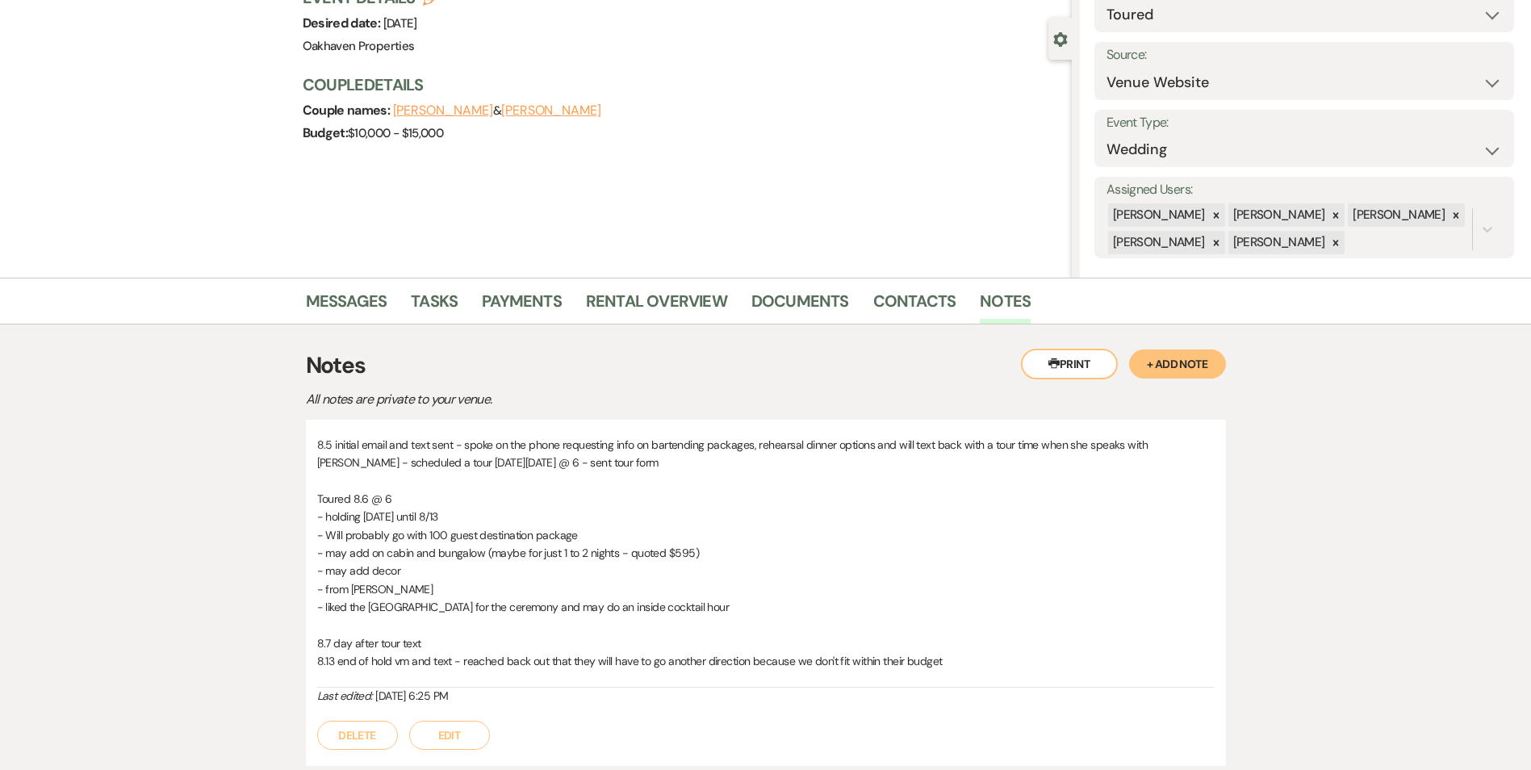
scroll to position [0, 0]
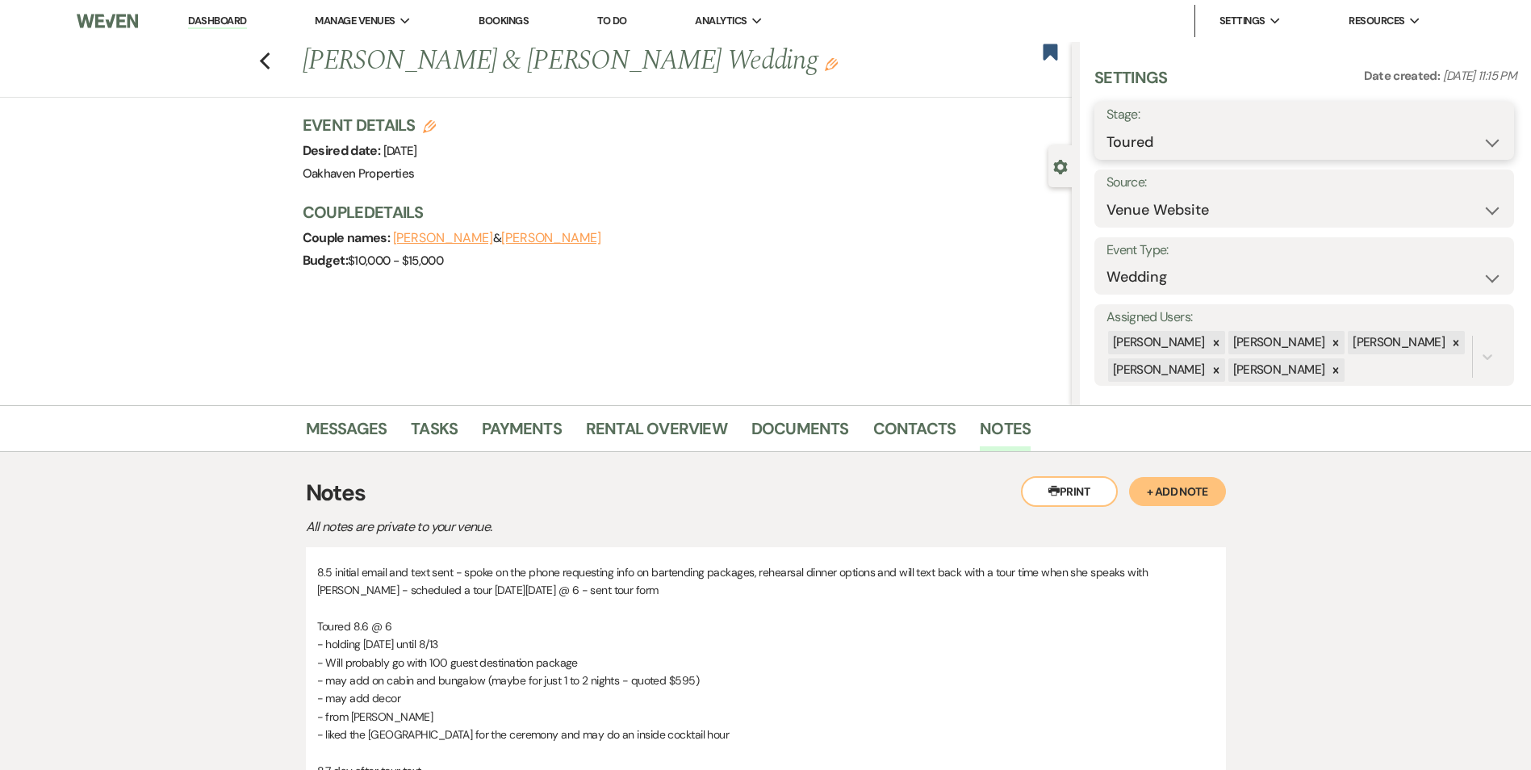
click at [1154, 149] on select "Inquiry Follow Up Tour Requested Tour Confirmed Toured Proposal Sent Booked Lost" at bounding box center [1305, 142] width 396 height 31
select select "8"
click at [1107, 127] on select "Inquiry Follow Up Tour Requested Tour Confirmed Toured Proposal Sent Booked Lost" at bounding box center [1305, 142] width 396 height 31
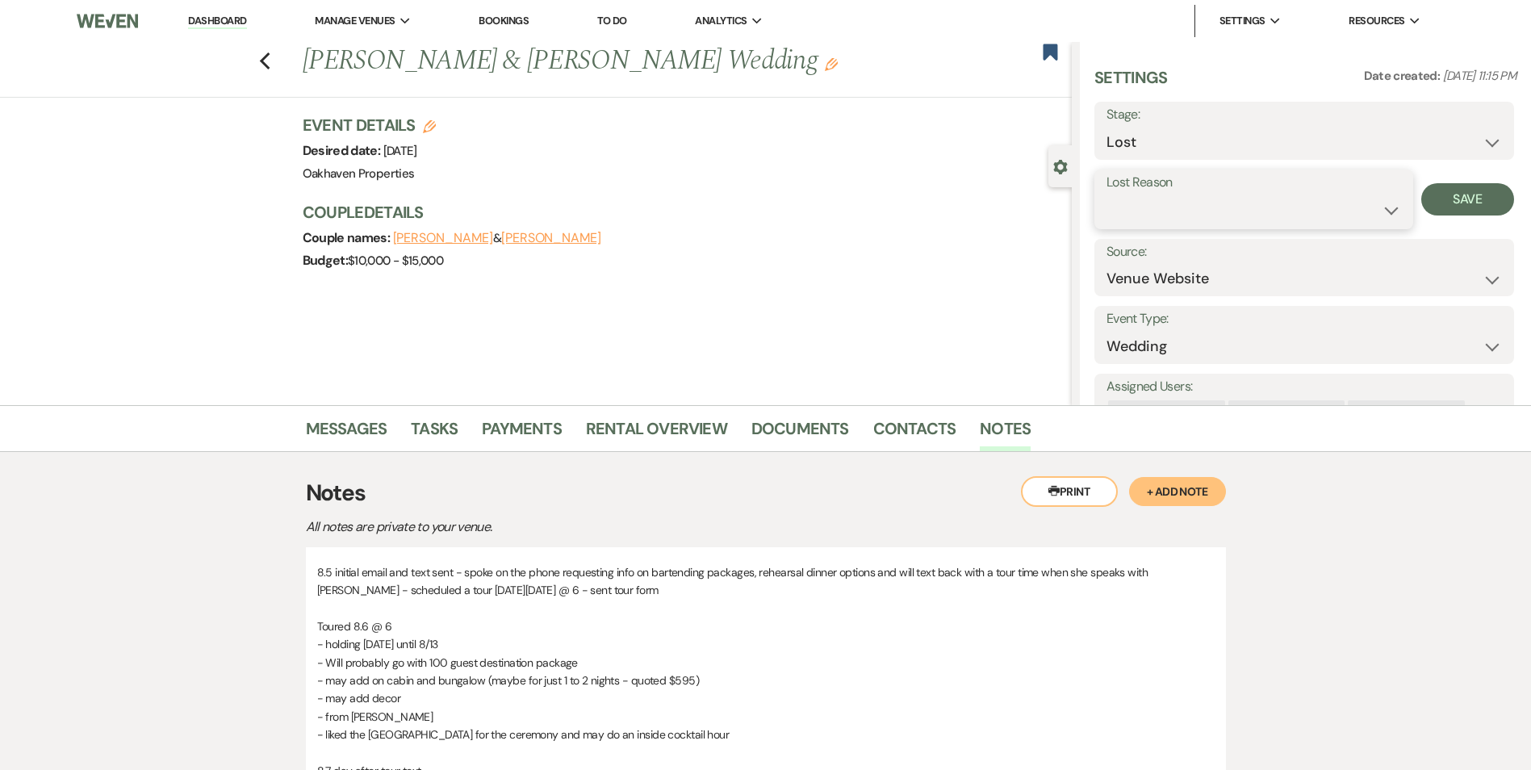
click at [1141, 219] on select "Booked Elsewhere Budget Date Unavailable No Response Not a Good Match Capacity …" at bounding box center [1254, 210] width 295 height 31
select select "7"
click at [1107, 195] on select "Booked Elsewhere Budget Date Unavailable No Response Not a Good Match Capacity …" at bounding box center [1254, 210] width 295 height 31
click at [1435, 194] on button "Save" at bounding box center [1467, 199] width 93 height 32
click at [271, 61] on icon "Previous" at bounding box center [265, 61] width 12 height 19
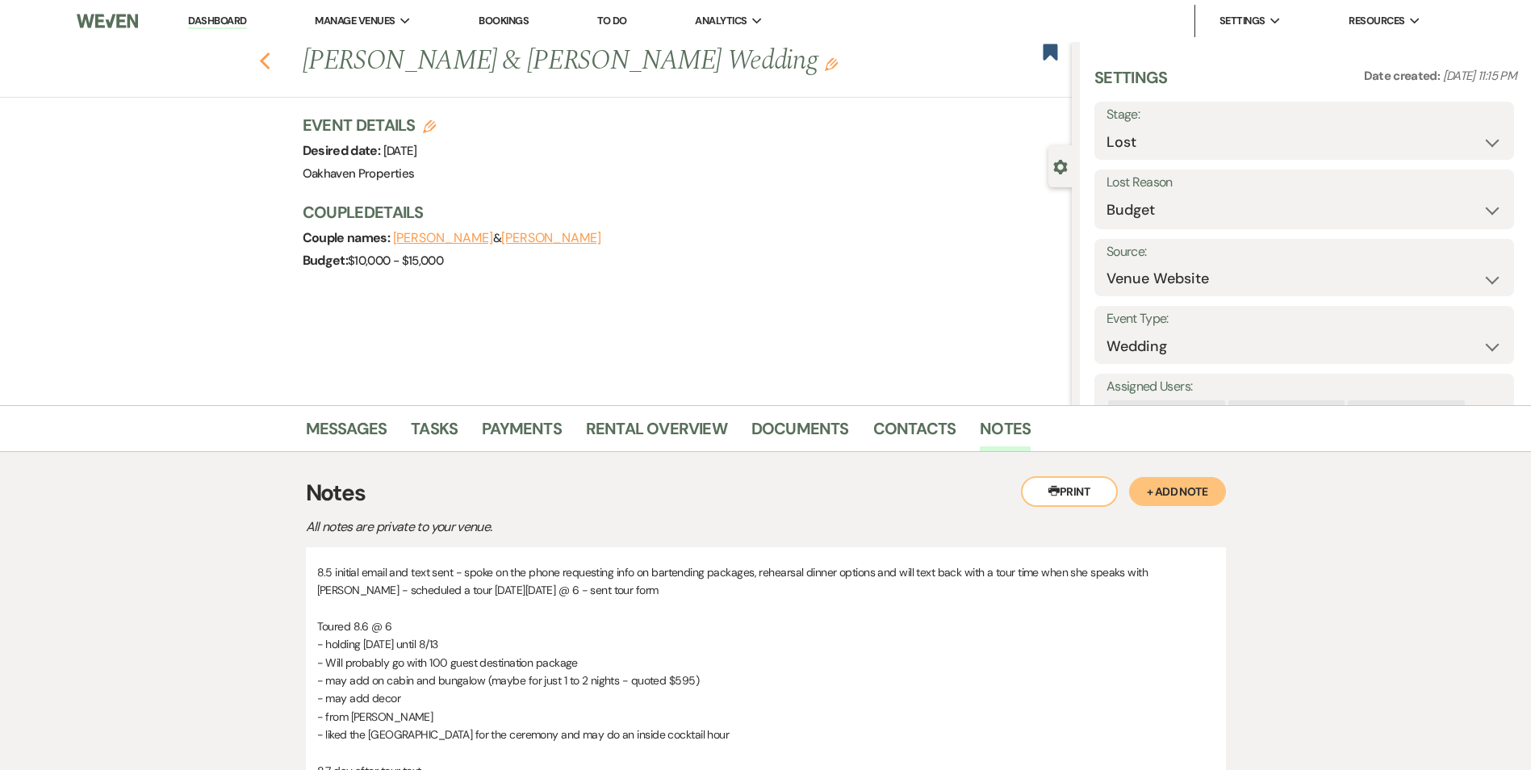
select select "8"
select select "7"
select select "5"
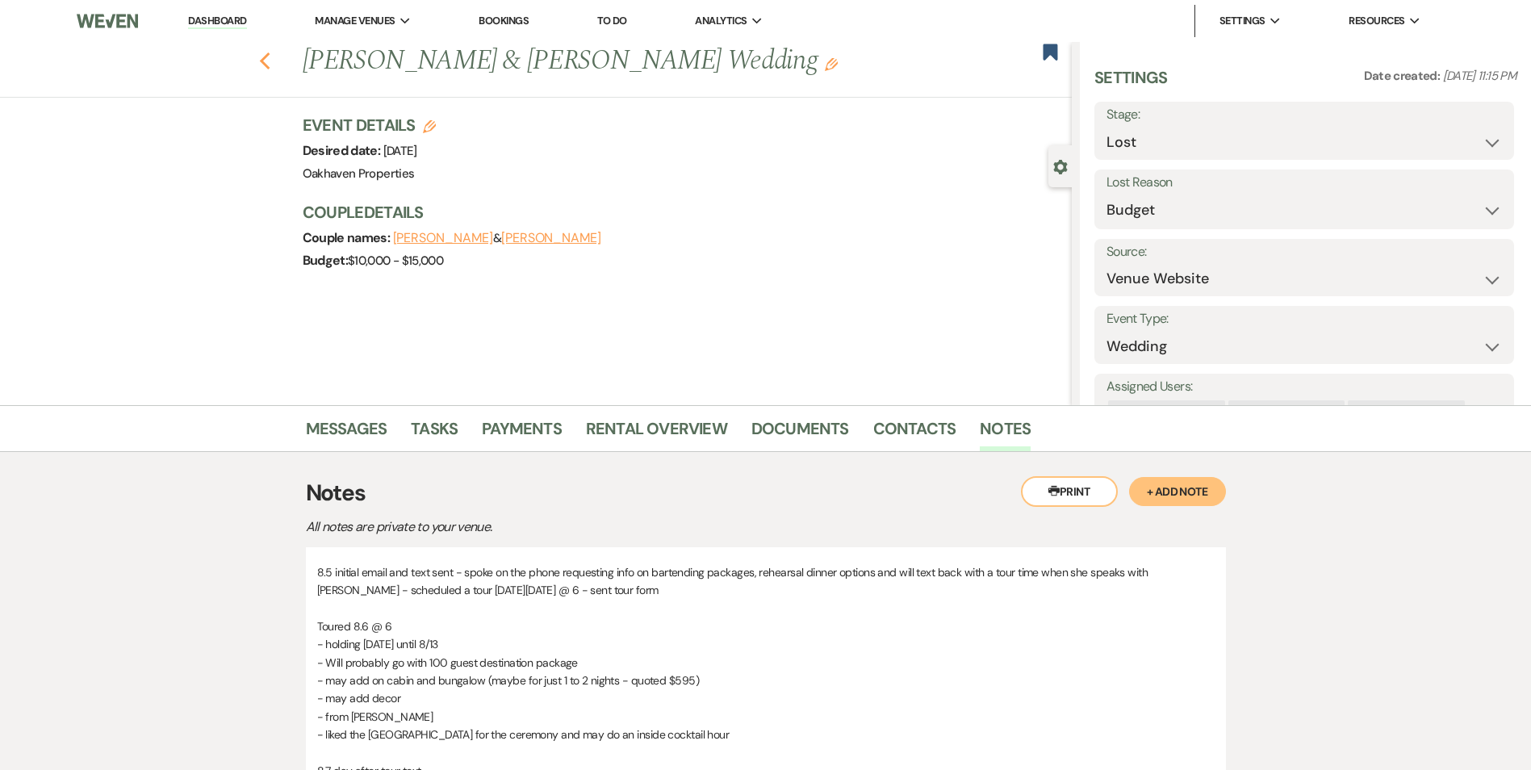
select select "5"
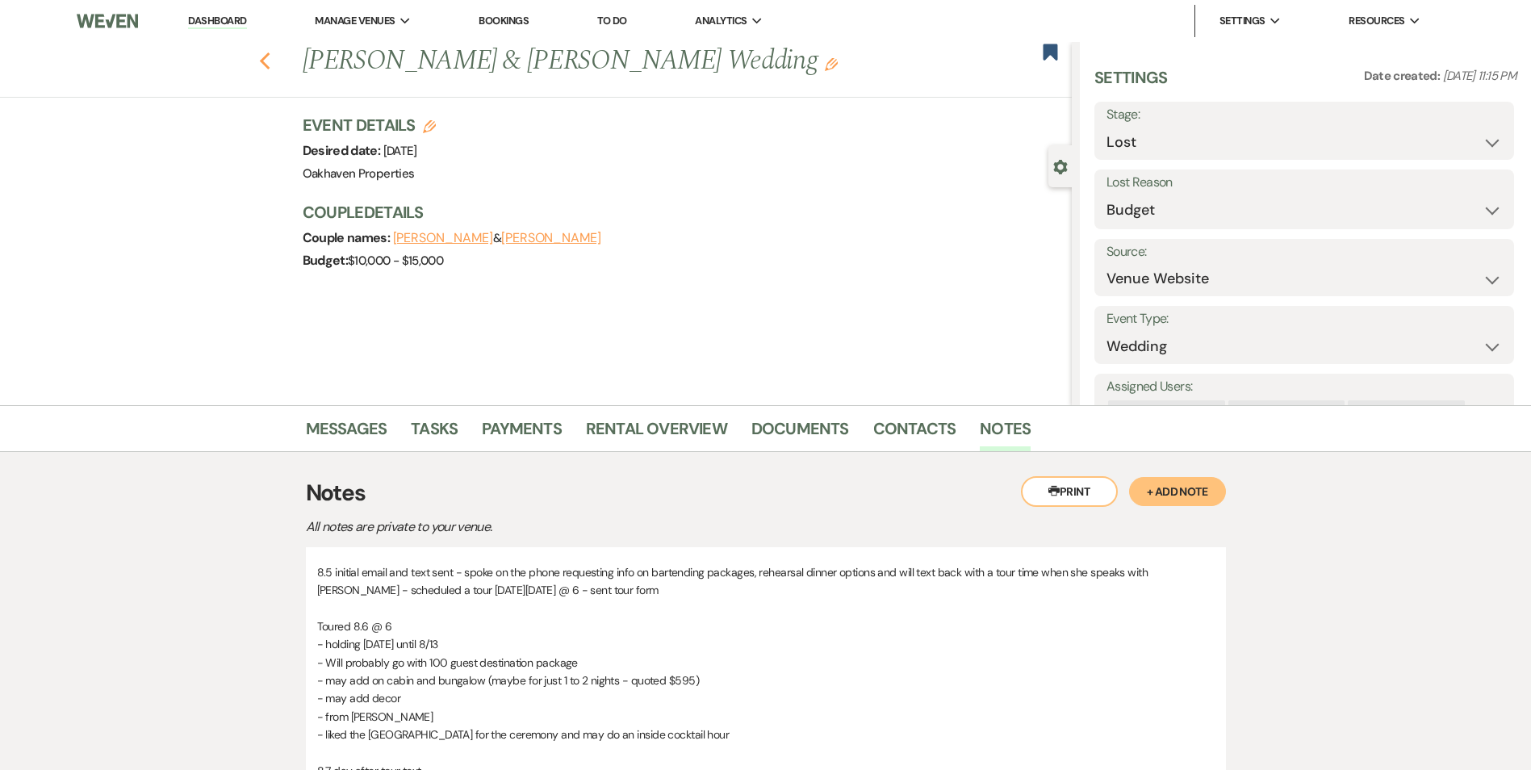
select select "5"
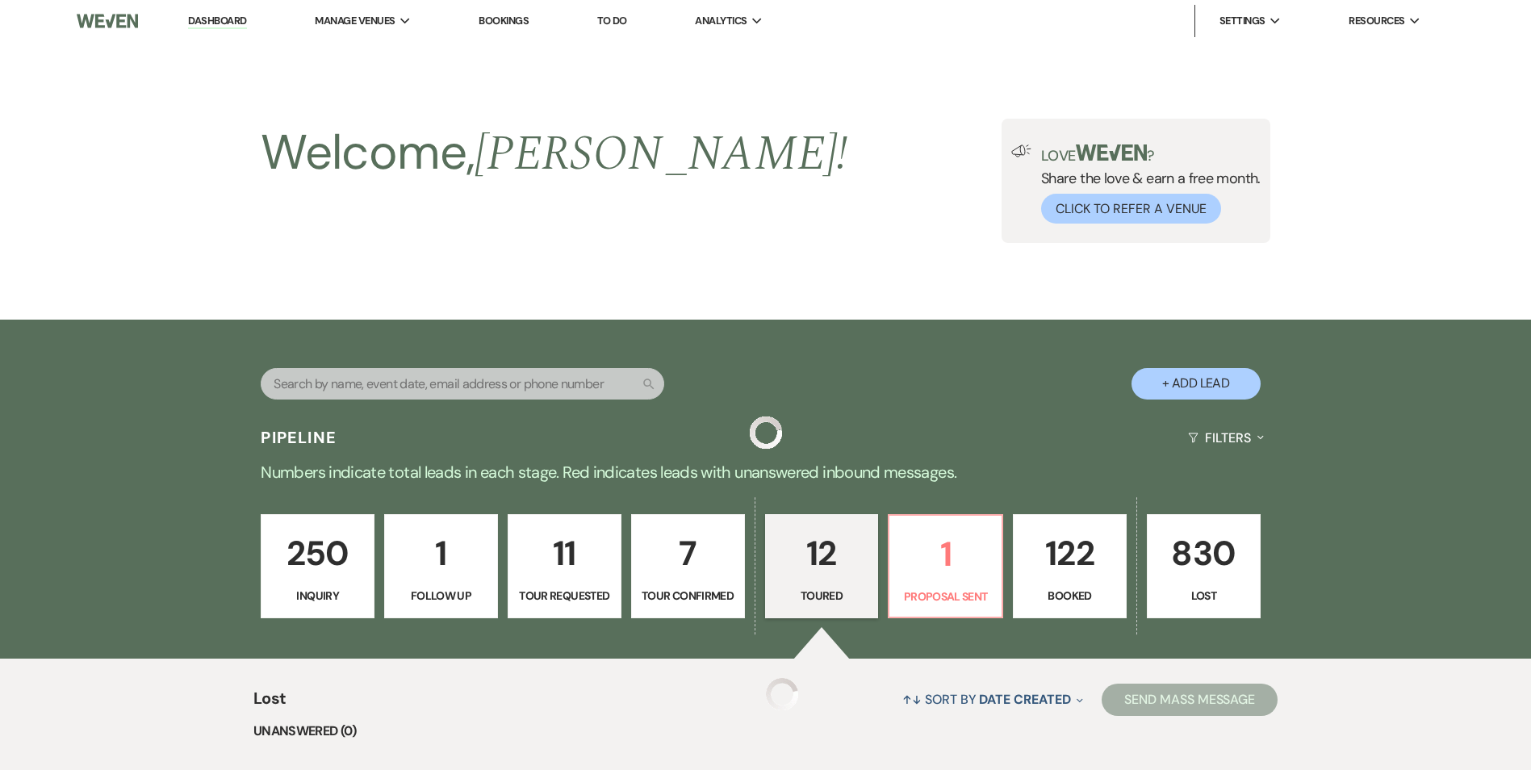
scroll to position [717, 0]
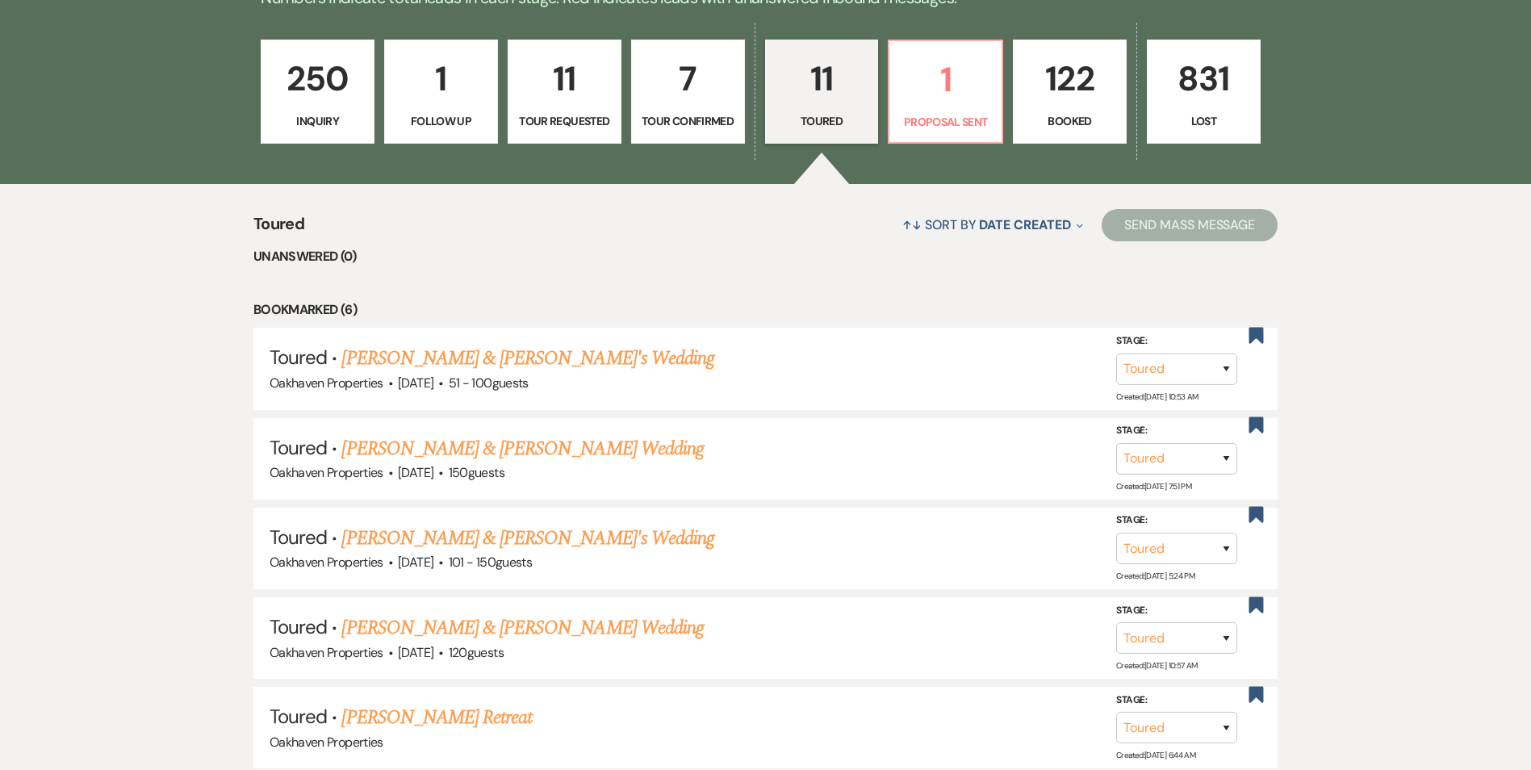
click at [1066, 113] on p "Booked" at bounding box center [1070, 121] width 93 height 18
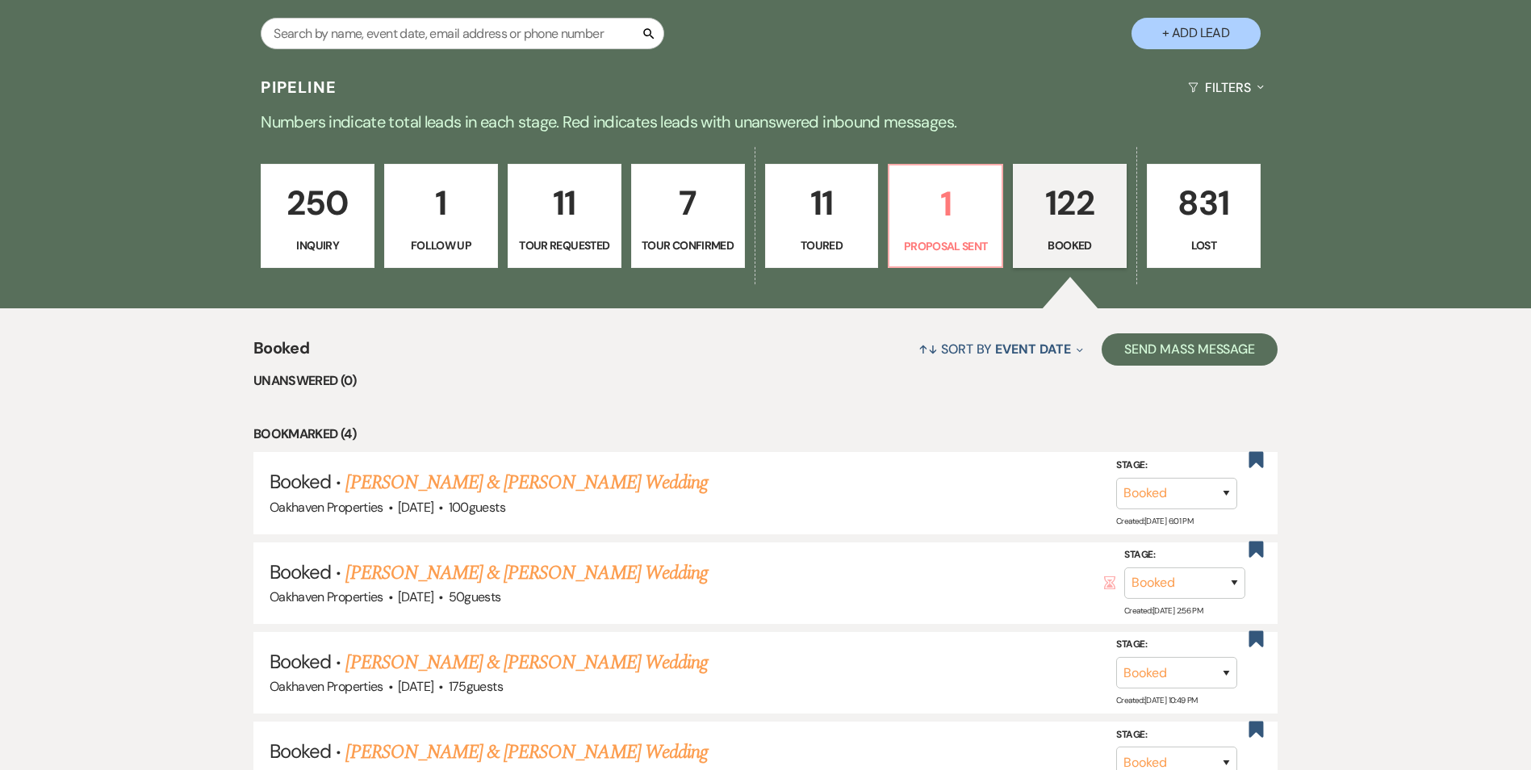
scroll to position [71, 0]
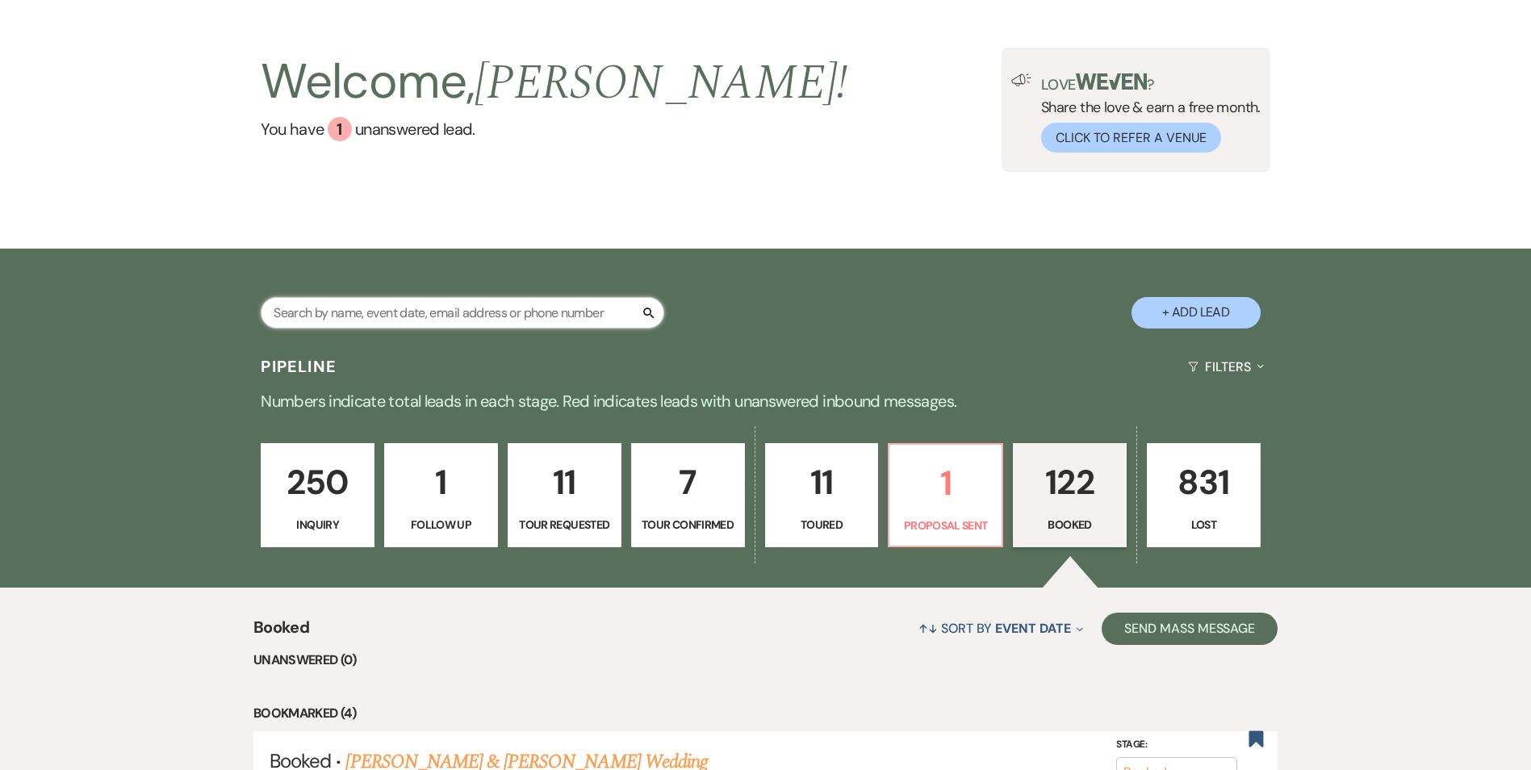
click at [324, 306] on input "text" at bounding box center [463, 312] width 404 height 31
type input "[PERSON_NAME]"
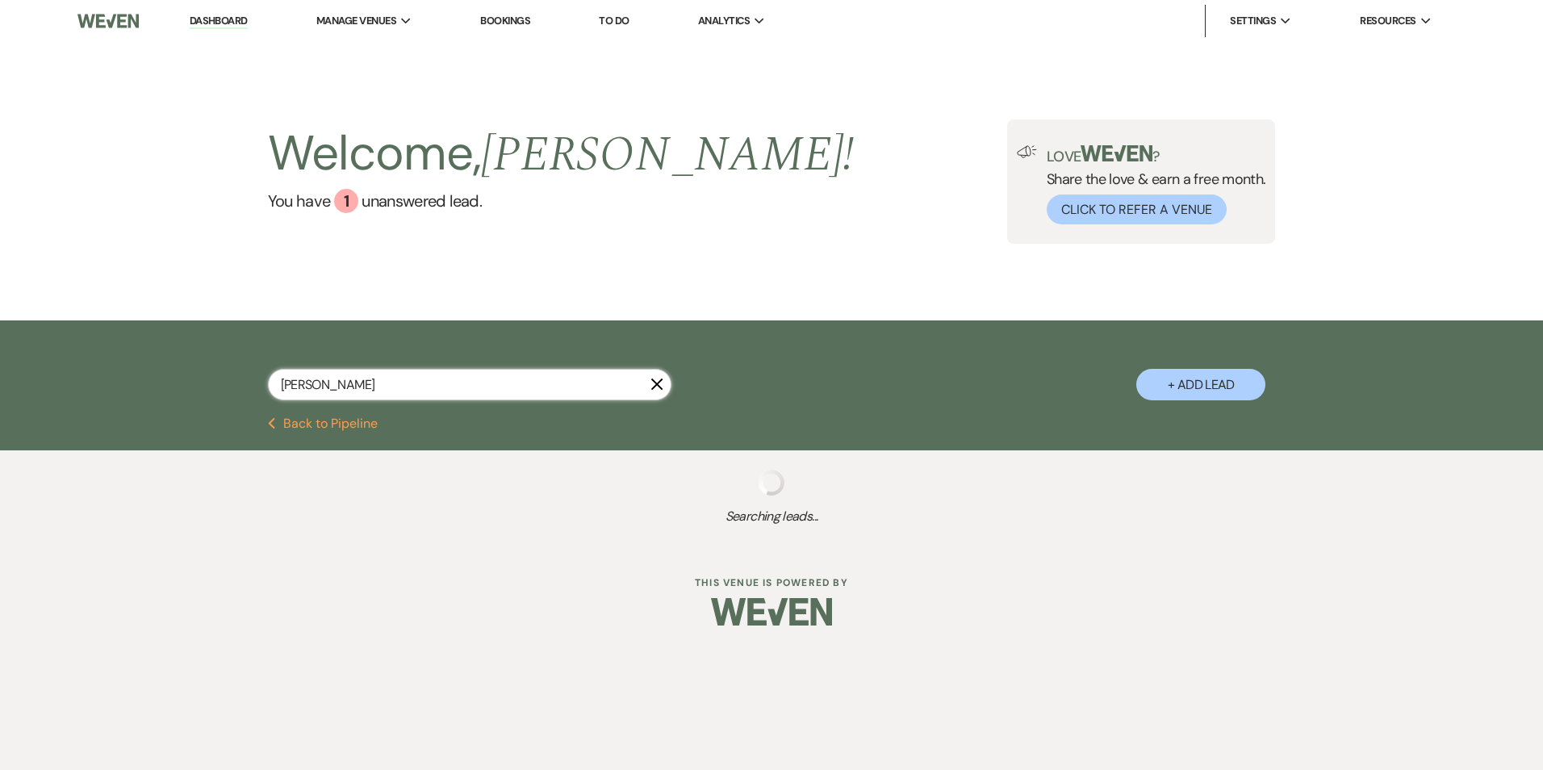
select select "8"
select select "5"
select select "8"
select select "5"
select select "8"
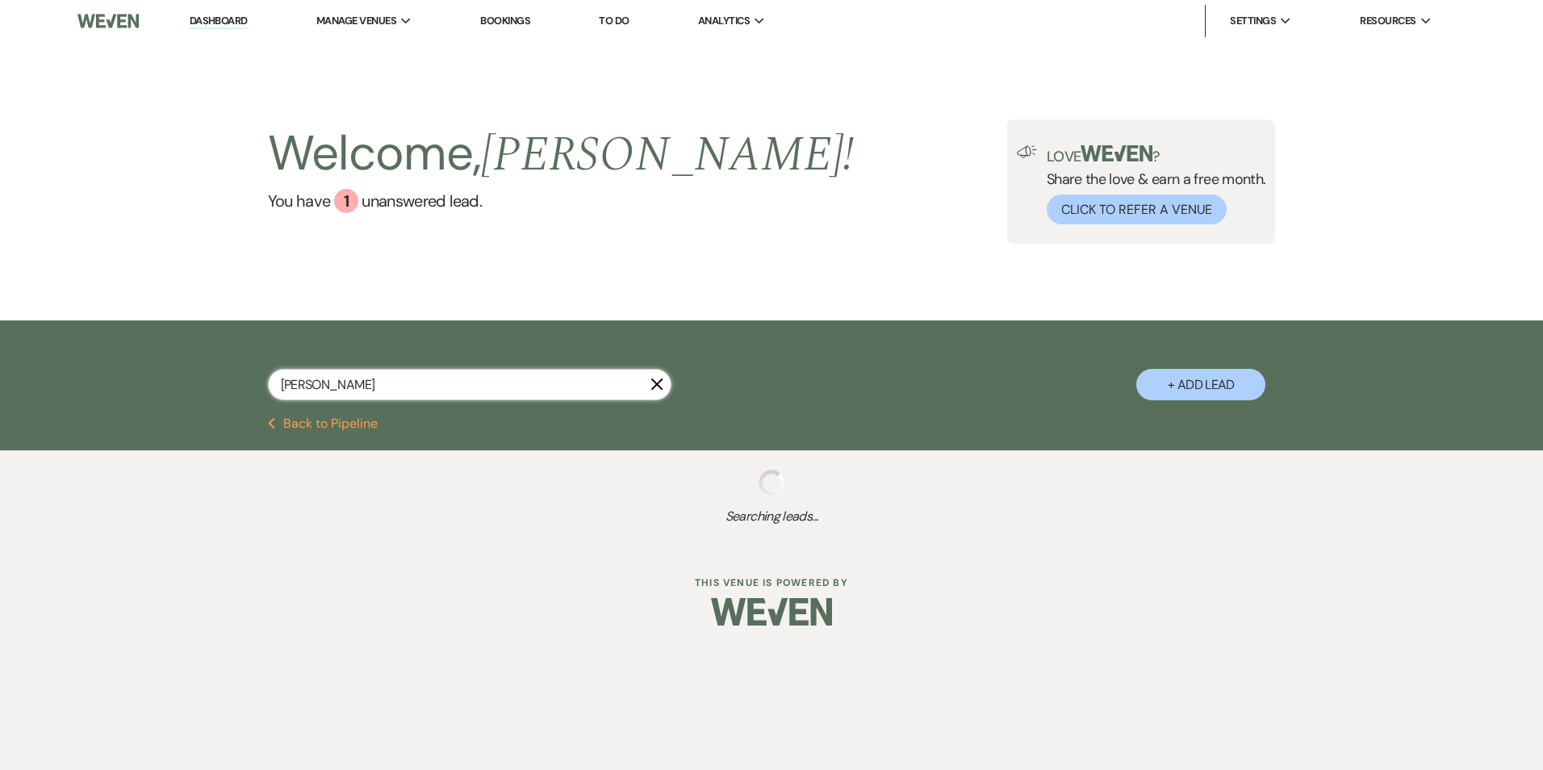
select select "8"
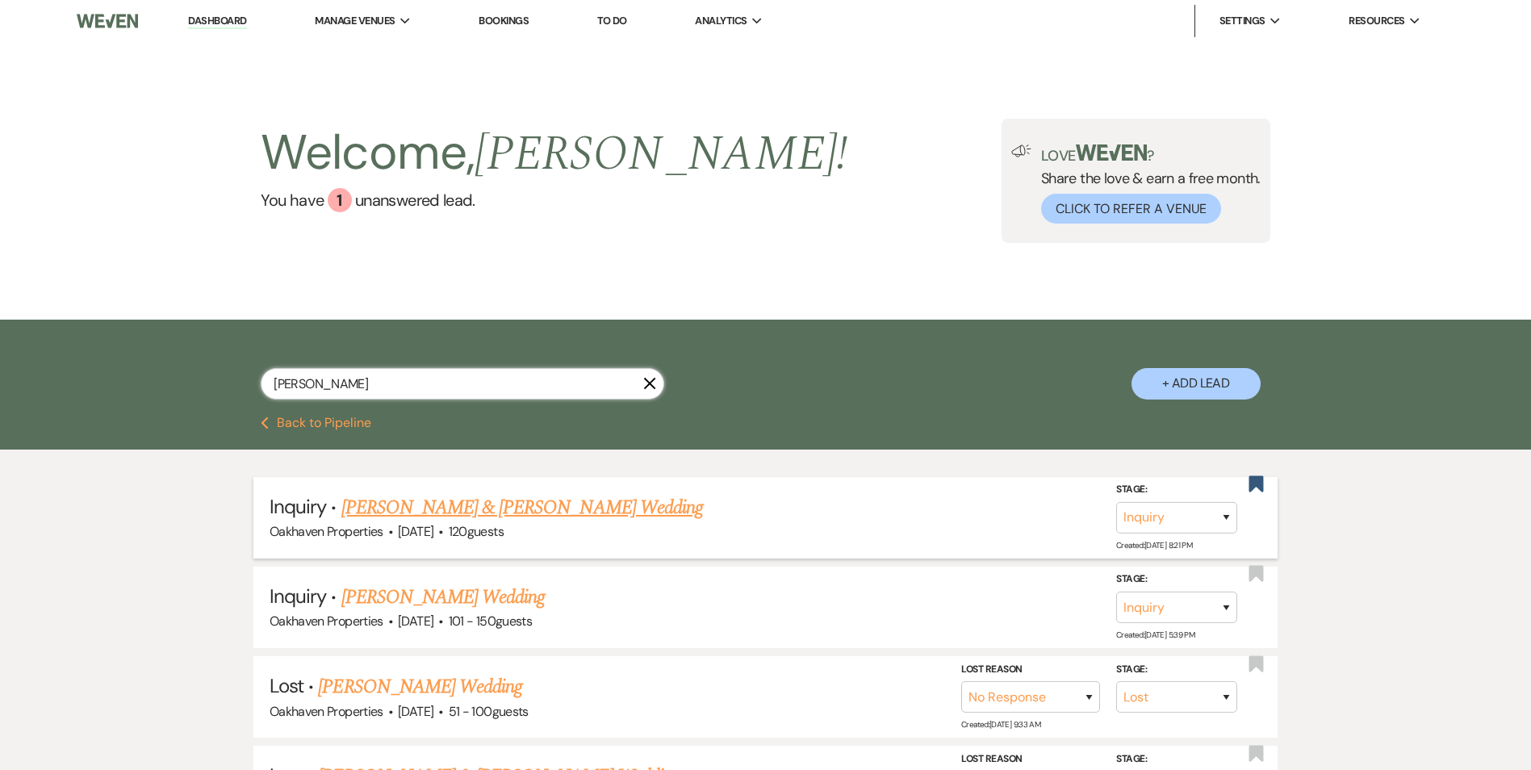
type input "[PERSON_NAME]"
click at [457, 507] on link "[PERSON_NAME] & [PERSON_NAME] Wedding" at bounding box center [522, 507] width 362 height 29
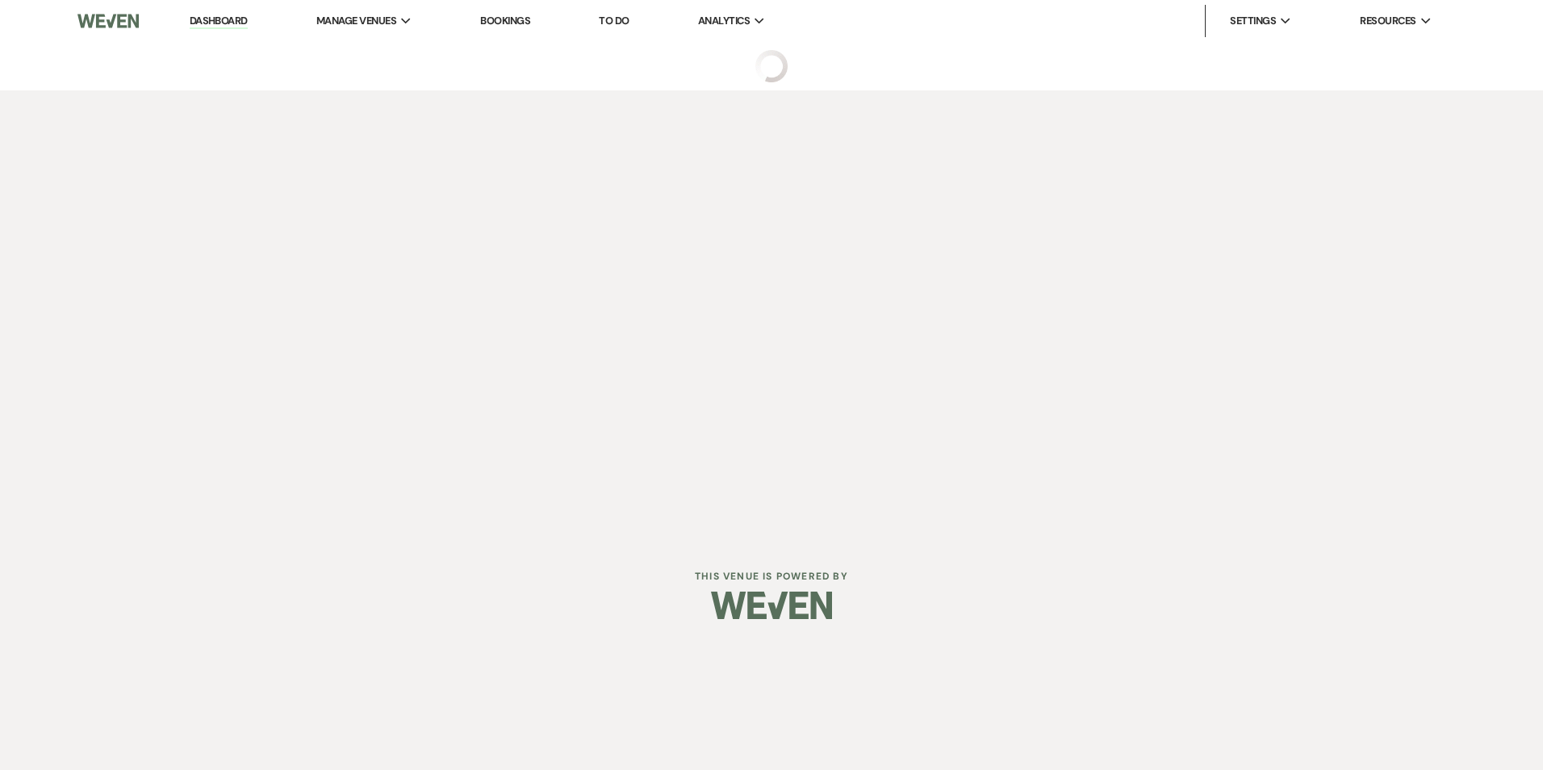
select select "5"
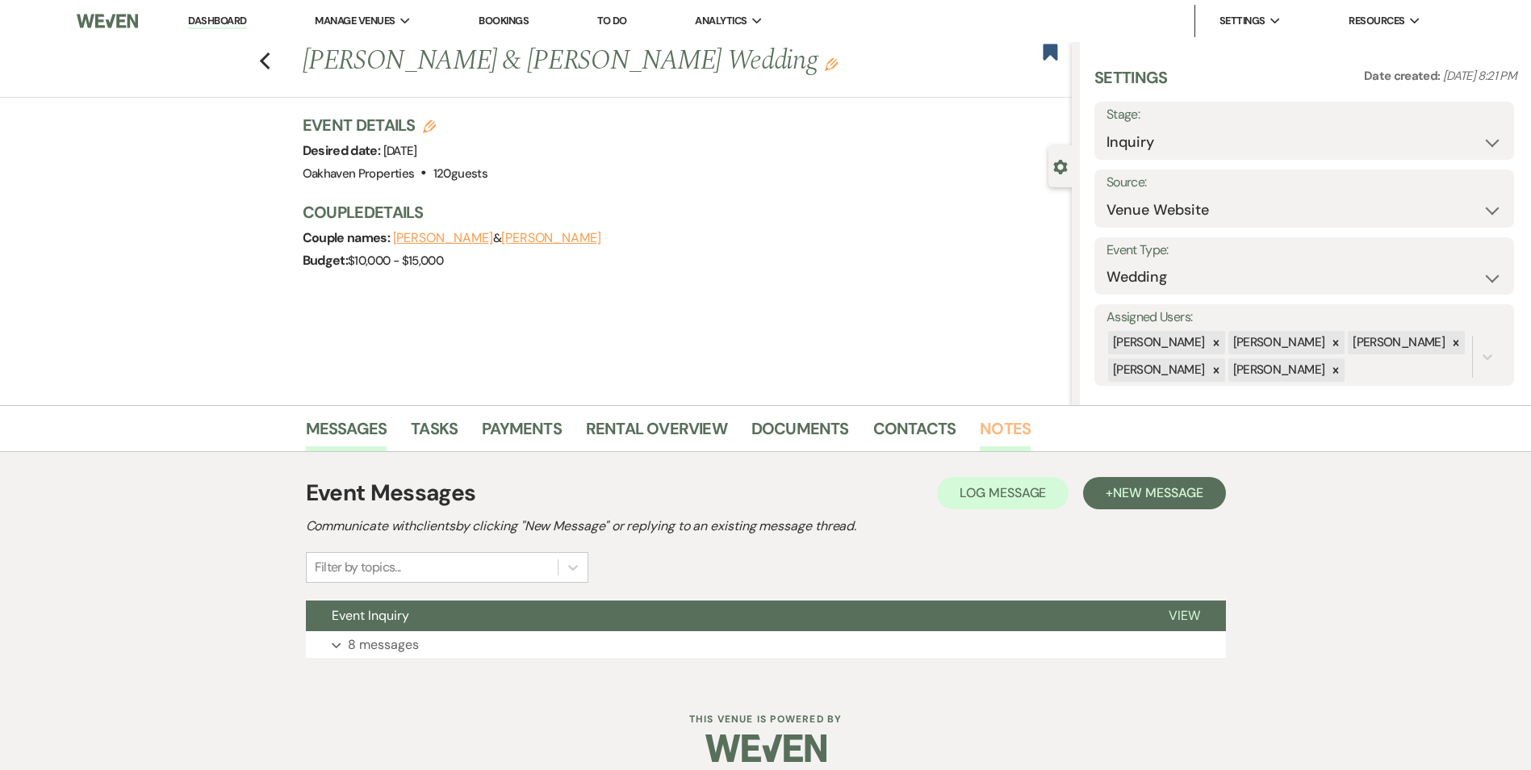
drag, startPoint x: 1015, startPoint y: 429, endPoint x: 1013, endPoint y: 439, distance: 10.0
click at [1015, 429] on link "Notes" at bounding box center [1005, 434] width 51 height 36
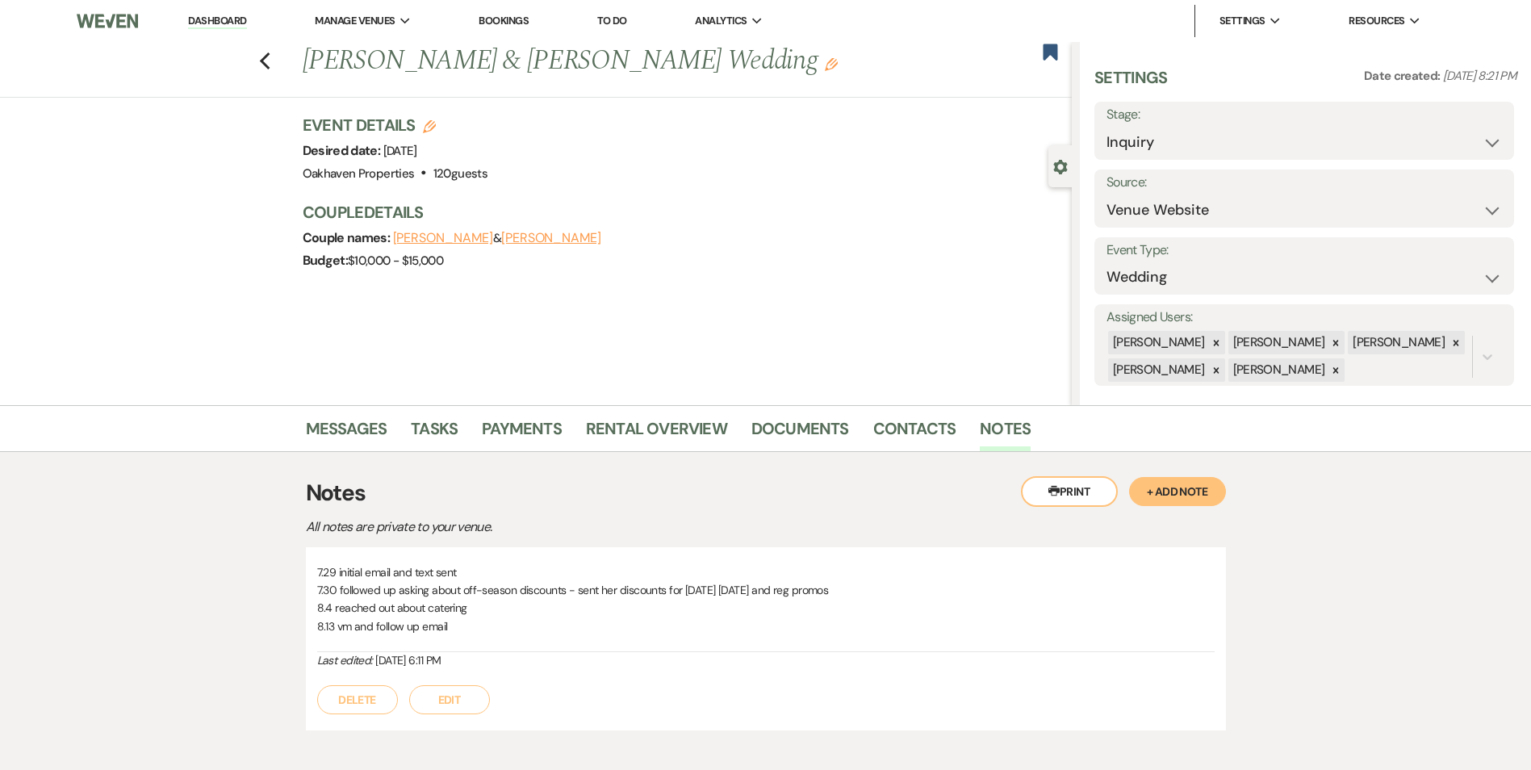
click at [459, 693] on button "Edit" at bounding box center [449, 699] width 81 height 29
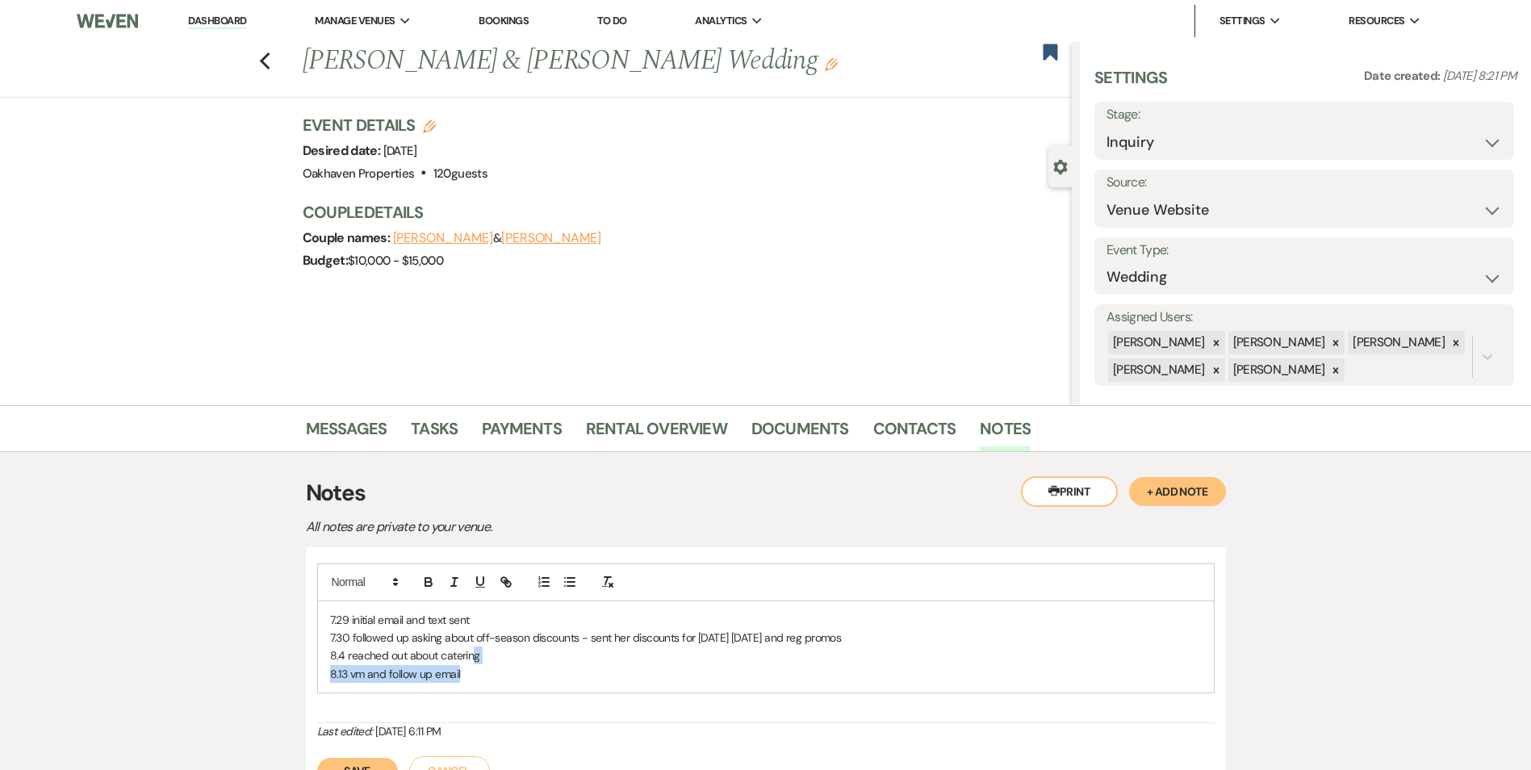
click at [472, 666] on div "7.29 initial email and text sent 7.30 followed up asking about off-season disco…" at bounding box center [766, 647] width 896 height 92
click at [475, 670] on p "8.13 vm and follow up email" at bounding box center [766, 674] width 872 height 18
click at [479, 683] on p "8.13 vm and follow up email" at bounding box center [766, 674] width 872 height 18
click at [534, 699] on div "7.29 initial email and text sent 7.30 followed up asking about off-season disco…" at bounding box center [766, 643] width 898 height 161
click at [477, 676] on p "8.13 vm and follow up email" at bounding box center [766, 674] width 872 height 18
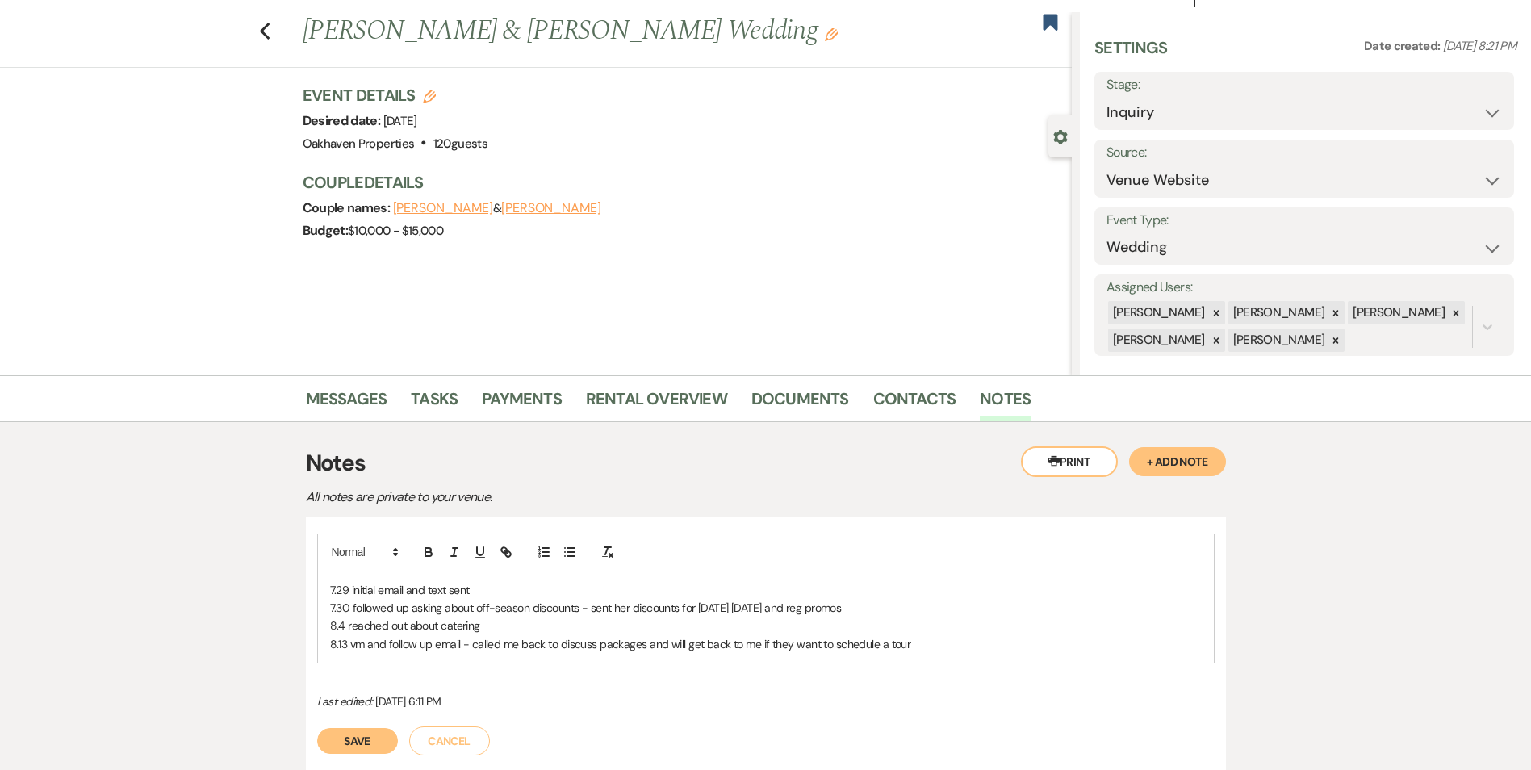
scroll to position [81, 0]
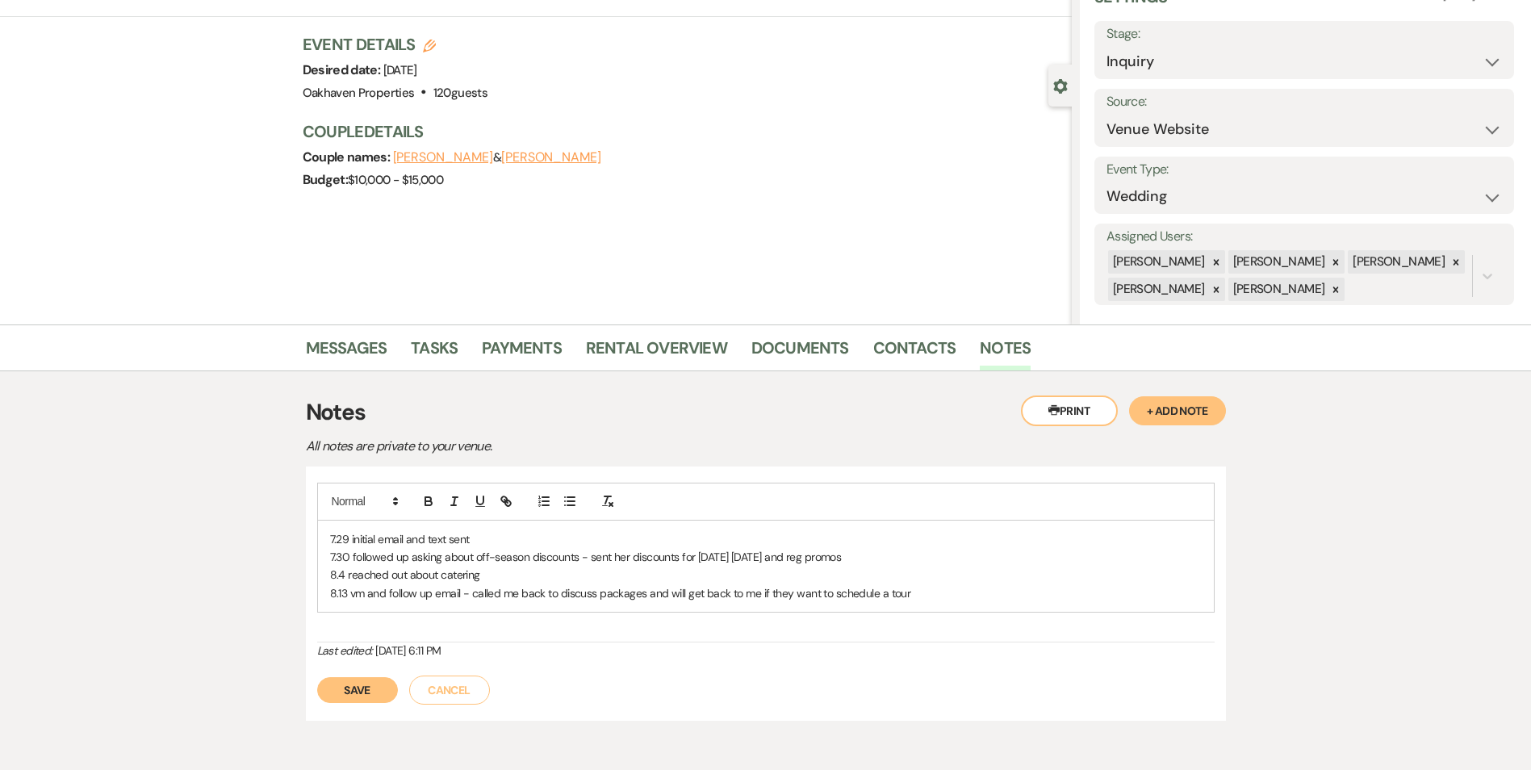
drag, startPoint x: 319, startPoint y: 698, endPoint x: 356, endPoint y: 698, distance: 37.1
click at [320, 698] on div "Save Cancel" at bounding box center [766, 681] width 898 height 45
click at [389, 687] on button "Save" at bounding box center [357, 690] width 81 height 26
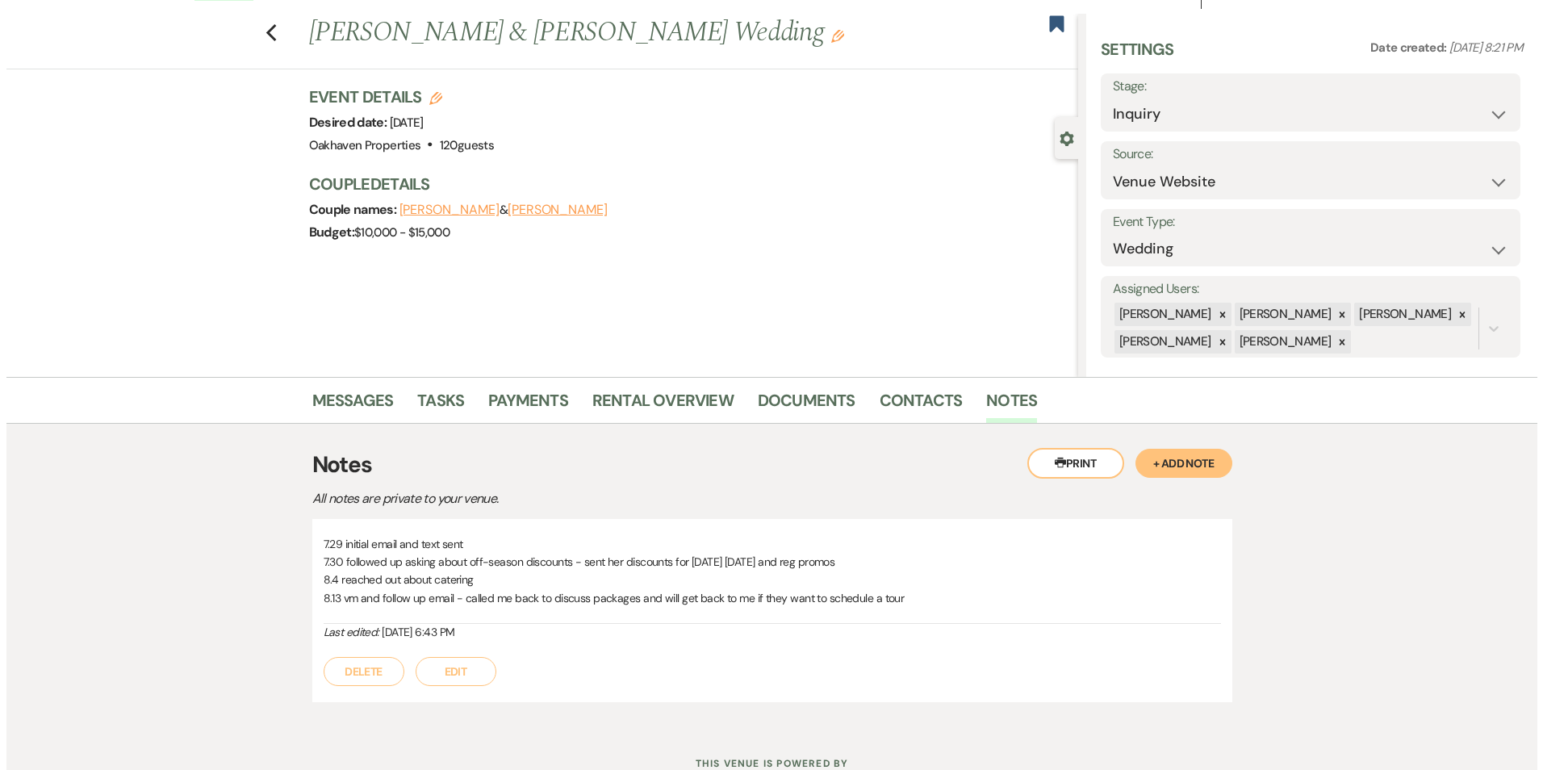
scroll to position [0, 0]
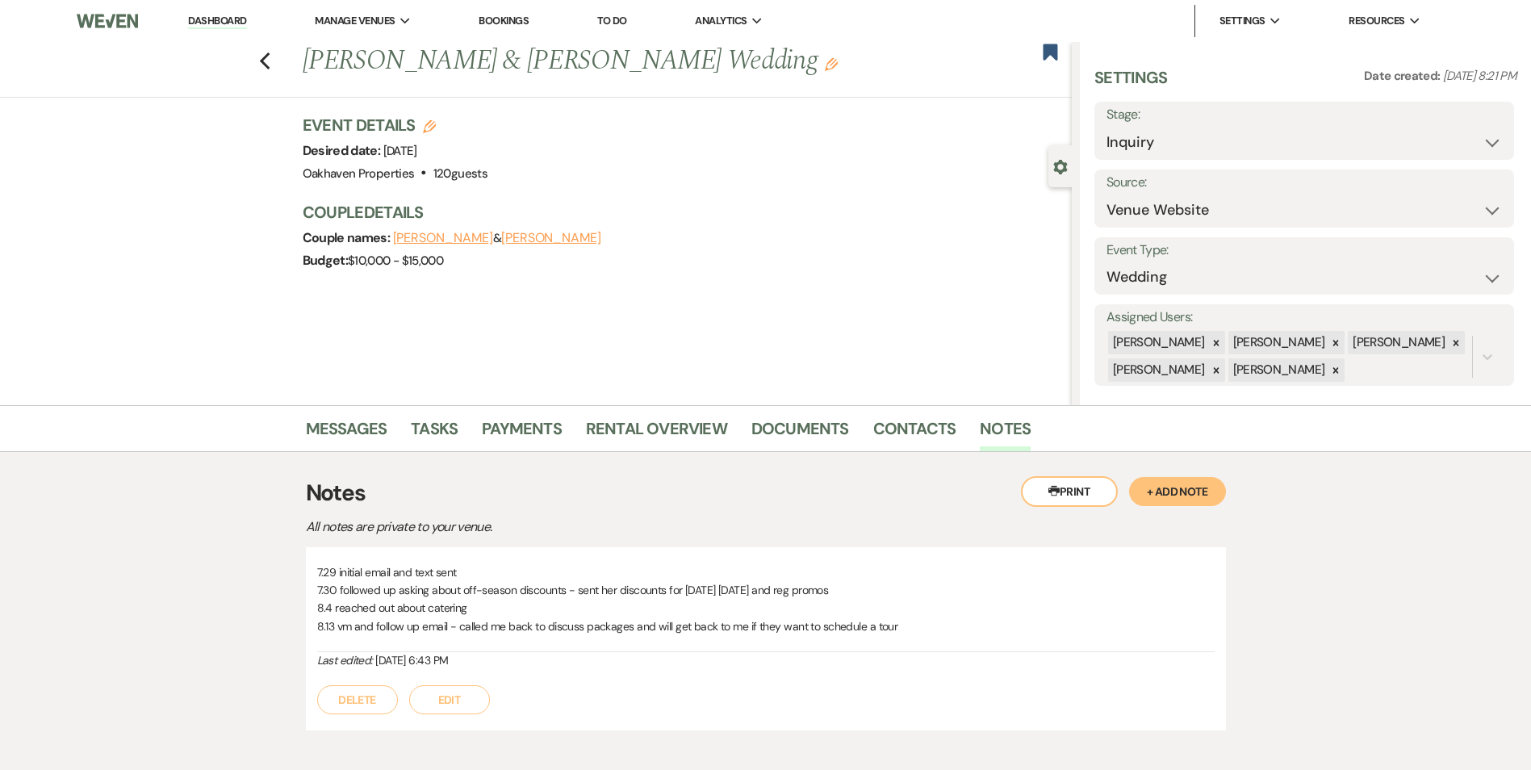
drag, startPoint x: 232, startPoint y: 14, endPoint x: 202, endPoint y: 23, distance: 32.2
click at [232, 14] on link "Dashboard" at bounding box center [217, 21] width 58 height 15
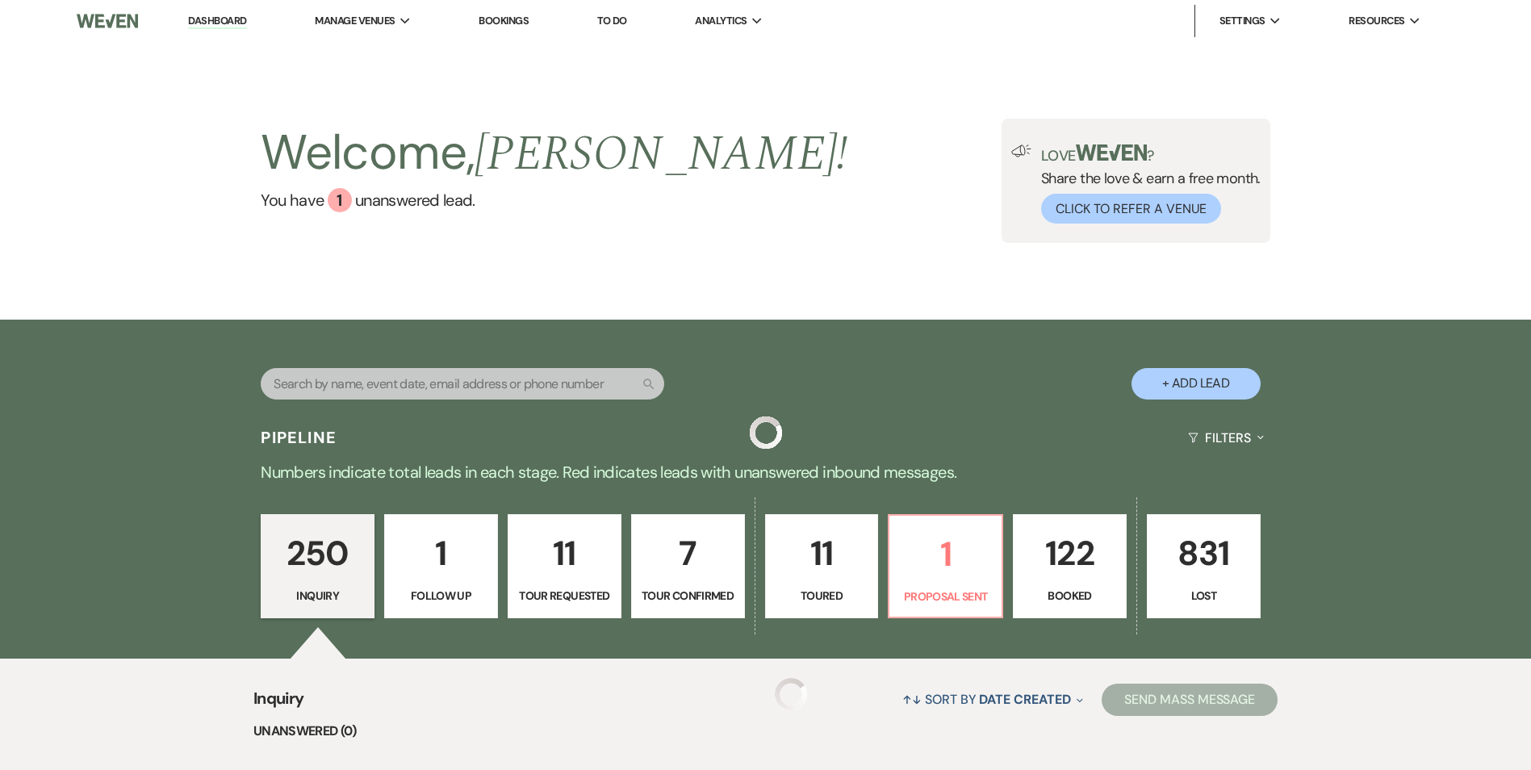
drag, startPoint x: 202, startPoint y: 23, endPoint x: 329, endPoint y: 381, distance: 379.7
click at [203, 23] on link "Dashboard" at bounding box center [217, 21] width 58 height 15
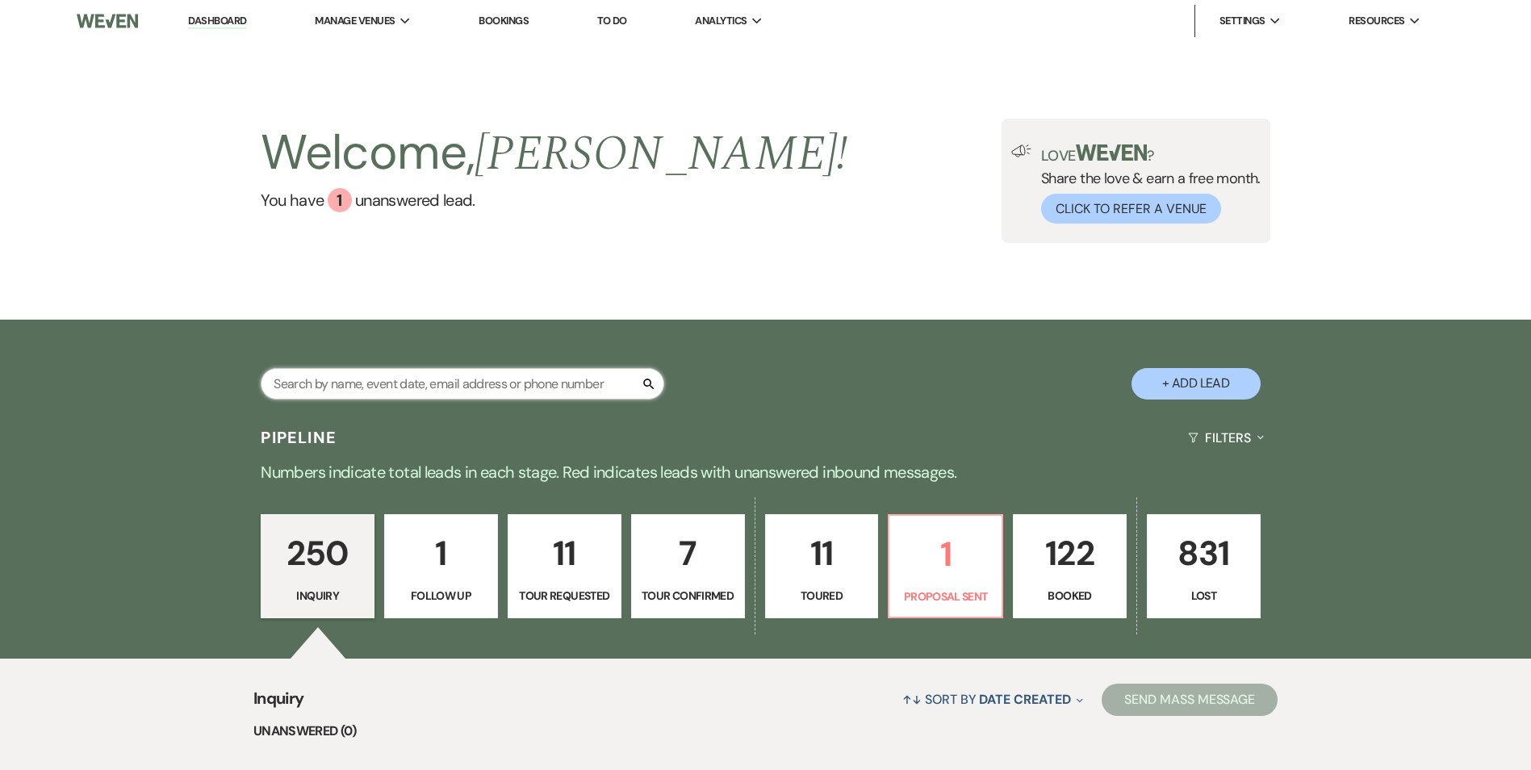
click at [330, 381] on input "text" at bounding box center [463, 383] width 404 height 31
type input "Alex"
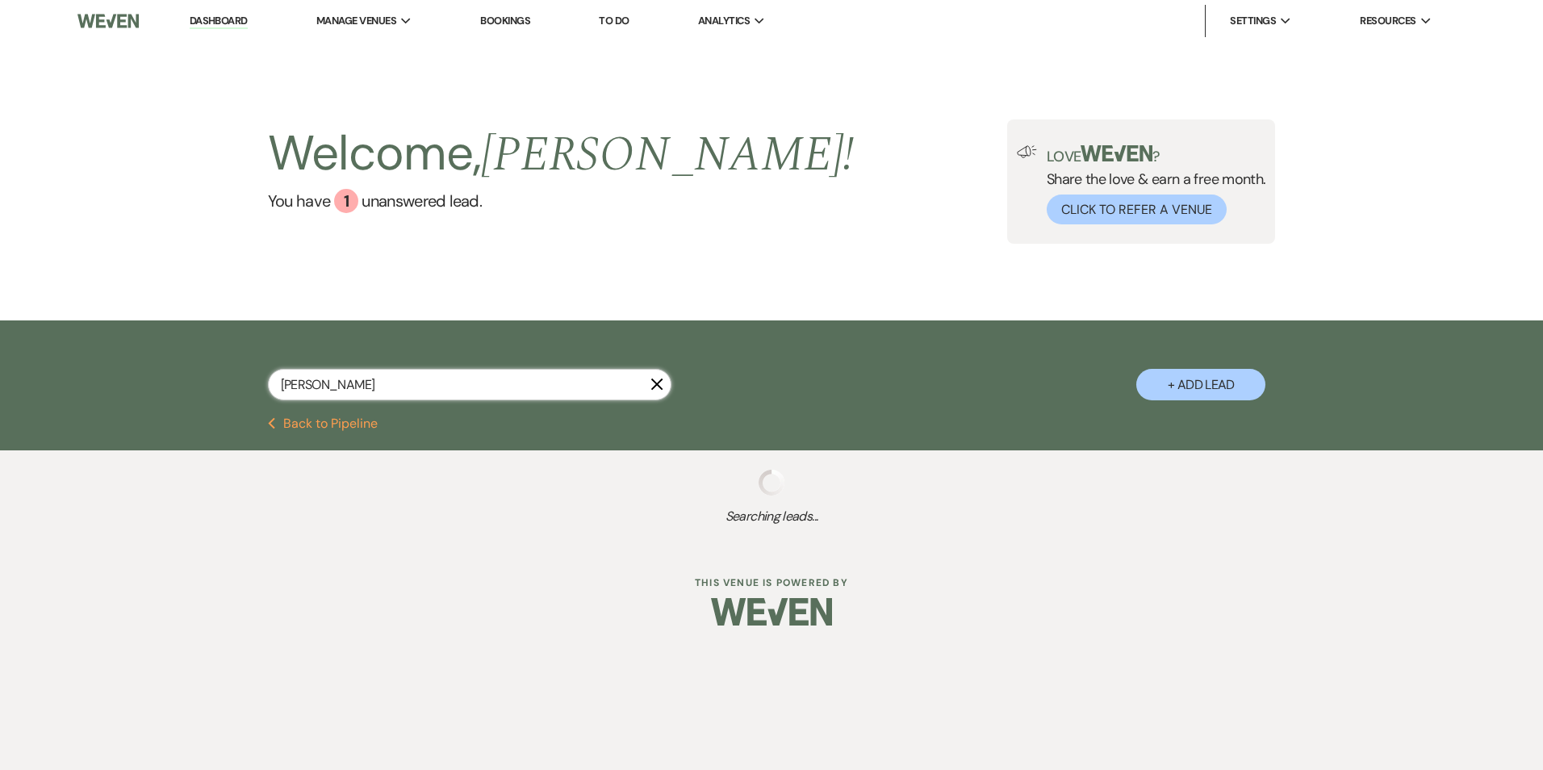
select select "6"
select select "8"
select select "1"
select select "8"
select select "6"
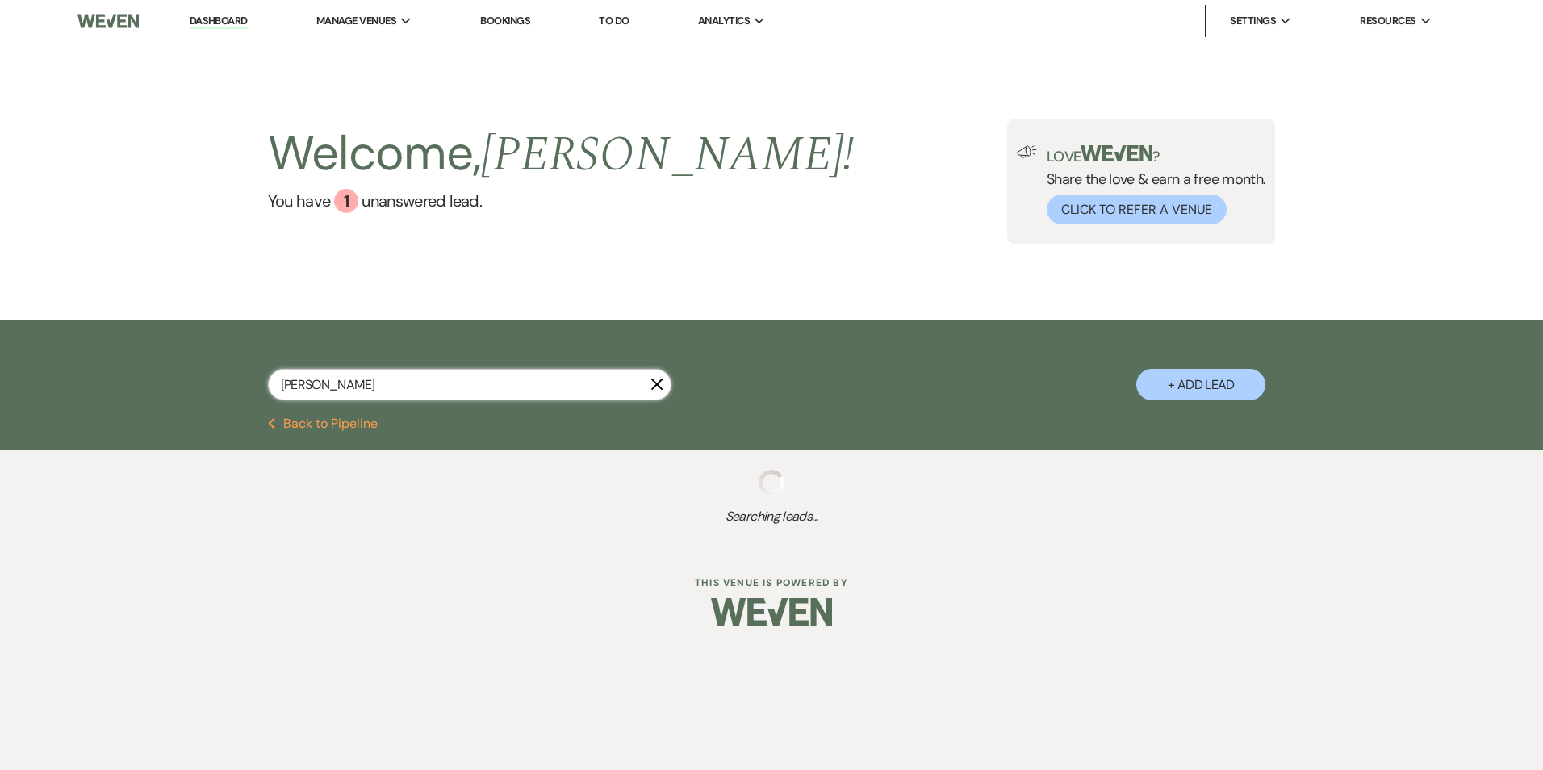
select select "8"
select select "5"
select select "8"
select select "5"
select select "8"
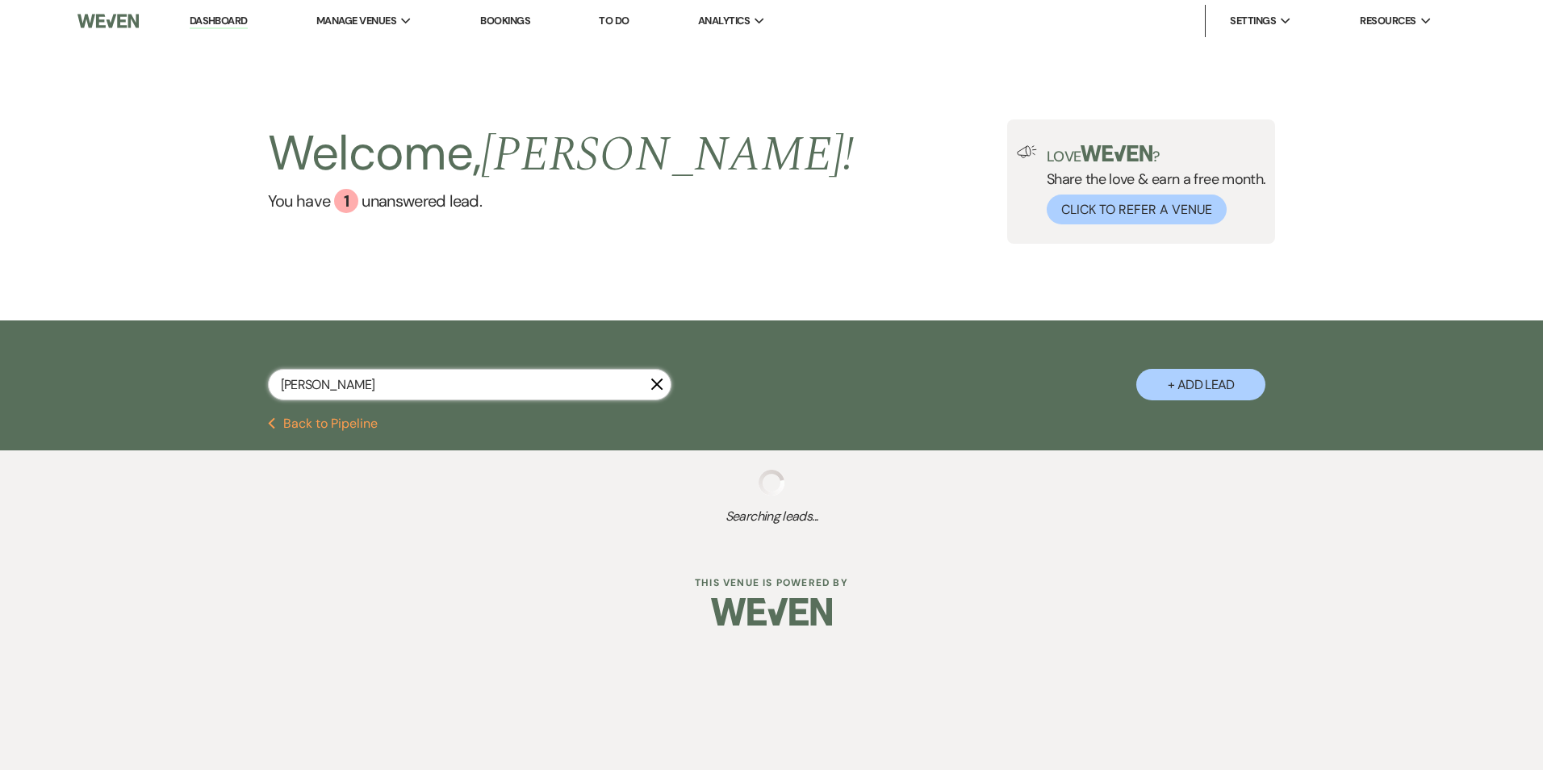
select select "8"
select select "6"
select select "8"
select select "6"
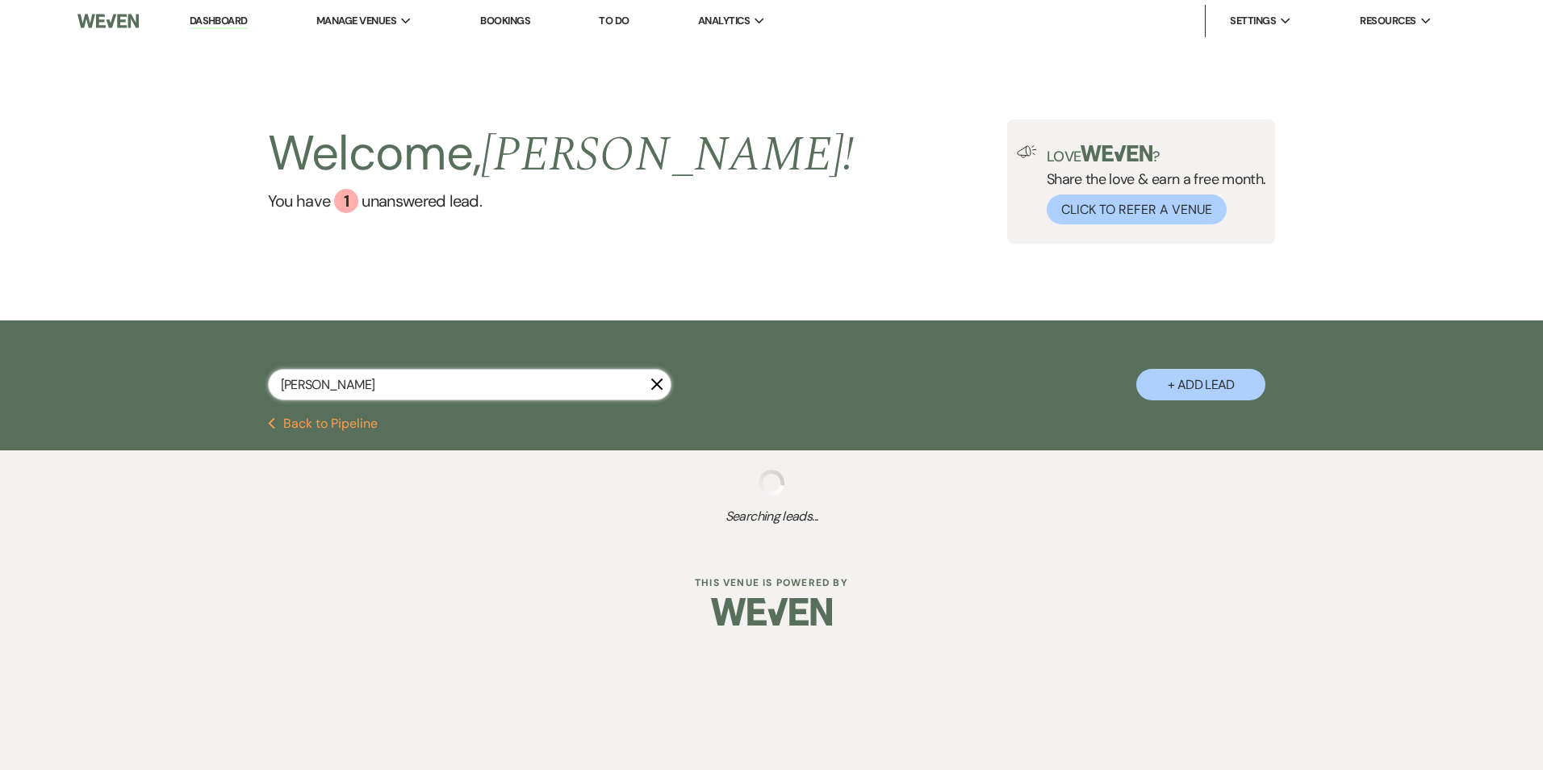
select select "8"
select select "10"
select select "8"
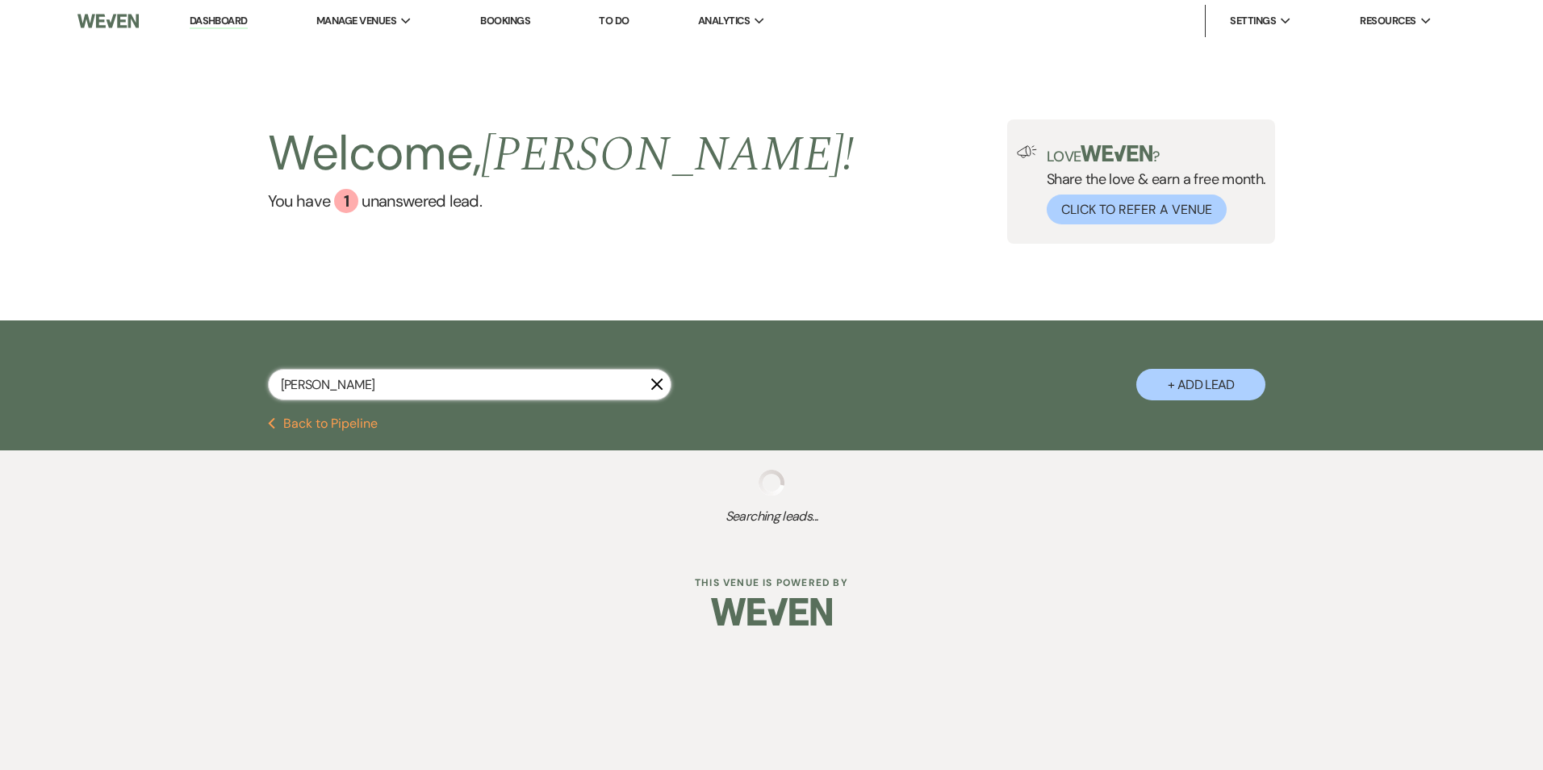
select select "8"
select select "5"
select select "8"
select select "6"
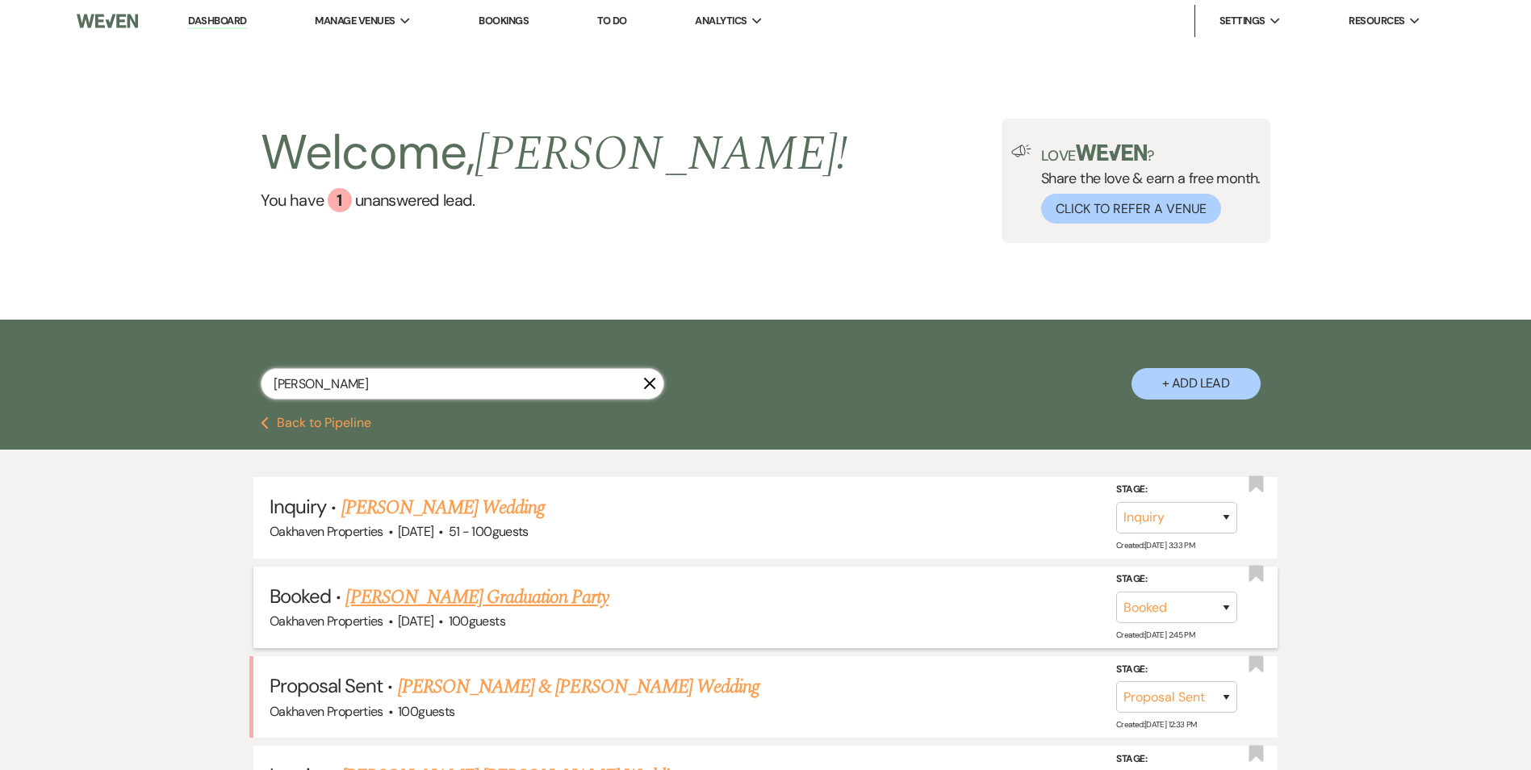
type input "Alex"
click at [433, 593] on link "Alexa Javier's Graduation Party" at bounding box center [476, 597] width 262 height 29
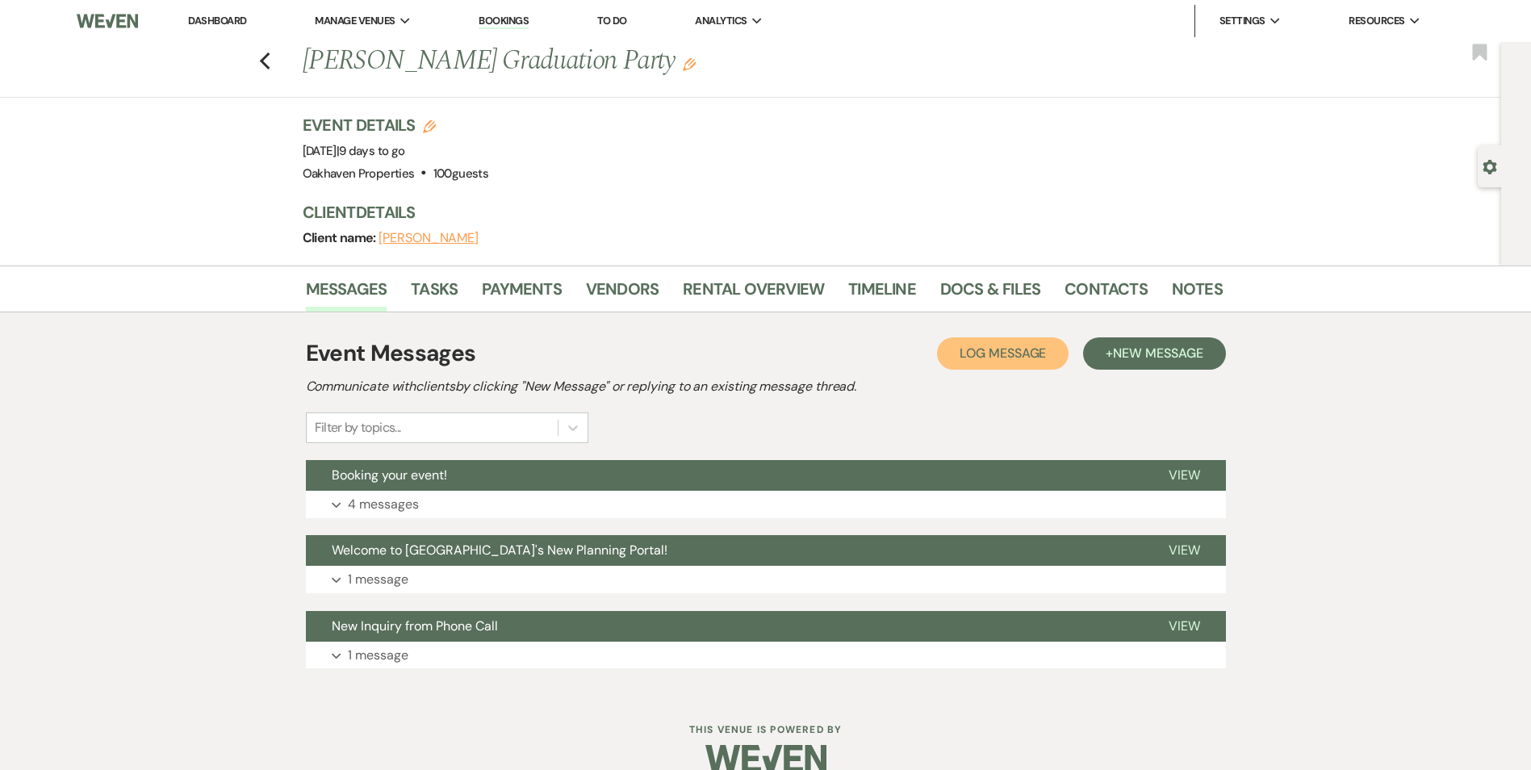
click at [996, 361] on span "Log Message" at bounding box center [1003, 353] width 86 height 17
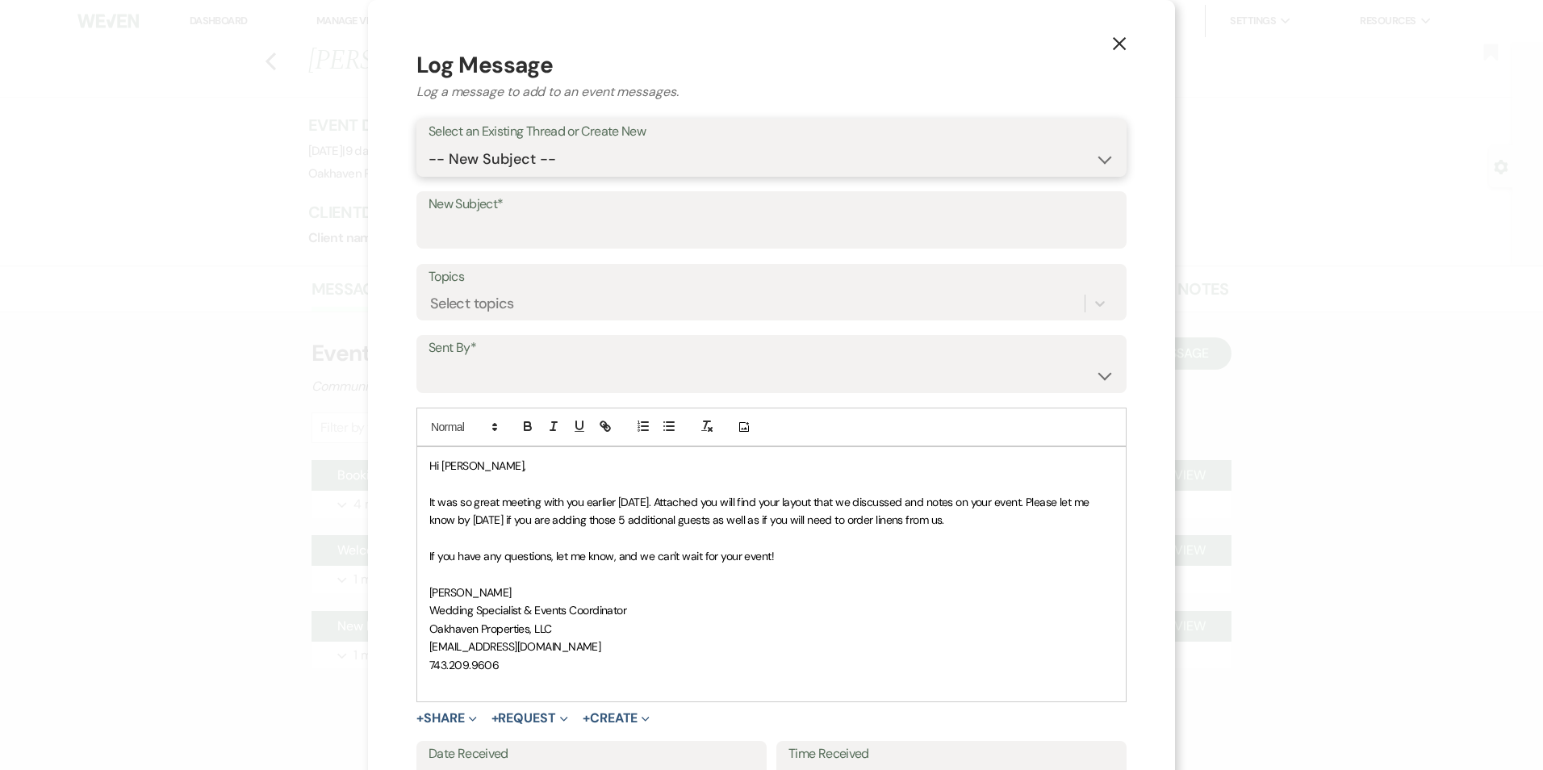
click at [594, 159] on select "-- New Subject -- Booking your event! Welcome to Oakhaven's New Planning Portal…" at bounding box center [772, 159] width 686 height 31
select select "417699"
click at [429, 144] on select "-- New Subject -- Booking your event! Welcome to Oakhaven's New Planning Portal…" at bounding box center [772, 159] width 686 height 31
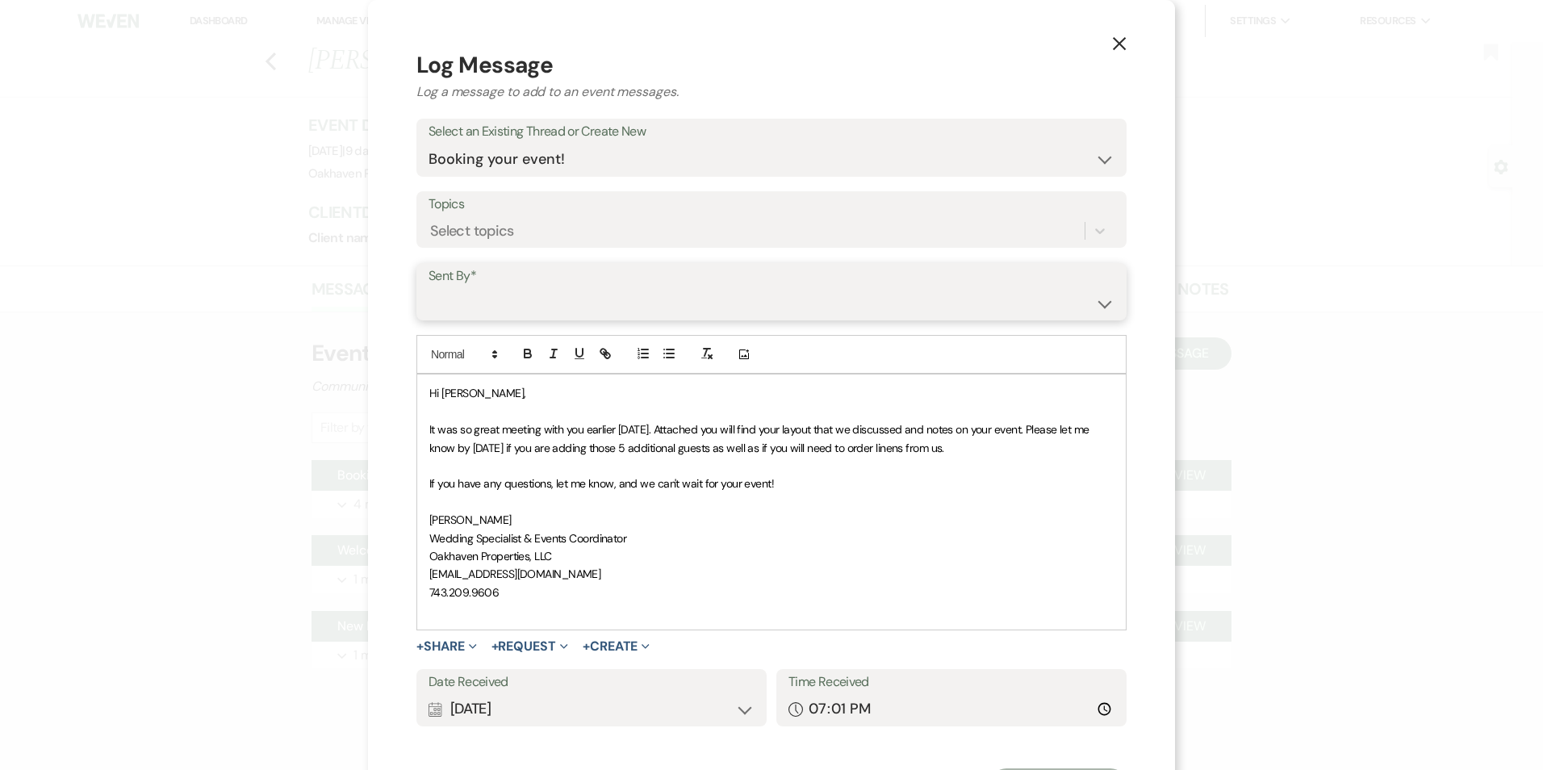
click at [460, 303] on select "Patience Ergish (pdergish@aol.com) Jeanette Wagoner (jeanette@experienceoakhave…" at bounding box center [772, 302] width 686 height 31
select select "user-127923"
click at [429, 287] on select "Patience Ergish (pdergish@aol.com) Jeanette Wagoner (jeanette@experienceoakhave…" at bounding box center [772, 302] width 686 height 31
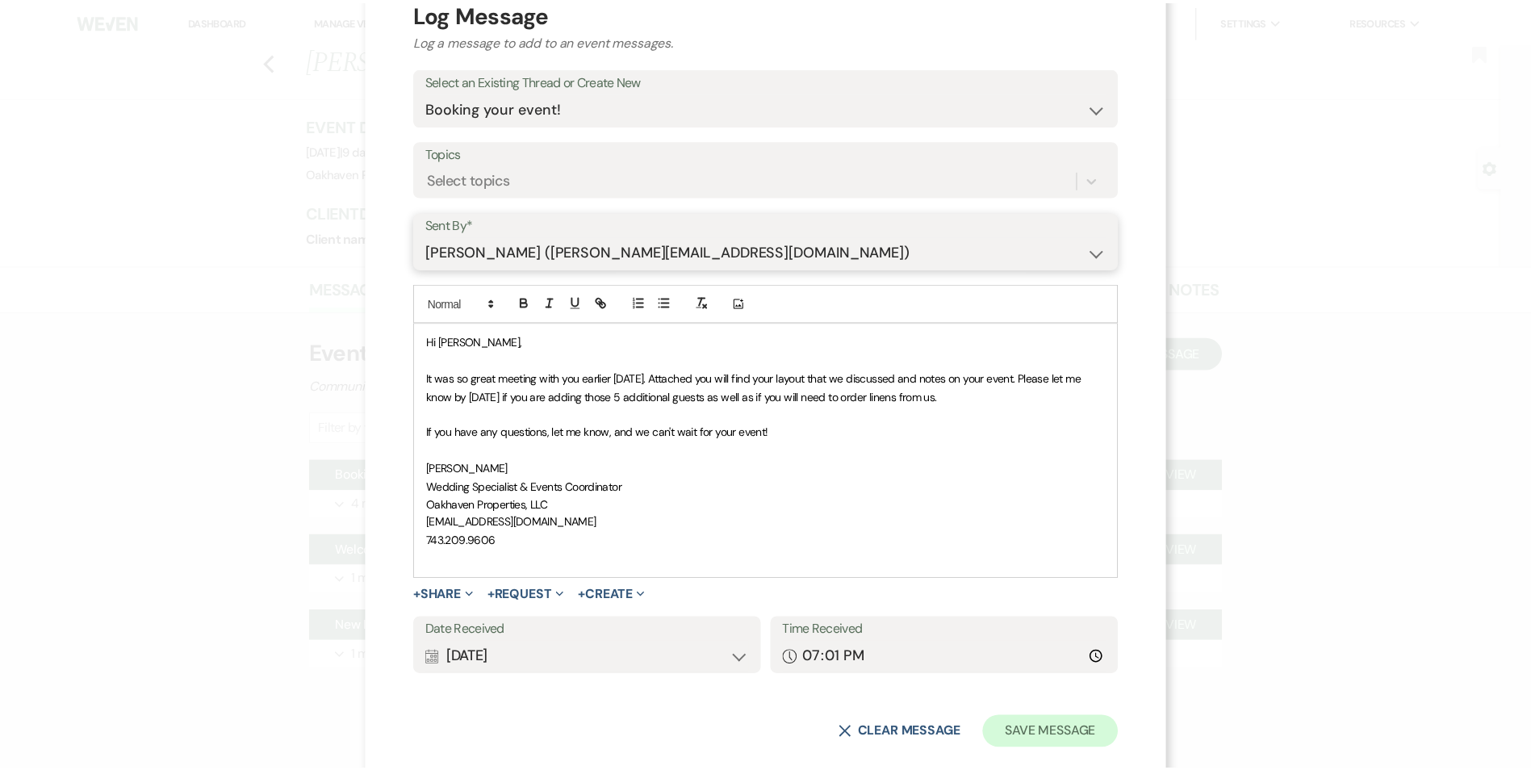
scroll to position [79, 0]
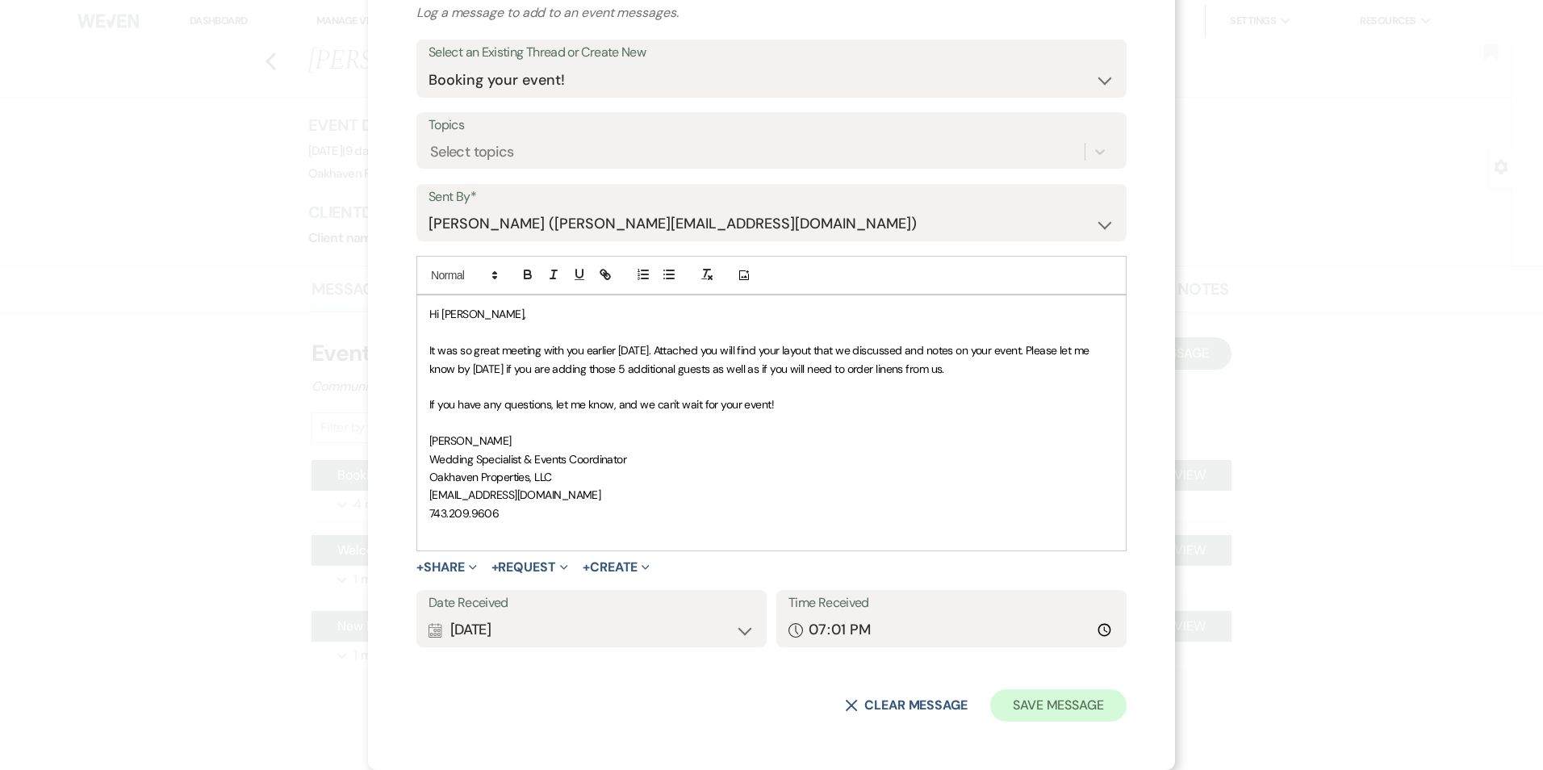
click at [1079, 690] on form "Log Message Log a message to add to an event messages. Select an Existing Threa…" at bounding box center [772, 345] width 710 height 752
click at [1099, 714] on button "Save Message" at bounding box center [1058, 705] width 136 height 32
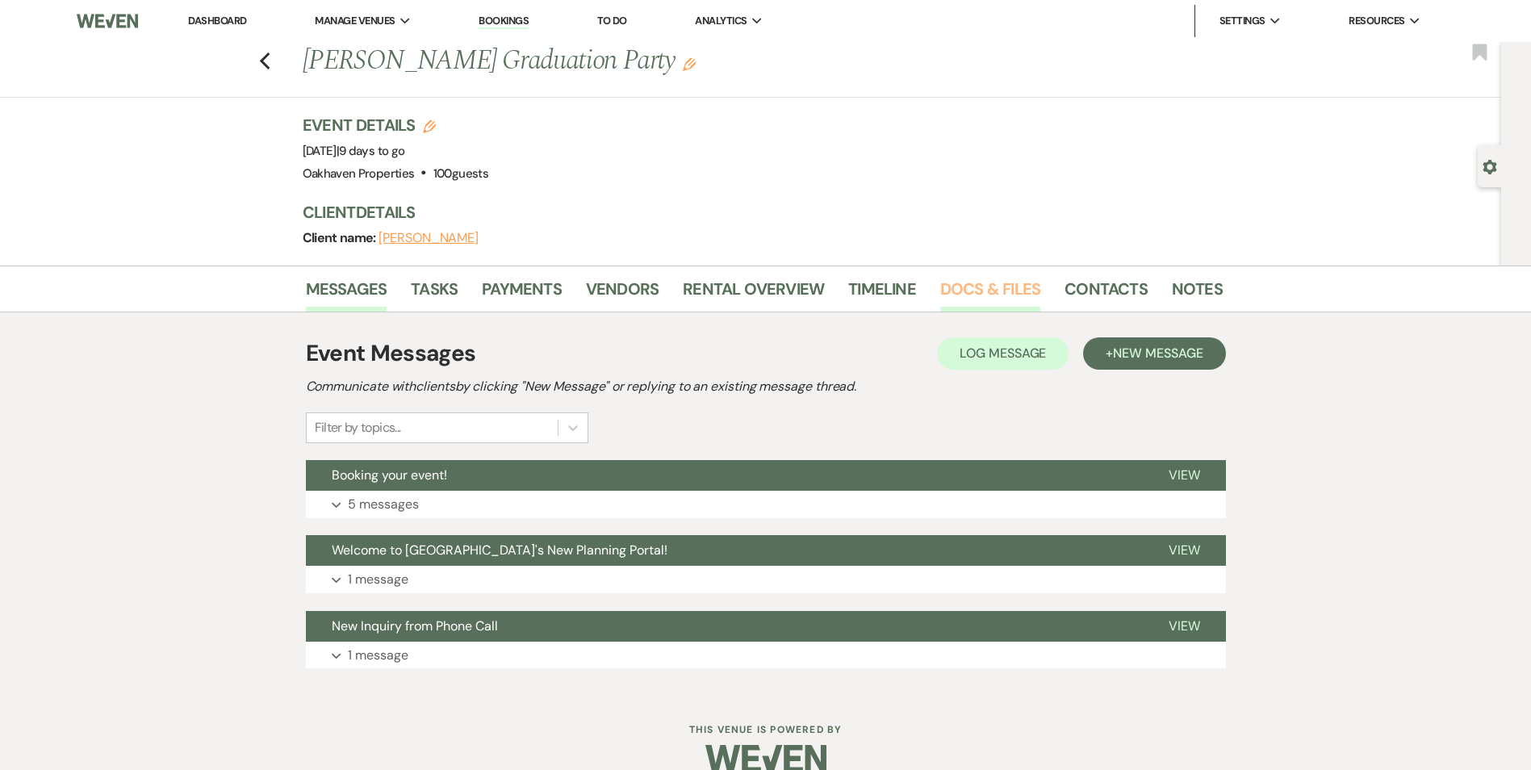
click at [985, 285] on link "Docs & Files" at bounding box center [990, 294] width 100 height 36
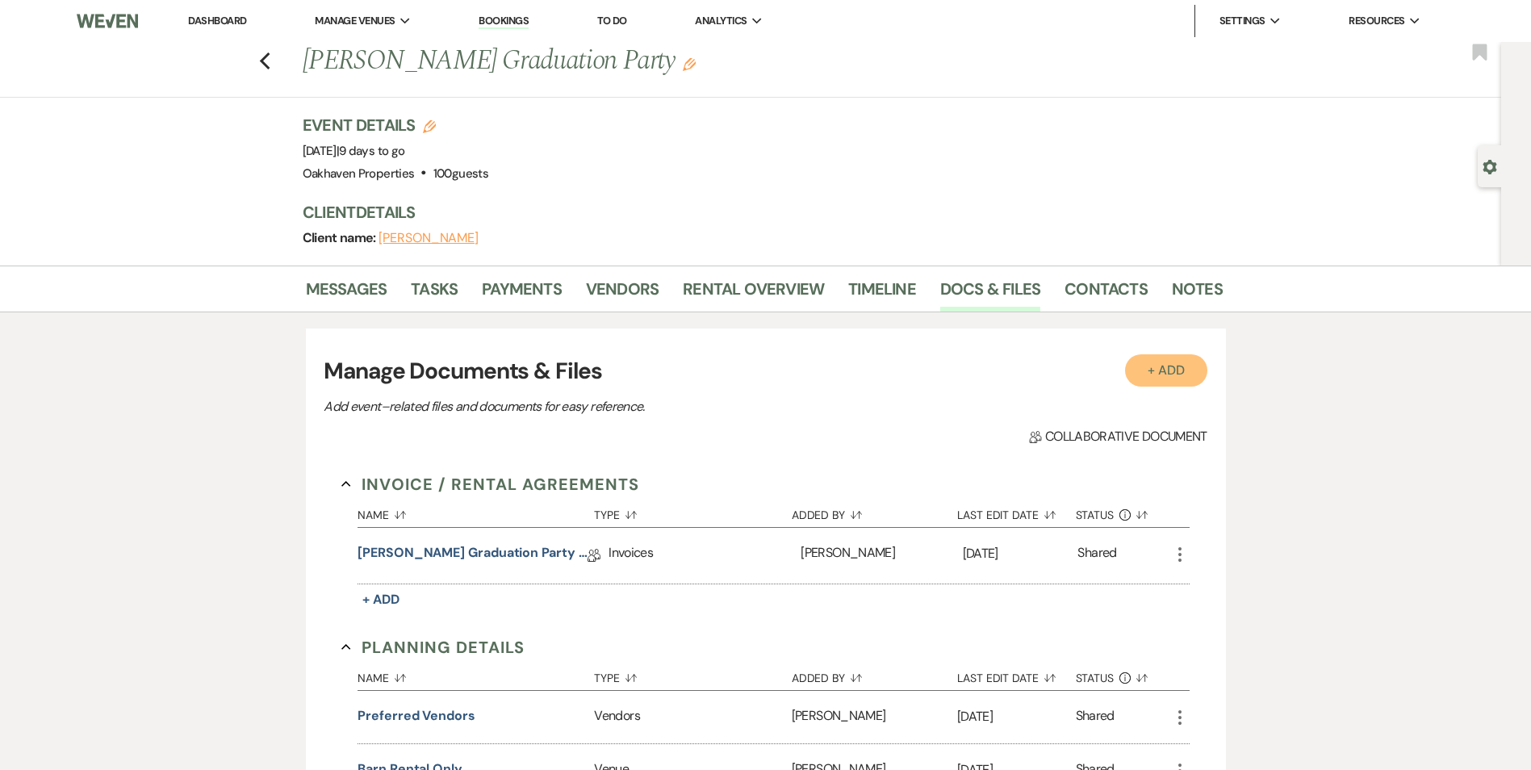
click at [1139, 372] on button "+ Add" at bounding box center [1166, 370] width 82 height 32
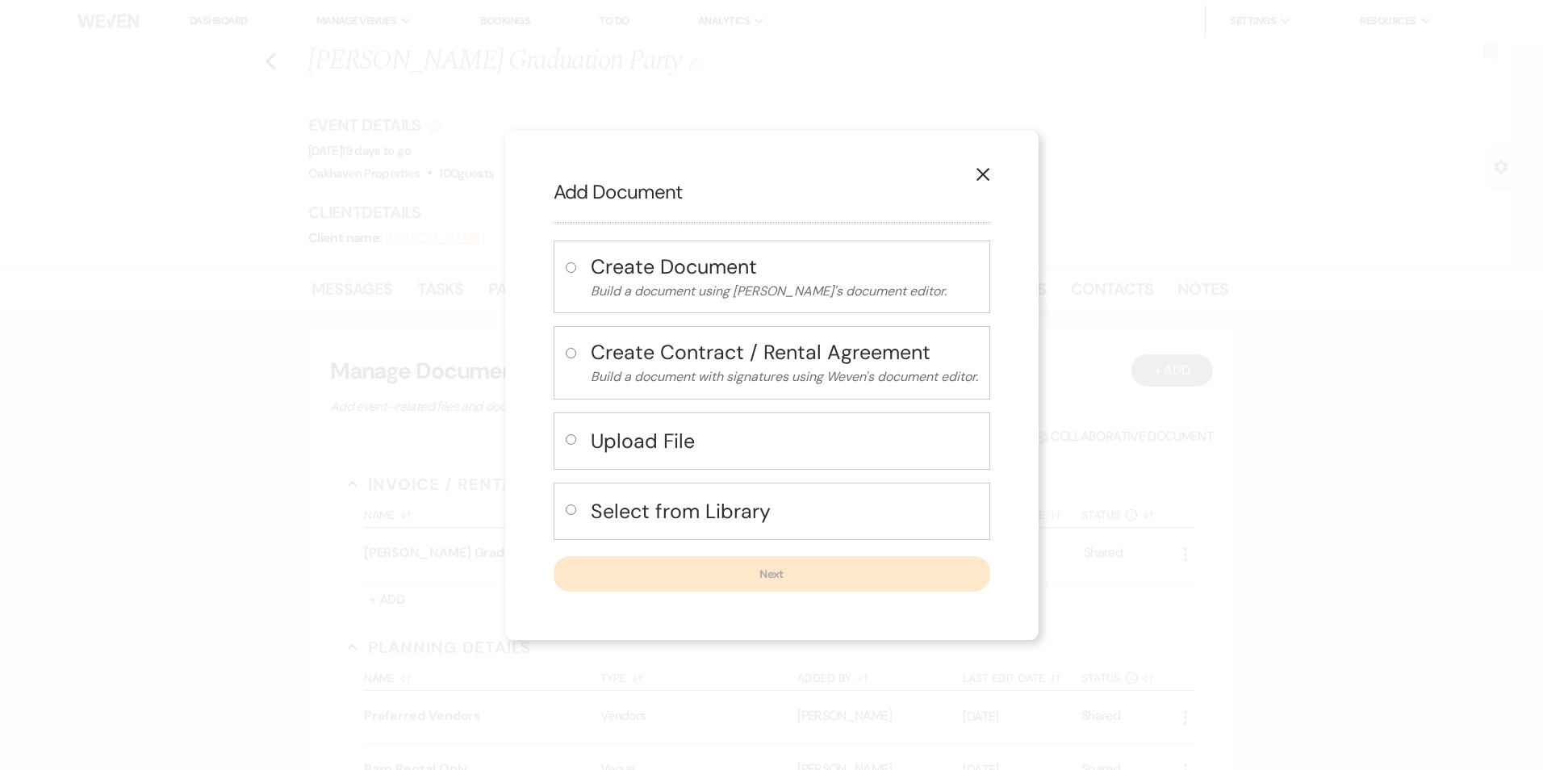
click at [595, 430] on h4 "Upload File" at bounding box center [784, 441] width 387 height 28
radio input "true"
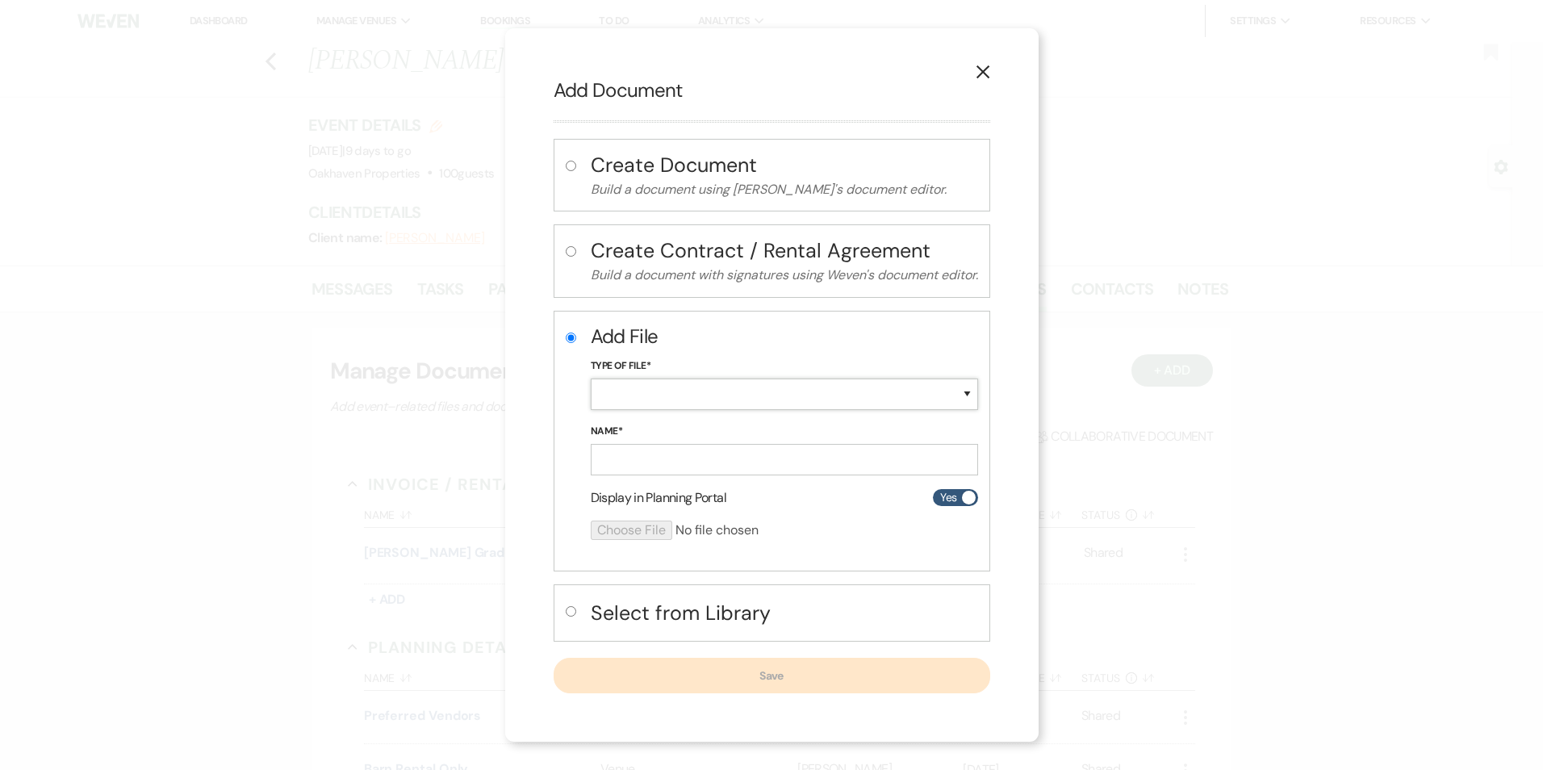
click at [672, 389] on select "Special Event Insurance Vendor Certificate of Insurance Contracts / Rental Agre…" at bounding box center [784, 394] width 387 height 31
select select "24"
click at [591, 379] on select "Special Event Insurance Vendor Certificate of Insurance Contracts / Rental Agre…" at bounding box center [784, 394] width 387 height 31
click at [680, 476] on form "Add File Type of File* Special Event Insurance Vendor Certificate of Insurance …" at bounding box center [784, 438] width 387 height 230
click at [679, 465] on input "Name*" at bounding box center [784, 459] width 387 height 31
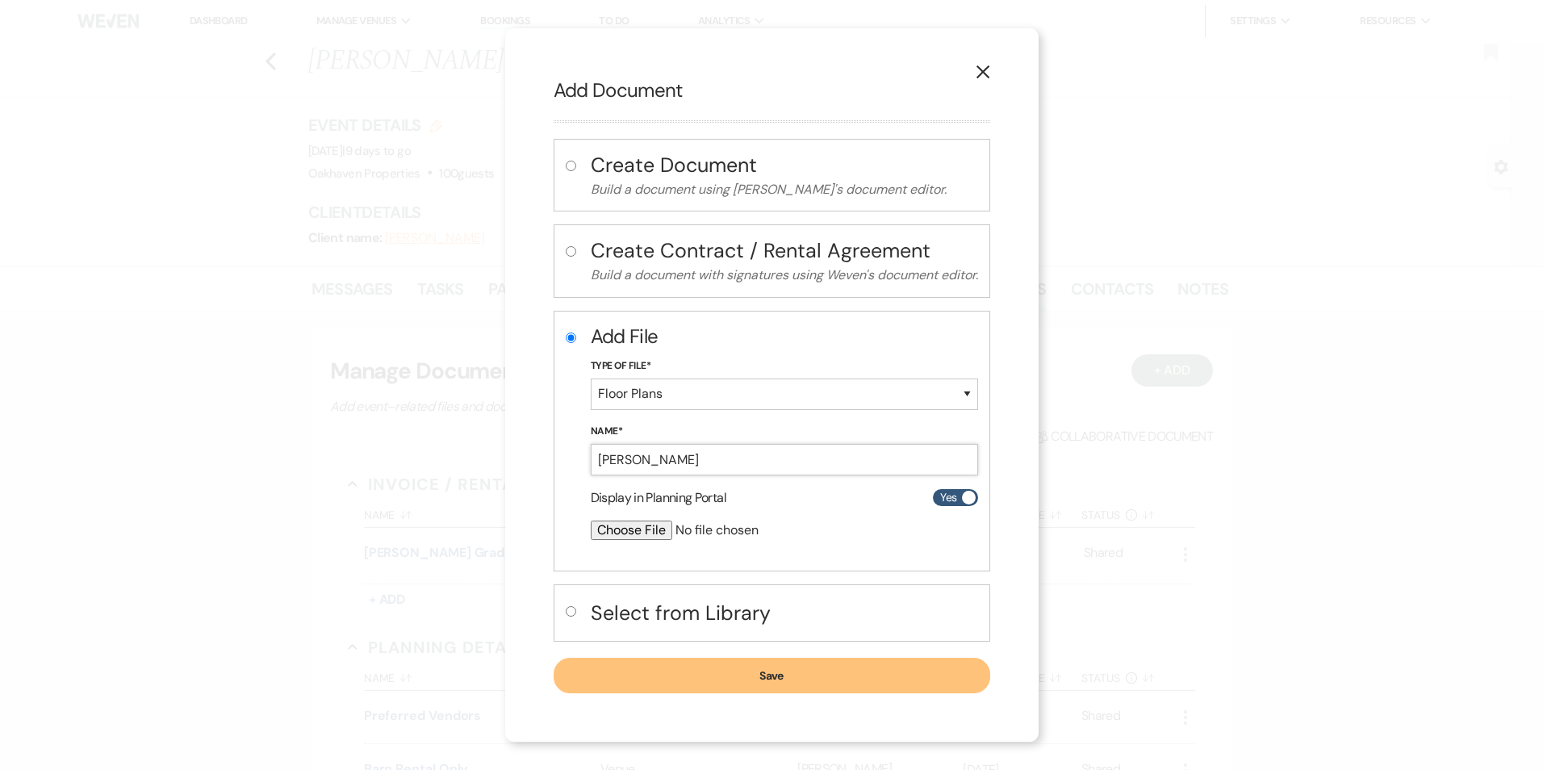
click at [677, 469] on input "Alexa Javier" at bounding box center [784, 459] width 387 height 31
type input "Alexa Javier Grad Party Layout - 8.23.25"
click at [630, 537] on input "file" at bounding box center [742, 530] width 302 height 19
type input "C:\fakepath\Alexa Javier's Grad Party - 8.23.25.pdf"
click at [726, 673] on button "Save" at bounding box center [772, 677] width 437 height 36
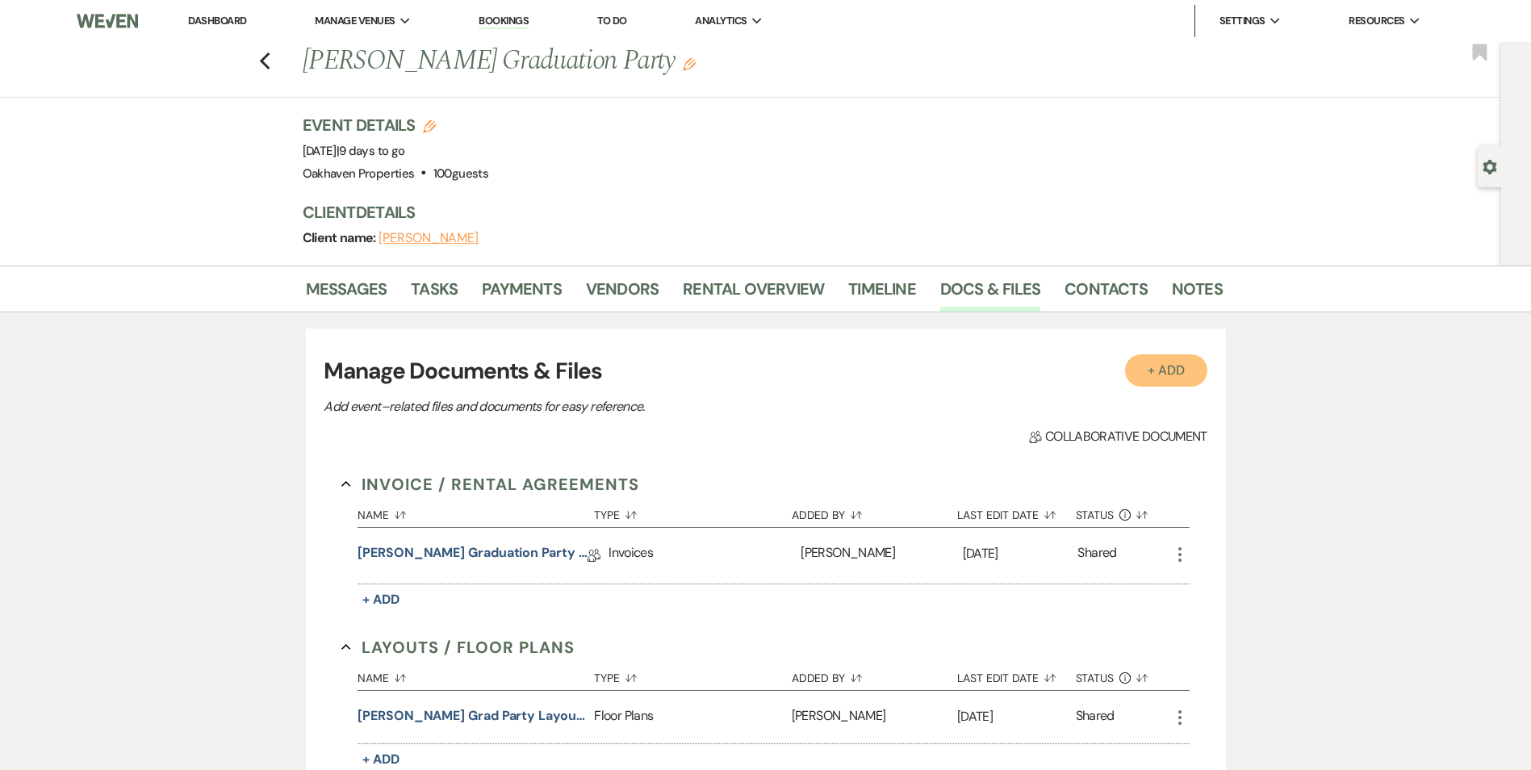
click at [1164, 362] on button "+ Add" at bounding box center [1166, 370] width 82 height 32
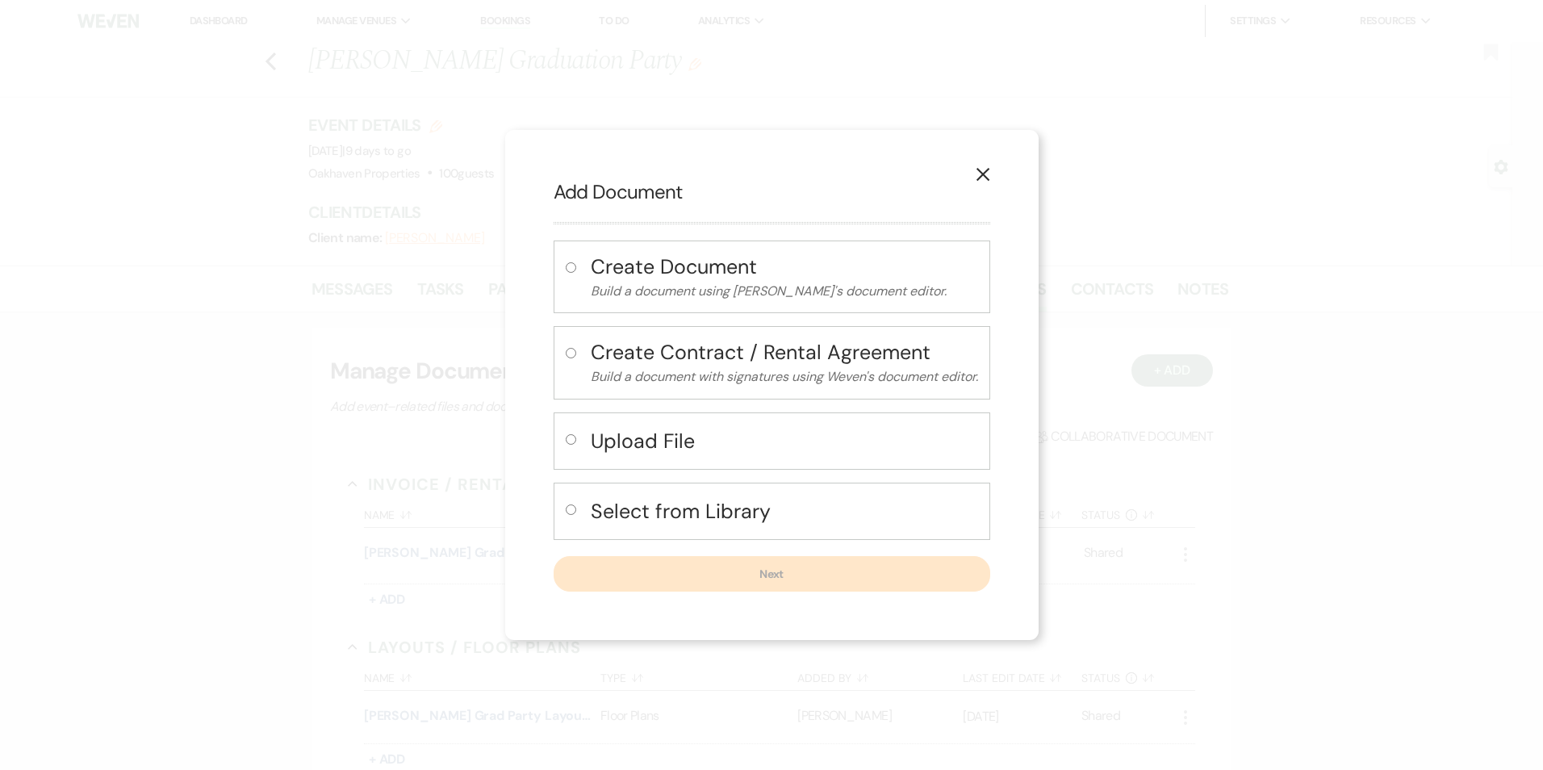
click at [607, 448] on h4 "Upload File" at bounding box center [784, 441] width 387 height 28
radio input "true"
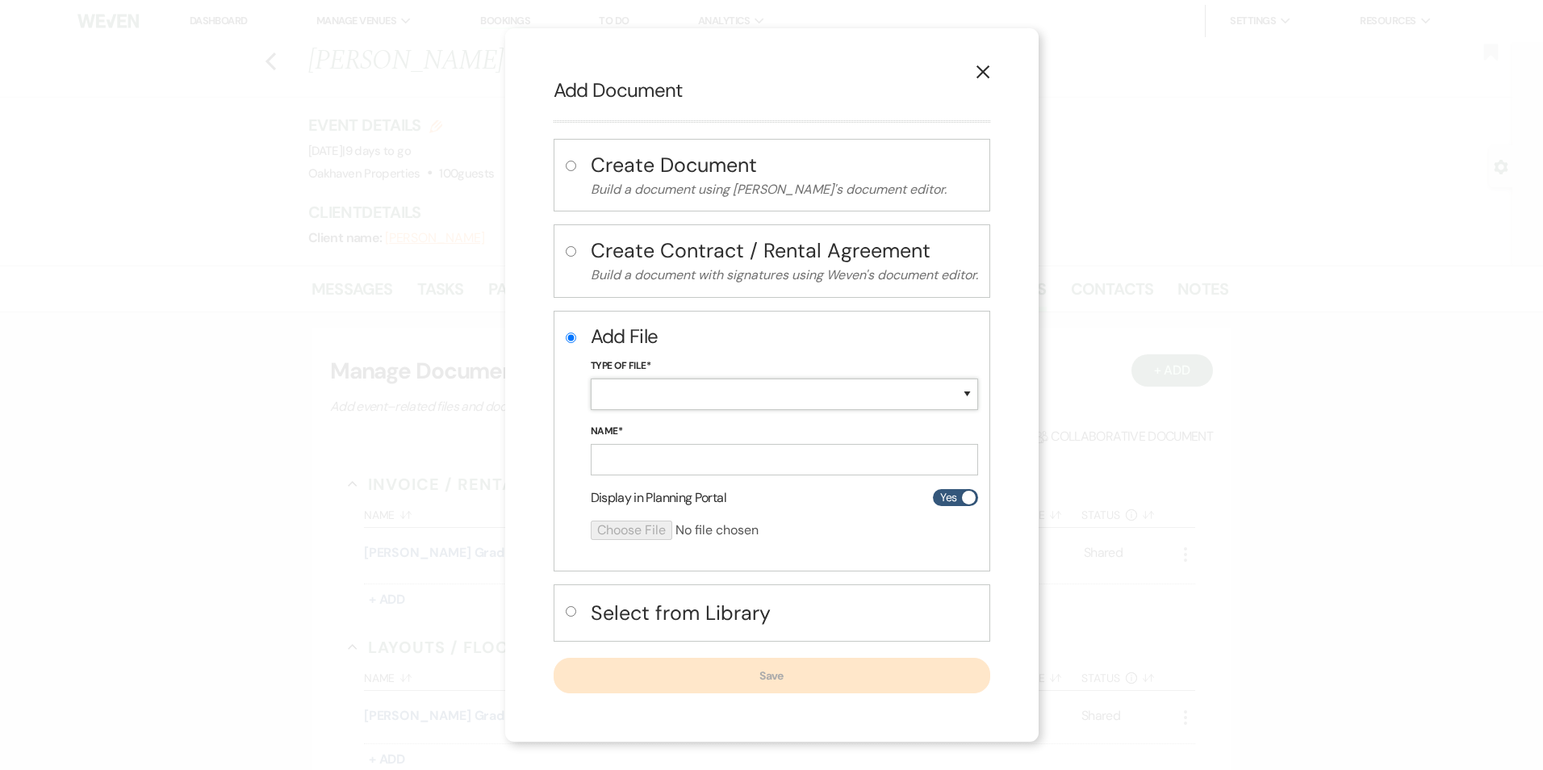
click at [622, 392] on select "Special Event Insurance Vendor Certificate of Insurance Contracts / Rental Agre…" at bounding box center [784, 394] width 387 height 31
select select "0"
click at [591, 379] on select "Special Event Insurance Vendor Certificate of Insurance Contracts / Rental Agre…" at bounding box center [784, 394] width 387 height 31
click at [625, 465] on input "Name*" at bounding box center [784, 459] width 387 height 31
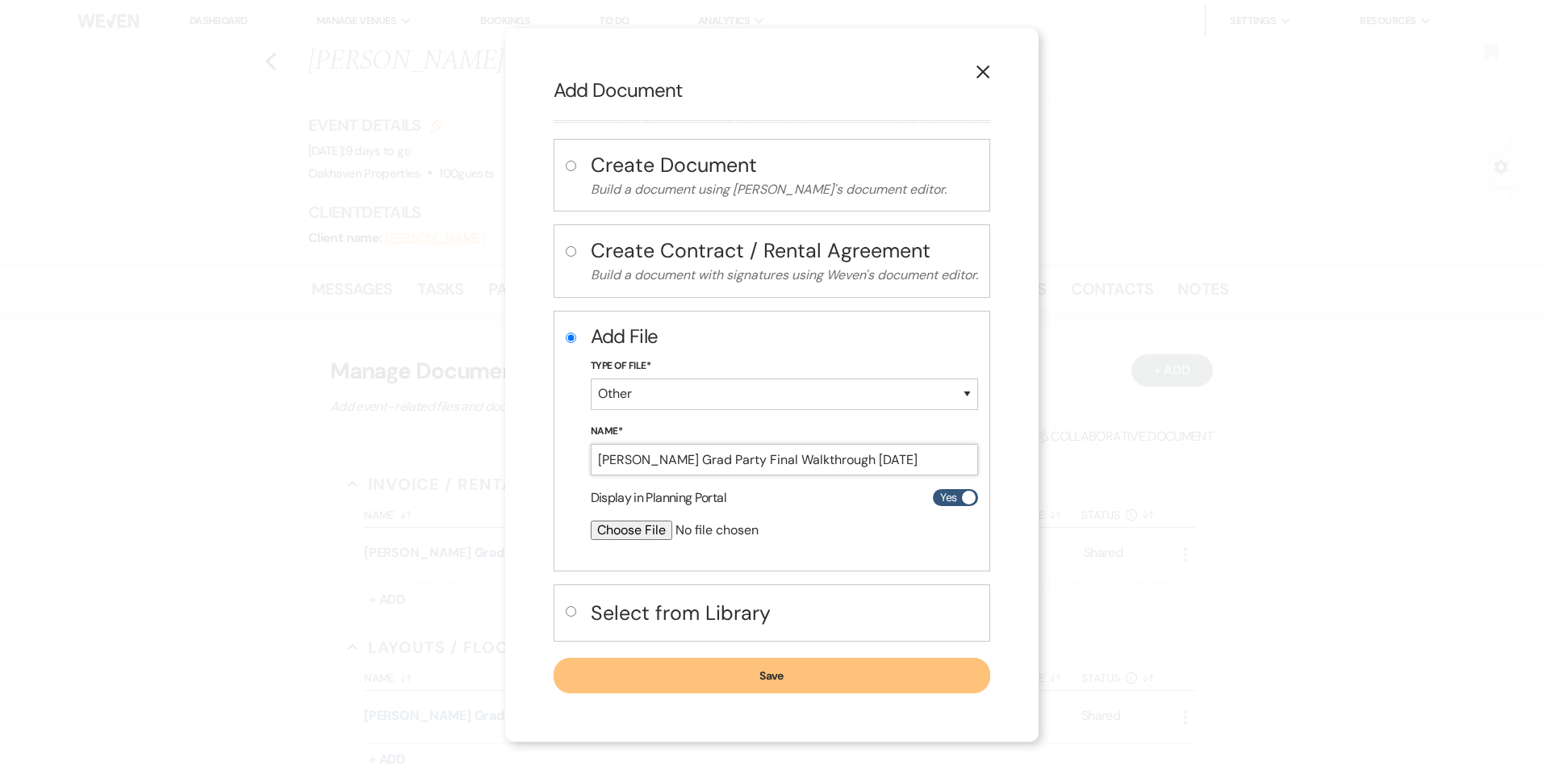
type input "Alexa Javier Grad Party Final Walkthrough 8.23.25"
click at [640, 528] on input "file" at bounding box center [742, 530] width 302 height 19
type input "C:\fakepath\Final Walk Through Alexa Javier Graduation Party - 8.23.25 .docx"
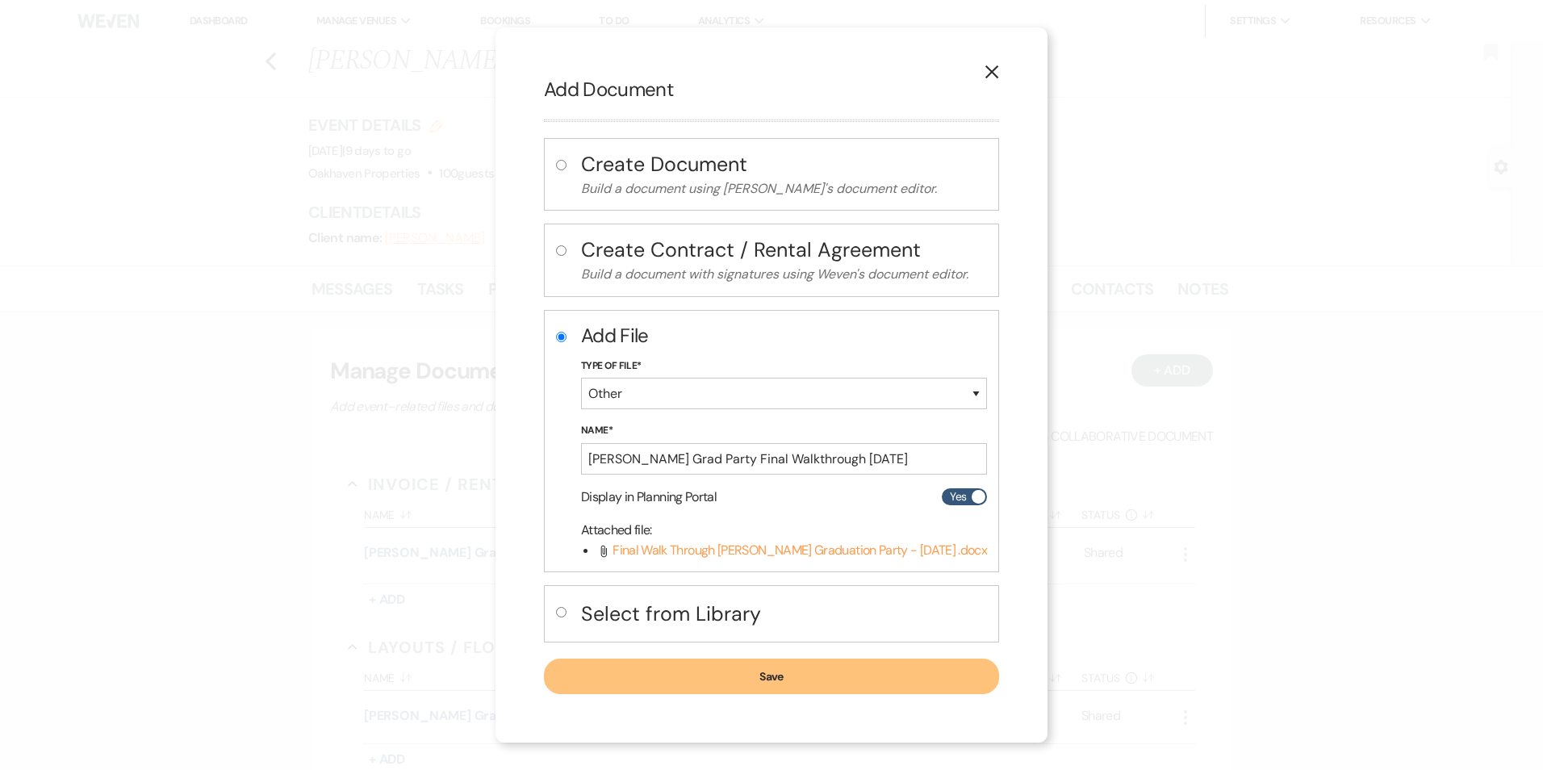
click at [714, 691] on button "Save" at bounding box center [771, 677] width 455 height 36
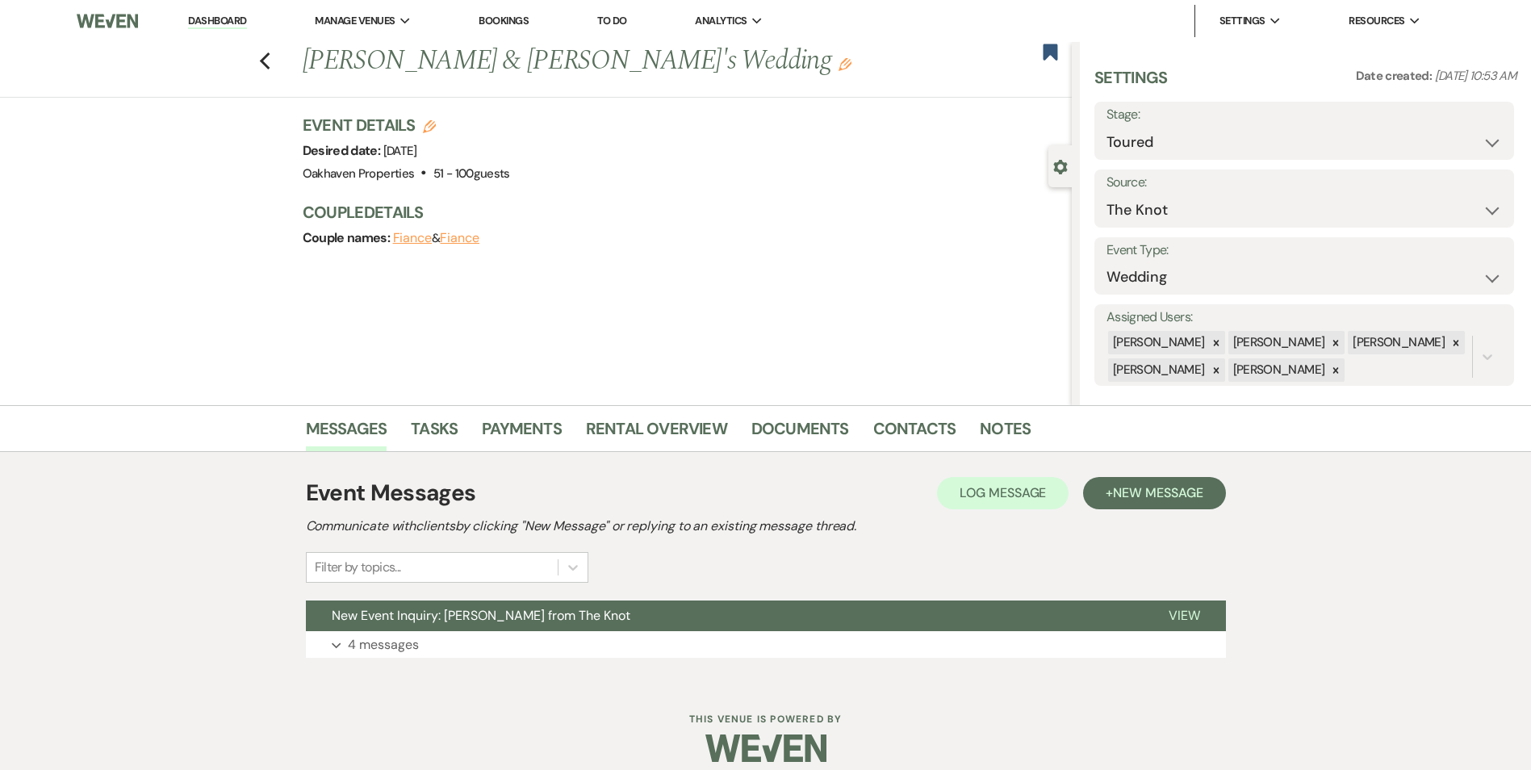
select select "5"
select select "2"
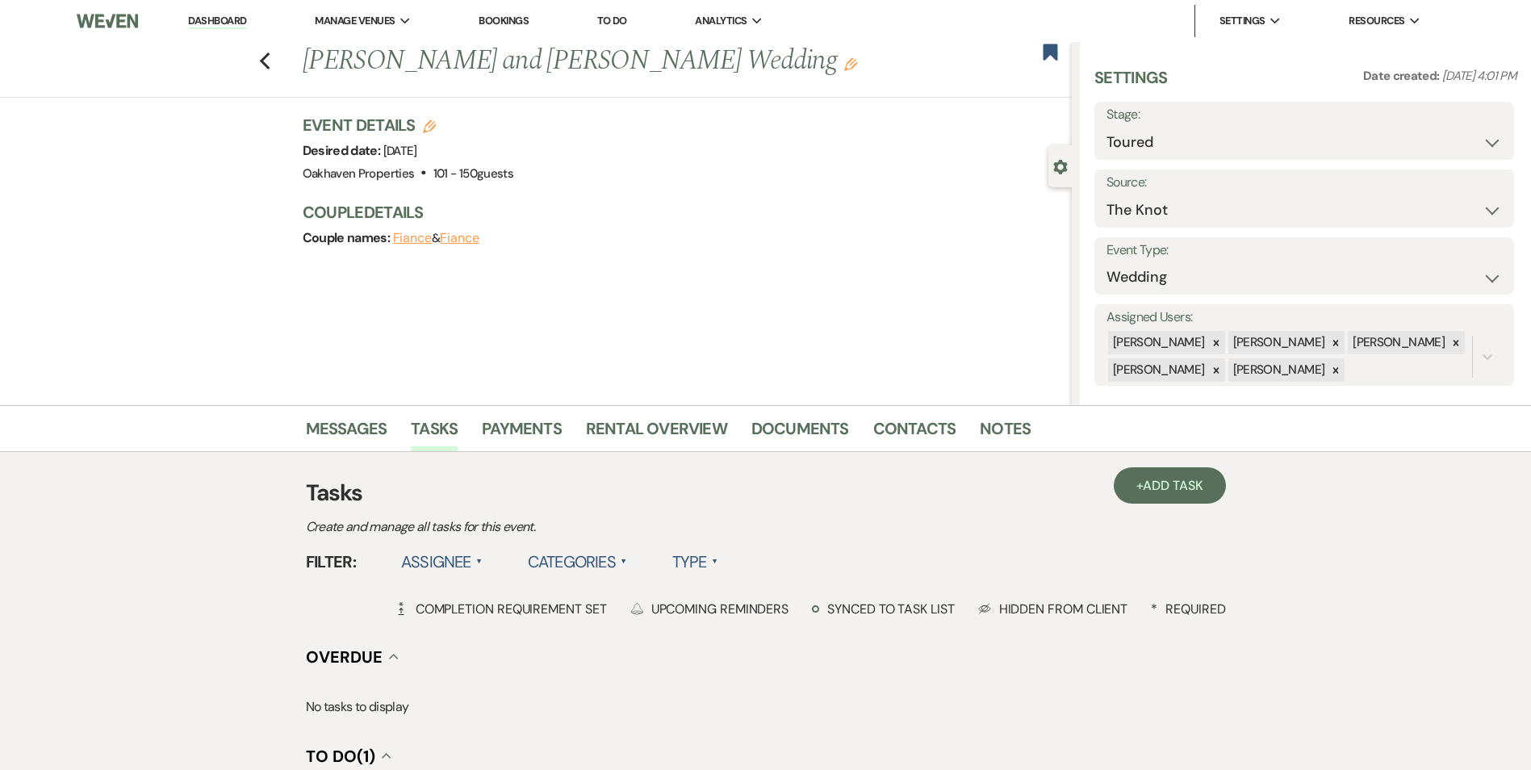
select select "5"
select select "2"
select select "5"
